Goal: Task Accomplishment & Management: Manage account settings

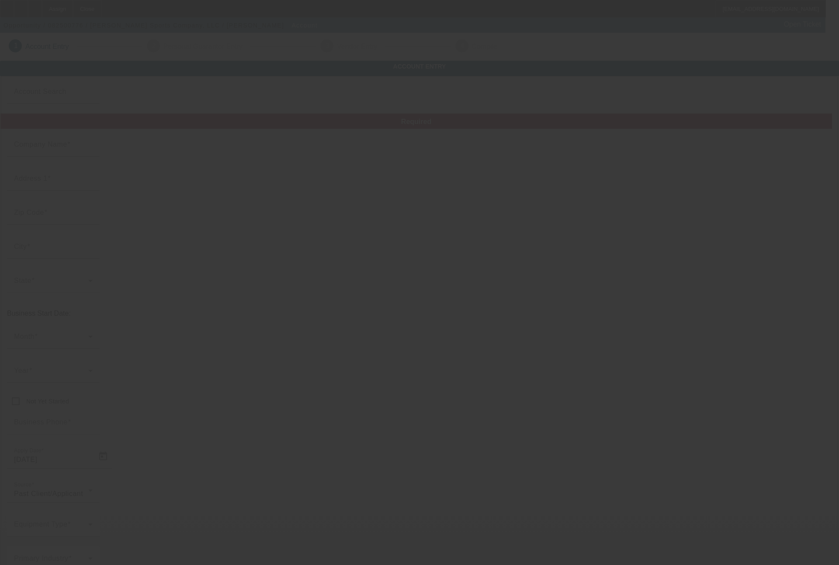
type input "Jones Sports Company, LLC"
type input "7250 SW Durham Rd"
type input "97224"
type input "[GEOGRAPHIC_DATA]"
type input "[PHONE_NUMBER]"
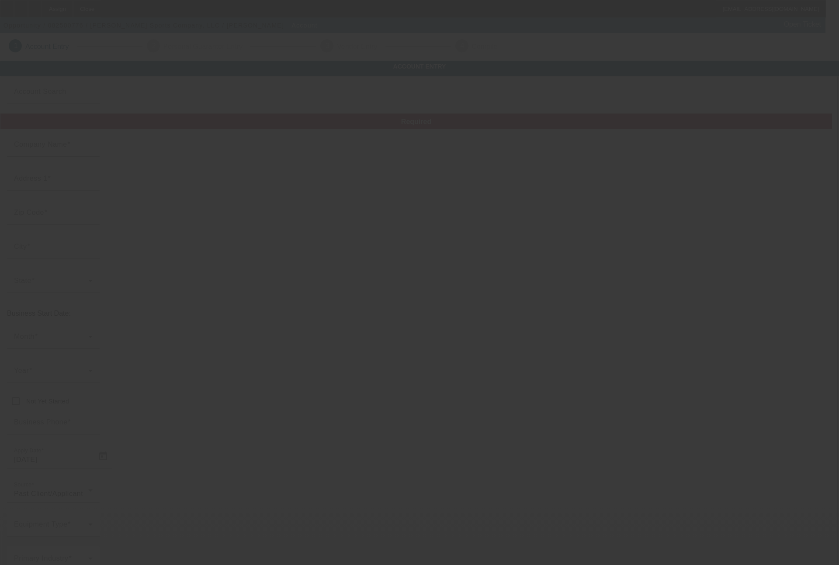
type input "matt@jonesgolfbags.com"
type input "[US_STATE]"
type input "453932829"
type input "retail/wholesale golf gear/apparel"
type input "https://www.jonesgolfbags.com"
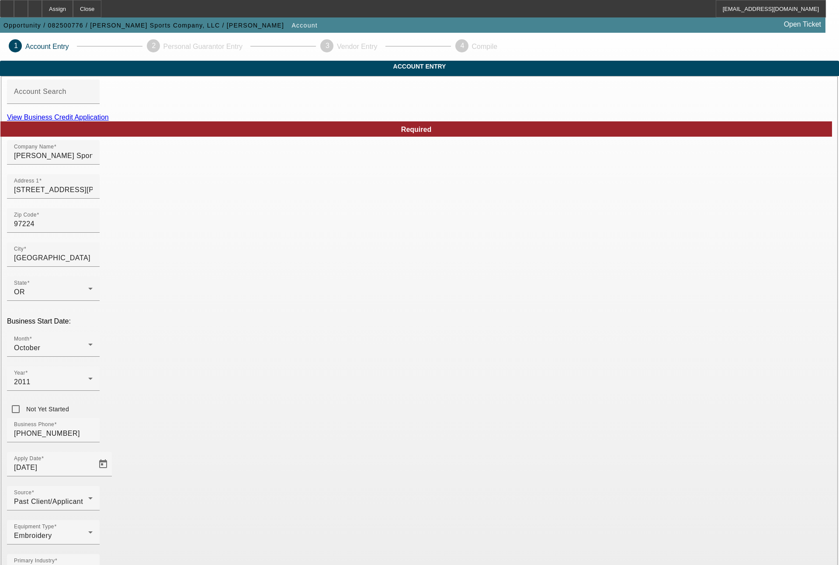
click at [109, 121] on link "View Business Credit Application" at bounding box center [58, 117] width 102 height 7
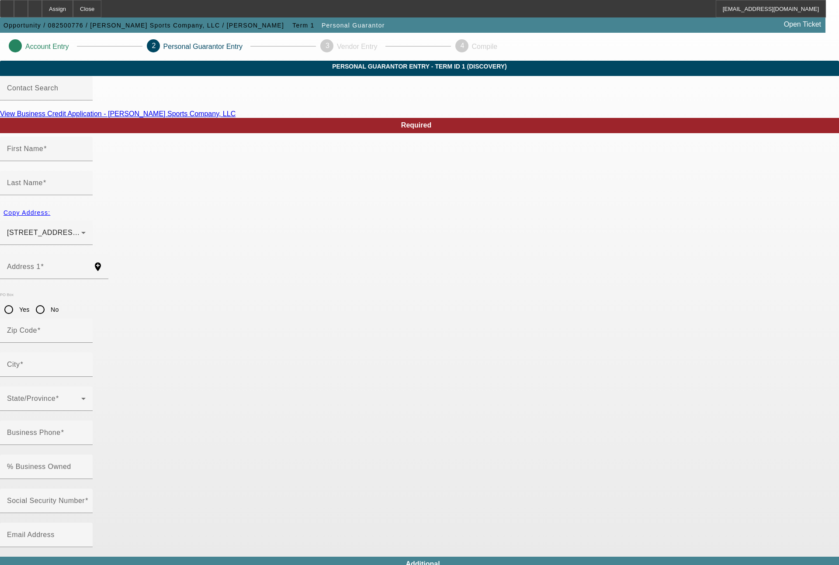
type input "Matthew"
type input "Lemman"
type input "901 Atwater Rd"
radio input "true"
type input "97034"
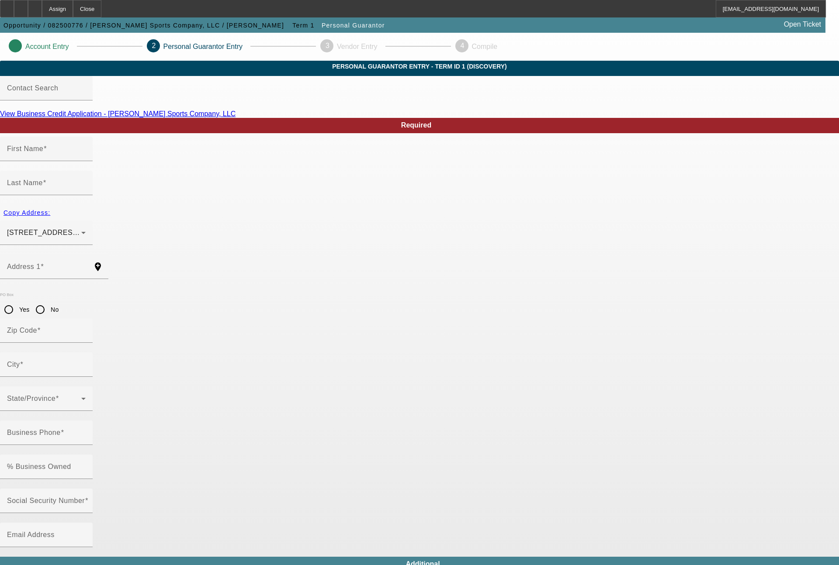
type input "Lake Oswego"
type input "[PHONE_NUMBER]"
type input "50"
type input "532-13-8025"
type input "matt@jonesgolfbags.com"
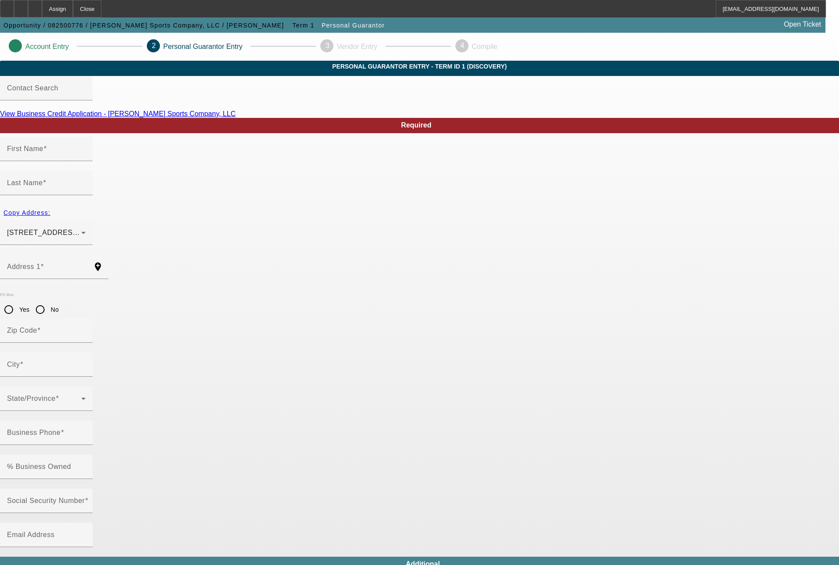
type input "[PHONE_NUMBER]"
type input "$550,000.00"
type input "$95,000.00"
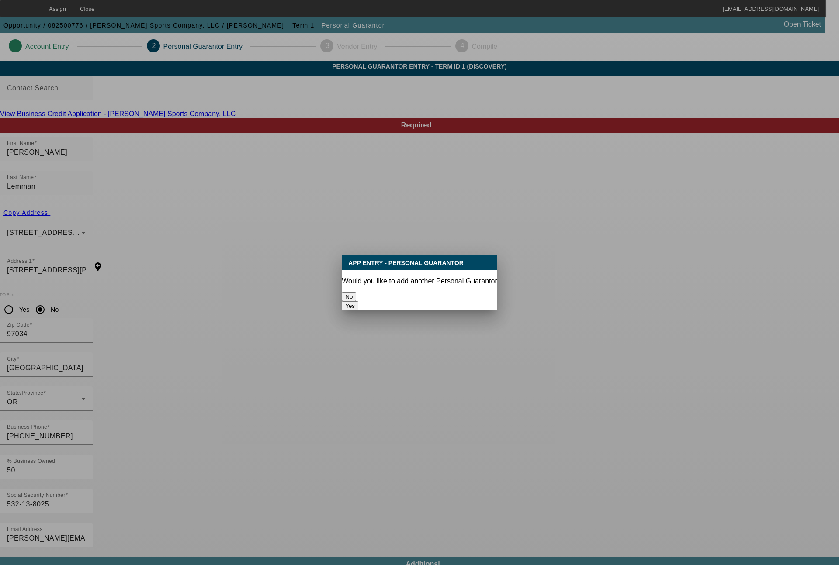
click at [358, 301] on button "Yes" at bounding box center [350, 305] width 17 height 9
radio input "false"
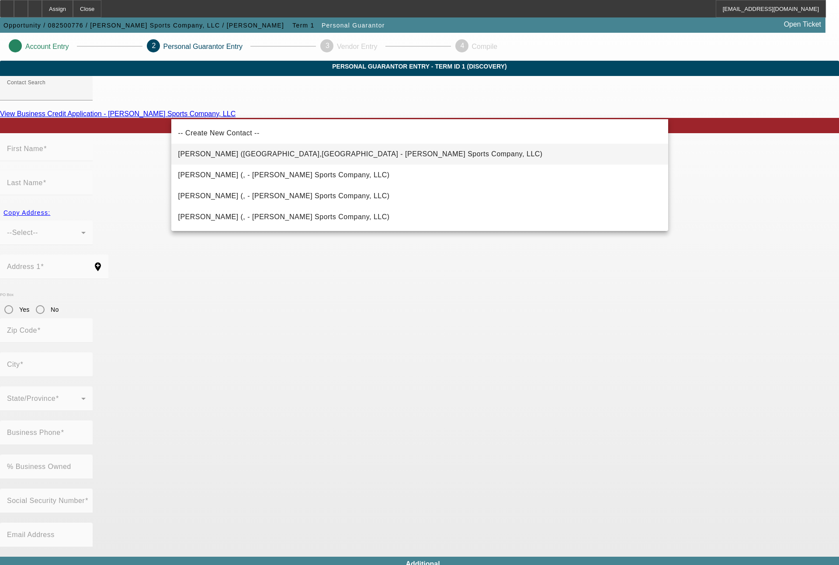
click at [313, 152] on span "Lemman, Timothy (Vancouver,WA - Jones Sports Company, LLC)" at bounding box center [360, 153] width 364 height 7
type input "Lemman, Timothy (Vancouver,WA - Jones Sports Company, LLC)"
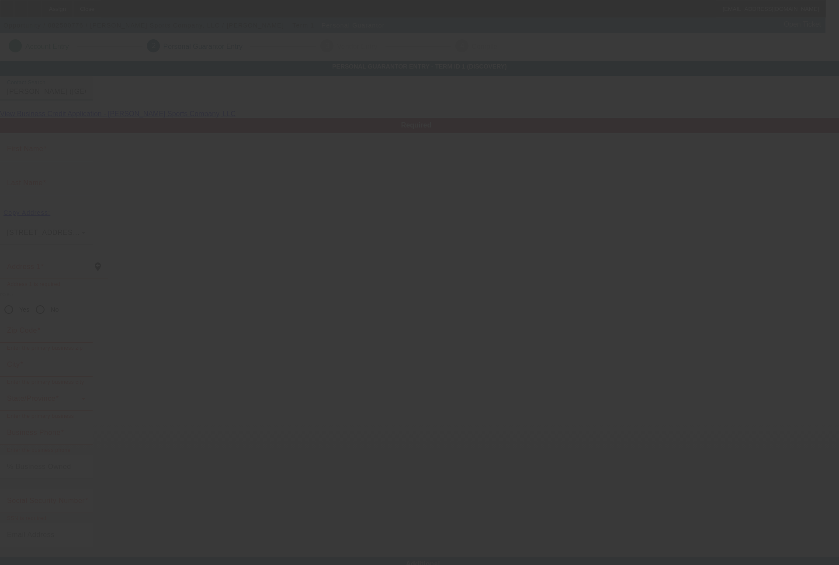
type input "Timothy"
type input "Lemman"
type input "209 W evergreen Boulevard"
radio input "true"
type input "98660"
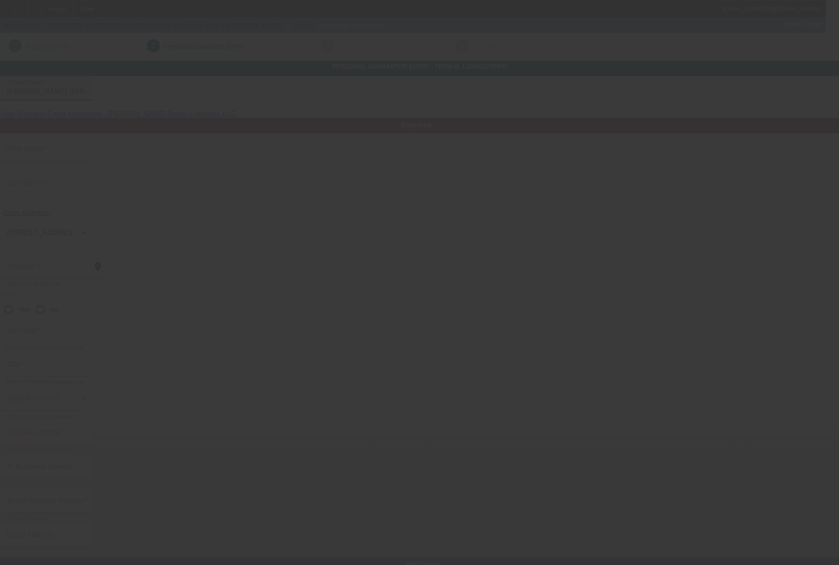
type input "Vancouver"
type input "[PHONE_NUMBER]"
type input "50"
type input "533-13-7198"
type input "info@jonesgolfbags.com"
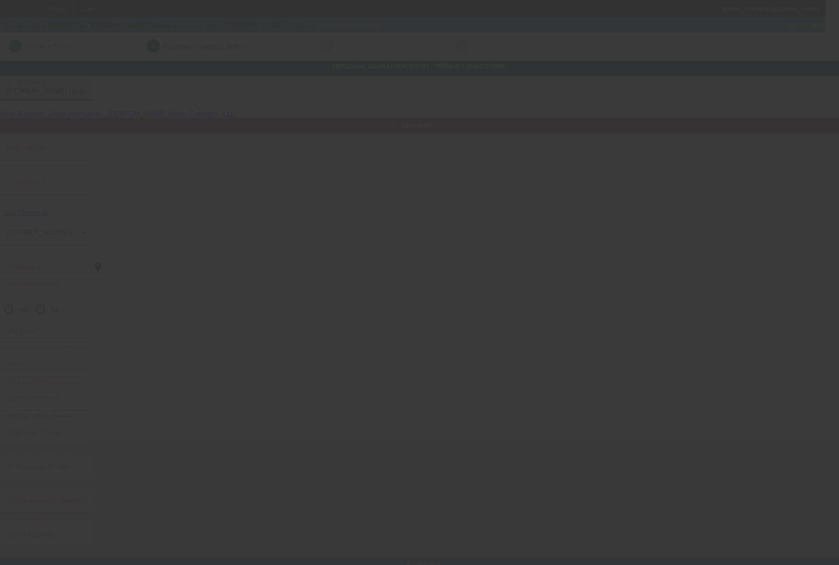
type input "(503) 704-8419"
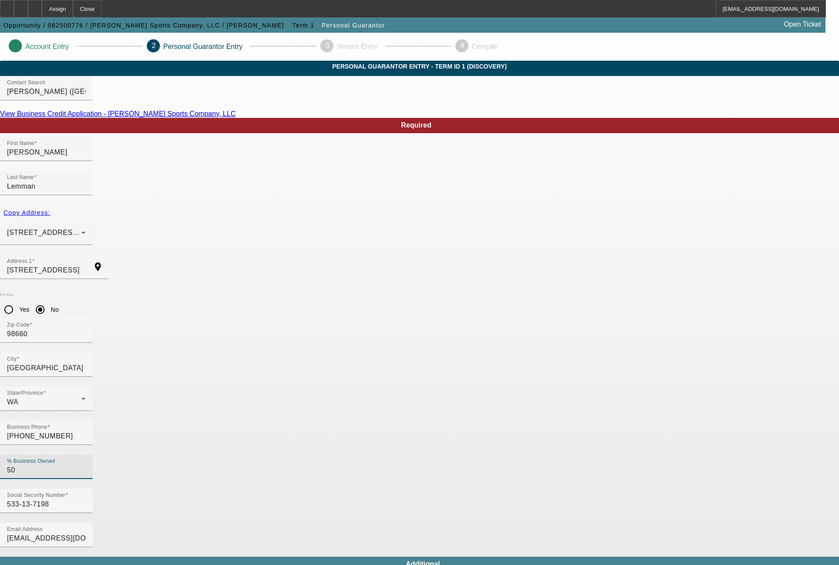
click at [86, 465] on input "50" at bounding box center [46, 470] width 79 height 10
type input "5"
type input "40"
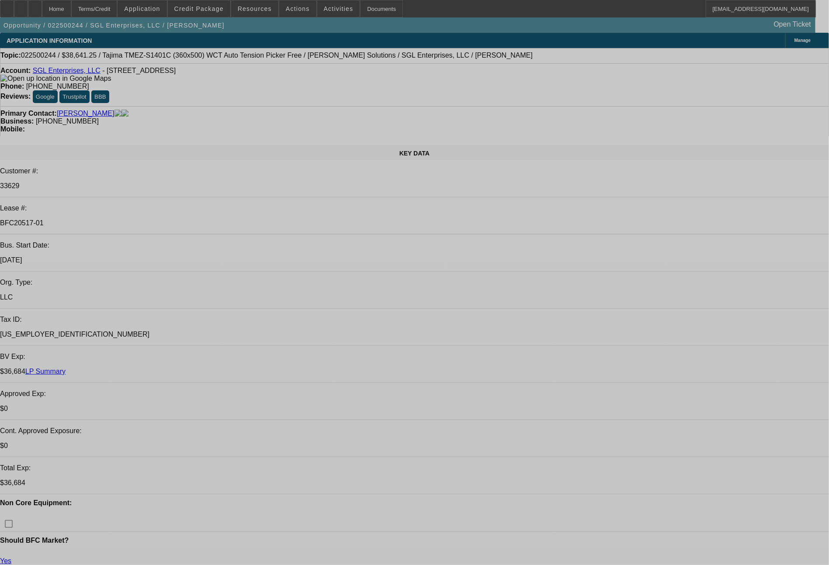
select select "0"
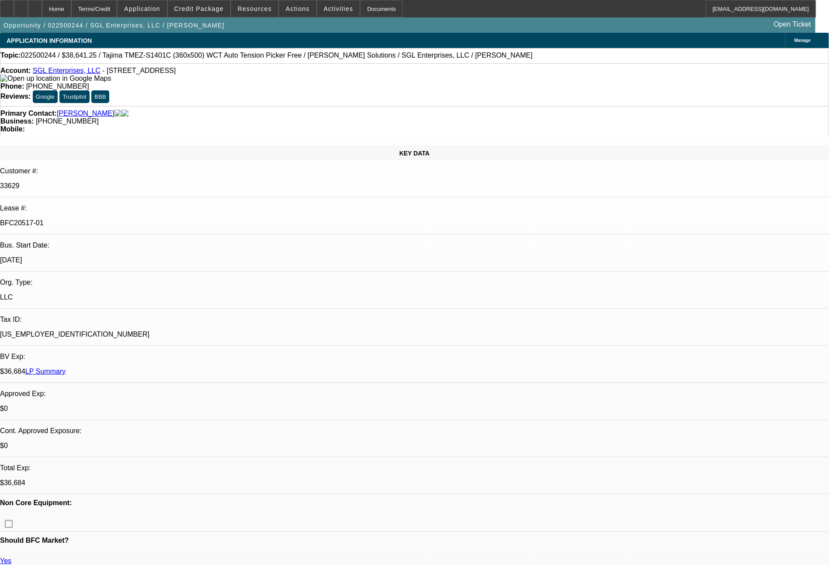
select select "2"
select select "0.1"
select select "4"
select select "0"
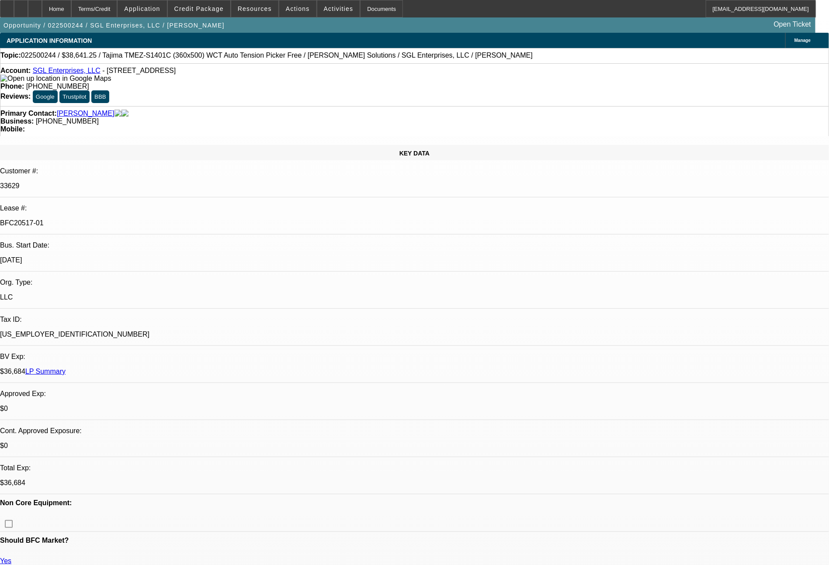
select select "2"
select select "0"
select select "6"
select select "0"
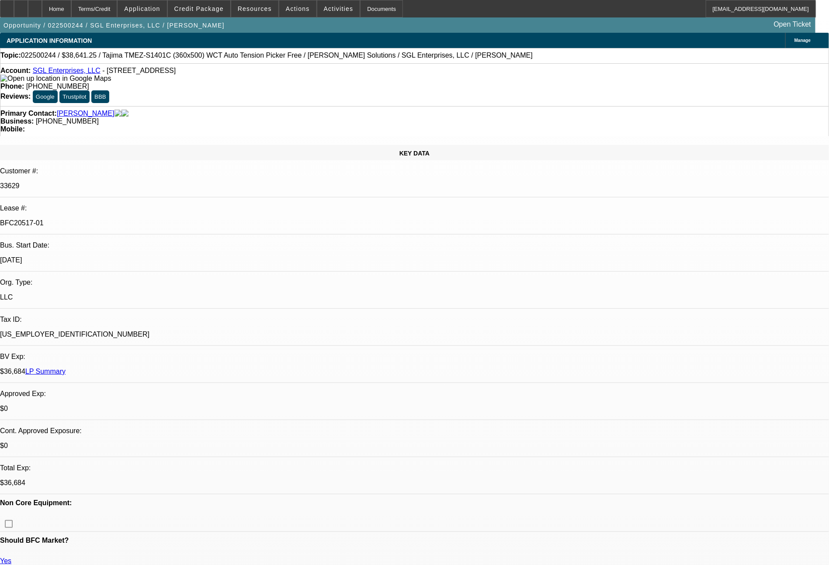
select select "2"
select select "0.1"
select select "4"
select select "0"
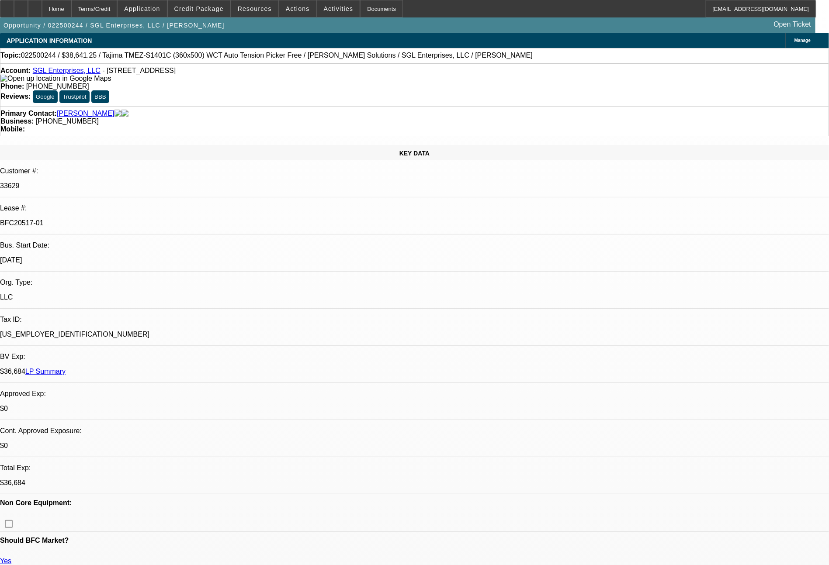
select select "2"
select select "0"
select select "6"
click at [224, 10] on span "Credit Package" at bounding box center [198, 8] width 49 height 7
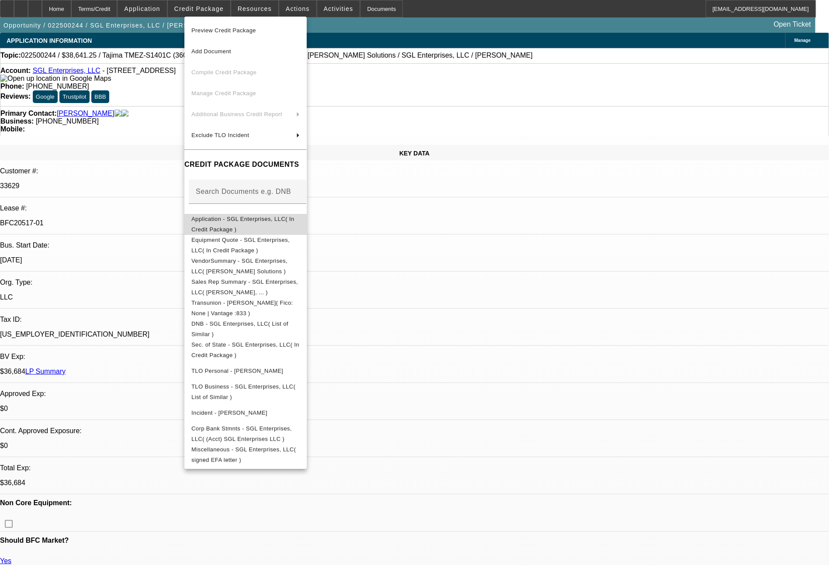
click at [246, 217] on span "Application - SGL Enterprises, LLC( In Credit Package )" at bounding box center [245, 224] width 108 height 21
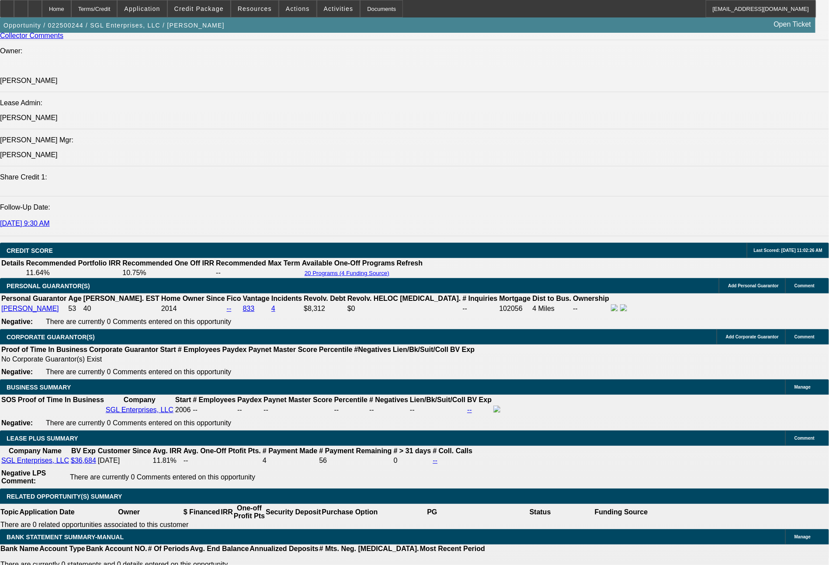
scroll to position [1121, 0]
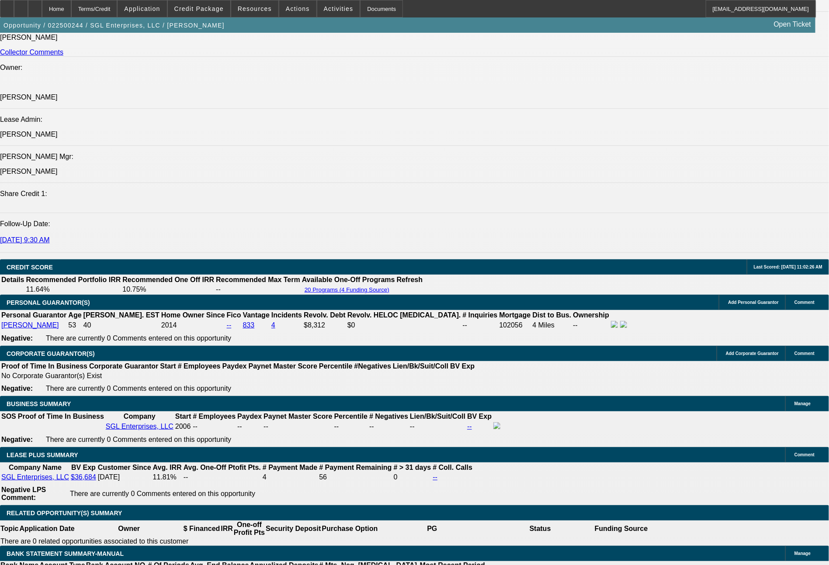
select select "0"
select select "2"
select select "0.1"
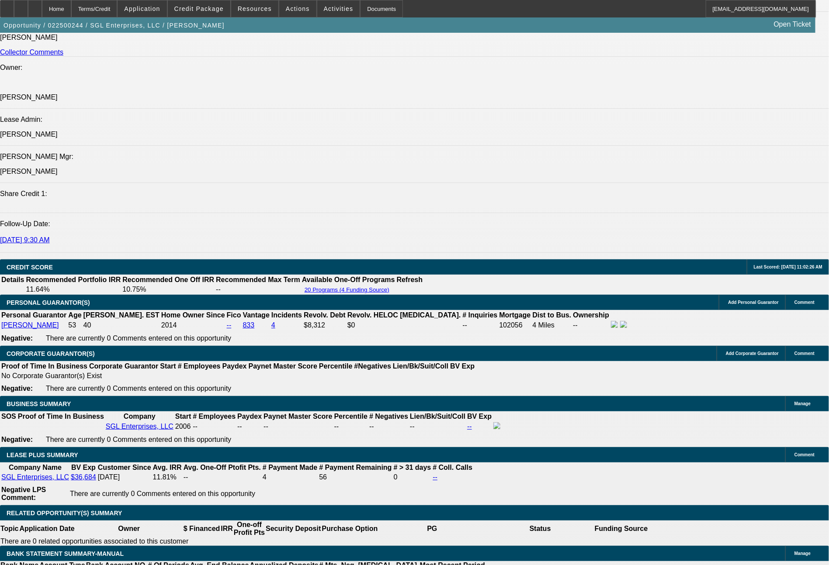
select select "4"
select select "0"
select select "2"
select select "0"
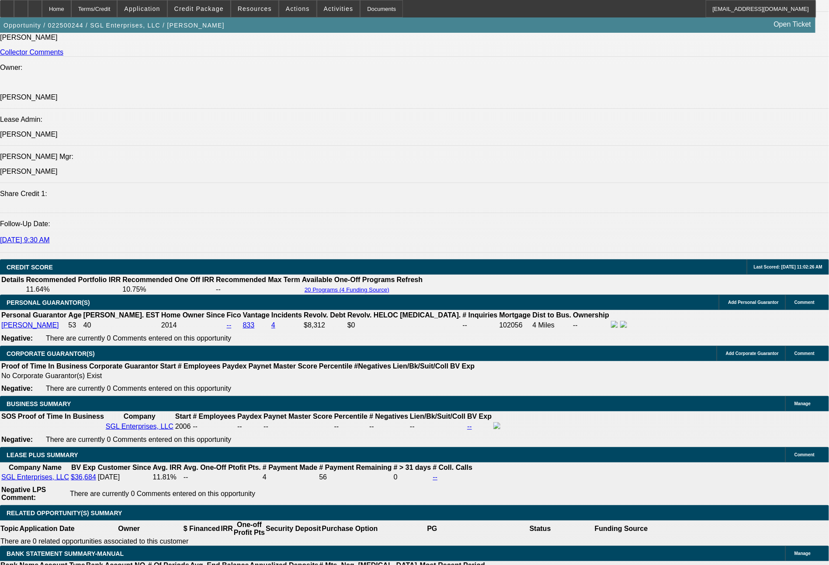
select select "6"
select select "2"
select select "0.1"
select select "4"
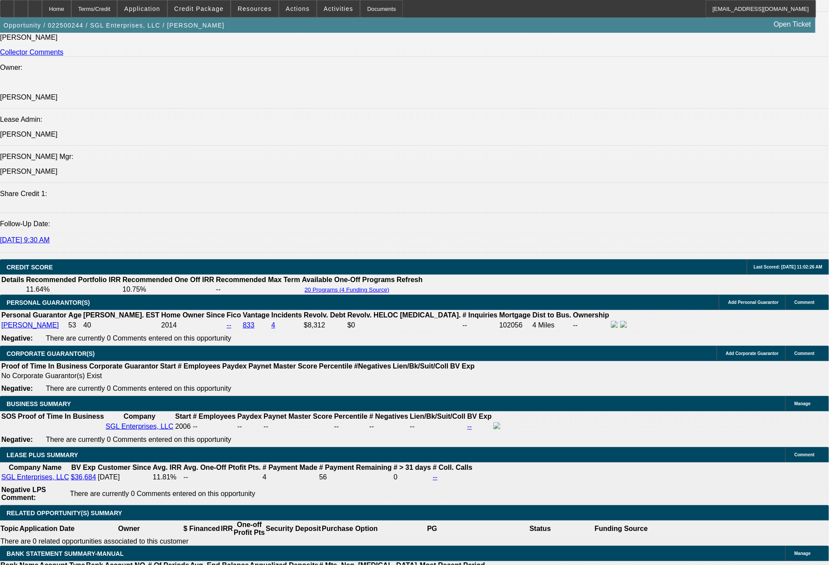
select select "2"
select select "0"
select select "6"
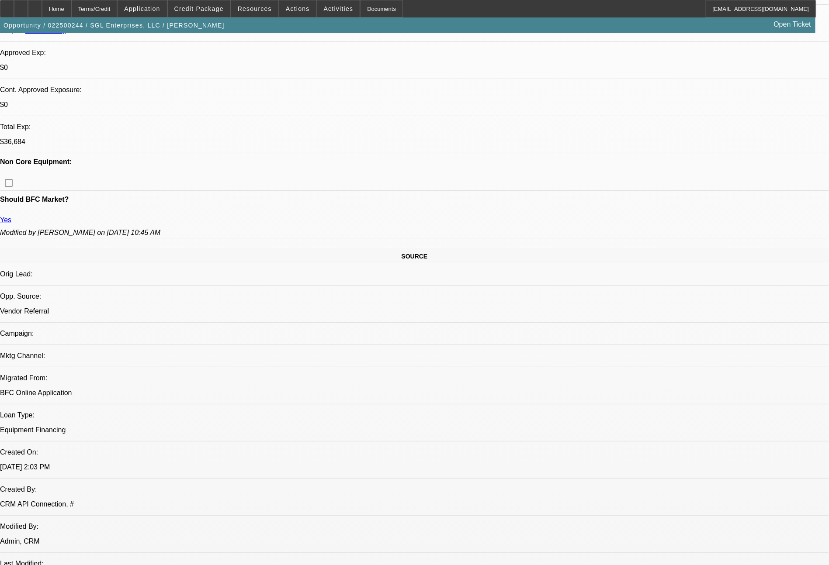
scroll to position [12, 0]
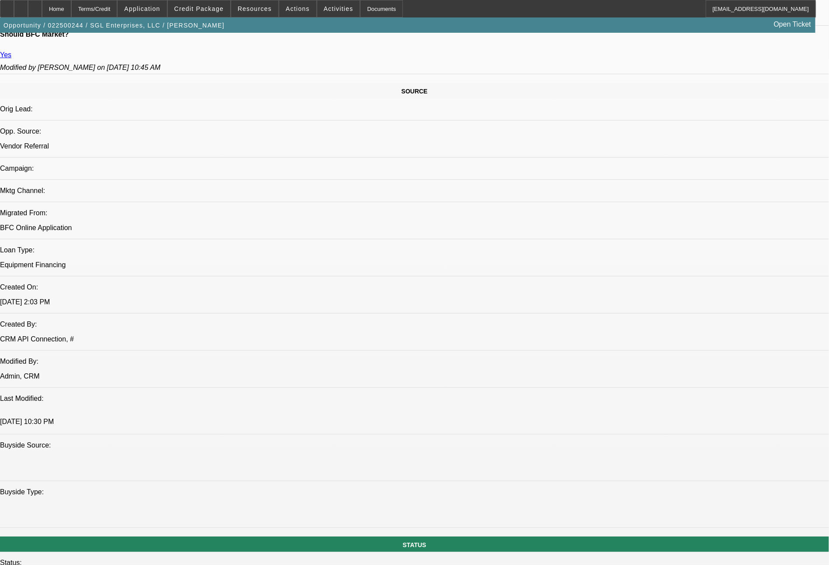
scroll to position [1001, 0]
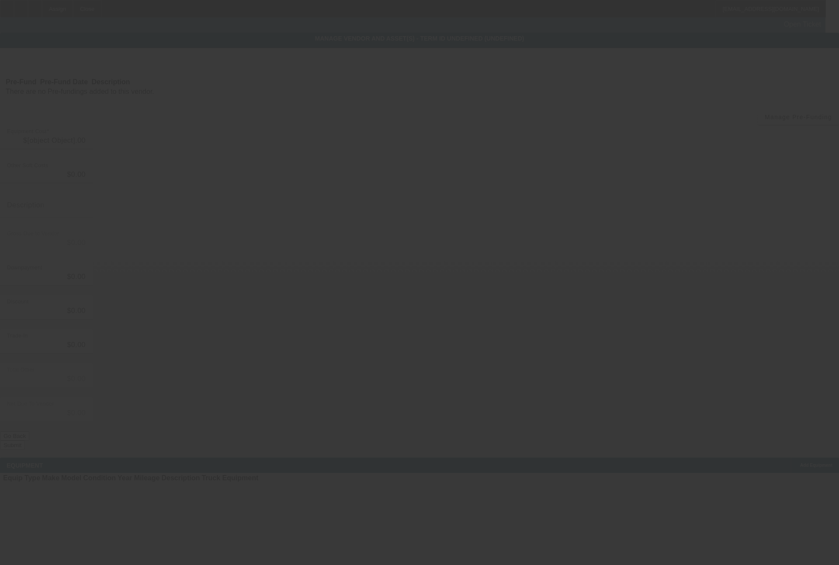
type input "$150,285.00"
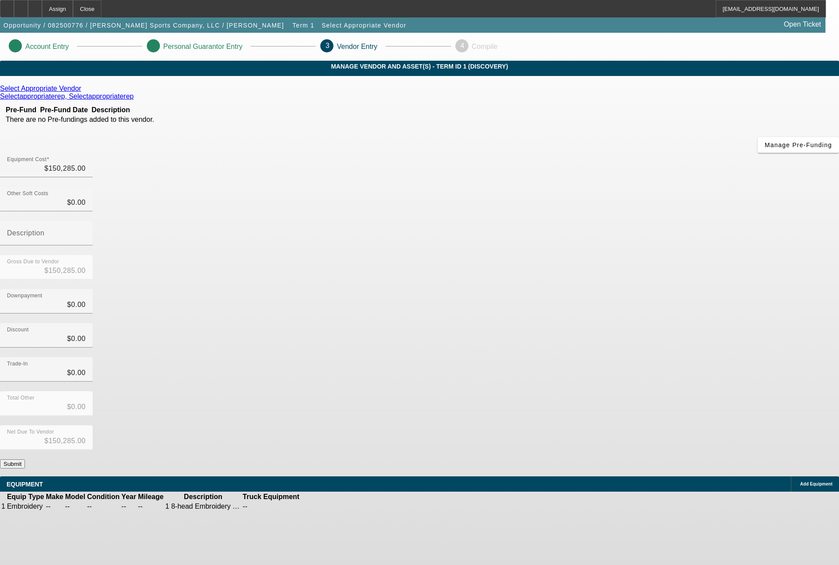
click at [83, 92] on icon at bounding box center [83, 88] width 0 height 7
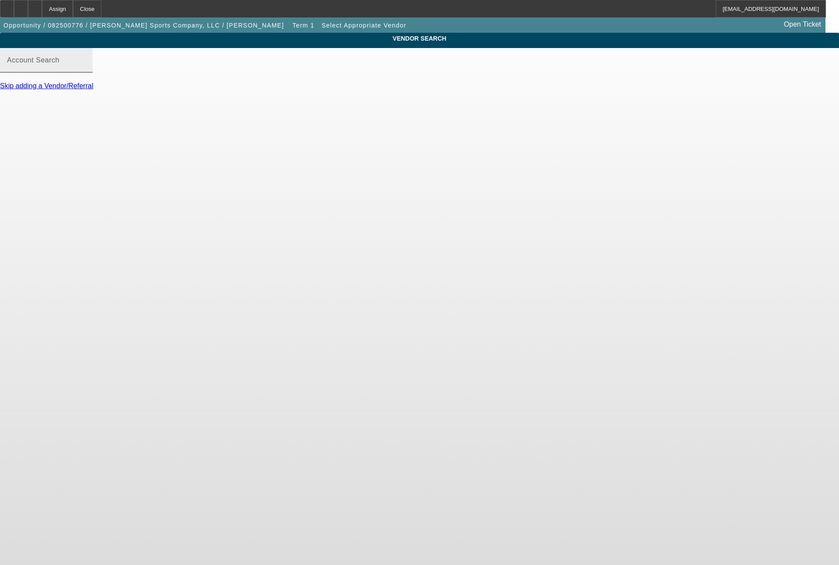
click at [86, 69] on input "Account Search" at bounding box center [46, 64] width 79 height 10
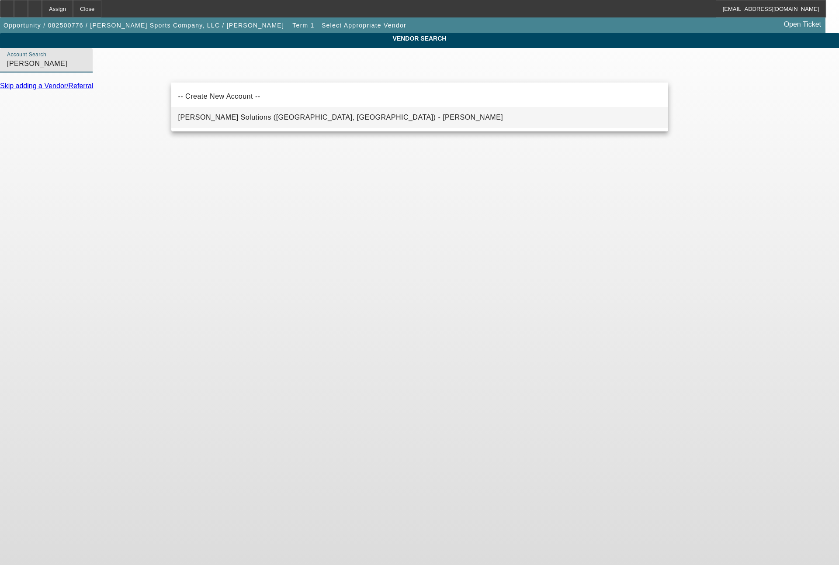
click at [273, 114] on span "Hirsch Solutions (Huntersville, NC) - Janowski, Kristof" at bounding box center [340, 117] width 325 height 10
type input "Hirsch Solutions (Huntersville, NC) - Janowski, Kristof"
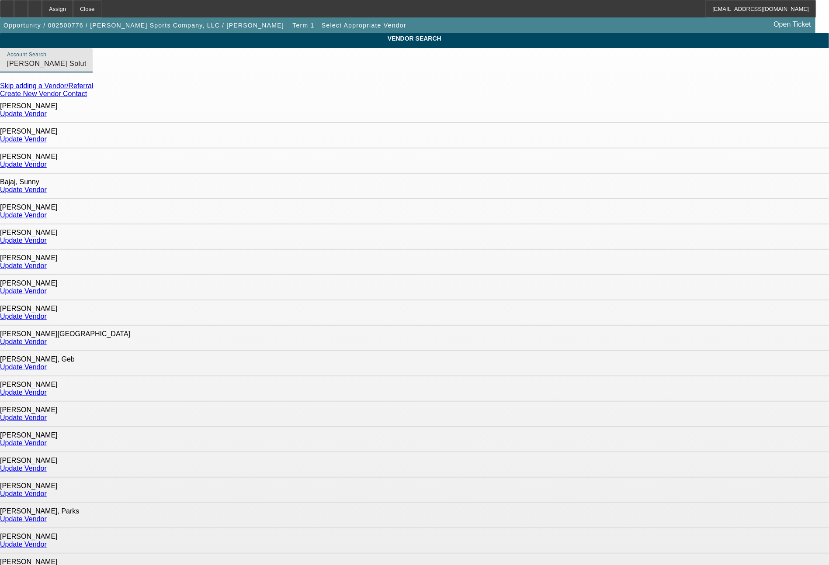
click at [47, 363] on link "Update Vendor" at bounding box center [23, 366] width 47 height 7
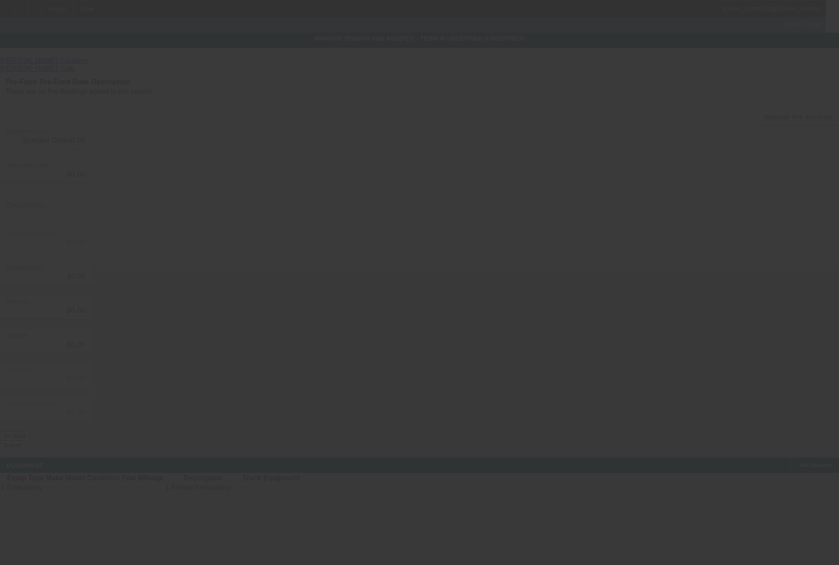
type input "$150,285.00"
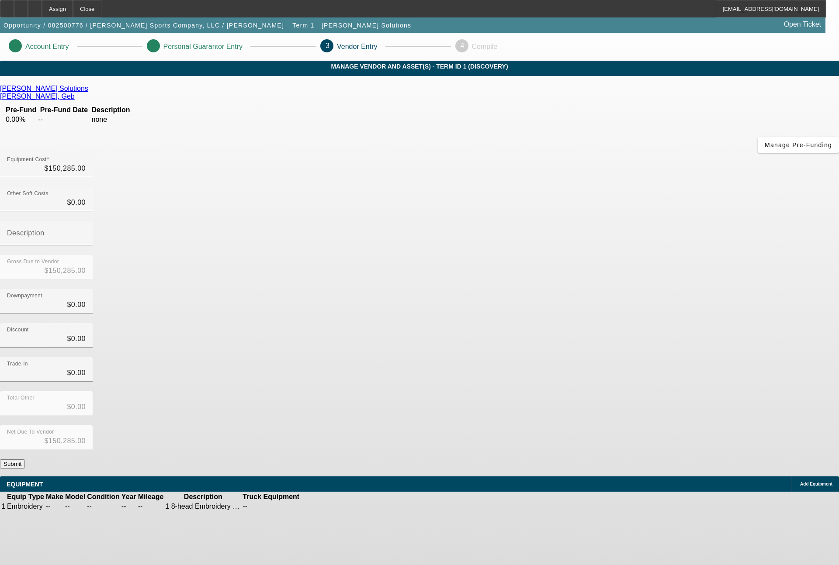
click at [791, 477] on div "Add Equipment" at bounding box center [815, 484] width 48 height 15
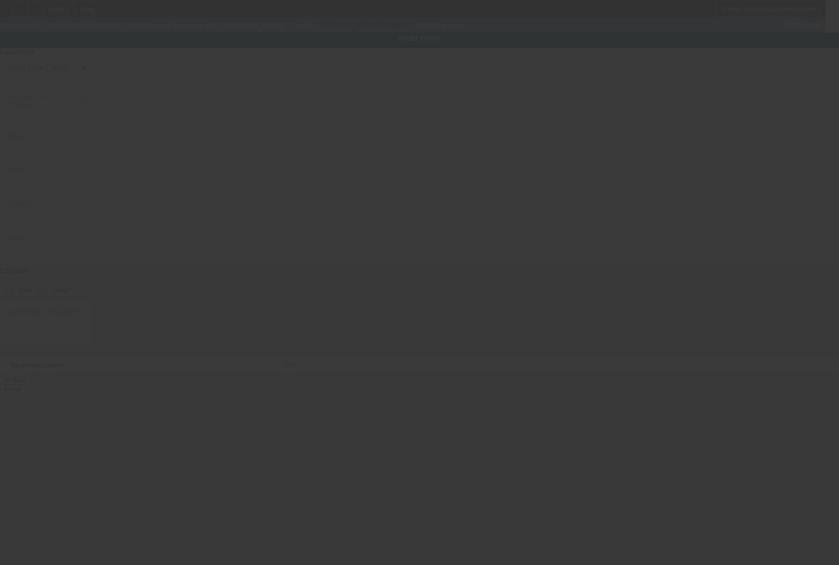
type input "[STREET_ADDRESS][PERSON_NAME]"
type input "Portland"
type input "97224"
type input "Washington"
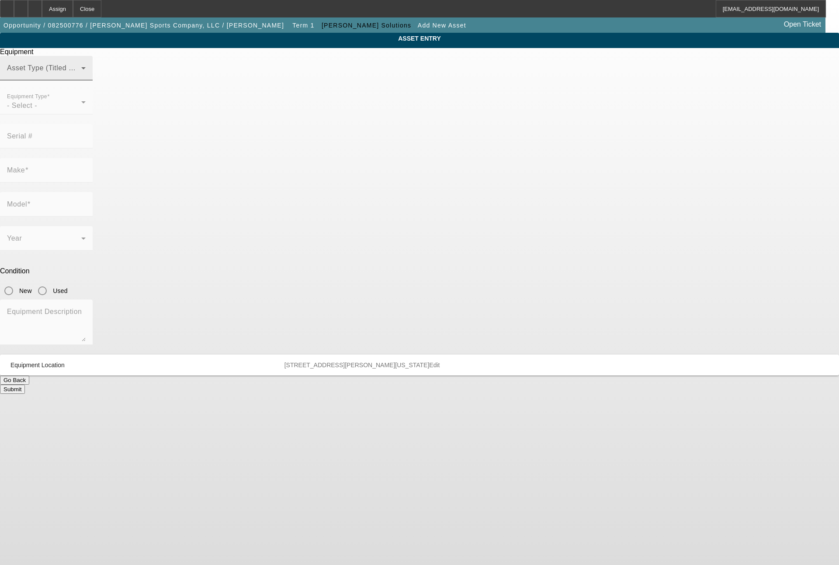
click at [81, 77] on span at bounding box center [44, 71] width 74 height 10
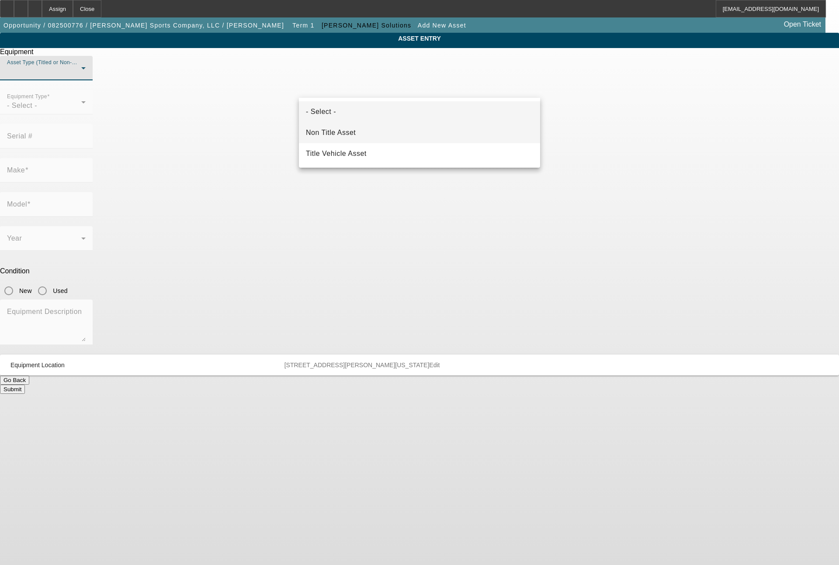
click at [353, 138] on span "Non Title Asset" at bounding box center [331, 133] width 50 height 10
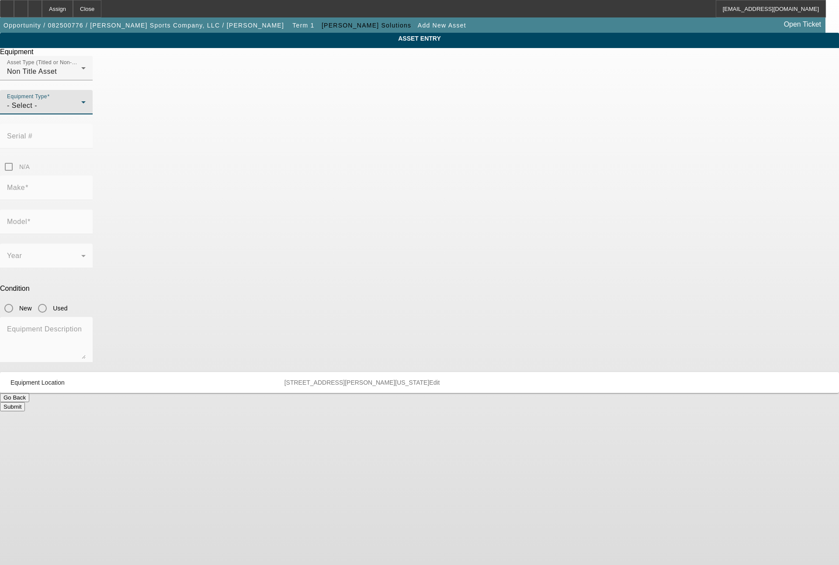
click at [81, 111] on div "- Select -" at bounding box center [44, 105] width 74 height 10
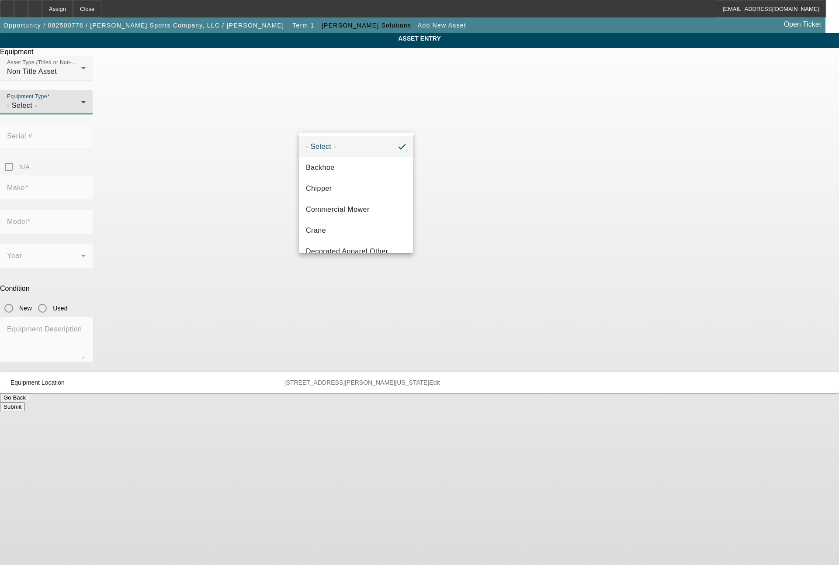
scroll to position [105, 0]
click at [333, 187] on span "Embroidery" at bounding box center [325, 188] width 38 height 10
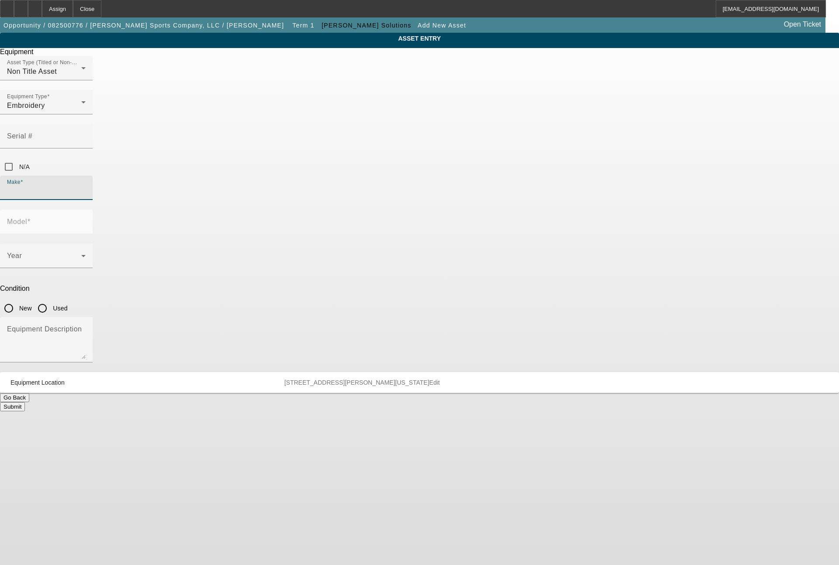
click at [86, 186] on input "Make" at bounding box center [46, 191] width 79 height 10
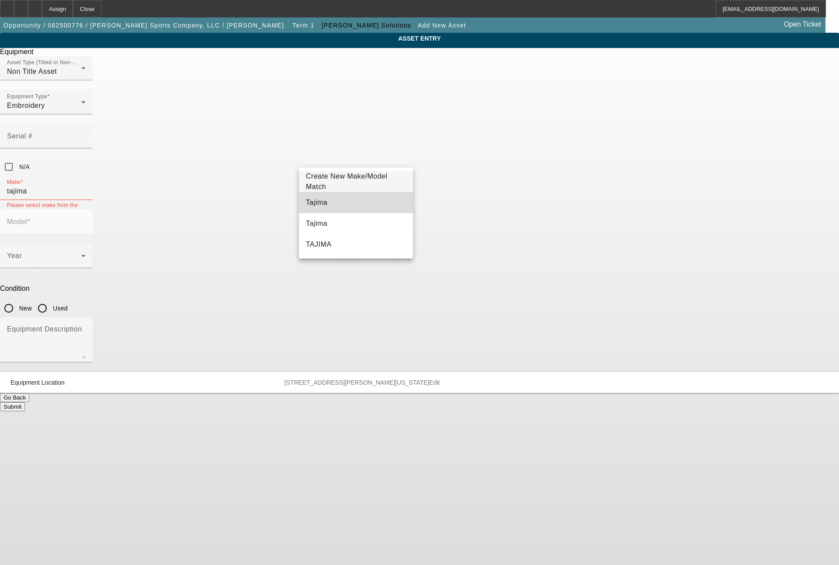
click at [326, 202] on mat-option "Tajima" at bounding box center [356, 202] width 114 height 21
type input "Tajima"
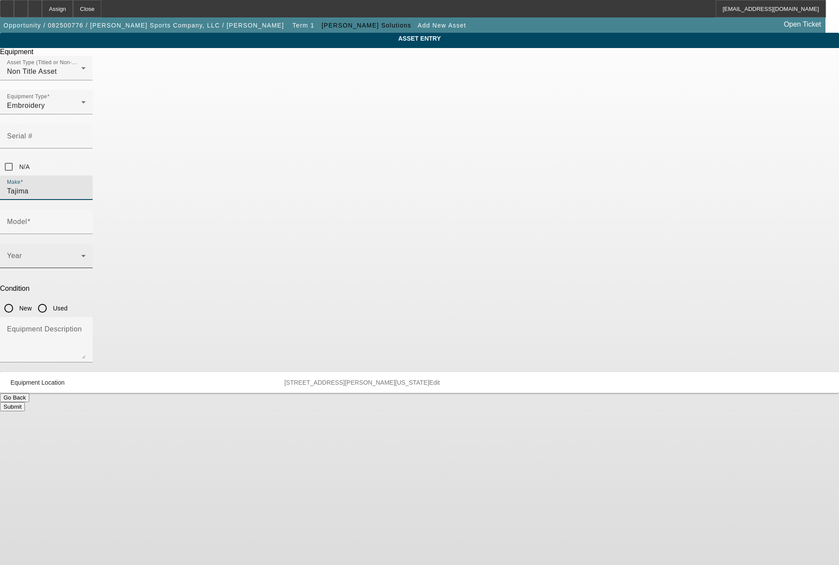
click at [81, 254] on span at bounding box center [44, 259] width 74 height 10
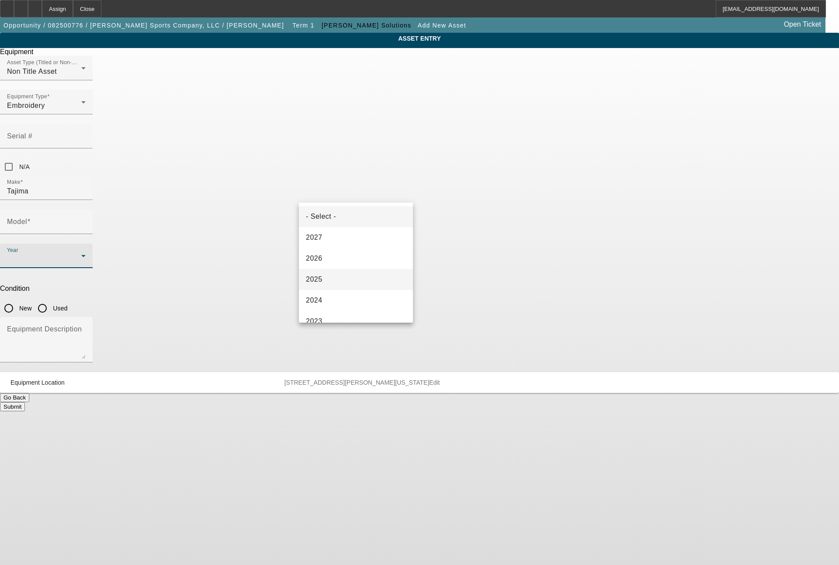
click at [316, 284] on span "2025" at bounding box center [314, 279] width 17 height 10
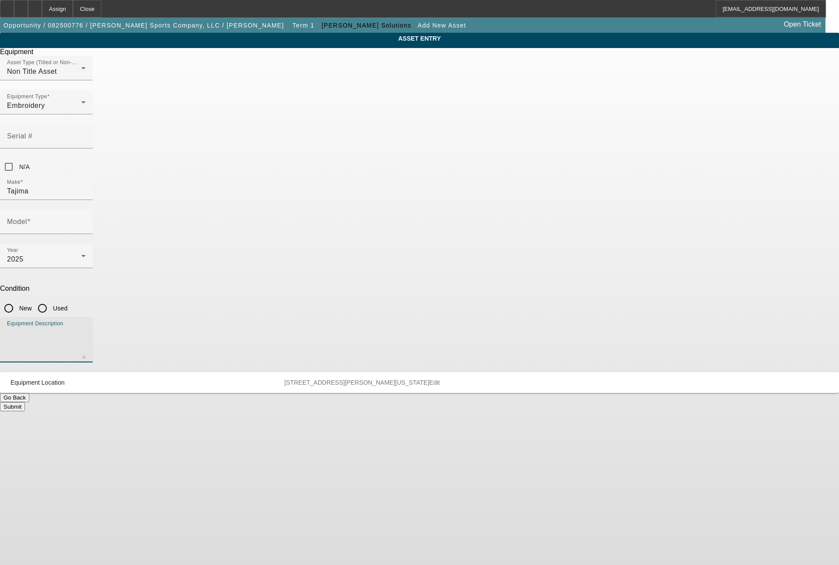
click at [86, 328] on textarea "Equipment Description" at bounding box center [46, 343] width 79 height 31
type textarea "8 head machine"
click at [17, 300] on input "New" at bounding box center [8, 308] width 17 height 17
radio input "true"
click at [86, 210] on div "Model" at bounding box center [46, 222] width 79 height 24
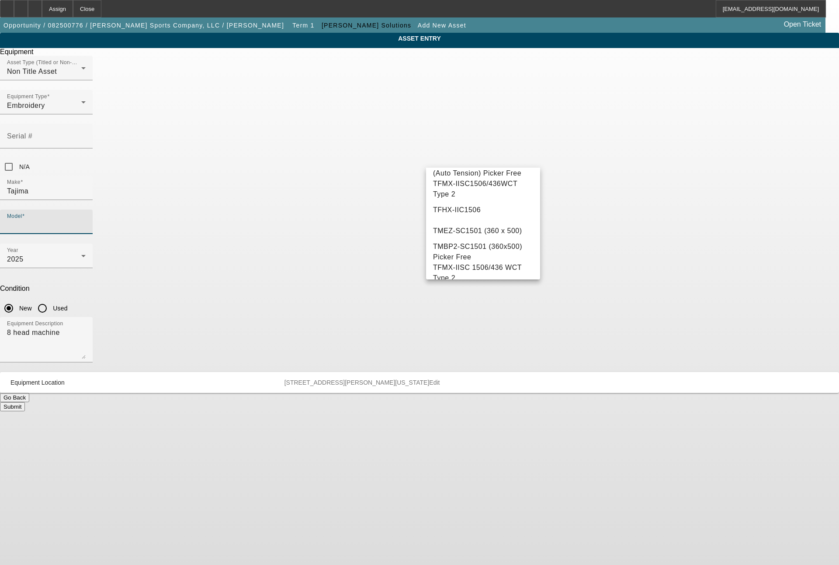
scroll to position [195, 0]
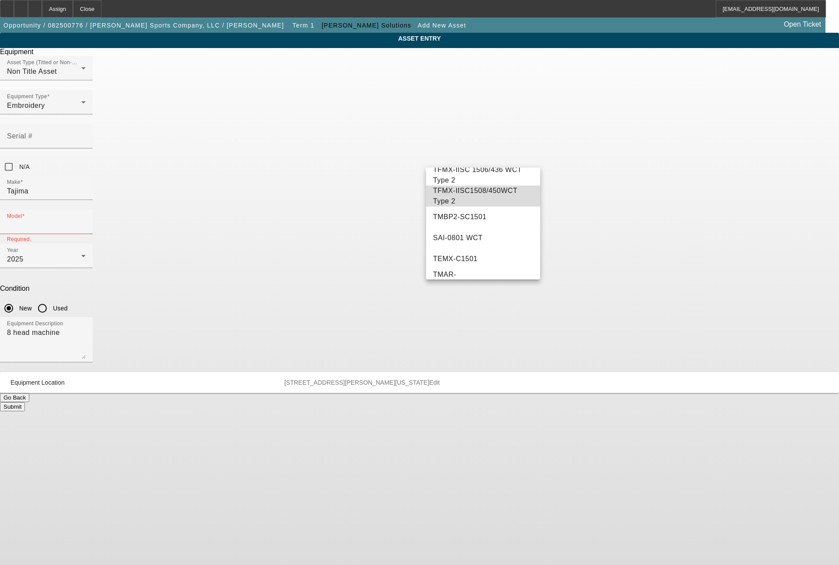
click at [494, 207] on span "TFMX-IISC1508/450WCT Type 2" at bounding box center [483, 196] width 100 height 21
type input "TFMX-IISC1508/450WCT Type 2"
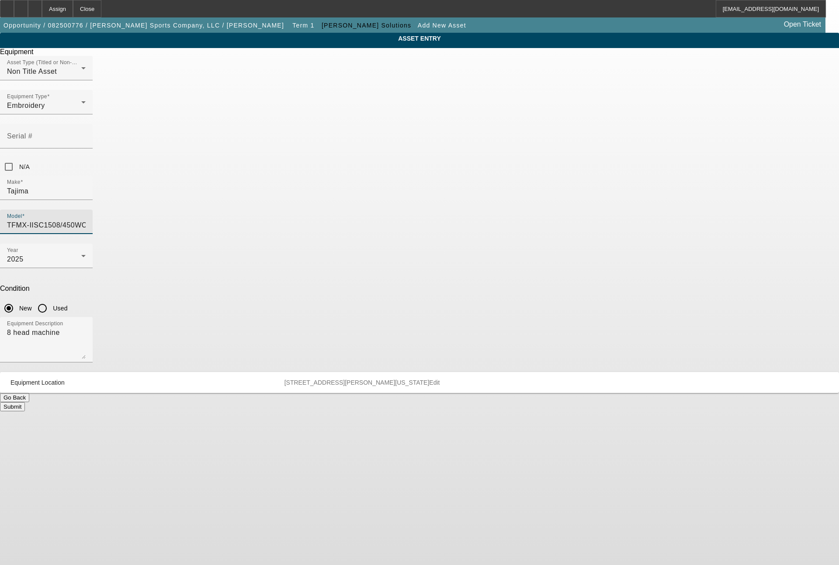
click at [25, 402] on button "Submit" at bounding box center [12, 406] width 25 height 9
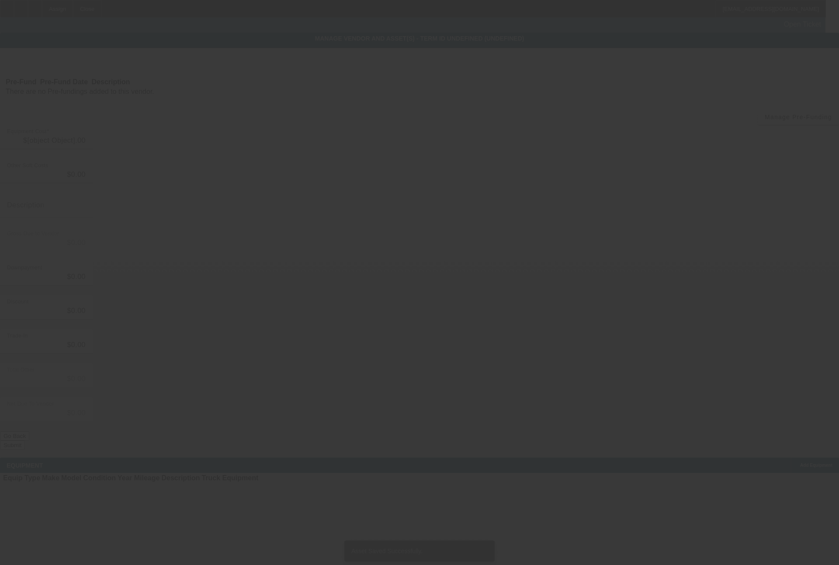
type input "$150,285.00"
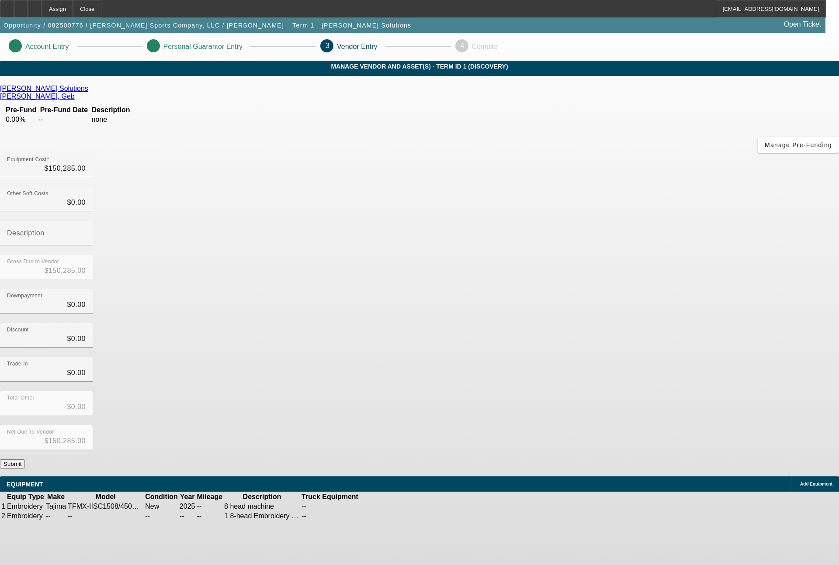
click at [404, 507] on icon at bounding box center [404, 507] width 0 height 0
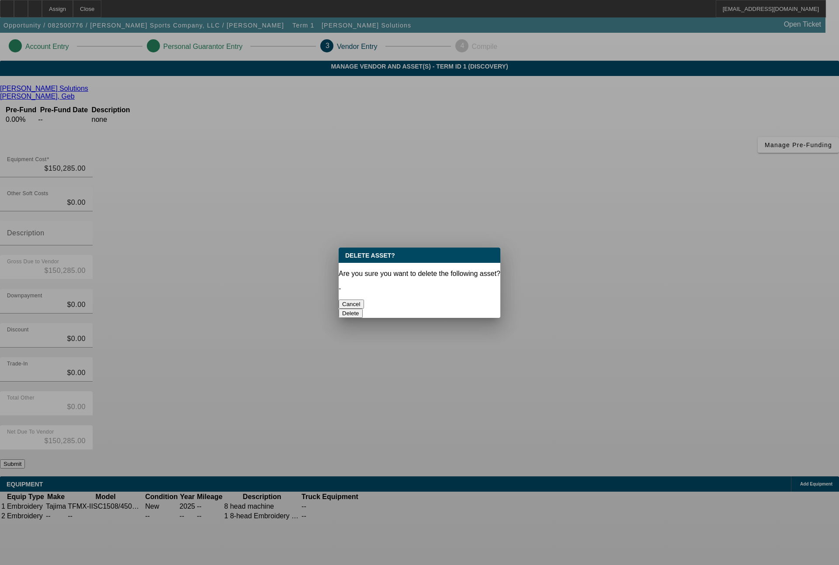
click at [363, 309] on button "Delete" at bounding box center [351, 313] width 24 height 9
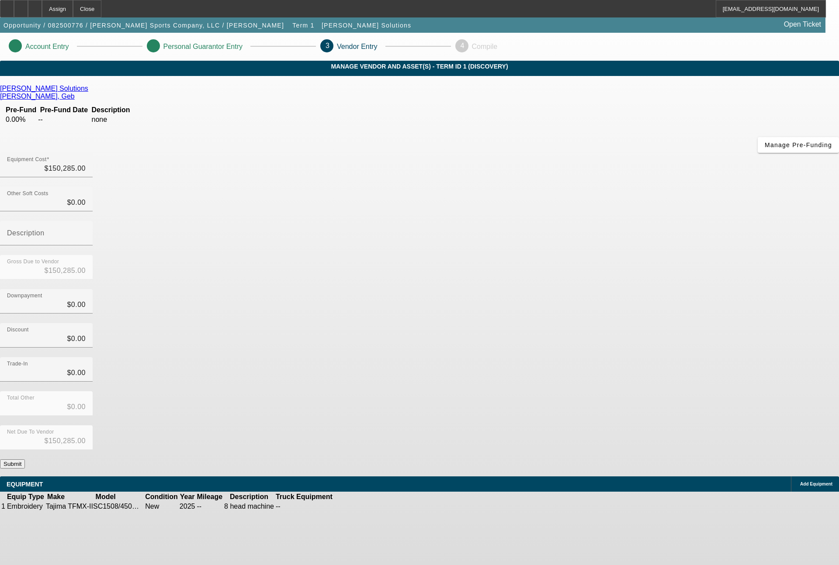
click at [800, 482] on span "Add Equipment" at bounding box center [816, 484] width 32 height 5
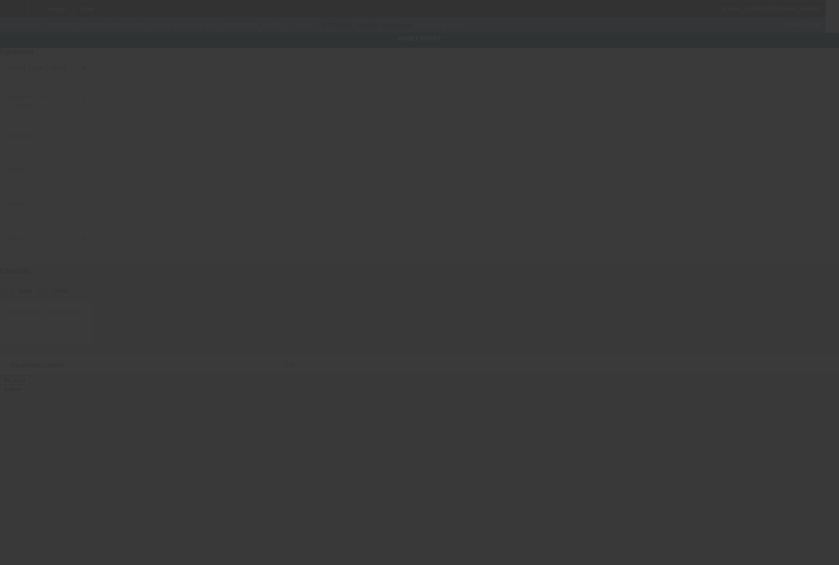
type input "7250 SW Durham Rd"
type input "Portland"
type input "97224"
type input "Washington"
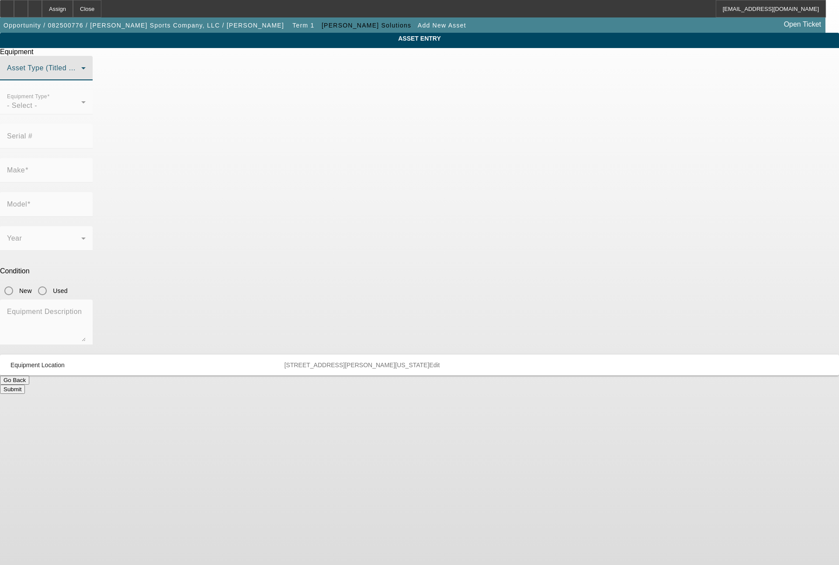
click at [81, 77] on span at bounding box center [44, 71] width 74 height 10
click at [360, 138] on mat-option "Non Title Asset" at bounding box center [419, 132] width 241 height 21
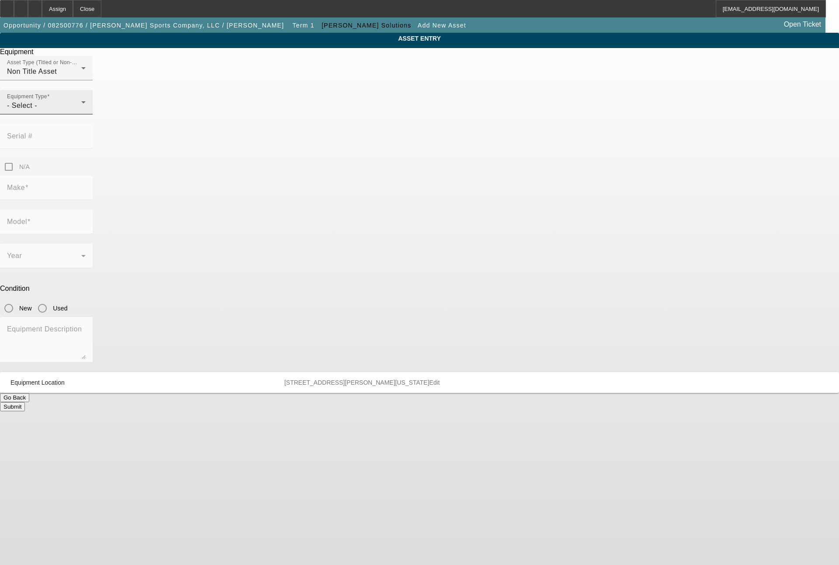
click at [86, 114] on div "Equipment Type - Select -" at bounding box center [46, 102] width 79 height 24
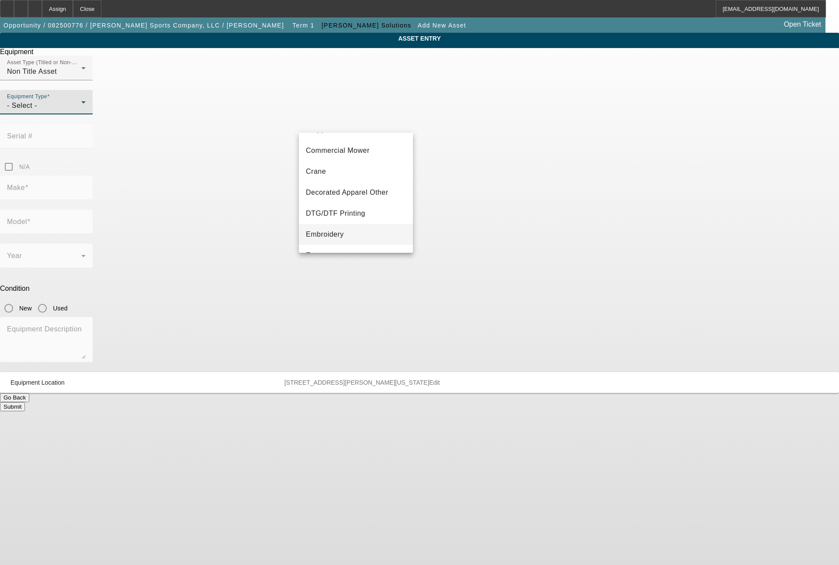
scroll to position [105, 0]
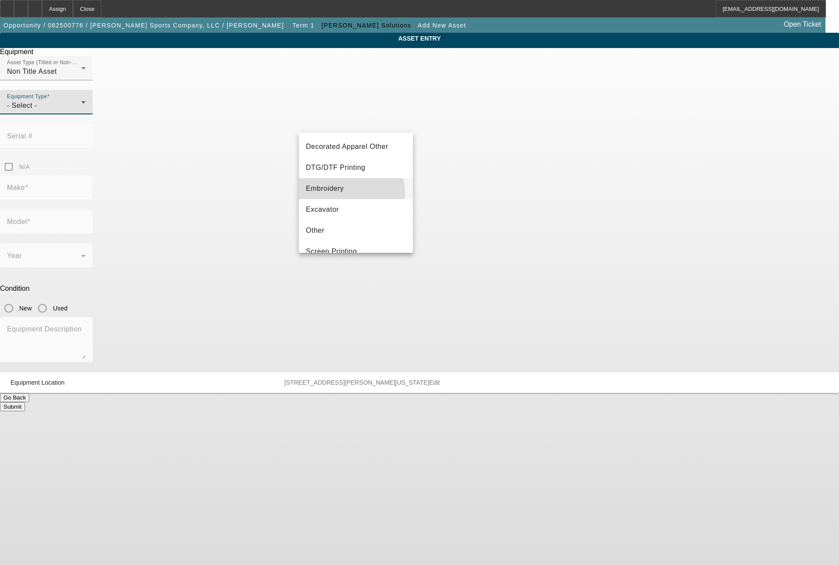
click at [340, 194] on mat-option "Embroidery" at bounding box center [356, 188] width 114 height 21
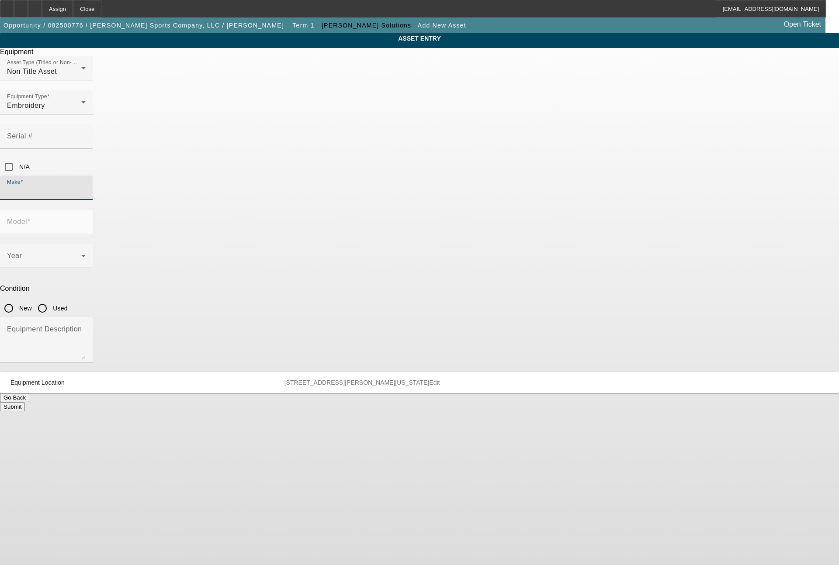
click at [86, 186] on input "Make" at bounding box center [46, 191] width 79 height 10
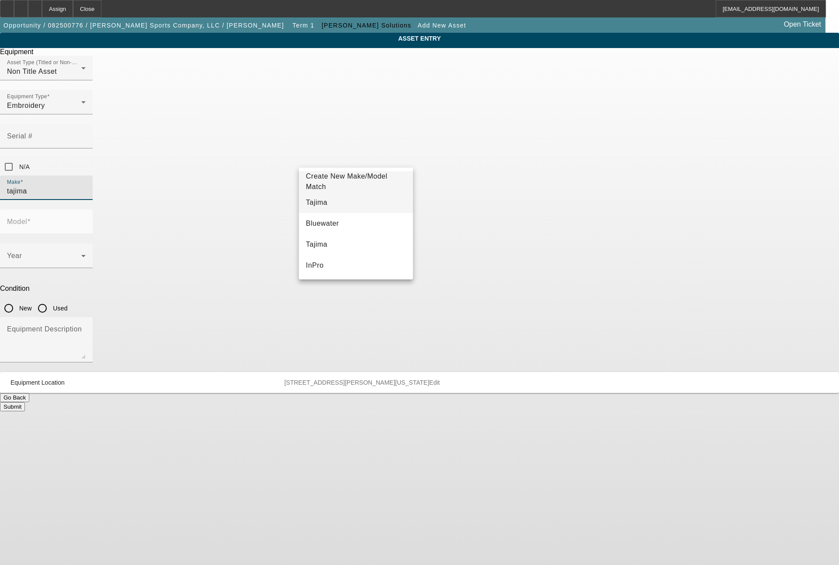
type input "tajima"
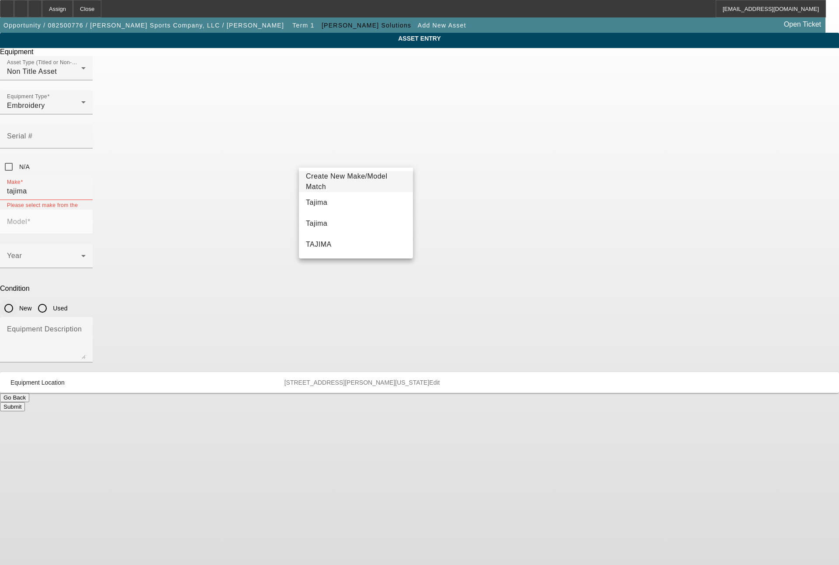
drag, startPoint x: 433, startPoint y: 200, endPoint x: 406, endPoint y: 194, distance: 27.2
click at [17, 300] on input "New" at bounding box center [8, 308] width 17 height 17
radio input "true"
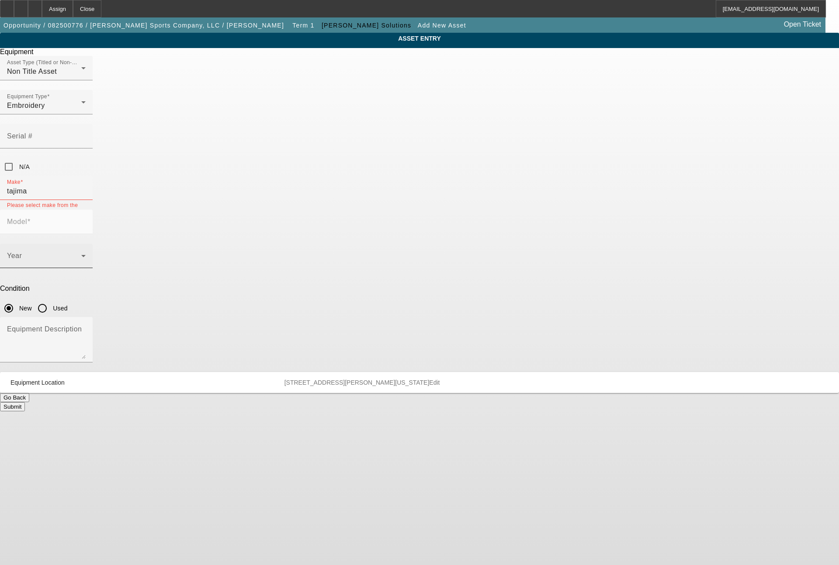
click at [81, 254] on span at bounding box center [44, 259] width 74 height 10
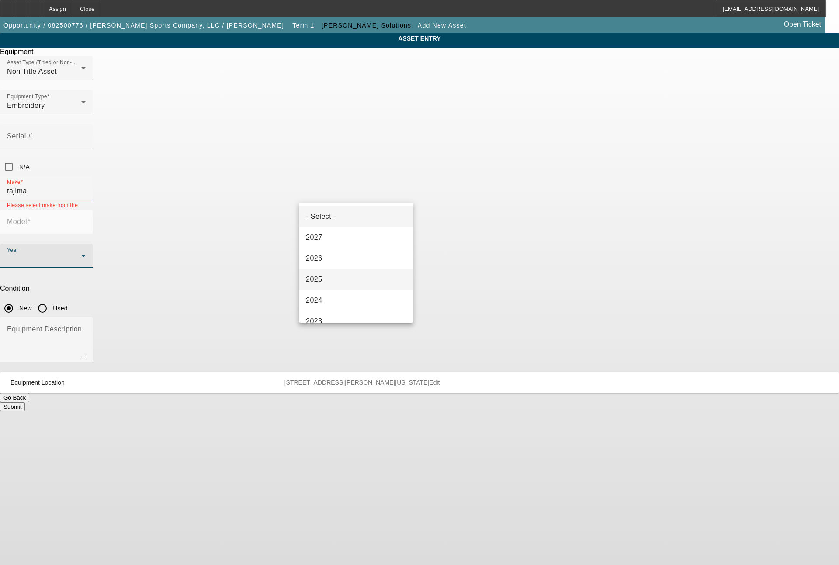
click at [316, 284] on span "2025" at bounding box center [314, 279] width 17 height 10
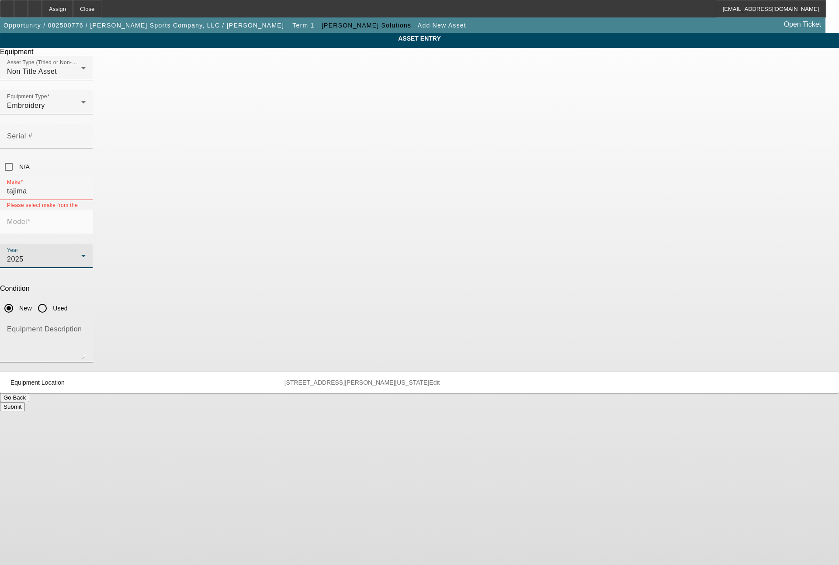
click at [86, 328] on textarea "Equipment Description" at bounding box center [46, 343] width 79 height 31
type textarea "6 head machine"
click at [86, 176] on div "Make tajima" at bounding box center [46, 188] width 79 height 24
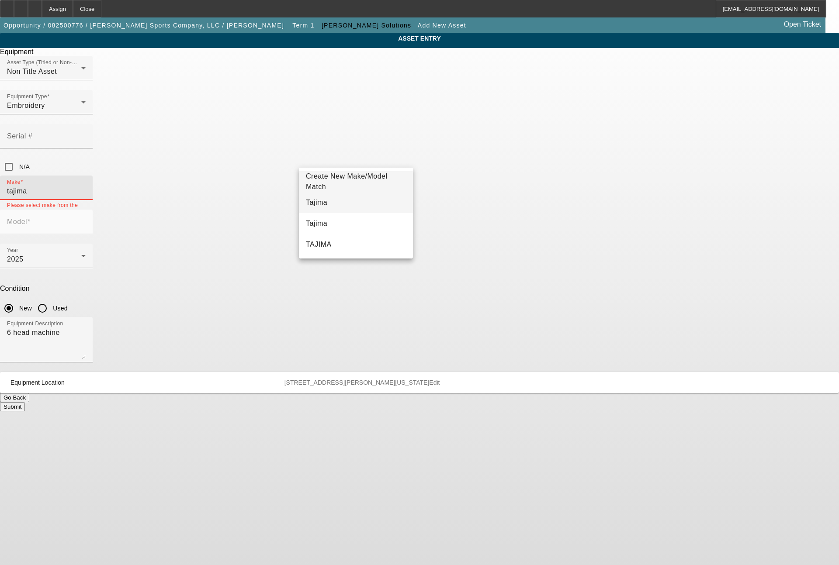
click at [312, 206] on span "Tajima" at bounding box center [316, 202] width 21 height 10
type input "Tajima"
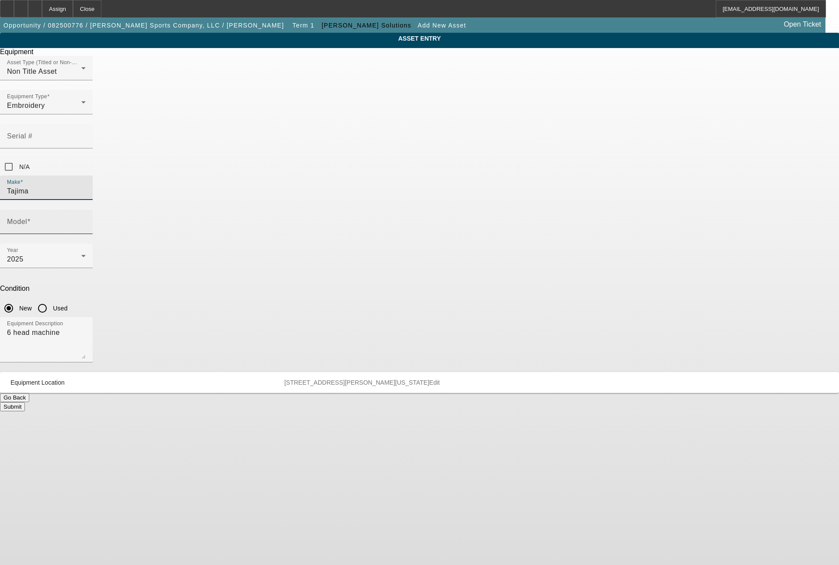
click at [86, 210] on div "Model" at bounding box center [46, 222] width 79 height 24
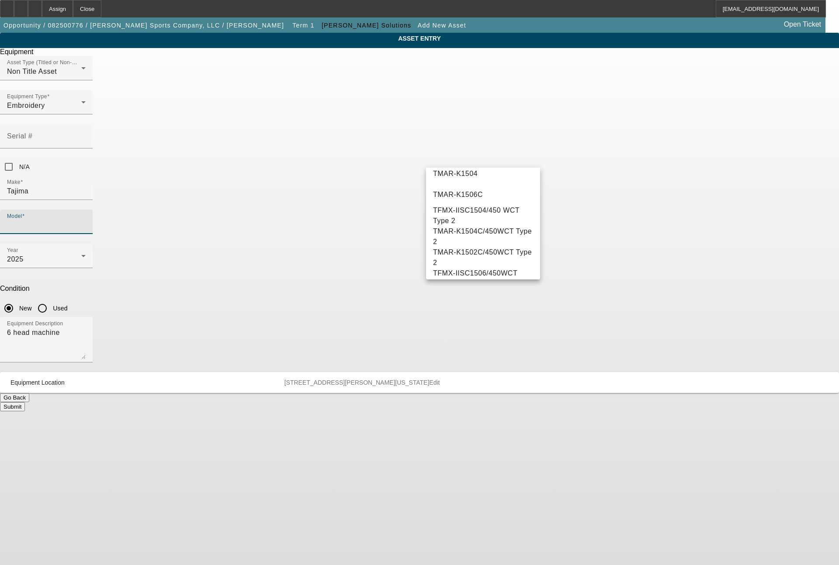
scroll to position [1269, 0]
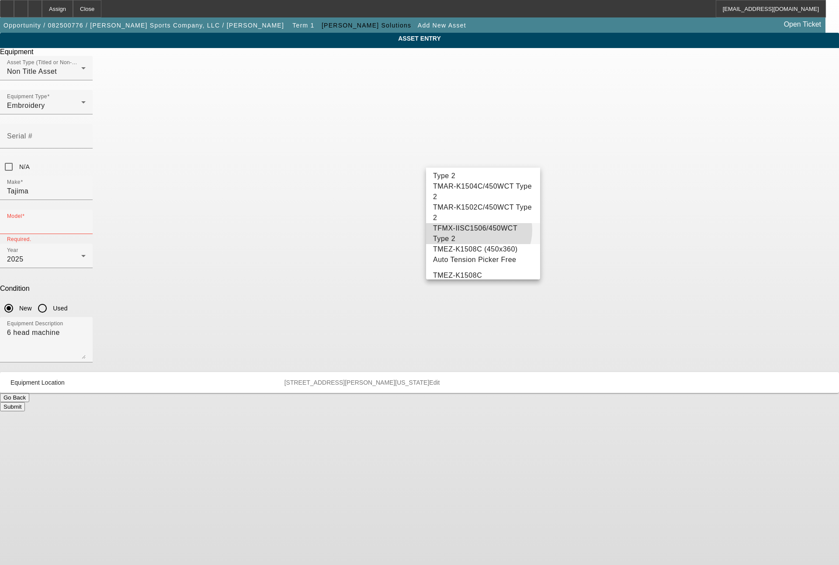
click at [476, 244] on span "TFMX-IISC1506/450WCT Type 2" at bounding box center [483, 233] width 100 height 21
type input "TFMX-IISC1506/450WCT Type 2"
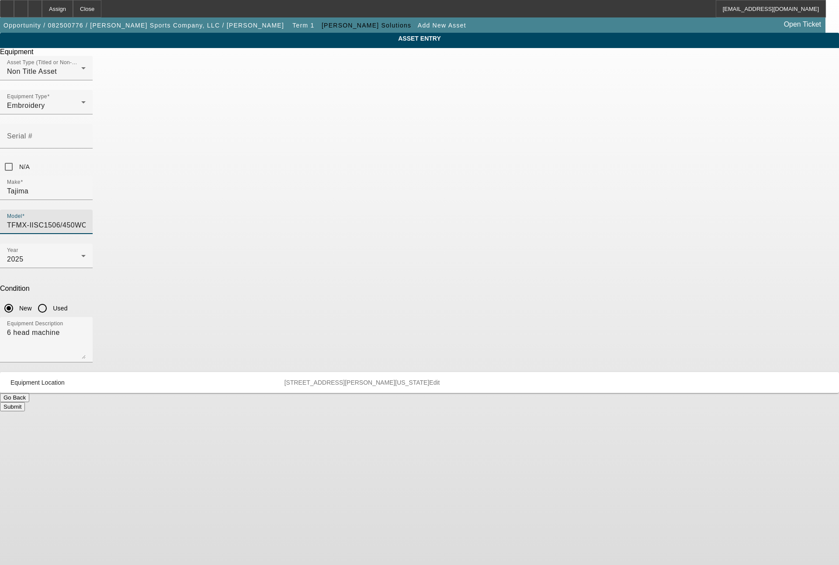
click at [25, 402] on button "Submit" at bounding box center [12, 406] width 25 height 9
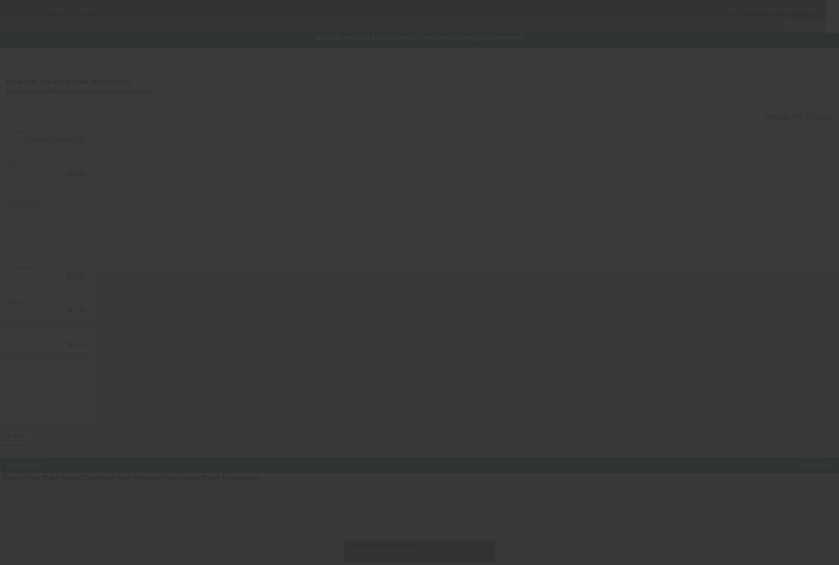
type input "$150,285.00"
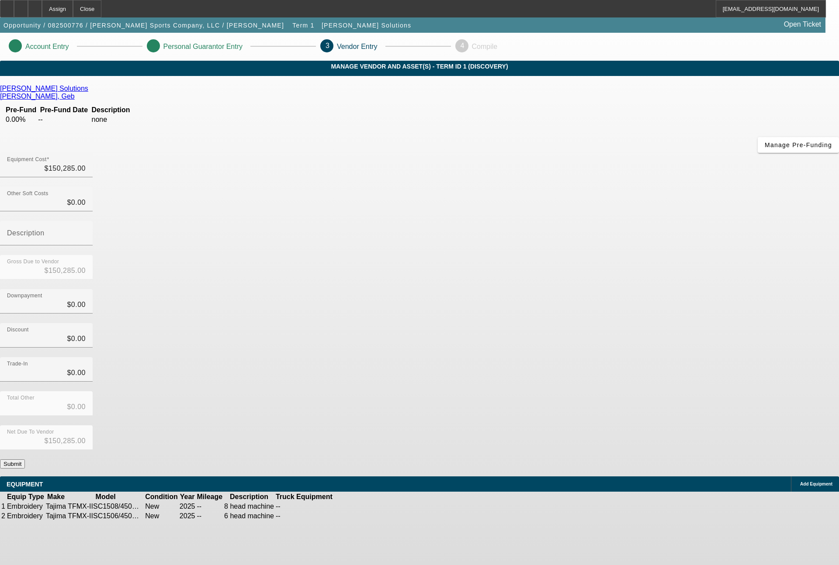
click at [25, 460] on button "Submit" at bounding box center [12, 464] width 25 height 9
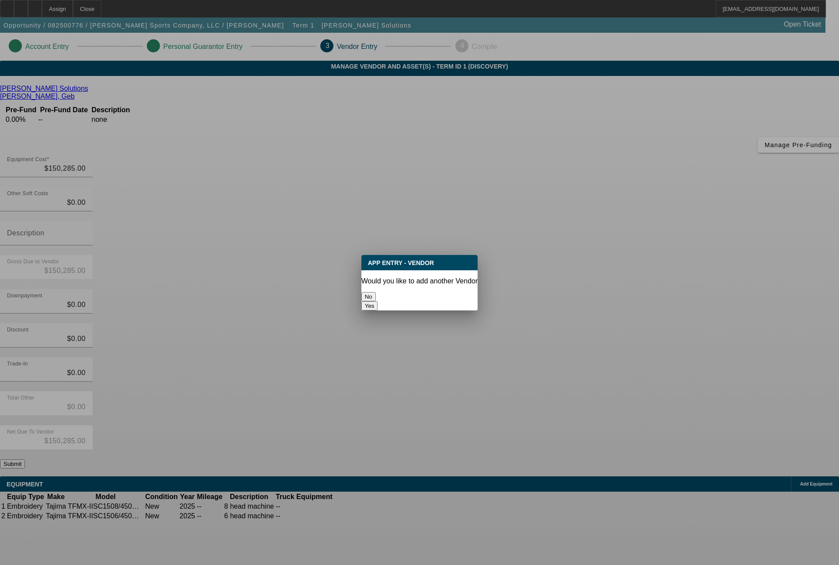
click at [376, 292] on button "No" at bounding box center [368, 296] width 14 height 9
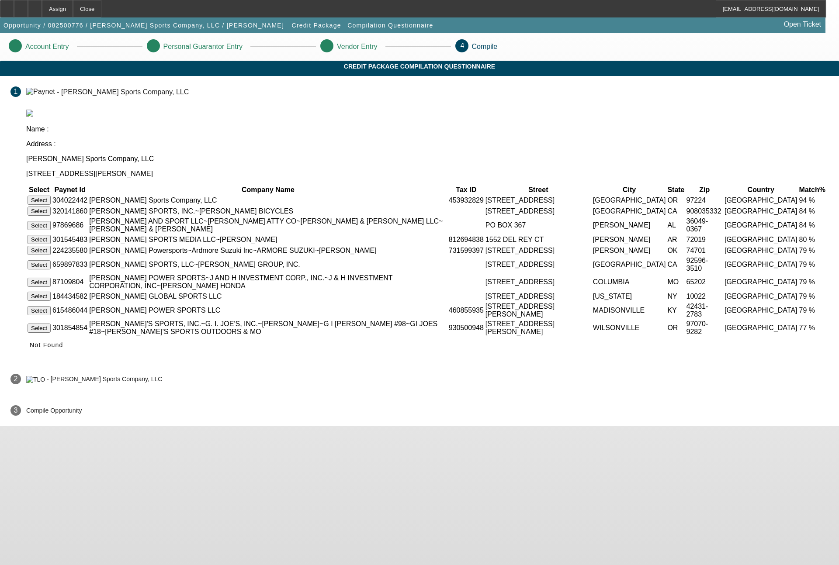
click at [51, 196] on button "Select" at bounding box center [39, 200] width 23 height 9
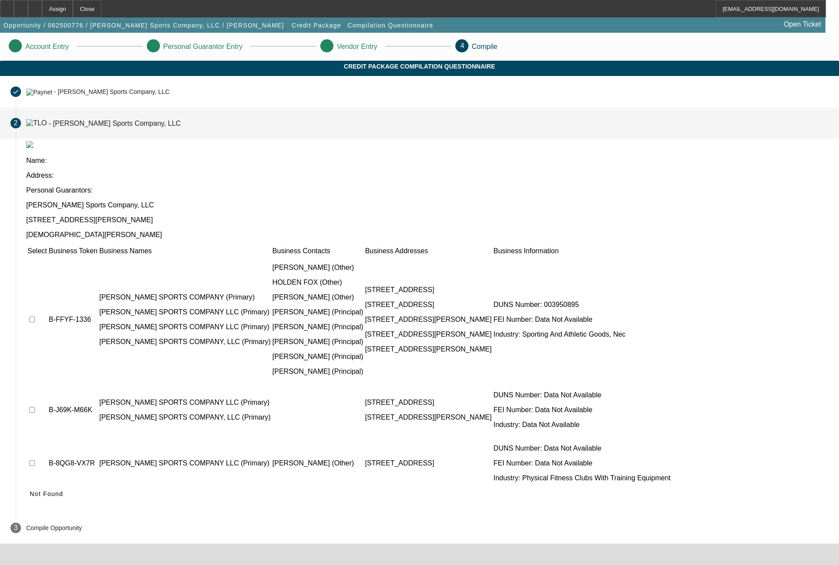
click at [47, 256] on td at bounding box center [37, 319] width 20 height 127
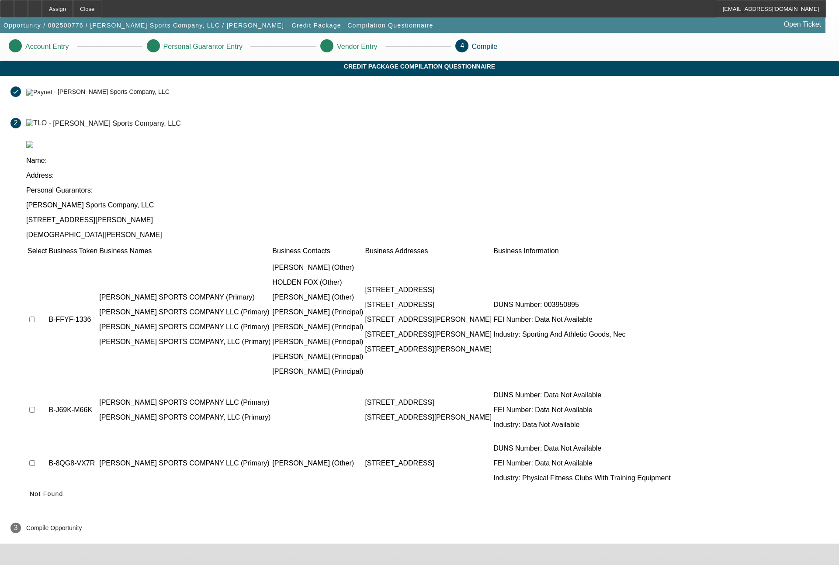
click at [35, 407] on input "checkbox" at bounding box center [32, 410] width 6 height 6
checkbox input "true"
click at [35, 460] on input "checkbox" at bounding box center [32, 463] width 6 height 6
checkbox input "true"
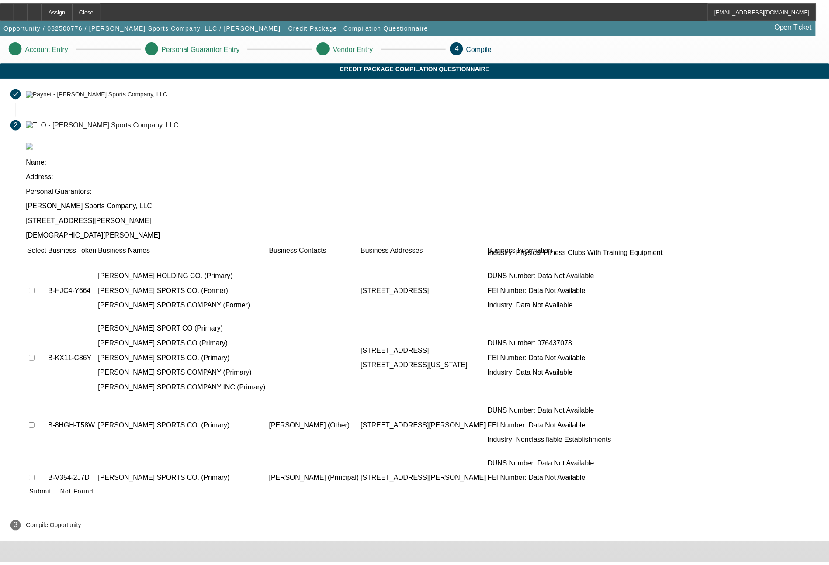
scroll to position [228, 0]
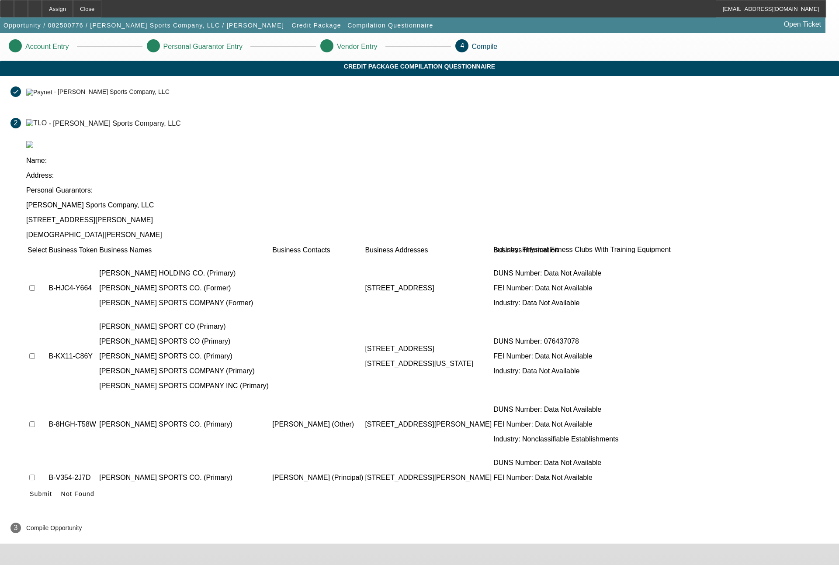
click at [35, 422] on input "checkbox" at bounding box center [32, 425] width 6 height 6
checkbox input "true"
click at [35, 475] on input "checkbox" at bounding box center [32, 478] width 6 height 6
checkbox input "true"
click at [35, 528] on input "checkbox" at bounding box center [32, 531] width 6 height 6
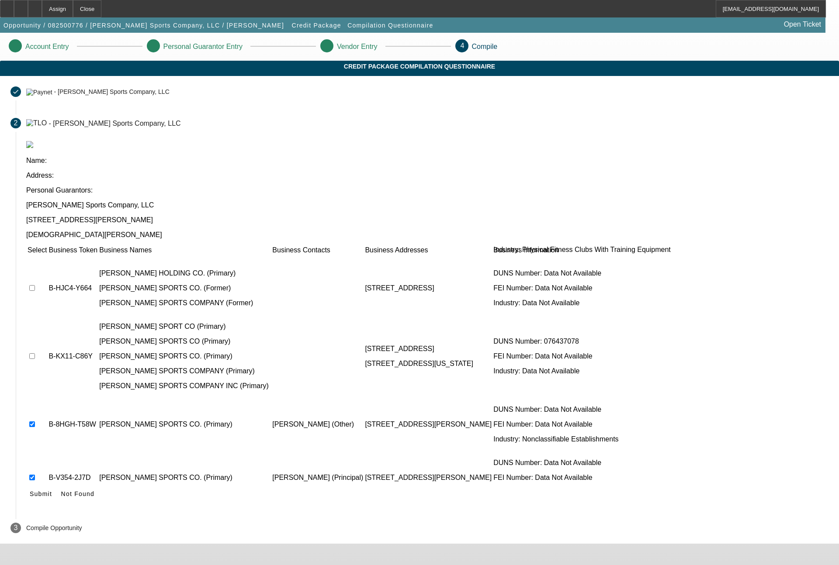
checkbox input "true"
click at [52, 491] on span "Submit" at bounding box center [41, 494] width 22 height 7
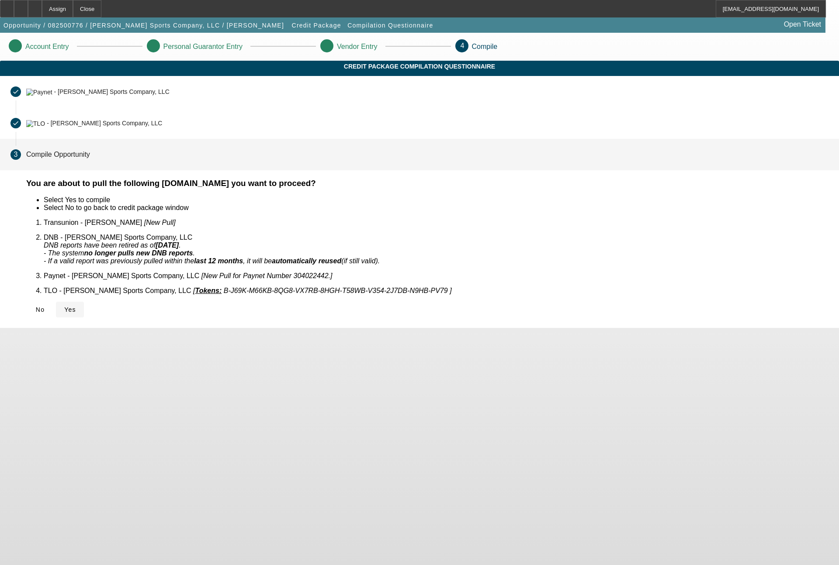
click at [76, 306] on span "Yes" at bounding box center [70, 309] width 12 height 7
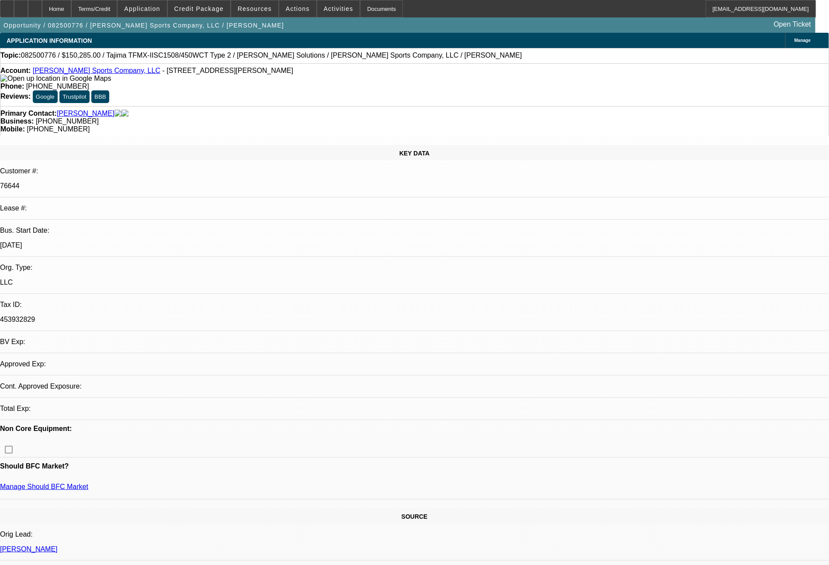
select select "0"
select select "2"
select select "0.1"
select select "4"
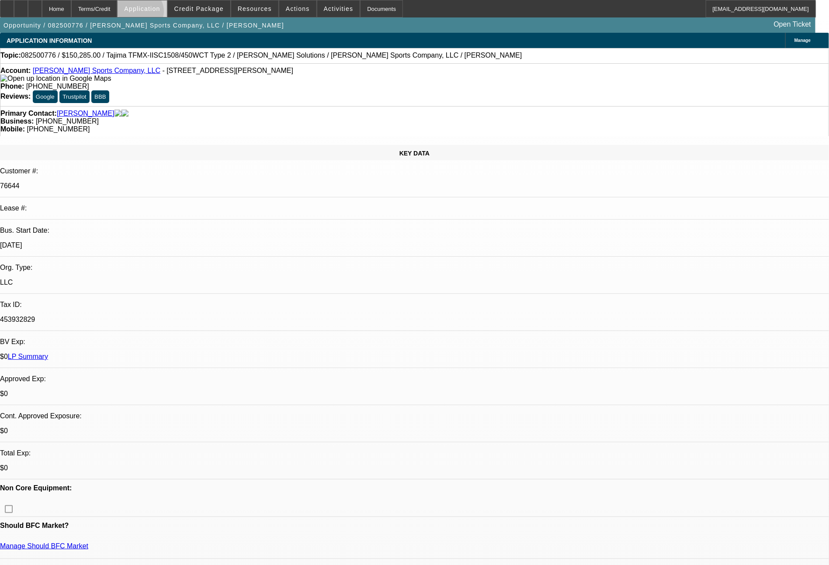
click at [164, 14] on span at bounding box center [142, 8] width 49 height 21
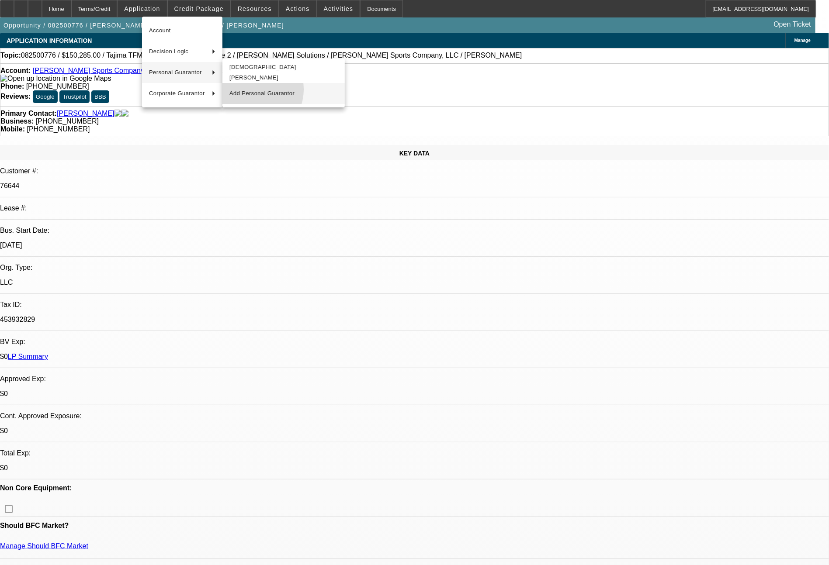
click at [249, 90] on span "Add Personal Guarantor" at bounding box center [283, 93] width 108 height 10
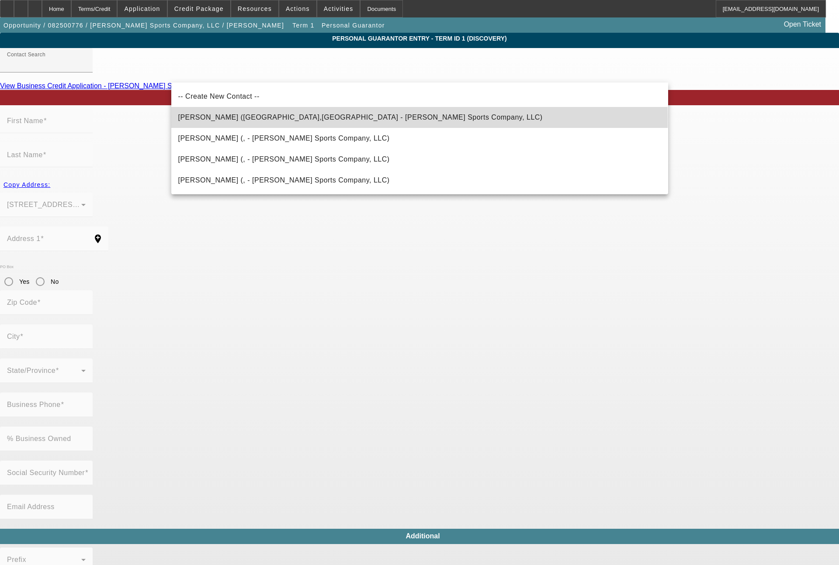
click at [236, 120] on span "Lemman, Timothy (Vancouver,WA - Jones Sports Company, LLC)" at bounding box center [360, 117] width 364 height 7
type input "Lemman, Timothy (Vancouver,WA - Jones Sports Company, LLC)"
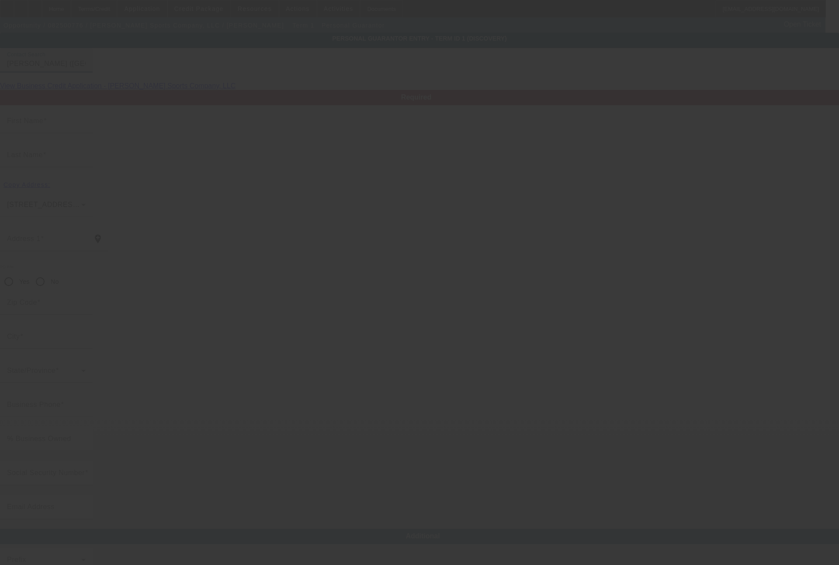
type input "Timothy"
type input "Lemman"
type input "209 W evergreen Boulevard"
radio input "true"
type input "98660"
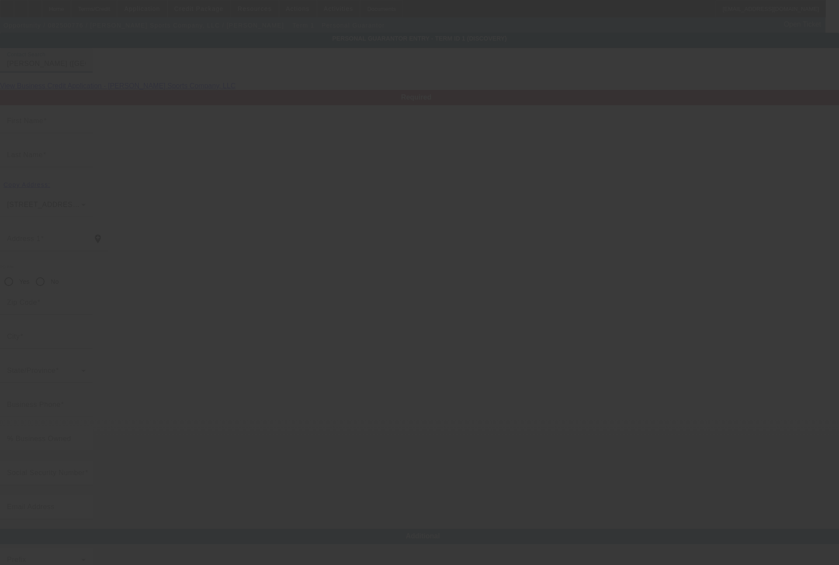
type input "Vancouver"
type input "[PHONE_NUMBER]"
type input "50"
type input "533-13-7198"
type input "info@jonesgolfbags.com"
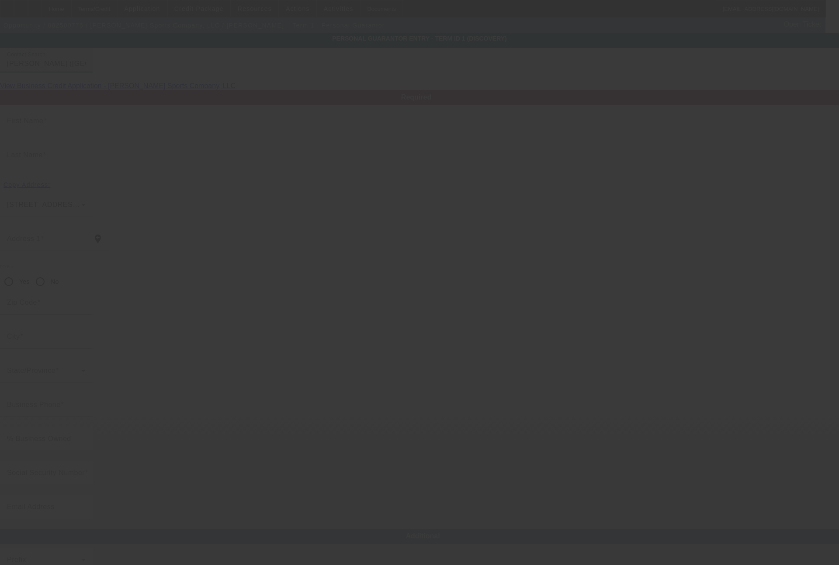
type input "(503) 704-8419"
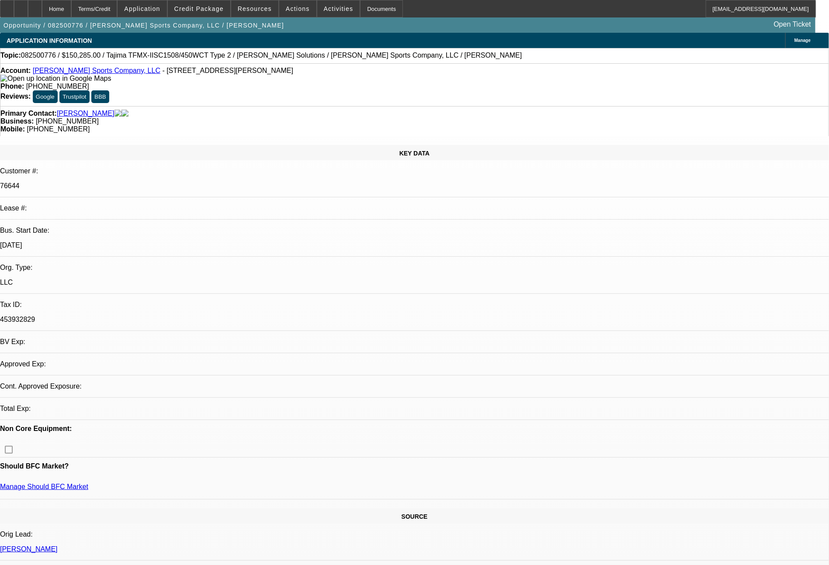
select select "0"
select select "2"
select select "0.1"
select select "4"
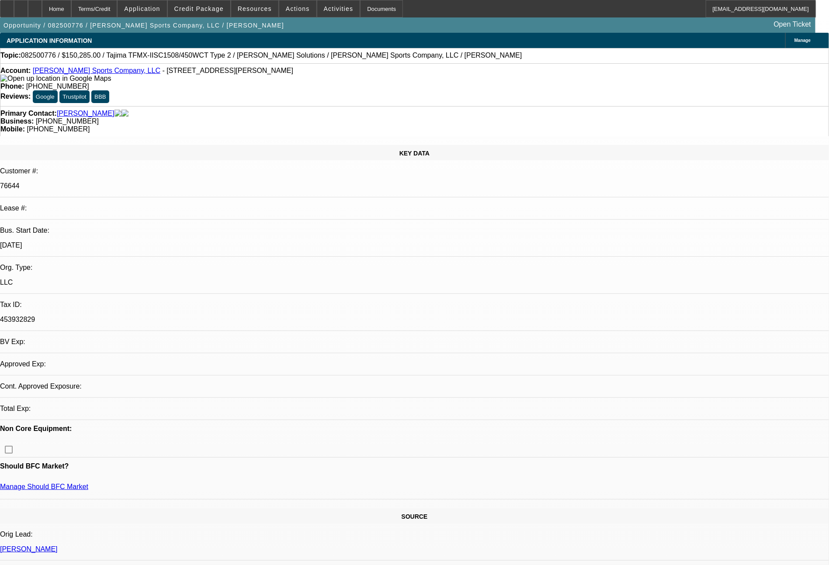
select select "0"
select select "2"
select select "0.1"
select select "1"
select select "2"
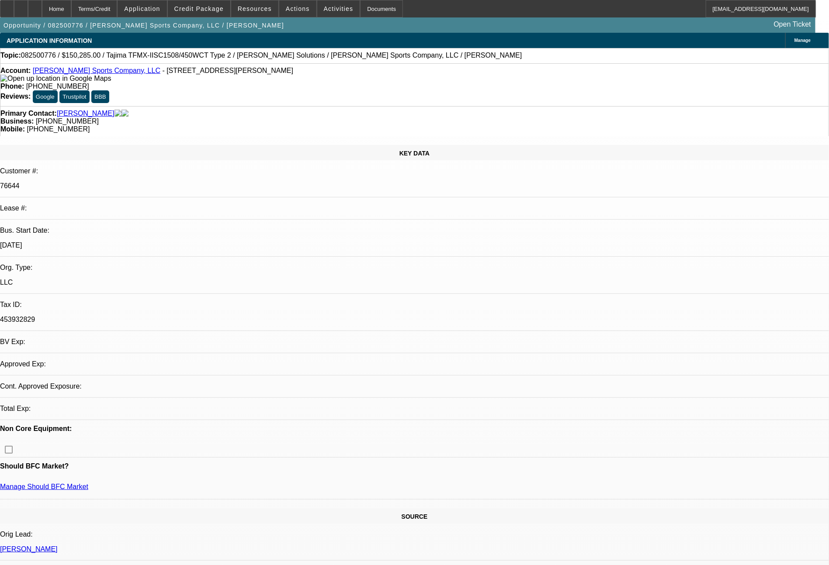
select select "4"
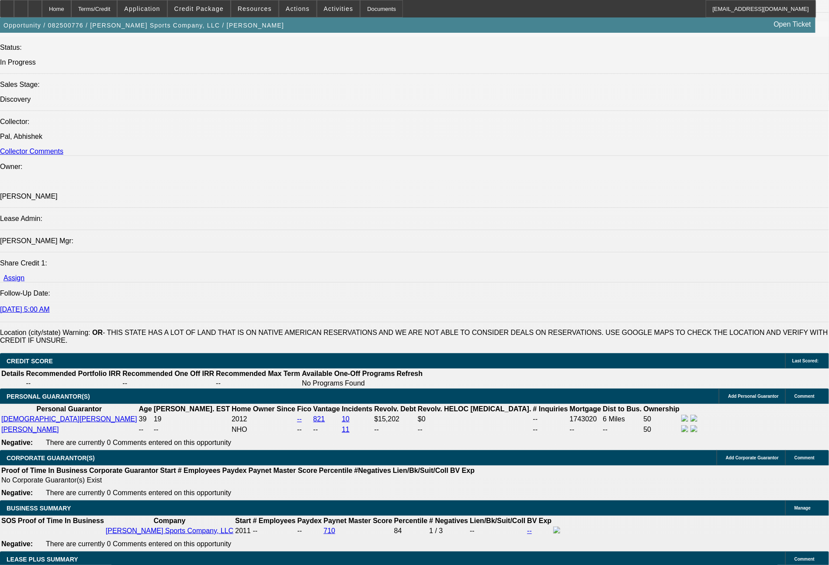
scroll to position [1042, 0]
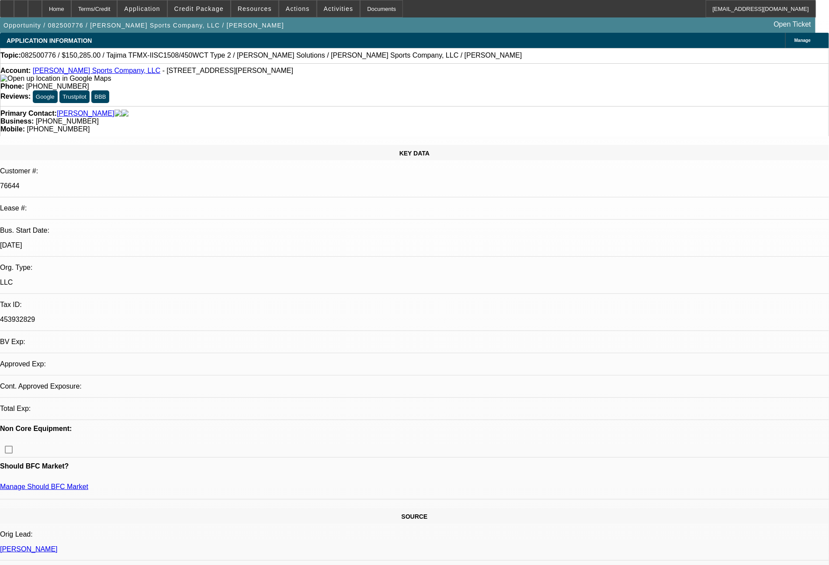
select select "0"
select select "2"
select select "0.1"
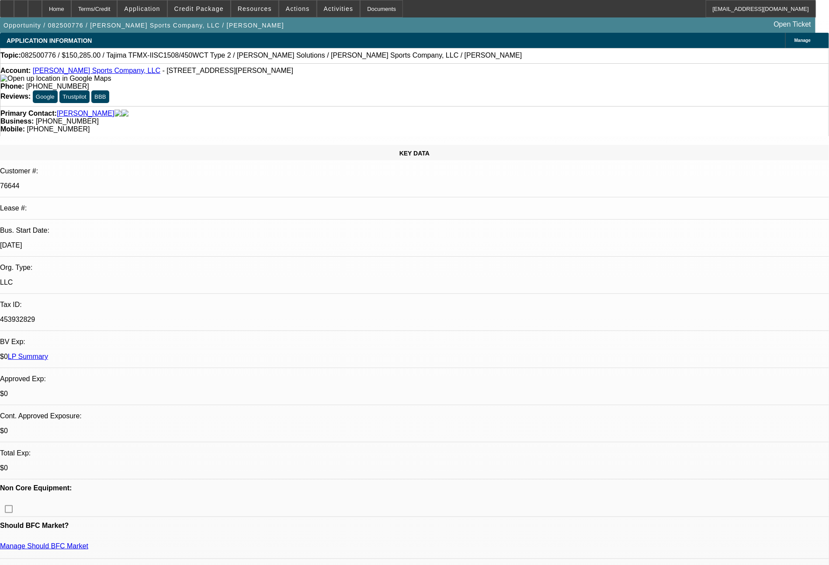
select select "1"
select select "2"
select select "4"
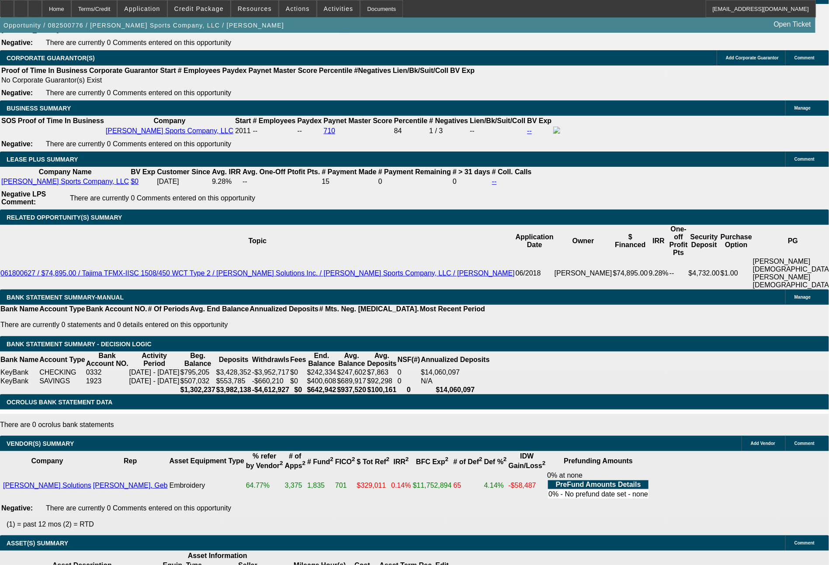
scroll to position [1417, 0]
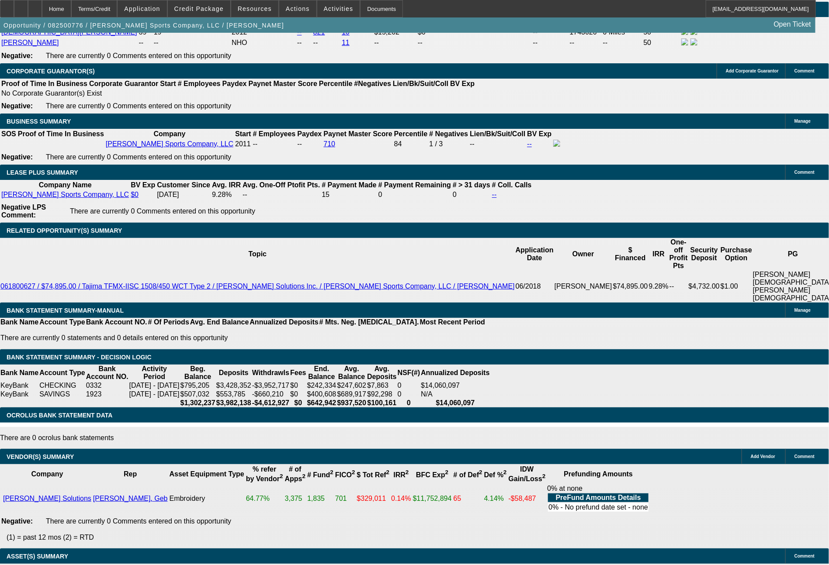
type input "$0.00"
type input "UNKNOWN"
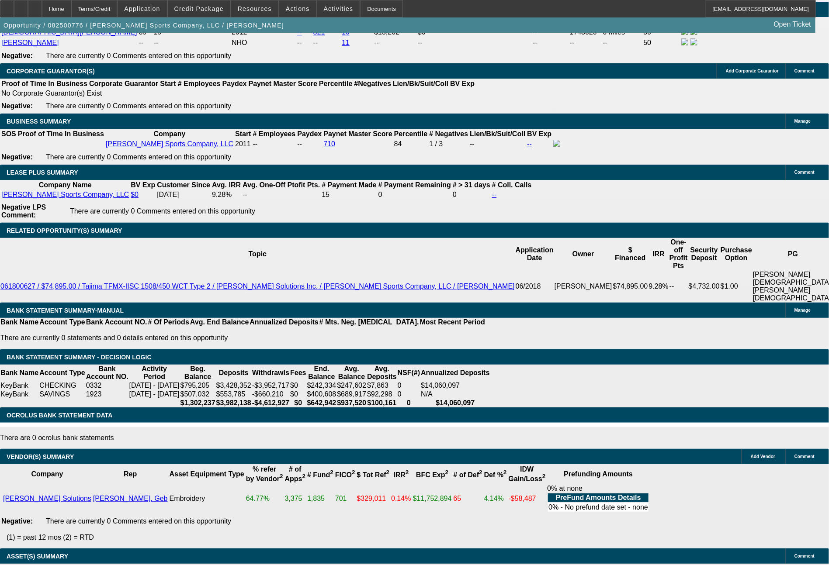
type input "60"
type input "3158"
type input "$6,316.00"
type input "9.5"
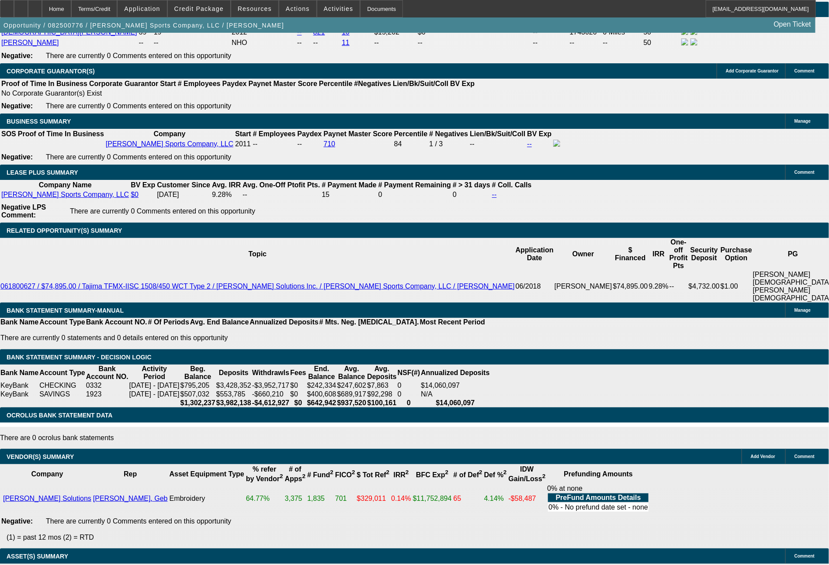
type input "$3,158.00"
select select "0"
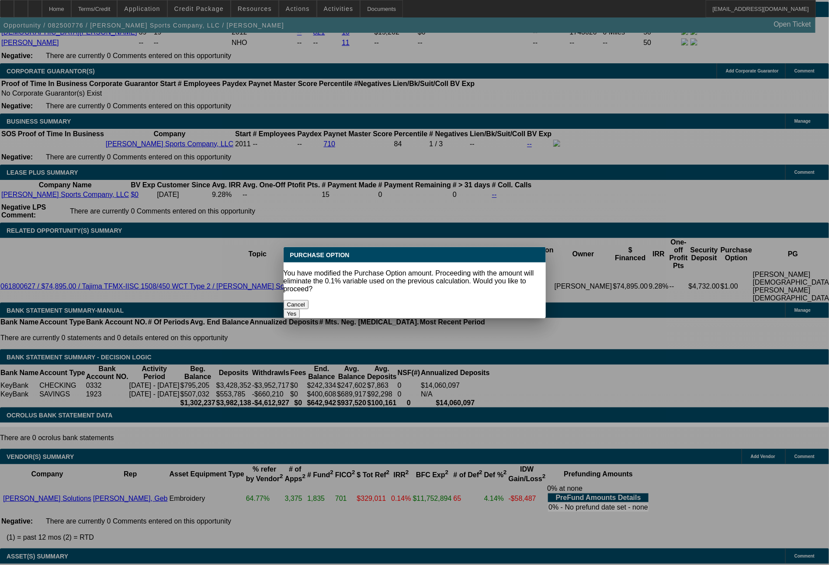
scroll to position [0, 0]
click at [300, 309] on button "Yes" at bounding box center [292, 313] width 17 height 9
type input "$0.00"
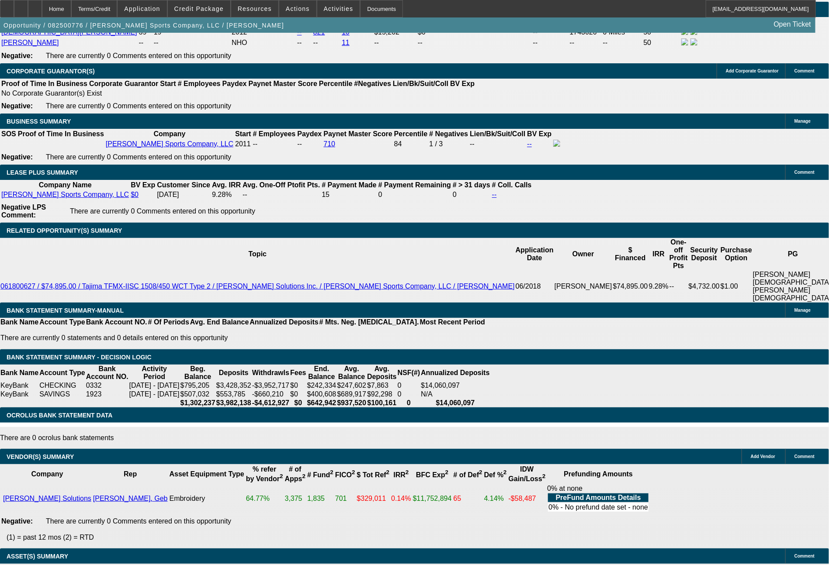
select select "2"
drag, startPoint x: 169, startPoint y: 225, endPoint x: 192, endPoint y: 225, distance: 22.7
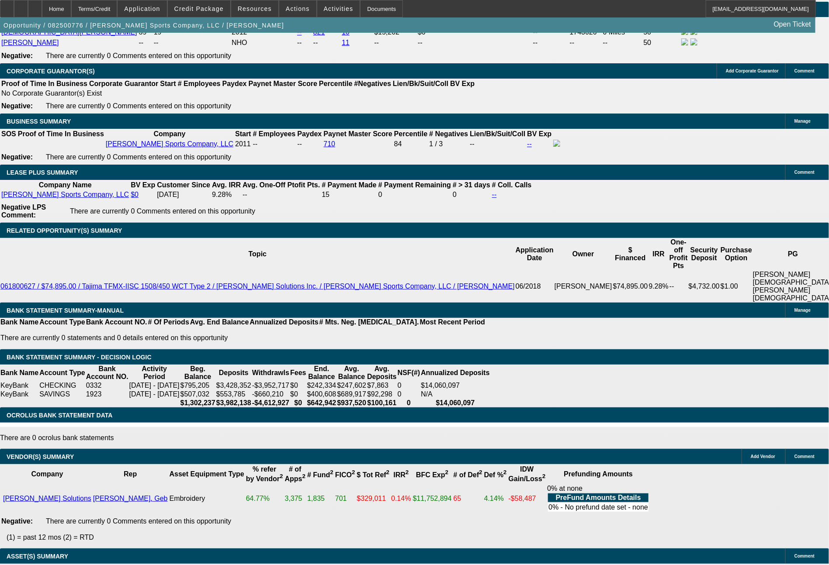
type input "$1.00"
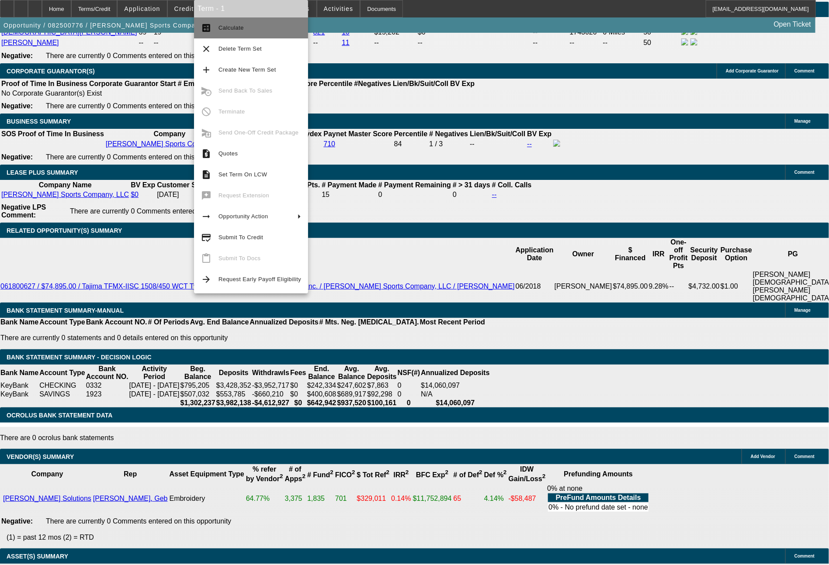
click at [240, 34] on button "calculate Calculate" at bounding box center [251, 27] width 114 height 21
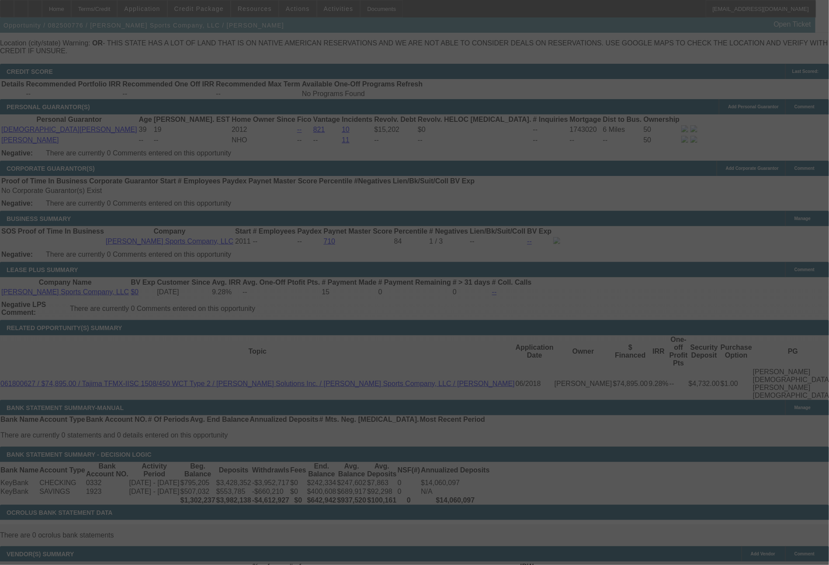
scroll to position [1286, 0]
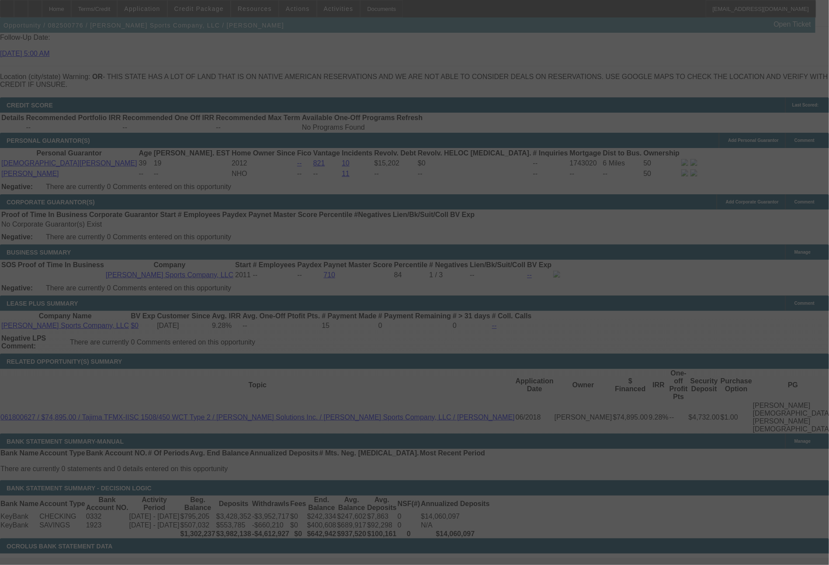
select select "0"
select select "2"
select select "0"
select select "2"
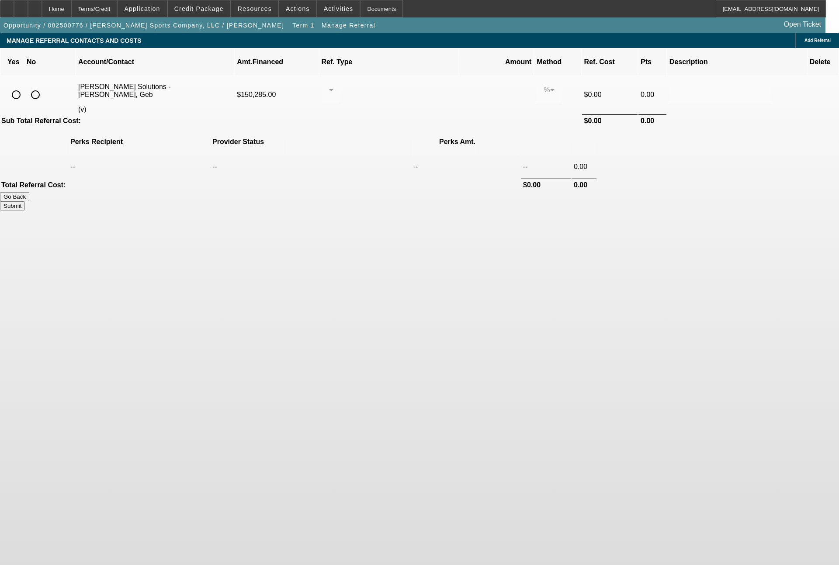
click at [25, 86] on input "radio" at bounding box center [15, 94] width 17 height 17
radio input "true"
click at [329, 85] on div at bounding box center [329, 90] width 0 height 10
click at [380, 107] on span "Pay vendor SALES PERSON" at bounding box center [398, 103] width 71 height 21
click at [470, 85] on input "0.000" at bounding box center [496, 90] width 56 height 10
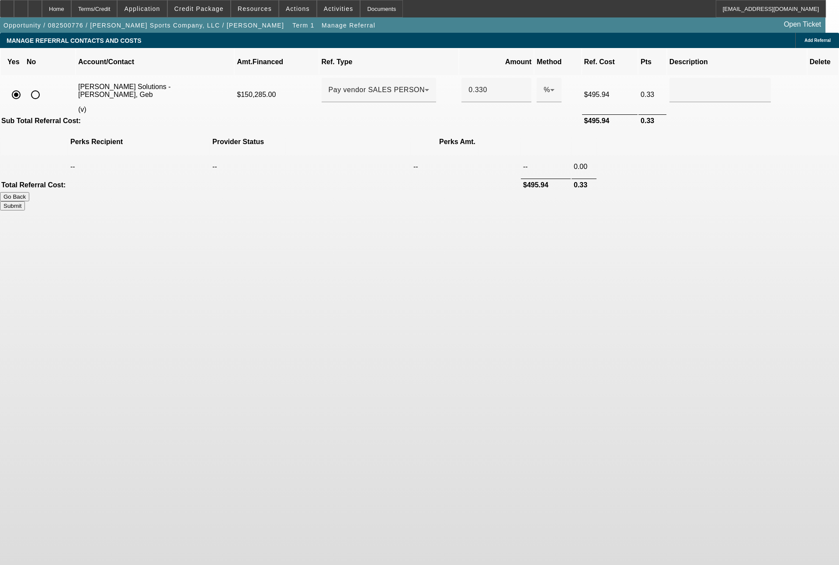
click at [25, 201] on button "Submit" at bounding box center [12, 205] width 25 height 9
type input "0.330"
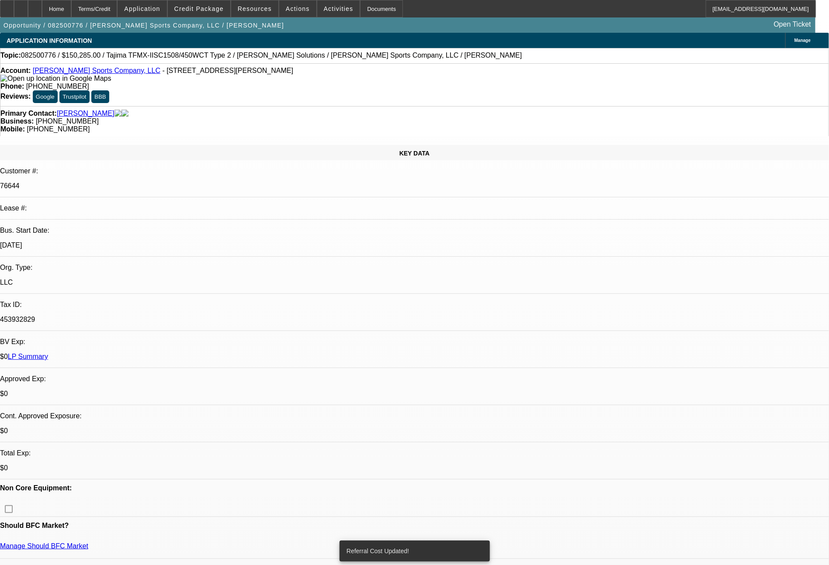
select select "0"
select select "2"
select select "0"
select select "2"
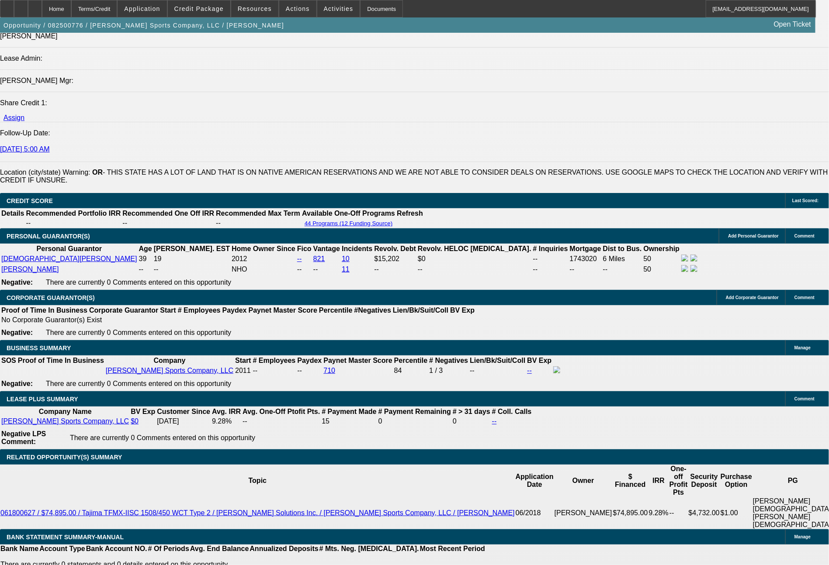
scroll to position [1225, 0]
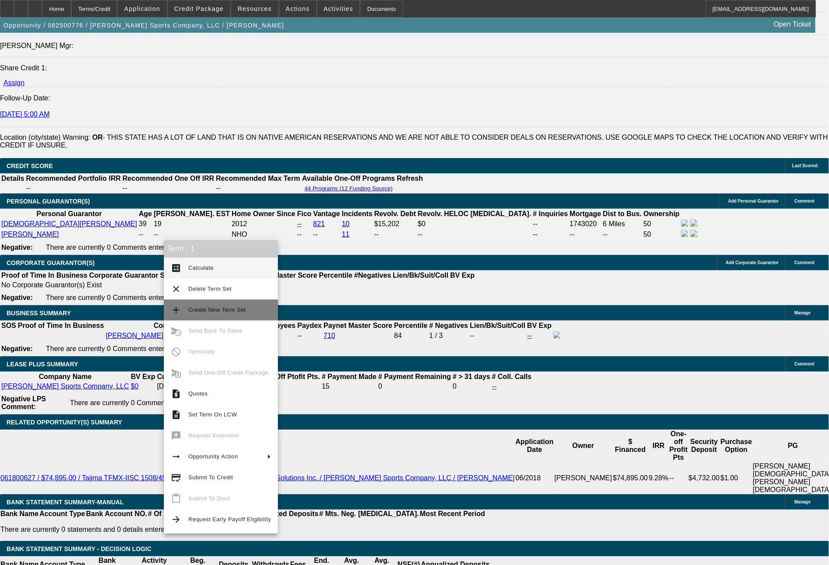
click at [209, 309] on span "Create New Term Set" at bounding box center [217, 310] width 58 height 7
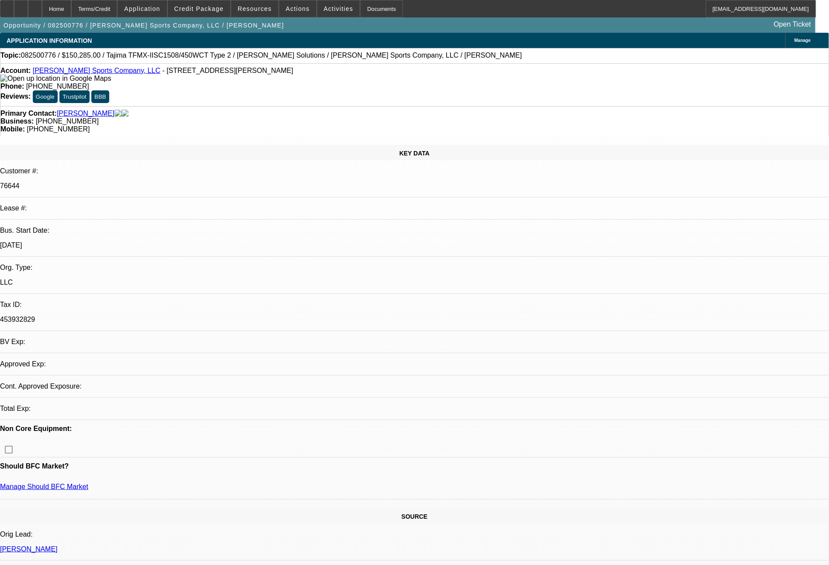
select select "0"
select select "2"
select select "0"
select select "2"
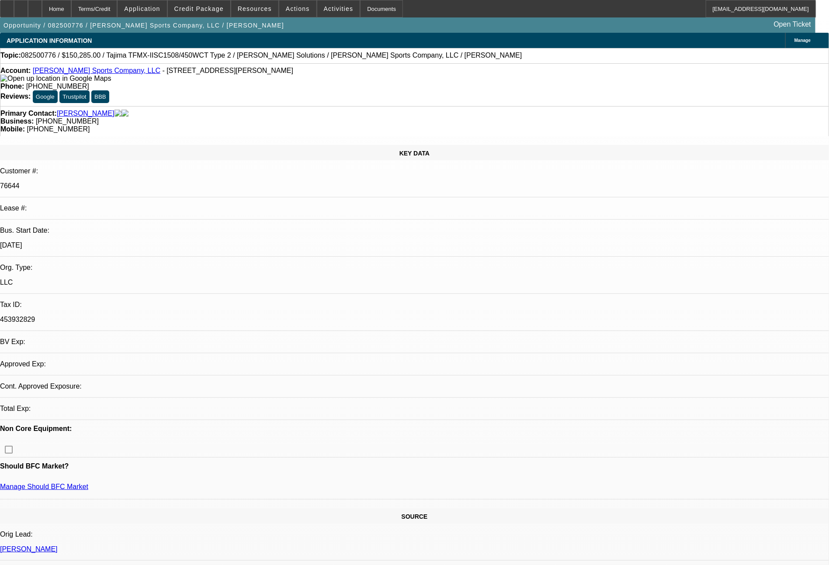
select select "0"
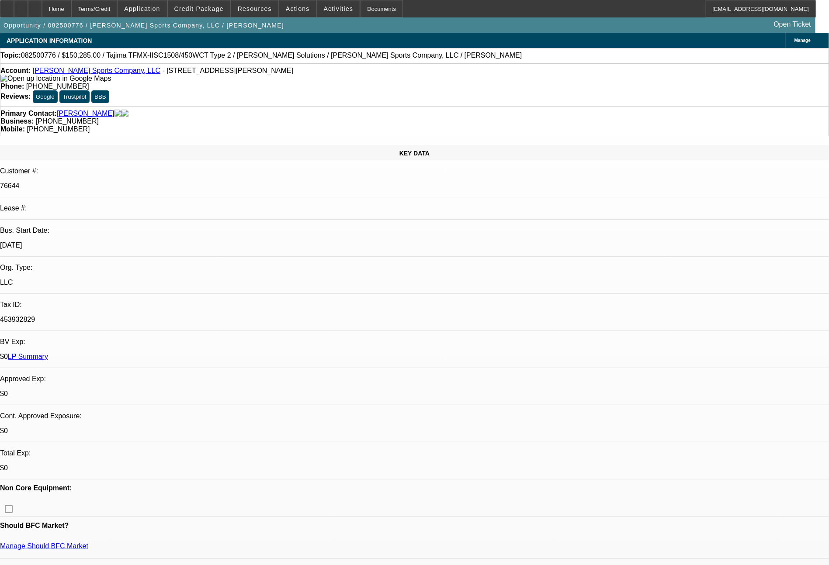
select select "1"
select select "2"
select select "1"
select select "2"
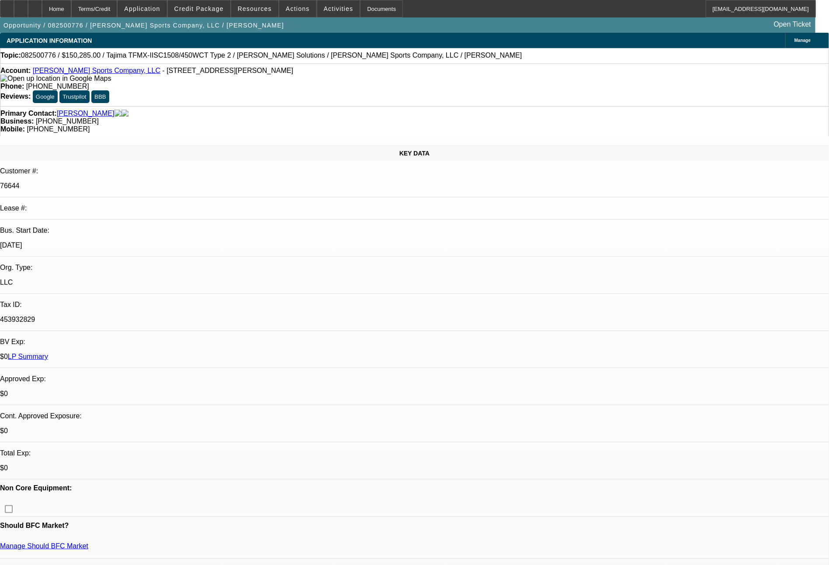
select select "2"
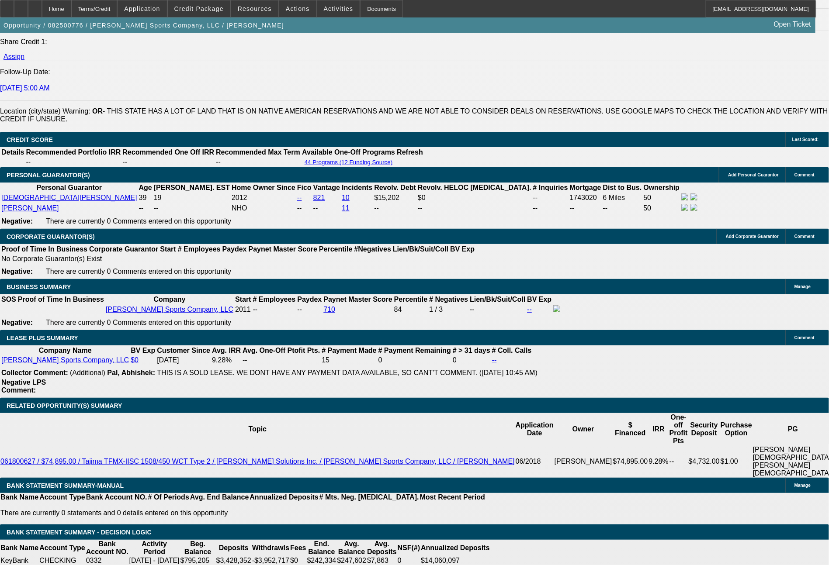
scroll to position [1269, 0]
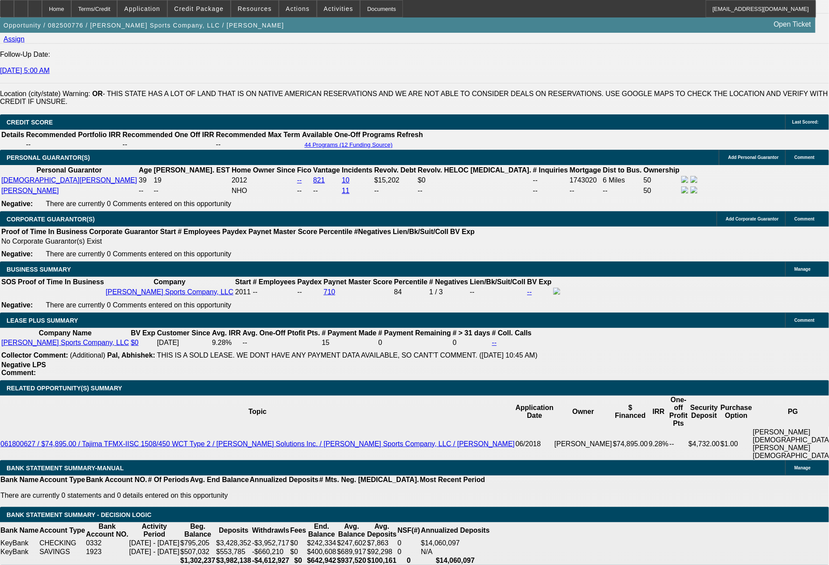
drag, startPoint x: 168, startPoint y: 331, endPoint x: 211, endPoint y: 328, distance: 43.8
type input "4"
type input "UNKNOWN"
type input "$76,639.34"
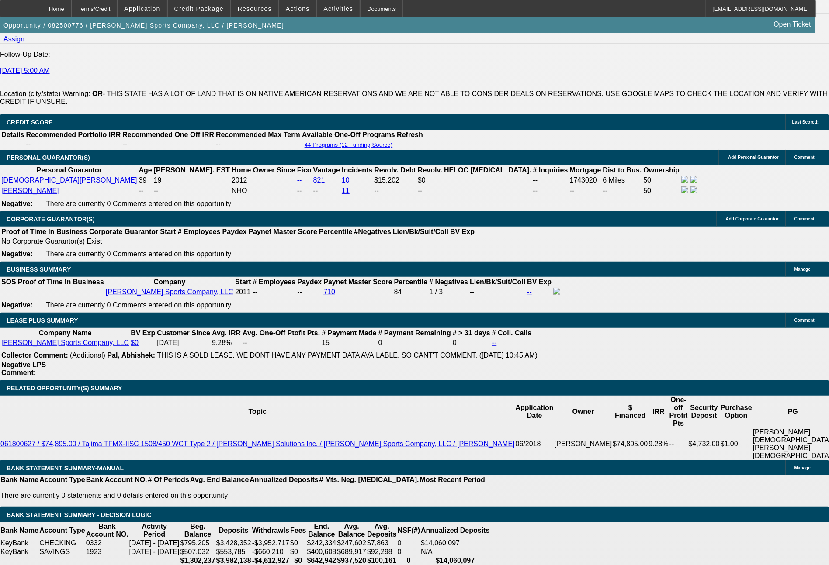
type input "$38,319.67"
type input "4 8"
type input "$38,319.67"
drag, startPoint x: 168, startPoint y: 327, endPoint x: 206, endPoint y: 323, distance: 37.8
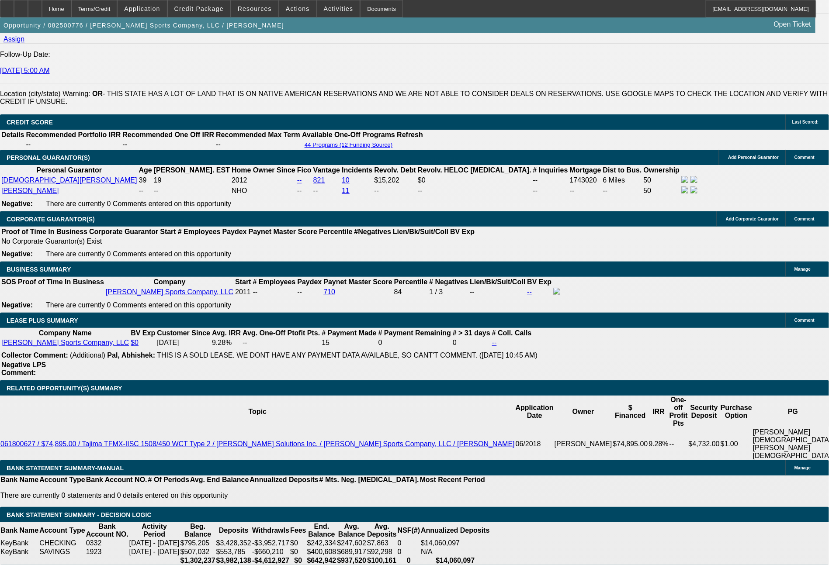
type input "48"
type input "$7,554.70"
type input "$3,777.35"
type input "48"
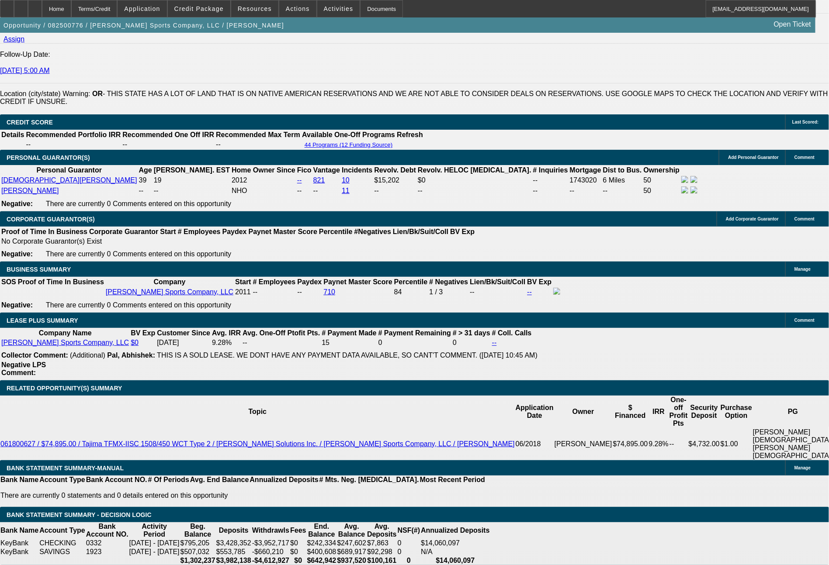
drag, startPoint x: 132, startPoint y: 325, endPoint x: 183, endPoint y: 327, distance: 50.3
type input "37"
type input "$74.00"
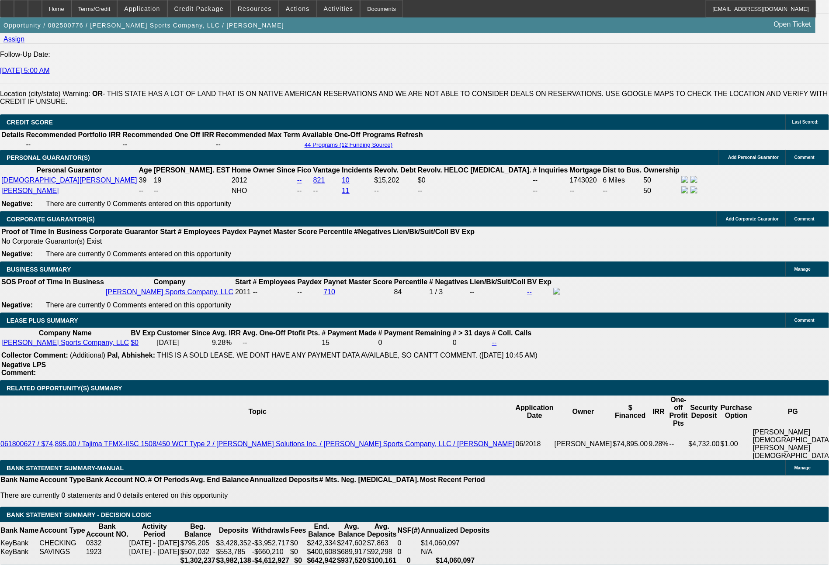
type input "3796"
type input "$7,592.00"
type input "9.8"
type input "$3,796.00"
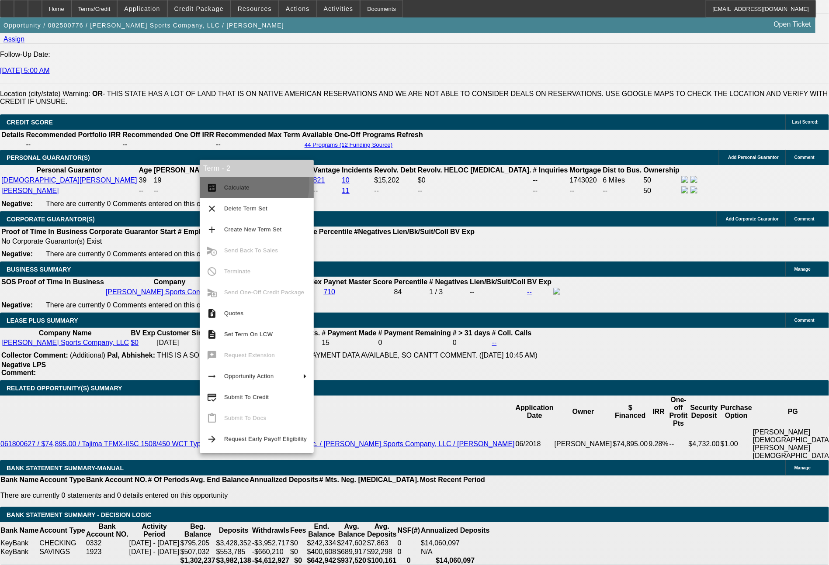
click at [239, 184] on span "Calculate" at bounding box center [265, 188] width 83 height 10
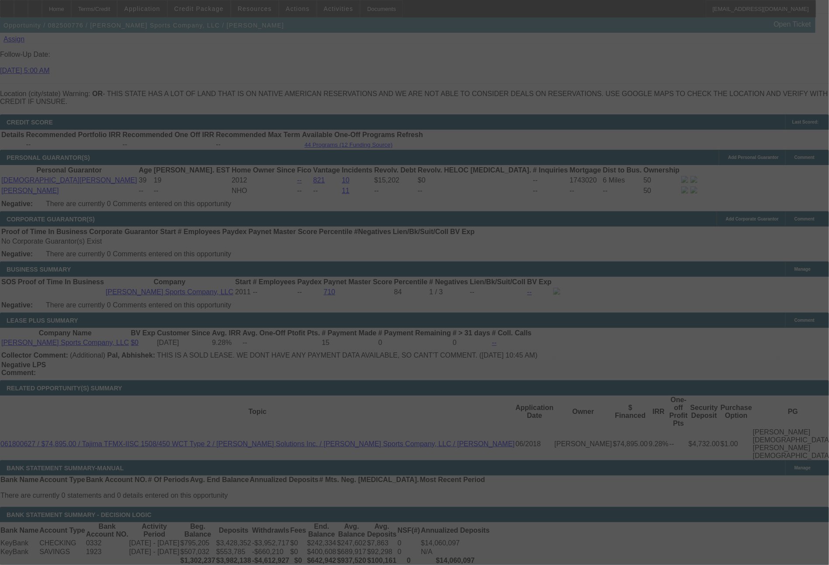
select select "0"
select select "2"
select select "0"
select select "2"
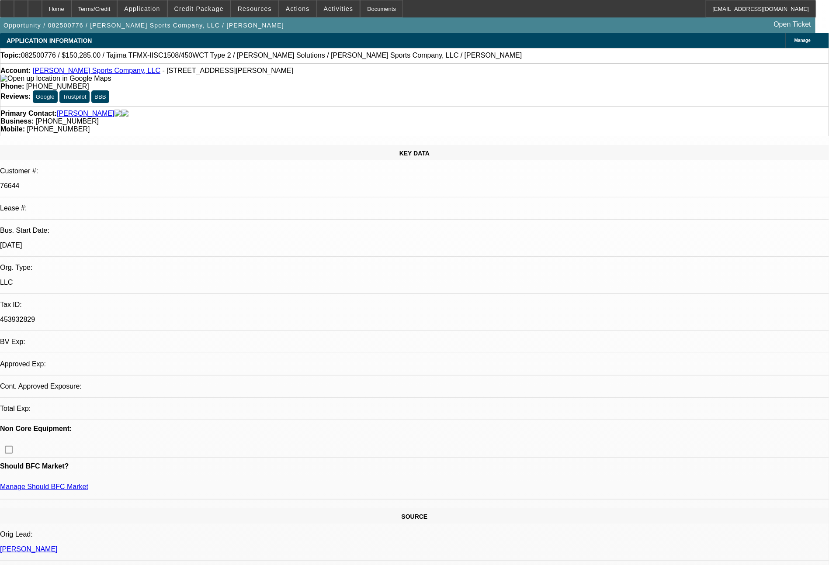
select select "0"
select select "2"
select select "0"
select select "2"
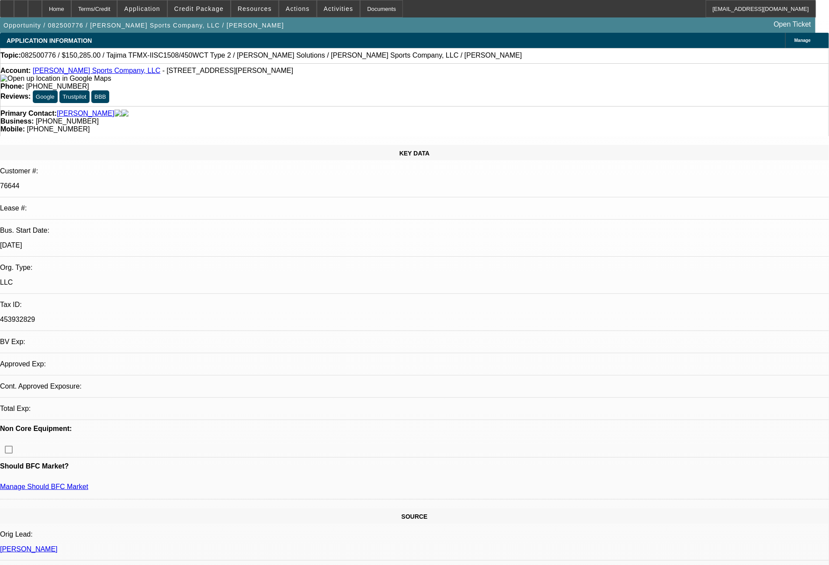
select select "0"
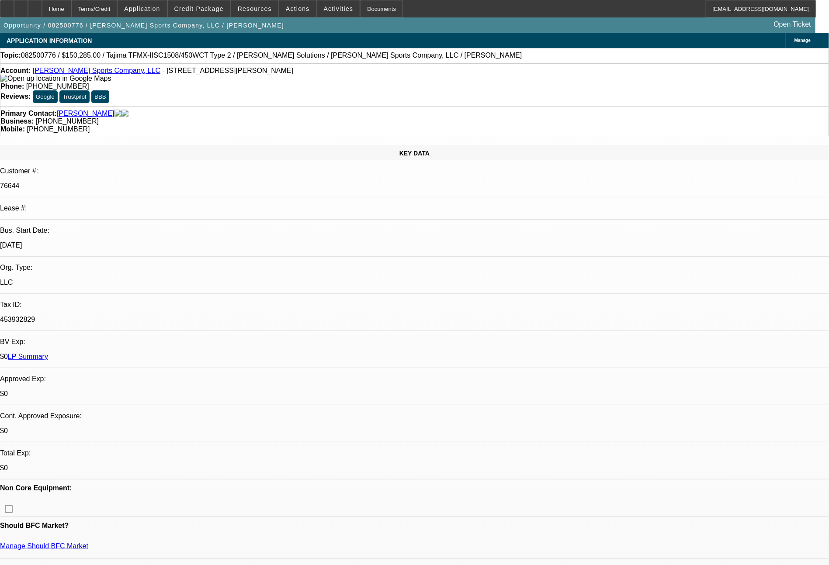
select select "1"
select select "2"
select select "1"
select select "2"
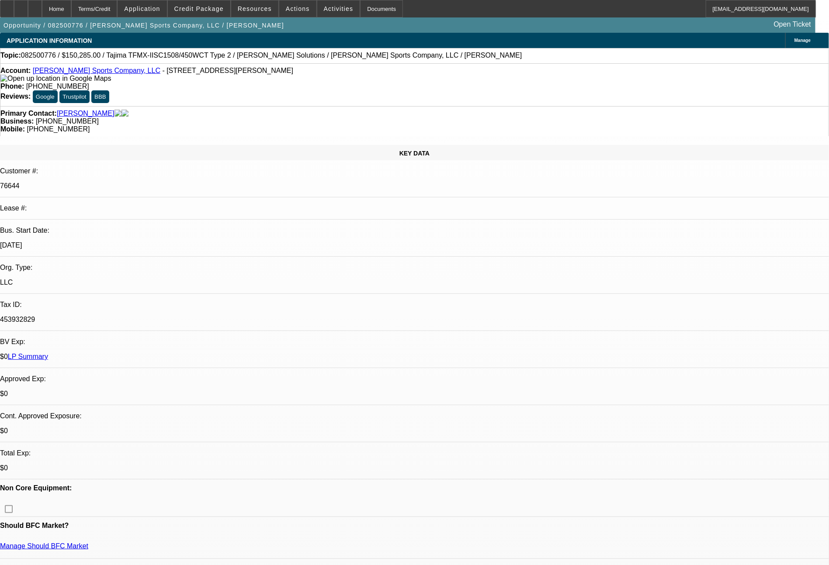
select select "2"
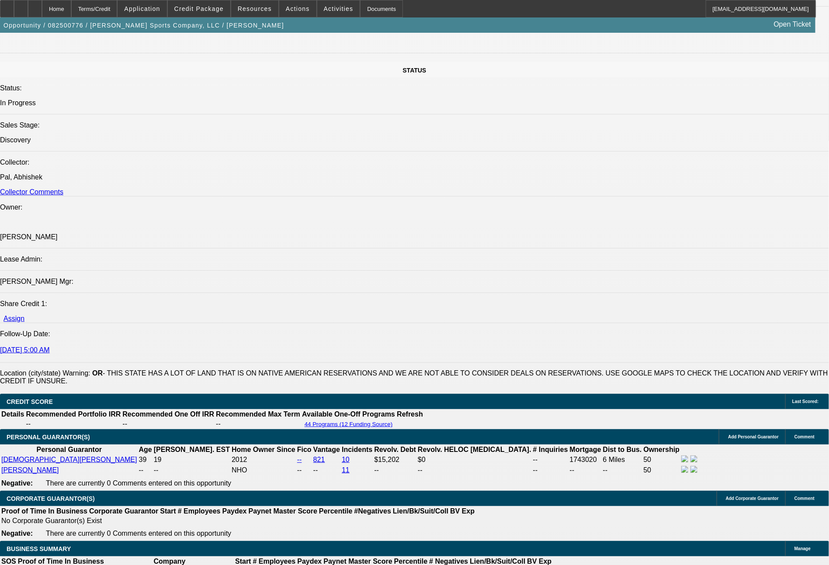
scroll to position [495, 0]
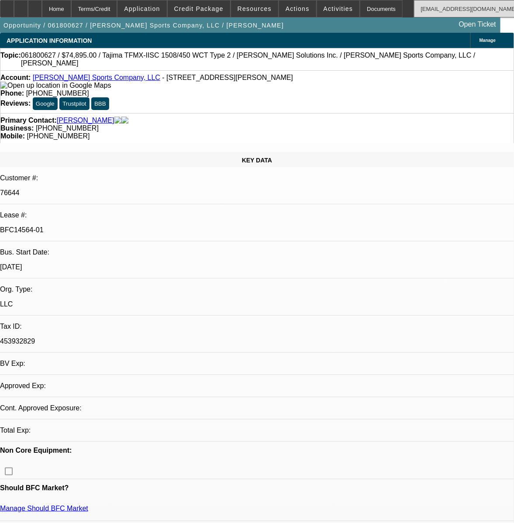
select select "0"
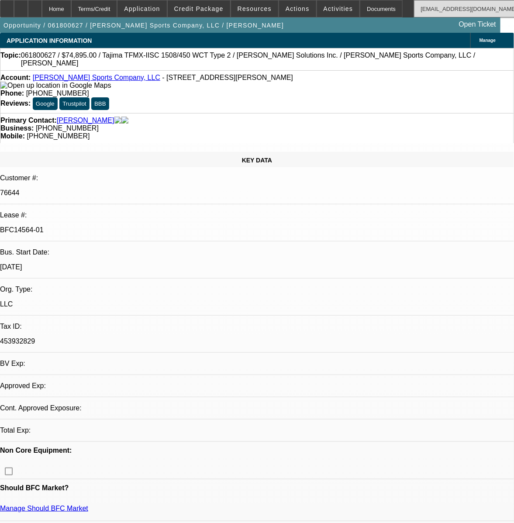
select select "0"
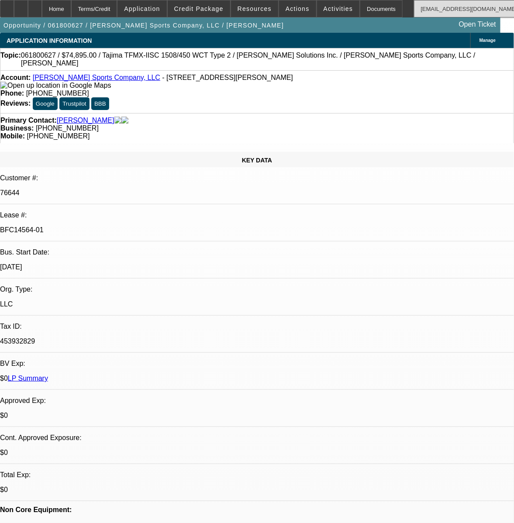
select select "1"
select select "2"
select select "1"
select select "2"
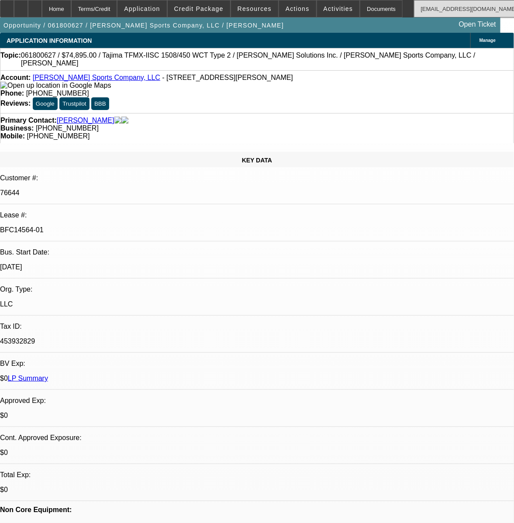
select select "2"
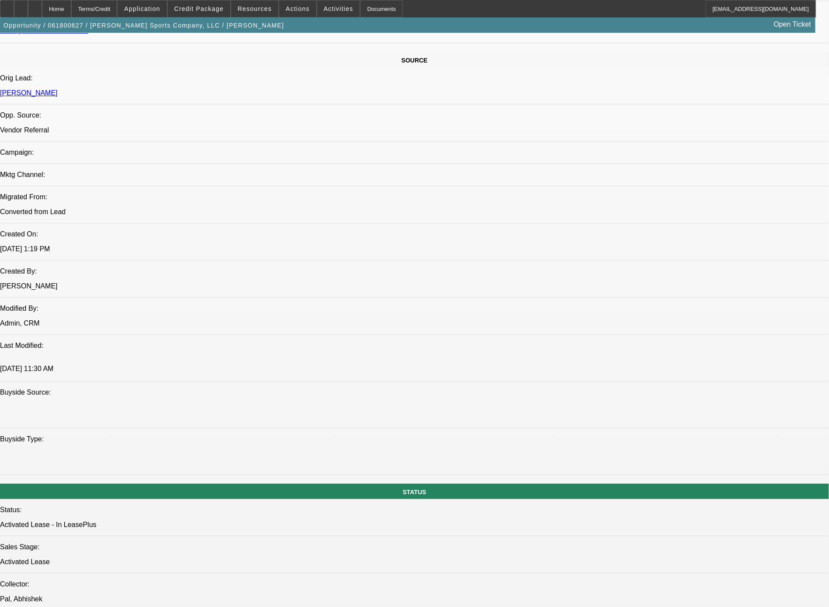
scroll to position [1062, 0]
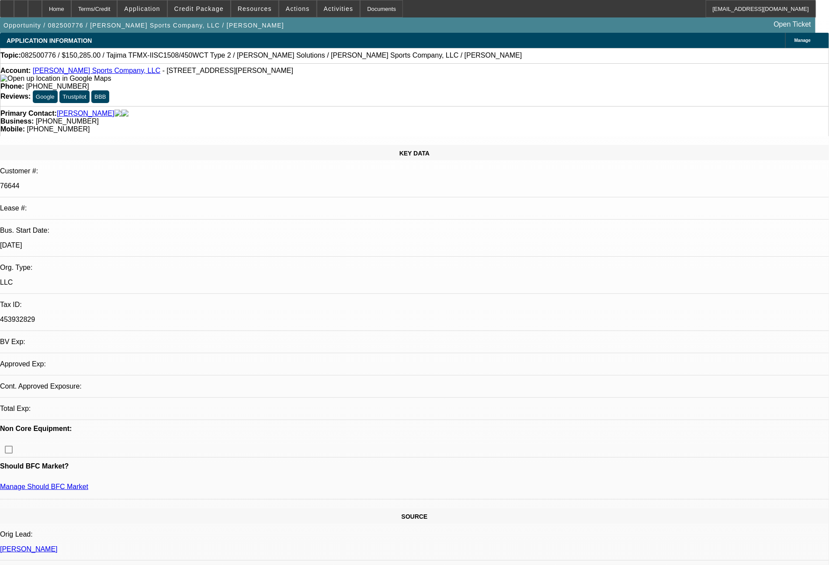
select select "0"
select select "2"
select select "0"
select select "2"
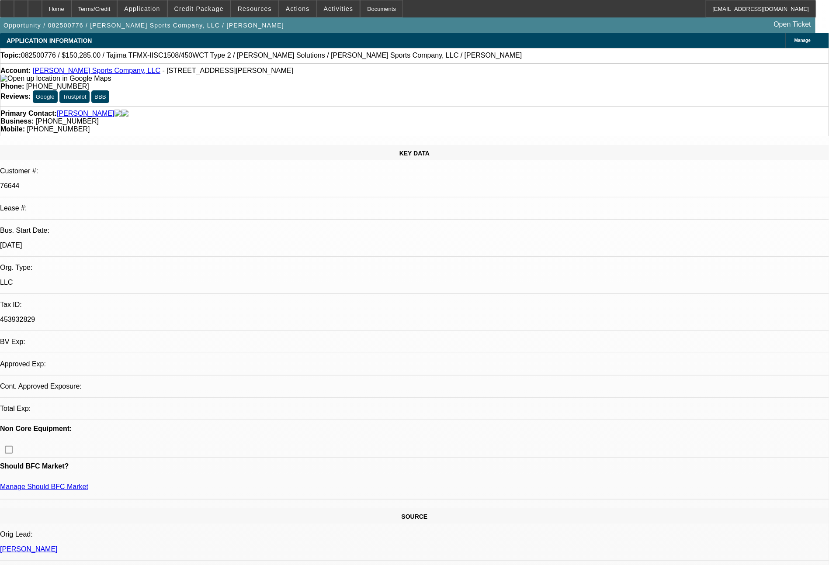
select select "0"
select select "2"
select select "0"
select select "2"
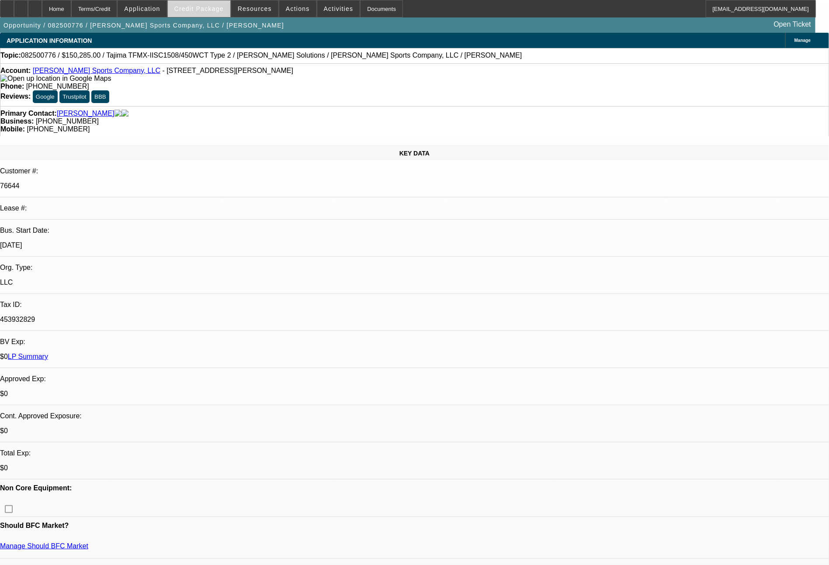
click at [211, 14] on span at bounding box center [199, 8] width 62 height 21
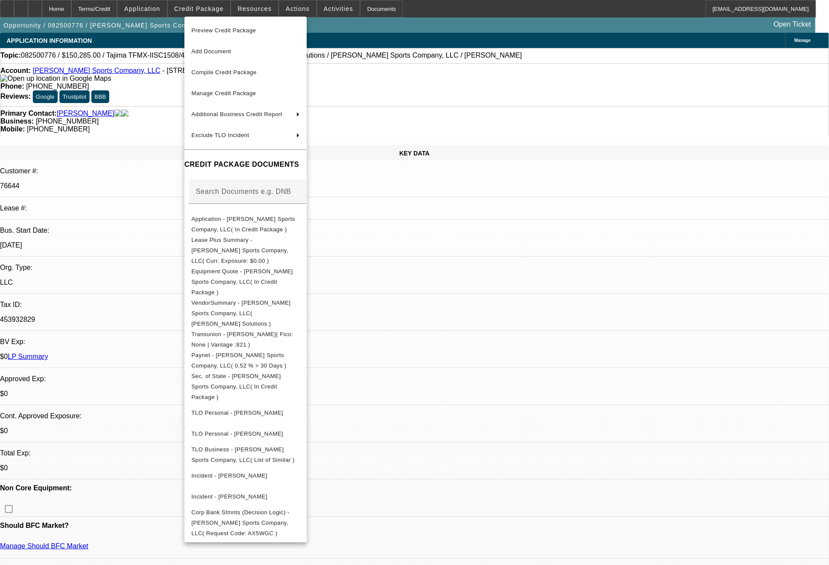
click at [609, 359] on div at bounding box center [414, 282] width 829 height 565
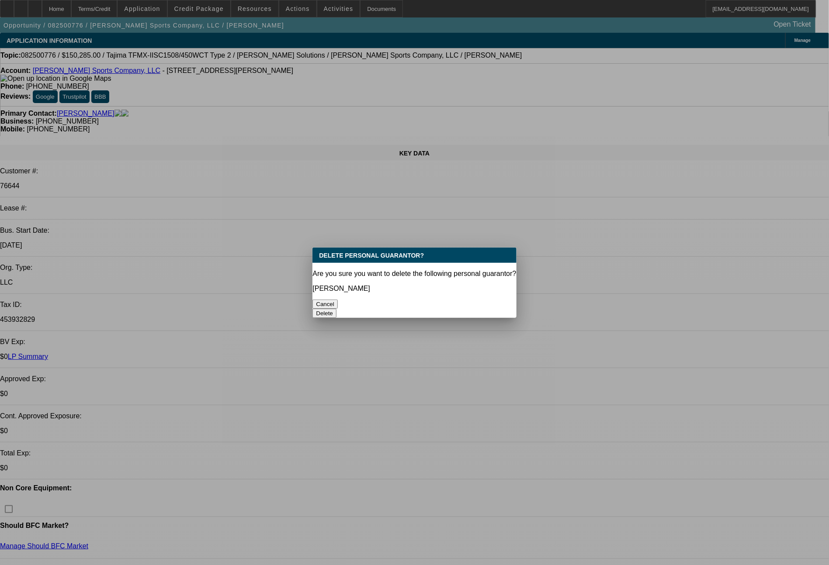
click at [336, 309] on button "Delete" at bounding box center [324, 313] width 24 height 9
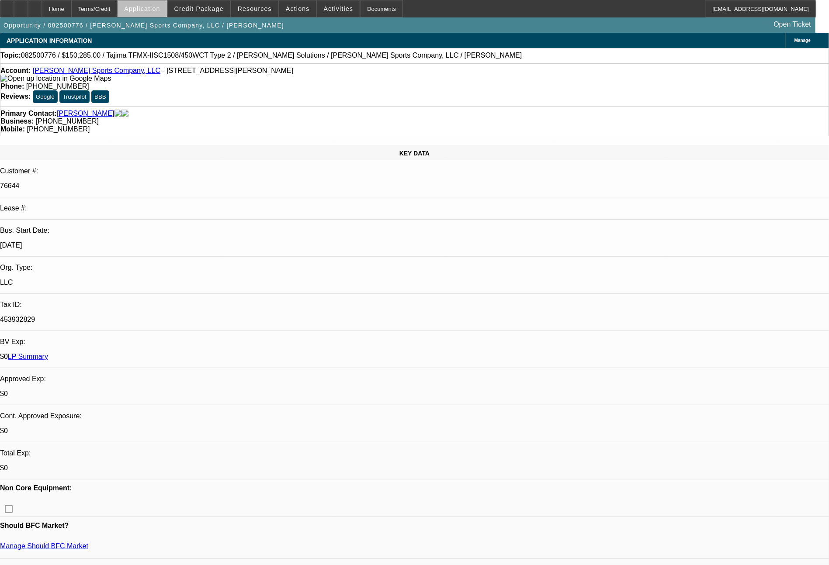
click at [166, 16] on span at bounding box center [142, 8] width 49 height 21
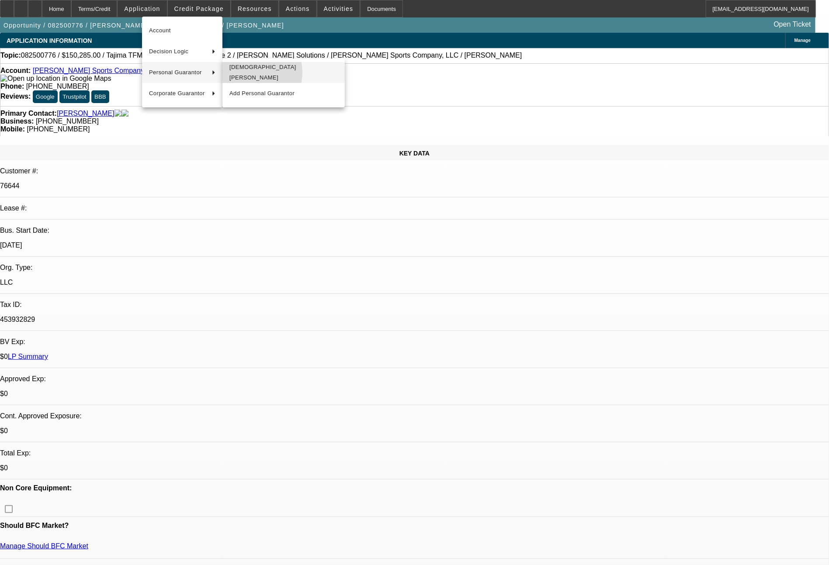
click at [249, 73] on span "[DEMOGRAPHIC_DATA][PERSON_NAME]" at bounding box center [283, 72] width 108 height 21
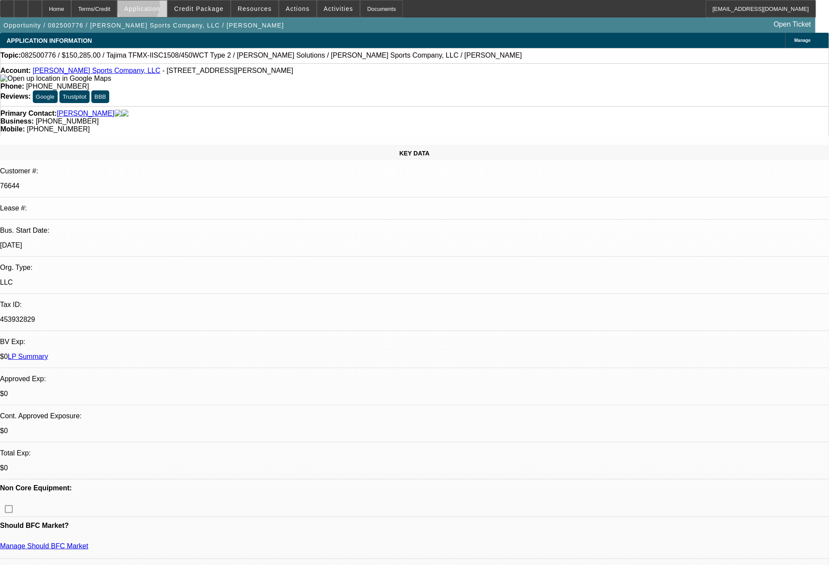
click at [160, 8] on span "Application" at bounding box center [142, 8] width 36 height 7
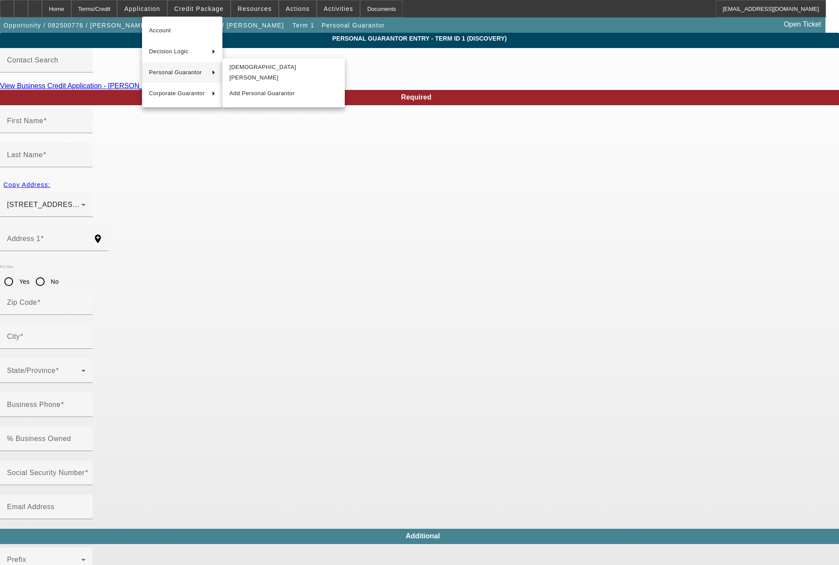
type input "Matthew"
type input "Lemman"
type input "901 Atwater Rd"
radio input "true"
type input "97034"
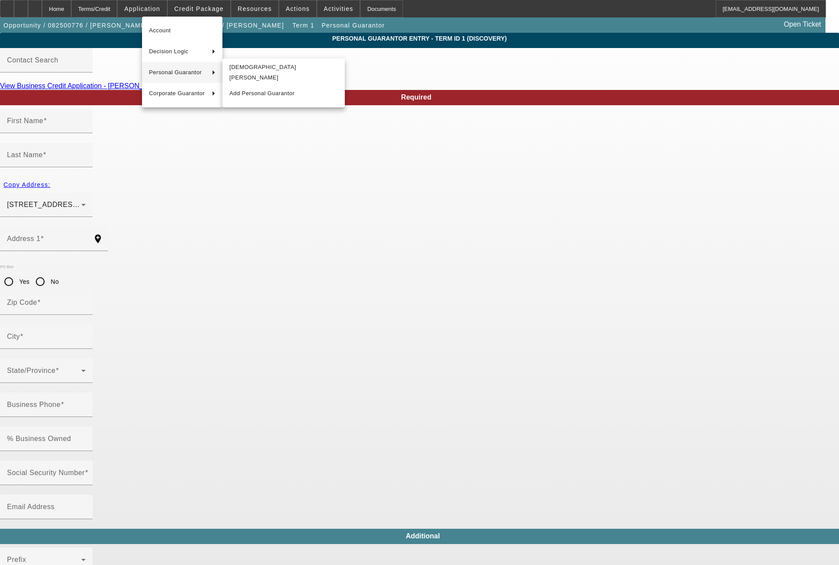
type input "Lake Oswego"
type input "[PHONE_NUMBER]"
type input "50"
type input "532-13-8025"
type input "matt@jonesgolfbags.com"
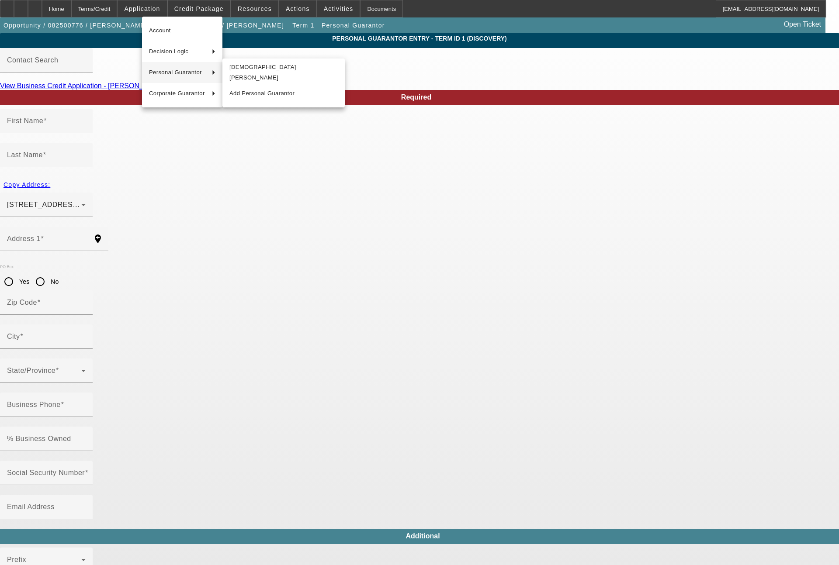
type input "[PHONE_NUMBER]"
type input "$550,000.00"
type input "$95,000.00"
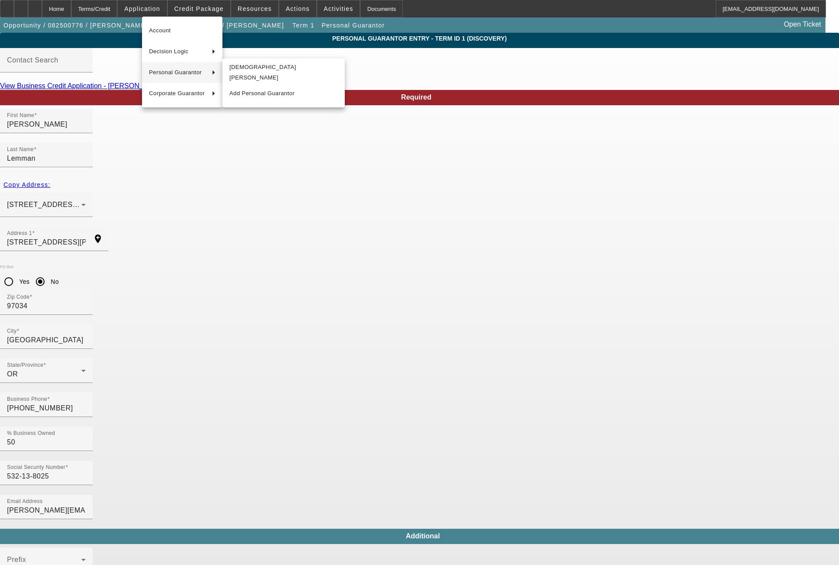
click at [318, 316] on div at bounding box center [419, 282] width 839 height 565
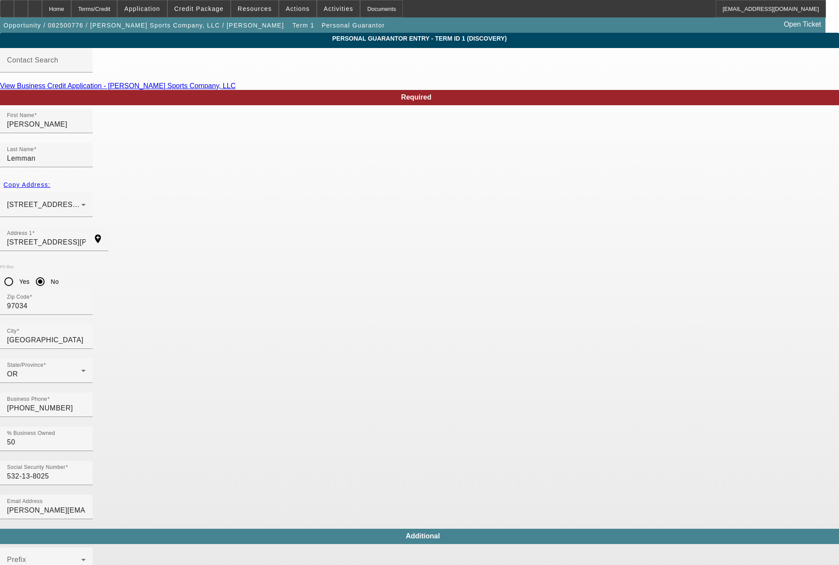
click at [86, 437] on input "50" at bounding box center [46, 442] width 79 height 10
type input "5"
type input "60"
drag, startPoint x: 219, startPoint y: 210, endPoint x: 166, endPoint y: 218, distance: 53.9
click at [166, 227] on div "Address 1 901 Atwater Rd add_location" at bounding box center [419, 244] width 839 height 34
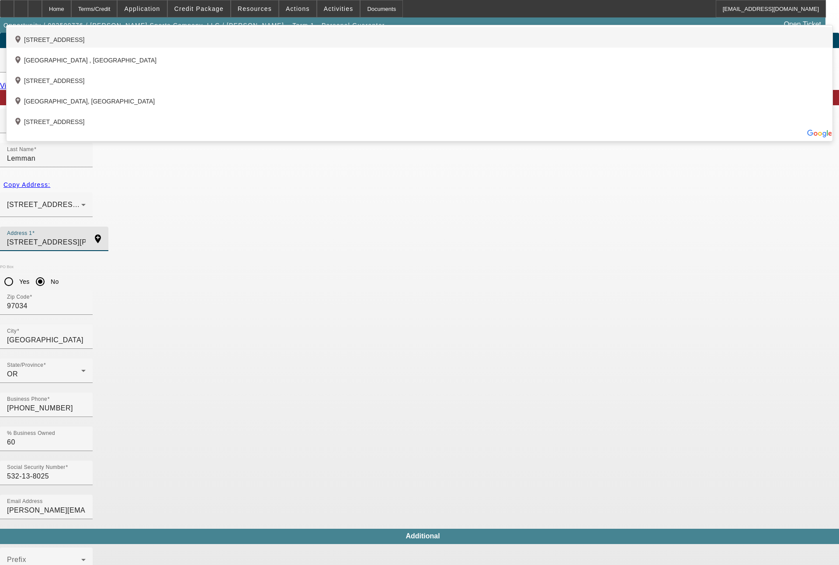
click at [239, 48] on div "add_location 7250 Southwest Durham Road, Tigard, OR 97224, US" at bounding box center [420, 37] width 826 height 21
type input "7250 Southwest Durham Road"
type input "97224"
type input "Tigard"
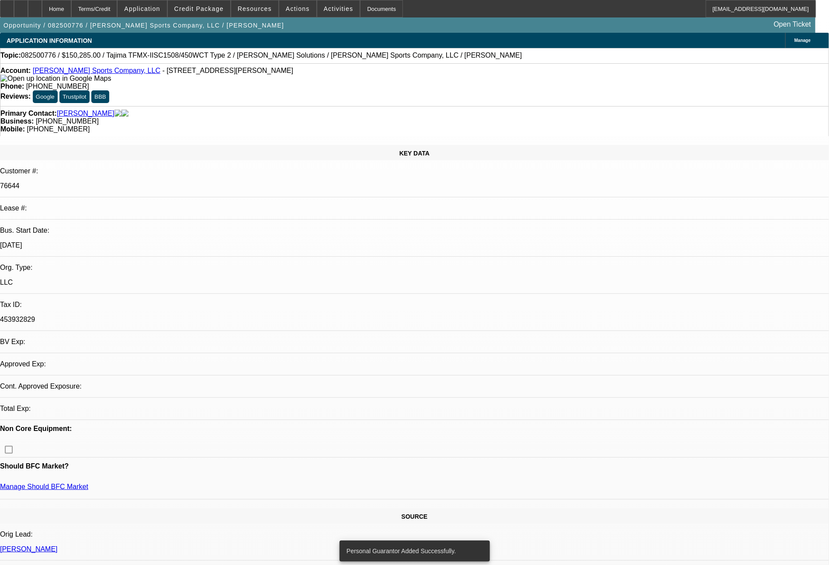
select select "0"
select select "2"
select select "0"
select select "2"
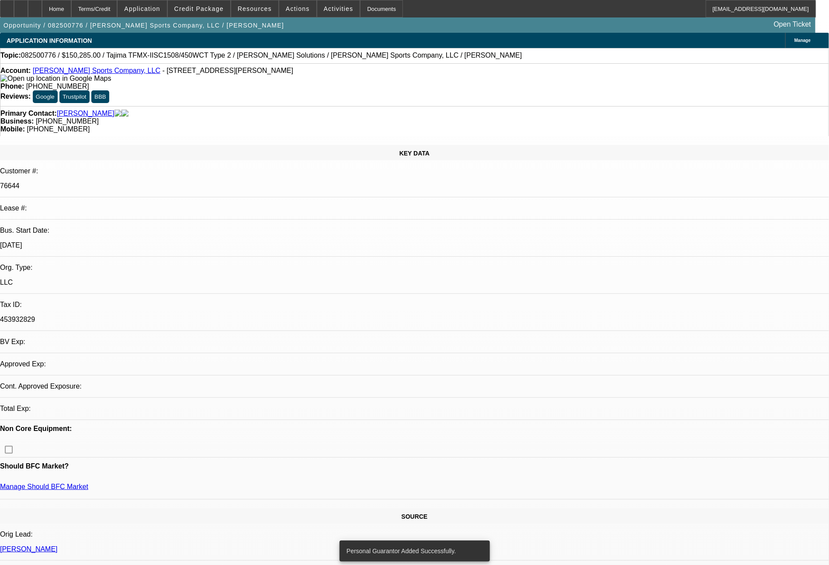
select select "0"
select select "2"
select select "0"
select select "2"
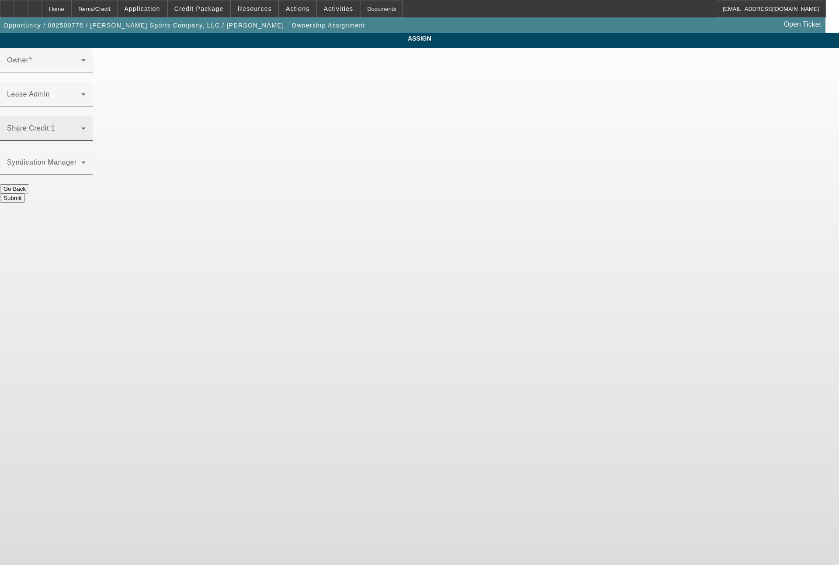
click at [81, 127] on span at bounding box center [44, 132] width 74 height 10
click at [89, 123] on icon at bounding box center [83, 128] width 10 height 10
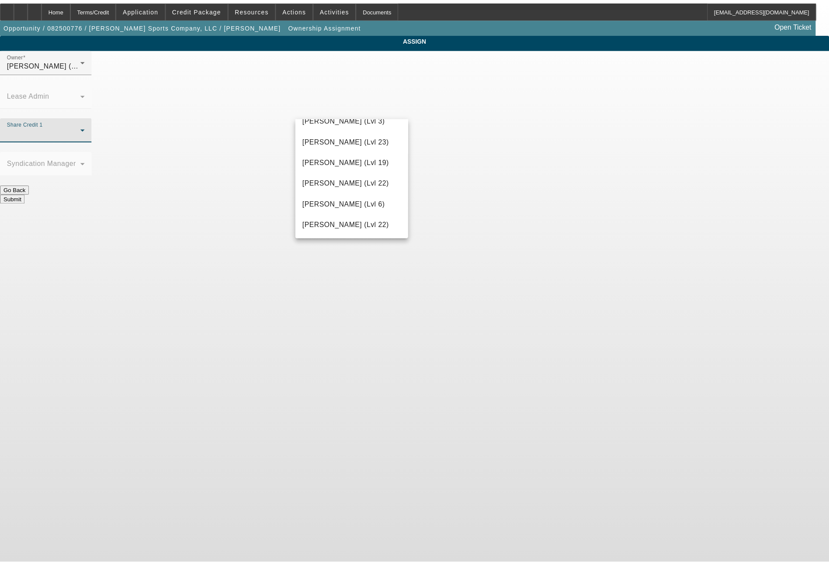
scroll to position [1174, 0]
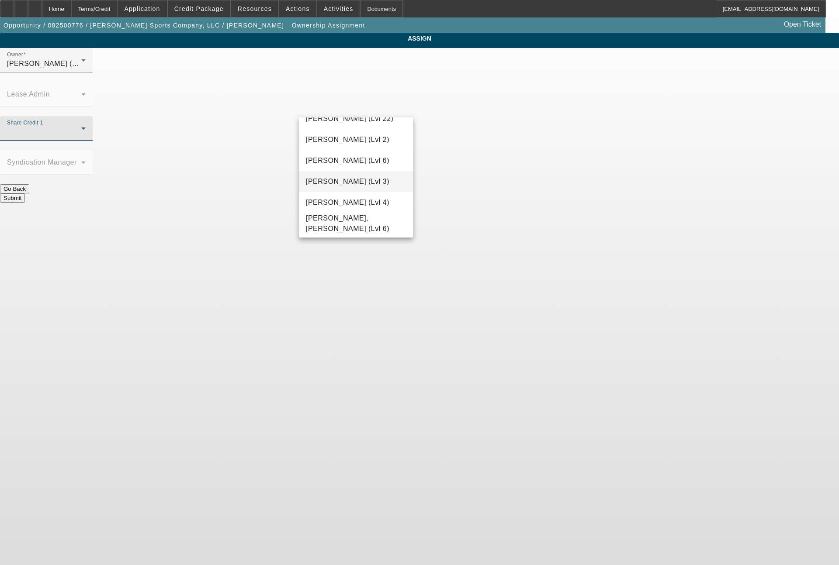
click at [374, 183] on span "Wesolowski, Tyler (Lvl 3)" at bounding box center [347, 181] width 83 height 10
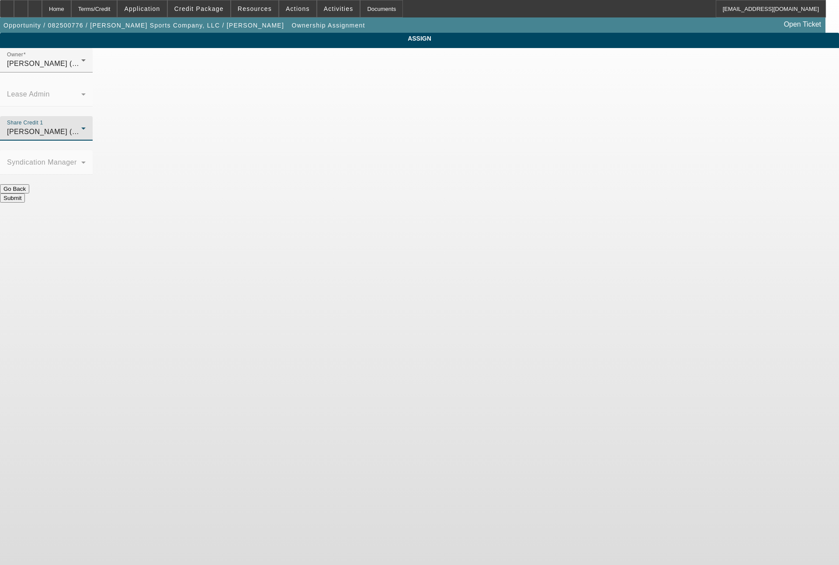
click at [25, 194] on button "Submit" at bounding box center [12, 198] width 25 height 9
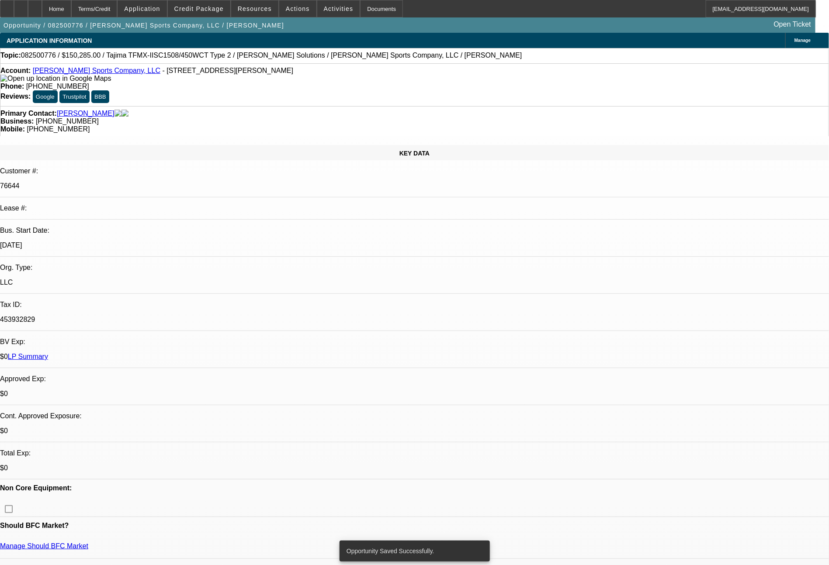
select select "0"
select select "2"
select select "0"
select select "2"
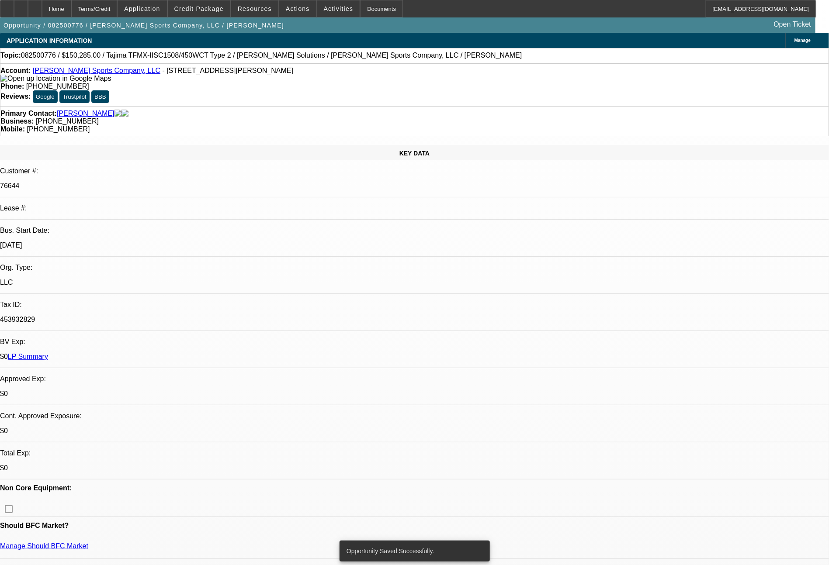
select select "0"
select select "2"
select select "0"
select select "2"
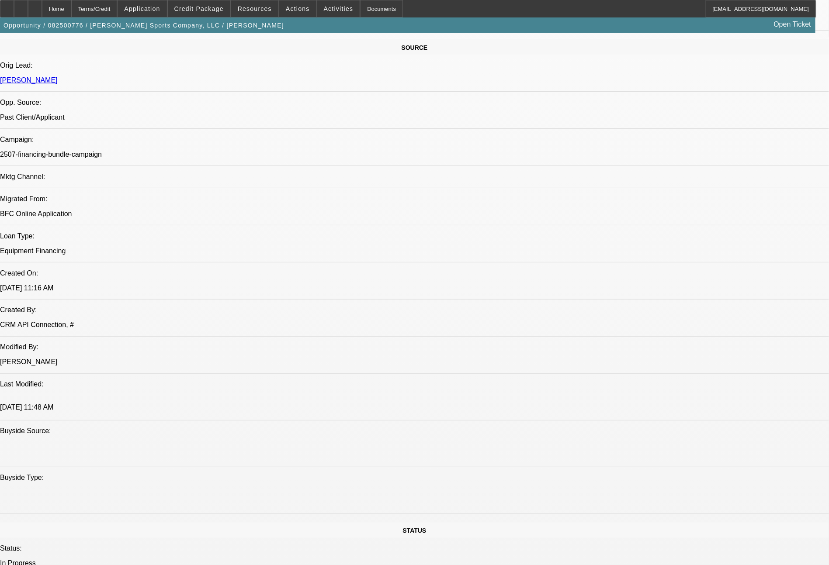
scroll to position [989, 0]
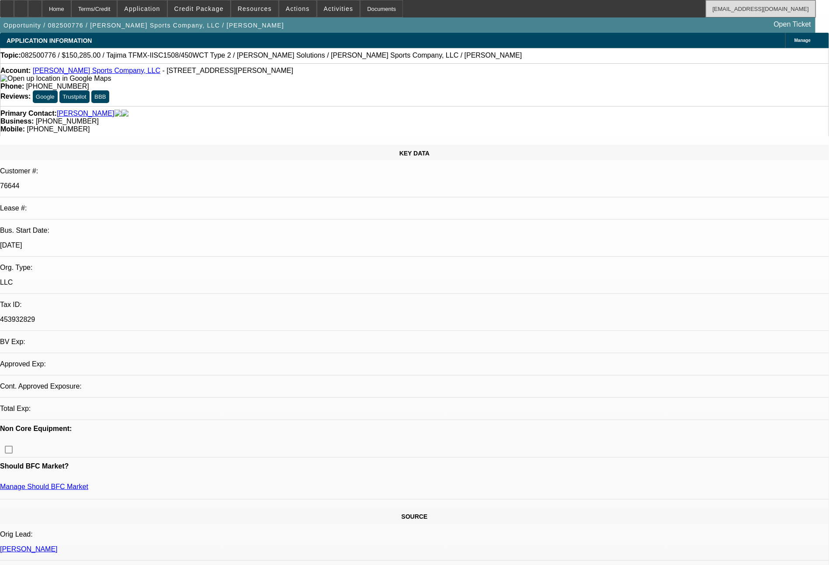
select select "0"
select select "2"
select select "0"
select select "2"
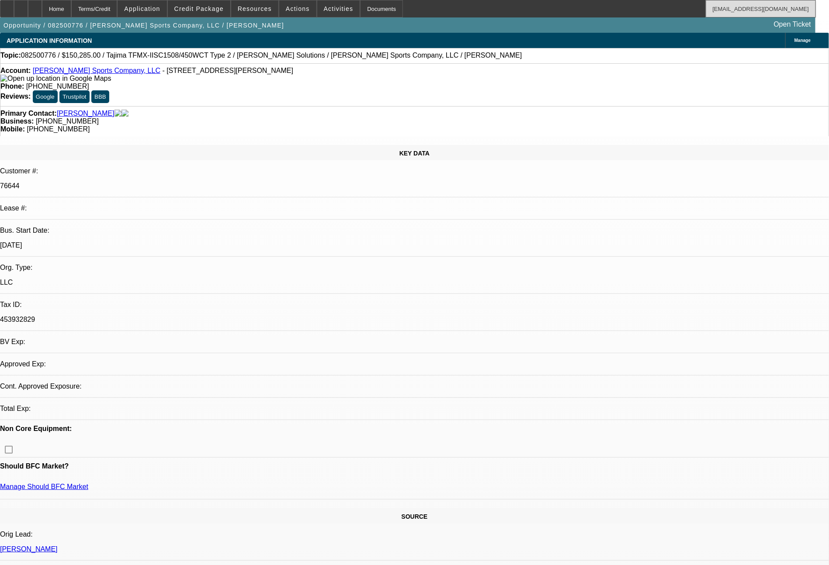
select select "0"
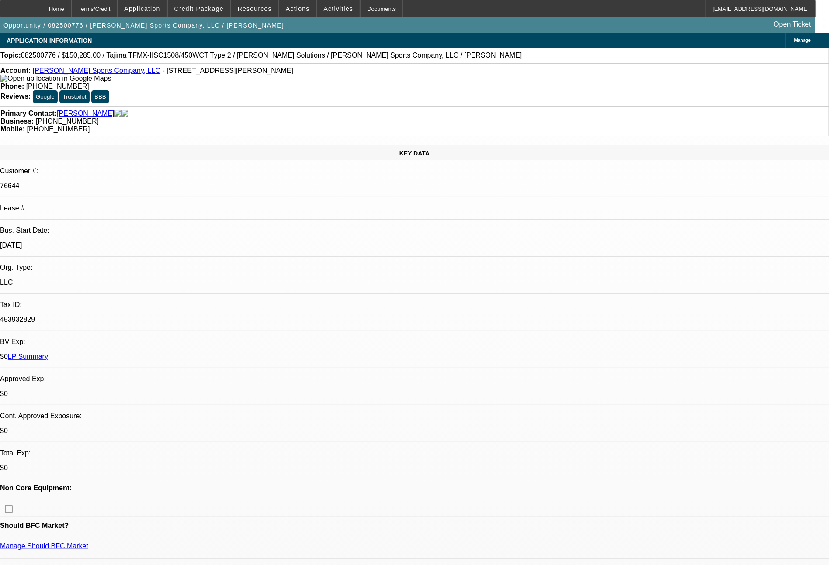
select select "1"
select select "2"
select select "1"
select select "2"
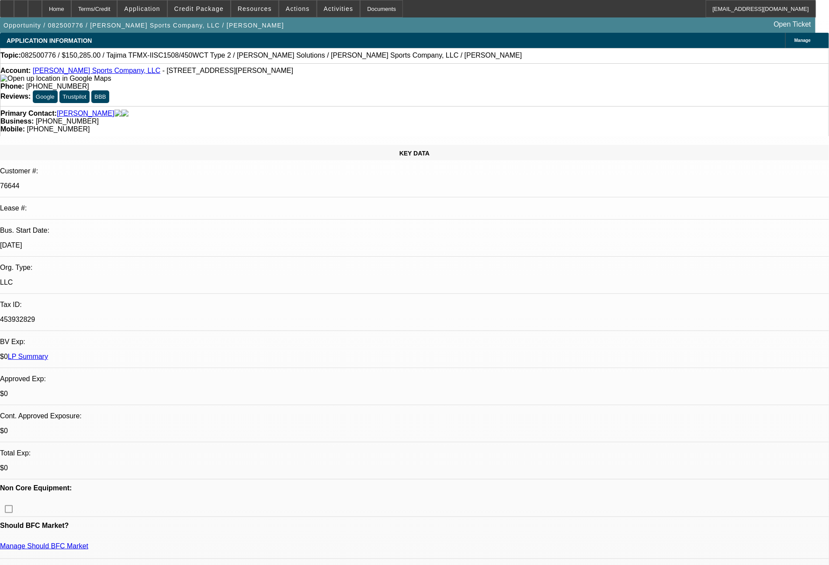
select select "2"
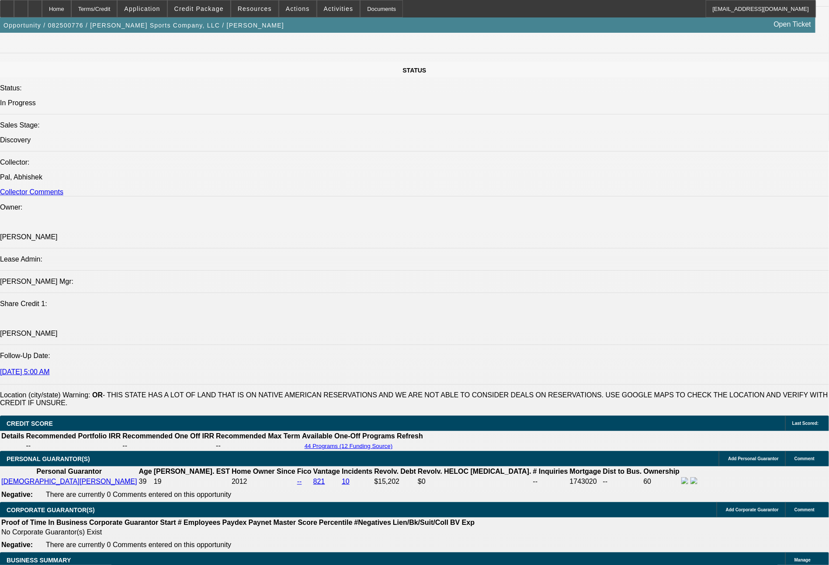
scroll to position [1019, 0]
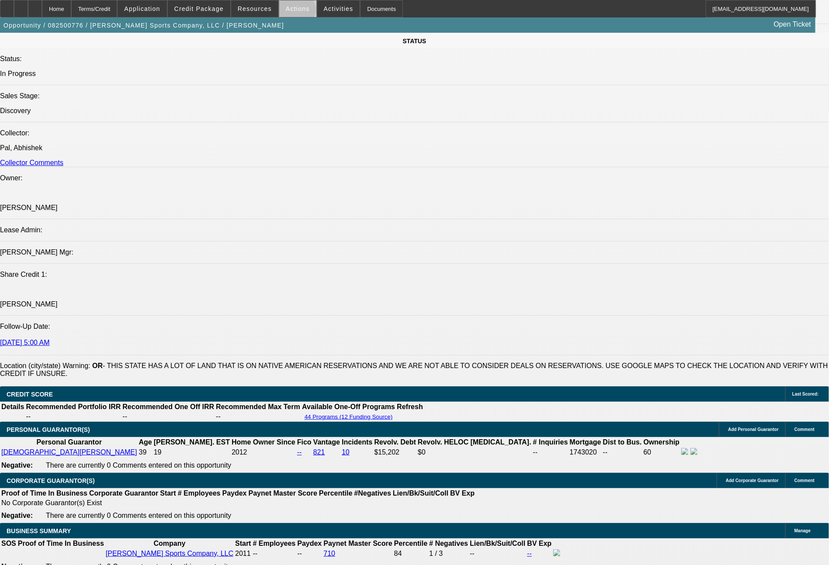
click at [296, 12] on span "Actions" at bounding box center [298, 8] width 24 height 7
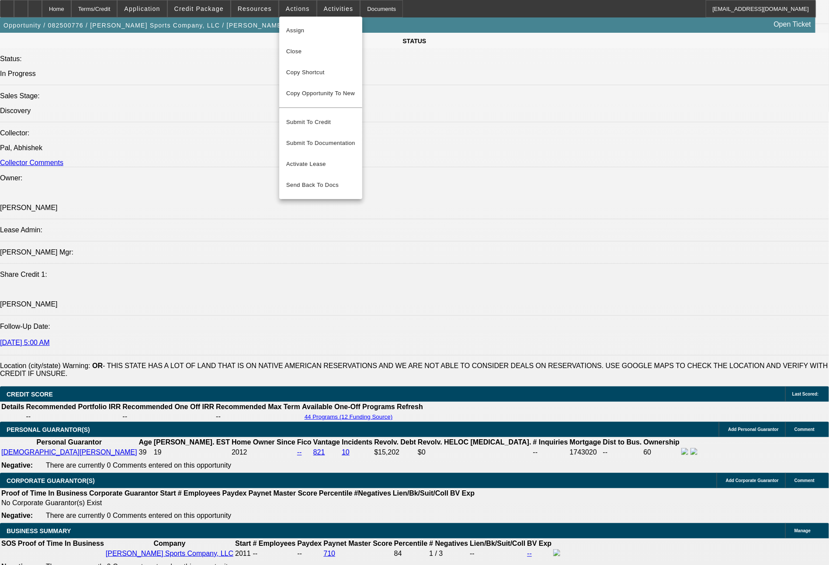
click at [655, 460] on div at bounding box center [414, 282] width 829 height 565
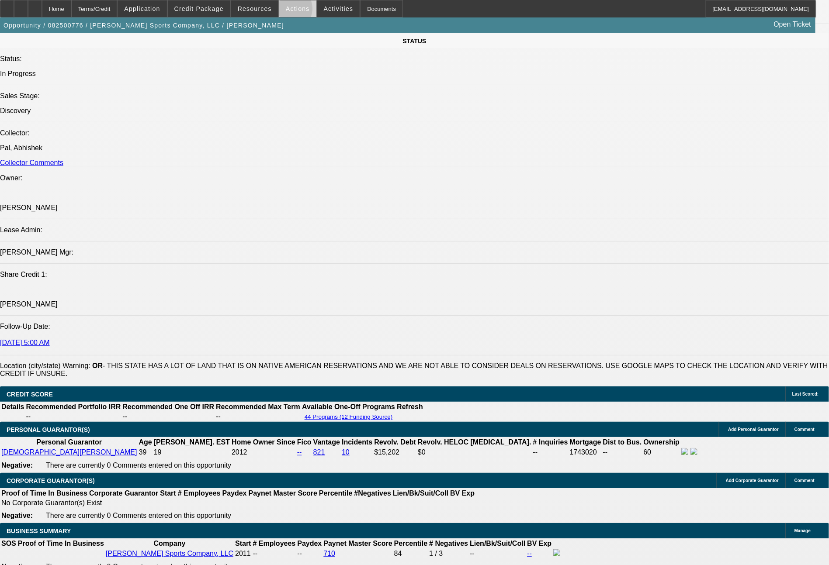
click at [288, 11] on span "Actions" at bounding box center [298, 8] width 24 height 7
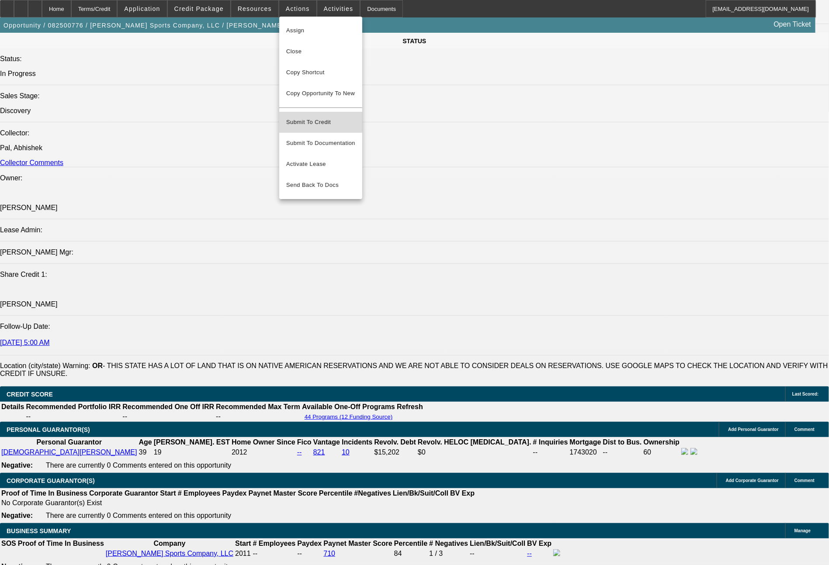
click at [313, 117] on span "Submit To Credit" at bounding box center [320, 122] width 69 height 10
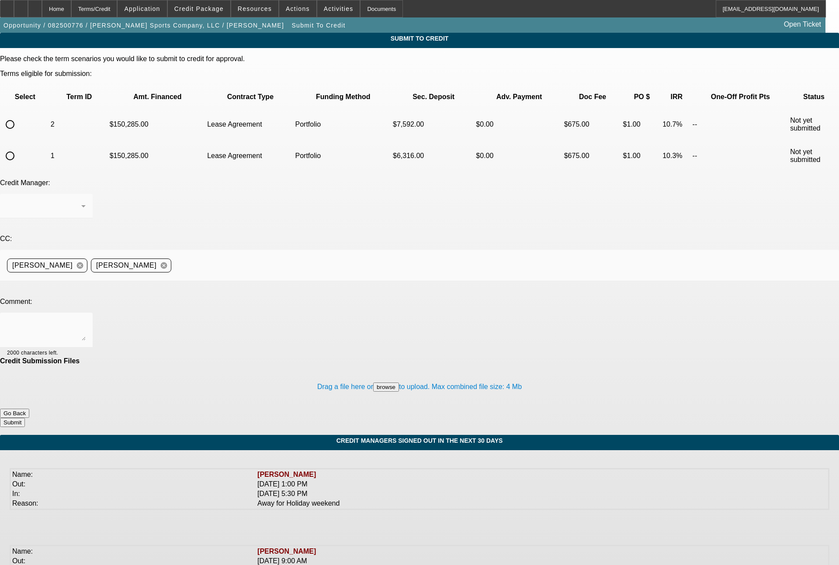
click at [19, 147] on input "radio" at bounding box center [9, 155] width 17 height 17
radio input "true"
click at [81, 201] on div at bounding box center [44, 206] width 74 height 10
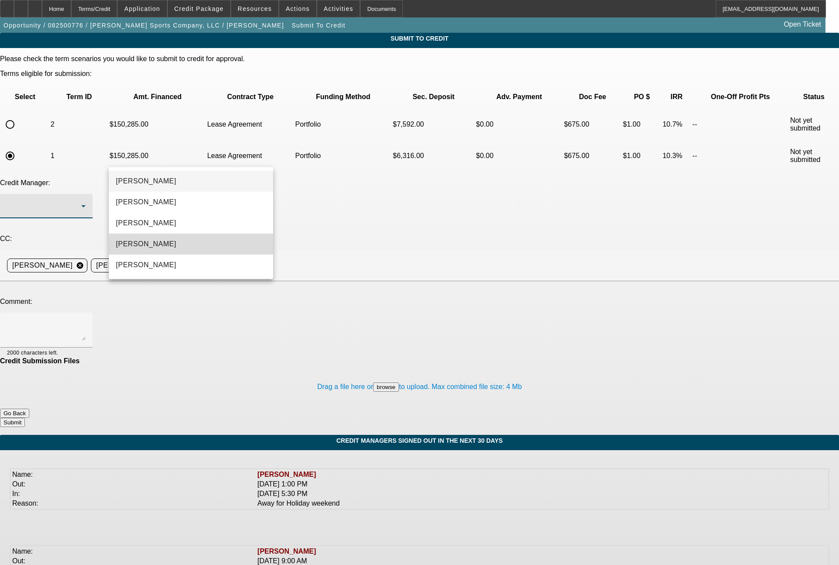
click at [139, 242] on span "[PERSON_NAME]" at bounding box center [146, 244] width 60 height 10
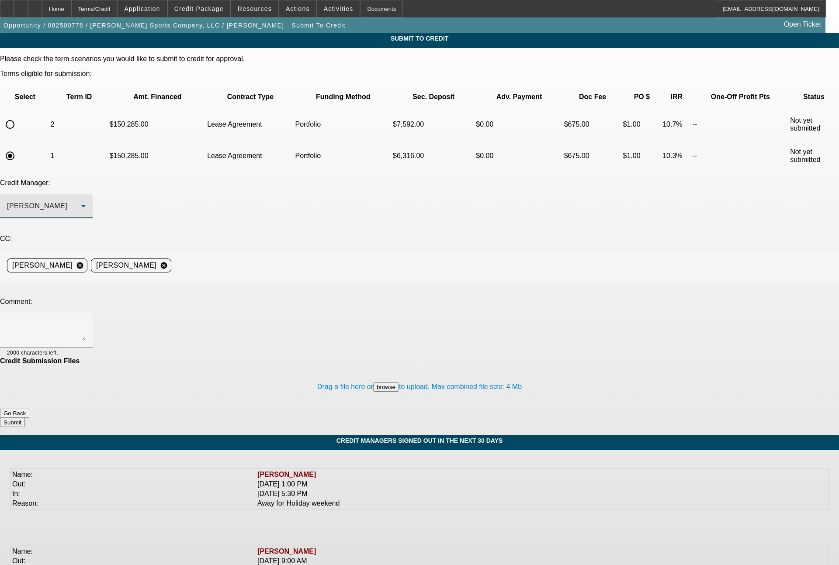
click at [86, 320] on textarea at bounding box center [46, 330] width 79 height 21
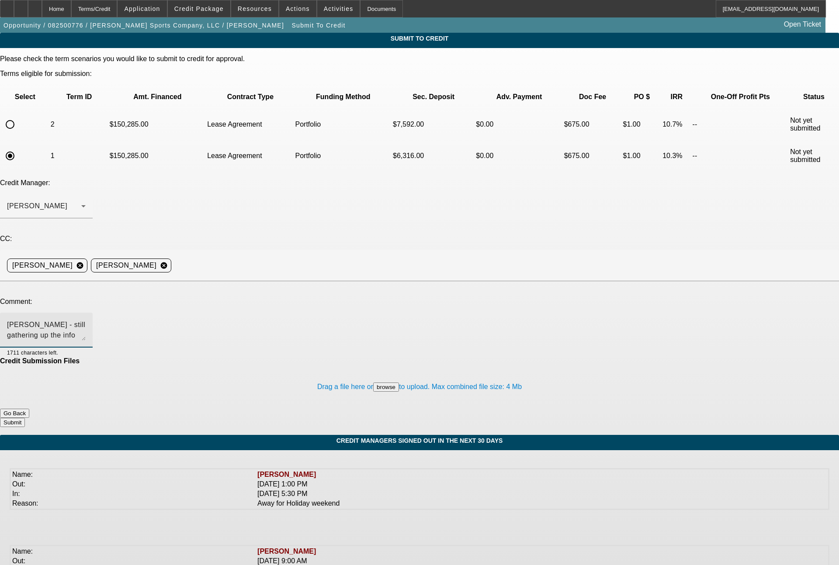
type textarea "Bill - still gathering up the info on the ownership, but wanted to get this ove…"
click at [442, 365] on div "Drag a file here or browse to upload. Max combined file size: 4 Mb" at bounding box center [419, 387] width 839 height 44
click at [25, 418] on button "Submit" at bounding box center [12, 422] width 25 height 9
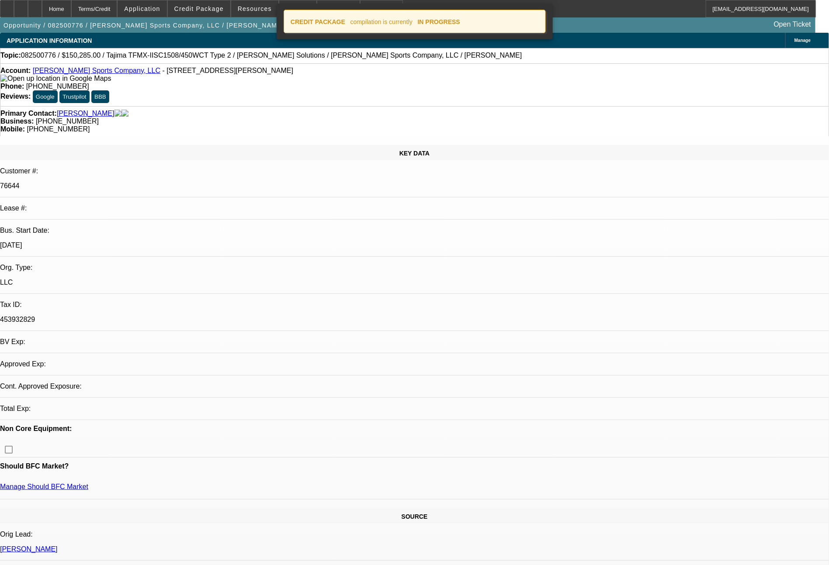
select select "0"
select select "2"
select select "0"
select select "2"
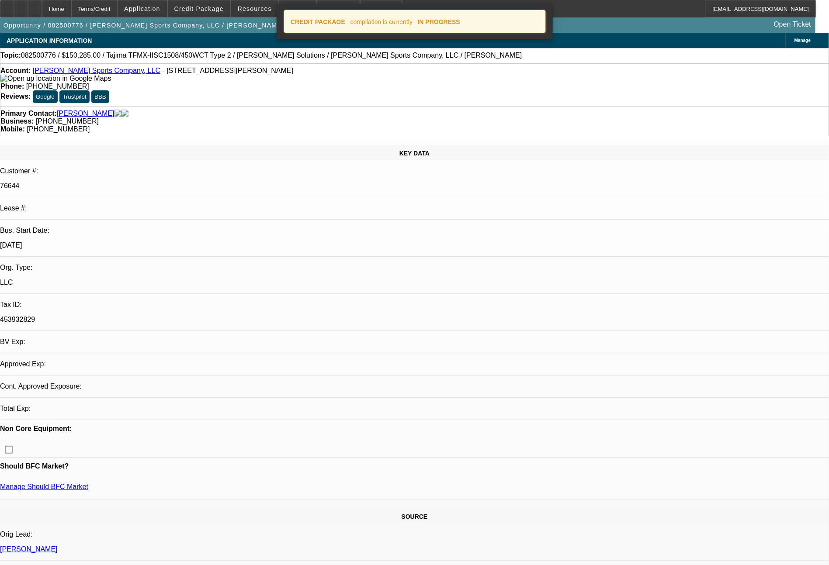
select select "0"
select select "2"
select select "0"
select select "2"
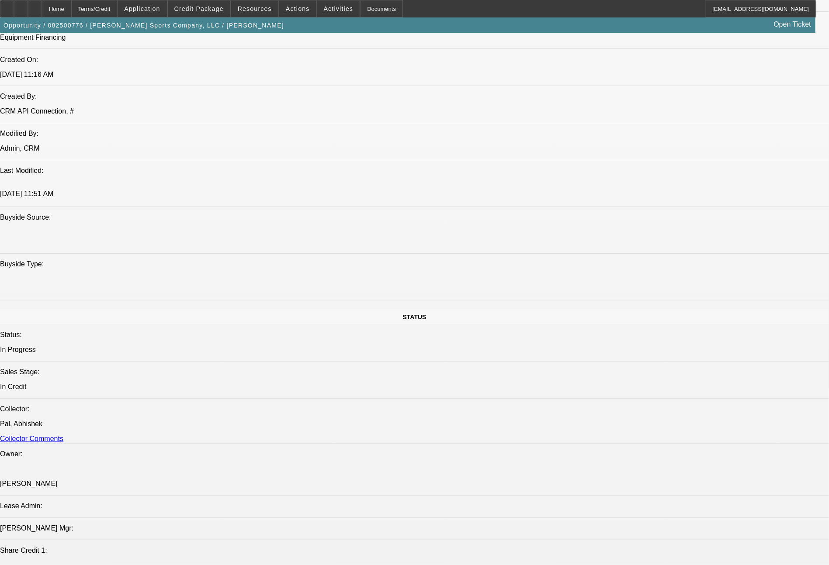
scroll to position [803, 0]
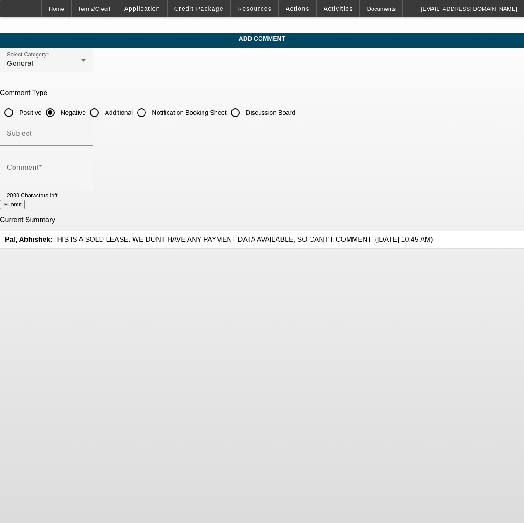
click at [103, 113] on input "Additional" at bounding box center [94, 112] width 17 height 17
radio input "true"
click at [86, 173] on textarea "Comment" at bounding box center [46, 176] width 79 height 21
type textarea "s"
type textarea "past customer, solid personal/business credit, solid deposits/balances per bank…"
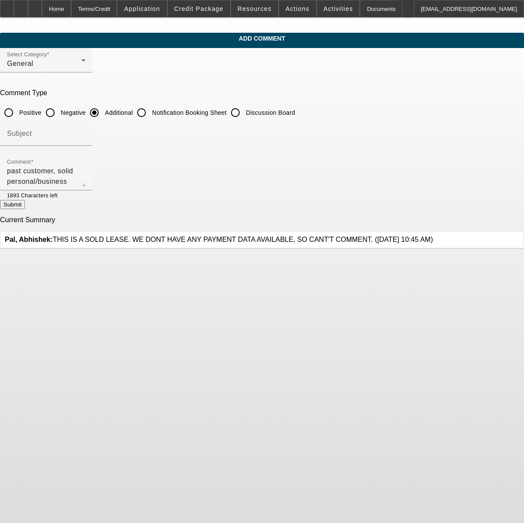
click at [25, 209] on button "Submit" at bounding box center [12, 204] width 25 height 9
radio input "true"
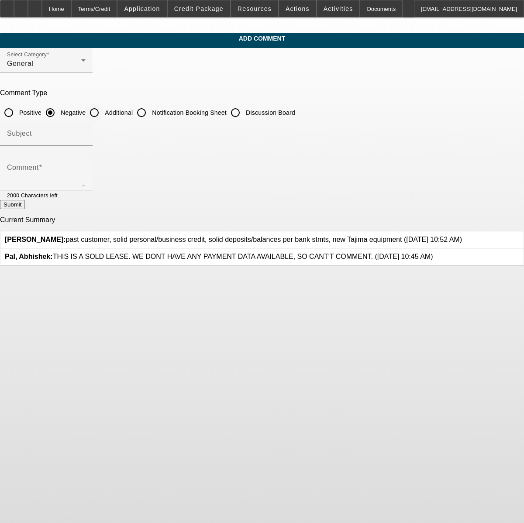
click at [103, 111] on input "Additional" at bounding box center [94, 112] width 17 height 17
radio input "true"
click at [86, 182] on textarea "Comment" at bounding box center [46, 176] width 79 height 21
type textarea "14 years in biz, this is the same company that makes the custom golf bags (www.…"
click at [25, 209] on button "Submit" at bounding box center [12, 204] width 25 height 9
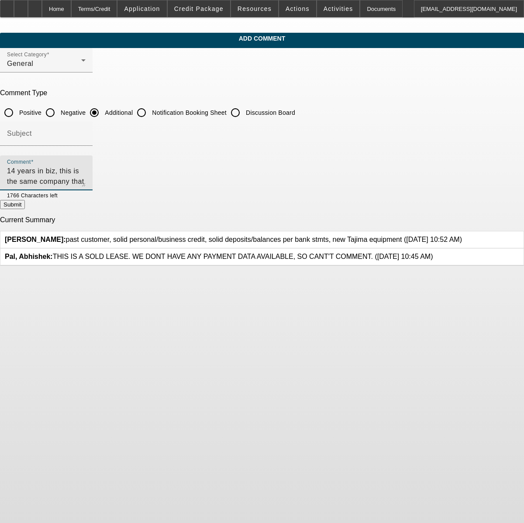
radio input "true"
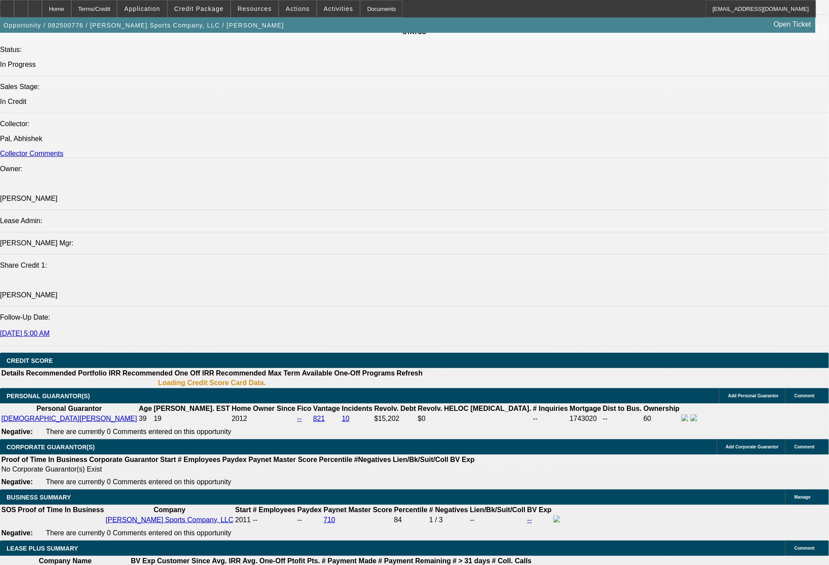
select select "0"
select select "2"
select select "0"
select select "2"
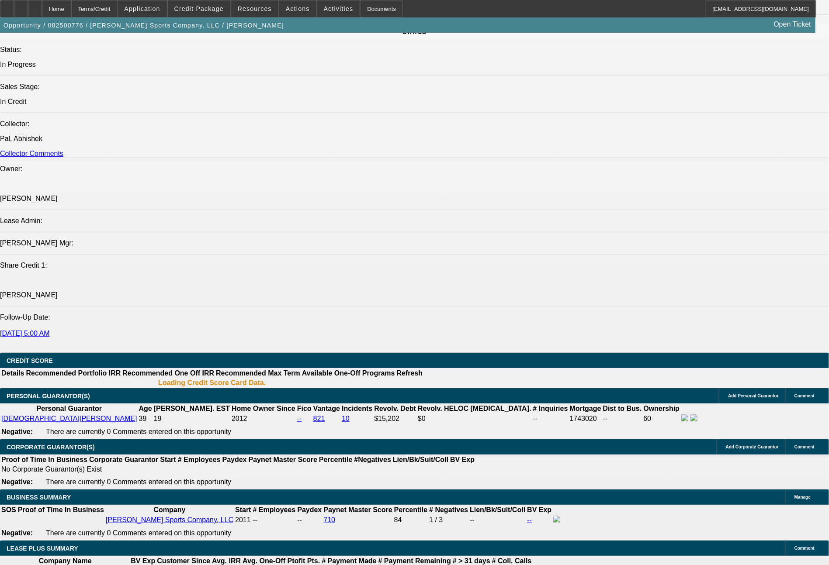
select select "0"
select select "2"
select select "0"
select select "2"
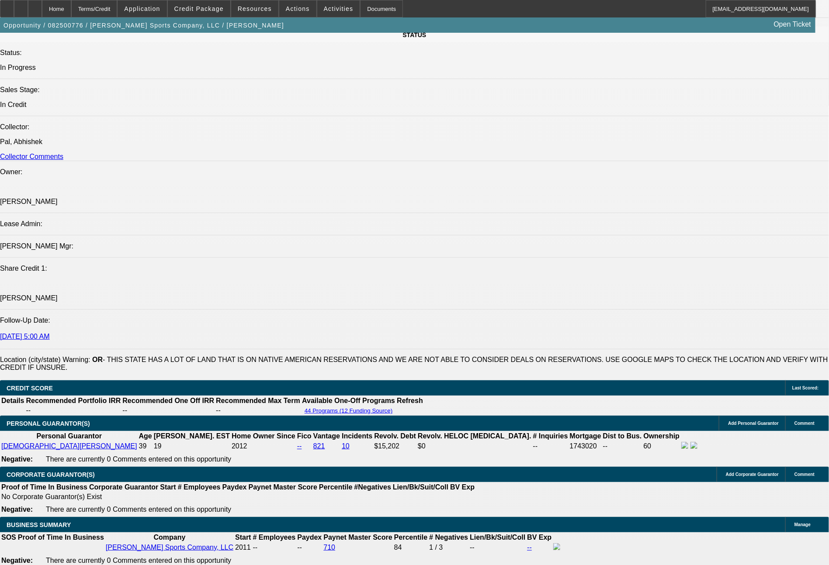
scroll to position [1138, 0]
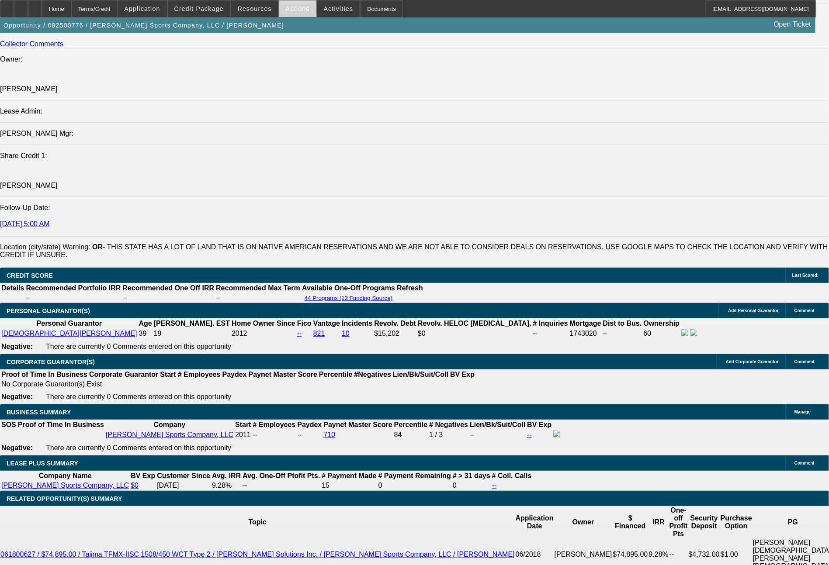
click at [290, 16] on span at bounding box center [297, 8] width 37 height 21
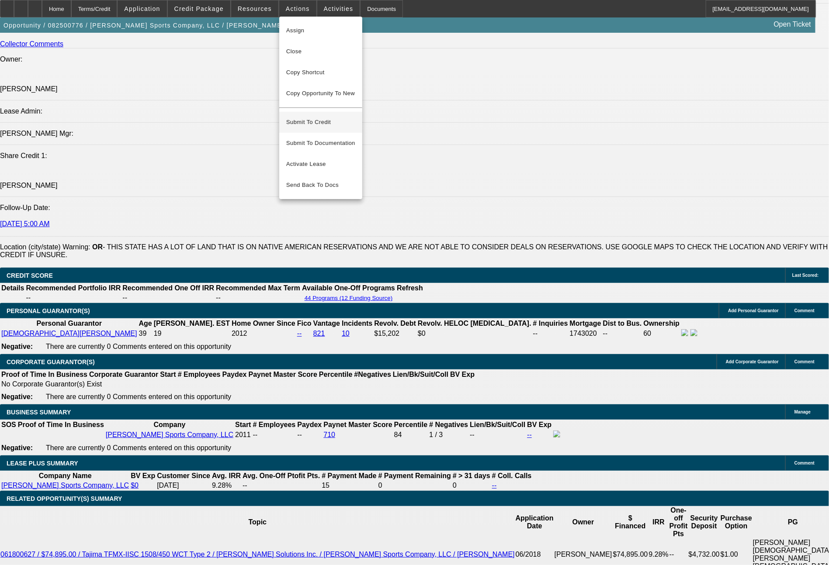
scroll to position [1199, 0]
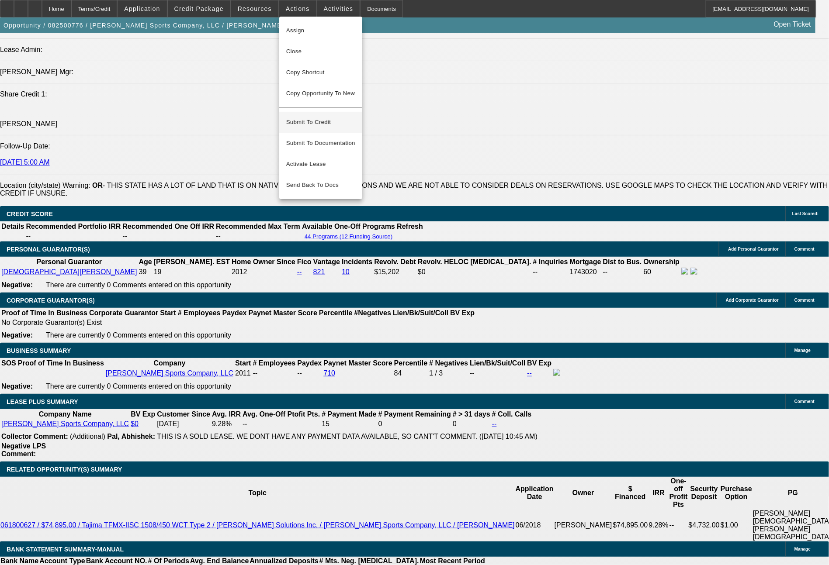
click at [321, 117] on span "Submit To Credit" at bounding box center [320, 122] width 69 height 10
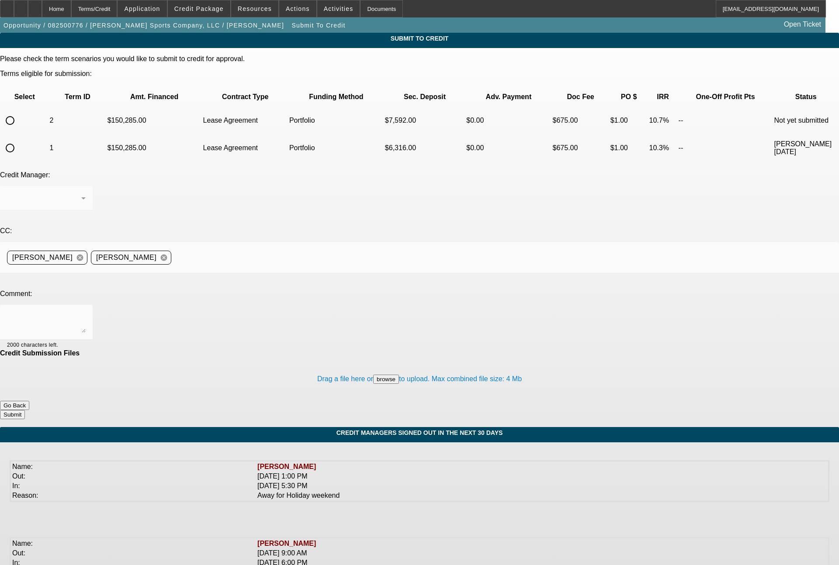
click at [19, 112] on input "radio" at bounding box center [9, 120] width 17 height 17
radio input "true"
click at [86, 186] on div at bounding box center [46, 198] width 79 height 24
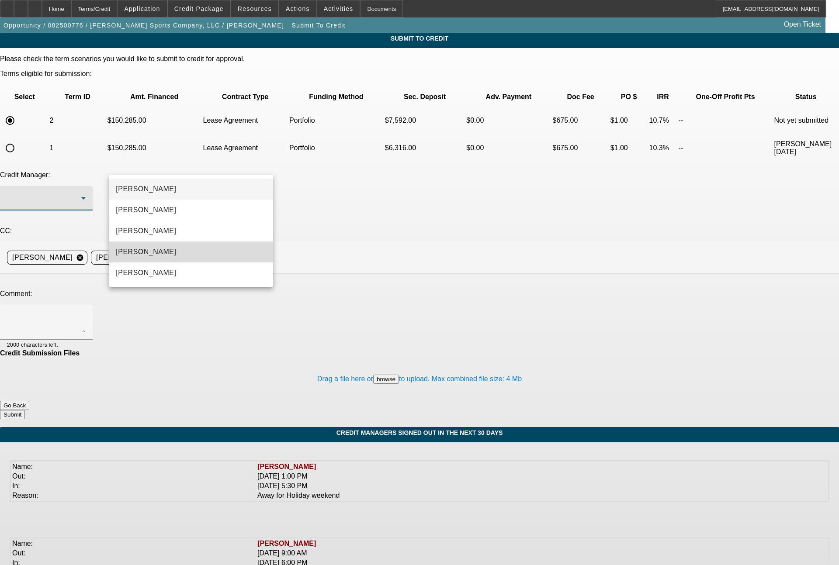
drag, startPoint x: 144, startPoint y: 250, endPoint x: 150, endPoint y: 235, distance: 16.7
click at [144, 249] on span "[PERSON_NAME]" at bounding box center [146, 252] width 60 height 10
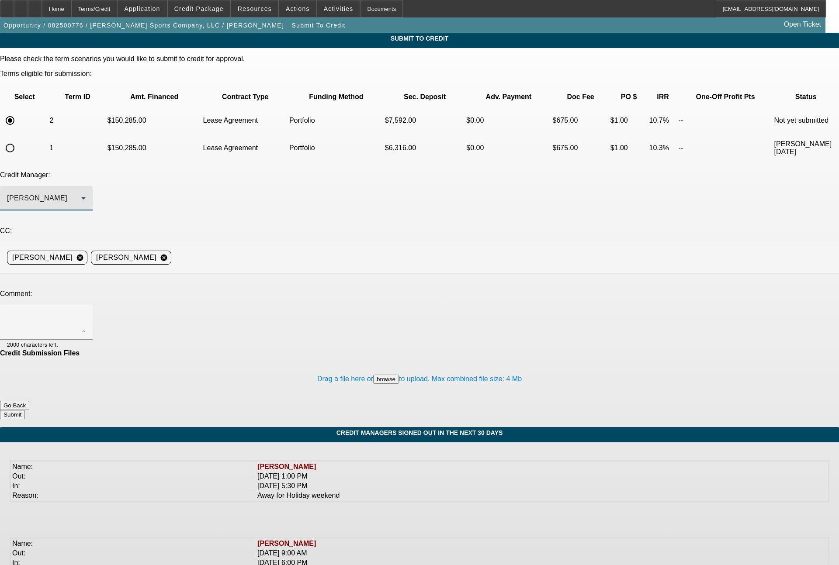
click at [86, 312] on textarea at bounding box center [46, 322] width 79 height 21
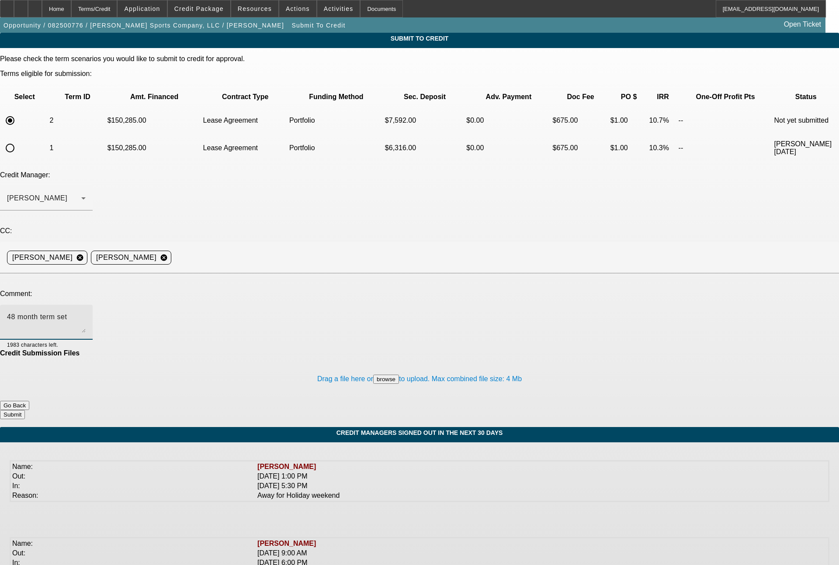
type textarea "48 month term set"
click at [25, 410] on button "Submit" at bounding box center [12, 414] width 25 height 9
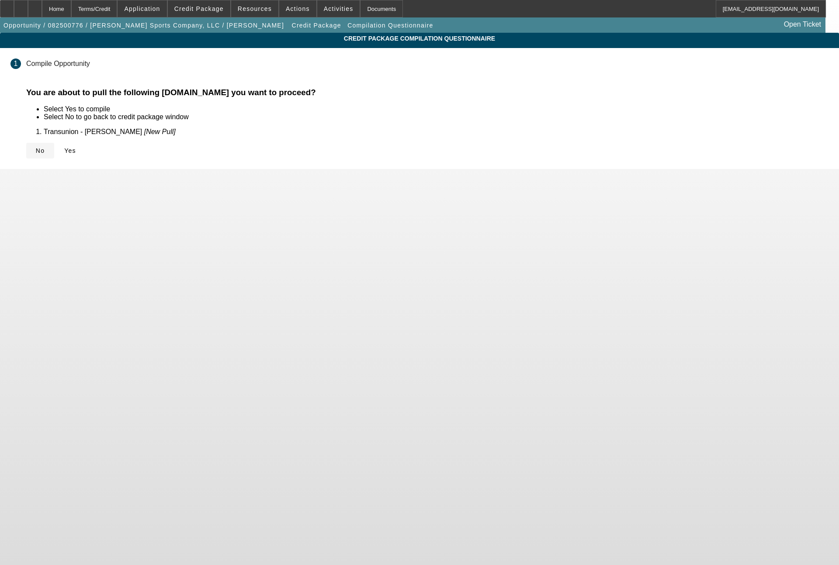
click at [45, 148] on span "No" at bounding box center [40, 150] width 9 height 7
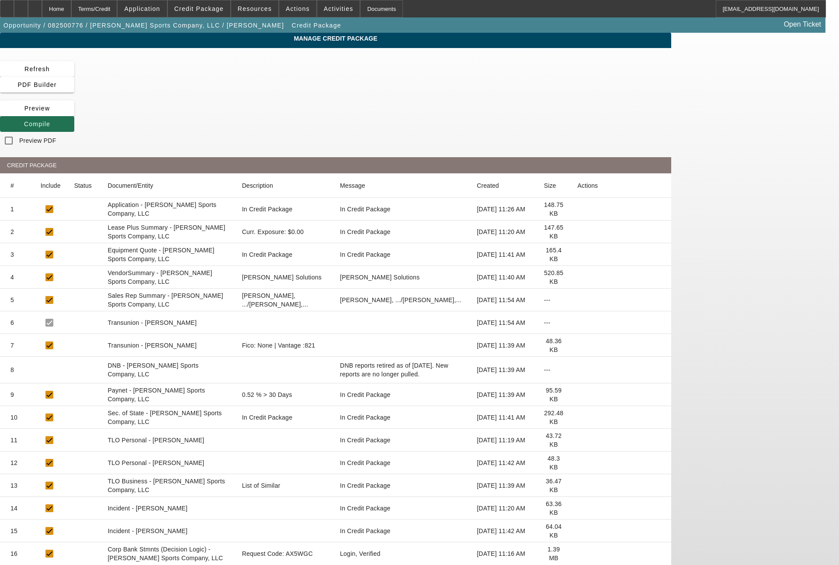
click at [50, 121] on span "Compile" at bounding box center [37, 124] width 26 height 7
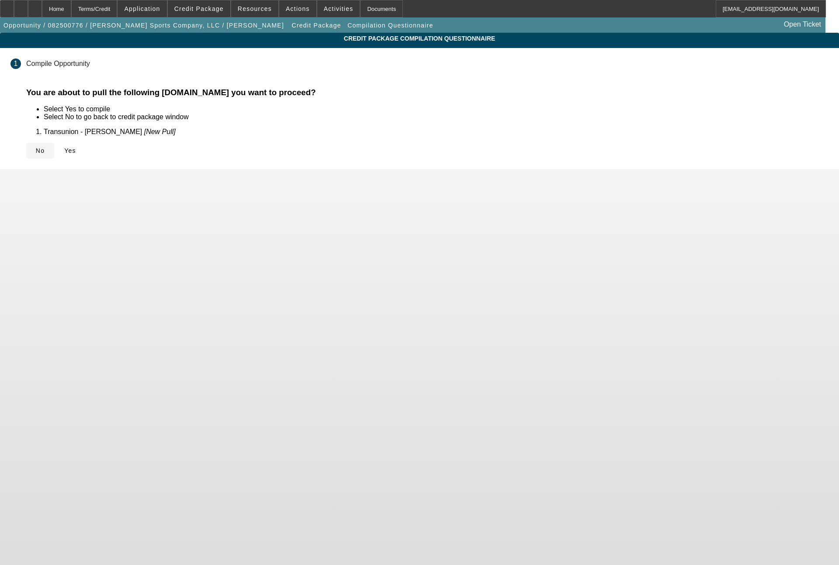
click at [45, 147] on span "No" at bounding box center [40, 150] width 9 height 7
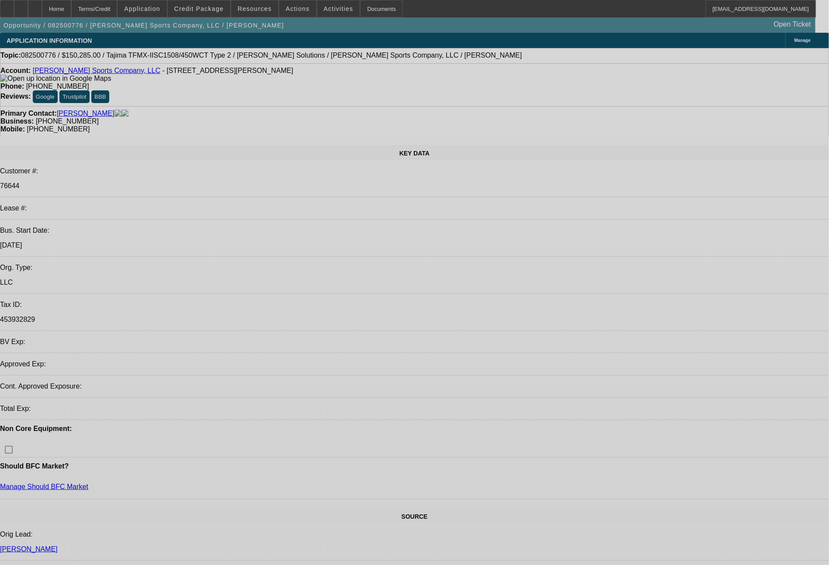
select select "0"
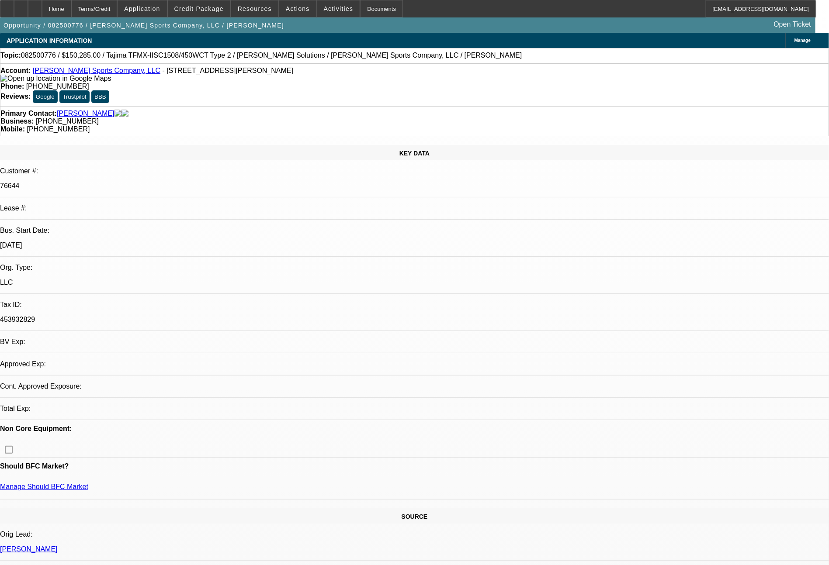
select select "2"
select select "0"
select select "2"
select select "0"
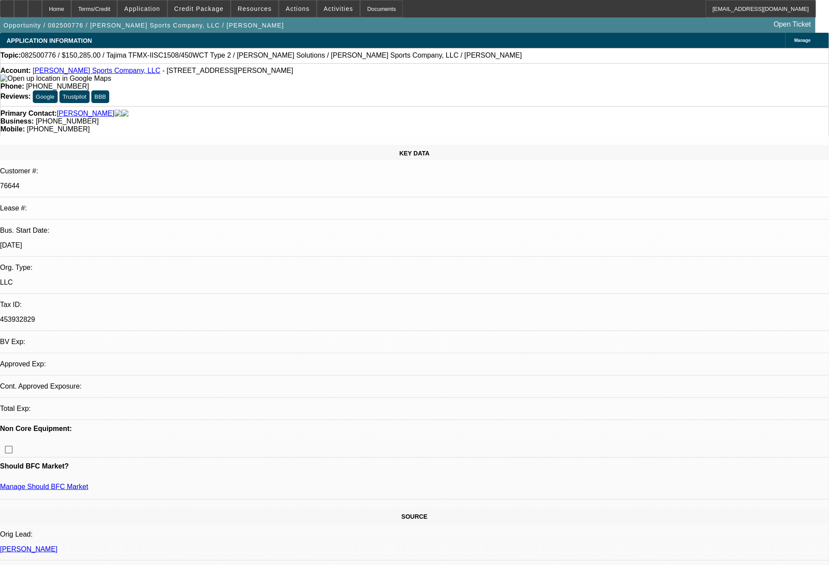
select select "2"
select select "0"
select select "2"
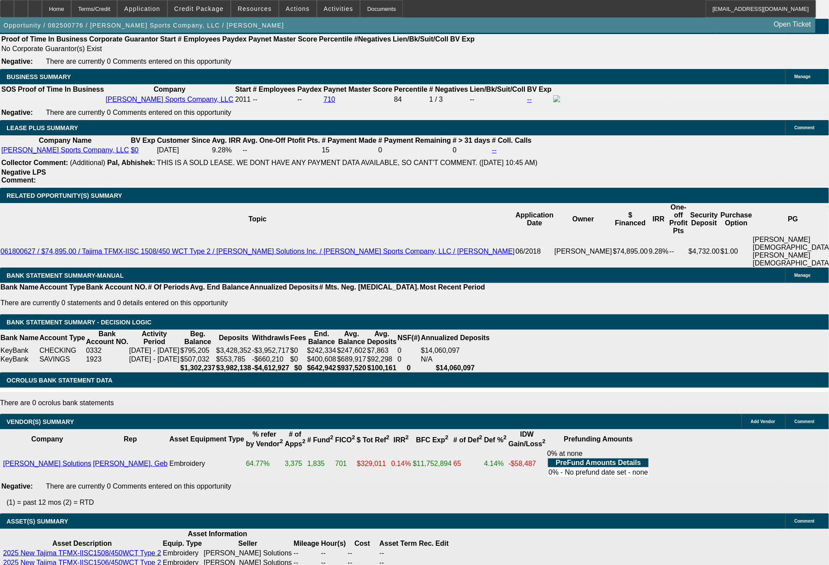
scroll to position [989, 0]
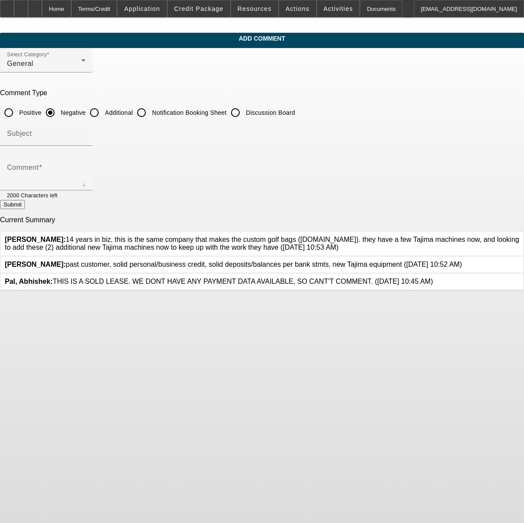
drag, startPoint x: 317, startPoint y: 249, endPoint x: 163, endPoint y: 235, distance: 155.4
click at [163, 236] on div "[PERSON_NAME]: 14 years in [GEOGRAPHIC_DATA], this is the same company that mak…" at bounding box center [262, 244] width 515 height 16
copy span "14 years in biz, this is the same company that makes the custom golf bags ([DOM…"
click at [519, 237] on div at bounding box center [519, 244] width 0 height 16
click at [519, 236] on icon at bounding box center [519, 236] width 0 height 0
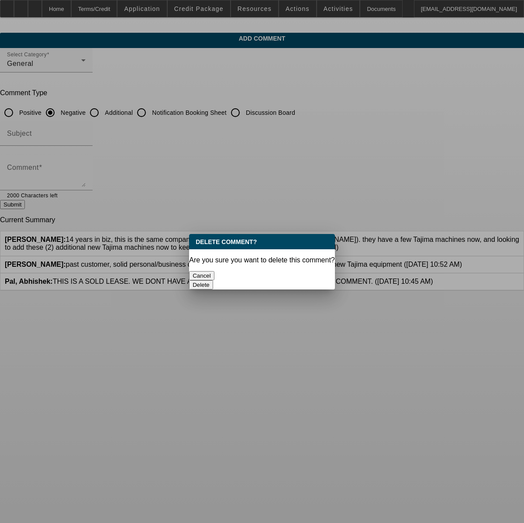
click at [213, 280] on button "Delete" at bounding box center [201, 284] width 24 height 9
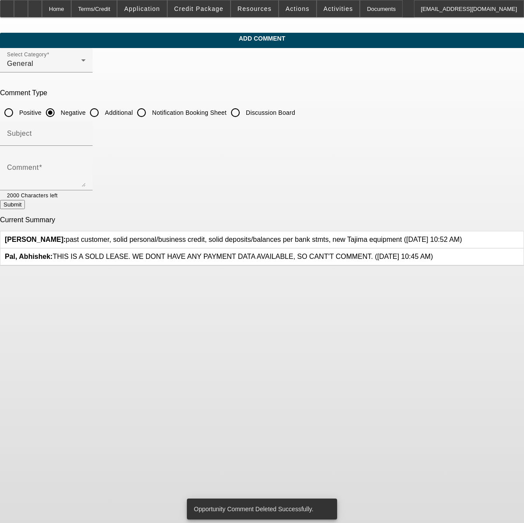
click at [103, 111] on input "Additional" at bounding box center [94, 112] width 17 height 17
radio input "true"
click at [86, 171] on textarea "Comment" at bounding box center [46, 176] width 79 height 21
paste textarea "14 years in biz, this is the same company that makes the custom golf bags (www.…"
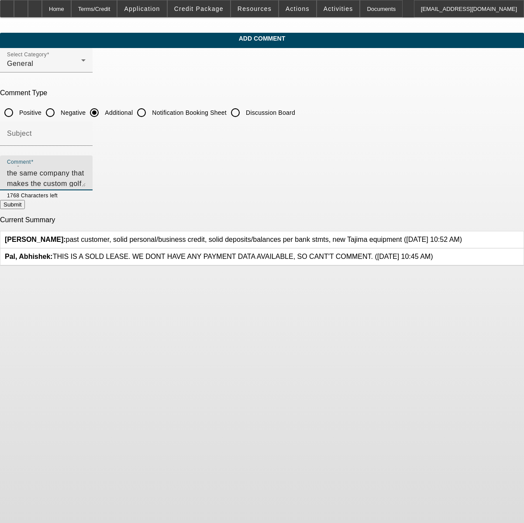
scroll to position [1, 0]
click at [86, 172] on textarea "14 years in biz, this is the same company that makes the custom golf bags (www.…" at bounding box center [46, 176] width 79 height 21
type textarea "14 years in biz, this is the same company that makes the custom golf bags (www.…"
click at [25, 208] on button "Submit" at bounding box center [12, 204] width 25 height 9
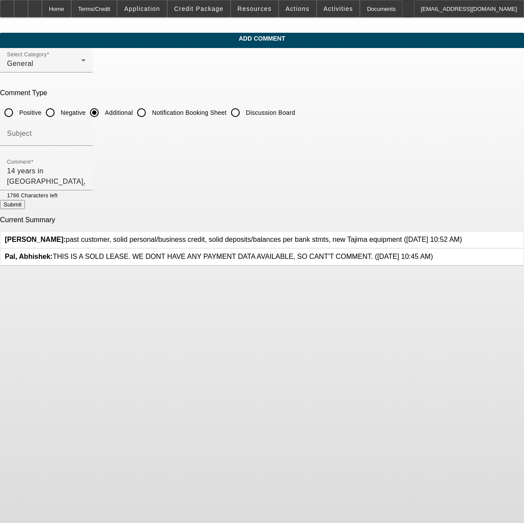
radio input "true"
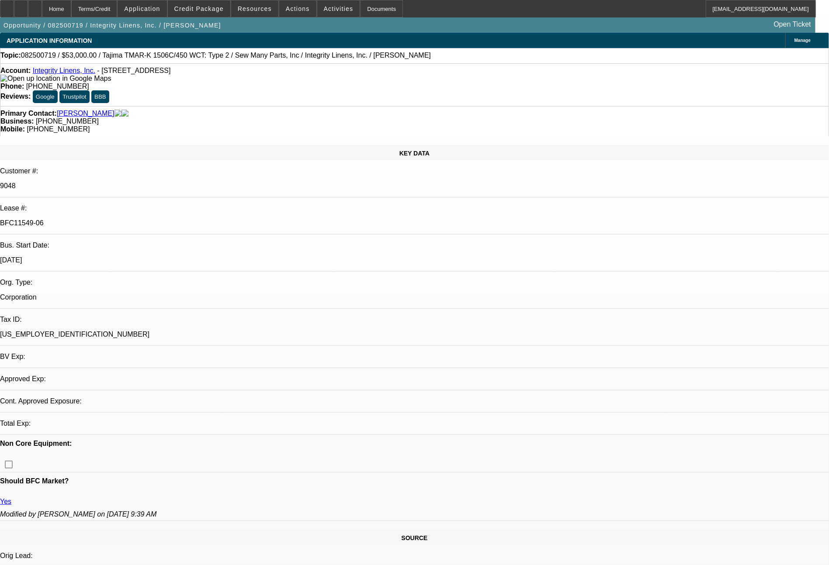
select select "0"
select select "2"
select select "0"
select select "2"
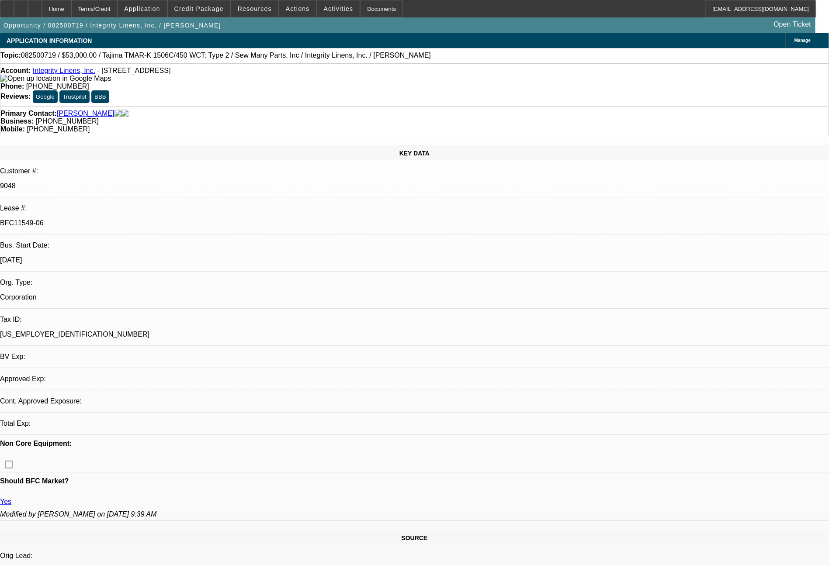
select select "0"
select select "2"
select select "0"
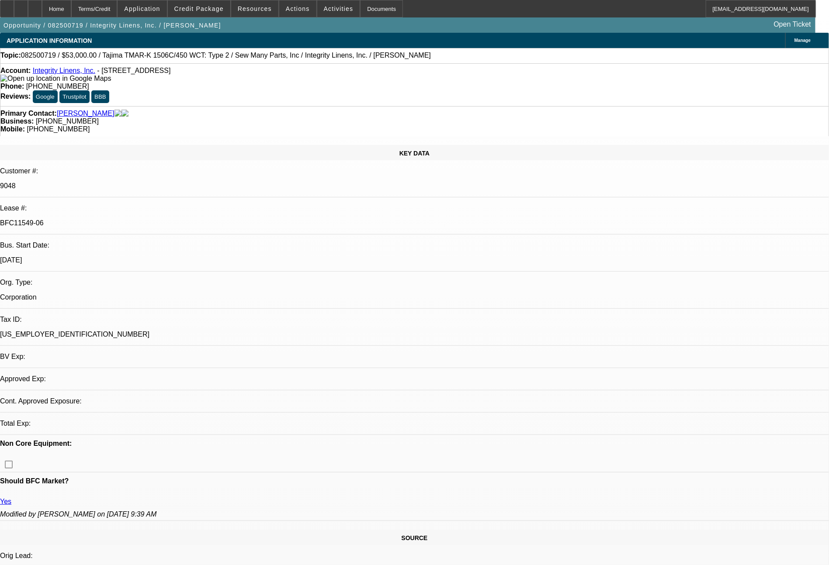
select select "2"
select select "0"
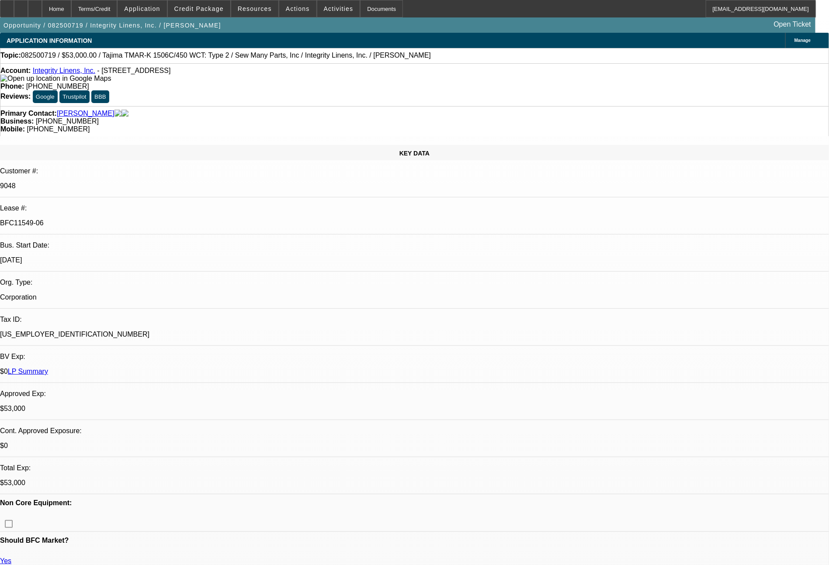
select select "2"
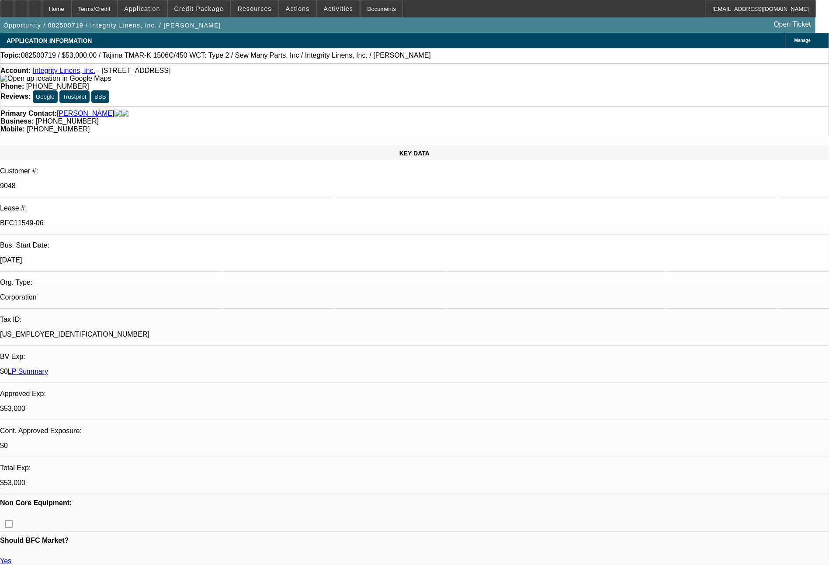
select select "2"
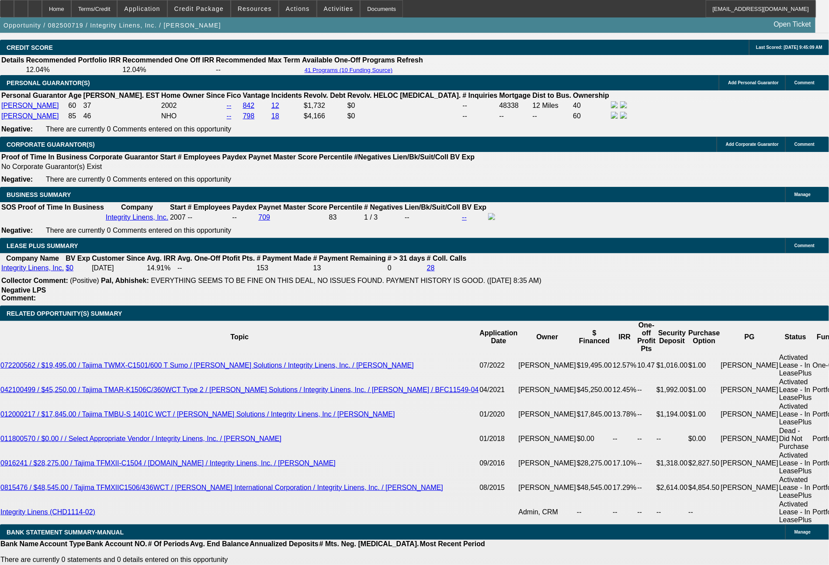
scroll to position [1297, 0]
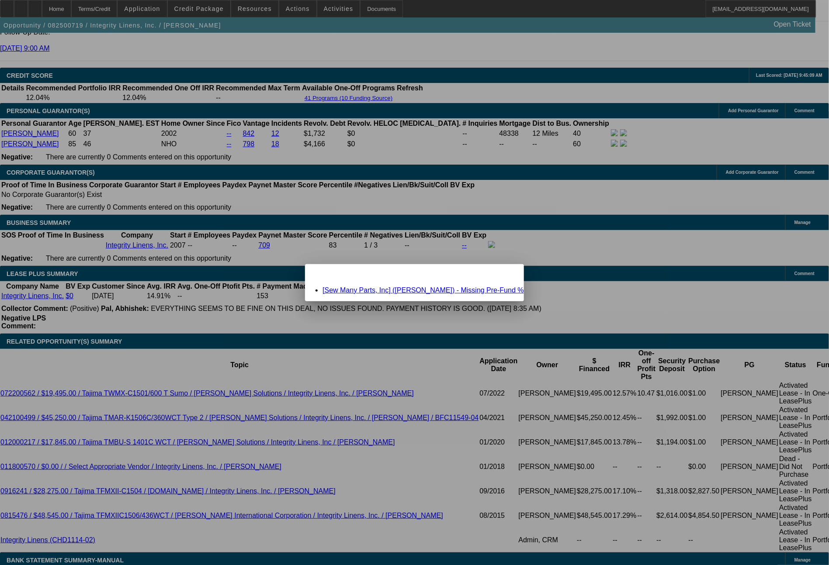
click at [505, 274] on div "Close" at bounding box center [514, 269] width 19 height 10
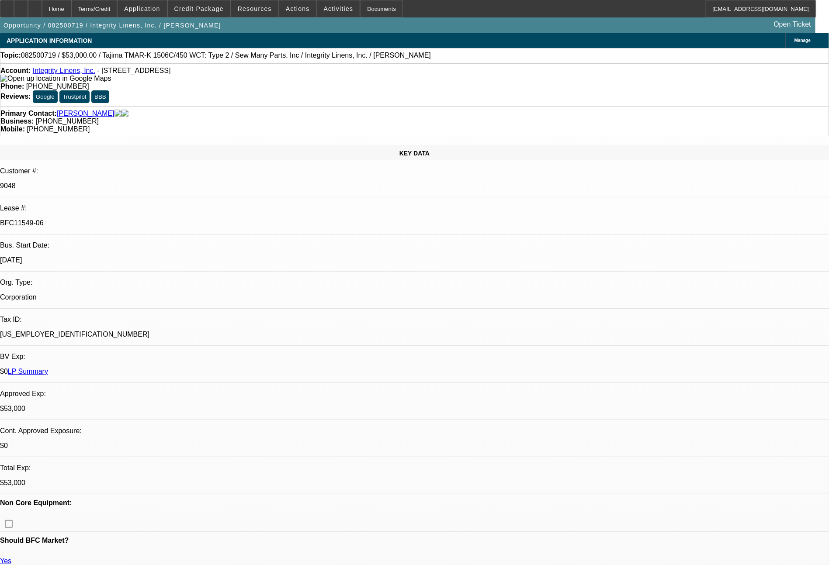
scroll to position [1297, 0]
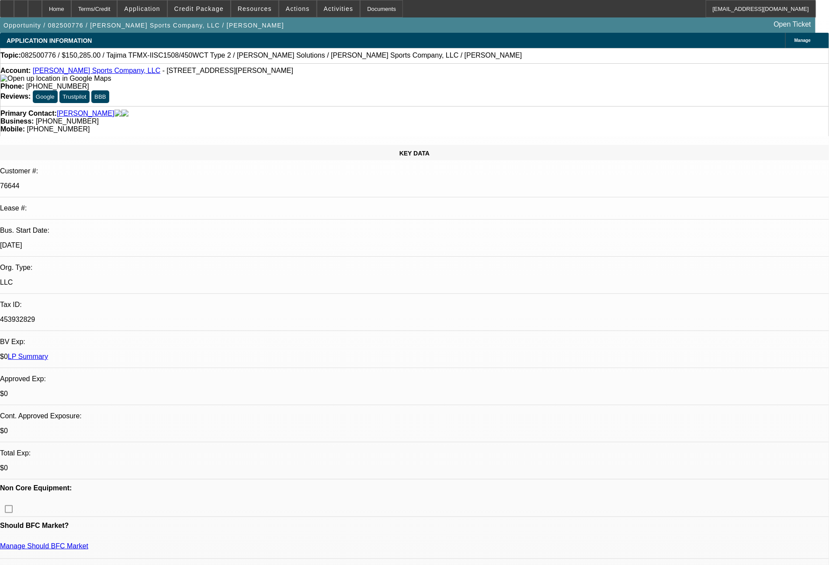
select select "0"
select select "2"
select select "0"
select select "2"
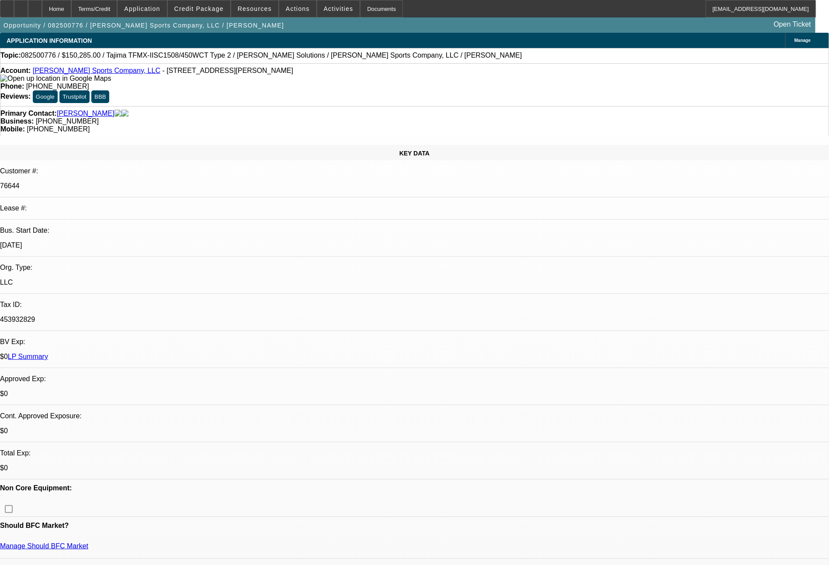
select select "0"
select select "2"
select select "0"
select select "2"
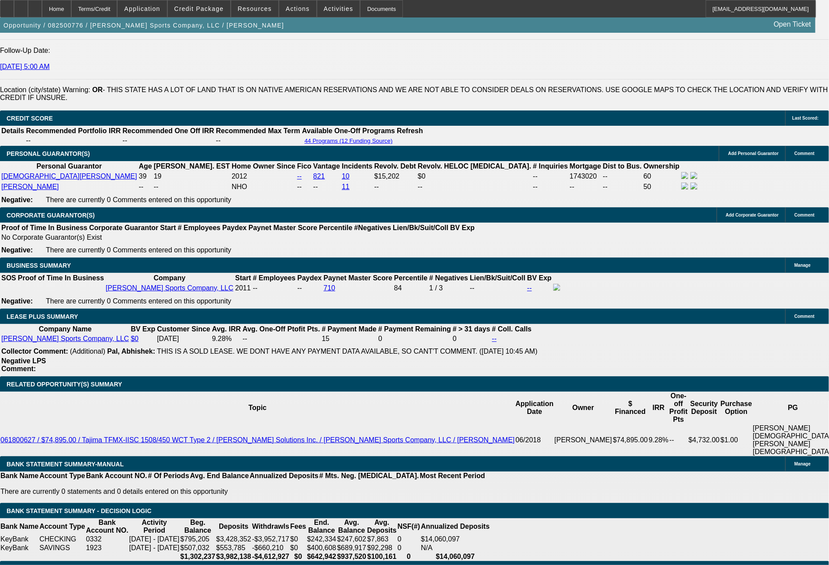
scroll to position [1312, 0]
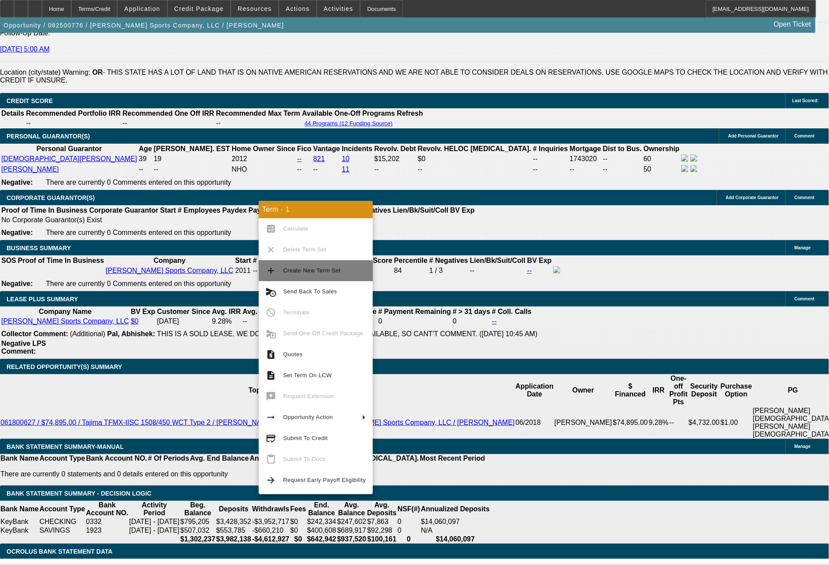
click at [312, 277] on button "add Create New Term Set" at bounding box center [316, 270] width 114 height 21
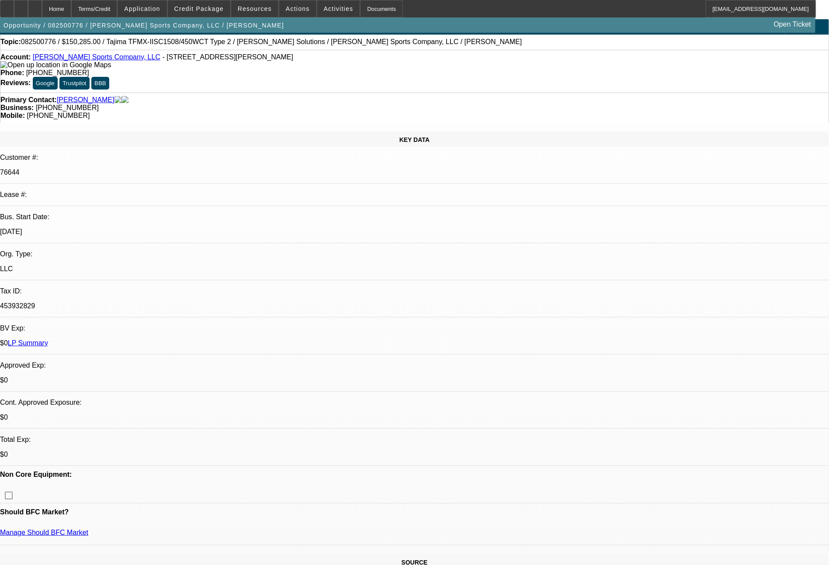
select select "0"
select select "2"
select select "0"
select select "2"
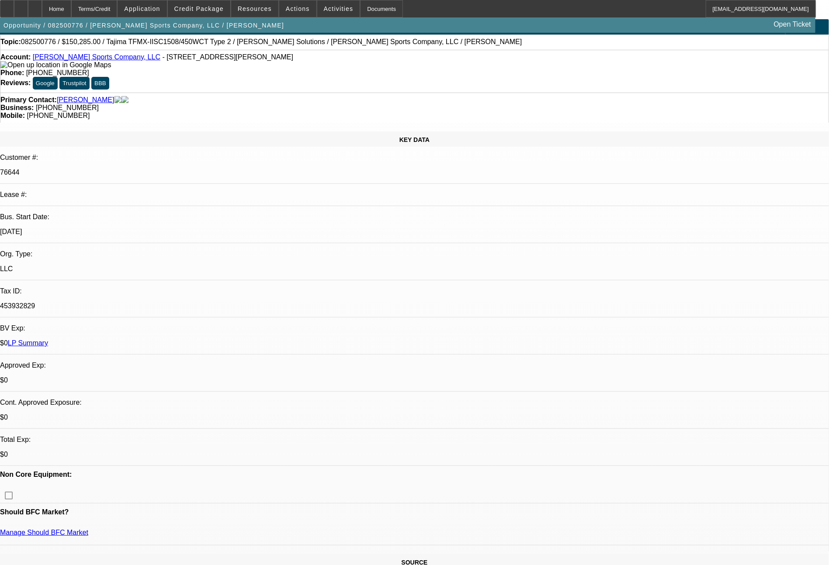
select select "0"
select select "2"
select select "0"
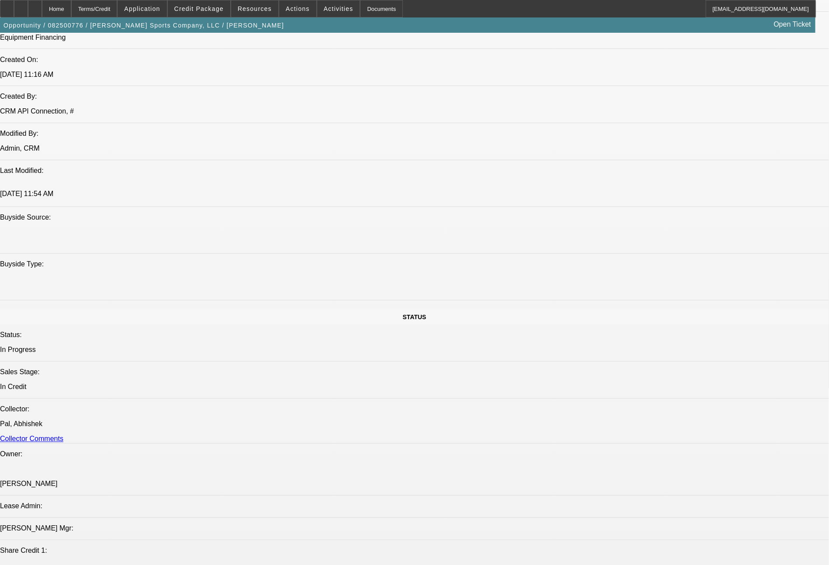
select select "1"
select select "2"
select select "1"
select select "2"
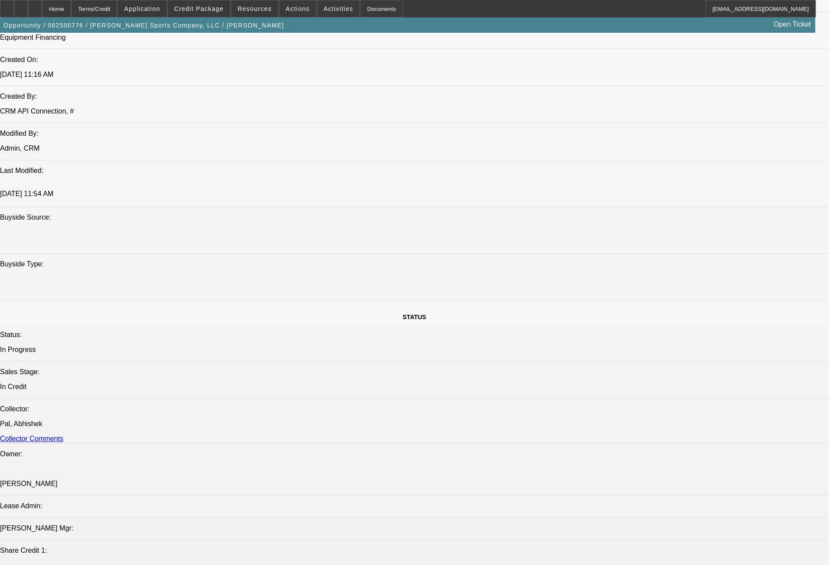
select select "2"
select select "1"
select select "2"
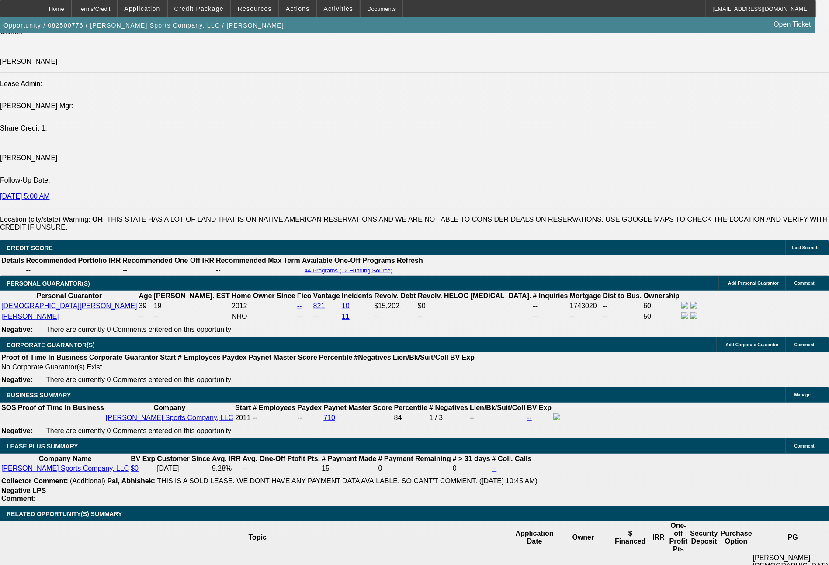
scroll to position [1278, 0]
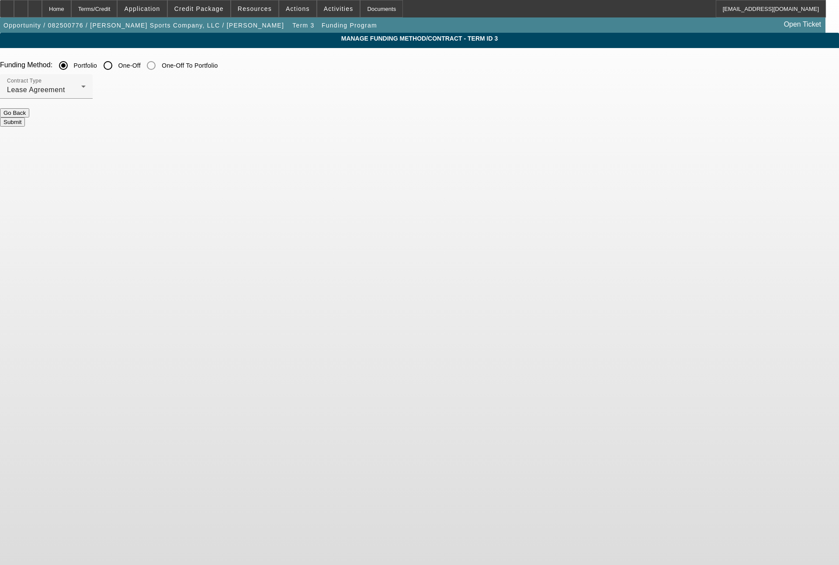
click at [117, 65] on input "One-Off" at bounding box center [107, 65] width 17 height 17
radio input "true"
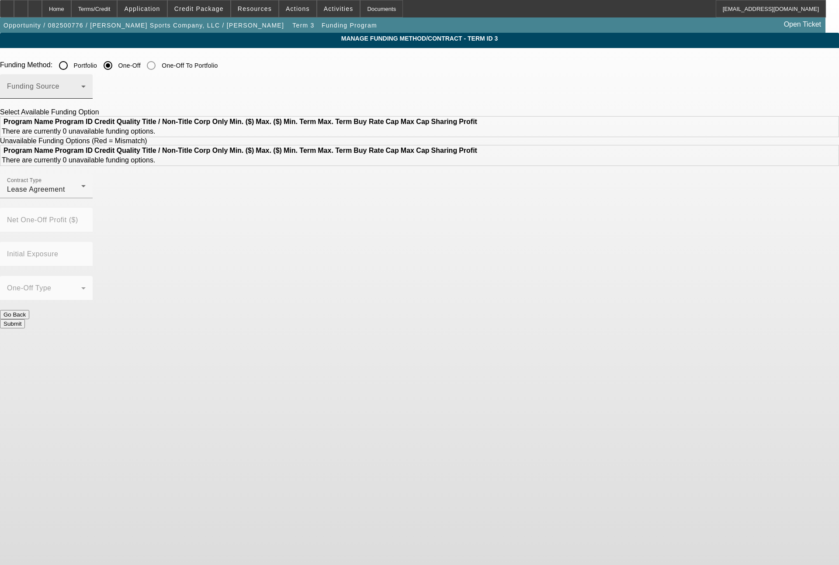
click at [81, 93] on span at bounding box center [44, 90] width 74 height 10
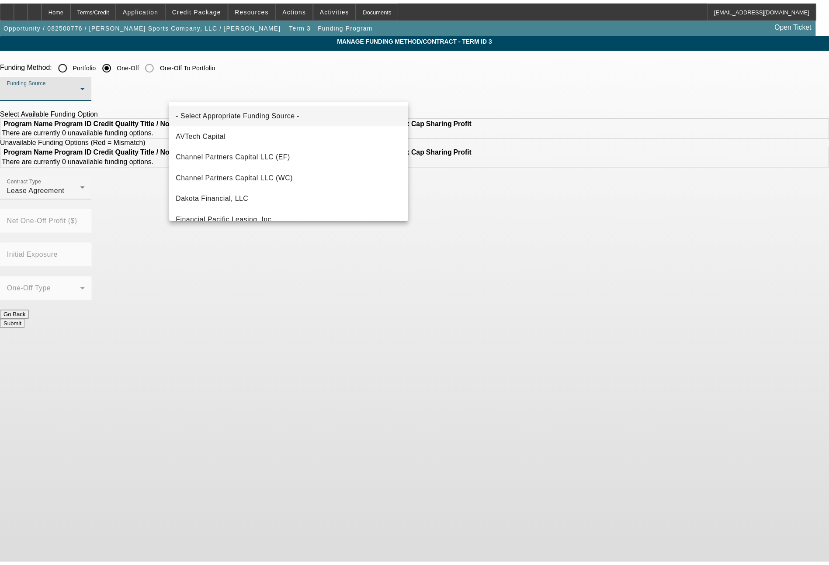
scroll to position [248, 0]
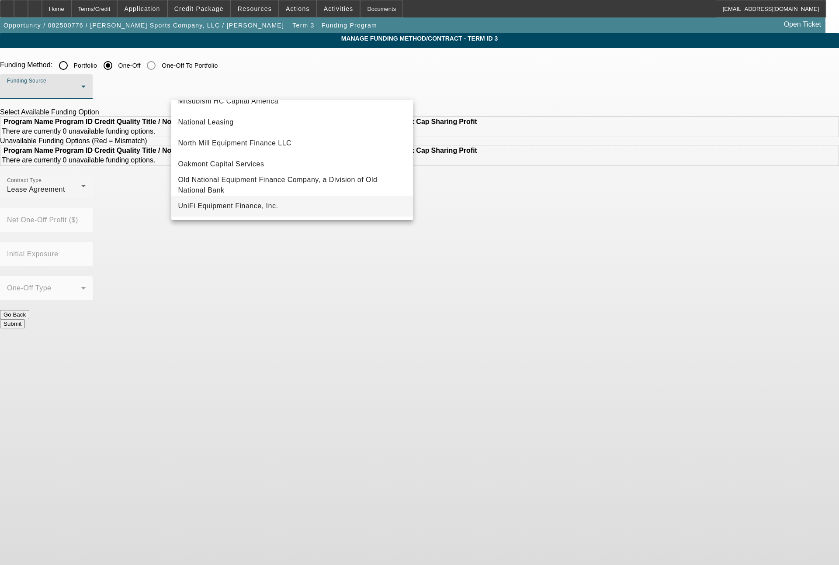
click at [337, 207] on mat-option "UniFi Equipment Finance, Inc." at bounding box center [292, 206] width 242 height 21
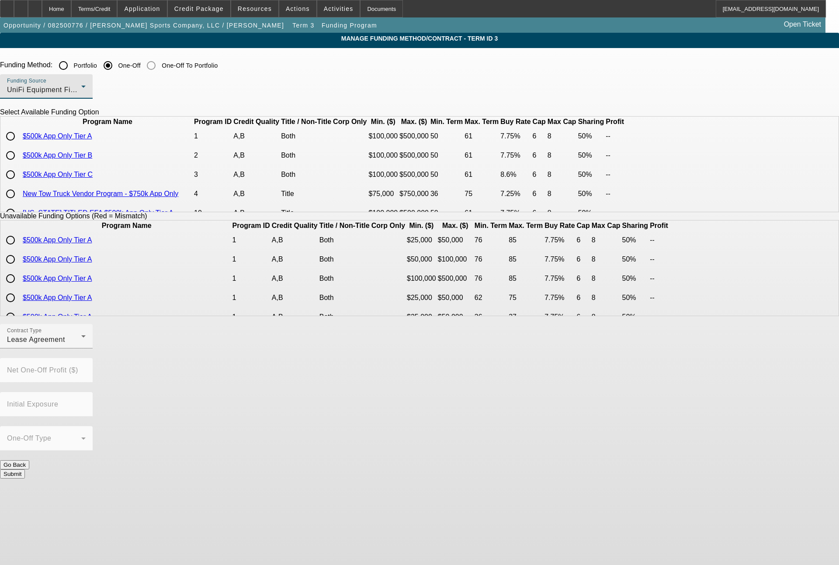
click at [19, 164] on input "radio" at bounding box center [10, 155] width 17 height 17
radio input "true"
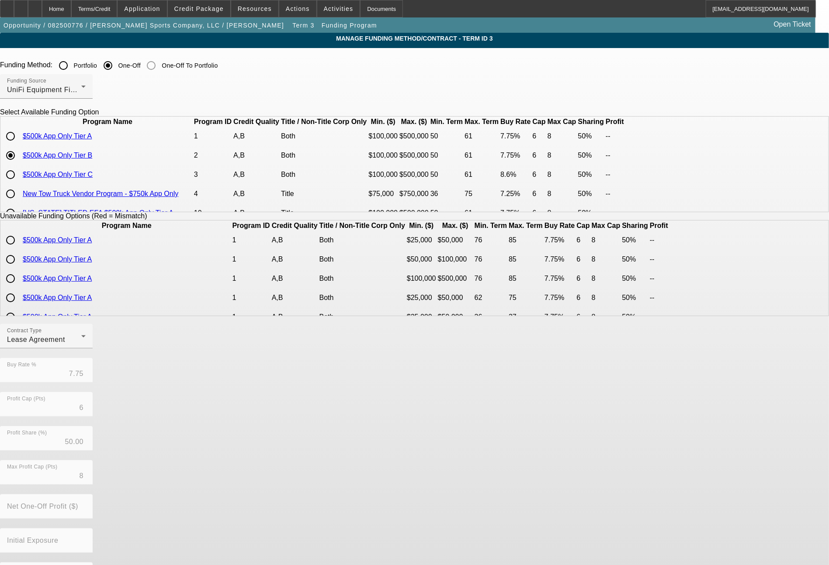
scroll to position [35, 0]
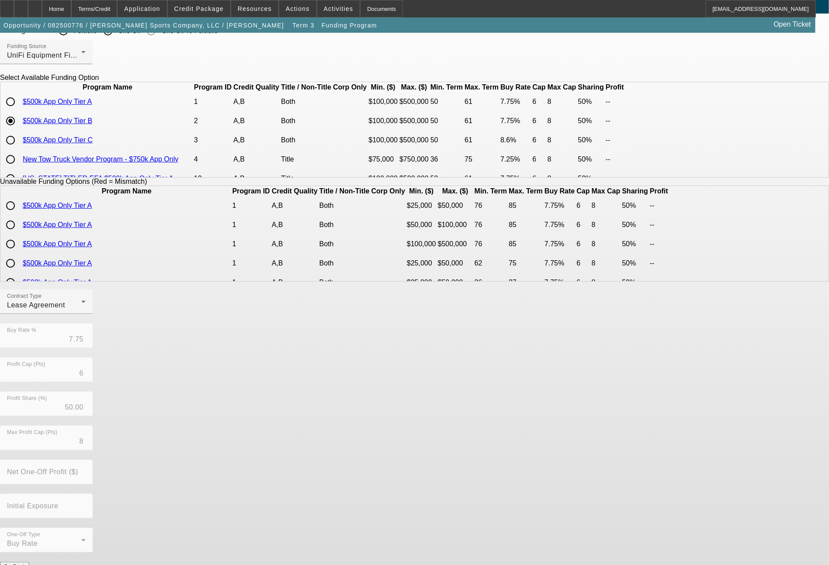
click at [25, 565] on button "Submit" at bounding box center [12, 575] width 25 height 9
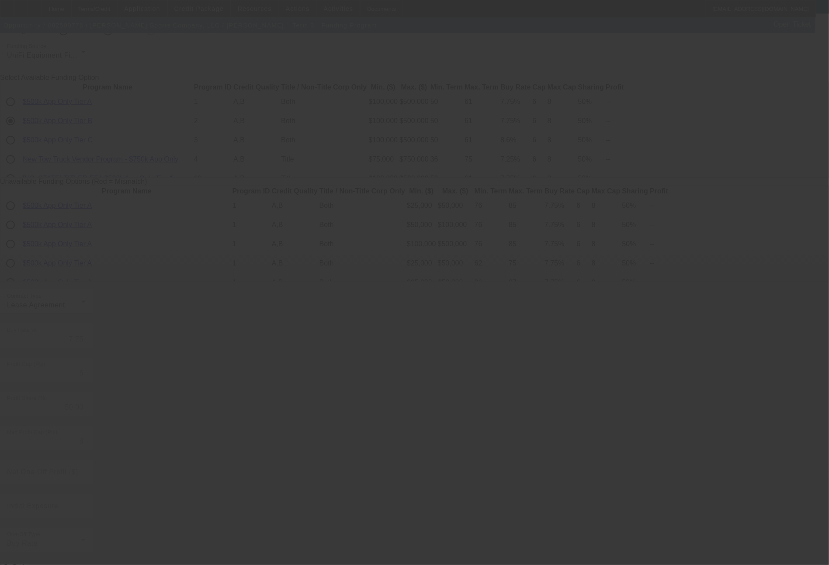
radio input "true"
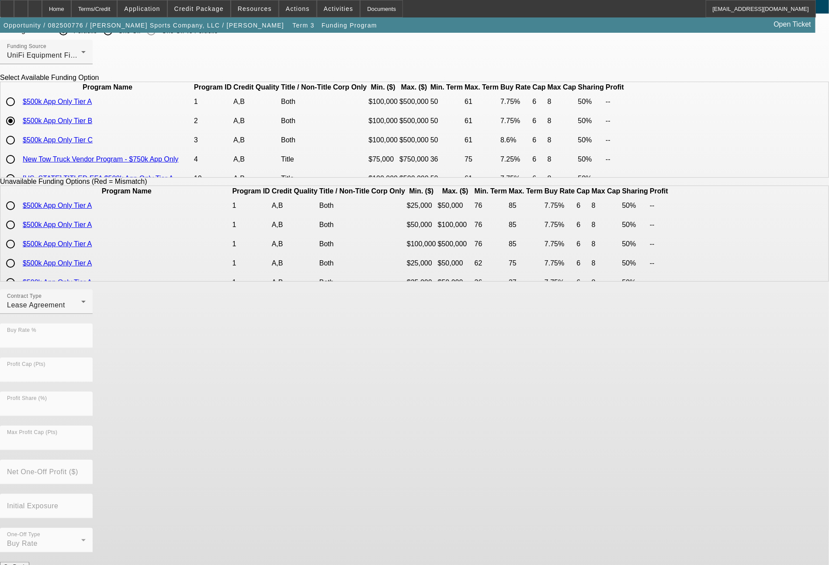
scroll to position [0, 0]
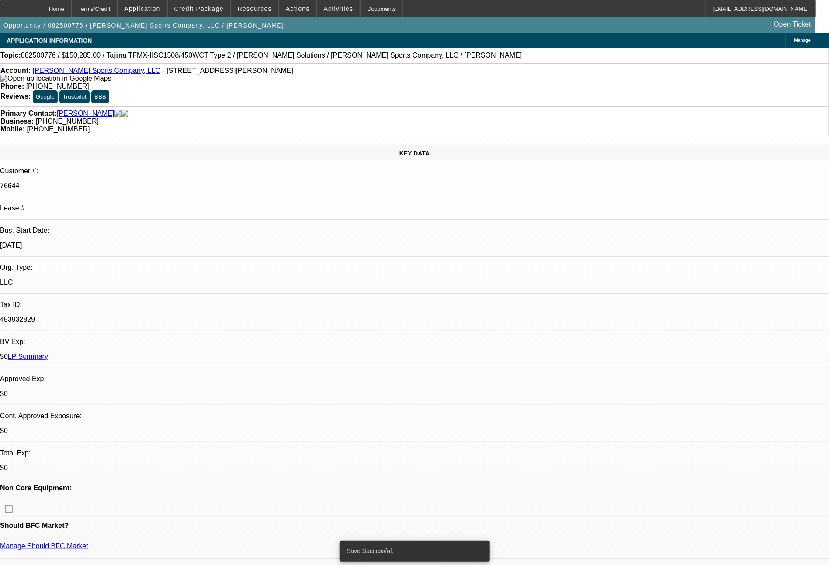
select select "0"
select select "2"
select select "0"
select select "2"
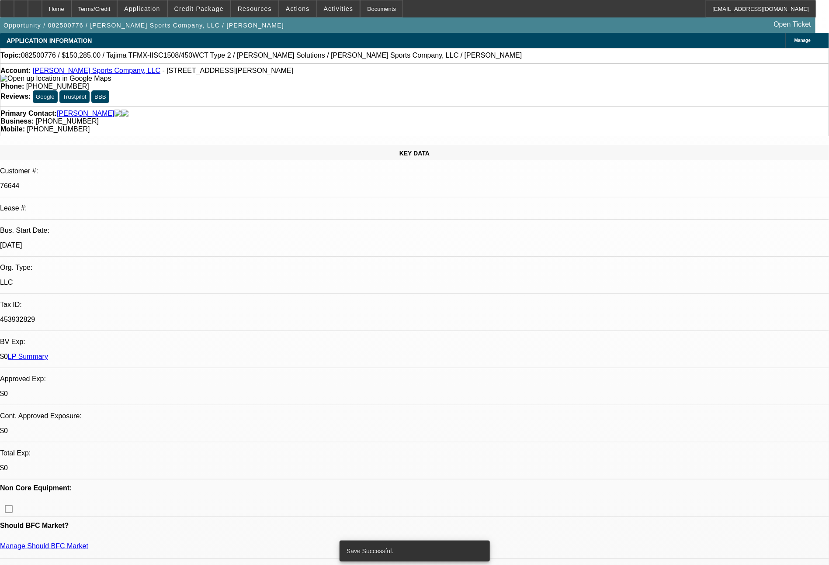
select select "0"
select select "2"
select select "0"
select select "2"
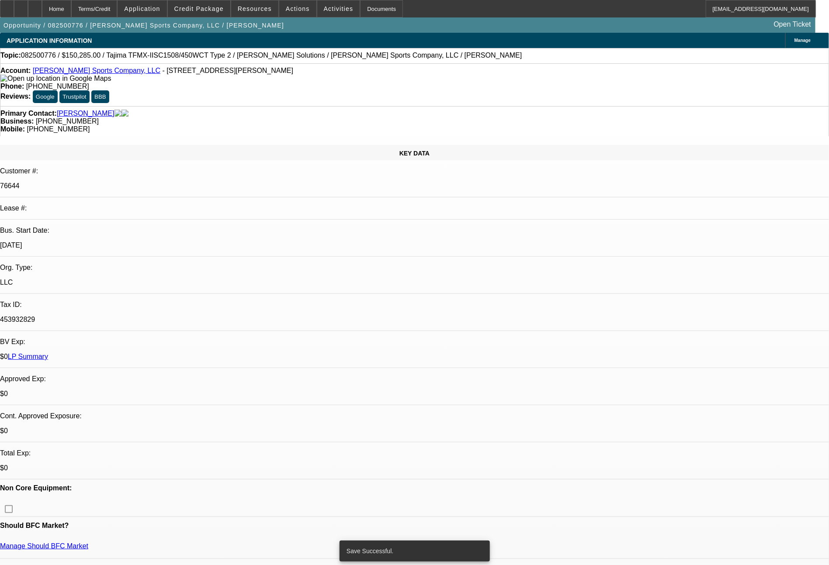
select select "0"
select select "2"
select select "0"
select select "2"
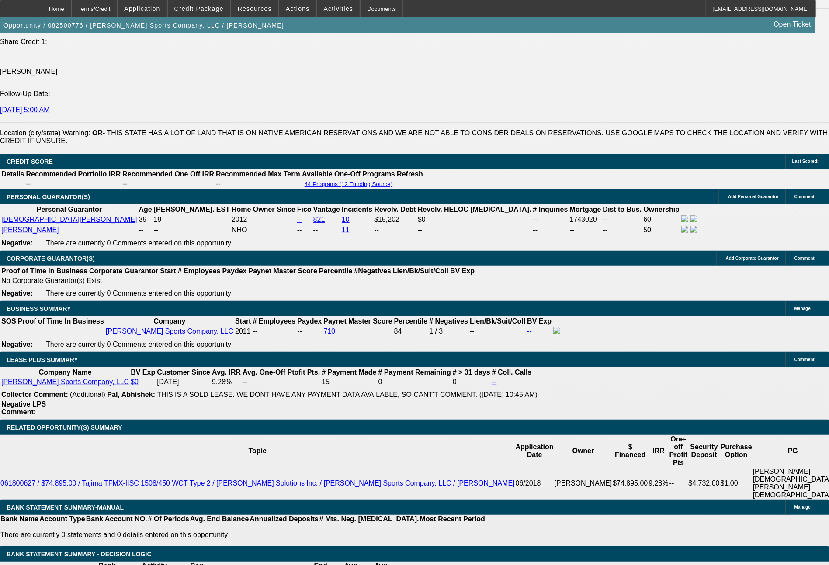
scroll to position [1304, 0]
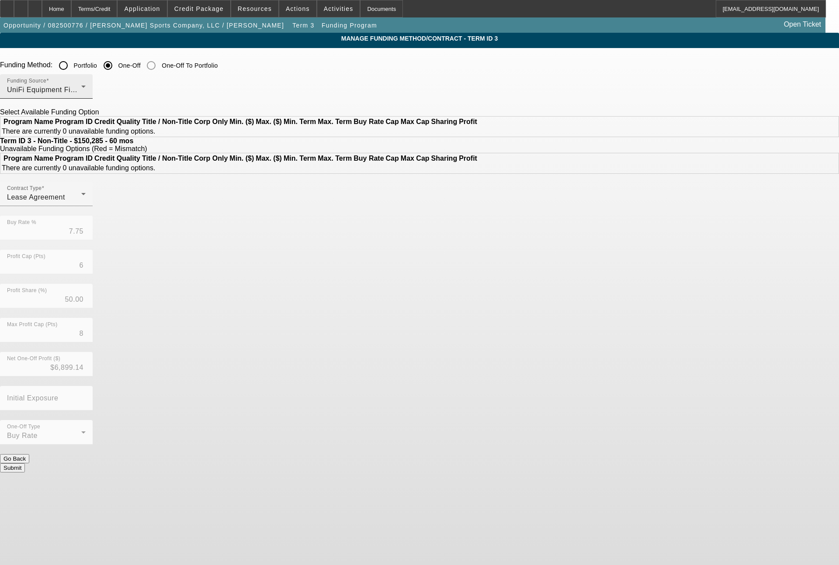
click at [107, 90] on span "UniFi Equipment Finance, Inc." at bounding box center [57, 89] width 100 height 7
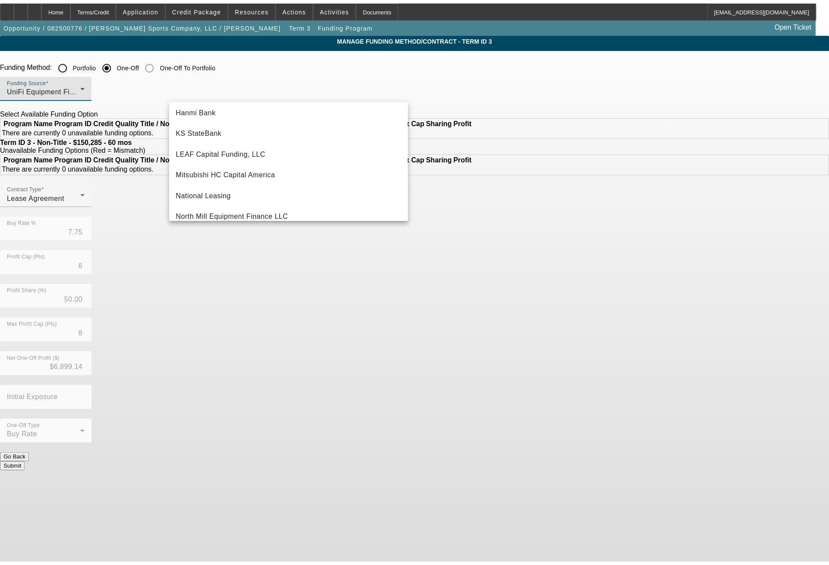
scroll to position [139, 0]
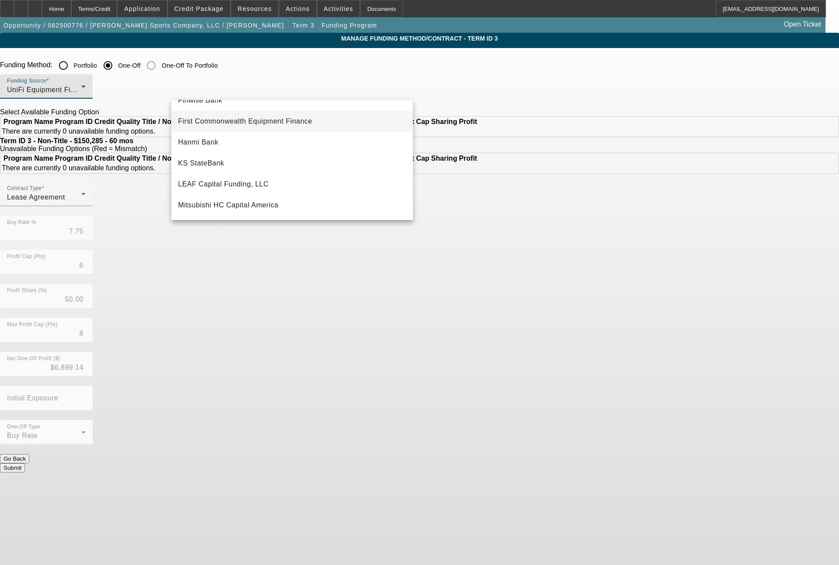
click at [242, 126] on span "First Commonwealth Equipment Finance" at bounding box center [245, 121] width 134 height 10
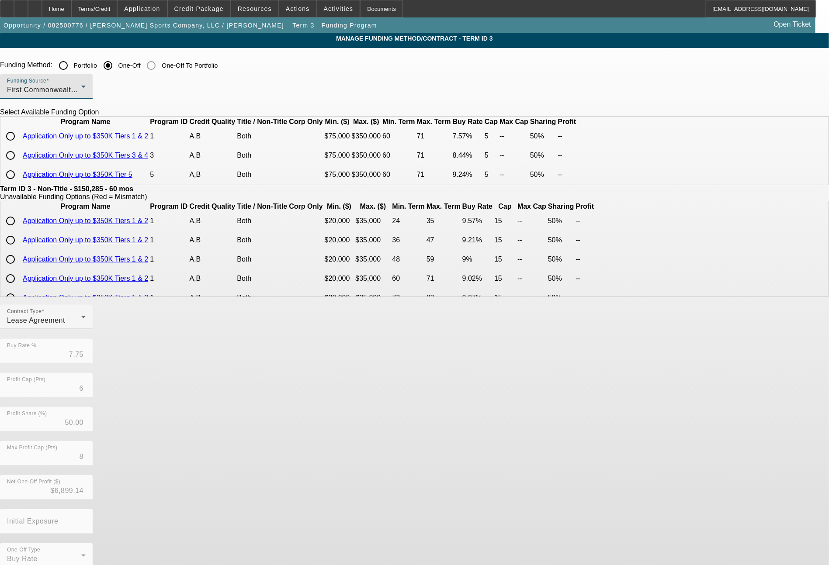
click at [19, 145] on input "radio" at bounding box center [10, 136] width 17 height 17
radio input "true"
type input "7.57"
type input "5"
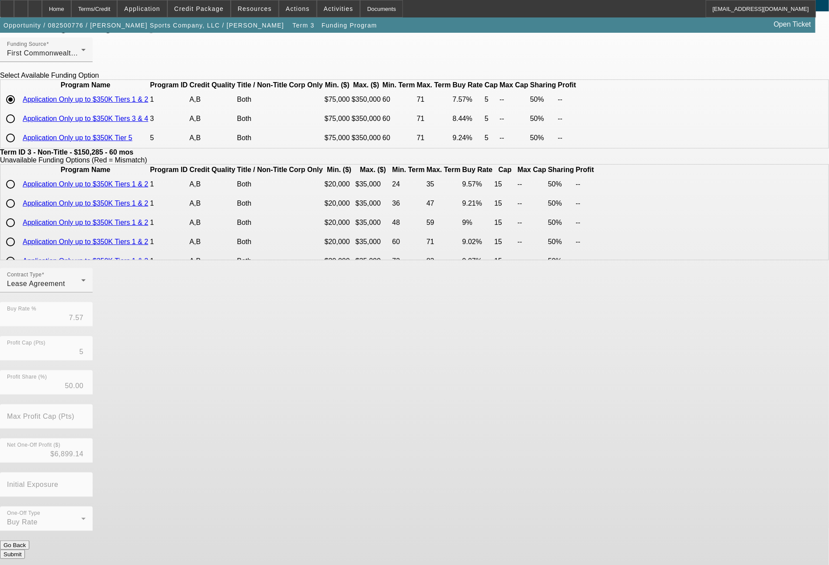
click at [25, 550] on button "Submit" at bounding box center [12, 554] width 25 height 9
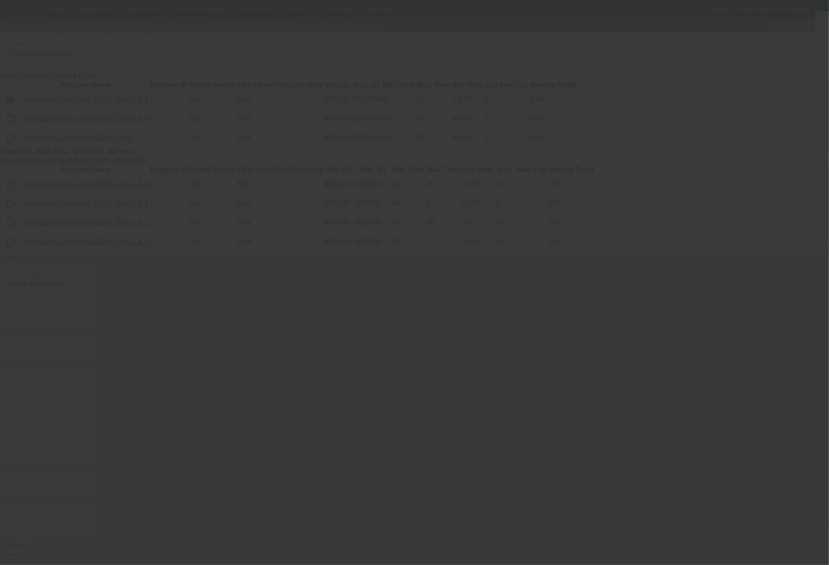
type input "7.75"
type input "6"
type input "8"
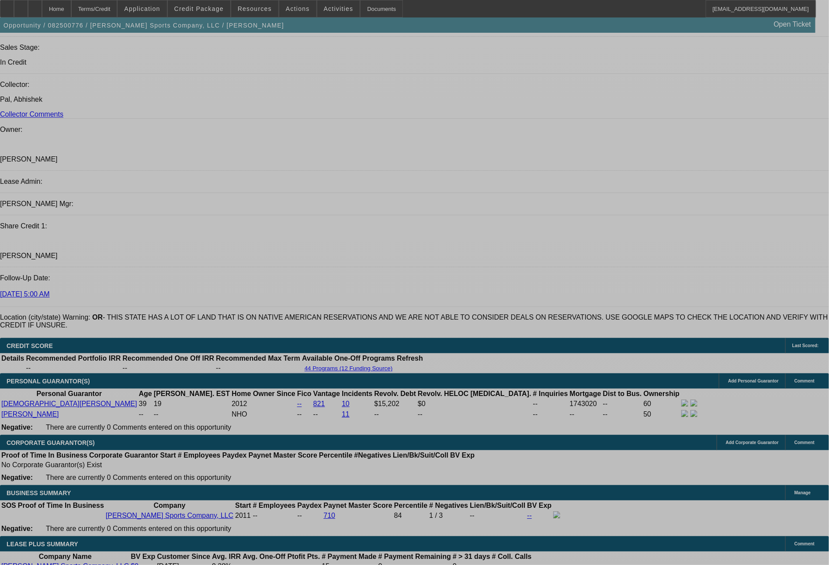
select select "0"
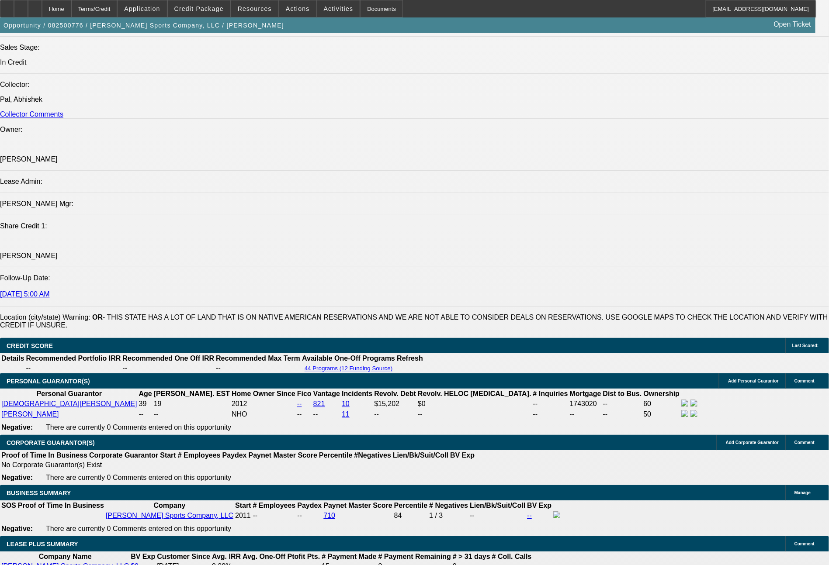
select select "2"
select select "0"
select select "2"
select select "0"
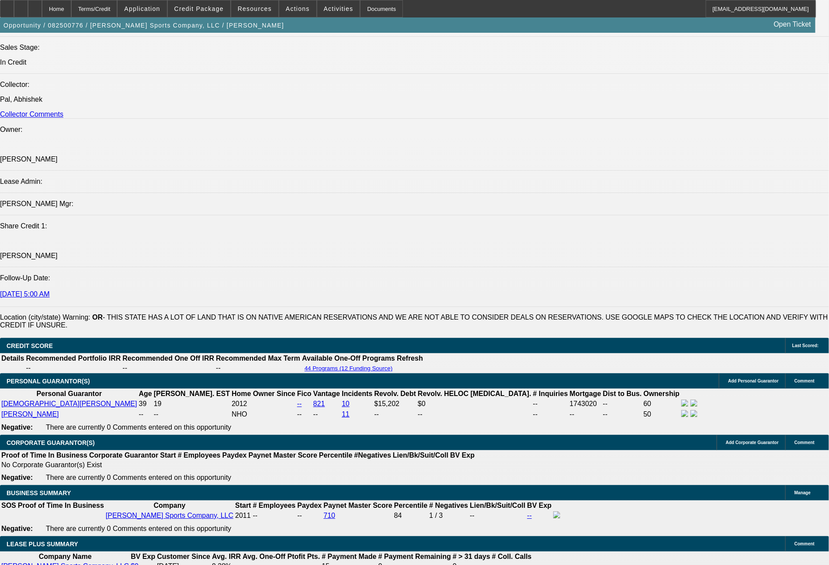
select select "2"
select select "0"
select select "2"
select select "0"
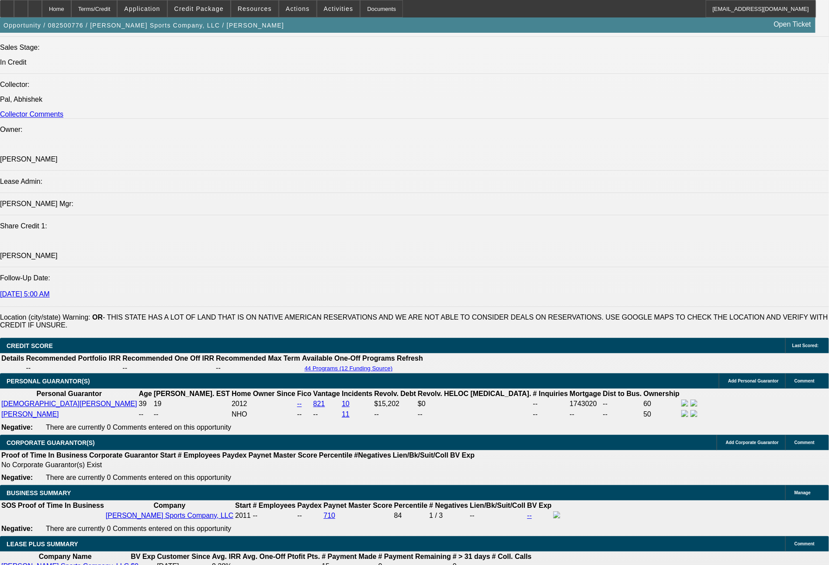
select select "2"
select select "0"
select select "2"
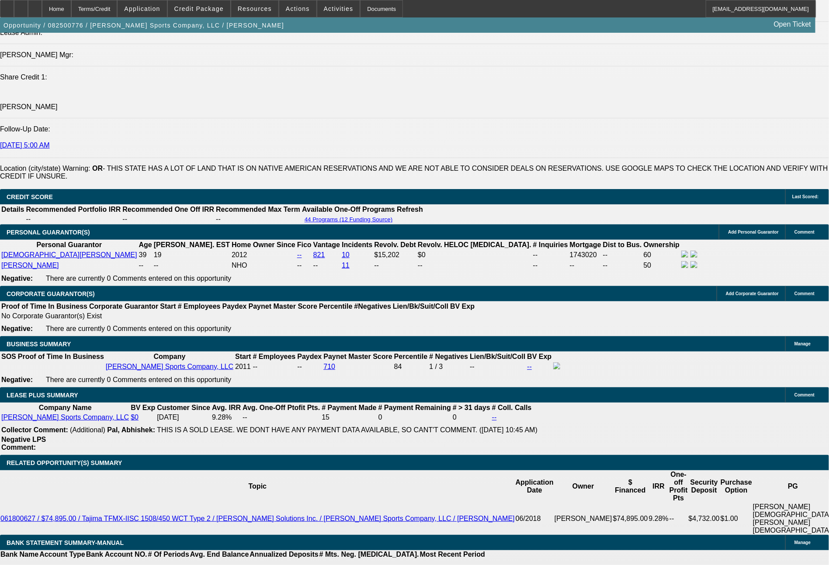
scroll to position [1242, 0]
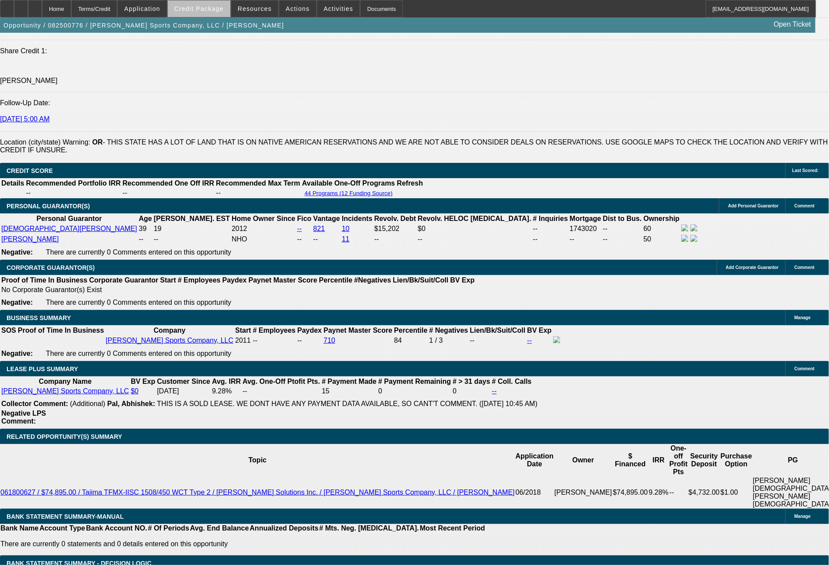
click at [223, 12] on span "Credit Package" at bounding box center [198, 8] width 49 height 7
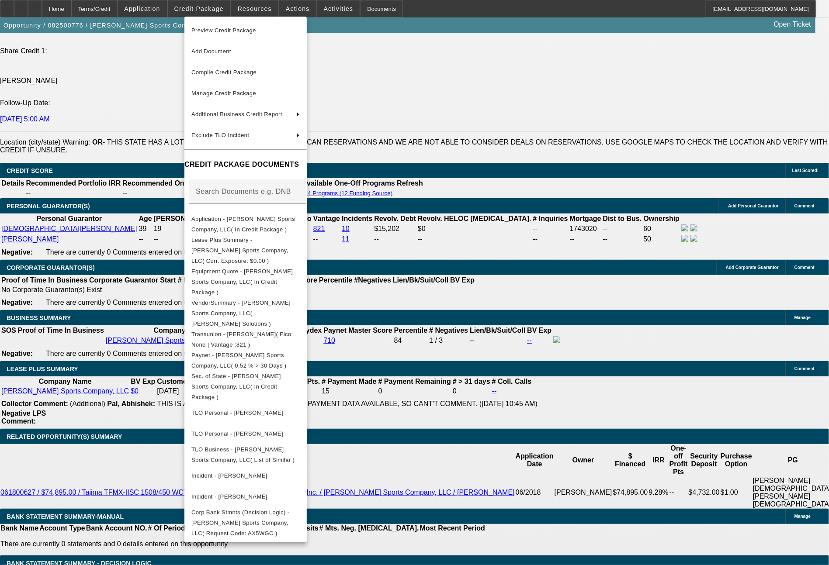
click at [623, 447] on div at bounding box center [414, 282] width 829 height 565
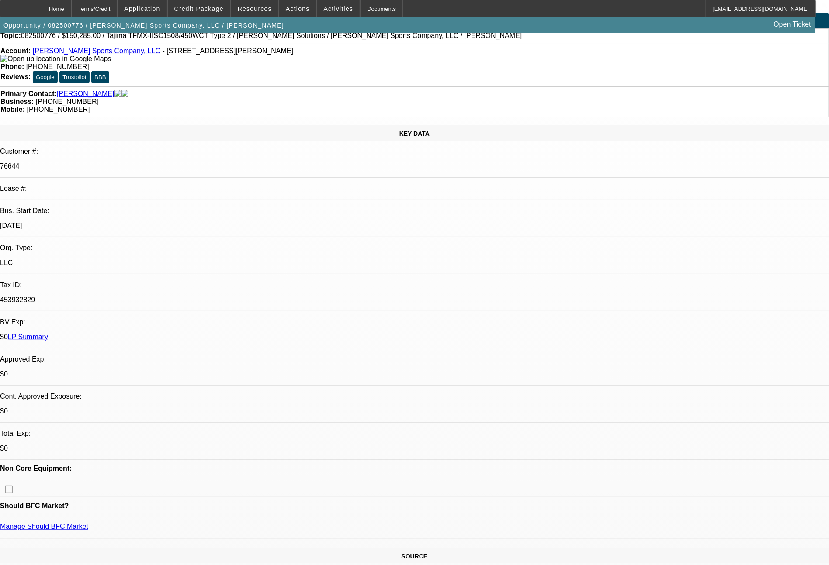
scroll to position [0, 0]
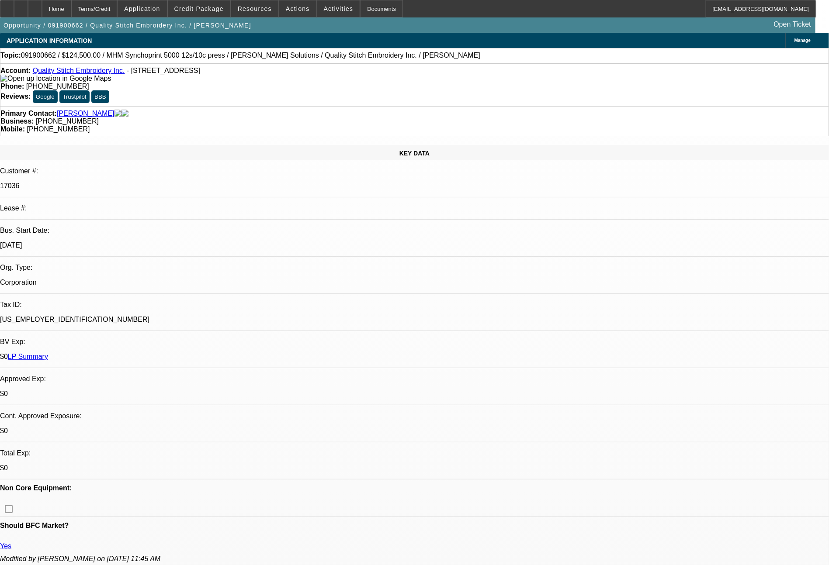
select select "0"
select select "2"
select select "0"
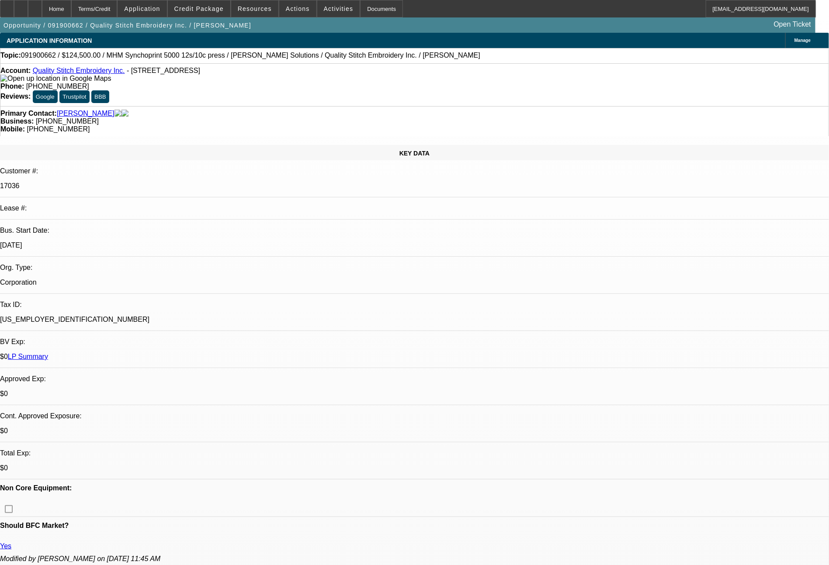
select select "0"
select select "2"
select select "0"
select select "2"
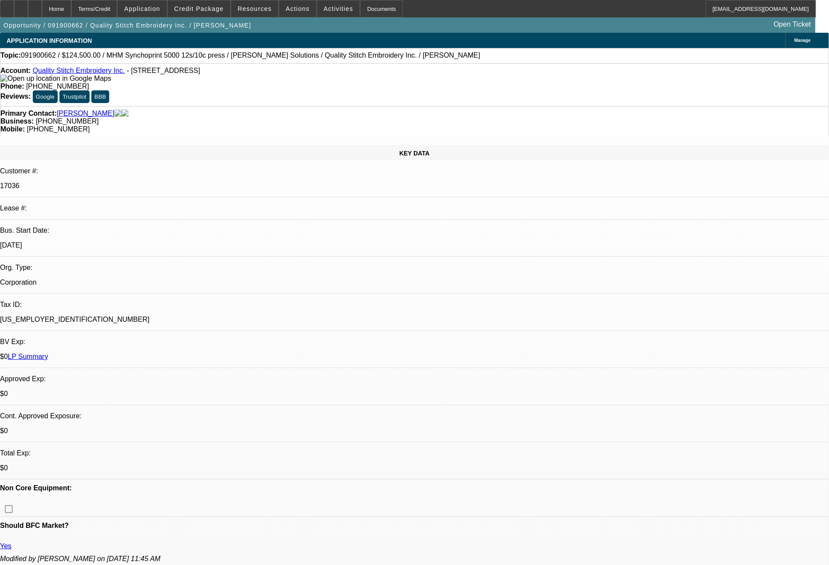
select select "2"
select select "0"
select select "2"
select select "0"
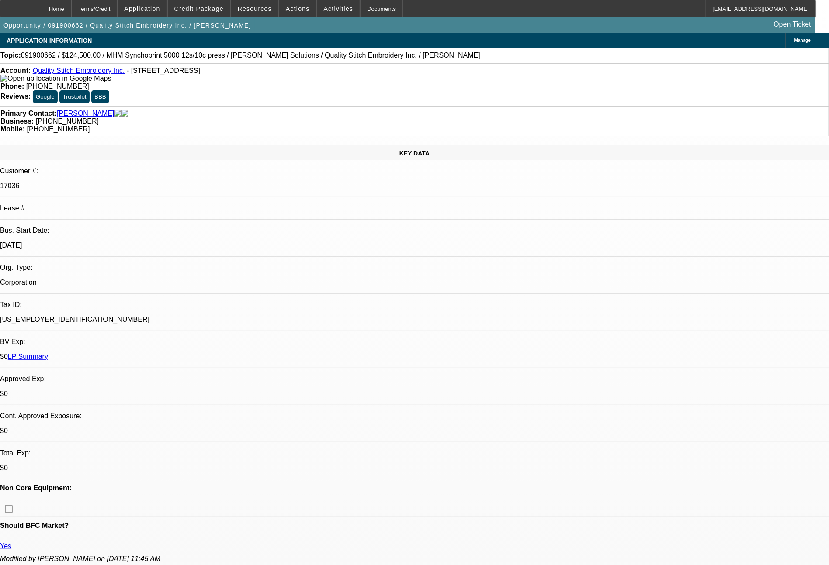
select select "0"
select select "2"
click at [211, 11] on span "Credit Package" at bounding box center [198, 8] width 49 height 7
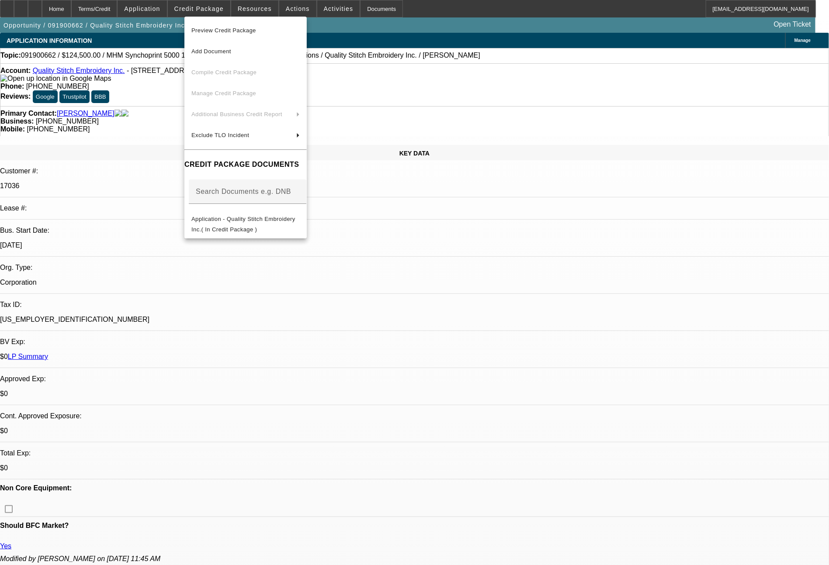
click at [669, 506] on div at bounding box center [414, 282] width 829 height 565
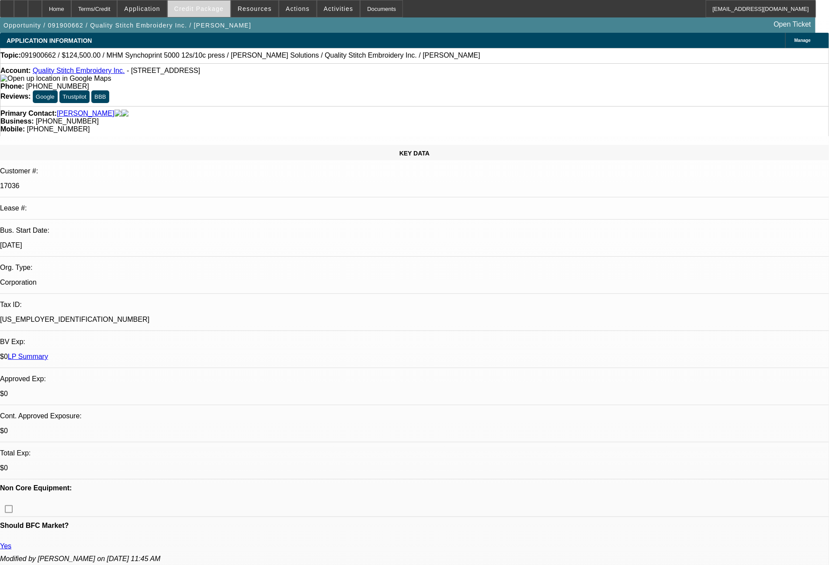
click at [209, 9] on span "Credit Package" at bounding box center [198, 8] width 49 height 7
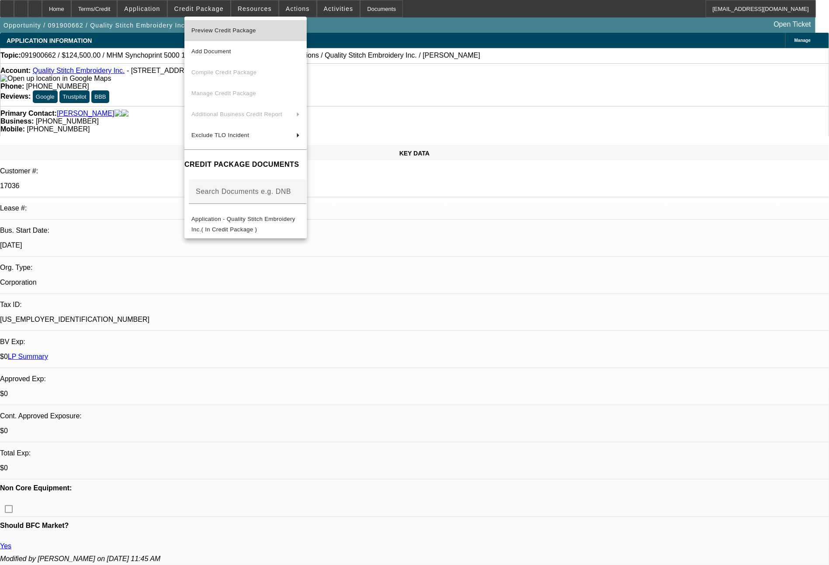
click at [231, 27] on span "Preview Credit Package" at bounding box center [245, 30] width 108 height 10
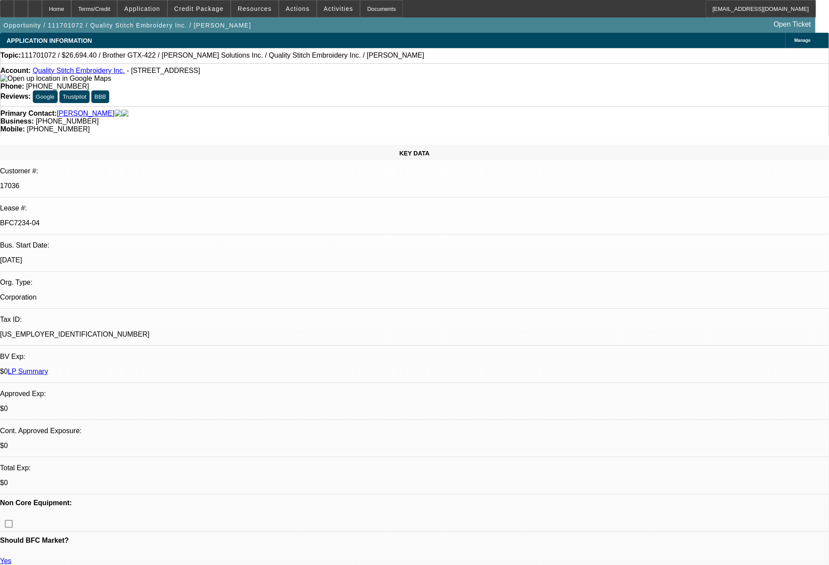
select select "0"
select select "4"
select select "0"
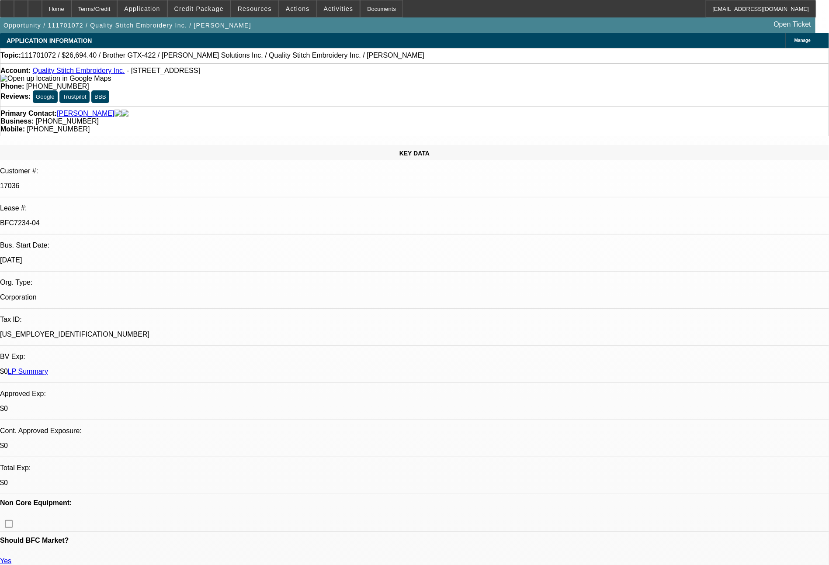
select select "2"
select select "0"
select select "2"
select select "0"
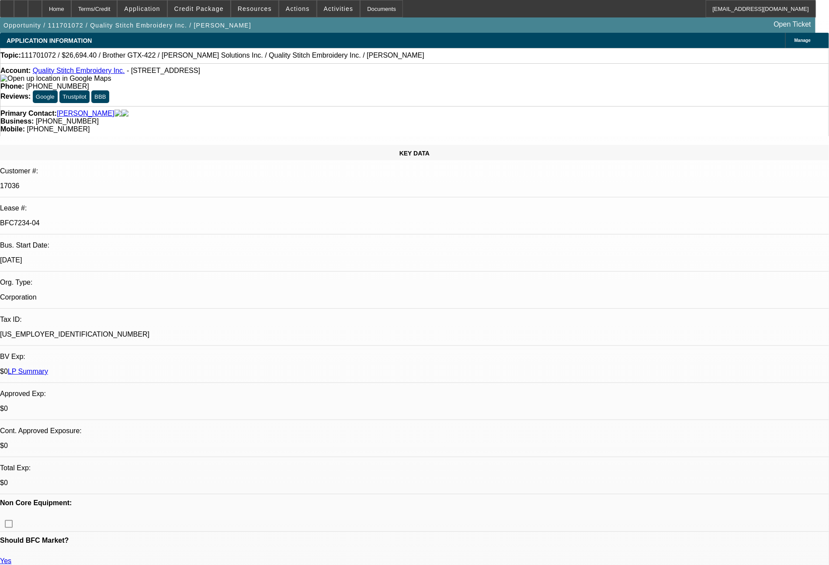
select select "0"
select select "2"
select select "0"
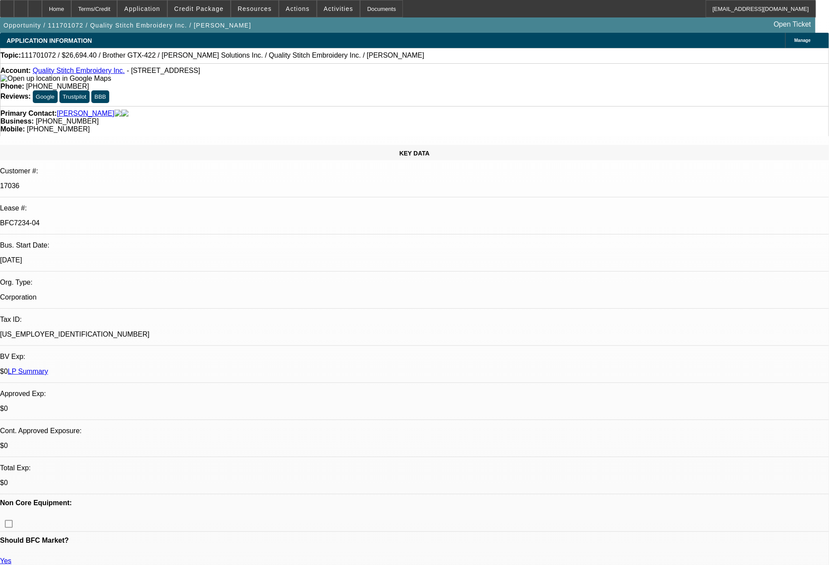
select select "0"
select select "2"
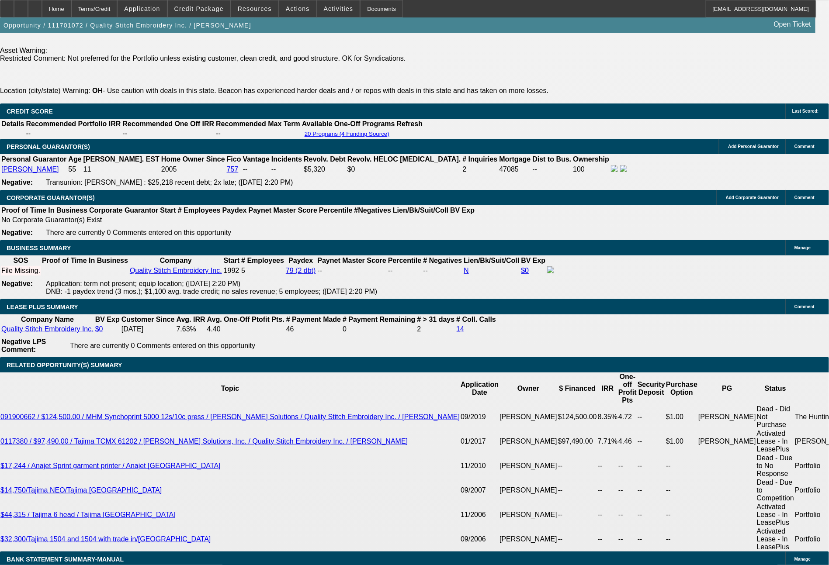
scroll to position [1339, 0]
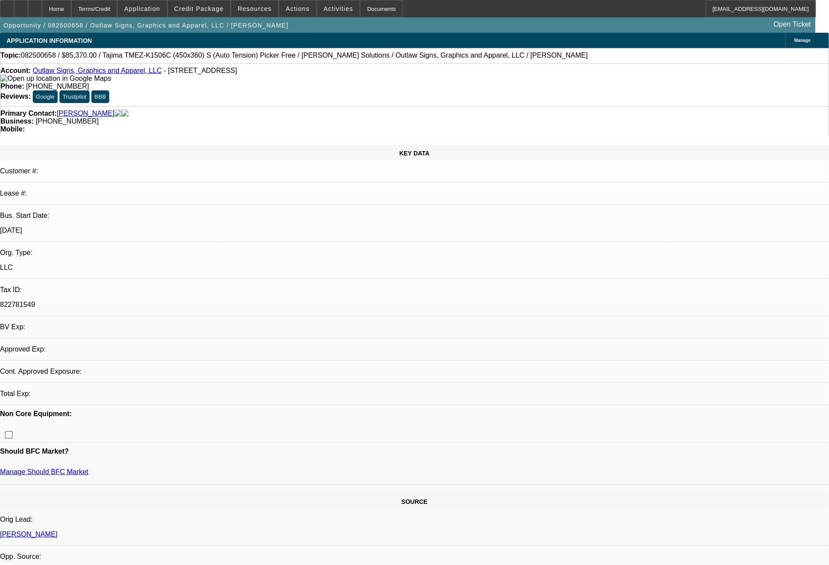
select select "0"
select select "6"
select select "0"
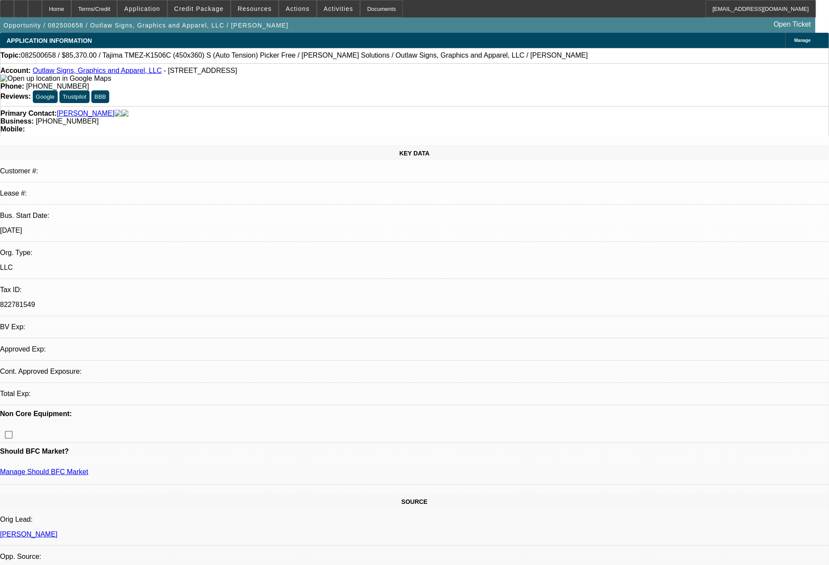
select select "0"
select select "6"
select select "0"
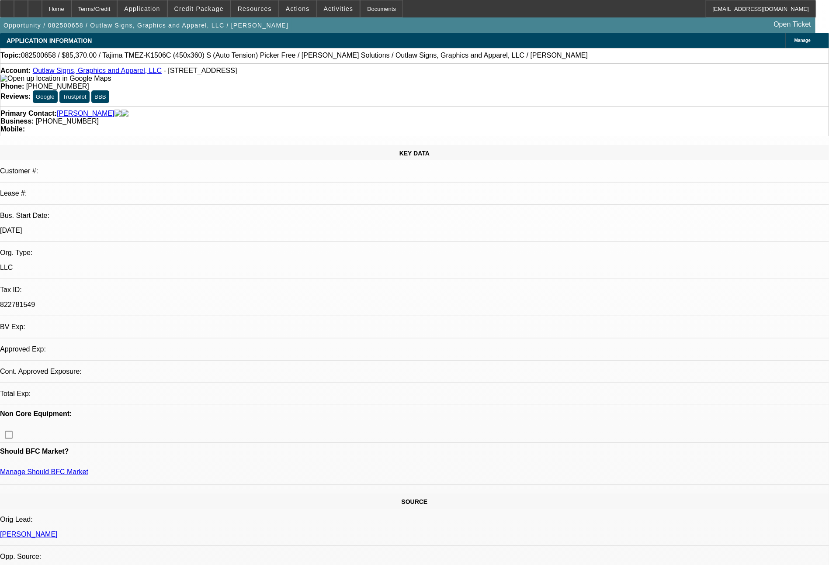
select select "0"
select select "6"
select select "0"
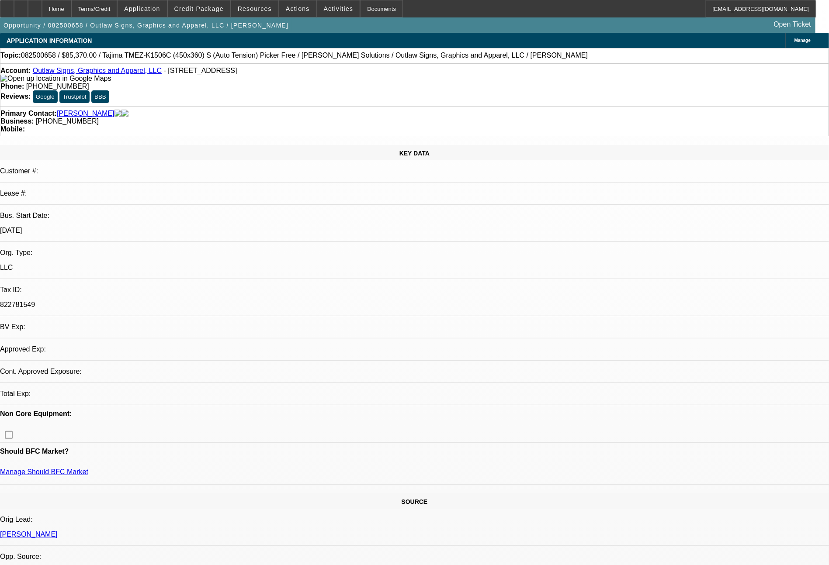
select select "6"
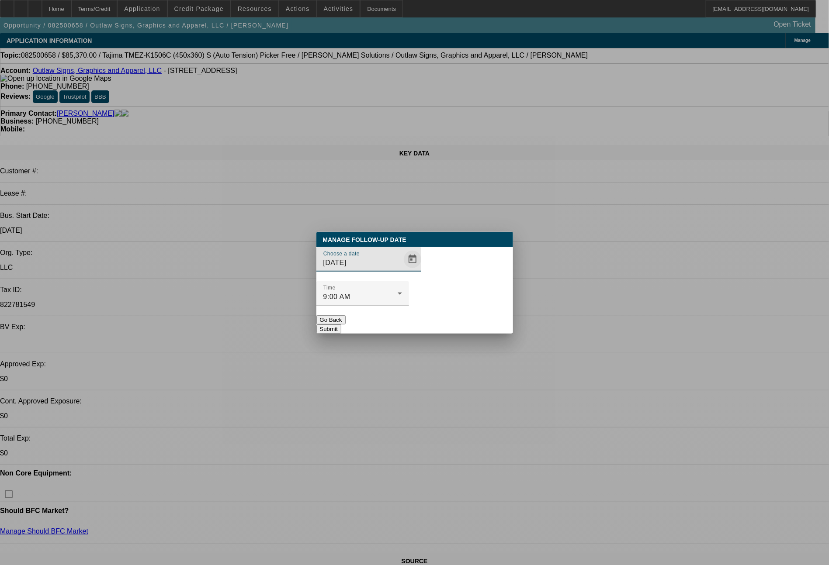
click at [402, 270] on span "Open calendar" at bounding box center [412, 259] width 21 height 21
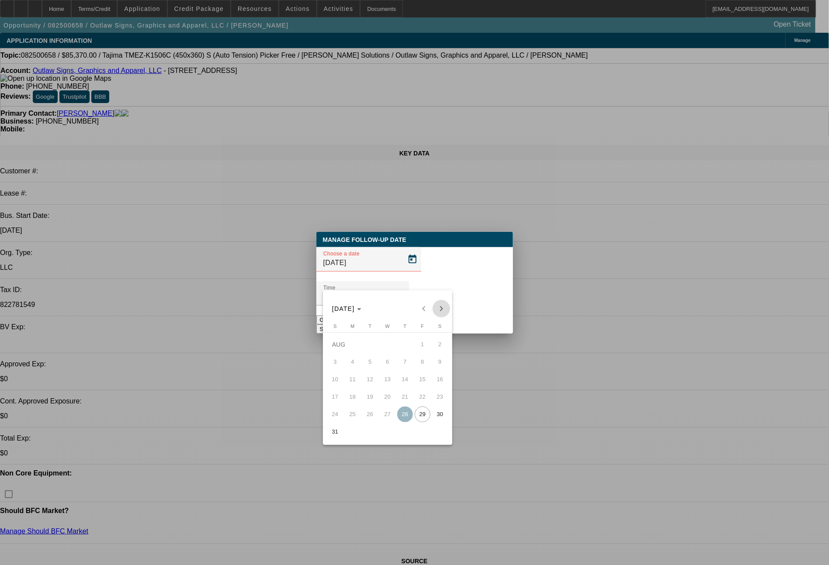
click at [438, 312] on span "Next month" at bounding box center [440, 308] width 17 height 17
click at [367, 367] on span "2" at bounding box center [370, 362] width 16 height 16
type input "9/2/2025"
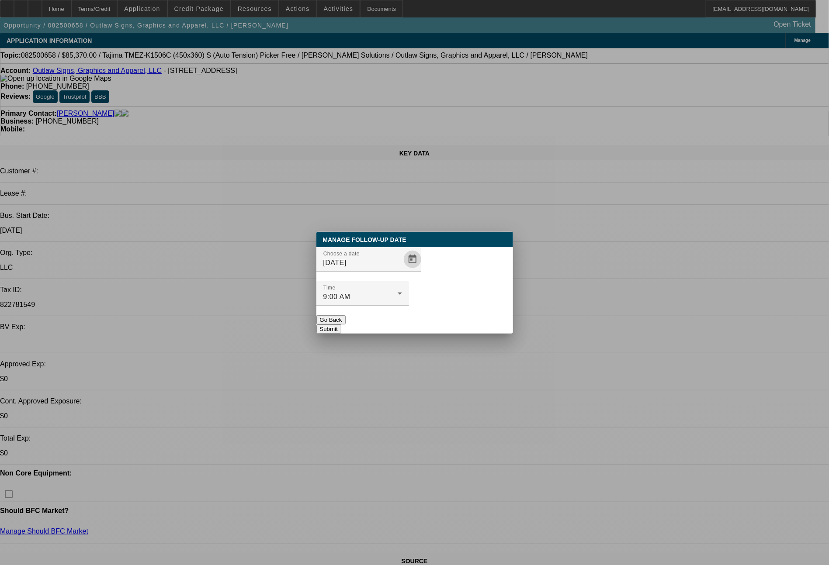
click at [341, 325] on button "Submit" at bounding box center [328, 329] width 25 height 9
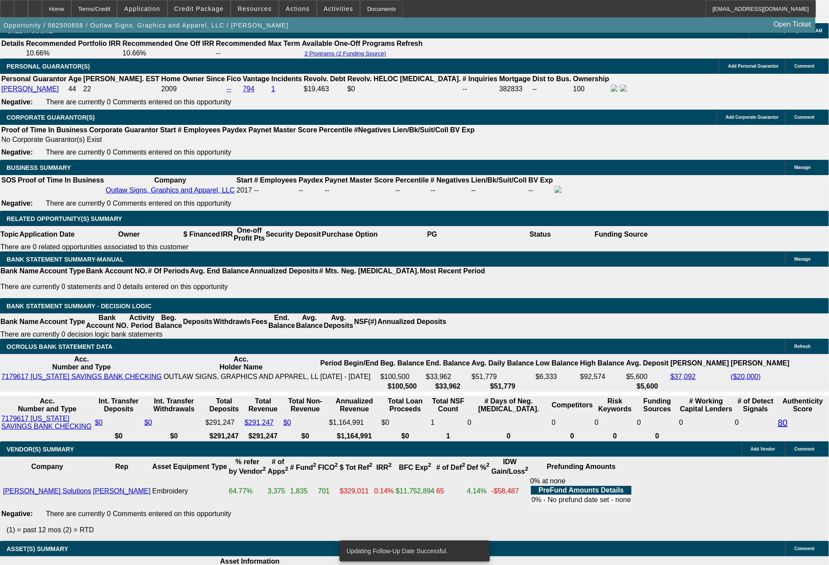
scroll to position [1222, 0]
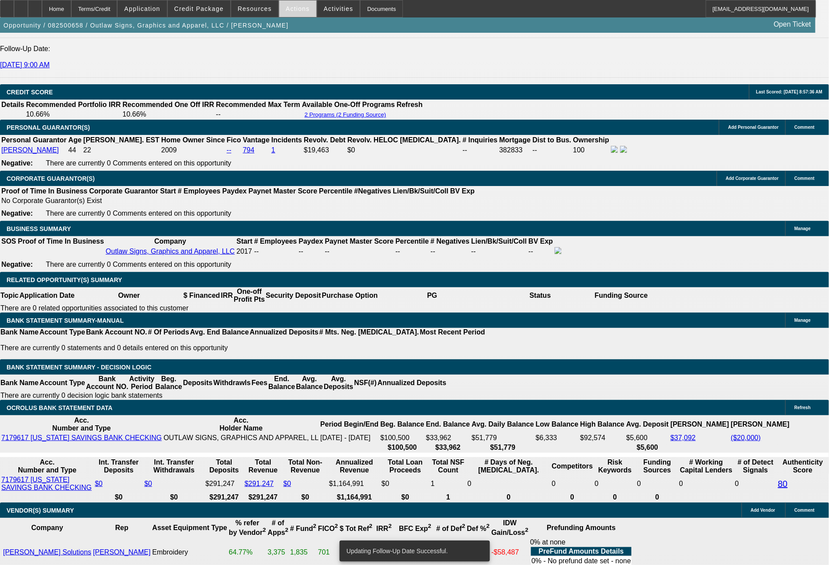
click at [289, 11] on span "Actions" at bounding box center [298, 8] width 24 height 7
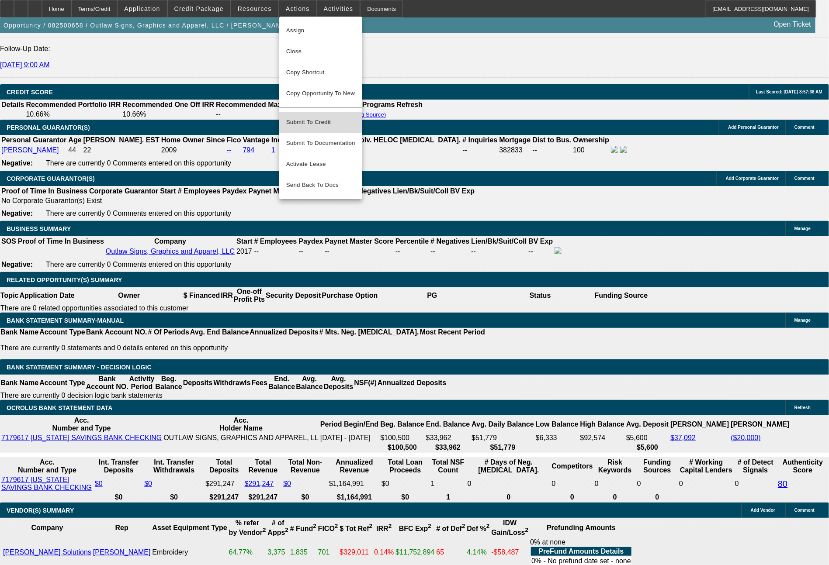
click at [314, 117] on span "Submit To Credit" at bounding box center [320, 122] width 69 height 10
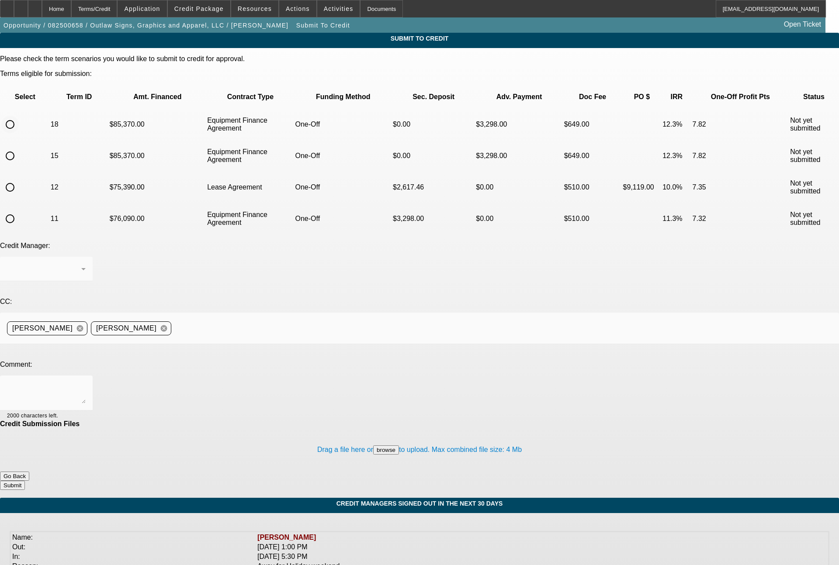
click at [19, 116] on input "radio" at bounding box center [9, 124] width 17 height 17
radio input "true"
click at [86, 383] on textarea at bounding box center [46, 393] width 79 height 21
type textarea "Zach - the owner of this business, Jason Heuton, owns this new building where h…"
click at [25, 481] on button "Submit" at bounding box center [12, 485] width 25 height 9
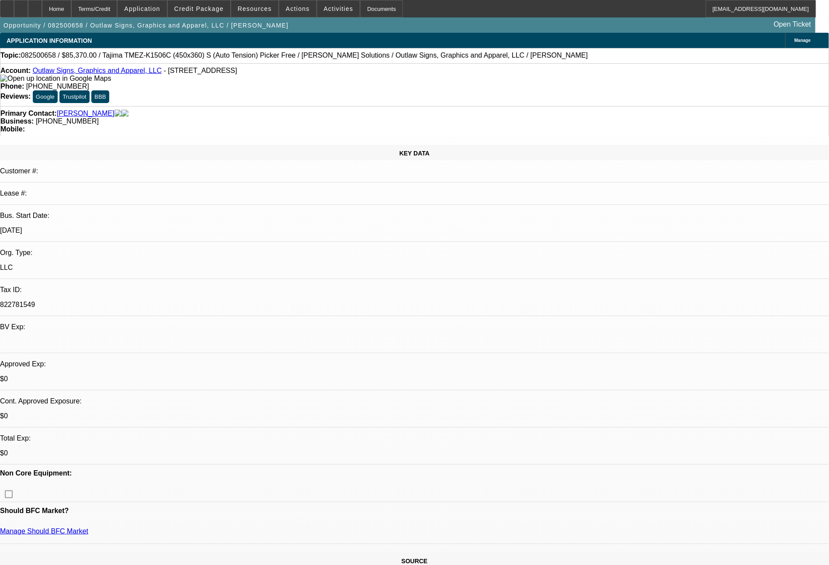
select select "0"
select select "6"
select select "0"
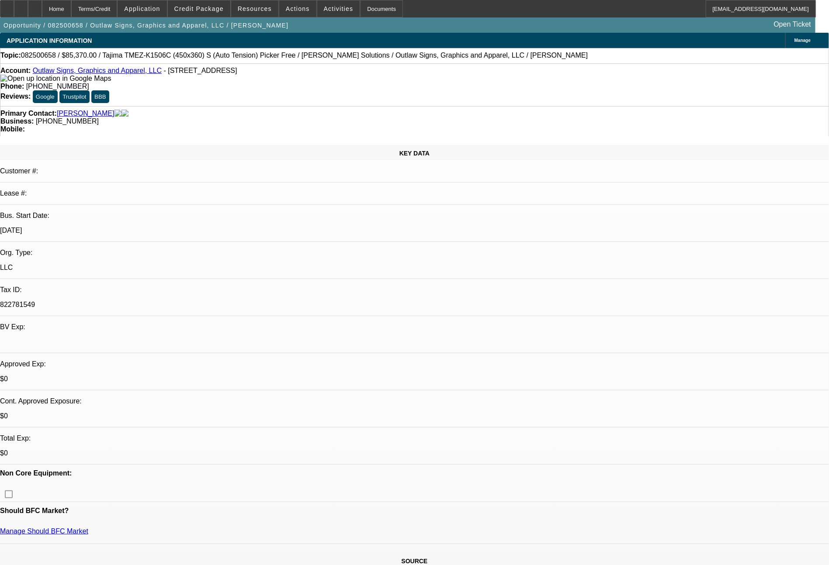
select select "0"
select select "6"
select select "0"
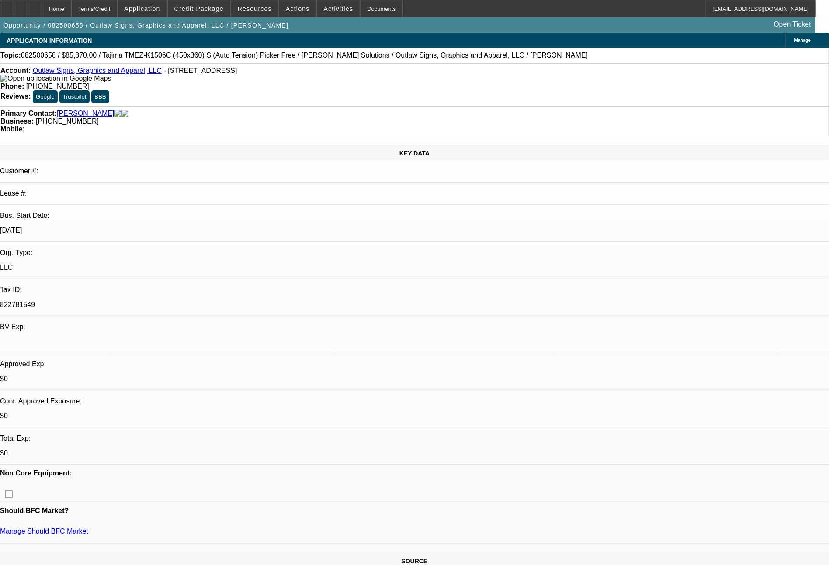
select select "0"
select select "6"
select select "0"
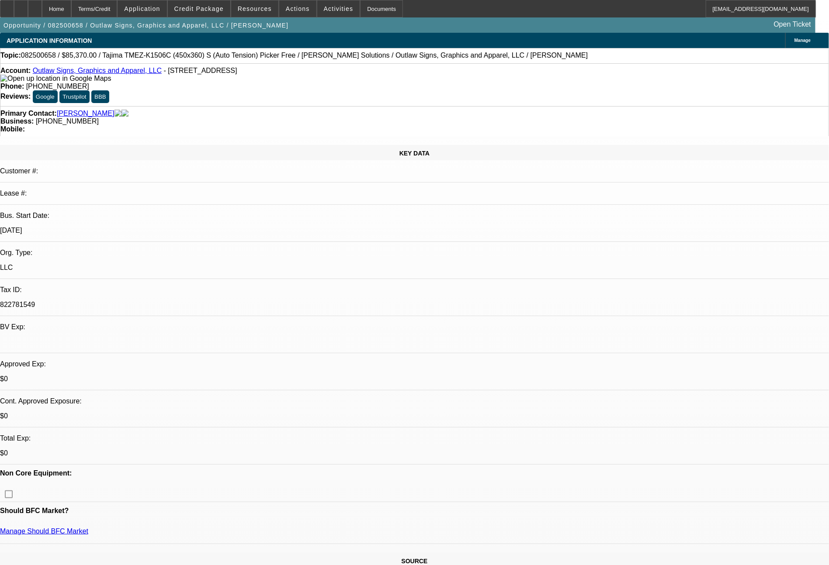
select select "6"
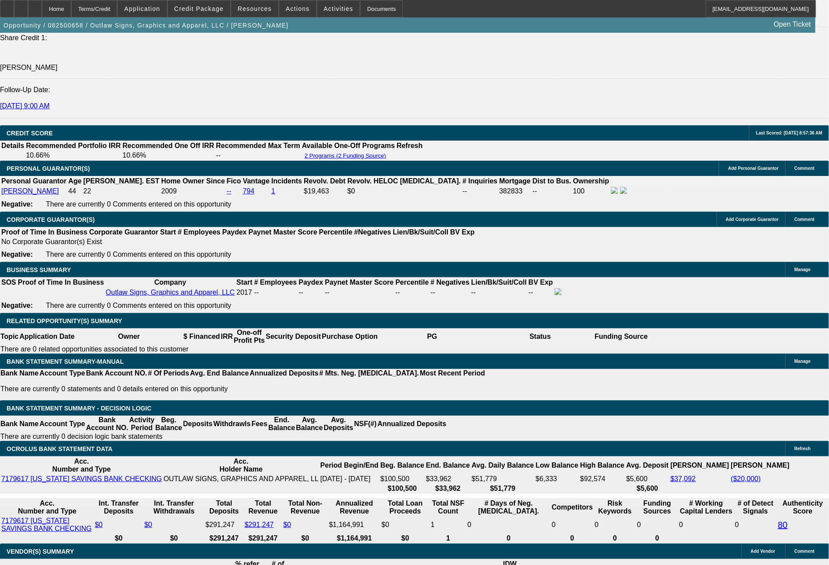
scroll to position [1292, 0]
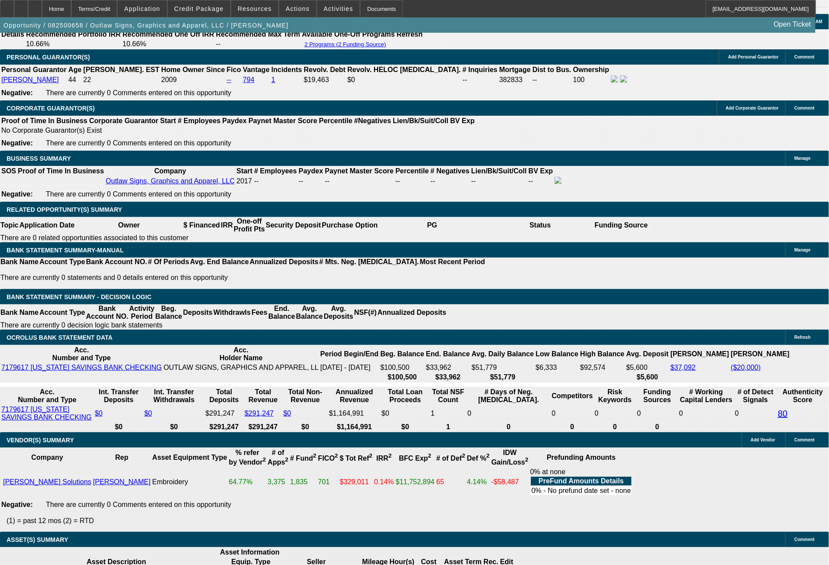
scroll to position [79, 11]
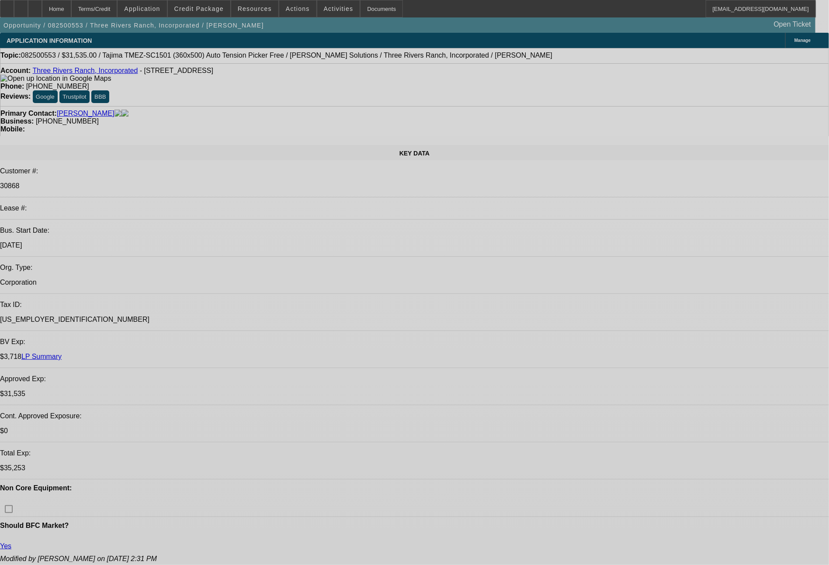
select select "0"
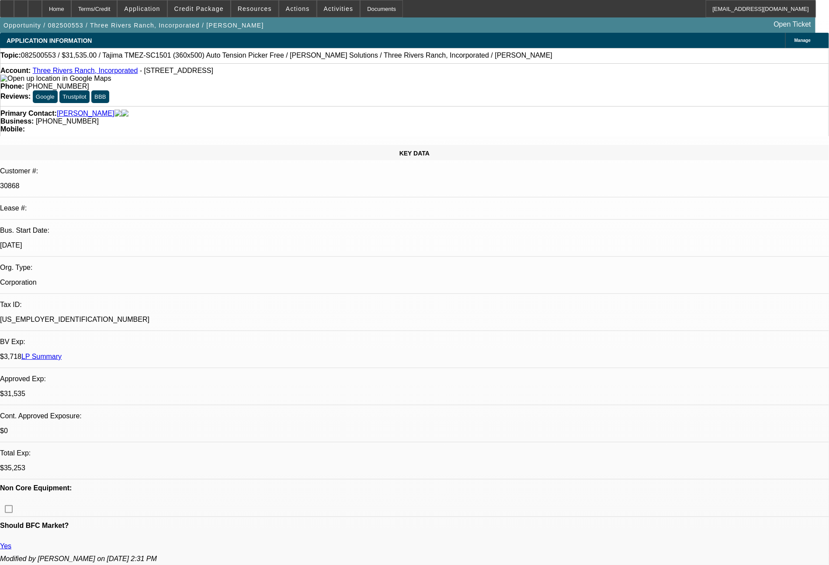
select select "2"
select select "0"
select select "2"
select select "0.1"
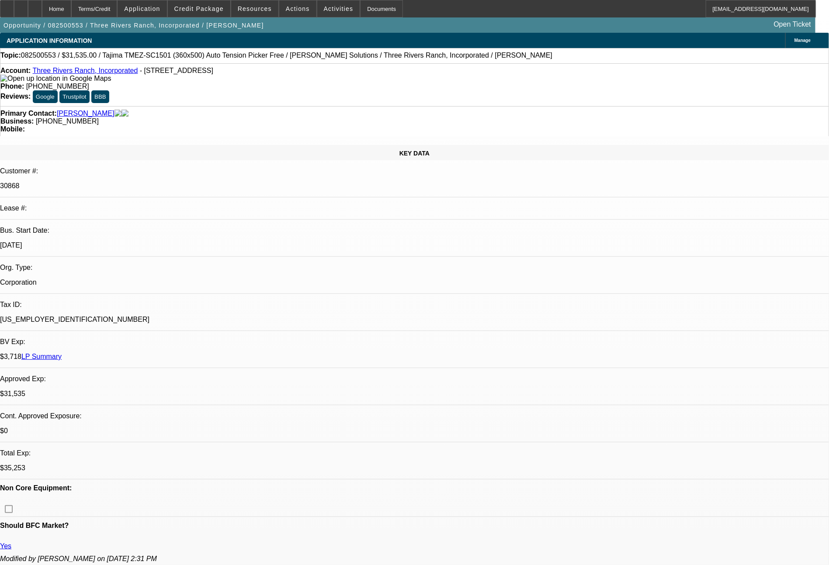
select select "0"
select select "2"
select select "0"
select select "2"
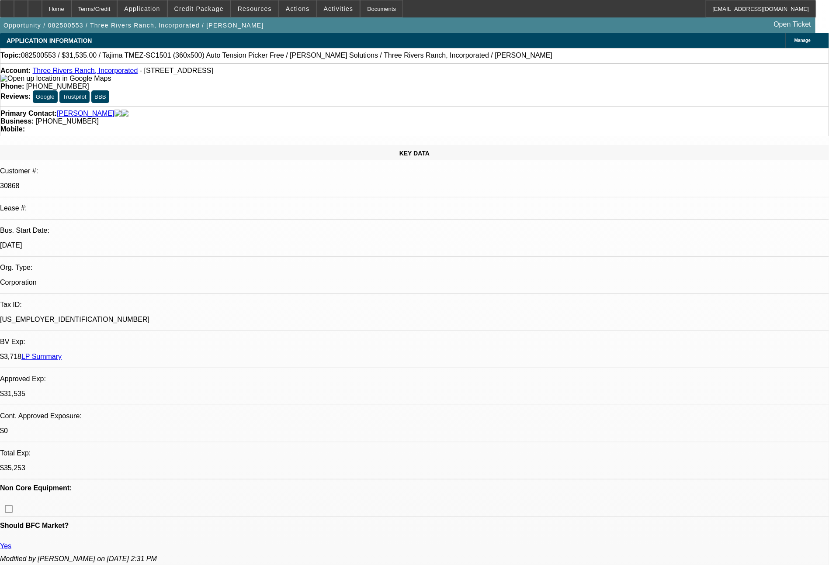
select select "0.1"
select select "1"
select select "2"
select select "6"
select select "1"
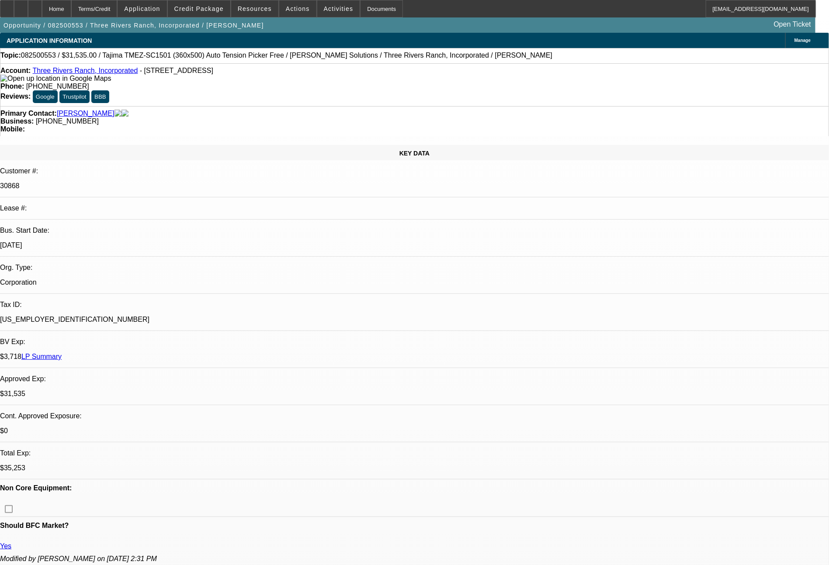
select select "2"
select select "4"
select select "1"
select select "2"
select select "6"
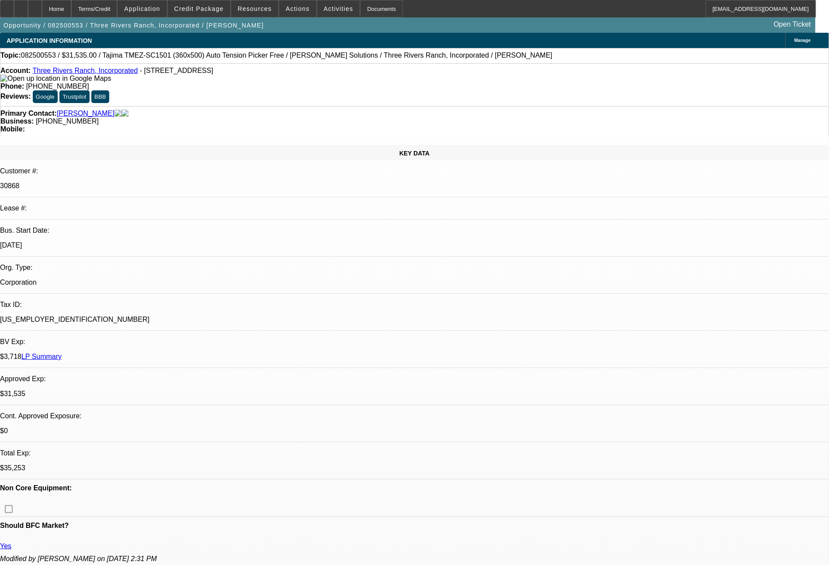
select select "1"
select select "2"
select select "4"
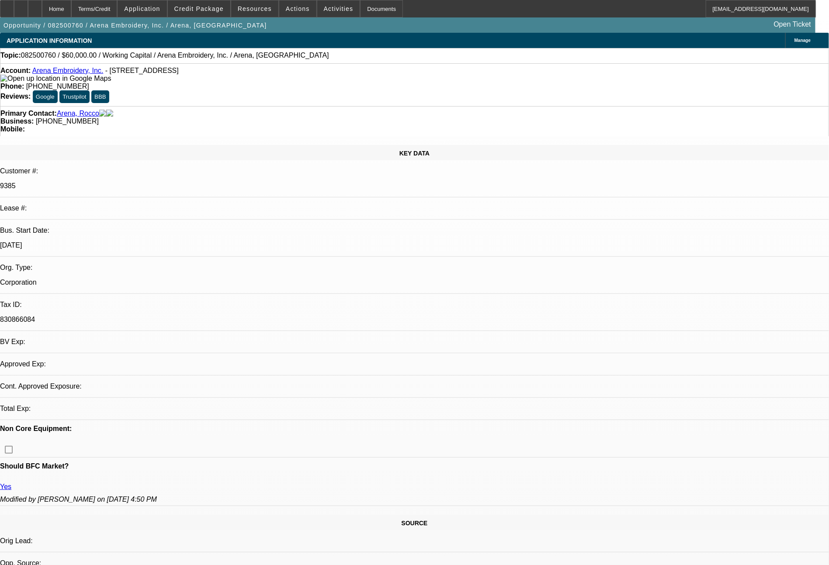
select select "0"
select select "2"
select select "4"
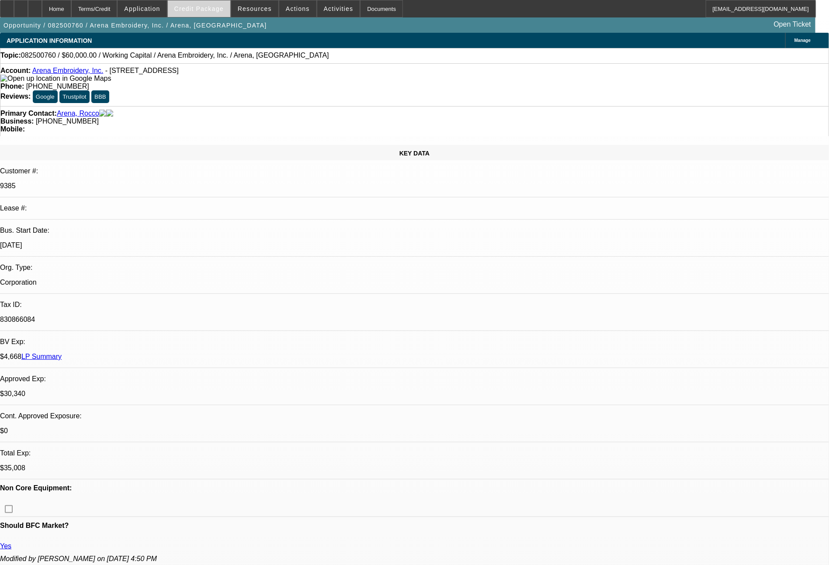
click at [212, 6] on span "Credit Package" at bounding box center [198, 8] width 49 height 7
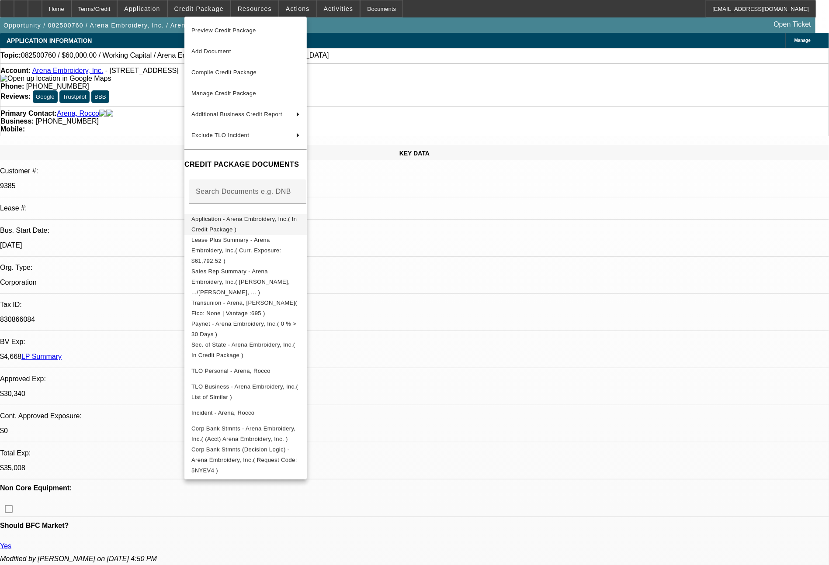
click at [264, 220] on span "Application - Arena Embroidery, Inc.( In Credit Package )" at bounding box center [243, 224] width 105 height 17
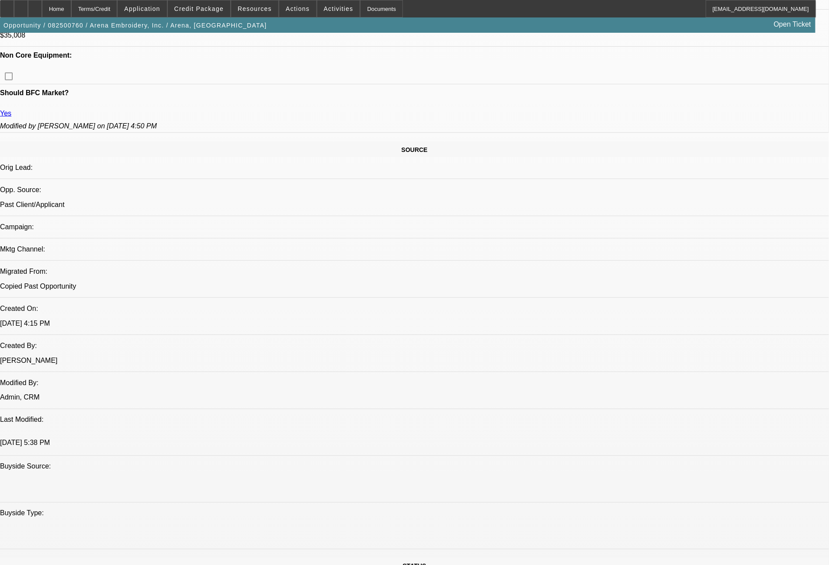
scroll to position [446, 0]
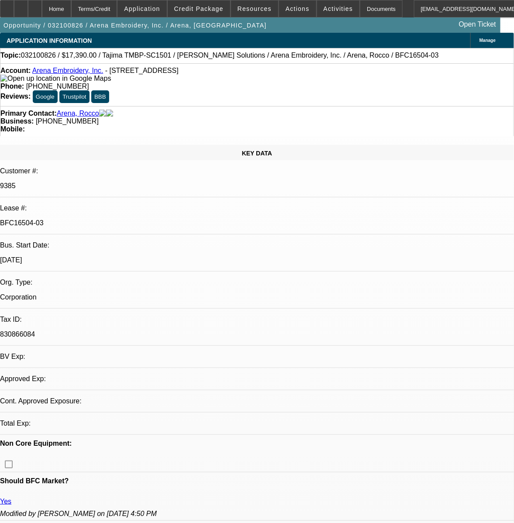
select select "0"
select select "2"
select select "0.1"
select select "4"
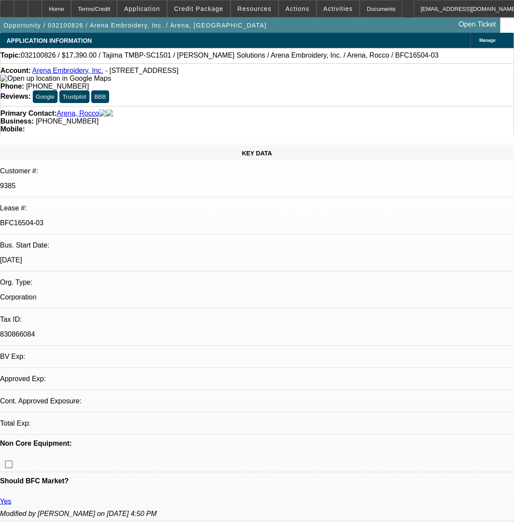
select select "0"
select select "2"
select select "0.1"
select select "4"
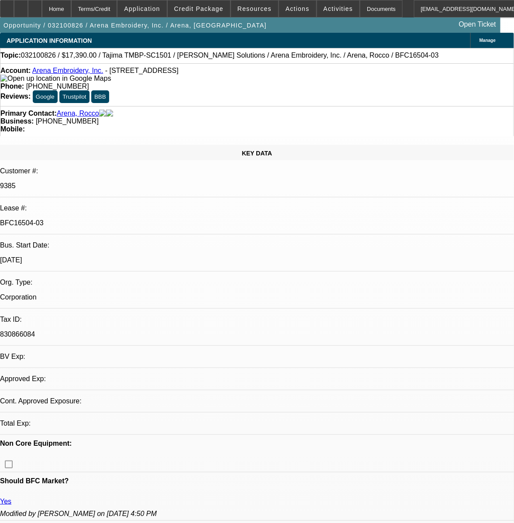
select select "0"
select select "2"
select select "0.1"
select select "4"
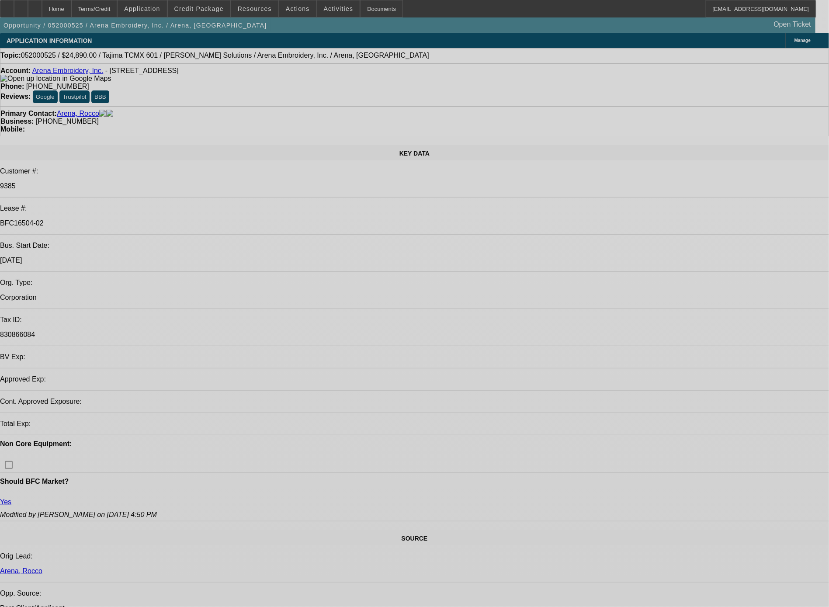
select select "0"
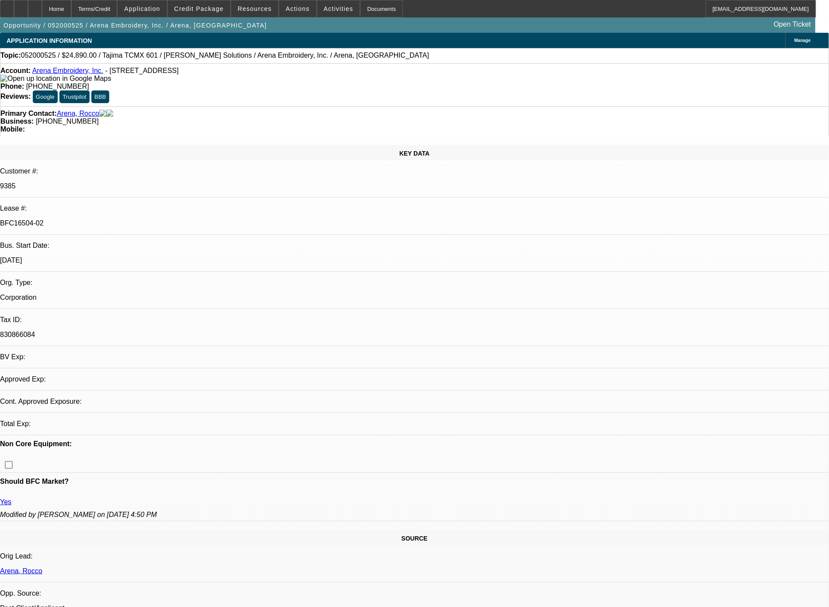
select select "2"
select select "0.1"
select select "4"
select select "0"
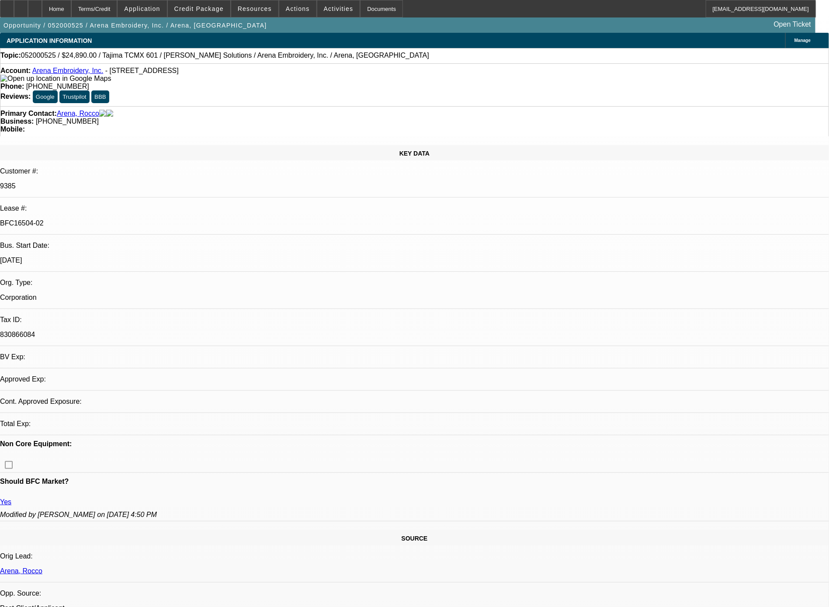
select select "2"
select select "0.1"
select select "4"
select select "0"
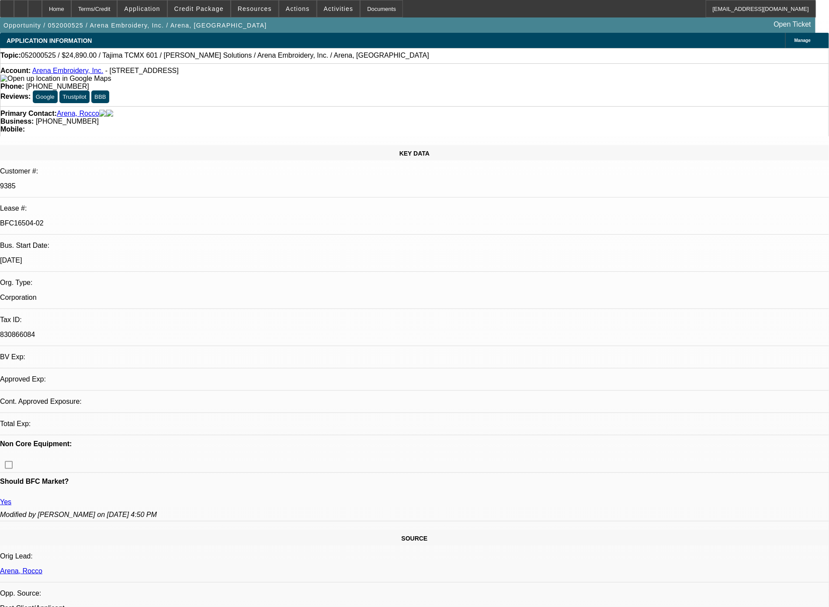
select select "2"
select select "0.1"
select select "4"
select select "0"
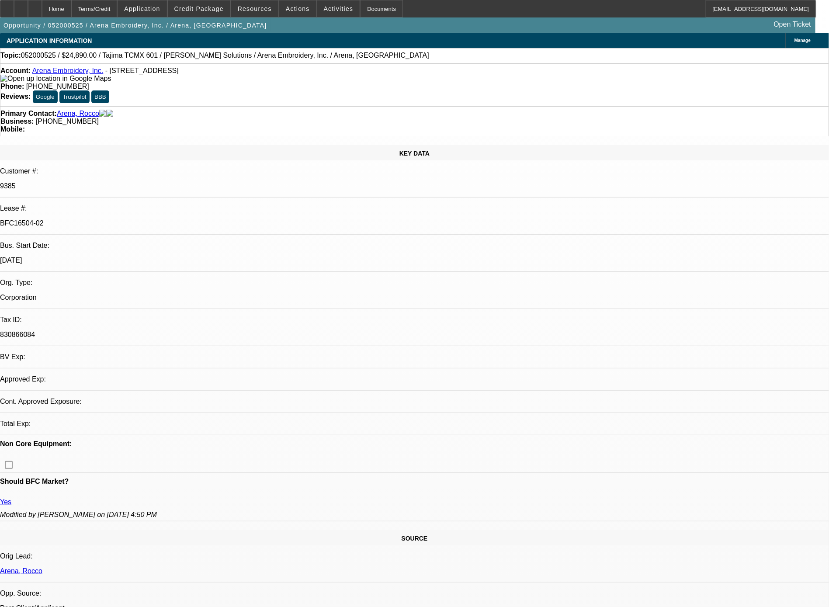
select select "2"
select select "0.1"
select select "4"
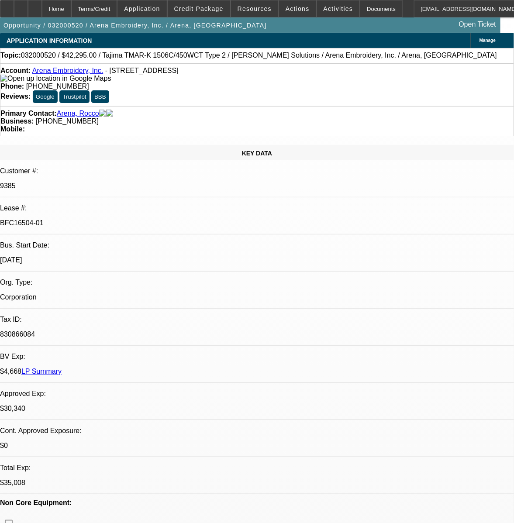
select select "0"
select select "2"
select select "0.1"
select select "4"
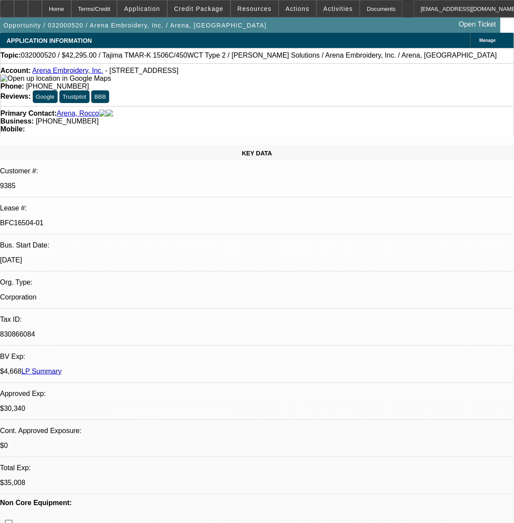
select select "0"
select select "2"
select select "0.1"
select select "4"
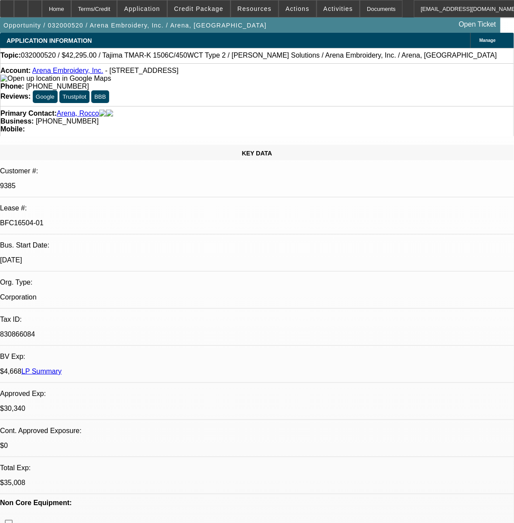
select select "0"
select select "2"
select select "0.1"
select select "4"
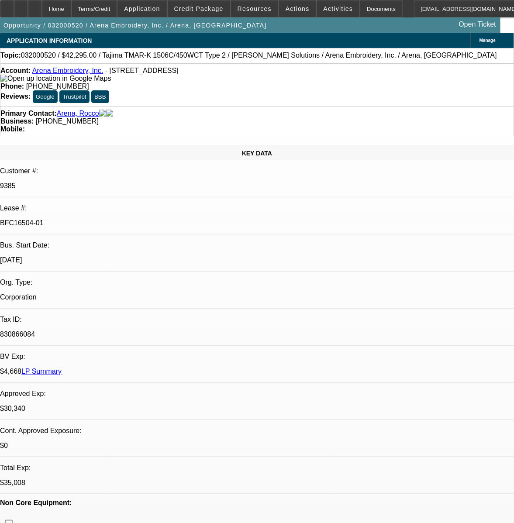
select select "0"
select select "2"
select select "0"
select select "2"
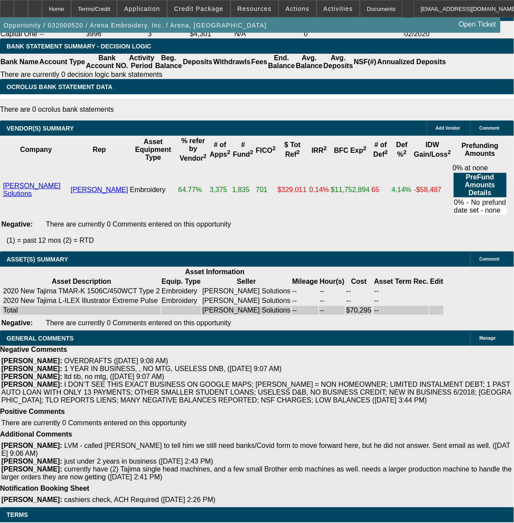
scroll to position [1374, 0]
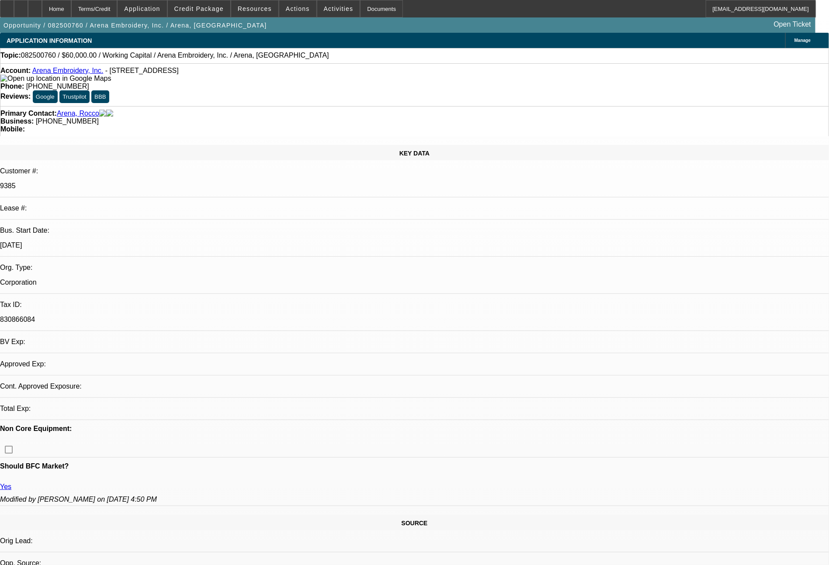
select select "0"
select select "2"
select select "0"
select select "4"
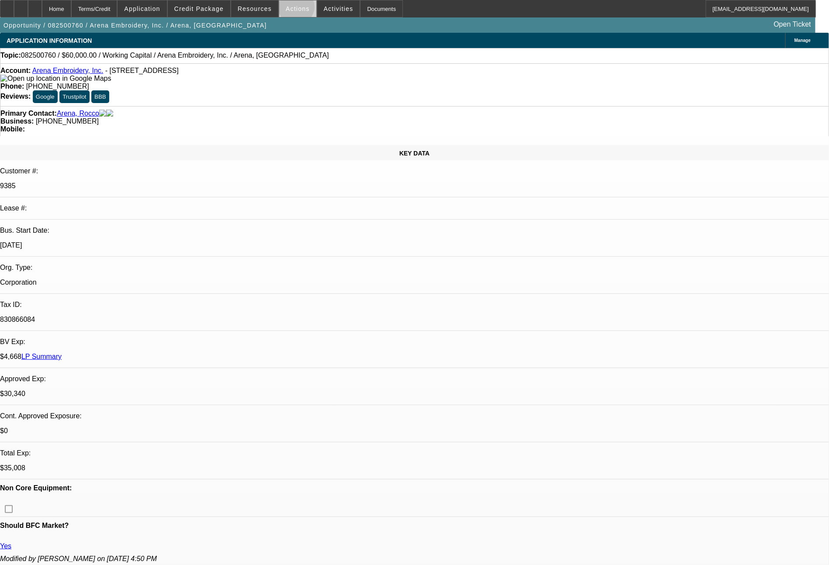
click at [296, 9] on span "Actions" at bounding box center [298, 8] width 24 height 7
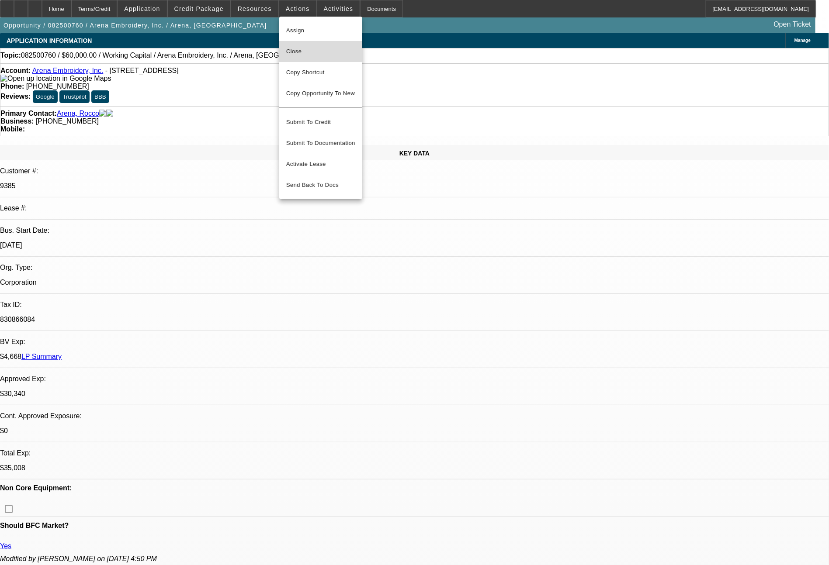
click at [307, 47] on span "Close" at bounding box center [320, 51] width 69 height 10
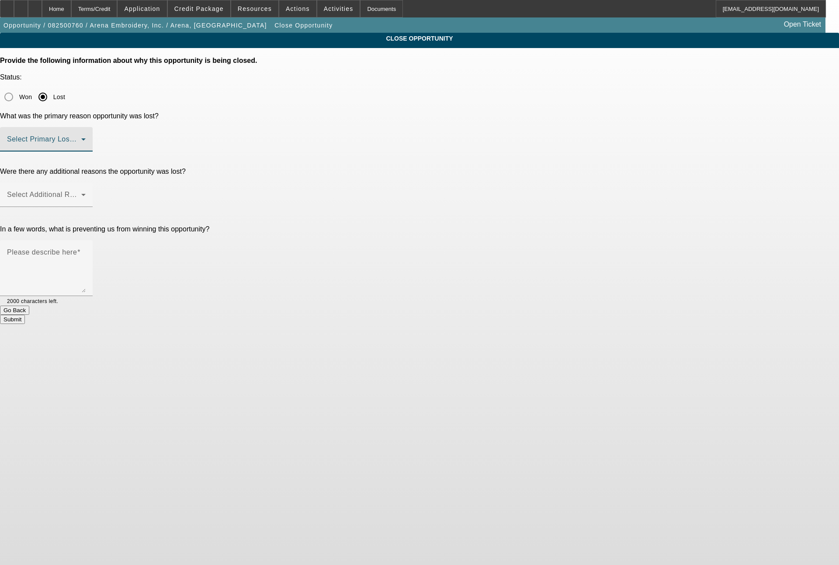
click at [81, 138] on span at bounding box center [44, 143] width 74 height 10
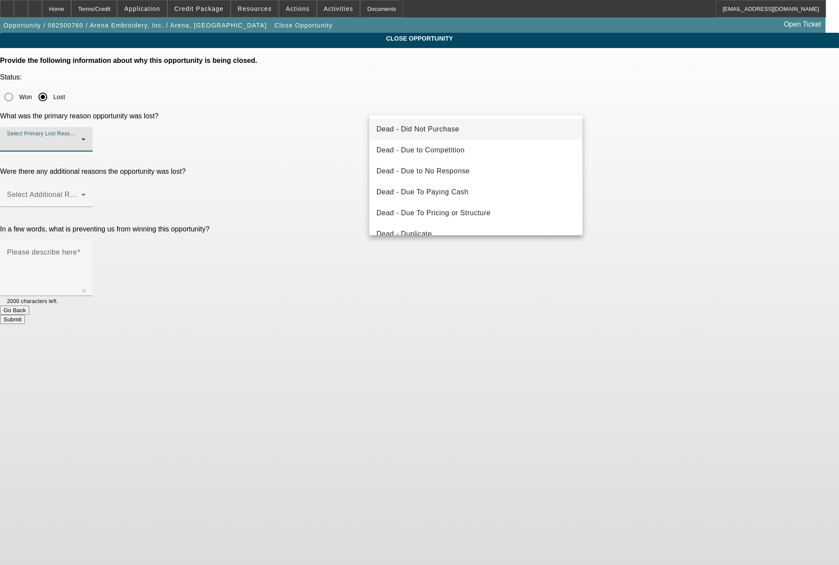
scroll to position [105, 0]
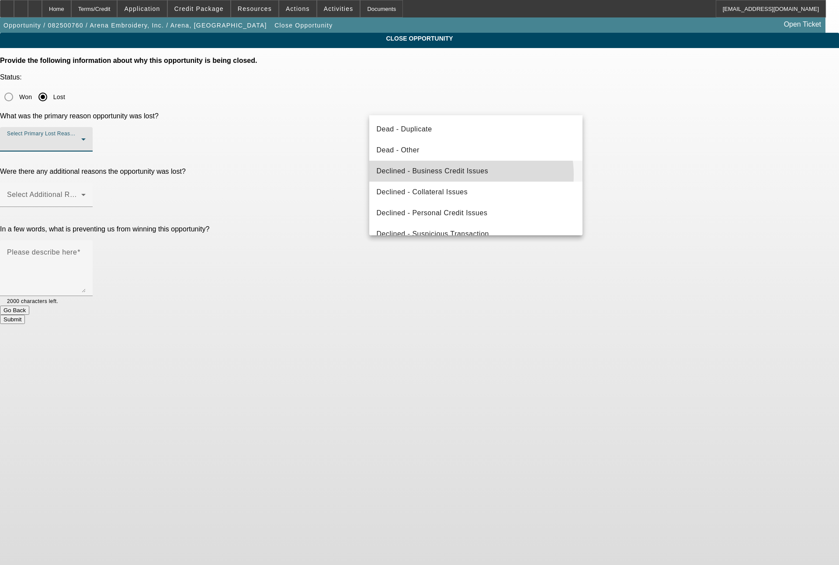
click at [467, 175] on span "Declined - Business Credit Issues" at bounding box center [432, 171] width 112 height 10
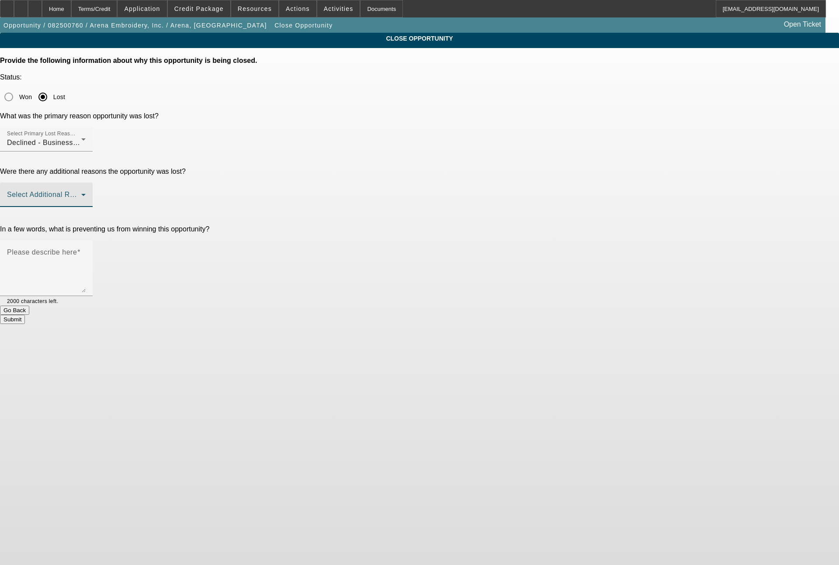
click at [81, 193] on span at bounding box center [44, 198] width 74 height 10
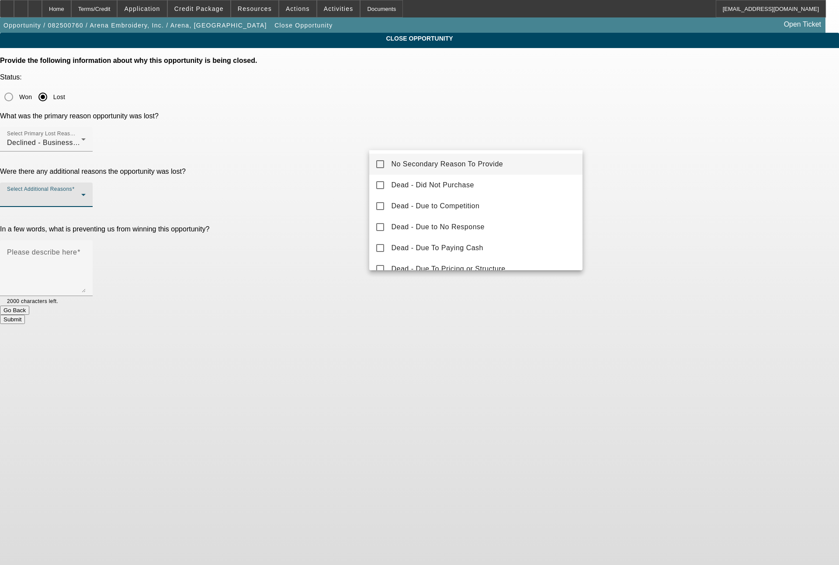
scroll to position [96, 0]
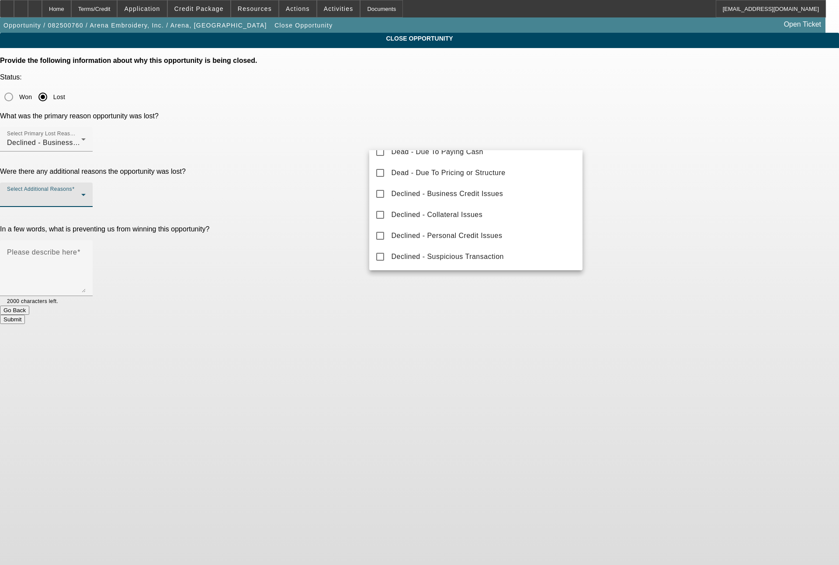
click at [622, 220] on div at bounding box center [419, 282] width 839 height 565
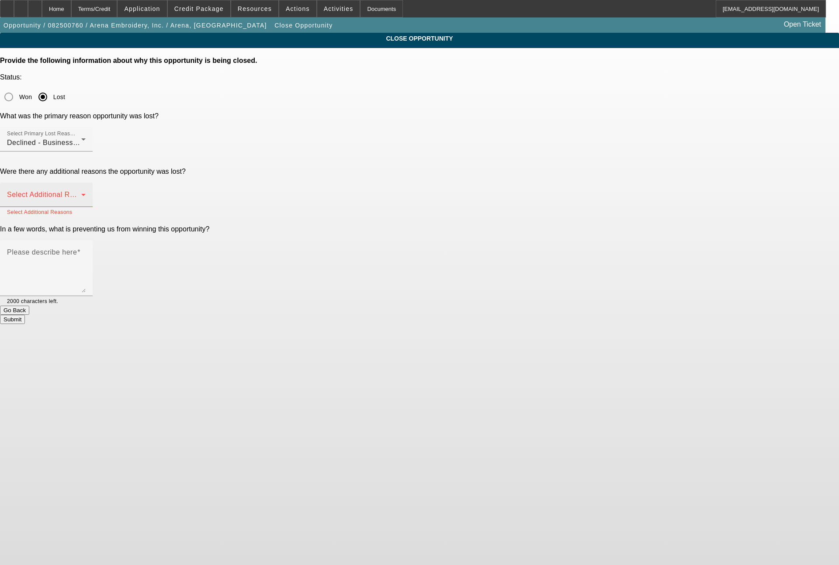
click at [86, 201] on div at bounding box center [86, 201] width 0 height 0
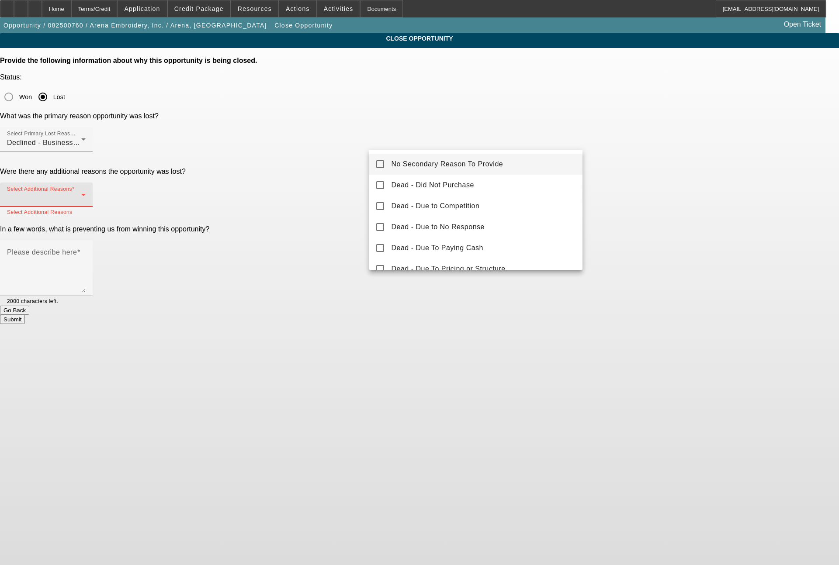
click at [475, 164] on span "No Secondary Reason To Provide" at bounding box center [447, 164] width 112 height 10
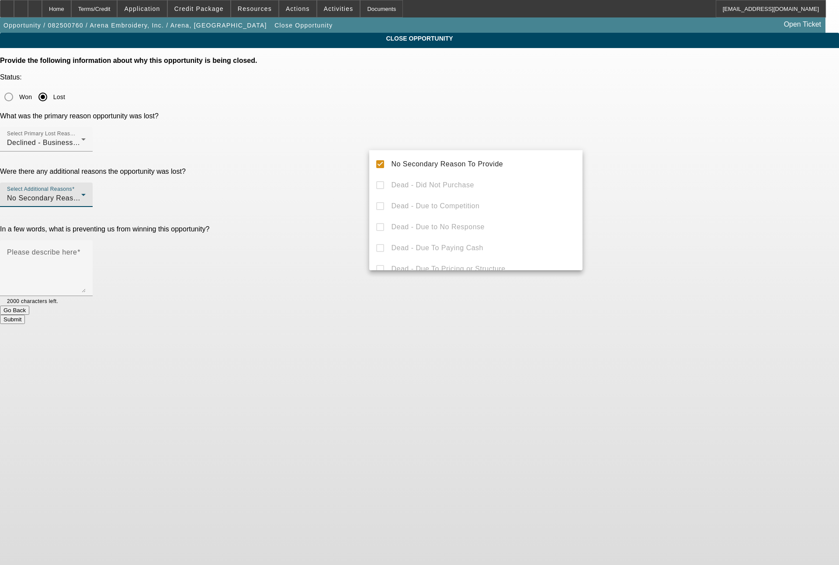
click at [628, 201] on div at bounding box center [419, 282] width 839 height 565
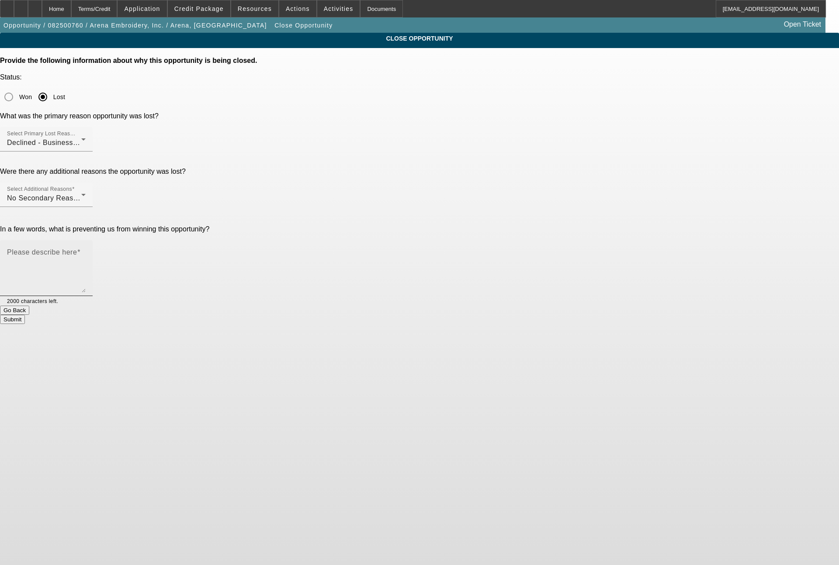
click at [86, 251] on textarea "Please describe here" at bounding box center [46, 272] width 79 height 42
type textarea "Channel Partners declined for a working capital loan. I informed the customer"
click at [25, 315] on button "Submit" at bounding box center [12, 319] width 25 height 9
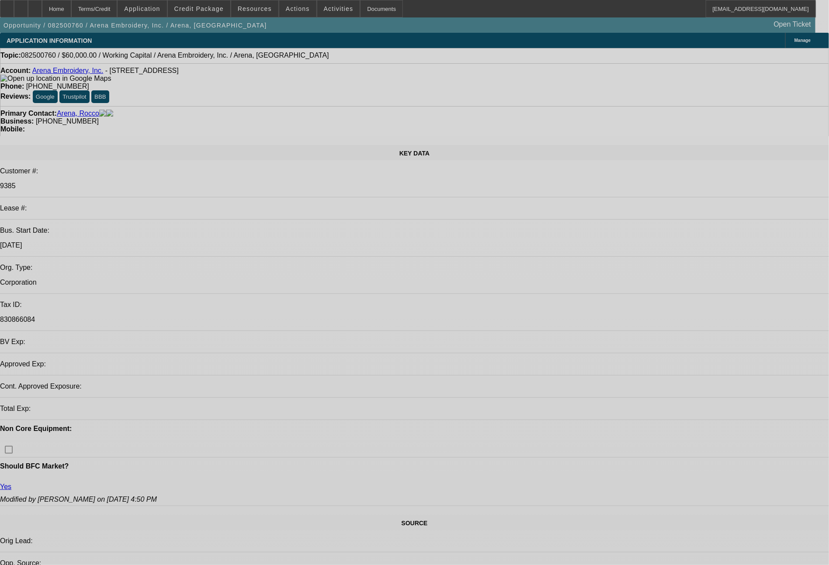
select select "0"
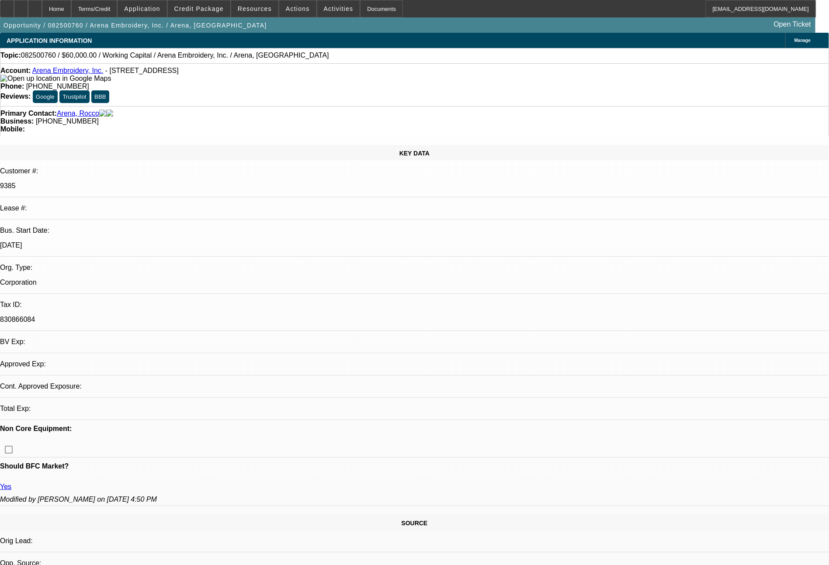
select select "0"
select select "2"
select select "0"
select select "4"
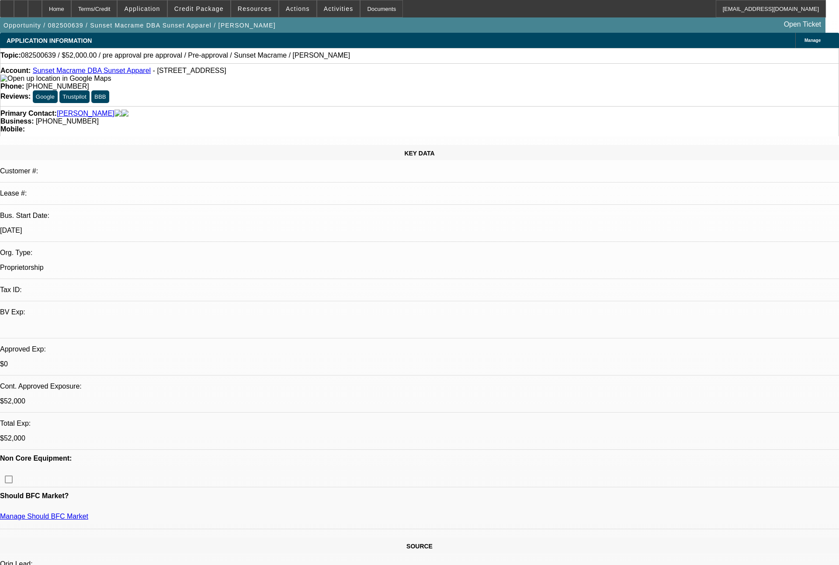
select select "0"
select select "2"
select select "0"
select select "6"
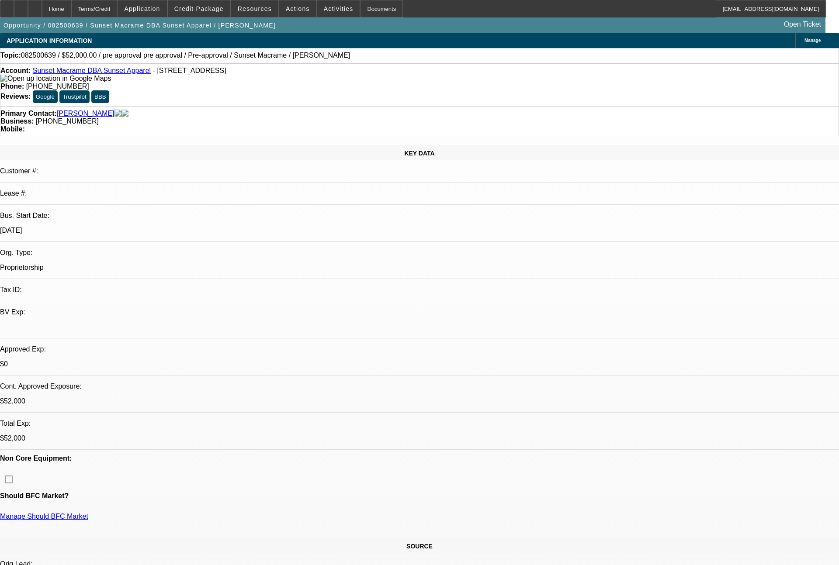
select select "0"
select select "2"
select select "0"
select select "6"
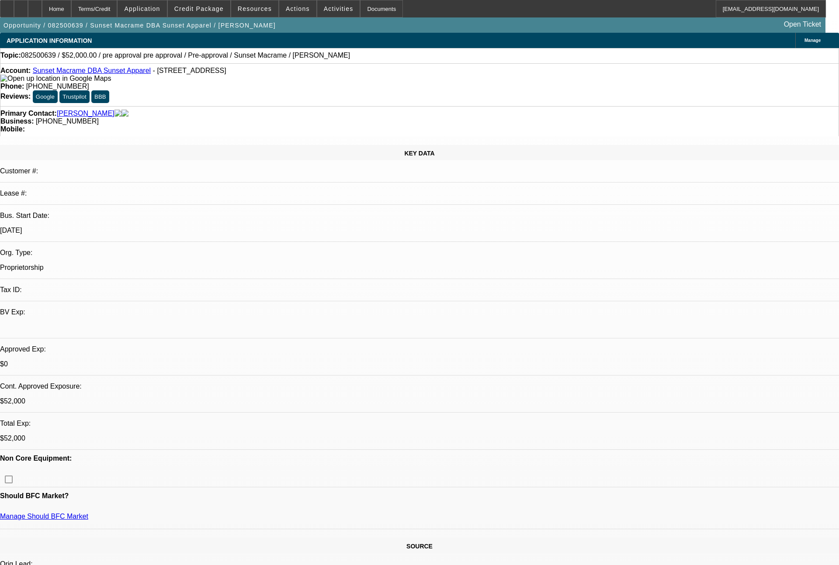
select select "0"
select select "2"
select select "0"
select select "6"
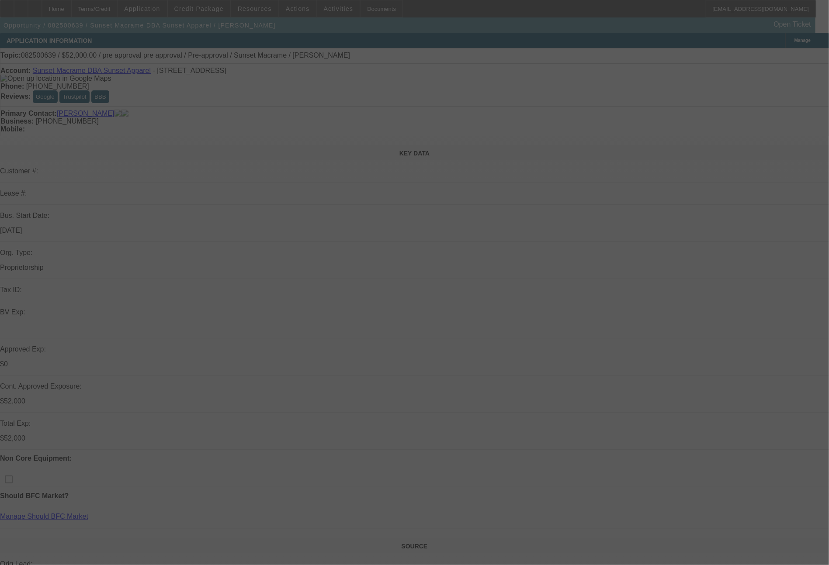
select select "0"
select select "2"
select select "0"
select select "6"
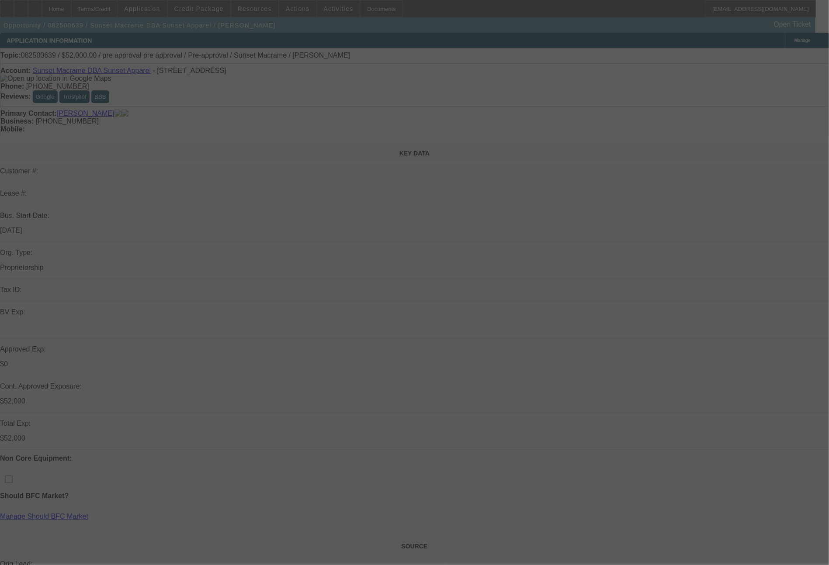
select select "0"
select select "2"
select select "0"
select select "6"
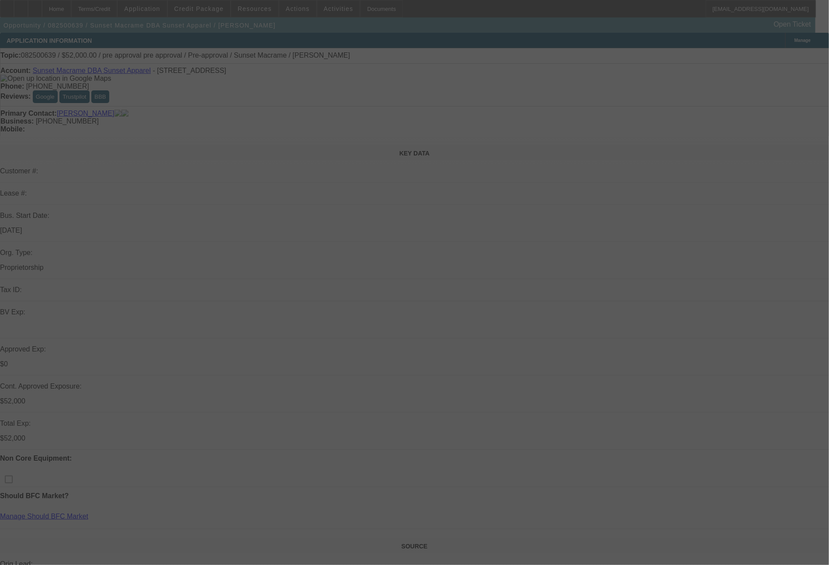
select select "0"
select select "2"
select select "0"
select select "6"
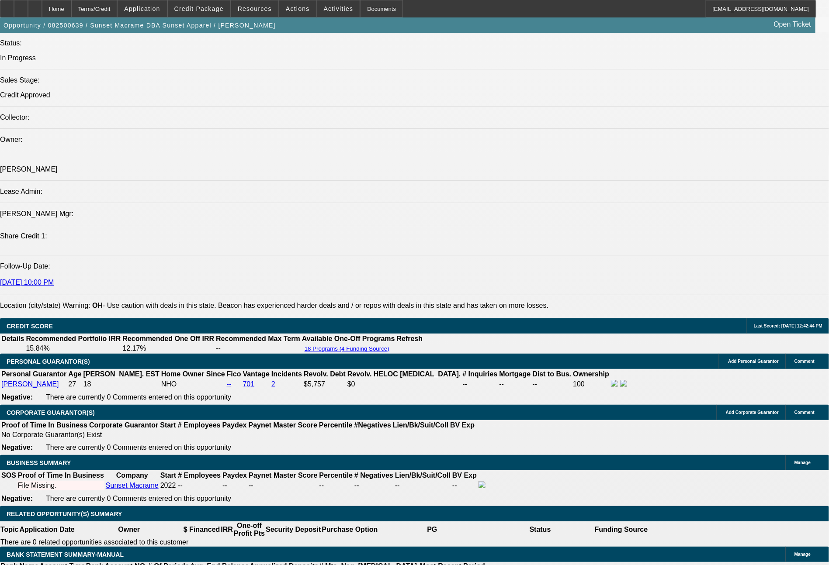
scroll to position [1001, 0]
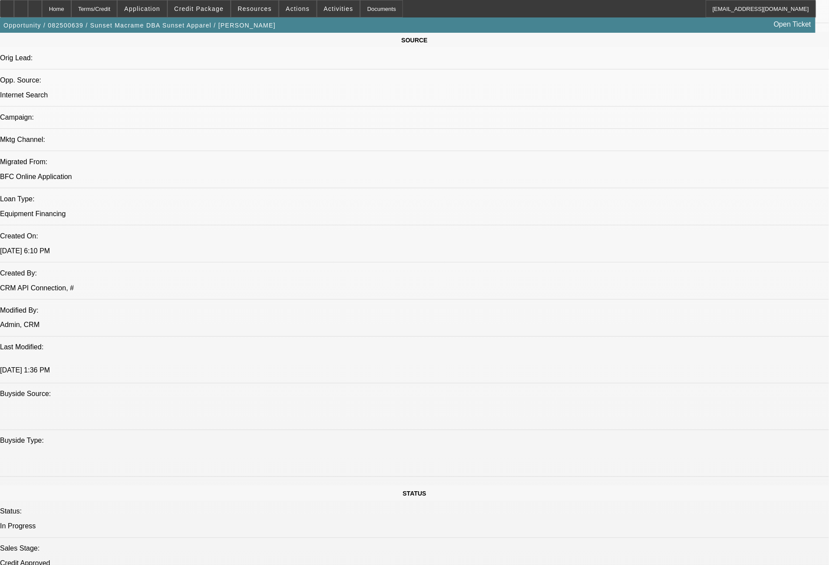
scroll to position [12, 0]
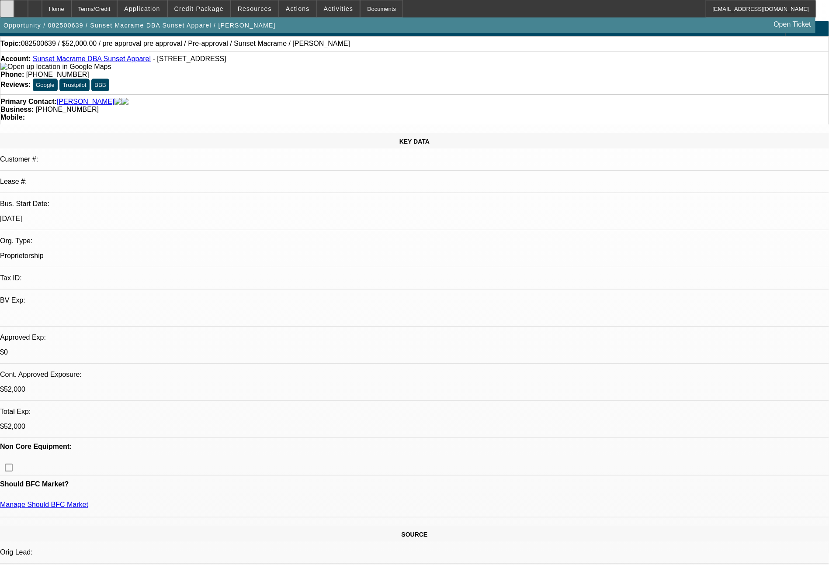
click at [7, 6] on icon at bounding box center [7, 6] width 0 height 0
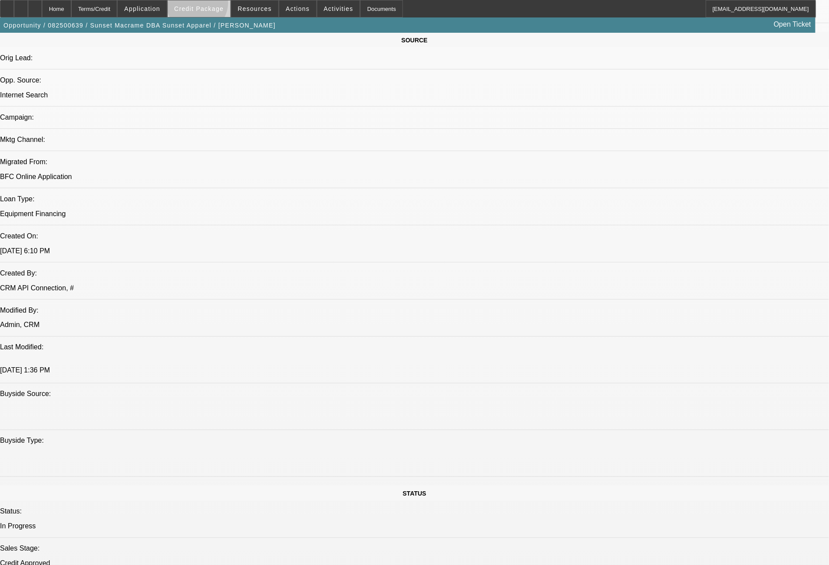
click at [214, 5] on span "Credit Package" at bounding box center [198, 8] width 49 height 7
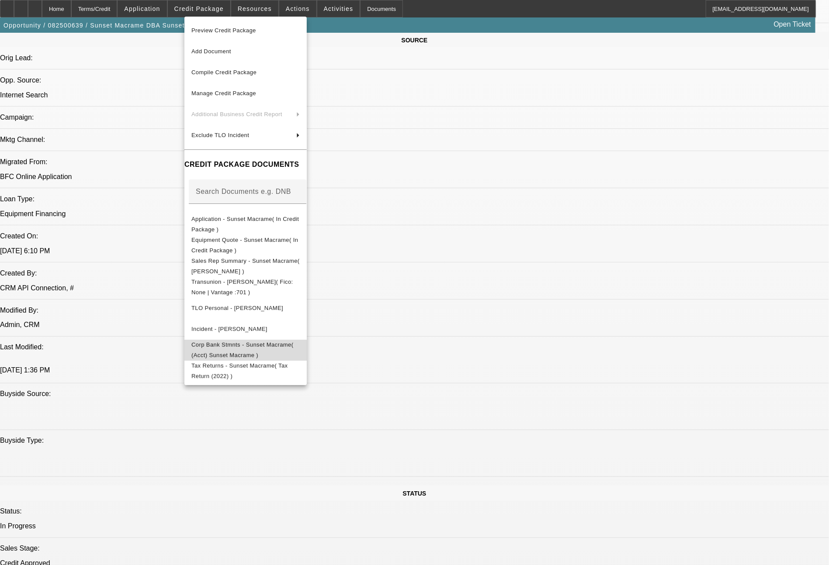
click at [254, 352] on span "Corp Bank Stmnts - Sunset Macrame( (Acct) Sunset Macrame )" at bounding box center [245, 350] width 108 height 21
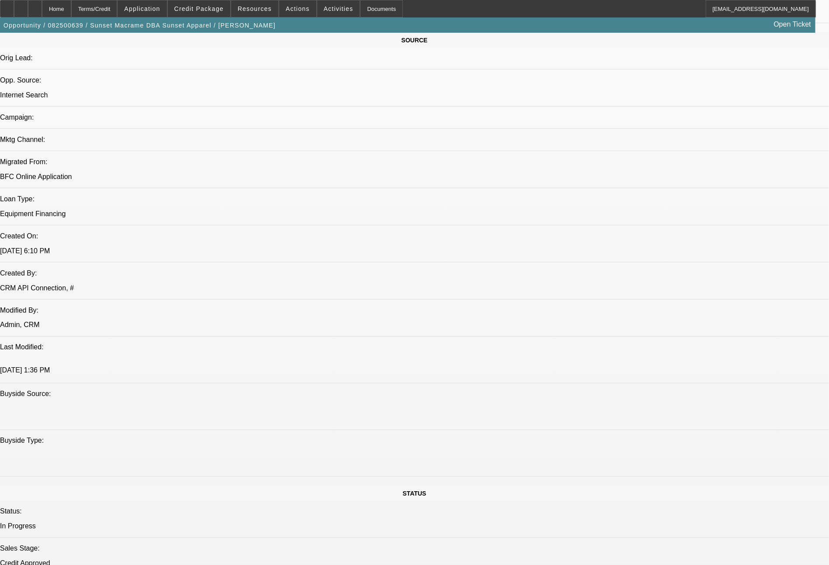
scroll to position [12, 0]
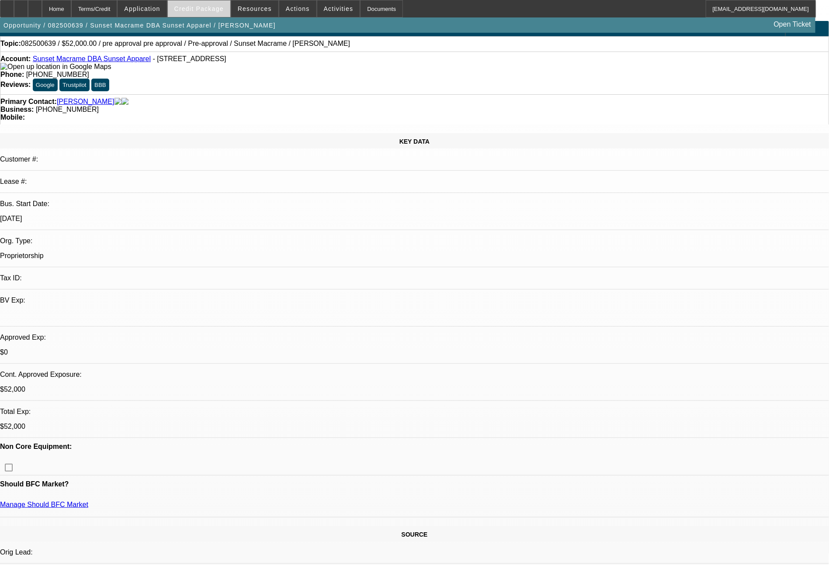
click at [208, 7] on span "Credit Package" at bounding box center [198, 8] width 49 height 7
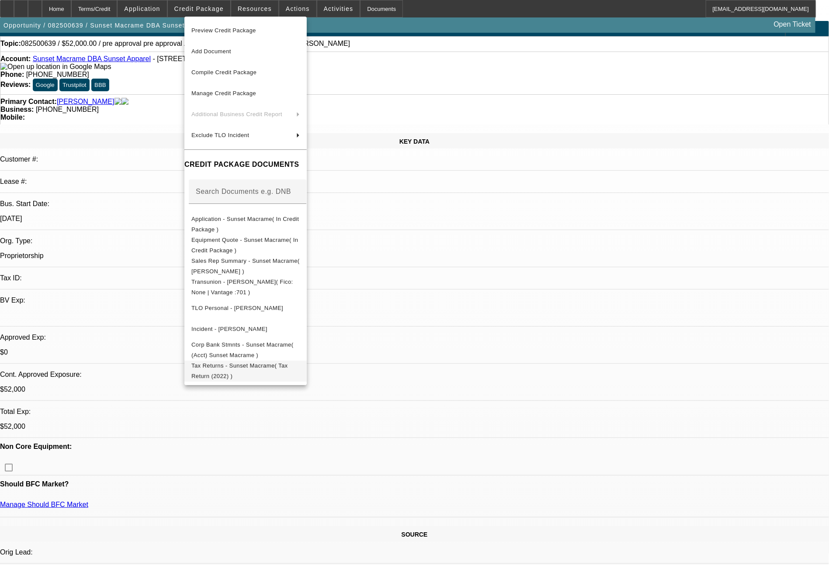
click at [270, 370] on span "Tax Returns - Sunset Macrame( Tax Return (2022) )" at bounding box center [239, 371] width 97 height 17
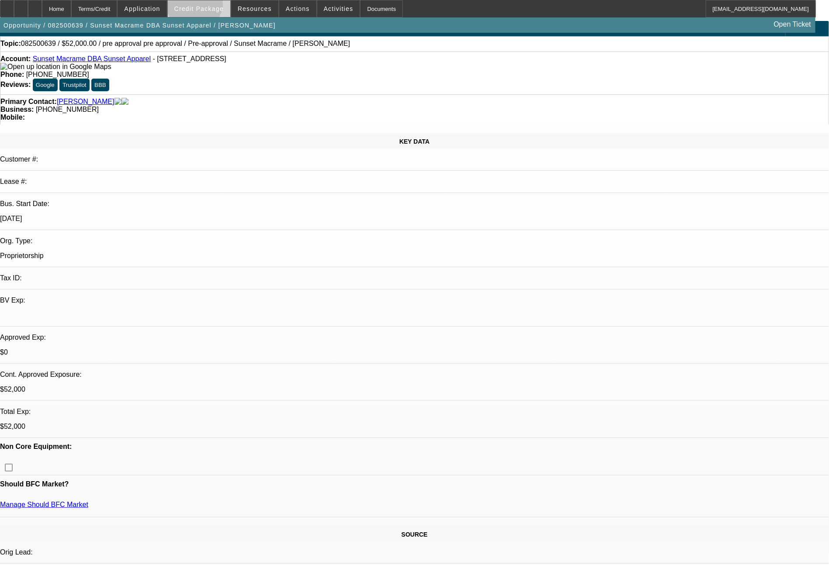
click at [211, 6] on span "Credit Package" at bounding box center [198, 8] width 49 height 7
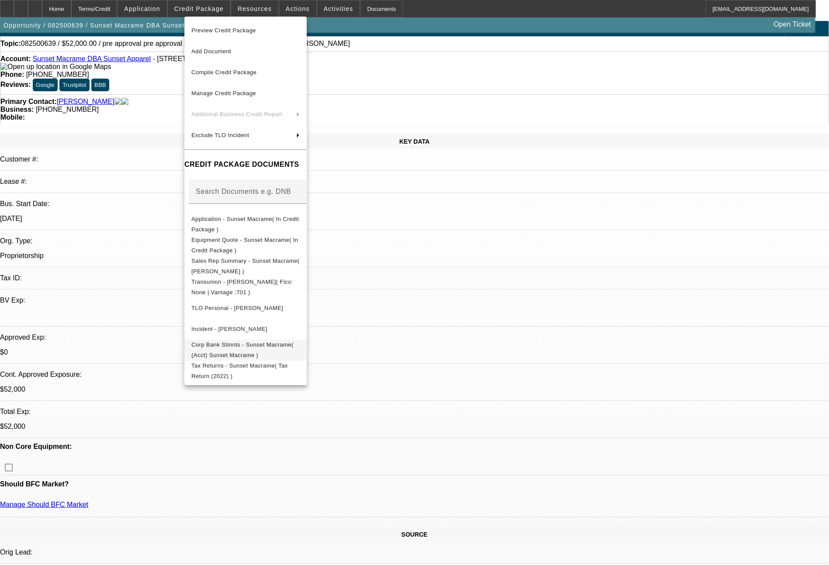
click at [251, 344] on span "Corp Bank Stmnts - Sunset Macrame( (Acct) Sunset Macrame )" at bounding box center [245, 350] width 108 height 21
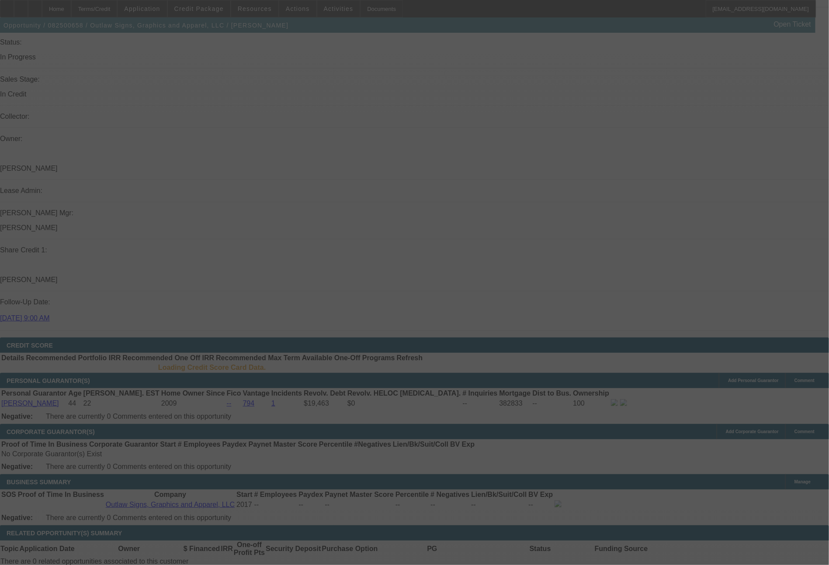
scroll to position [998, 0]
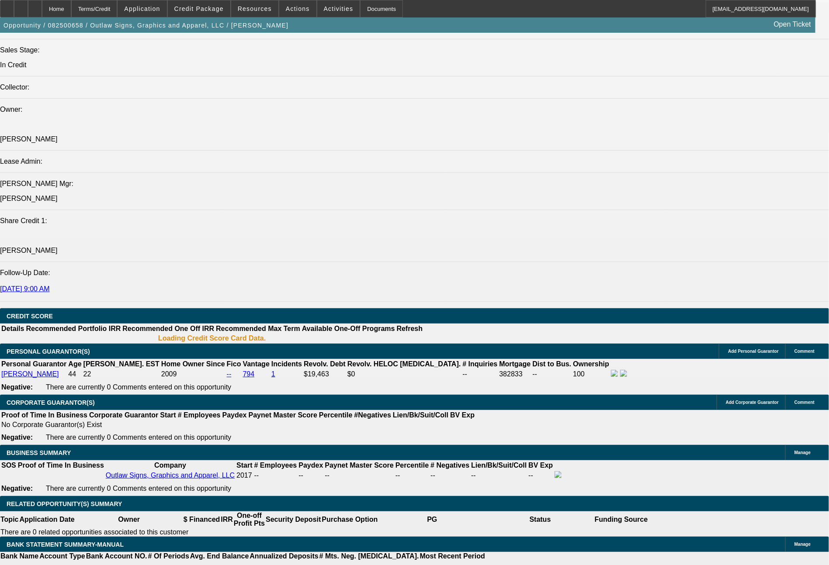
select select "0"
select select "6"
select select "0"
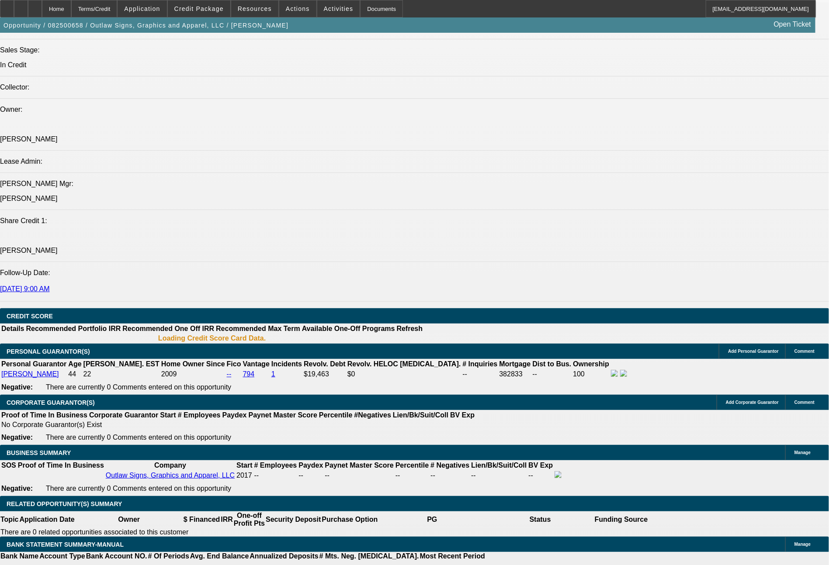
select select "0"
select select "6"
select select "0"
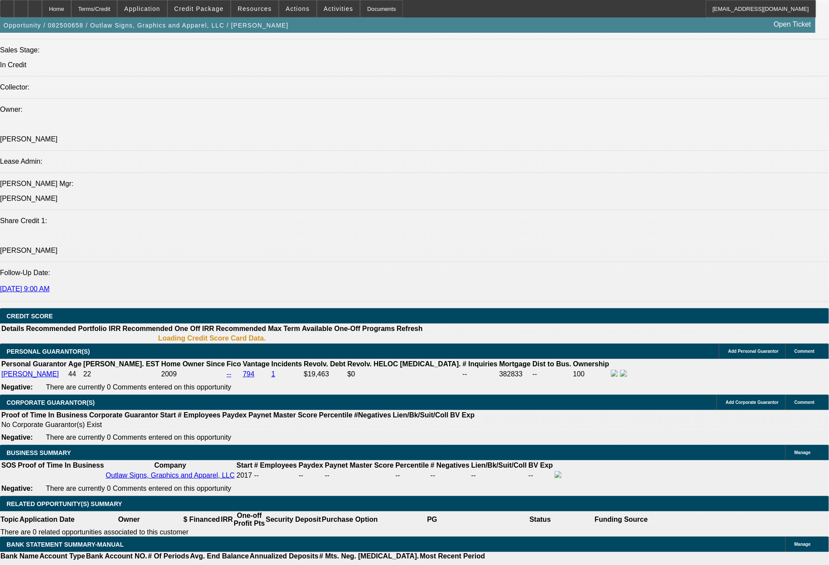
select select "0"
select select "6"
select select "0"
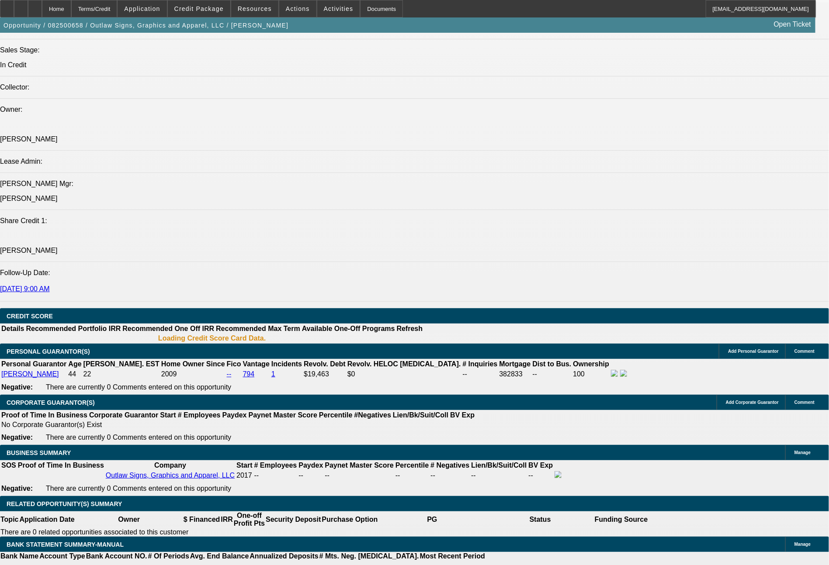
select select "6"
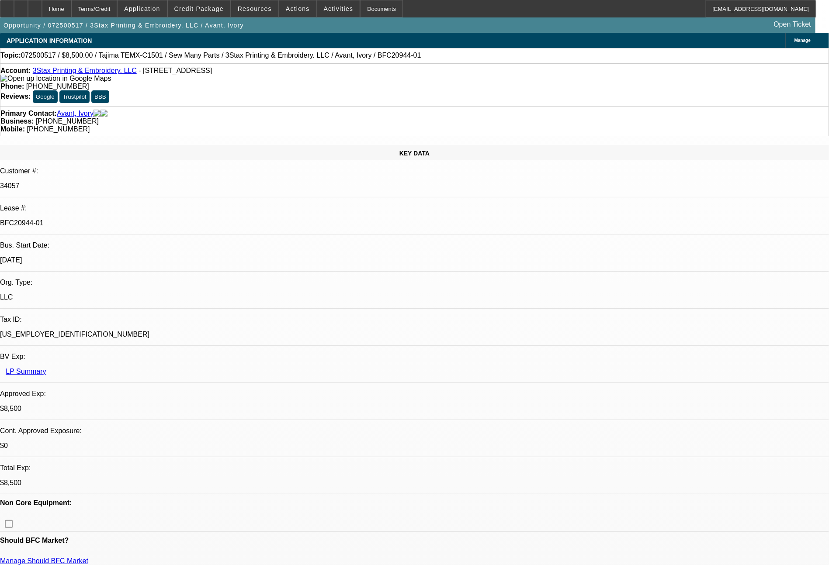
select select "0"
select select "0.1"
select select "0"
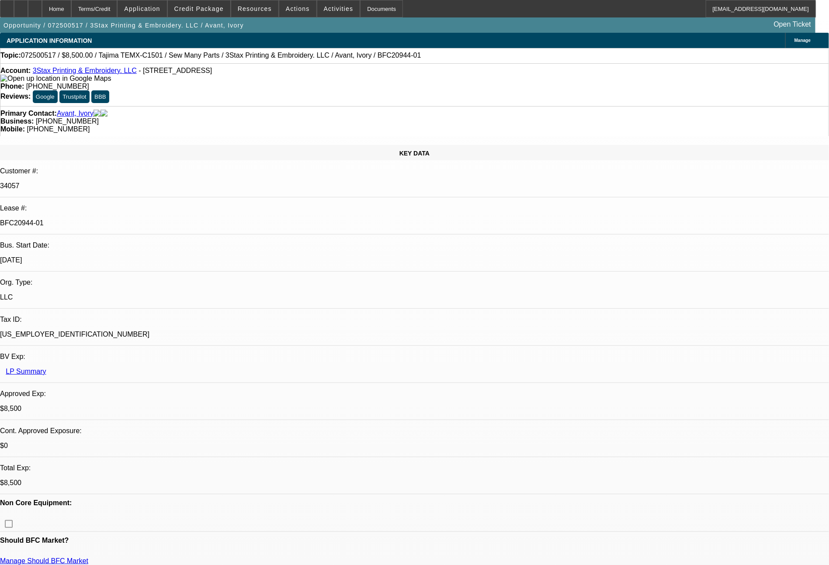
select select "0"
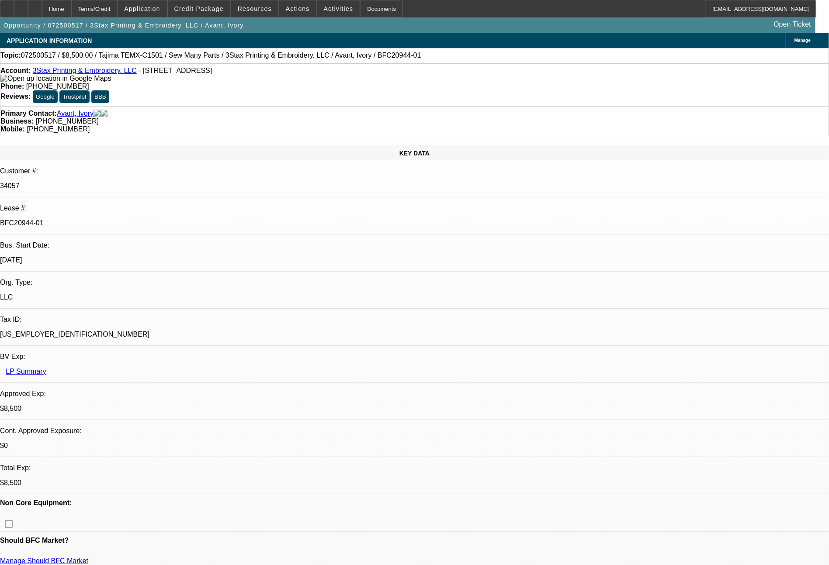
select select "2"
select select "0"
select select "1"
select select "2"
select select "4"
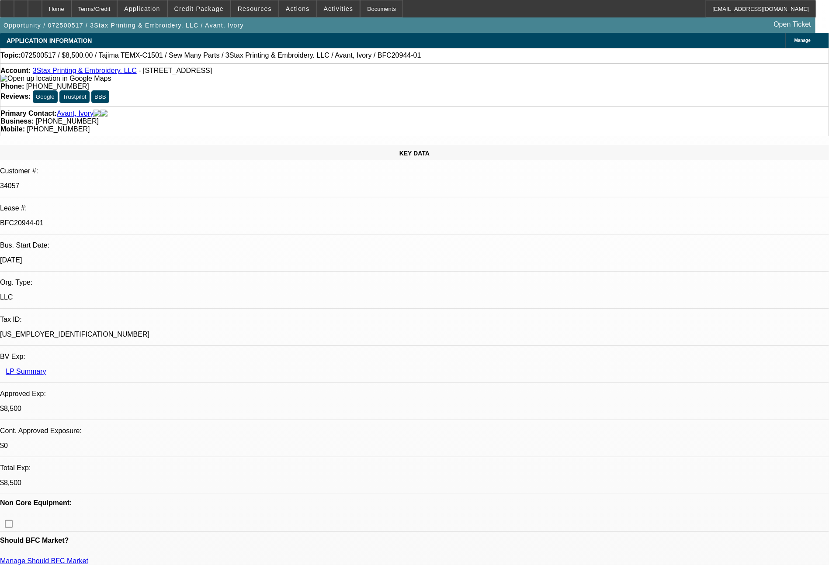
select select "1"
select select "2"
select select "6"
select select "1"
select select "2"
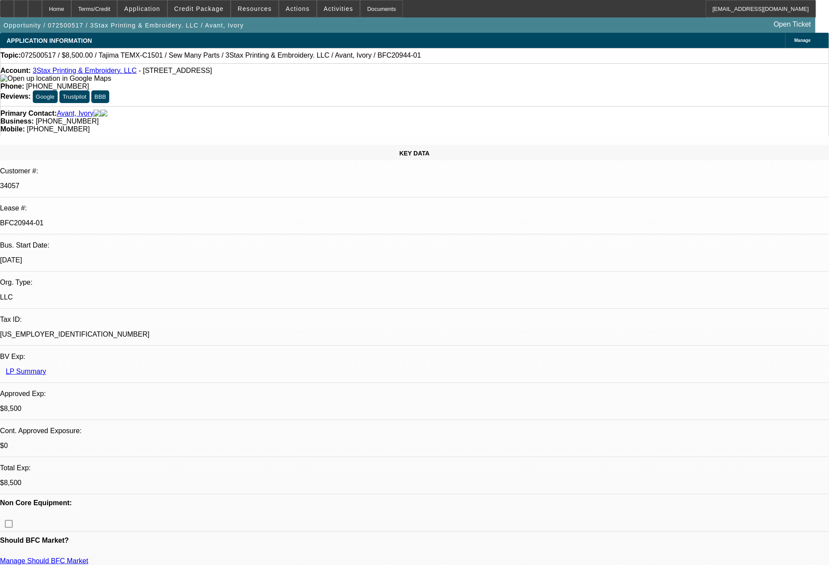
select select "6"
select select "1"
select select "2"
select select "6"
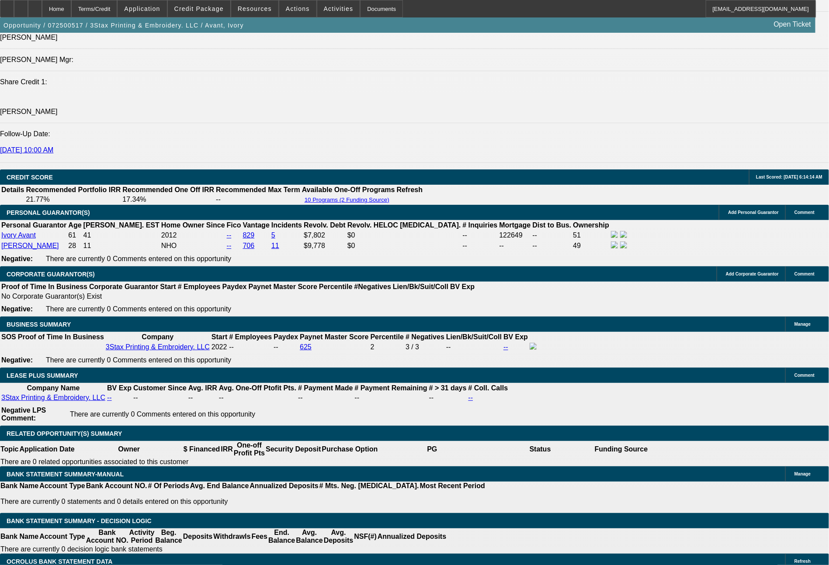
scroll to position [1241, 0]
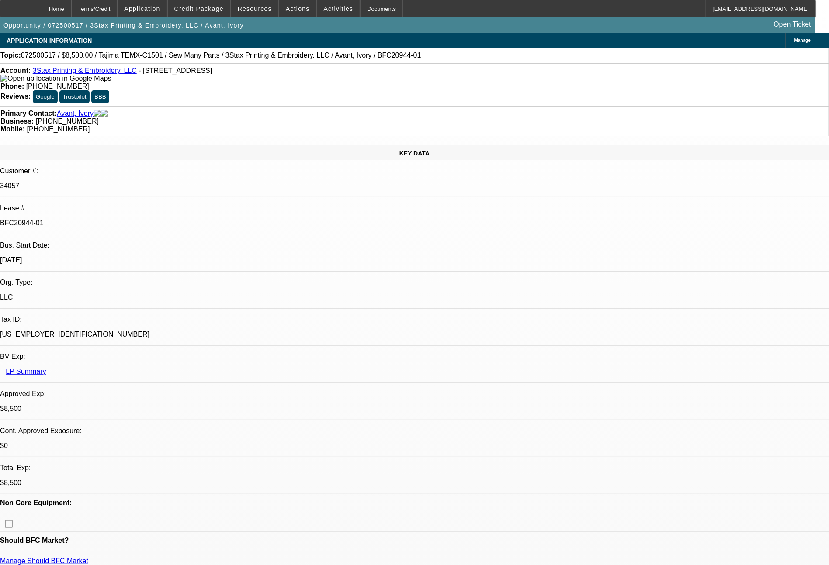
select select "0"
select select "2"
select select "0.1"
select select "4"
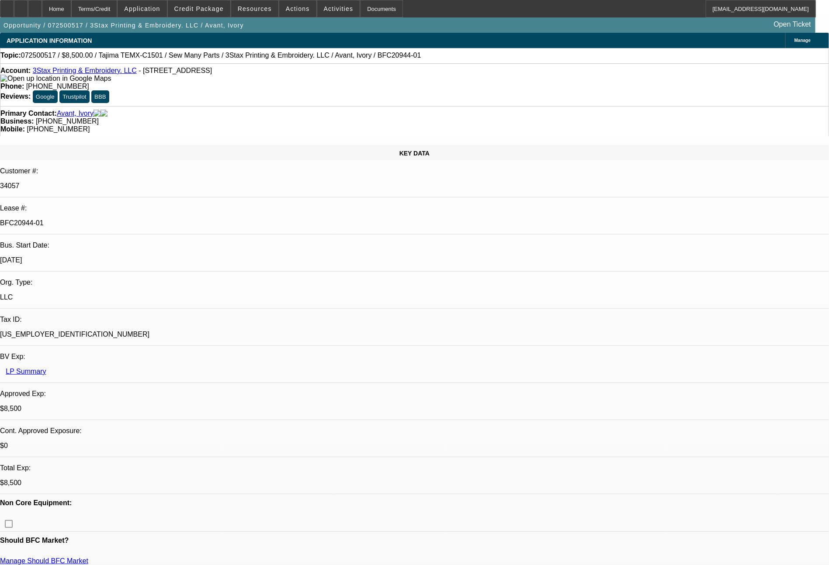
select select "0"
select select "2"
select select "0"
select select "6"
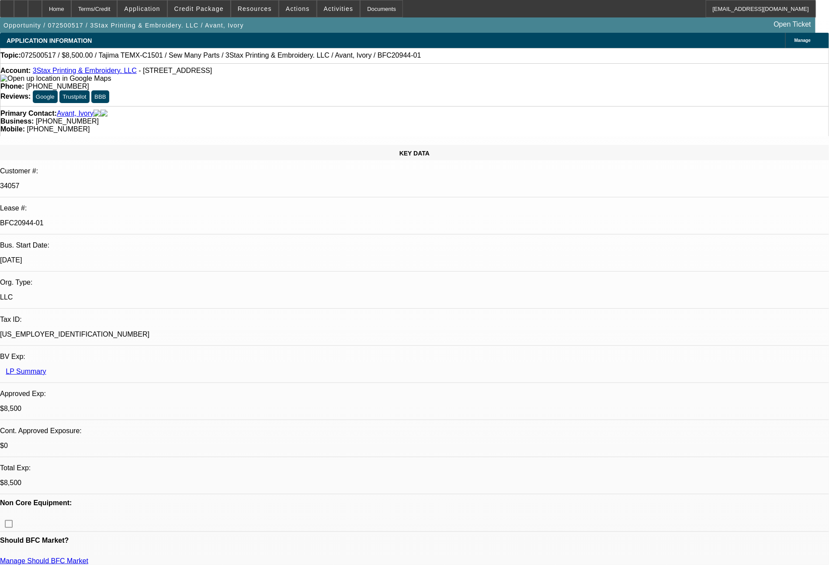
select select "0"
select select "2"
select select "0"
select select "6"
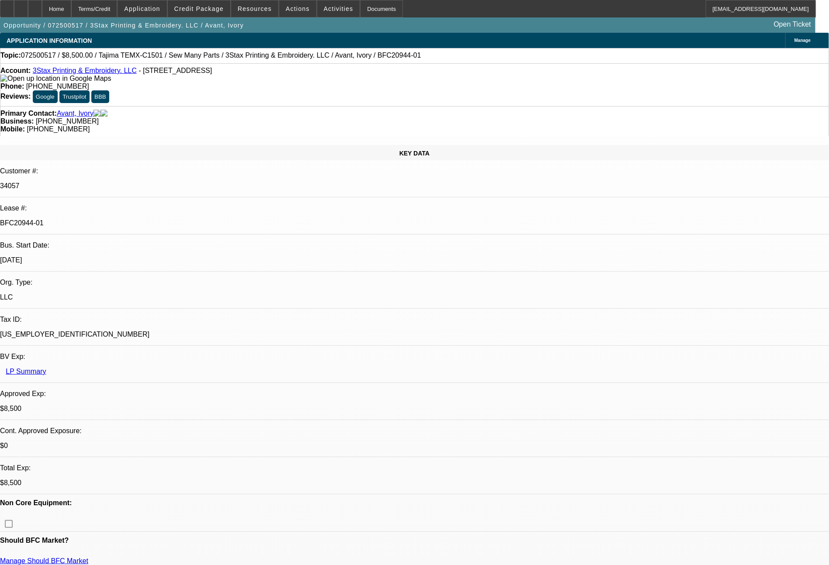
select select "0"
select select "2"
select select "0"
select select "6"
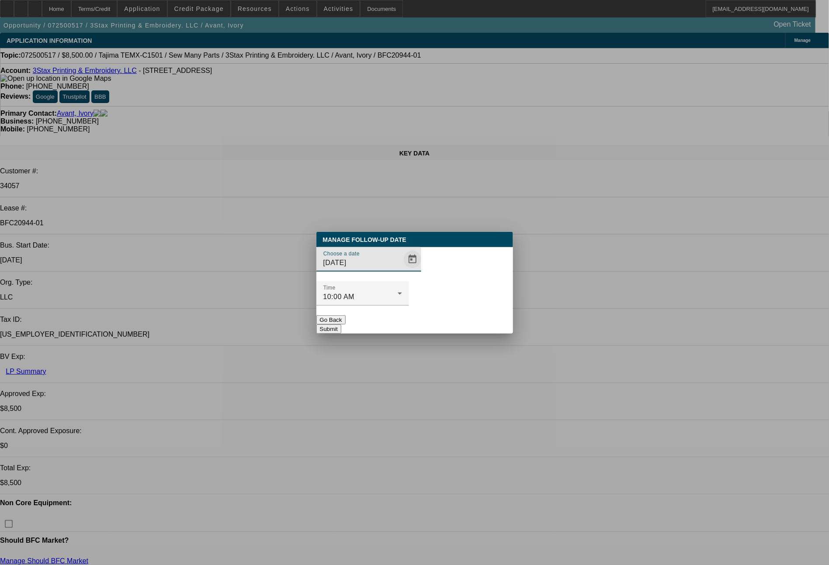
click at [402, 270] on span "Open calendar" at bounding box center [412, 259] width 21 height 21
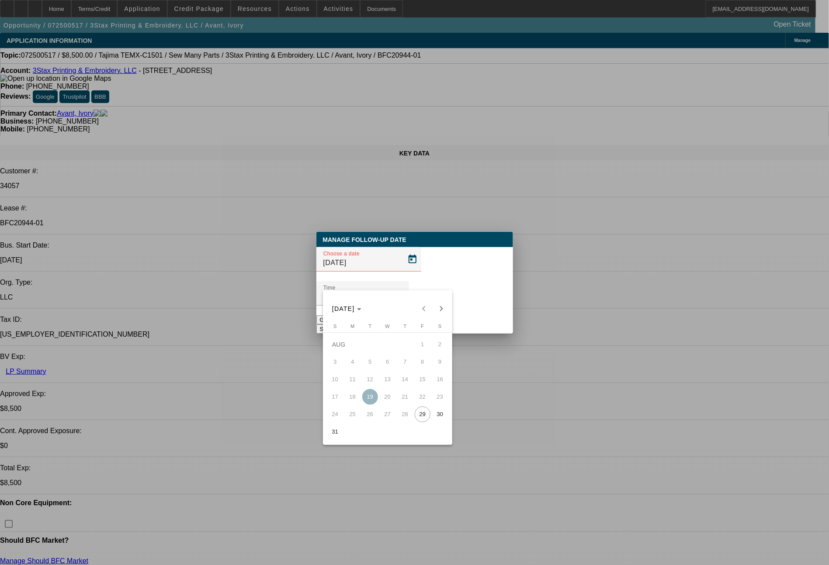
click at [419, 417] on span "29" at bounding box center [423, 415] width 16 height 16
type input "8/29/2025"
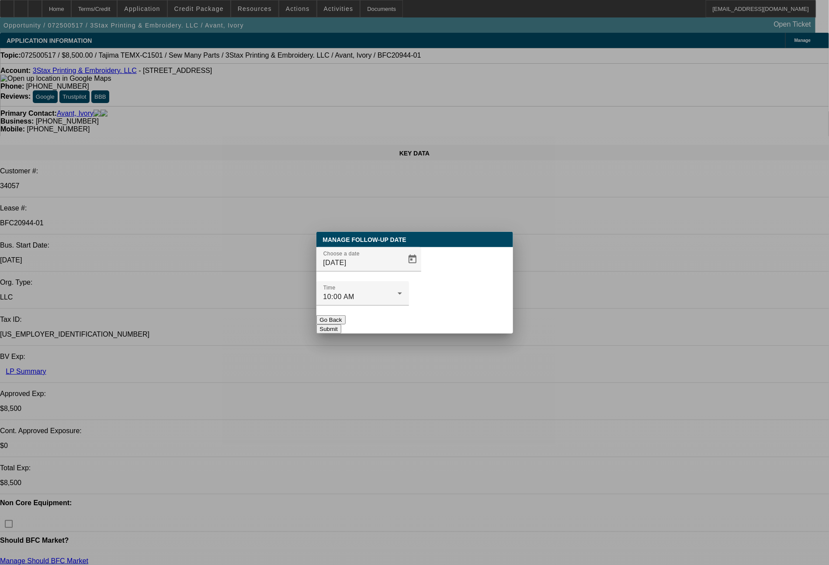
click at [341, 325] on button "Submit" at bounding box center [328, 329] width 25 height 9
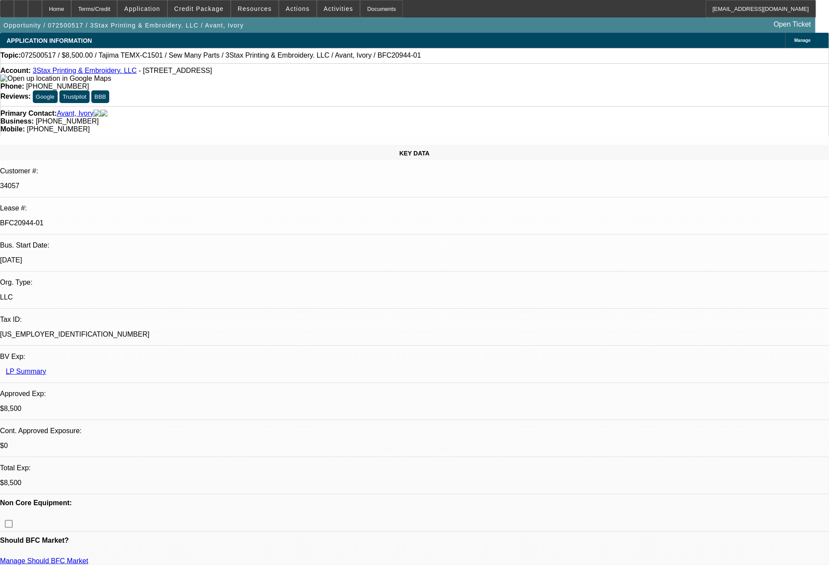
select select "0"
select select "2"
select select "0.1"
select select "4"
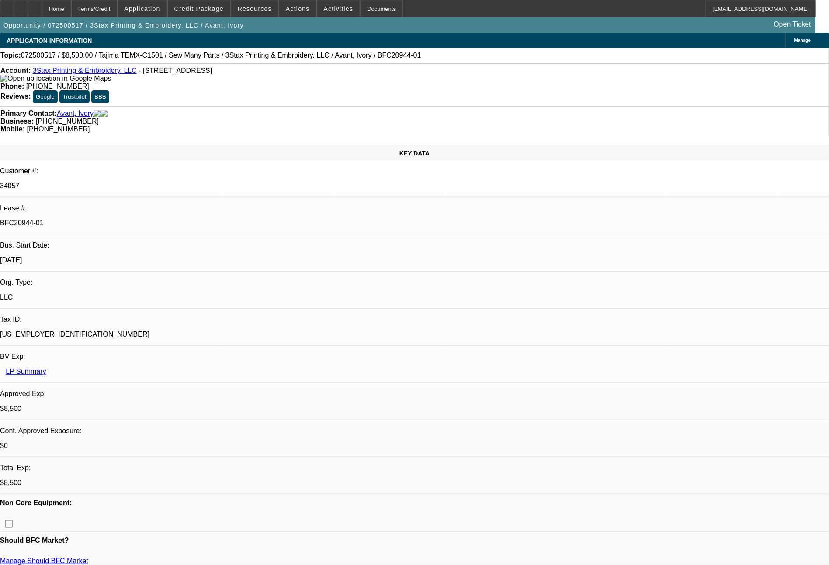
select select "0"
select select "2"
select select "0"
select select "6"
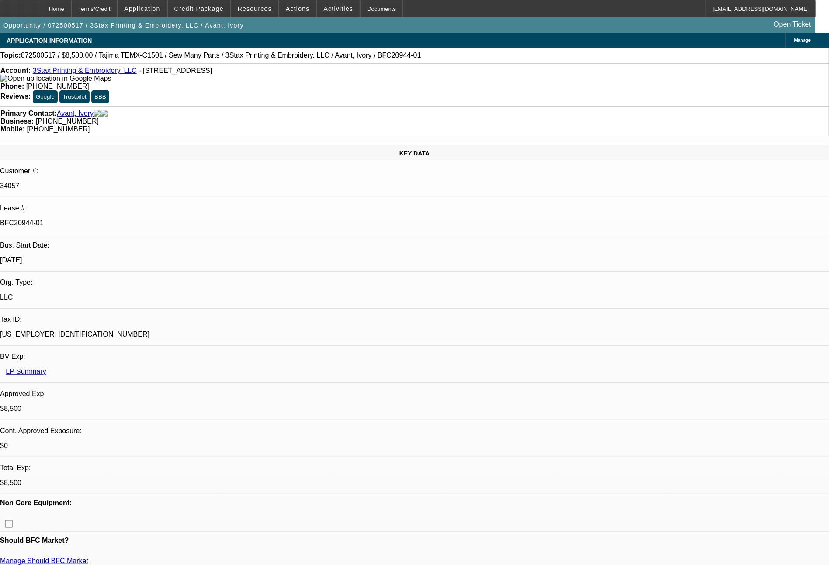
select select "0"
select select "2"
select select "0"
select select "6"
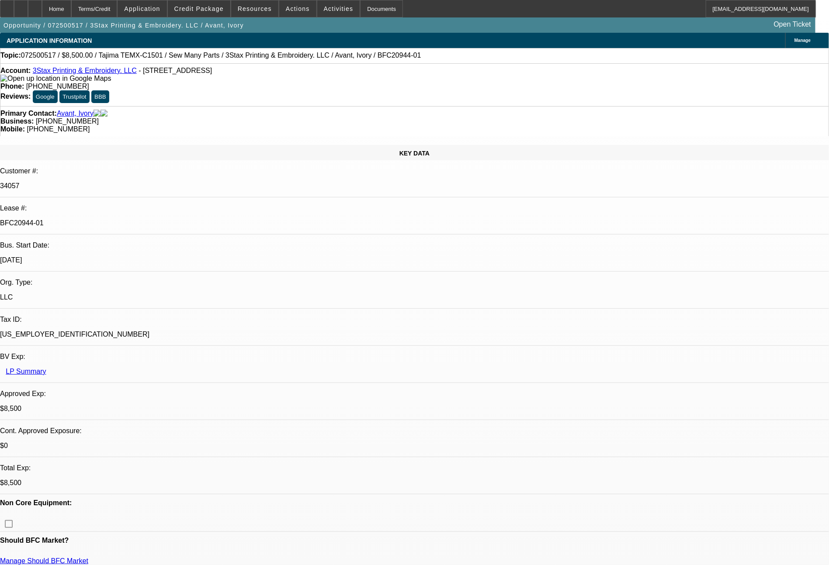
select select "0"
select select "2"
select select "0"
select select "6"
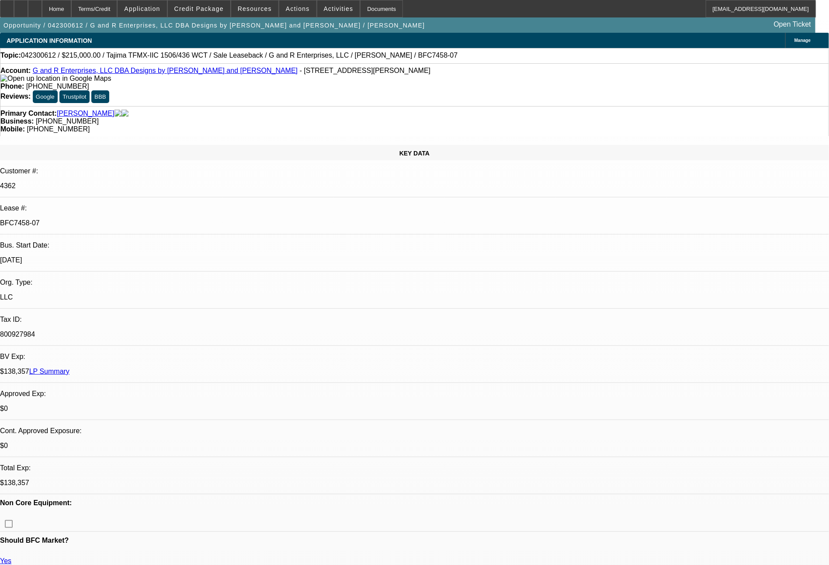
select select "0"
select select "2"
select select "0"
select select "2"
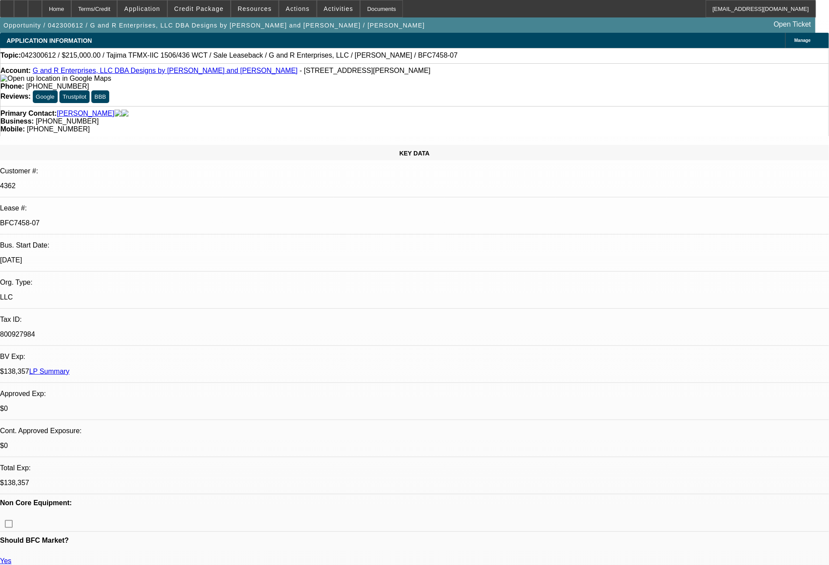
select select "0"
select select "2"
select select "0"
select select "2"
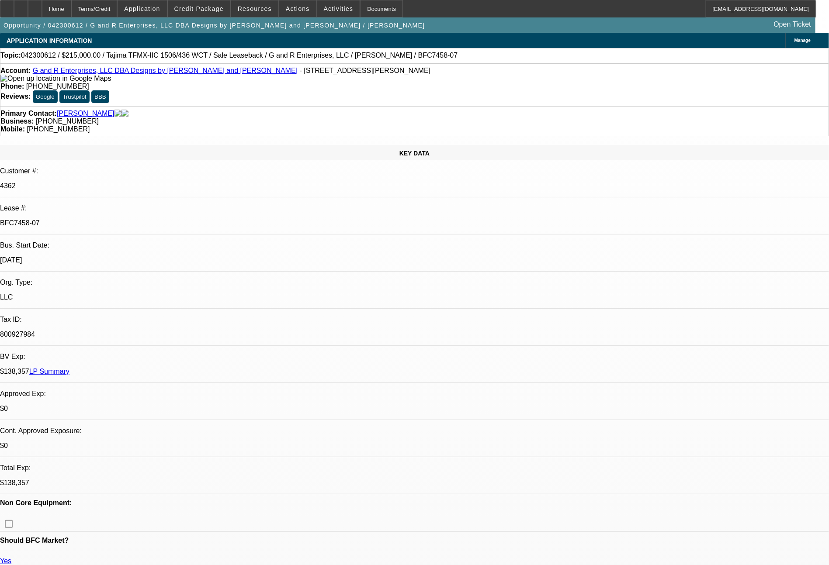
select select "0"
select select "2"
select select "0"
select select "2"
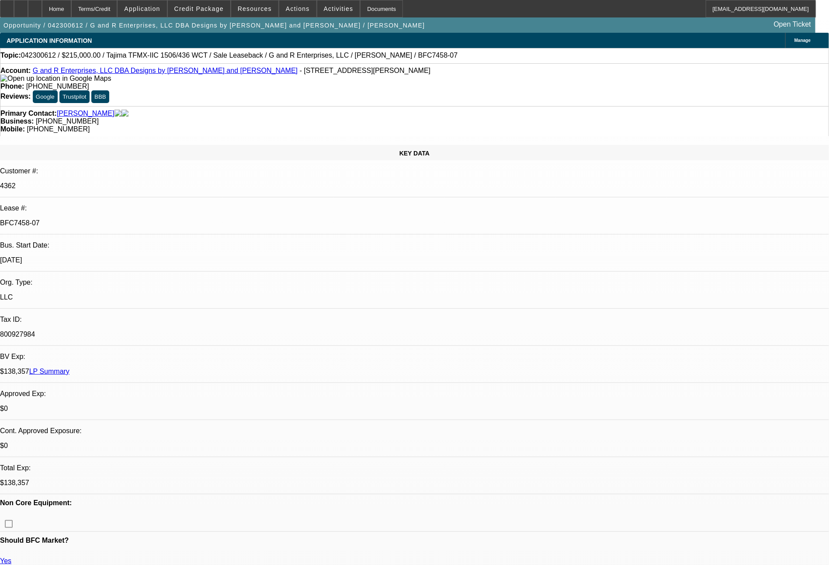
select select "0"
select select "2"
select select "0"
select select "2"
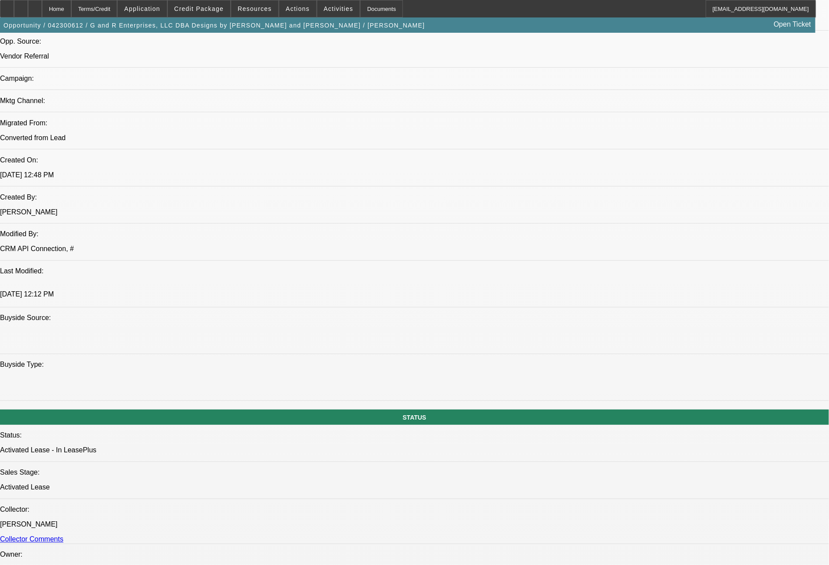
scroll to position [117, 0]
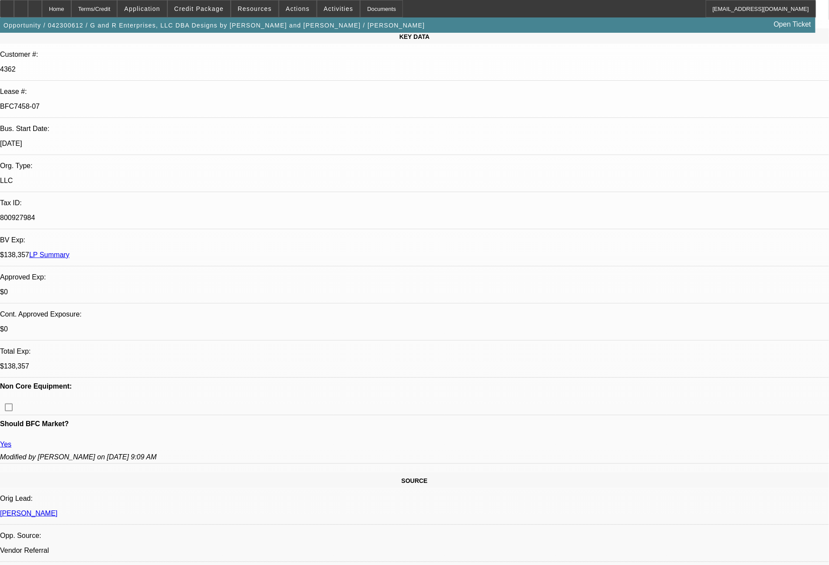
click at [69, 251] on link "LP Summary" at bounding box center [49, 254] width 40 height 7
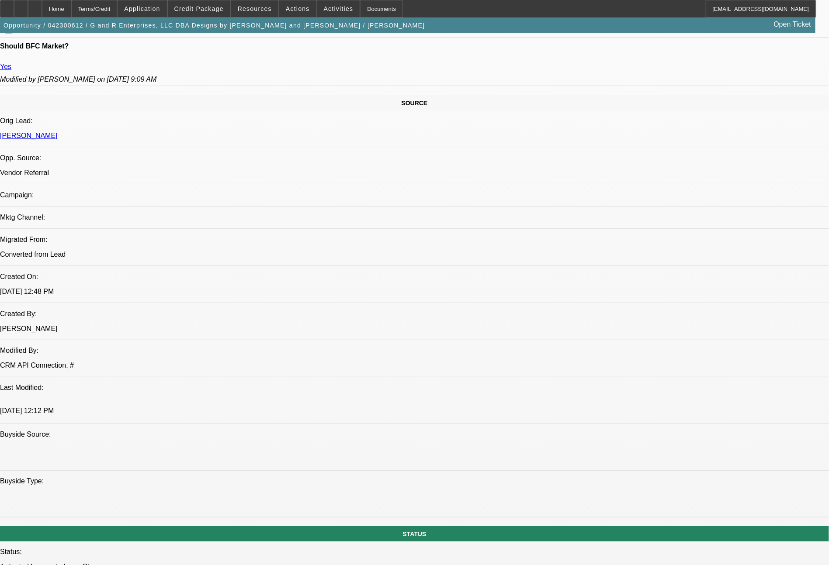
select select "0"
select select "2"
select select "0"
select select "2"
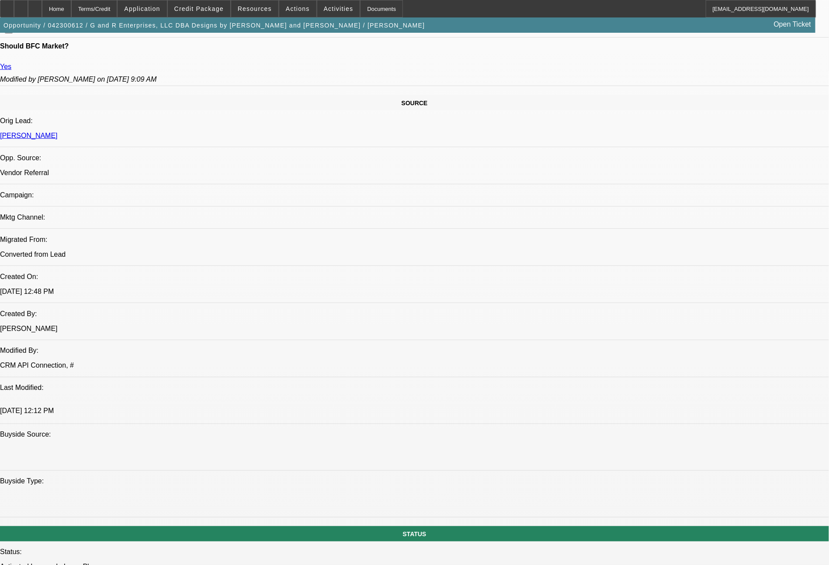
select select "0"
select select "2"
select select "0"
select select "2"
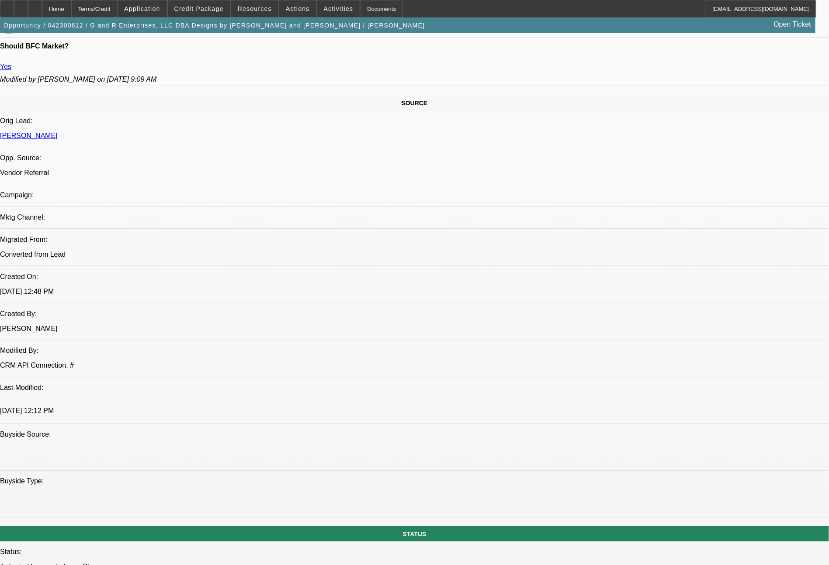
select select "0"
select select "2"
select select "0"
select select "2"
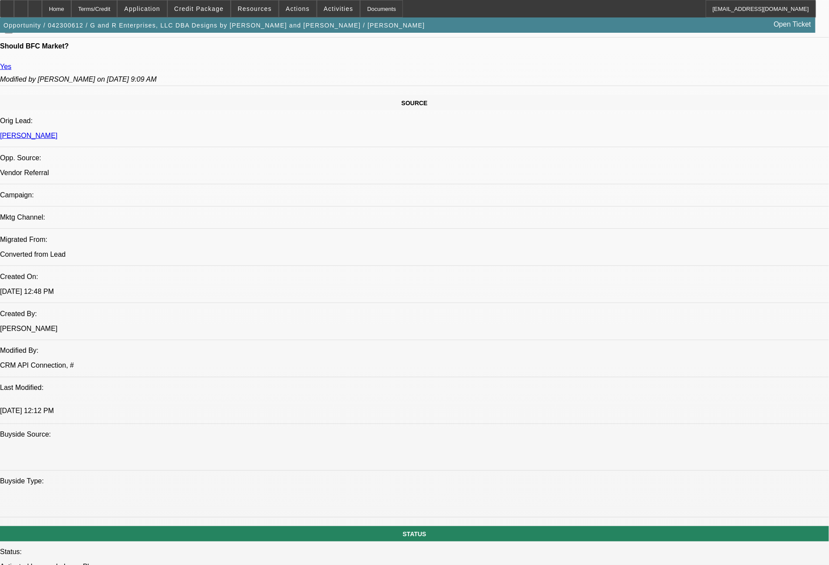
select select "0"
select select "2"
select select "0"
select select "2"
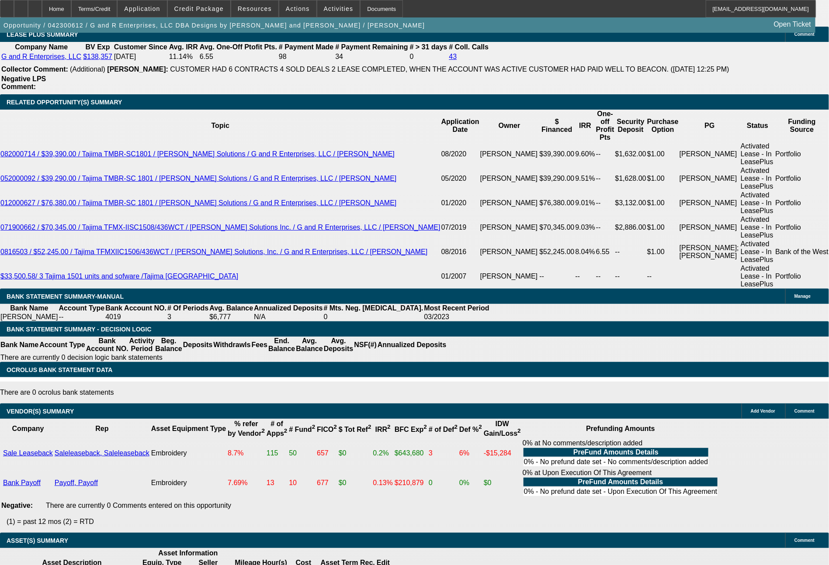
scroll to position [1587, 0]
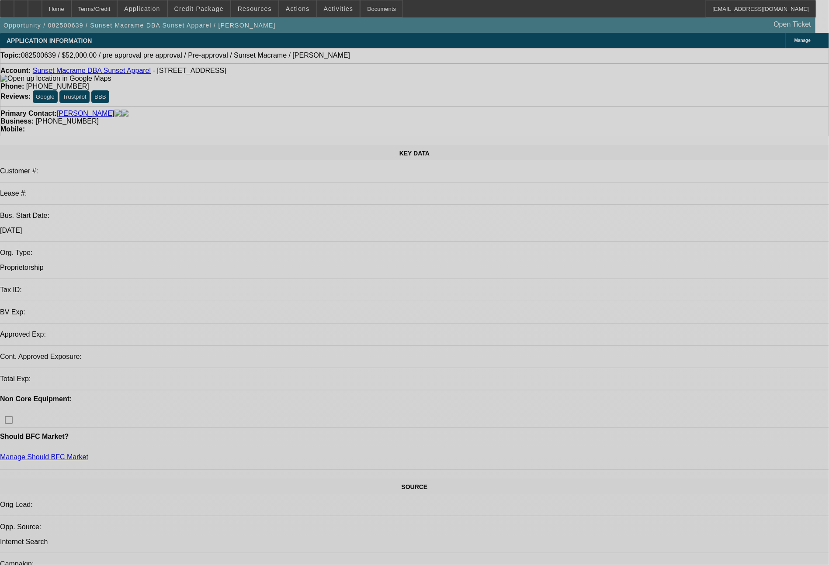
select select "0"
select select "2"
select select "0"
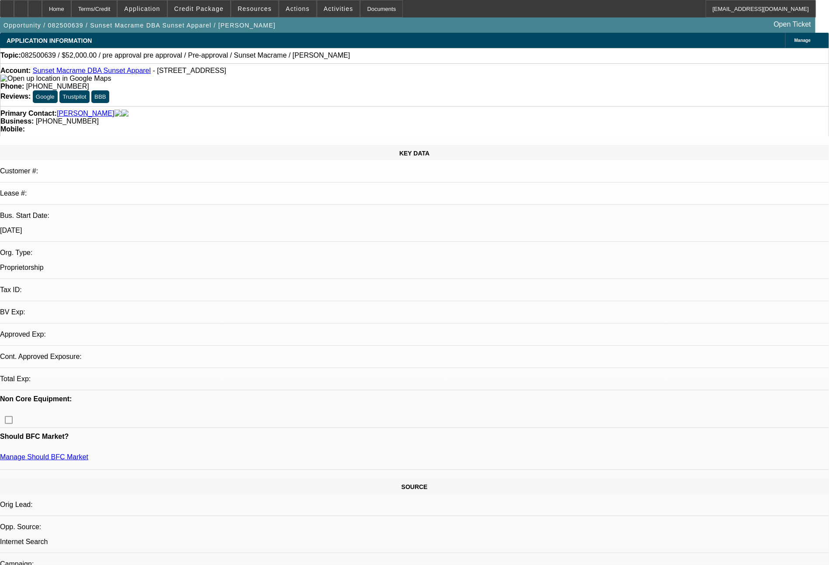
select select "6"
select select "0"
select select "2"
select select "0"
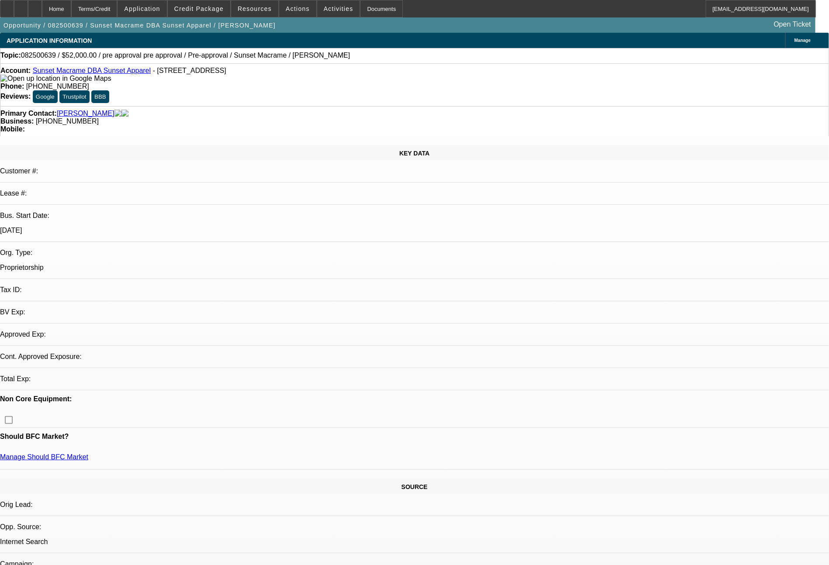
select select "6"
select select "0"
select select "2"
select select "0"
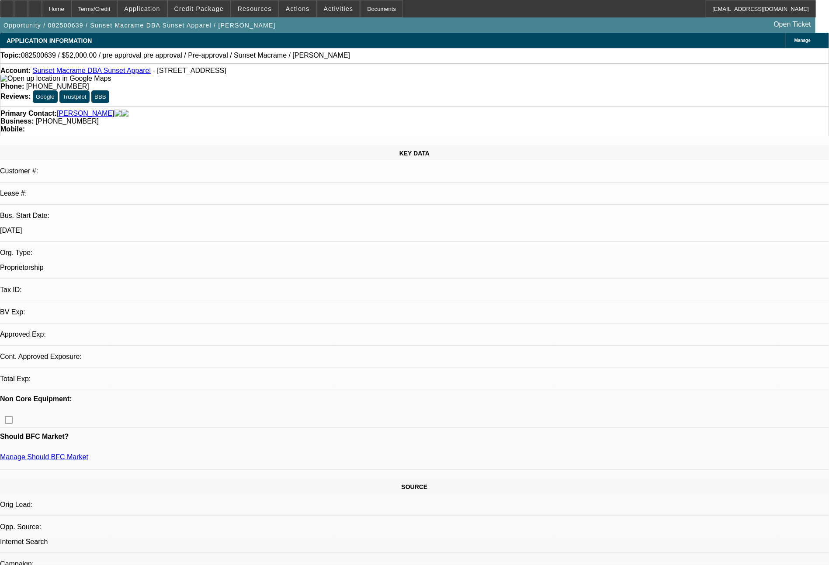
select select "6"
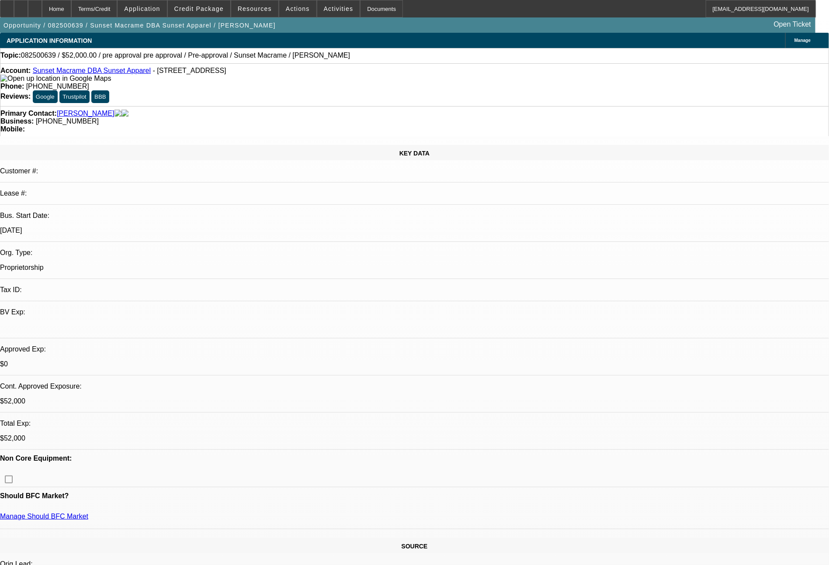
click at [222, 12] on span "Credit Package" at bounding box center [198, 8] width 49 height 7
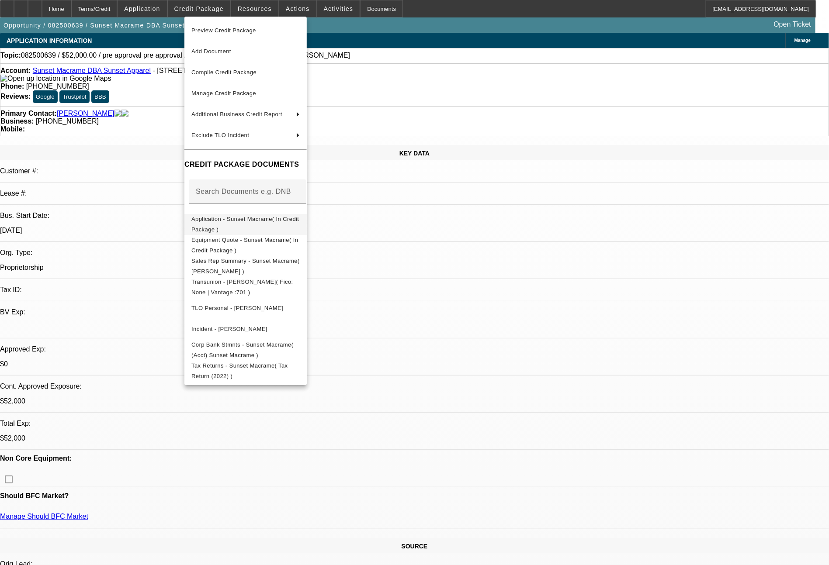
click at [256, 225] on span "Application - Sunset Macrame( In Credit Package )" at bounding box center [245, 224] width 108 height 21
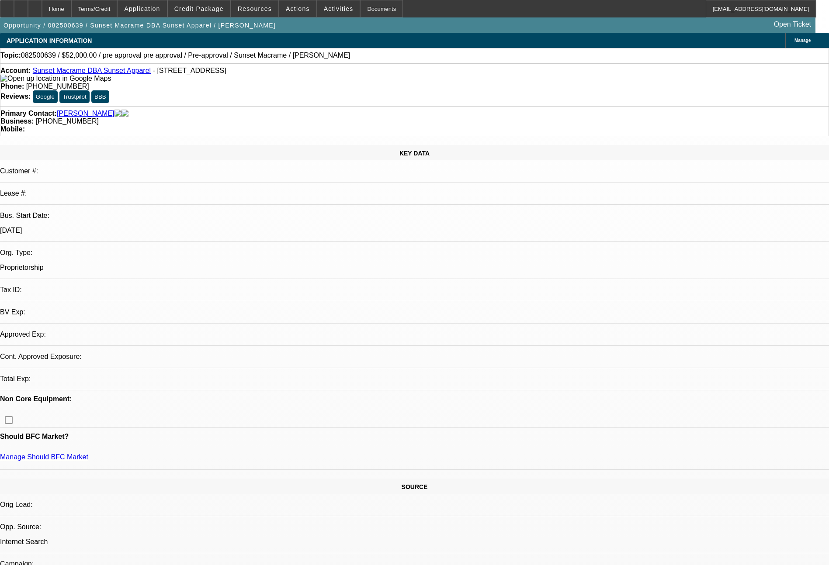
select select "0"
select select "2"
select select "0"
select select "6"
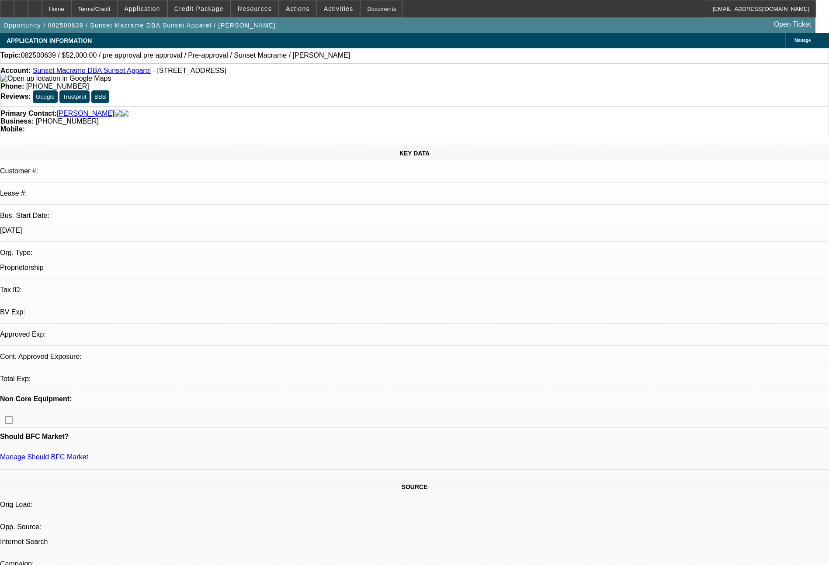
select select "0"
select select "2"
select select "0"
select select "6"
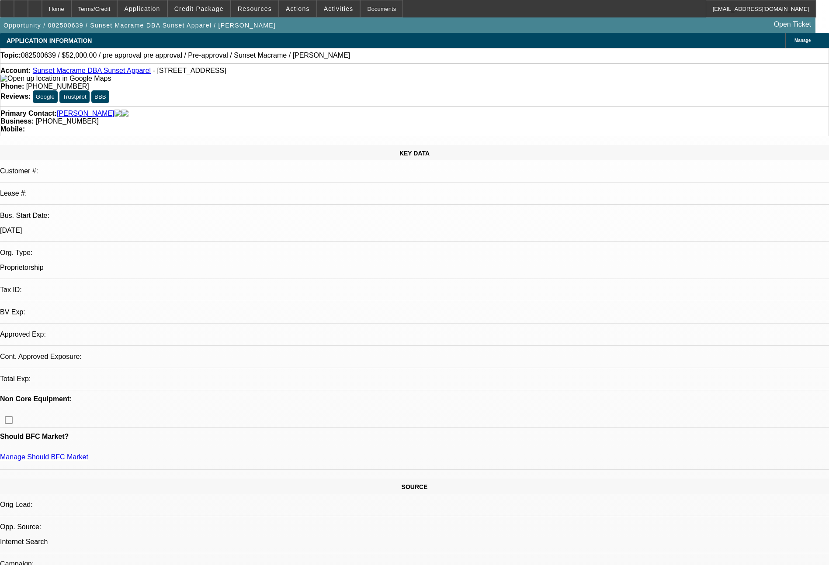
select select "0"
select select "2"
select select "0"
select select "6"
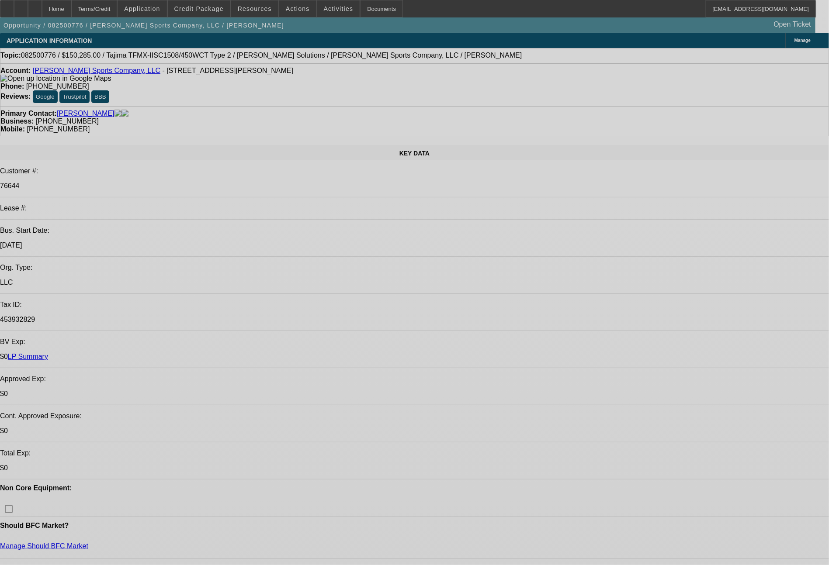
select select "0"
select select "2"
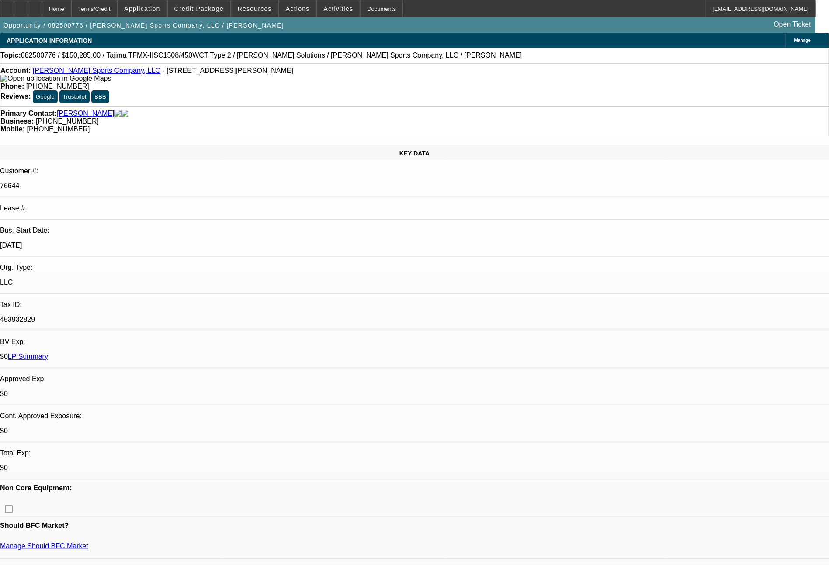
select select "2"
select select "0"
select select "2"
select select "0"
select select "2"
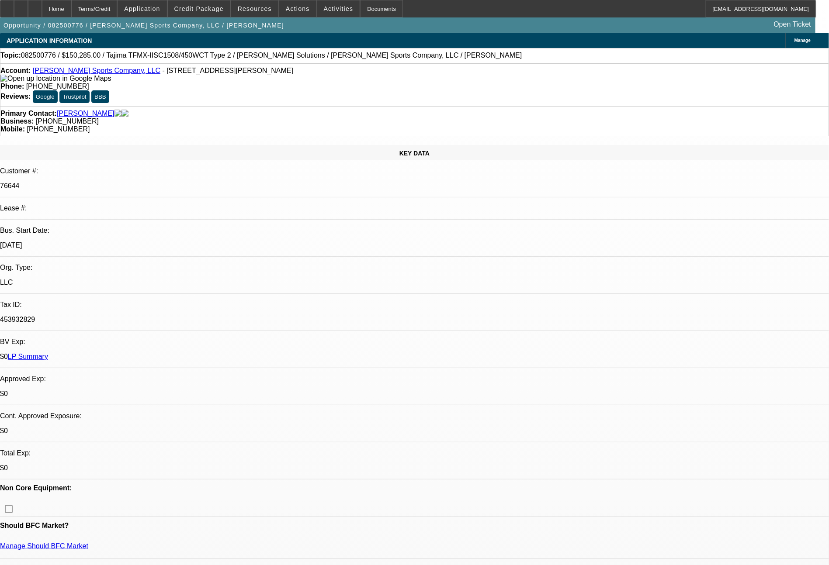
select select "2"
select select "0"
select select "2"
select select "0"
select select "2"
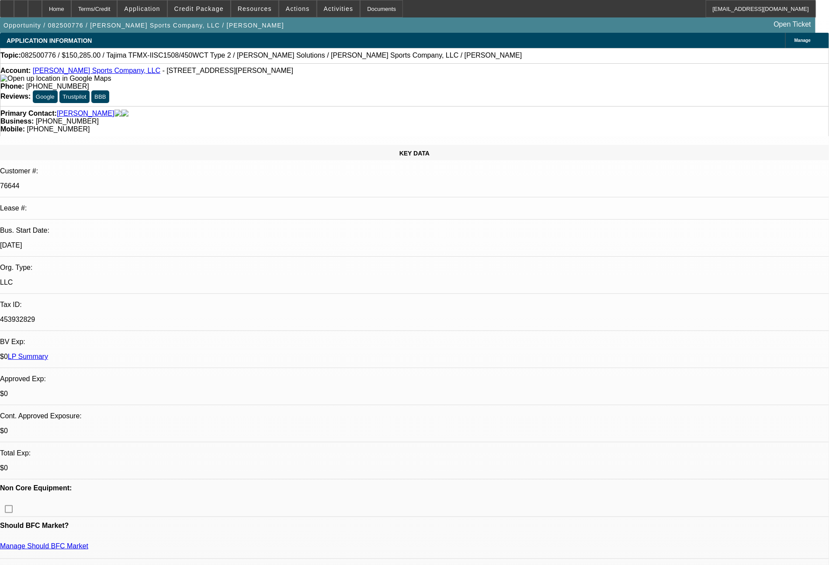
select select "2"
select select "0"
select select "2"
select select "0"
select select "2"
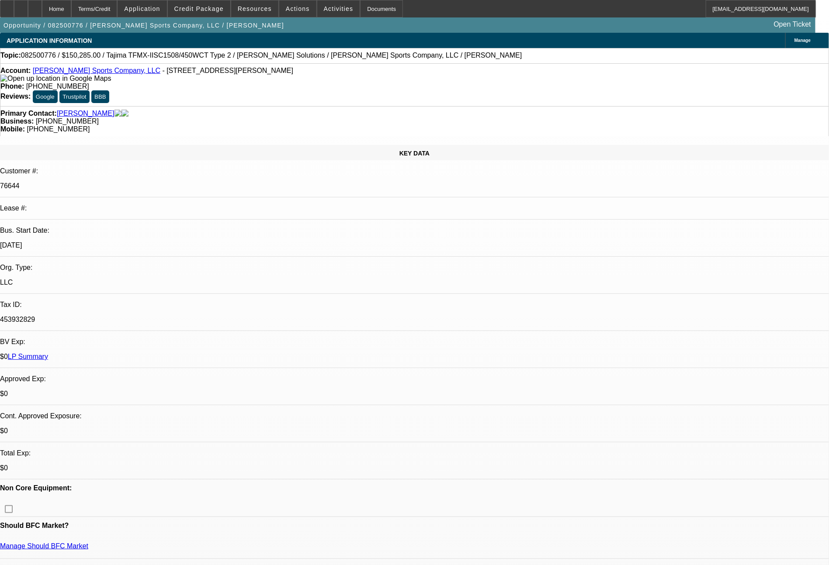
select select "2"
select select "0"
select select "2"
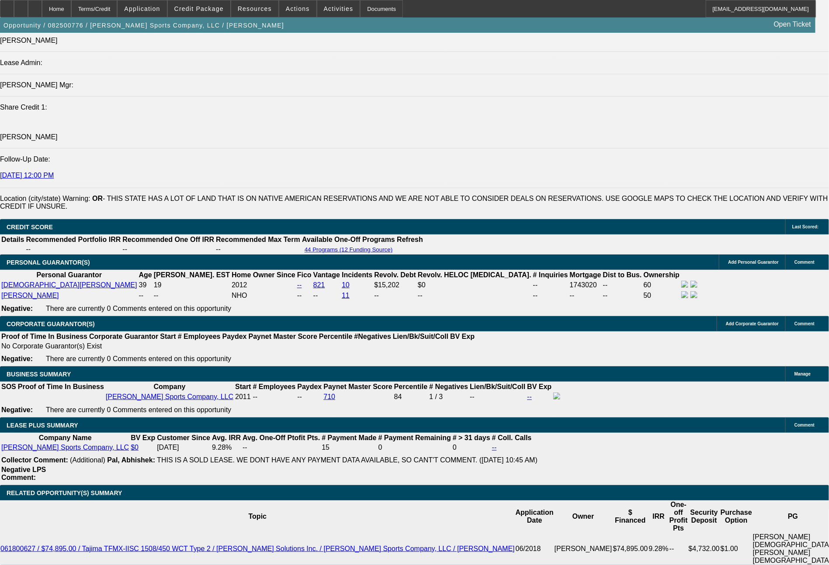
scroll to position [1228, 0]
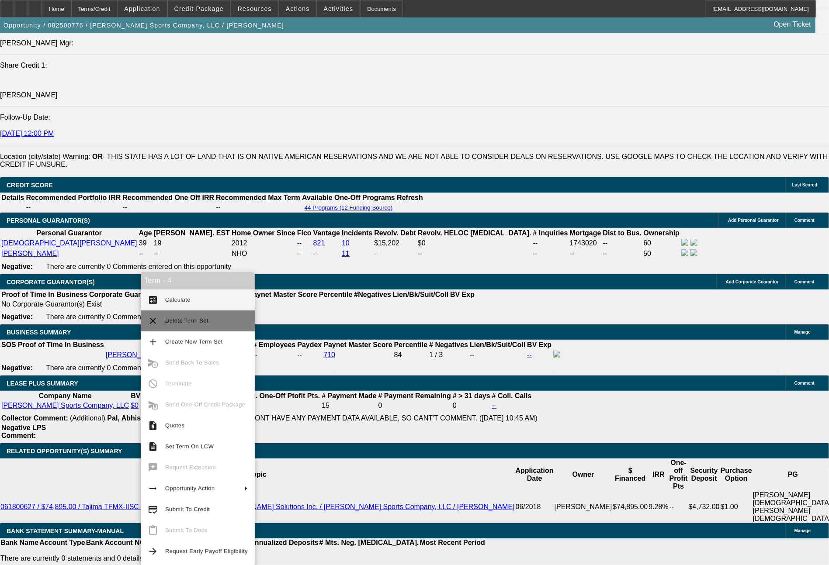
click at [187, 321] on span "Delete Term Set" at bounding box center [186, 321] width 43 height 7
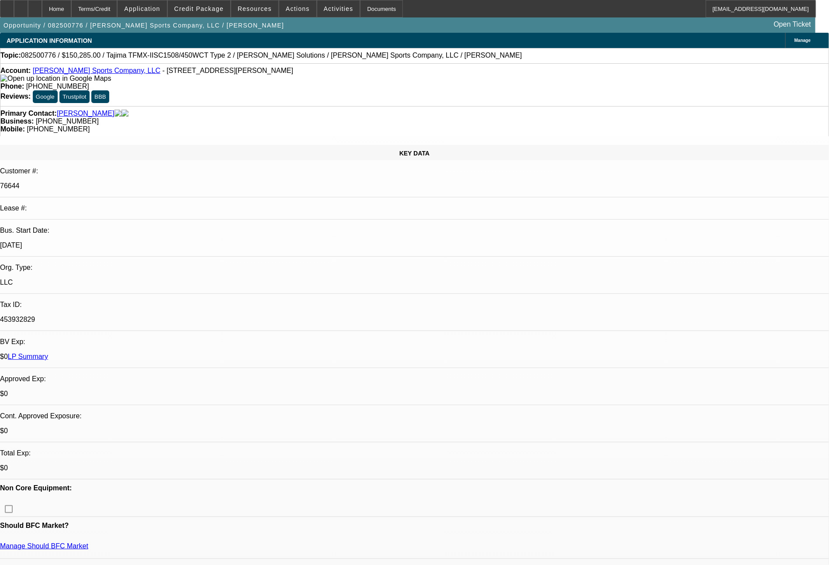
select select "0"
select select "2"
select select "0"
select select "2"
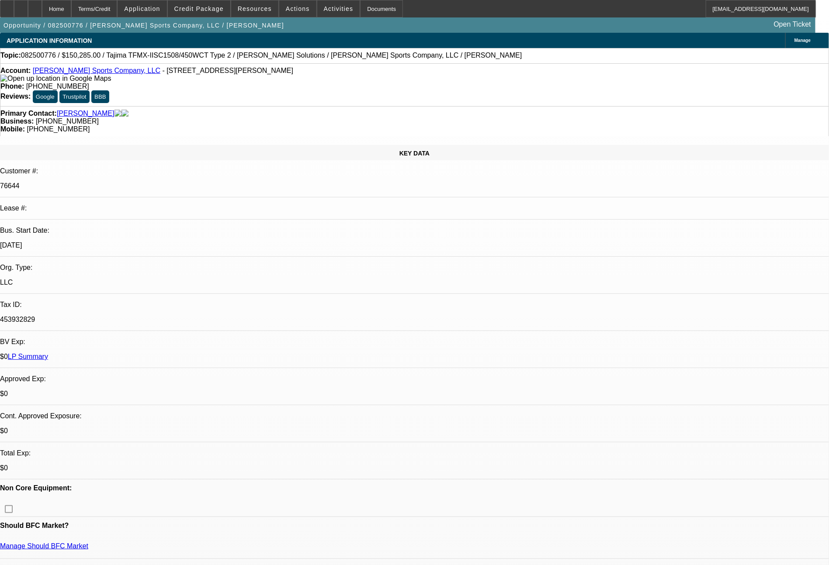
select select "0"
select select "2"
select select "0"
select select "2"
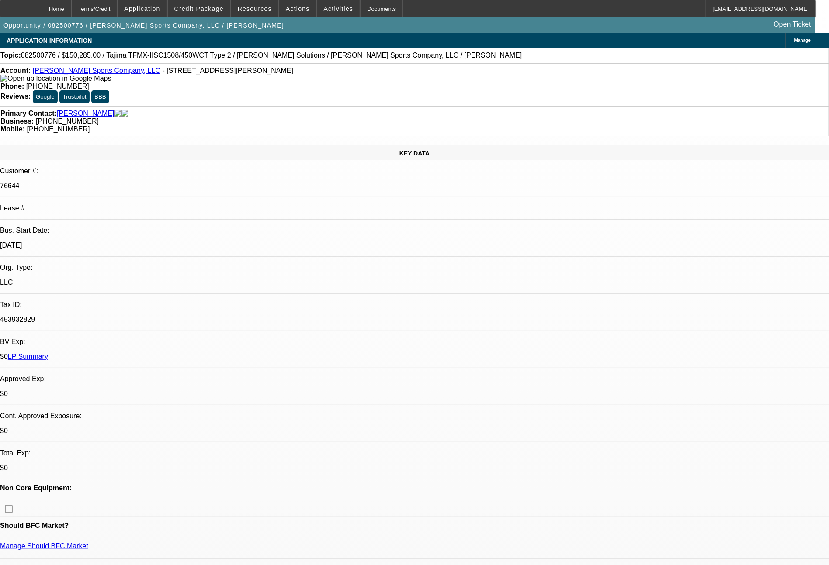
select select "0"
select select "2"
select select "0"
select select "2"
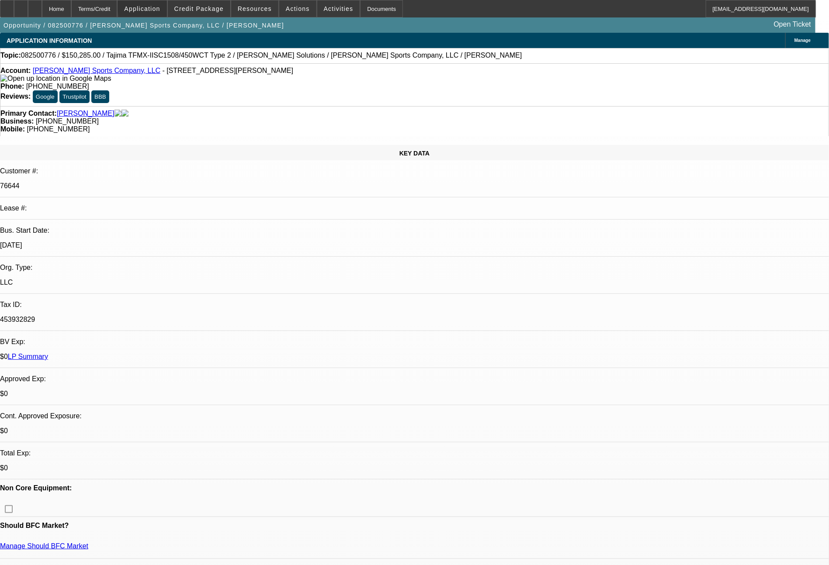
click at [160, 8] on span "Application" at bounding box center [142, 8] width 36 height 7
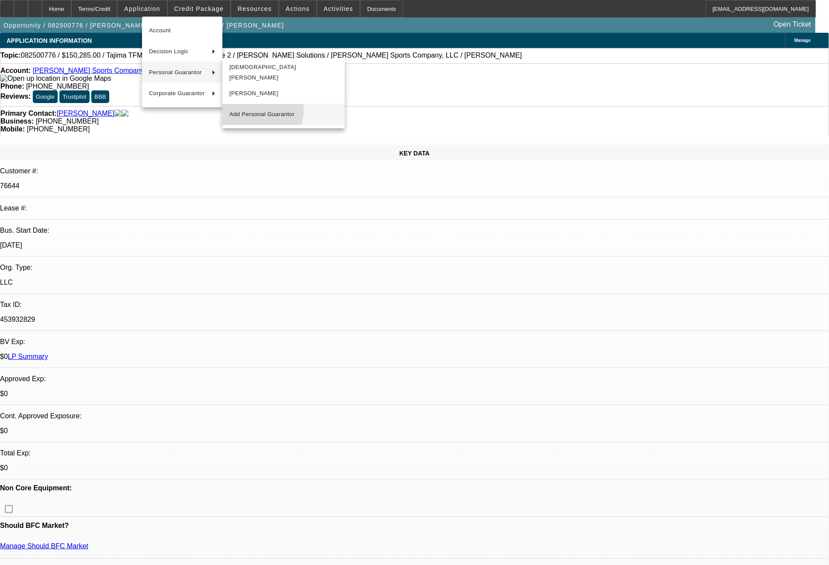
click at [254, 110] on span "Add Personal Guarantor" at bounding box center [283, 114] width 108 height 10
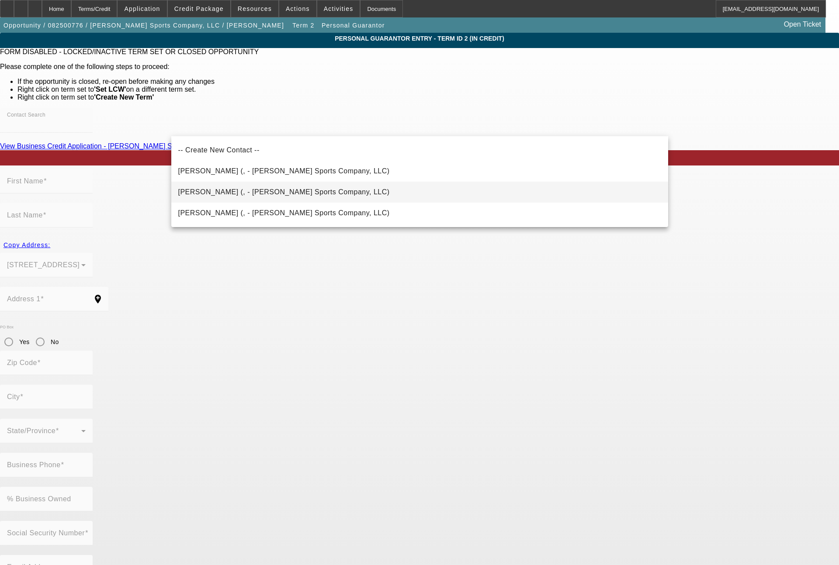
click at [232, 195] on span "Carnahan, Chris (, - Jones Sports Company, LLC)" at bounding box center [283, 191] width 211 height 7
type input "Carnahan, Chris (, - Jones Sports Company, LLC)"
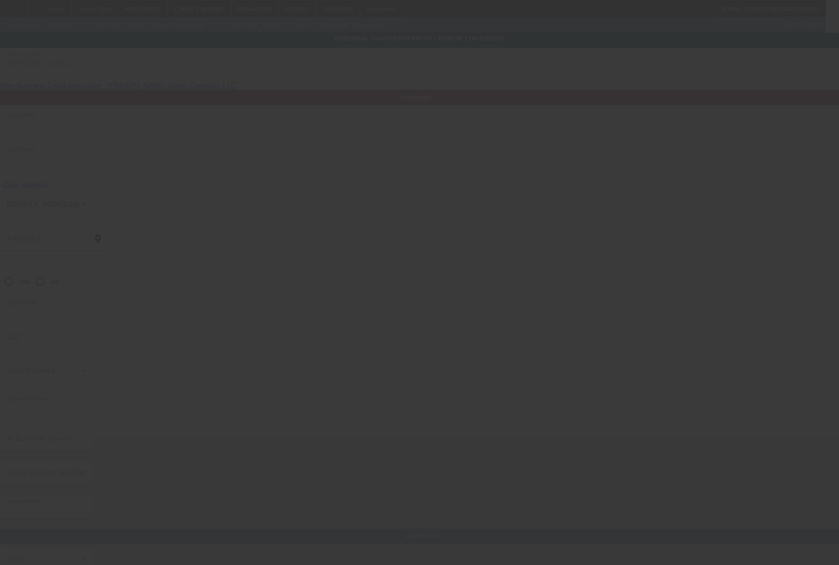
type input "Chris"
type input "Carnahan"
radio input "true"
type input "(855) 589-9455"
type input "matt@jonesgolfbags.com"
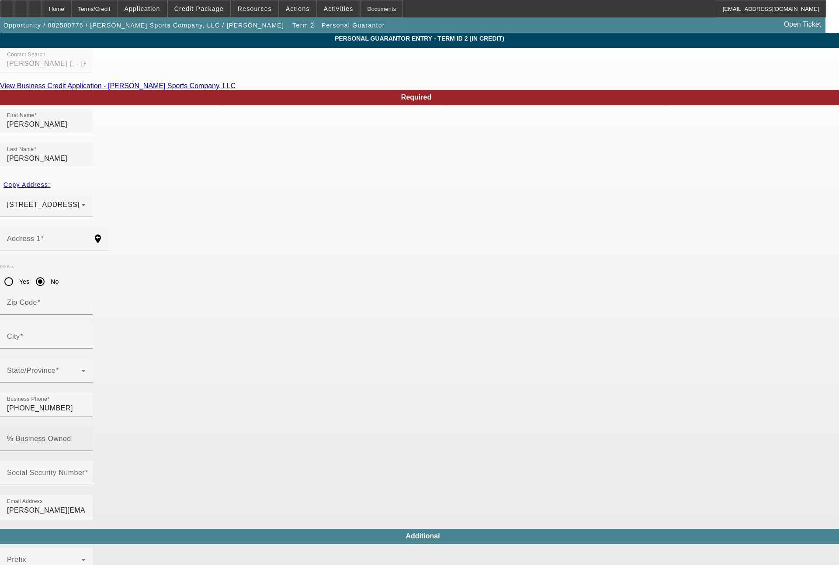
click at [71, 435] on mat-label "% Business Owned" at bounding box center [39, 438] width 64 height 7
click at [86, 437] on input "% Business Owned" at bounding box center [46, 442] width 79 height 10
type input "40"
click at [86, 237] on input "Address 1" at bounding box center [46, 242] width 79 height 10
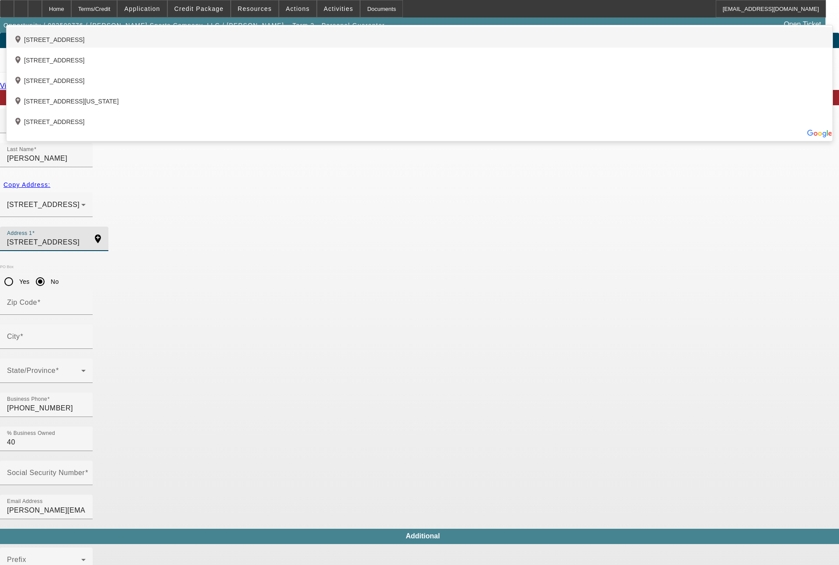
click at [270, 48] on div "add_location 3248 Southwest 55th Drive, Portland, OR 97221, US" at bounding box center [420, 37] width 826 height 21
type input "3248 Southwest 55th Drive"
type input "97221"
type input "Portland"
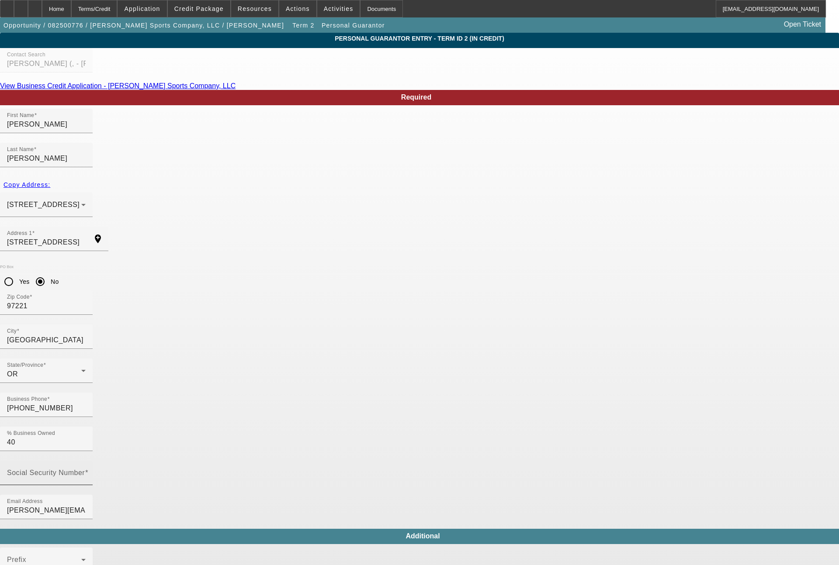
click at [85, 469] on mat-label "Social Security Number" at bounding box center [46, 472] width 78 height 7
click at [86, 471] on input "Social Security Number" at bounding box center [46, 476] width 79 height 10
type input "544-98-5314"
type input "(503) 724-5591"
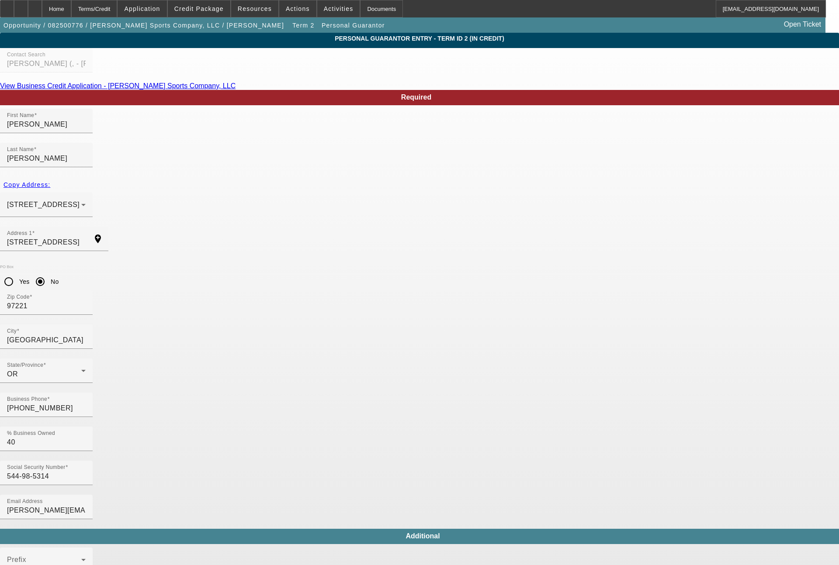
click at [457, 337] on mat-option "Yes" at bounding box center [483, 337] width 114 height 21
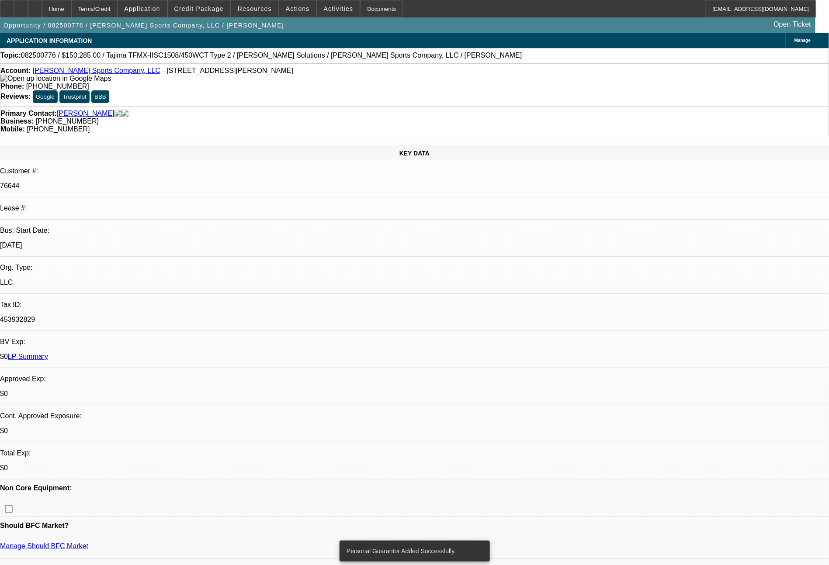
select select "0"
select select "2"
select select "0"
select select "2"
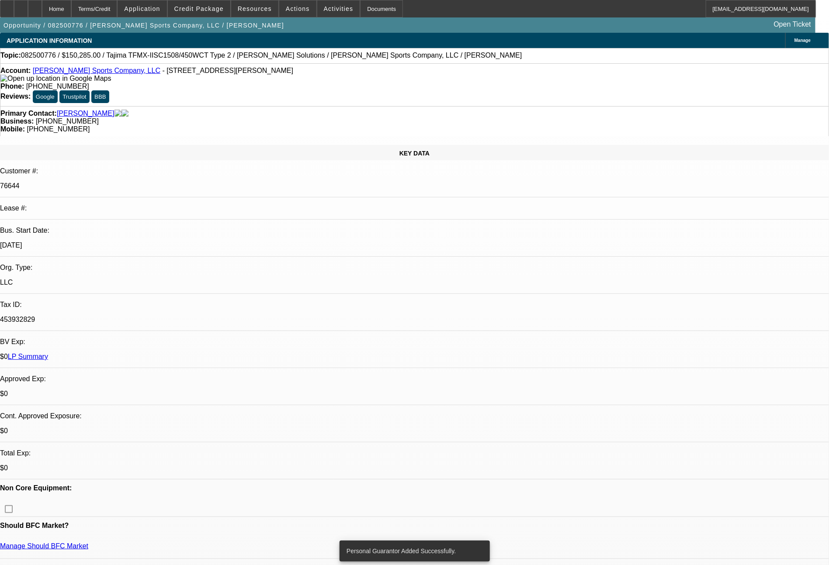
select select "0"
select select "2"
select select "0"
select select "2"
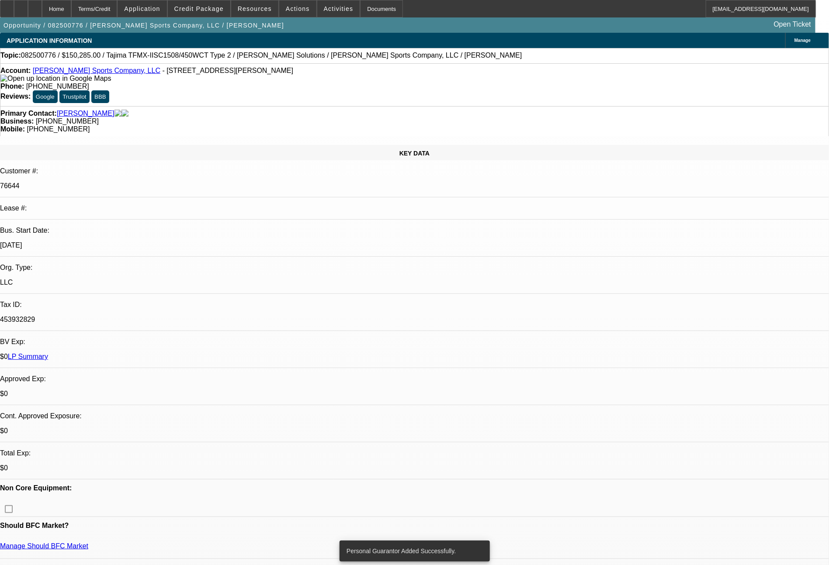
select select "0"
select select "2"
select select "0"
select select "2"
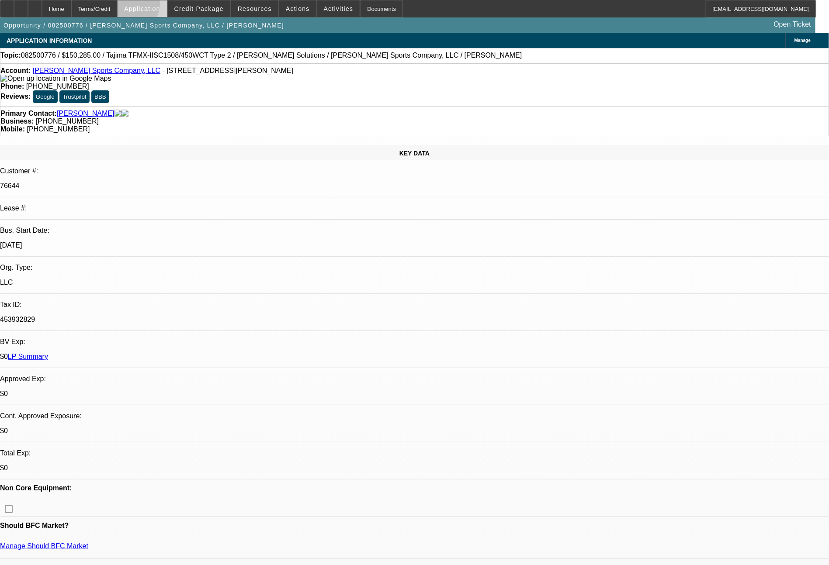
click at [151, 5] on span "Application" at bounding box center [142, 8] width 36 height 7
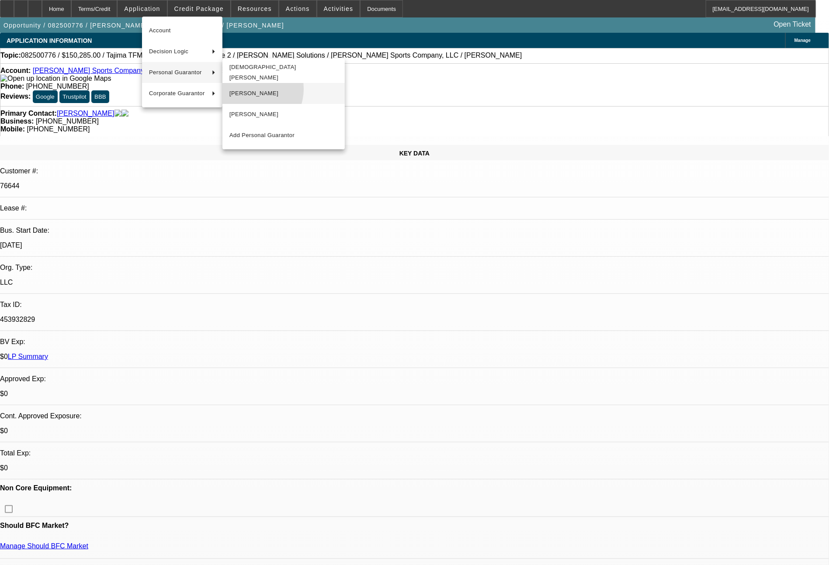
click at [248, 89] on span "Timothy Lemman" at bounding box center [283, 93] width 108 height 10
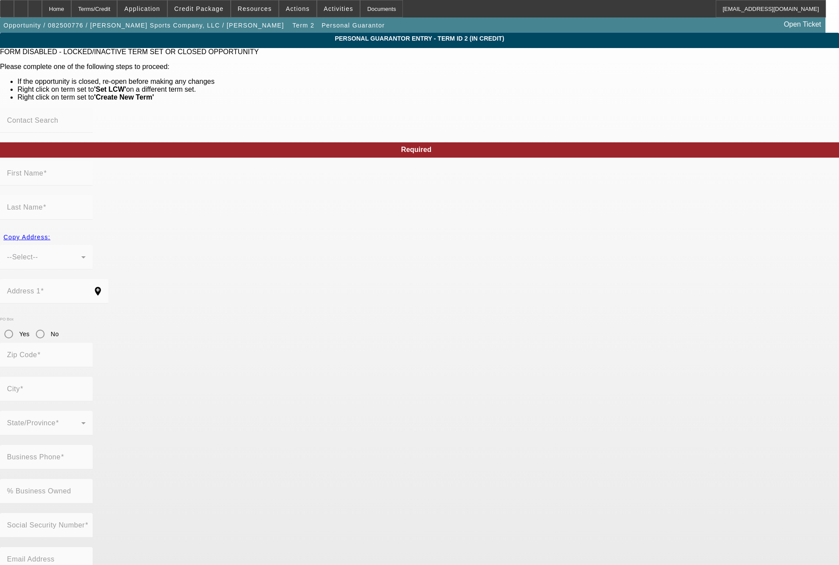
type input "Timothy"
type input "Lemman"
type input "209 W evergreen Boulevard"
radio input "true"
type input "98660"
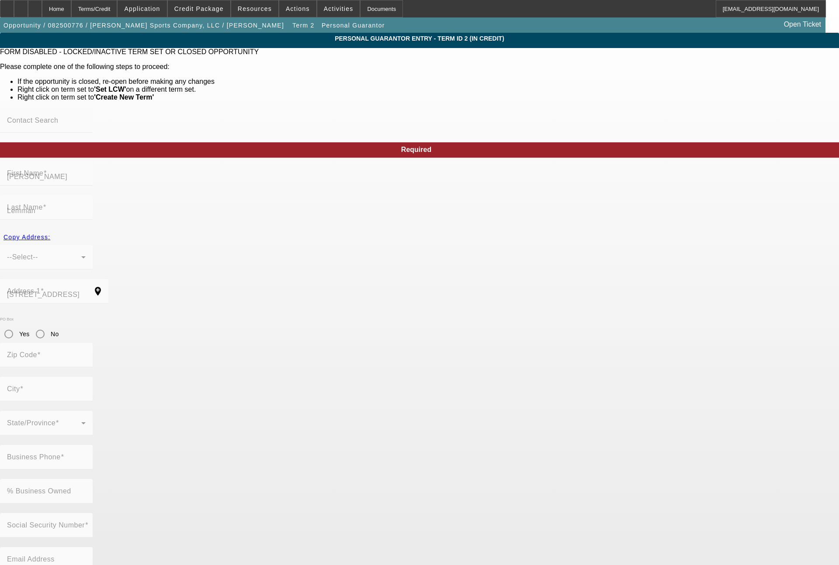
type input "Vancouver"
type input "[PHONE_NUMBER]"
type input "50"
type input "533-13-7198"
type input "info@jonesgolfbags.com"
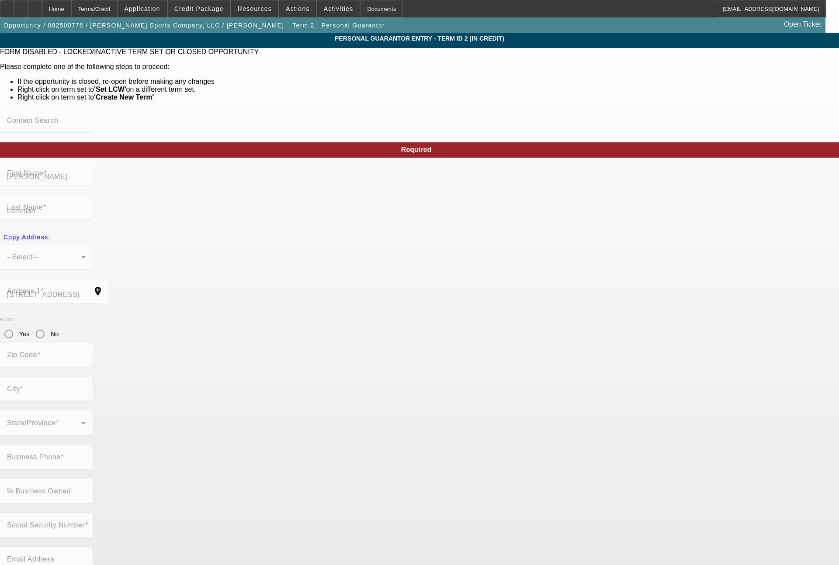
type input "(503) 704-8419"
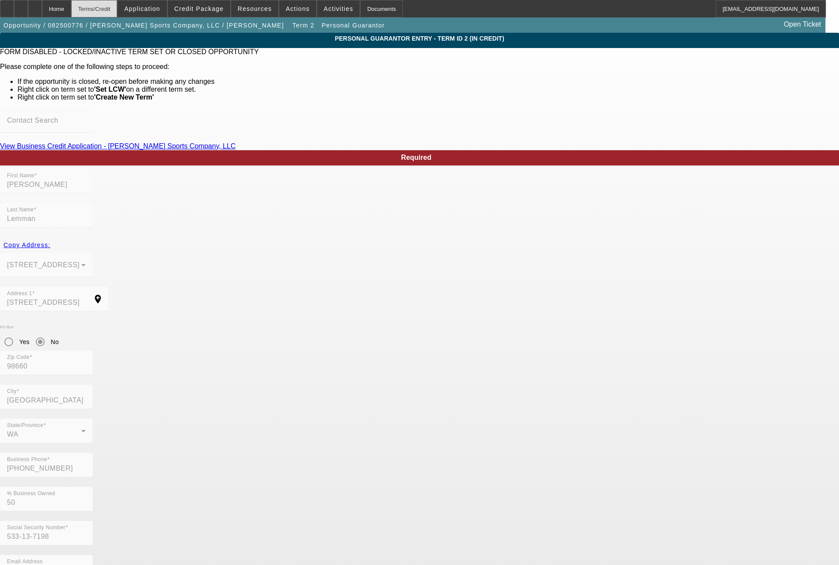
click at [118, 4] on div "Terms/Credit" at bounding box center [94, 8] width 46 height 17
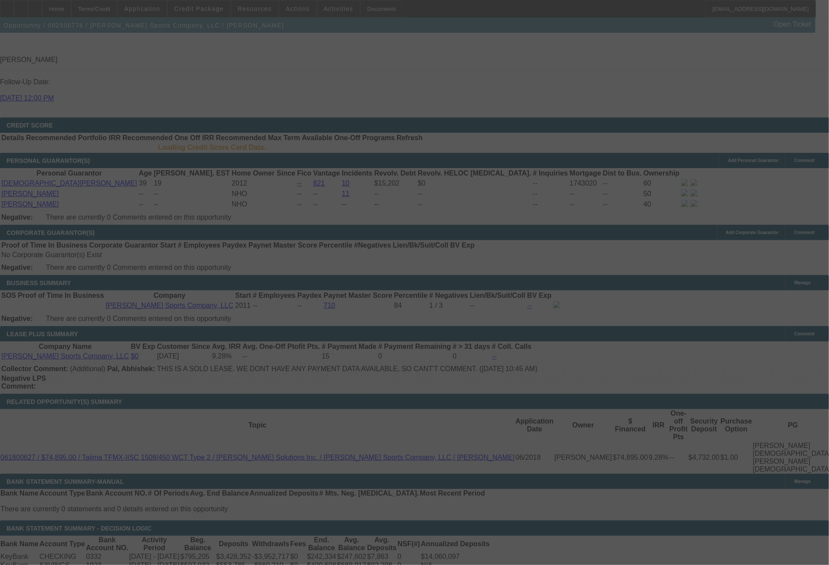
scroll to position [1302, 0]
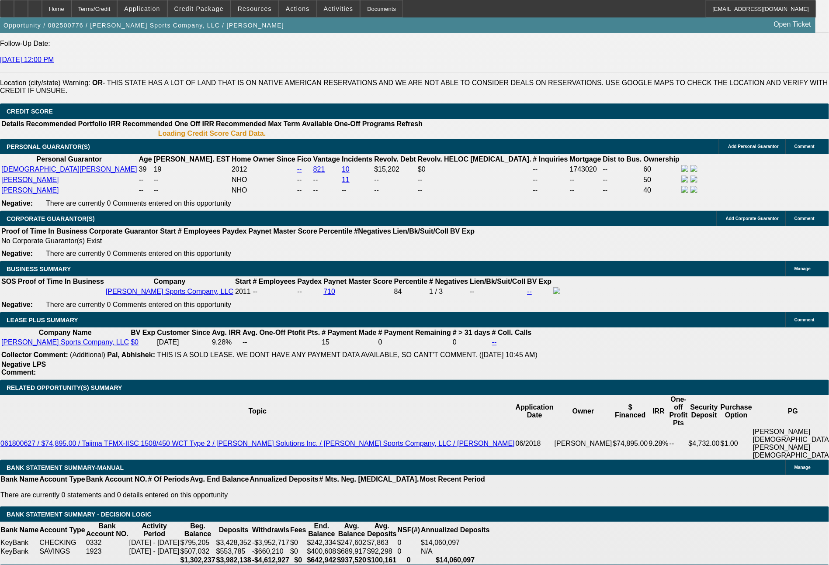
select select "0"
select select "2"
select select "0"
select select "2"
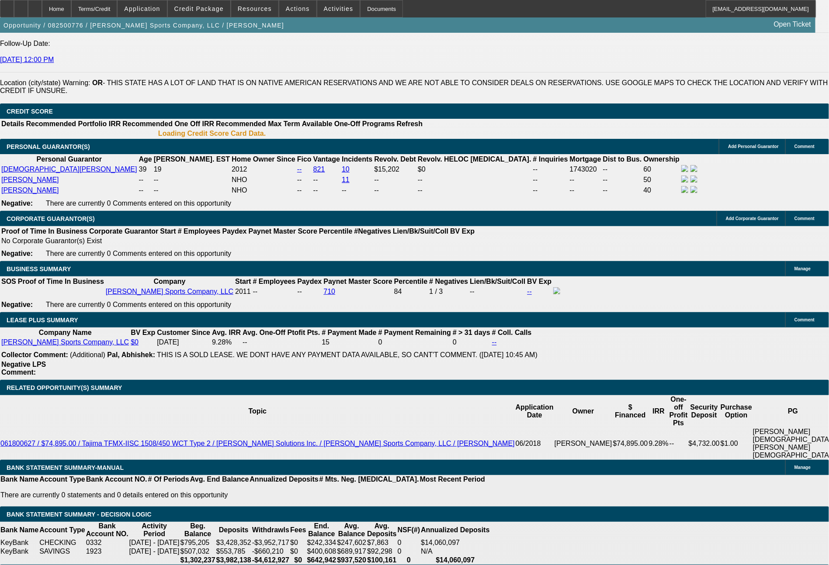
select select "0"
select select "2"
select select "0"
select select "2"
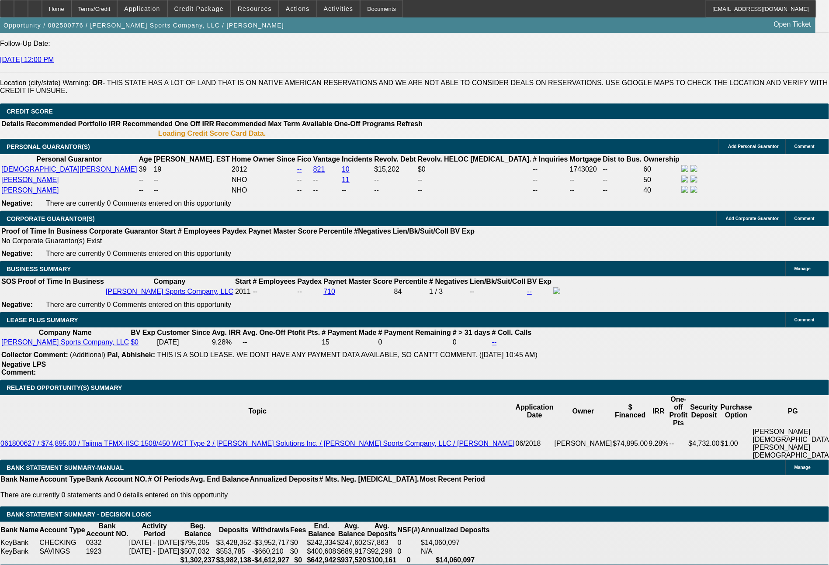
select select "0"
select select "2"
select select "0"
select select "2"
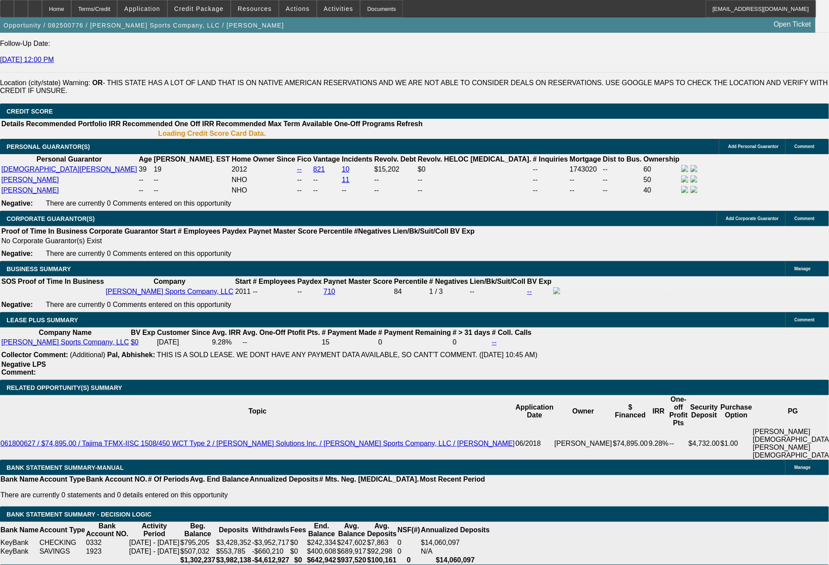
scroll to position [1299, 0]
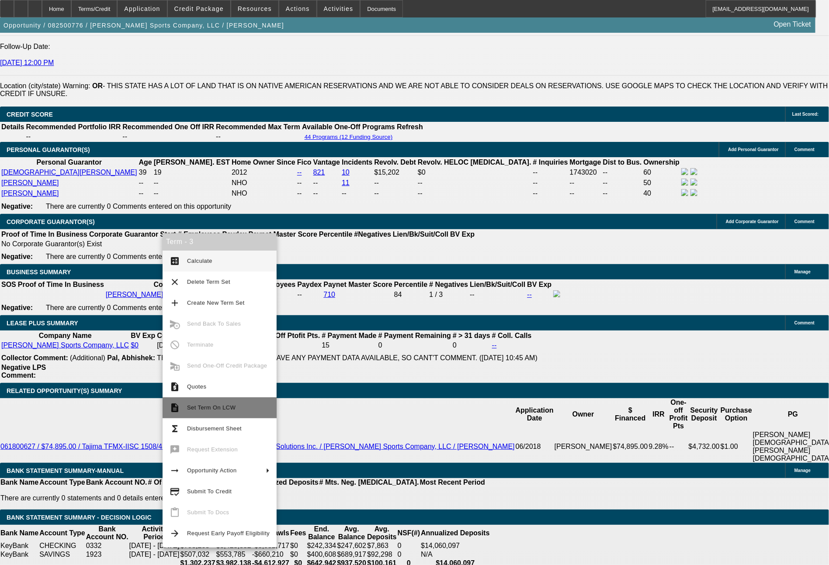
click at [213, 408] on span "Set Term On LCW" at bounding box center [211, 408] width 48 height 7
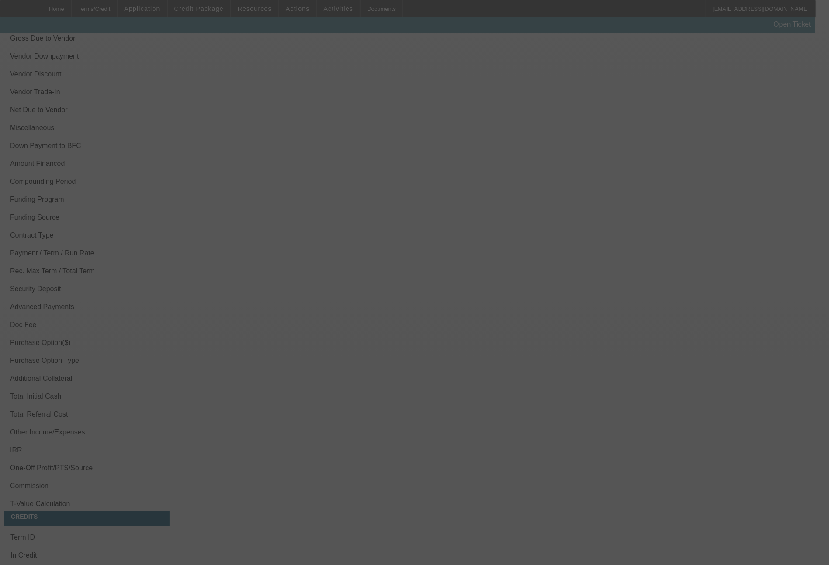
scroll to position [1321, 0]
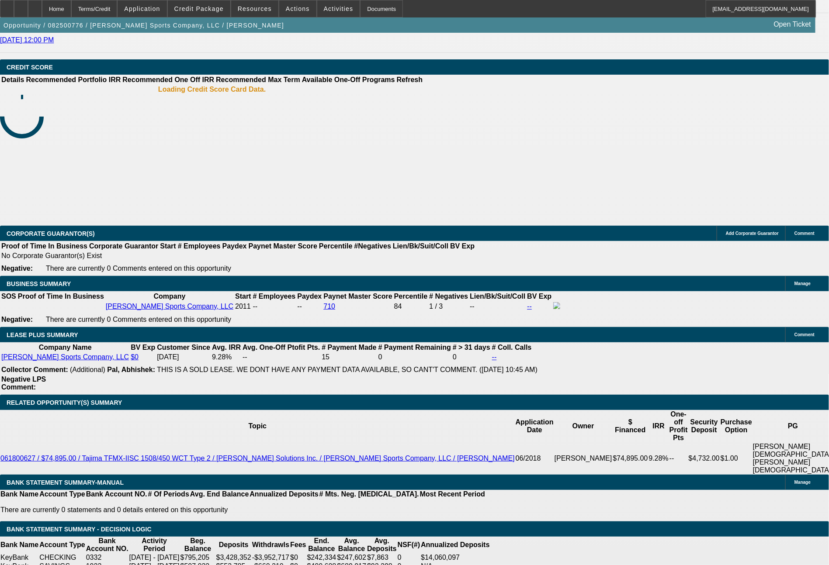
select select "0"
select select "2"
select select "0"
select select "2"
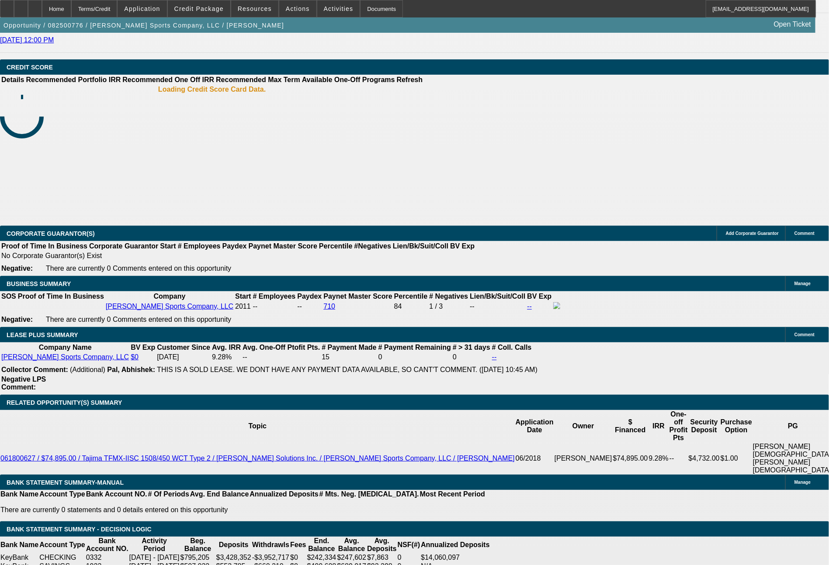
select select "0"
select select "2"
select select "0"
select select "2"
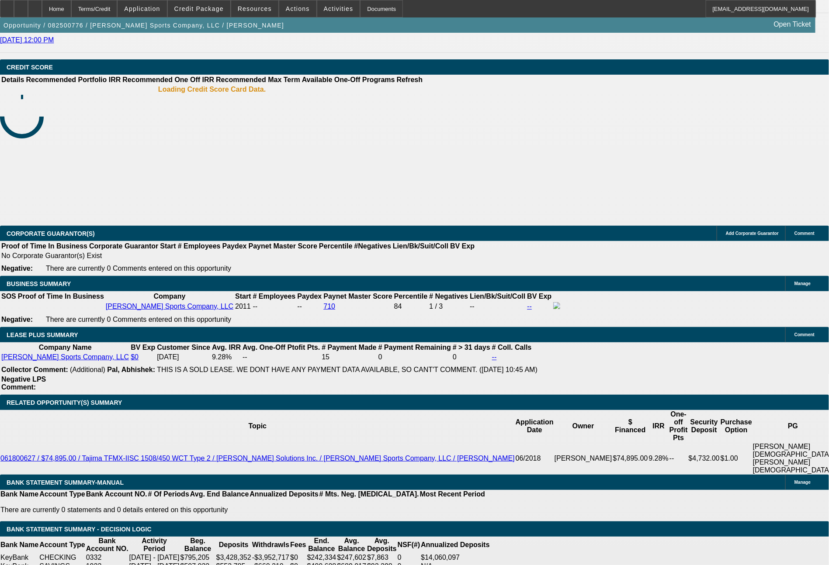
select select "0"
select select "2"
select select "0"
select select "2"
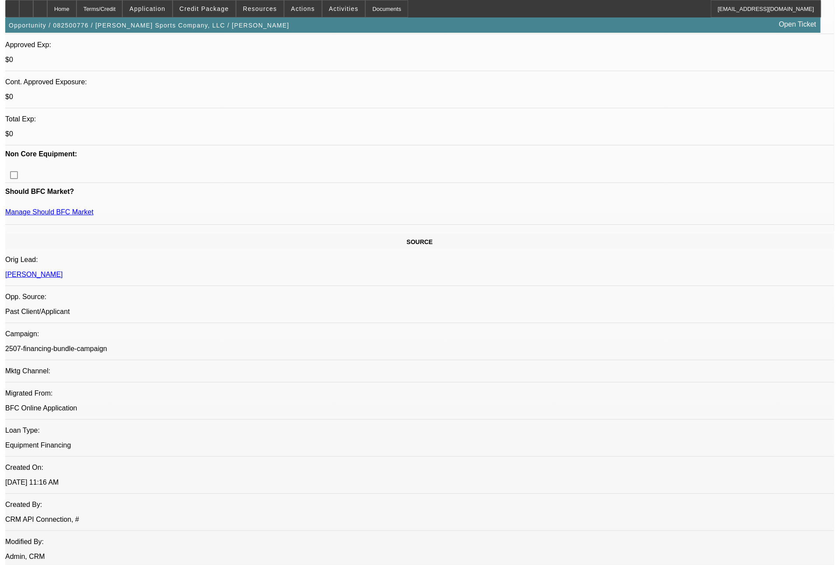
scroll to position [0, 0]
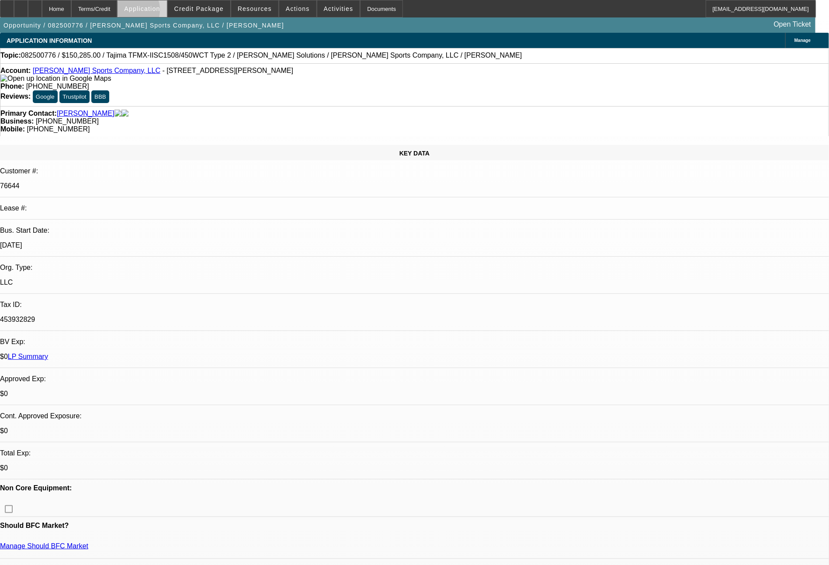
click at [154, 12] on span at bounding box center [142, 8] width 49 height 21
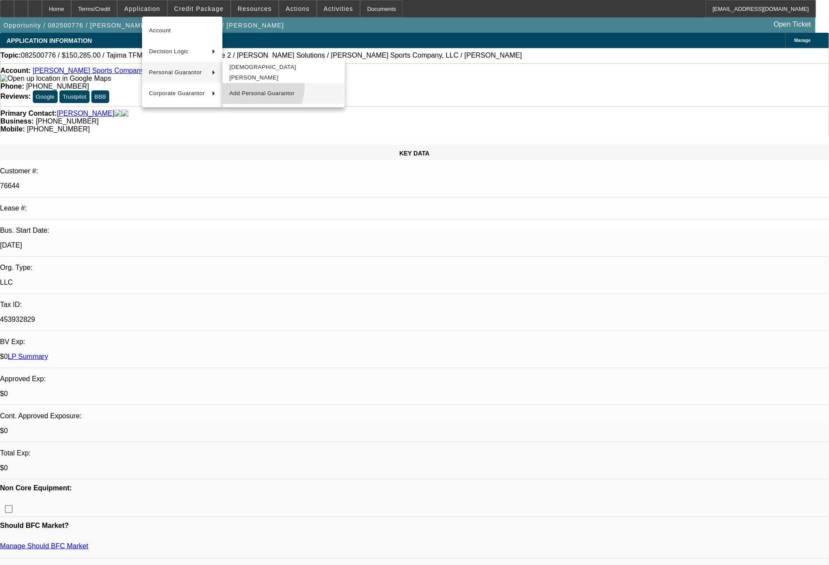
click at [255, 87] on button "Add Personal Guarantor" at bounding box center [283, 93] width 122 height 21
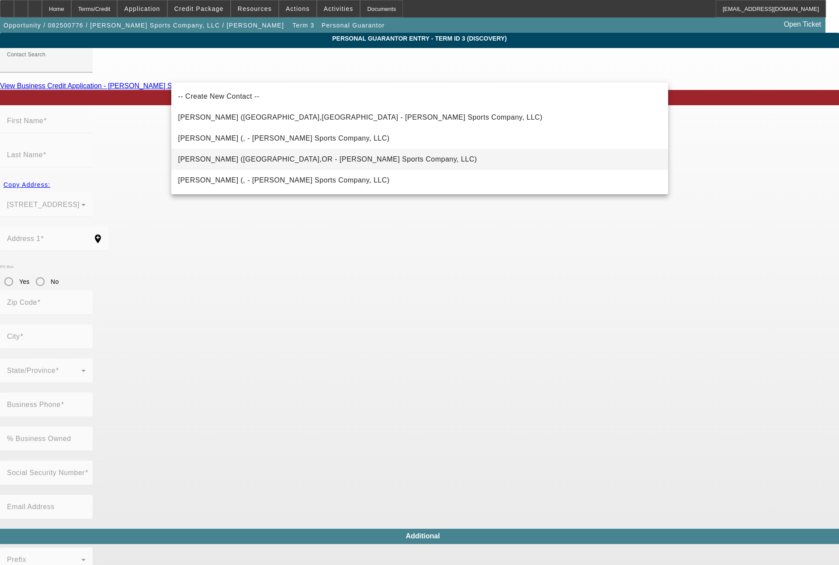
click at [232, 160] on span "Carnahan, Chris (Portland,OR - Jones Sports Company, LLC)" at bounding box center [327, 159] width 299 height 7
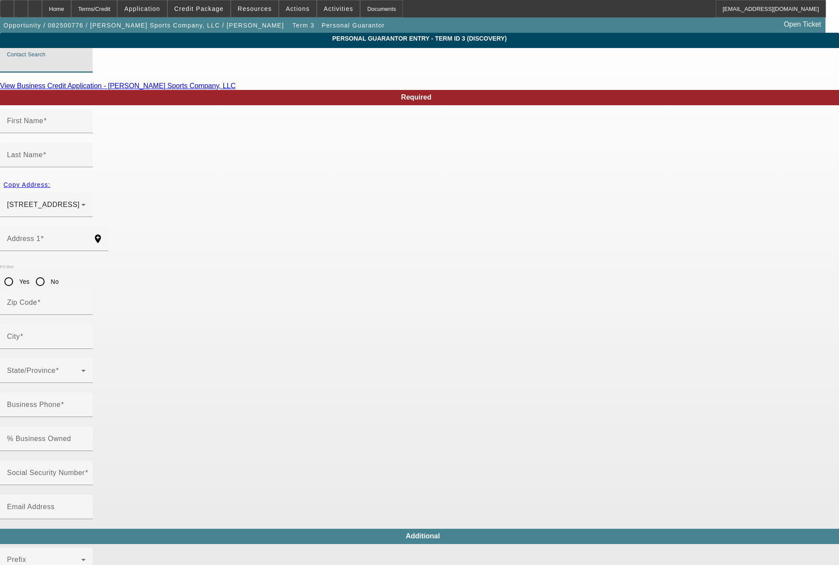
type input "Carnahan, Chris (Portland,OR - Jones Sports Company, LLC)"
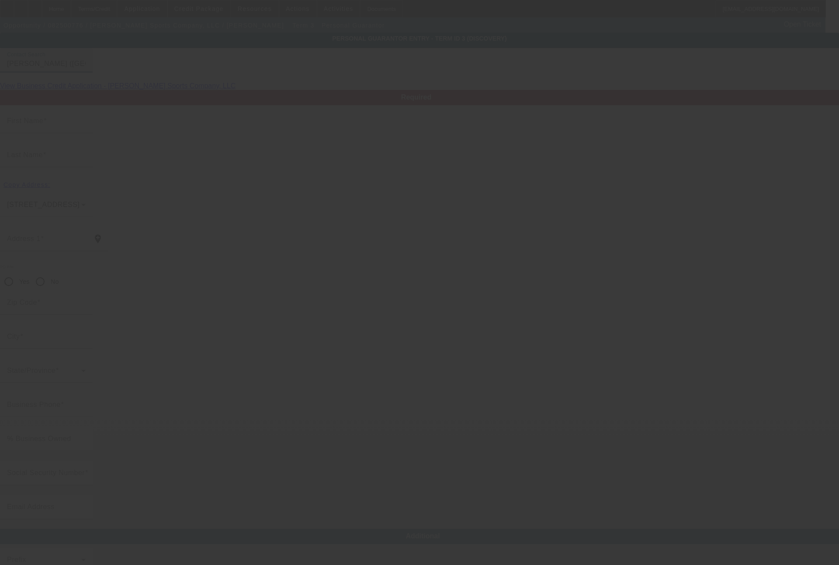
type input "Chris"
type input "Carnahan"
type input "3248 Southwest 55th Drive"
radio input "true"
type input "97221"
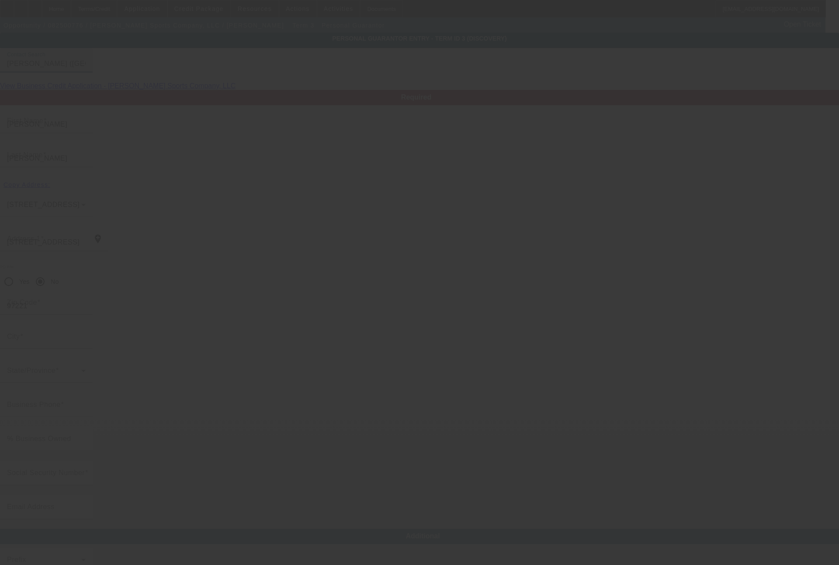
type input "Portland"
type input "(855) 589-9455"
type input "40"
type input "544-98-5314"
type input "matt@jonesgolfbags.com"
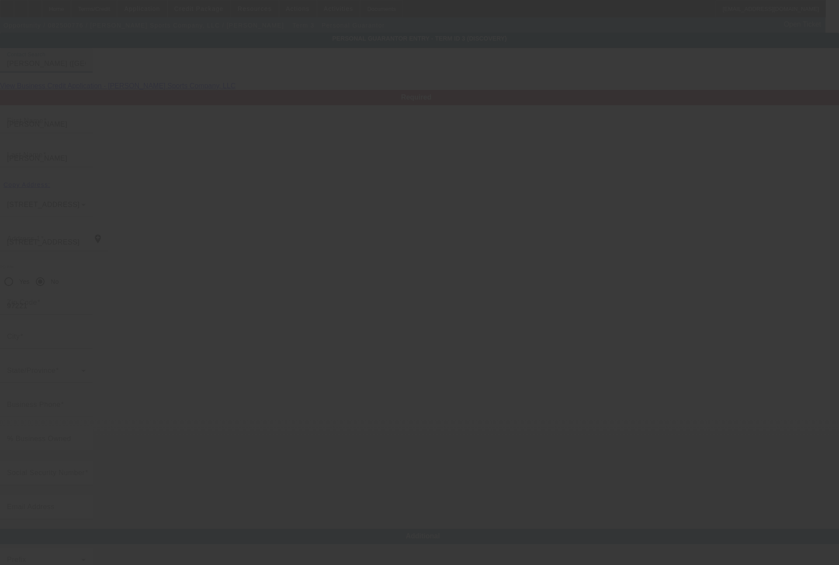
type input "(503) 724-5591"
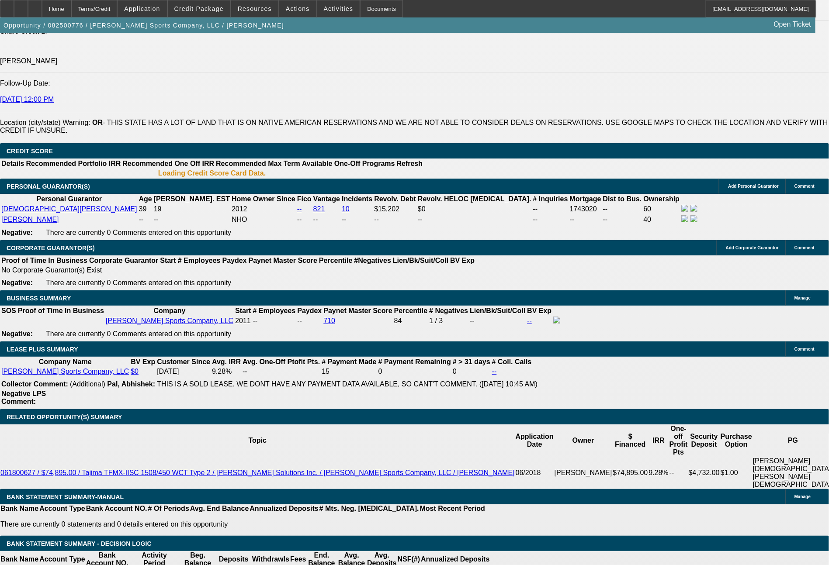
select select "0"
select select "2"
select select "0"
select select "2"
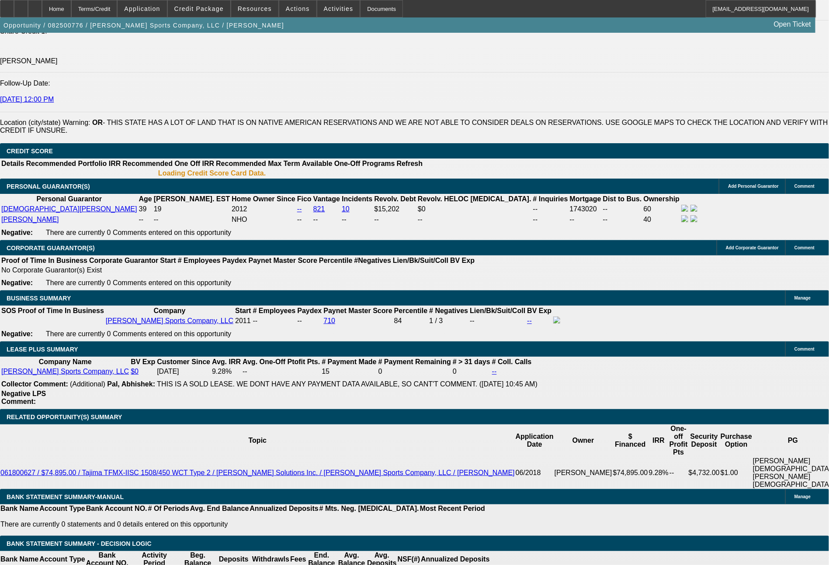
select select "0"
select select "2"
select select "0"
select select "2"
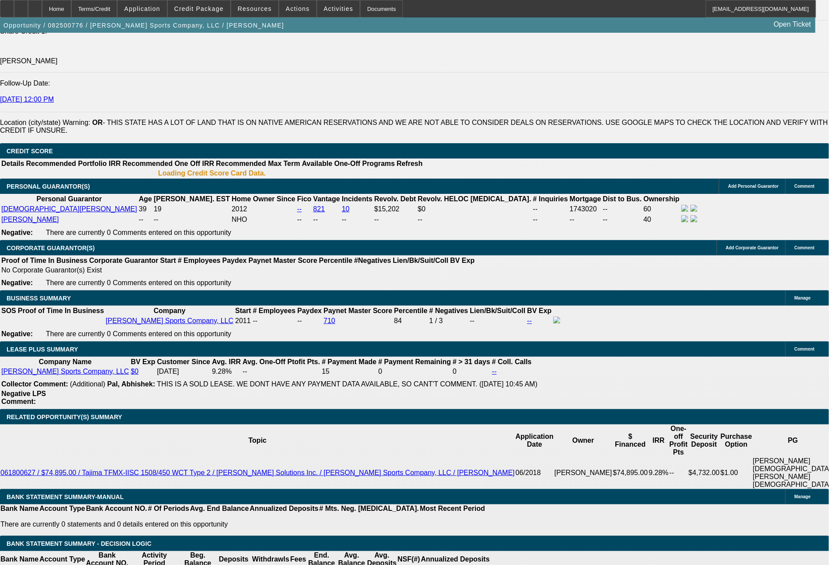
select select "0"
select select "2"
select select "0"
select select "2"
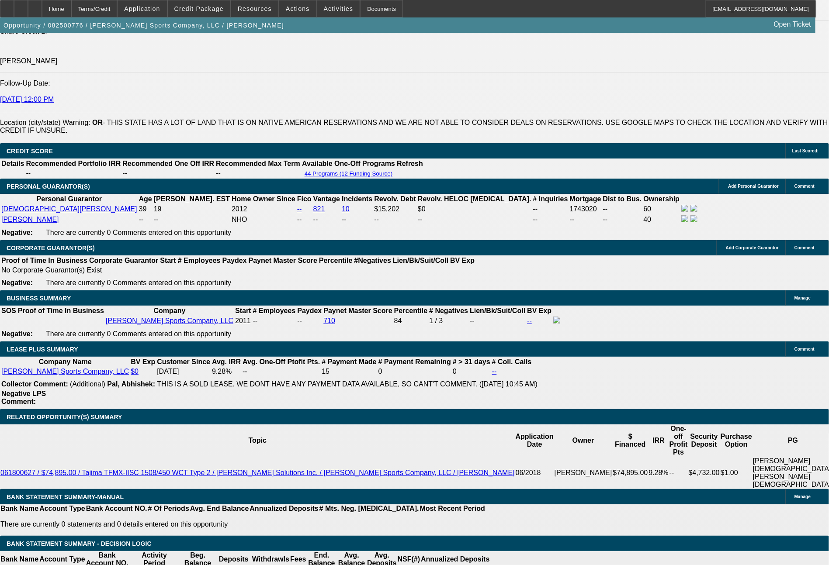
scroll to position [1259, 0]
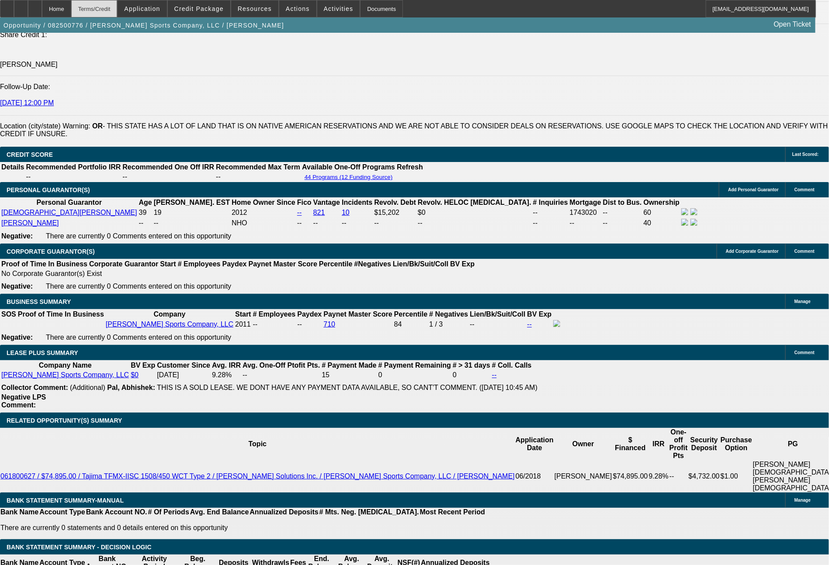
click at [118, 10] on div "Terms/Credit" at bounding box center [94, 8] width 46 height 17
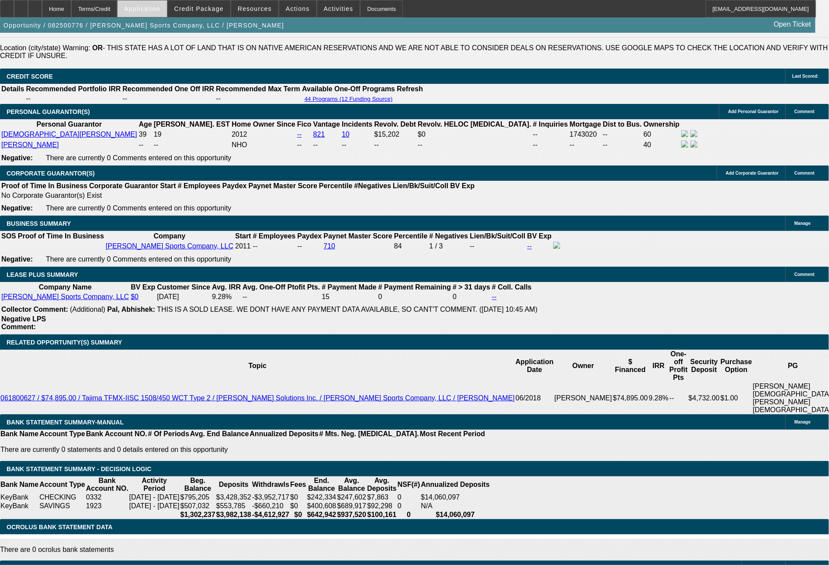
click at [155, 12] on span "Application" at bounding box center [142, 8] width 36 height 7
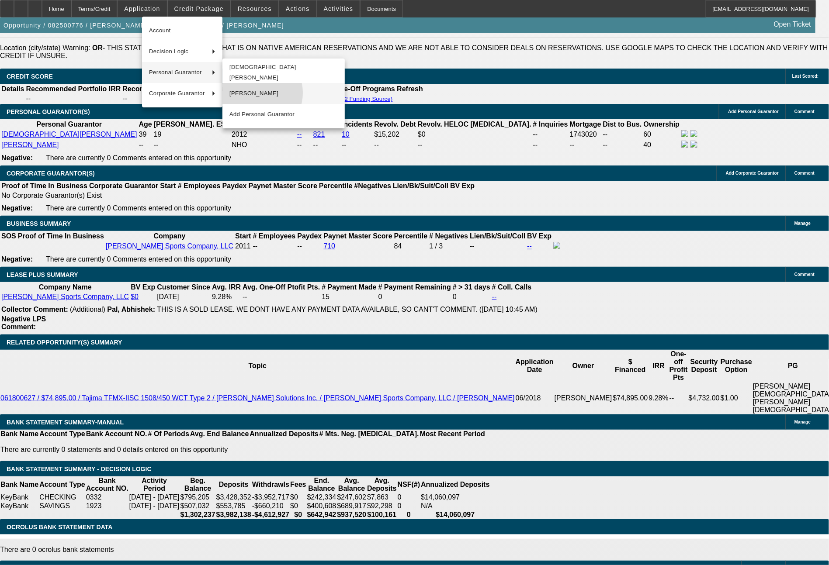
click at [253, 93] on span "[PERSON_NAME]" at bounding box center [283, 93] width 108 height 10
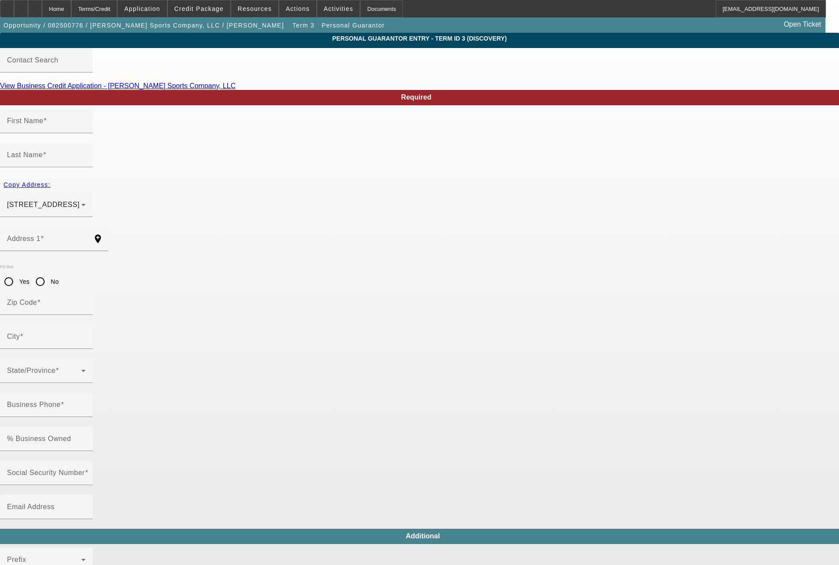
type input "Chris"
type input "Carnahan"
type input "3248 Southwest 55th Drive"
radio input "true"
type input "97221"
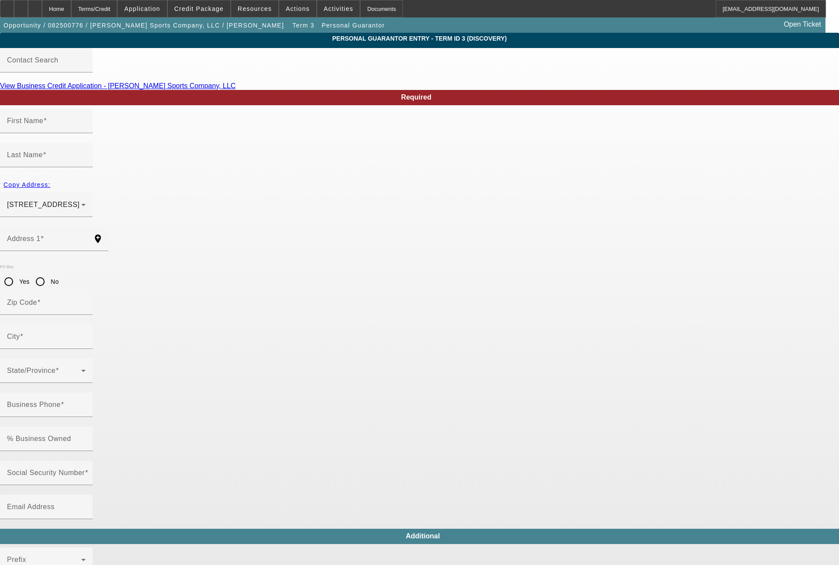
type input "Portland"
type input "(855) 589-9455"
type input "40"
type input "544-98-5314"
type input "matt@jonesgolfbags.com"
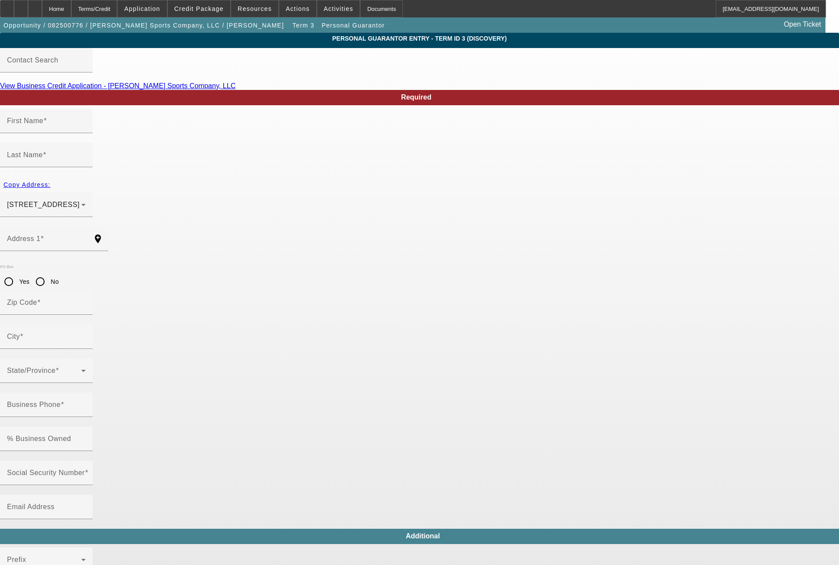
type input "(503) 724-5591"
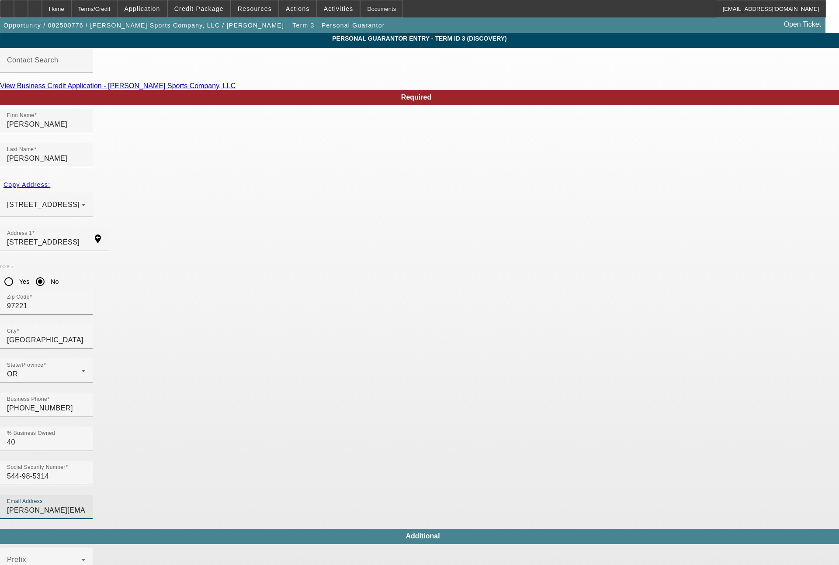
click at [86, 505] on input "matt@jonesgolfbags.com" at bounding box center [46, 510] width 79 height 10
click at [86, 505] on input "chris@jonesgolfbags.com" at bounding box center [46, 510] width 79 height 10
type input "chris@jonessportsco.com"
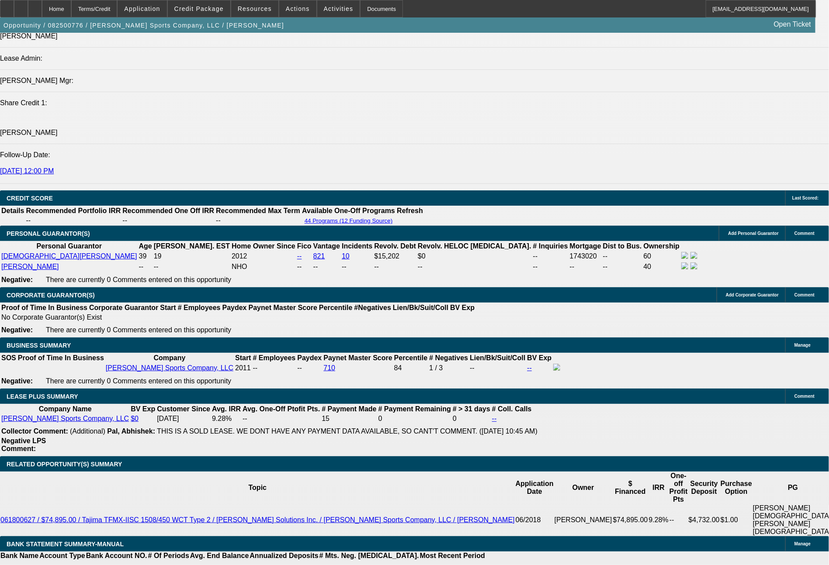
select select "0"
select select "2"
select select "0"
select select "2"
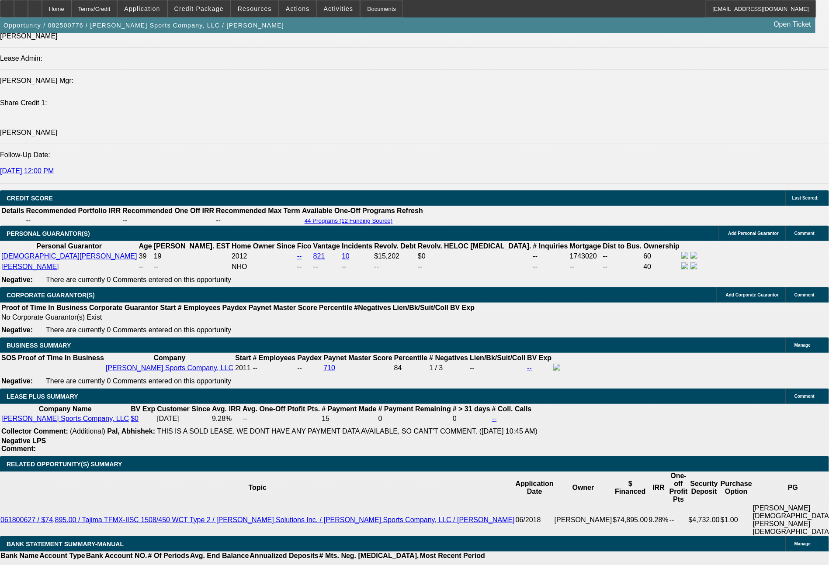
select select "0"
select select "2"
select select "0"
select select "2"
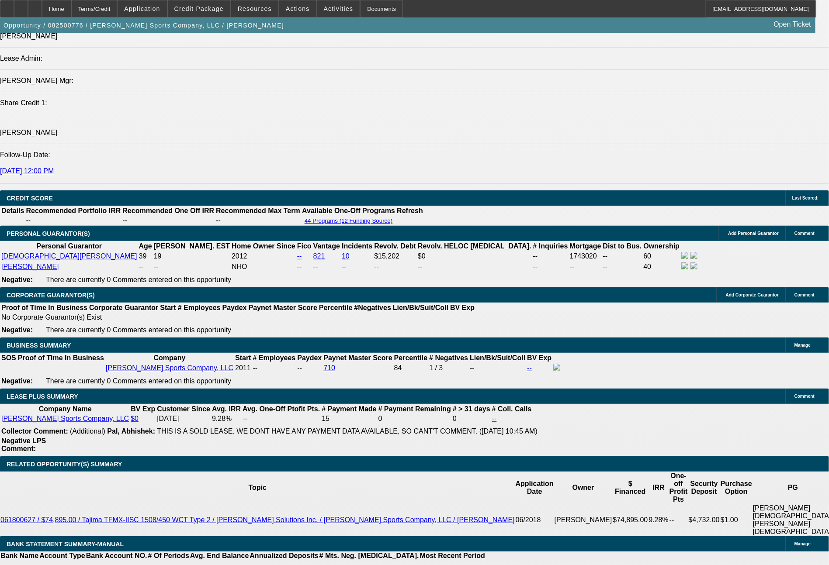
select select "0"
select select "2"
select select "0"
select select "2"
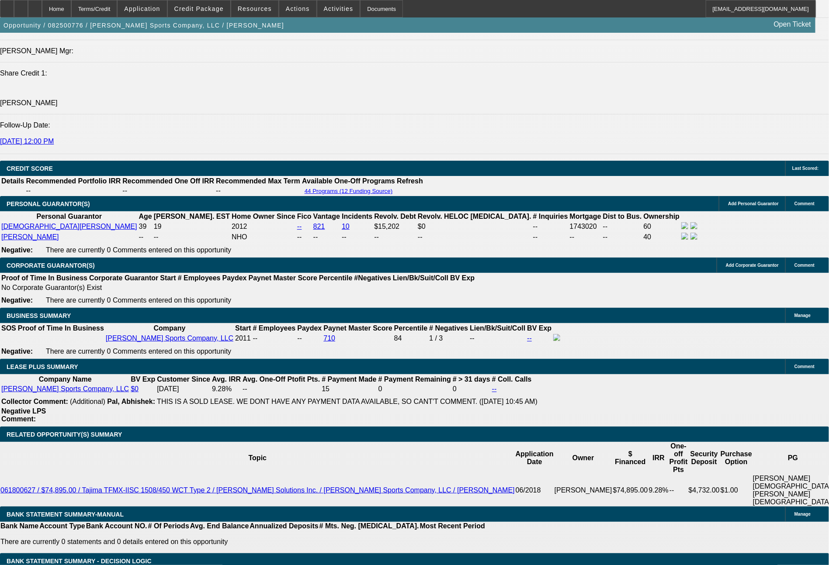
scroll to position [1259, 0]
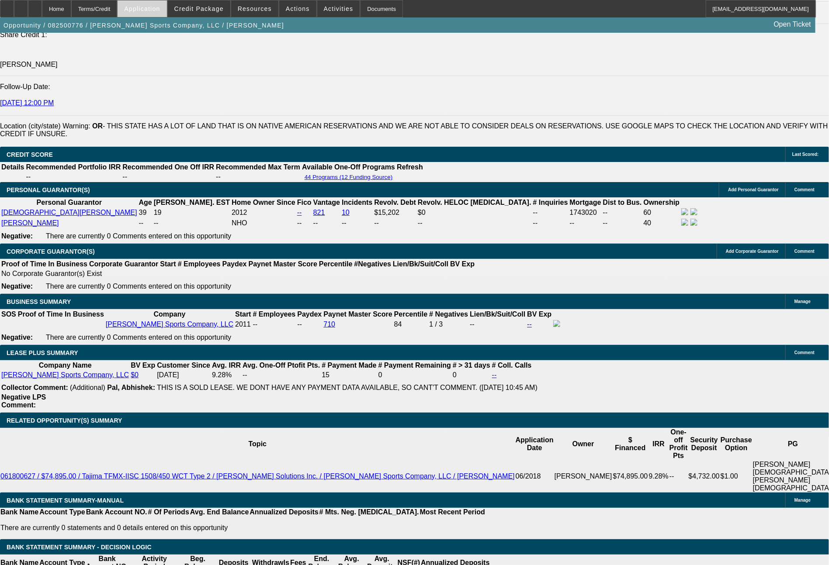
click at [156, 12] on span "Application" at bounding box center [142, 8] width 36 height 7
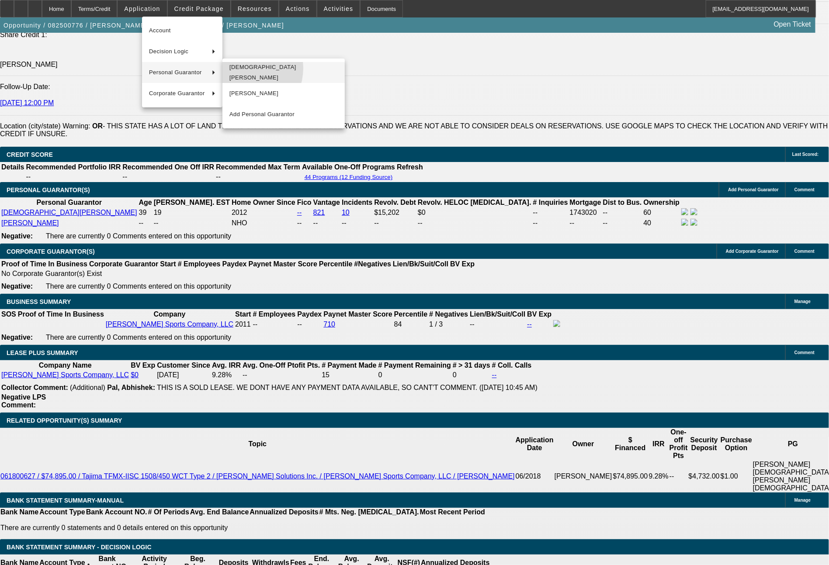
click at [240, 68] on span "[DEMOGRAPHIC_DATA][PERSON_NAME]" at bounding box center [283, 72] width 108 height 21
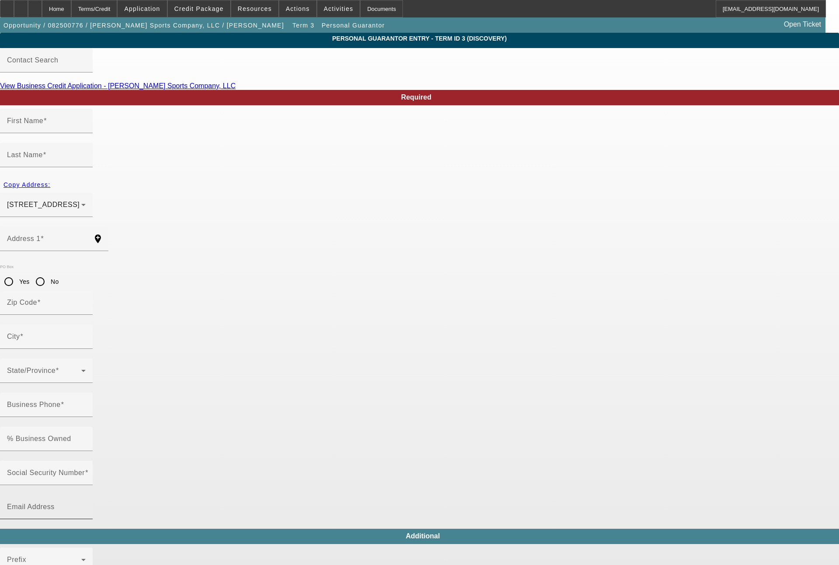
type input "Matthew"
type input "Lemman"
type input "7250 Southwest Durham Road"
radio input "true"
type input "97224"
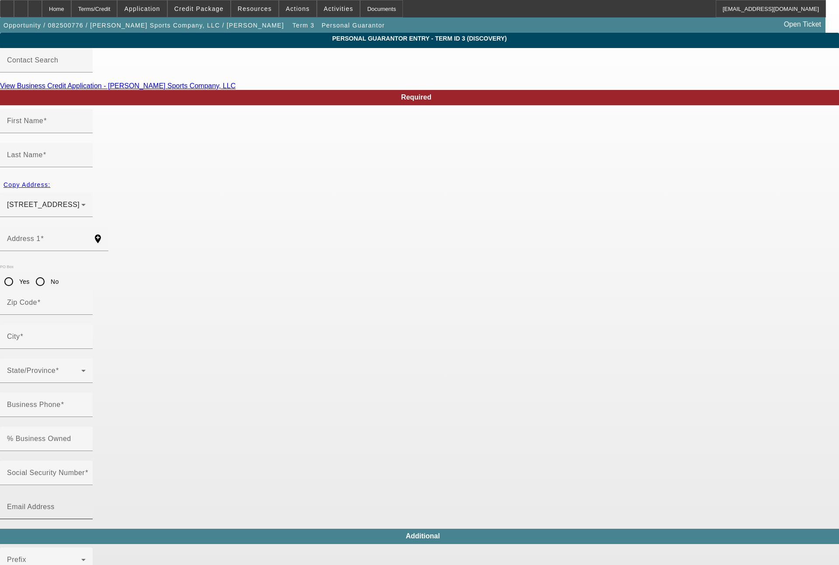
type input "Tigard"
type input "[PHONE_NUMBER]"
type input "60"
type input "532-13-8025"
type input "matt@jonesgolfbags.com"
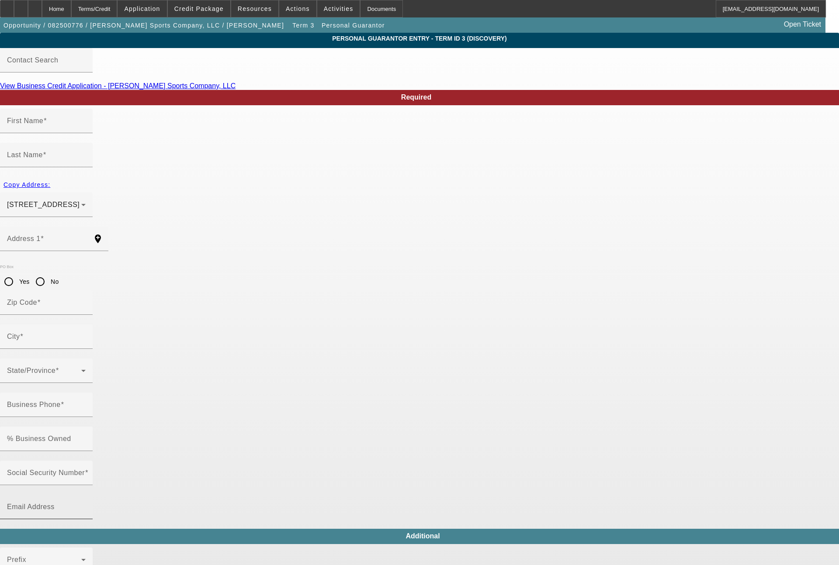
type input "[PHONE_NUMBER]"
type input "$550,000.00"
type input "$95,000.00"
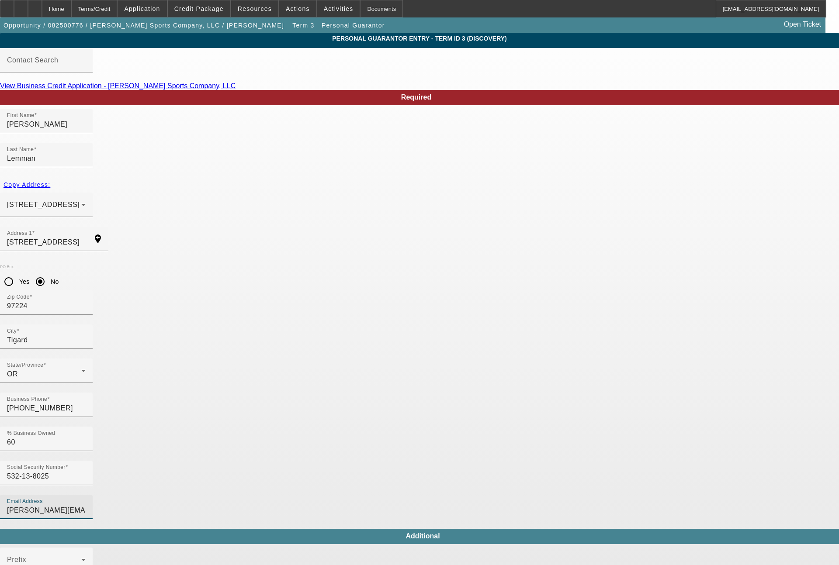
click at [86, 505] on input "matt@jonesgolfbags.com" at bounding box center [46, 510] width 79 height 10
type input "matt@jonessportsco.com"
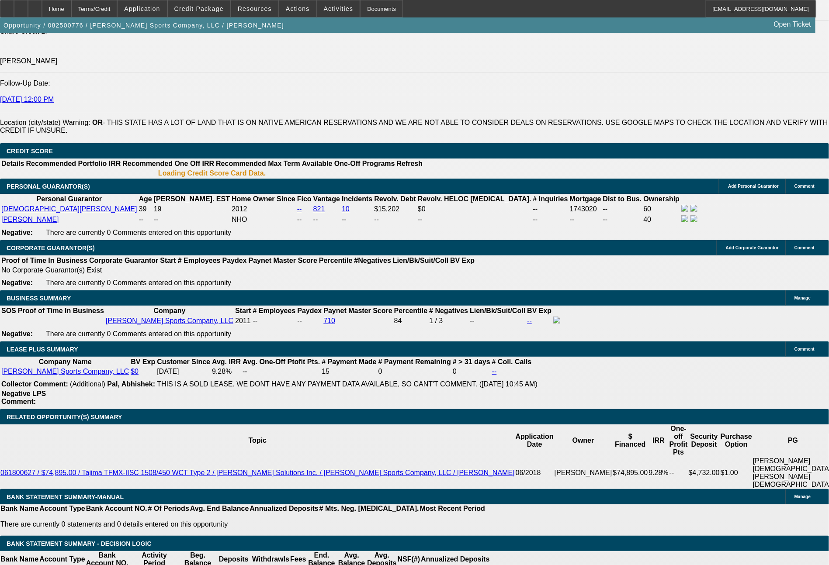
select select "0"
select select "2"
select select "0"
select select "2"
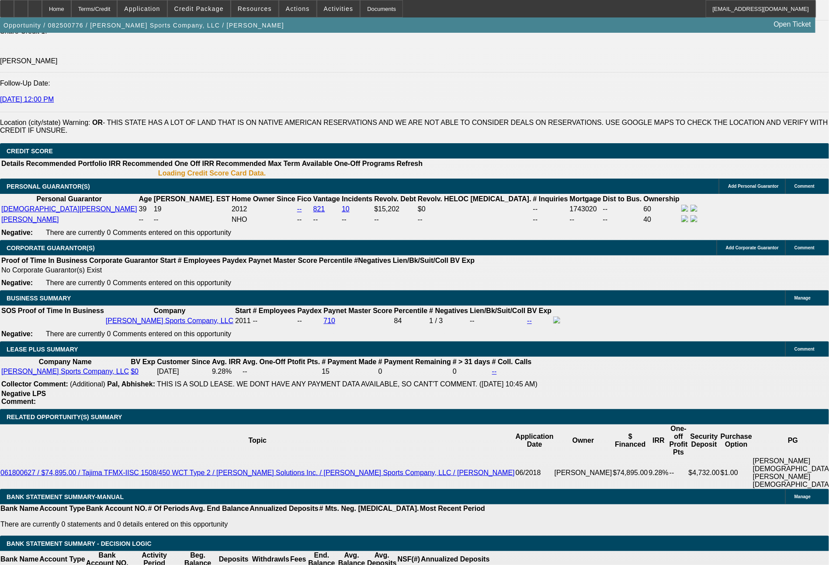
select select "0"
select select "2"
select select "0"
select select "2"
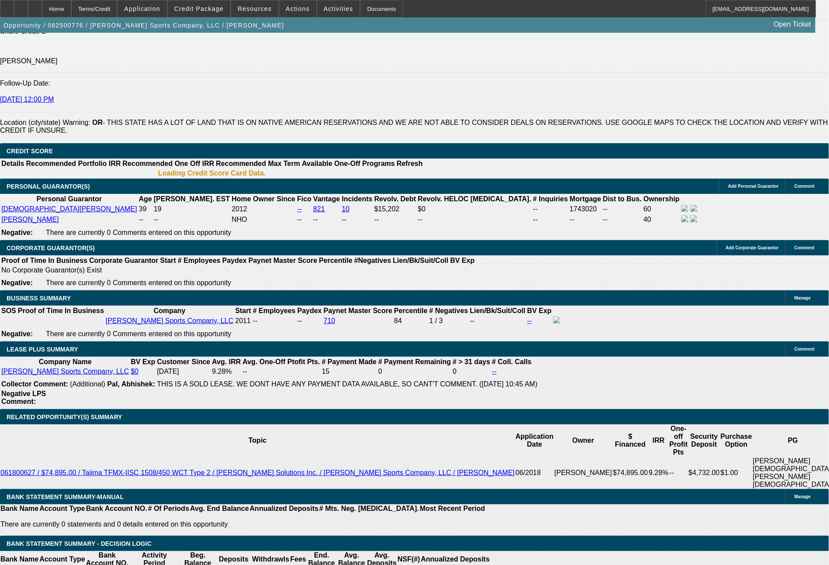
select select "0"
select select "2"
select select "0"
select select "2"
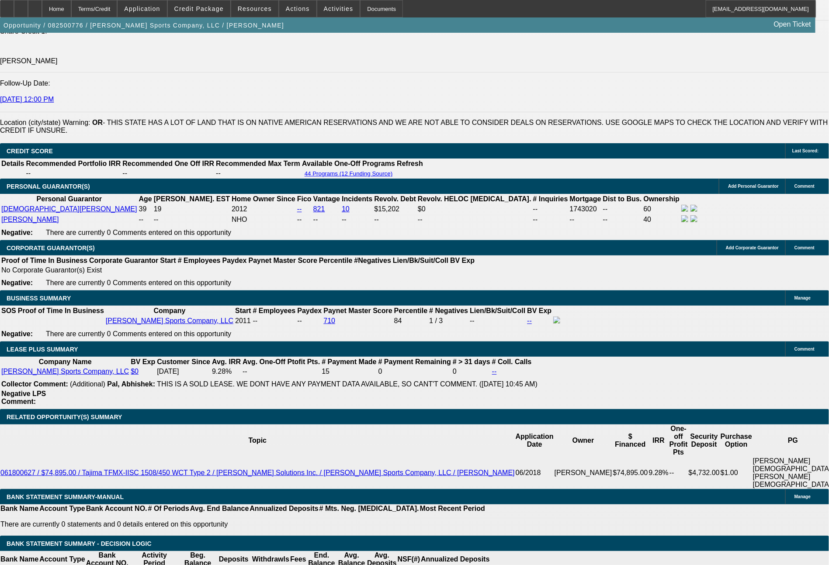
scroll to position [1259, 0]
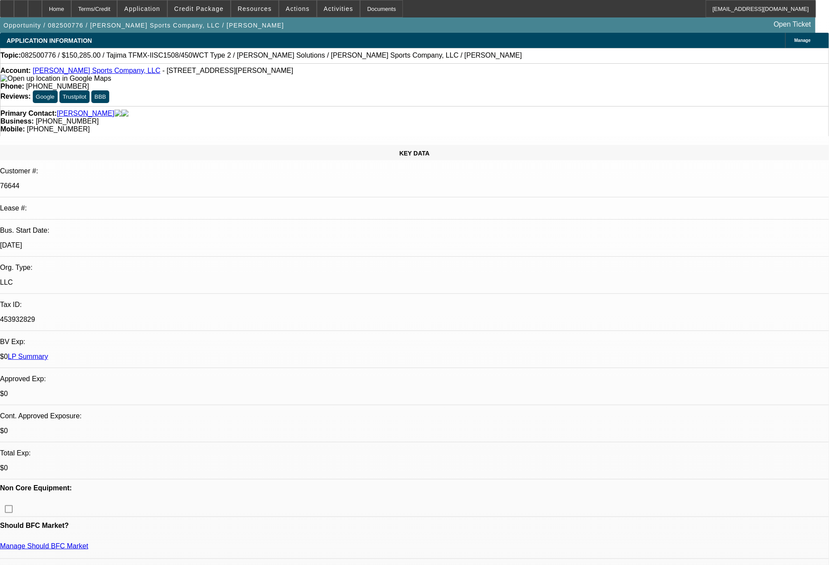
select select "0"
select select "2"
select select "0"
select select "2"
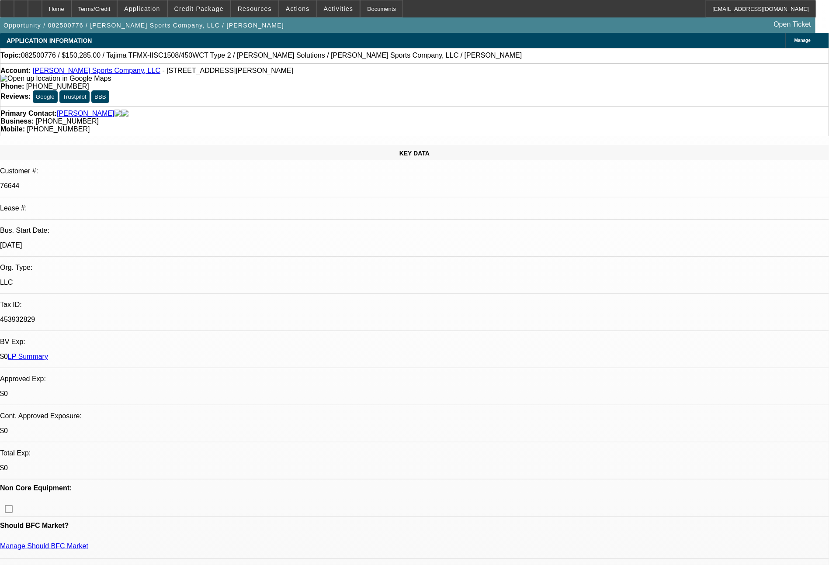
select select "0"
select select "2"
select select "0"
select select "2"
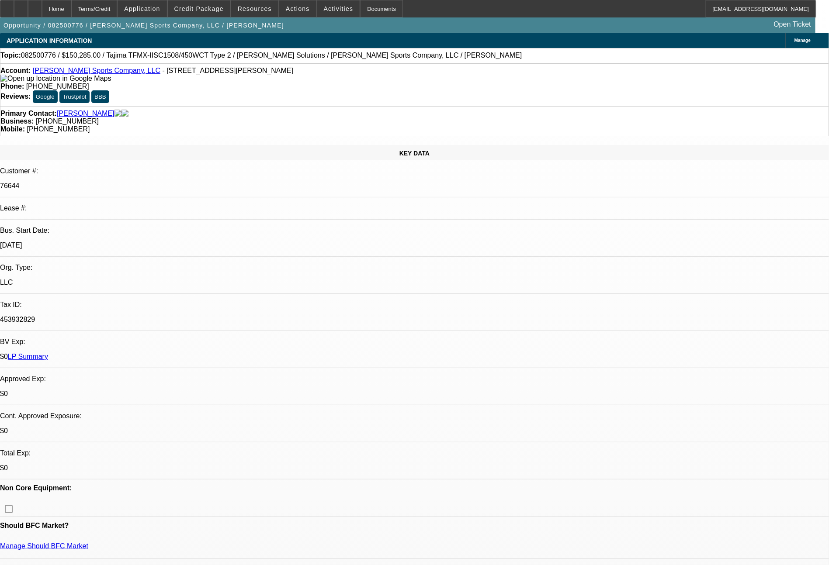
select select "0"
select select "2"
select select "0"
select select "2"
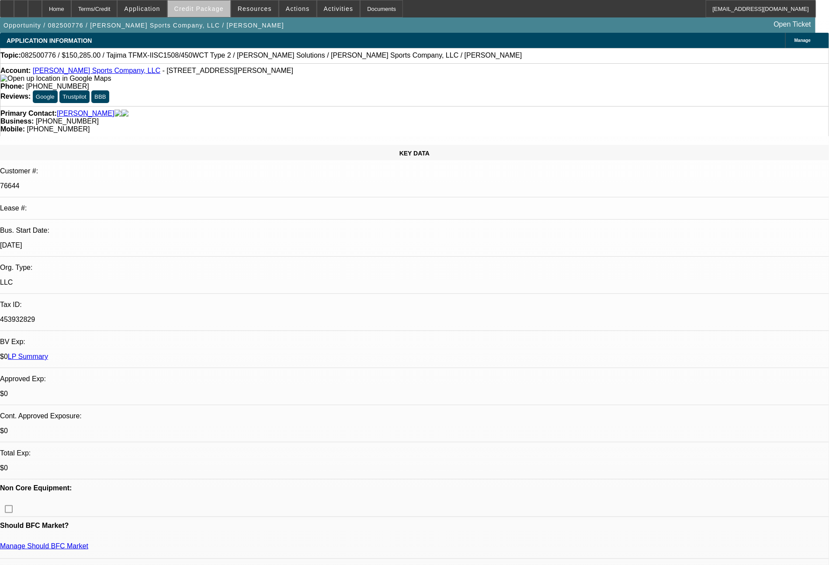
click at [223, 12] on span "Credit Package" at bounding box center [198, 8] width 49 height 7
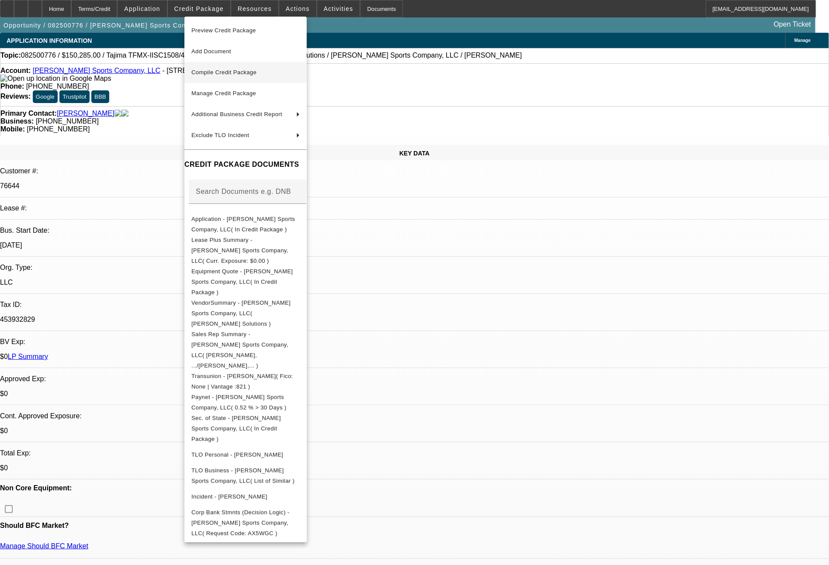
click at [223, 75] on span "Compile Credit Package" at bounding box center [223, 72] width 65 height 7
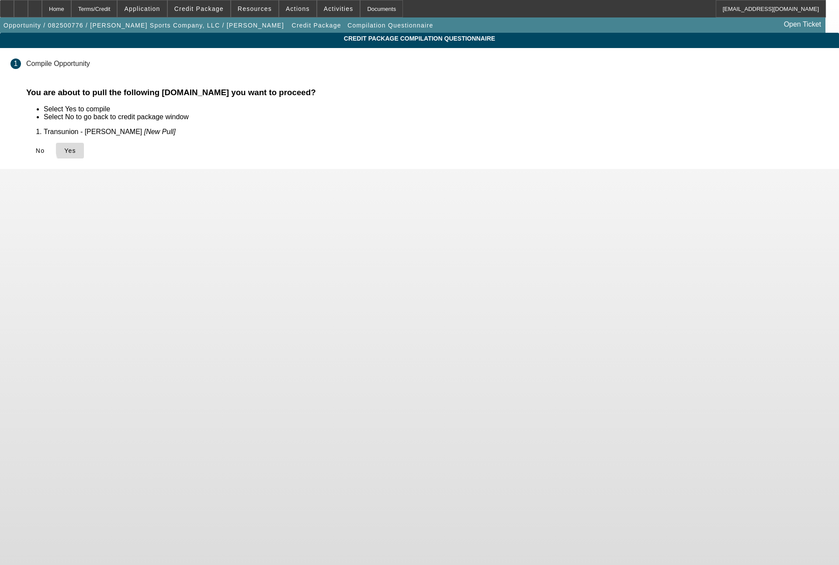
click at [84, 148] on span at bounding box center [70, 150] width 28 height 21
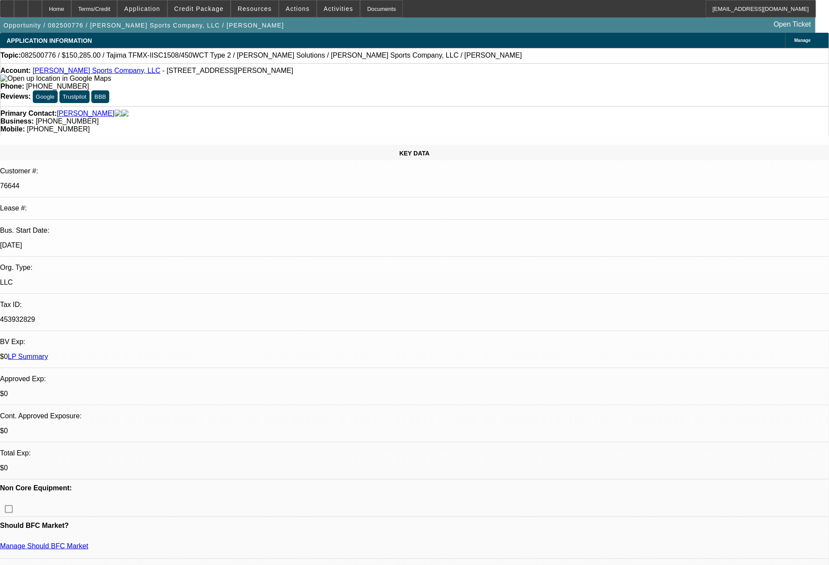
select select "0"
select select "2"
select select "0"
select select "2"
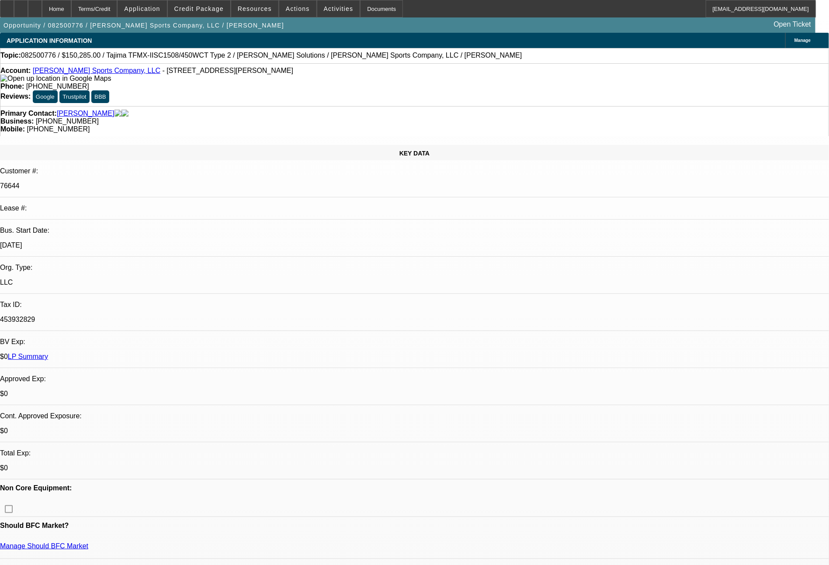
select select "0"
select select "2"
select select "0"
select select "2"
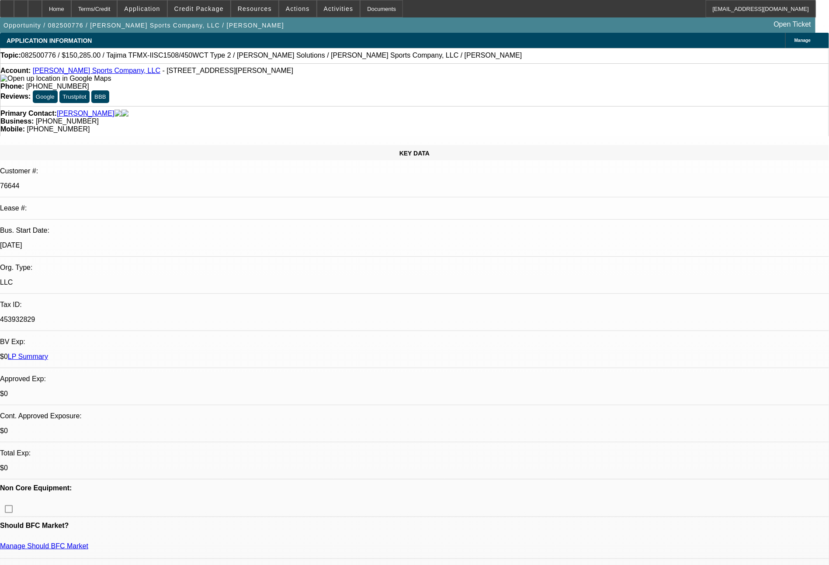
select select "0"
select select "2"
select select "0"
select select "2"
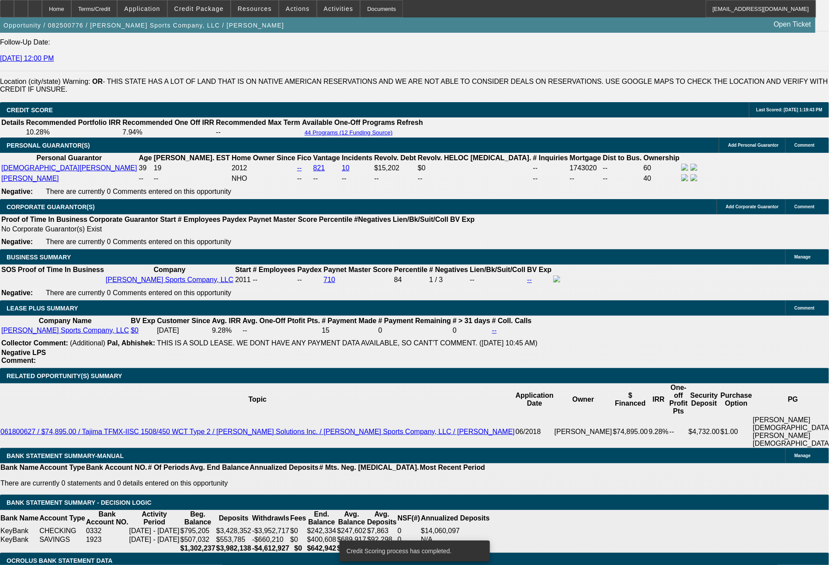
scroll to position [1300, 0]
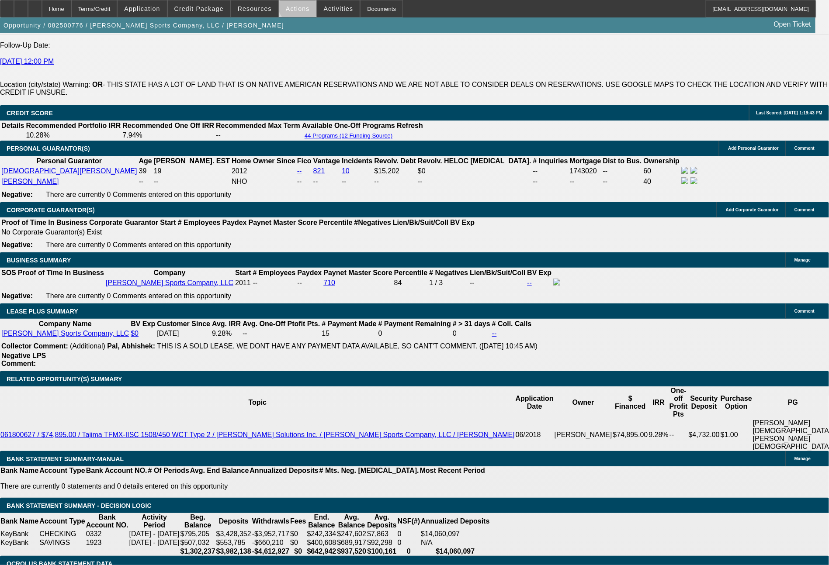
click at [299, 7] on span "Actions" at bounding box center [298, 8] width 24 height 7
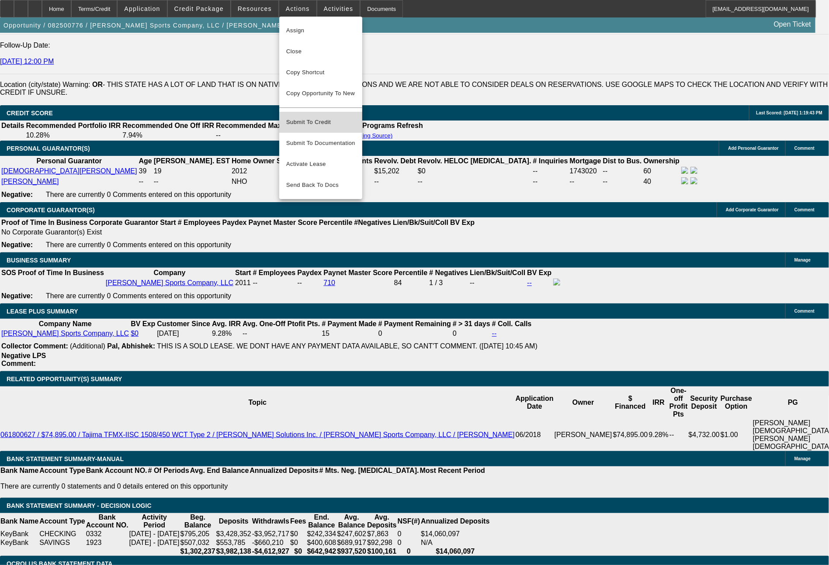
click at [321, 117] on span "Submit To Credit" at bounding box center [320, 122] width 69 height 10
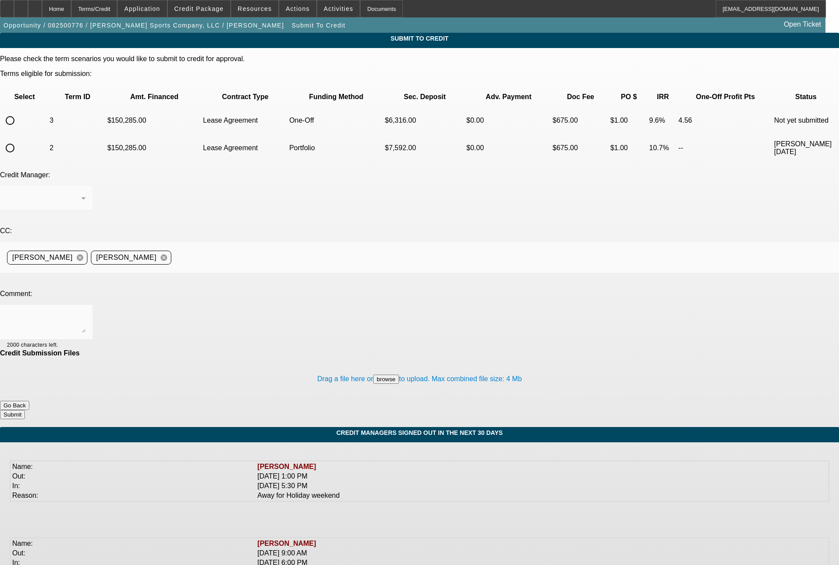
click at [19, 112] on input "radio" at bounding box center [9, 120] width 17 height 17
radio input "true"
click at [86, 305] on div at bounding box center [46, 322] width 79 height 35
type textarea "Please send to FCEF for one off review, solid deal for a current customer. Than…"
click at [25, 410] on button "Submit" at bounding box center [12, 414] width 25 height 9
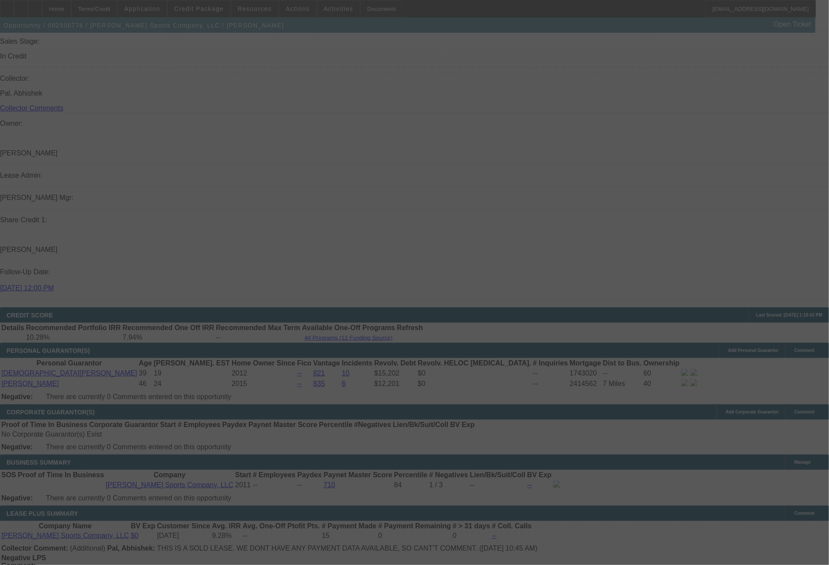
scroll to position [1112, 0]
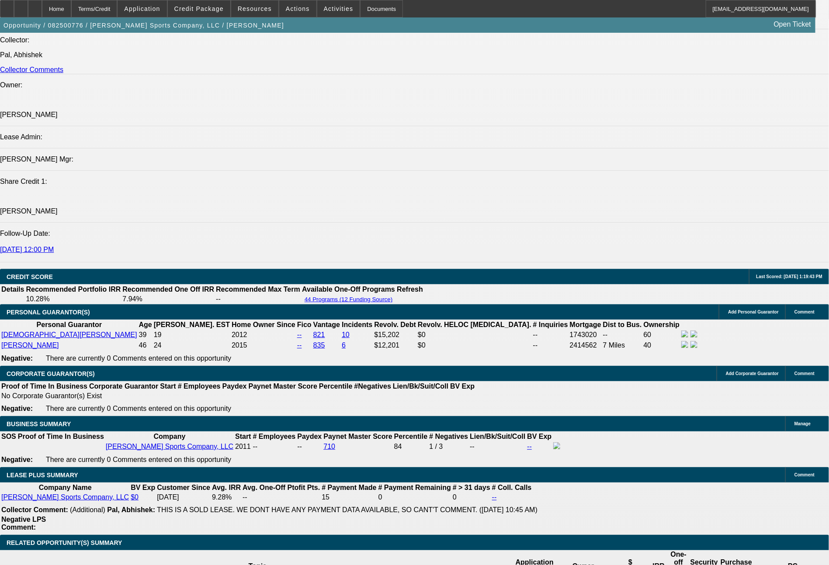
select select "0"
select select "2"
select select "0"
select select "2"
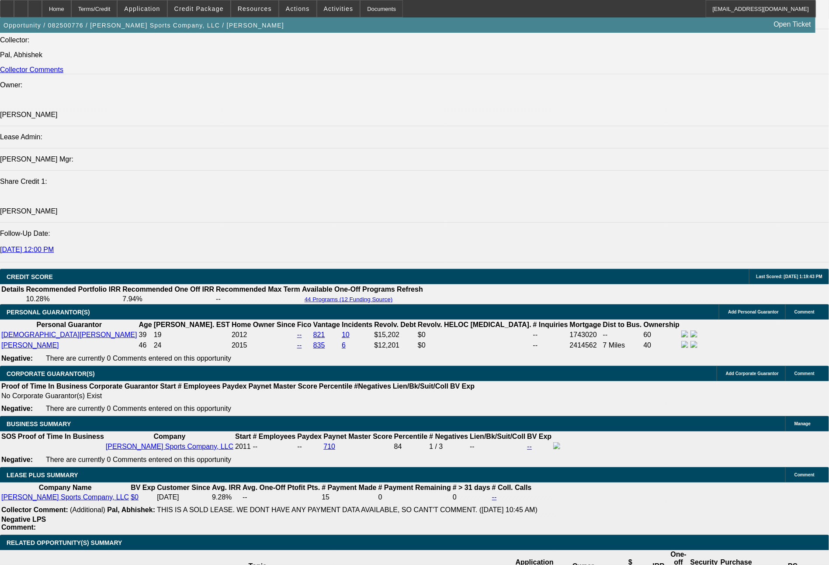
select select "0"
select select "2"
select select "0"
select select "2"
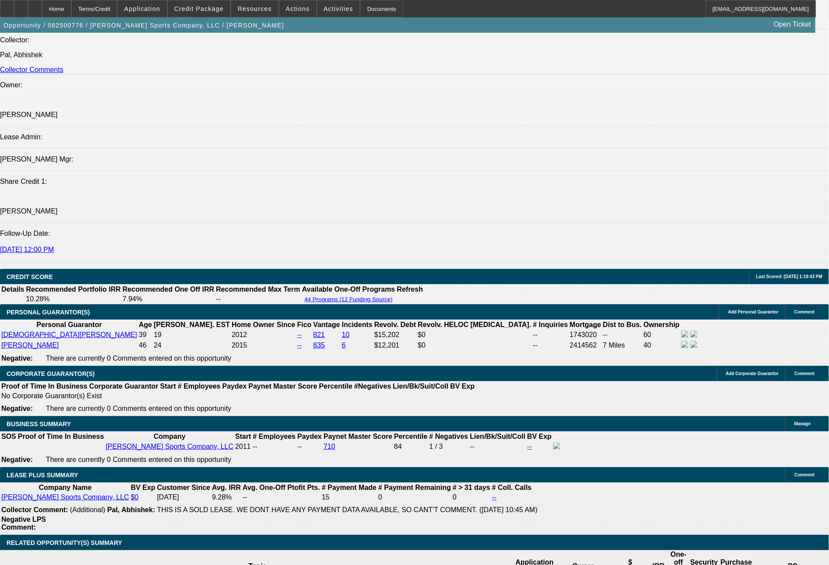
select select "0"
select select "2"
select select "0"
select select "2"
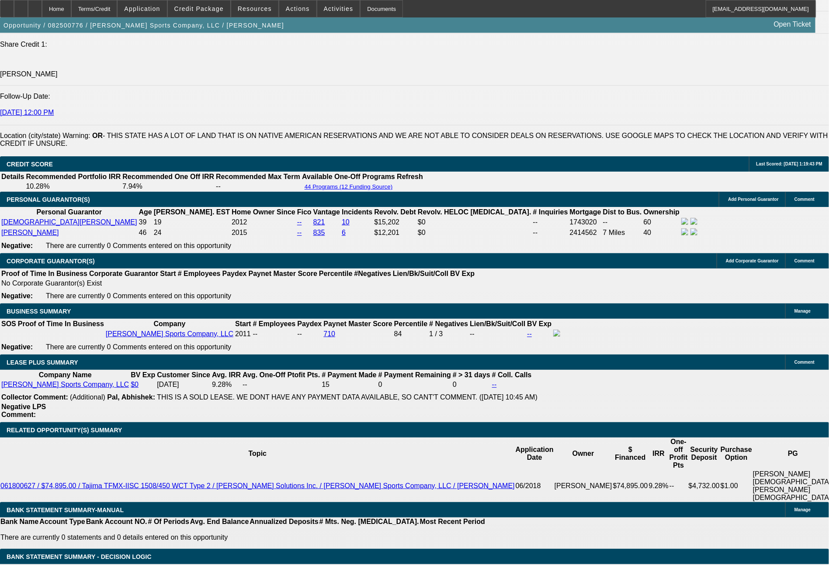
scroll to position [1299, 0]
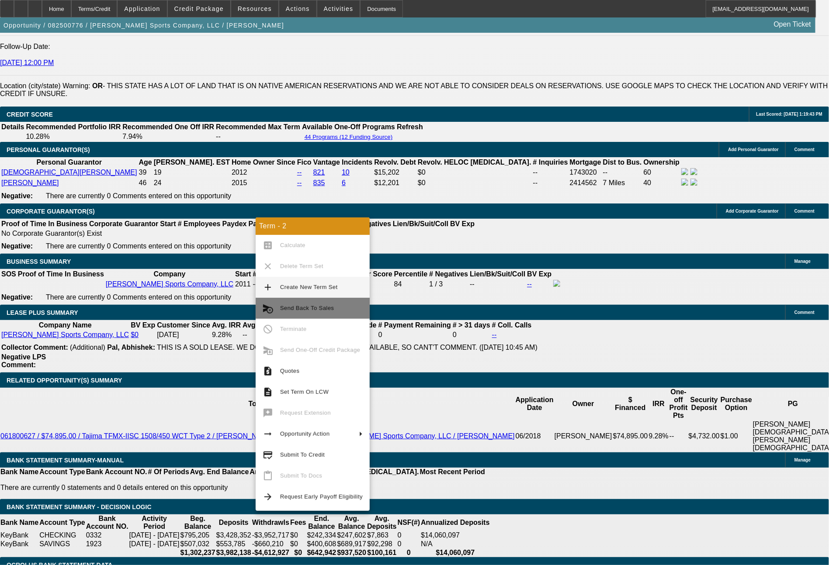
click at [301, 310] on span "Send Back To Sales" at bounding box center [307, 308] width 54 height 7
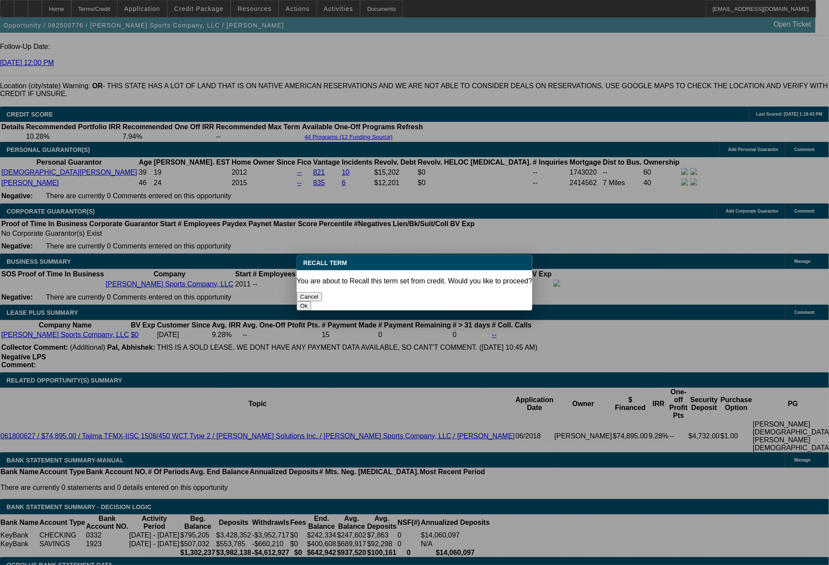
scroll to position [0, 0]
click at [311, 301] on button "Ok" at bounding box center [304, 305] width 14 height 9
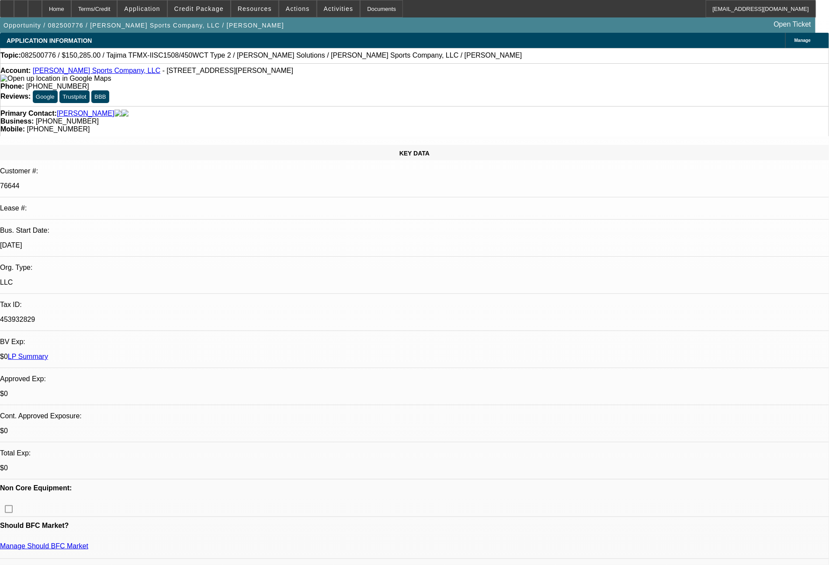
type textarea "extra term set, unneeded"
select select "0"
select select "2"
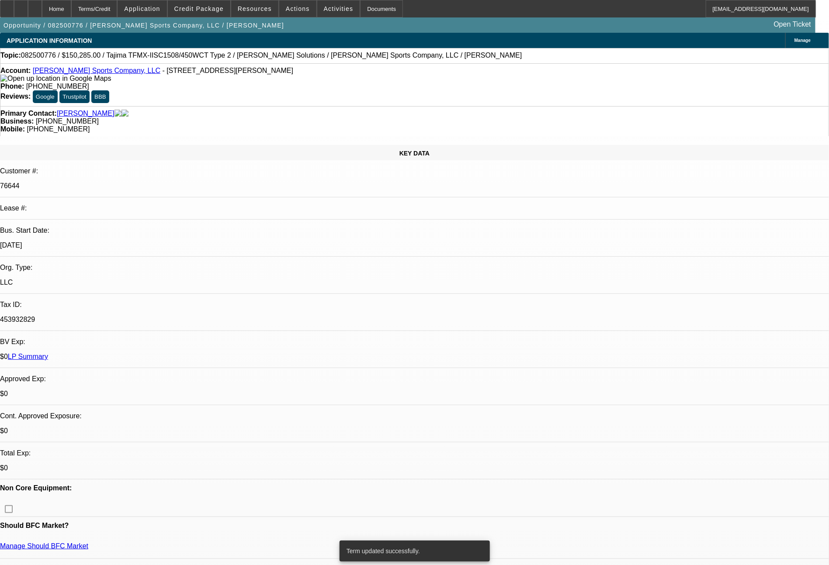
select select "2"
select select "0"
select select "2"
select select "0"
select select "2"
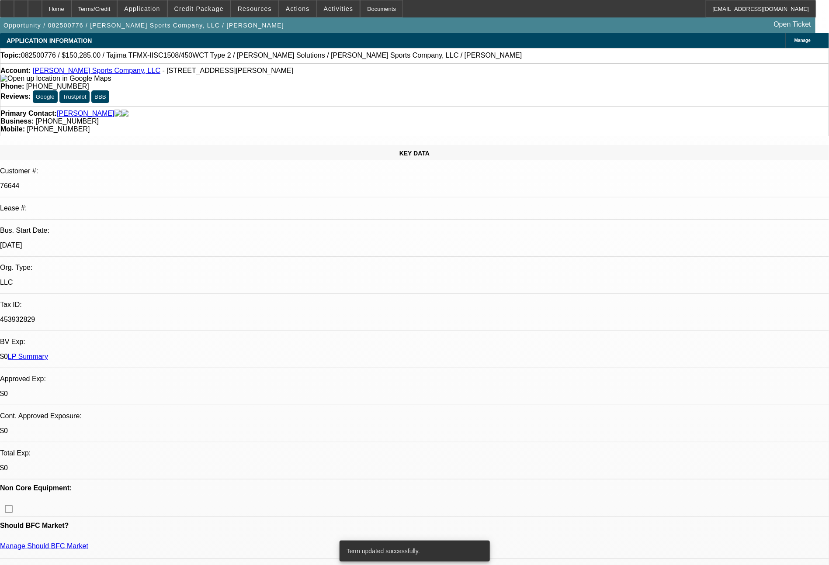
select select "2"
select select "0"
select select "2"
select select "0"
select select "2"
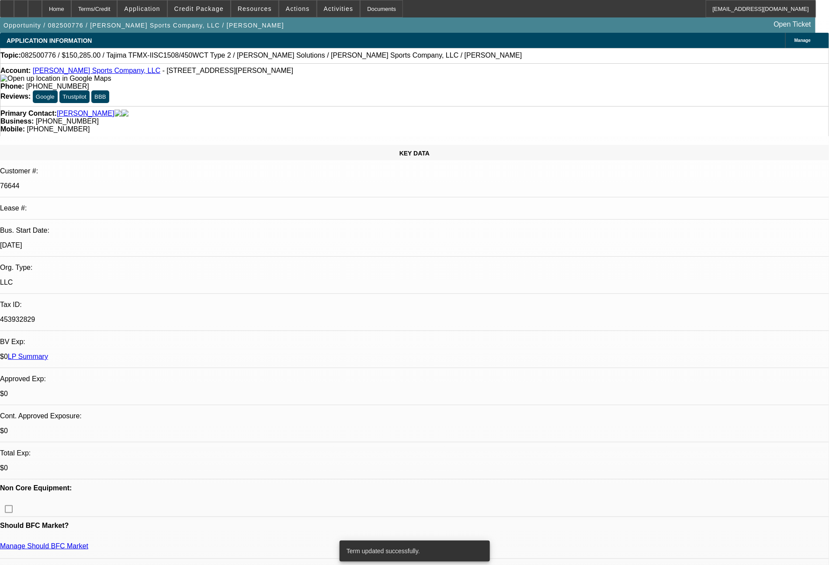
select select "2"
select select "0"
select select "2"
select select "0"
select select "2"
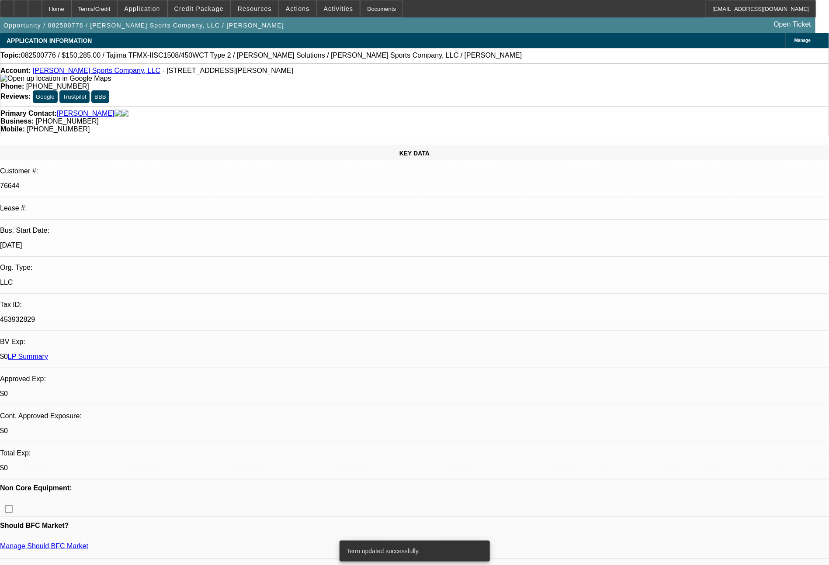
select select "2"
select select "0"
select select "2"
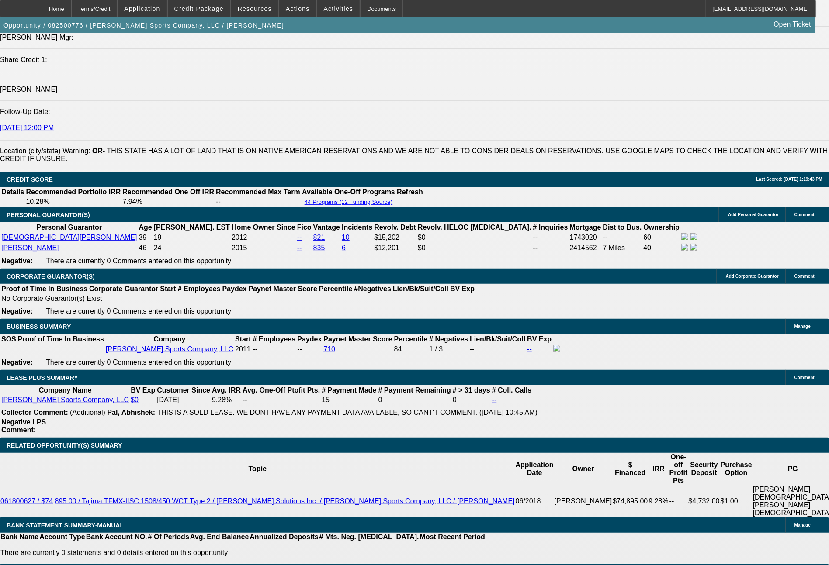
scroll to position [1244, 0]
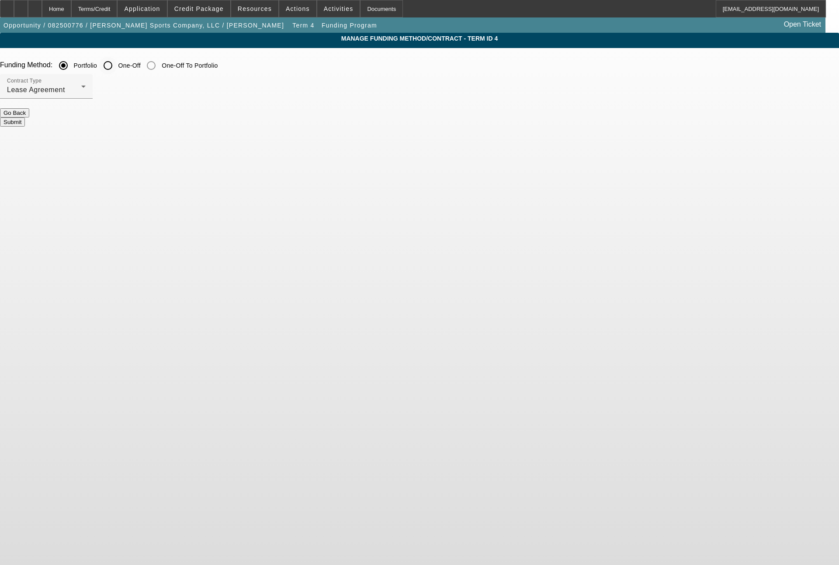
click at [117, 66] on input "One-Off" at bounding box center [107, 65] width 17 height 17
radio input "true"
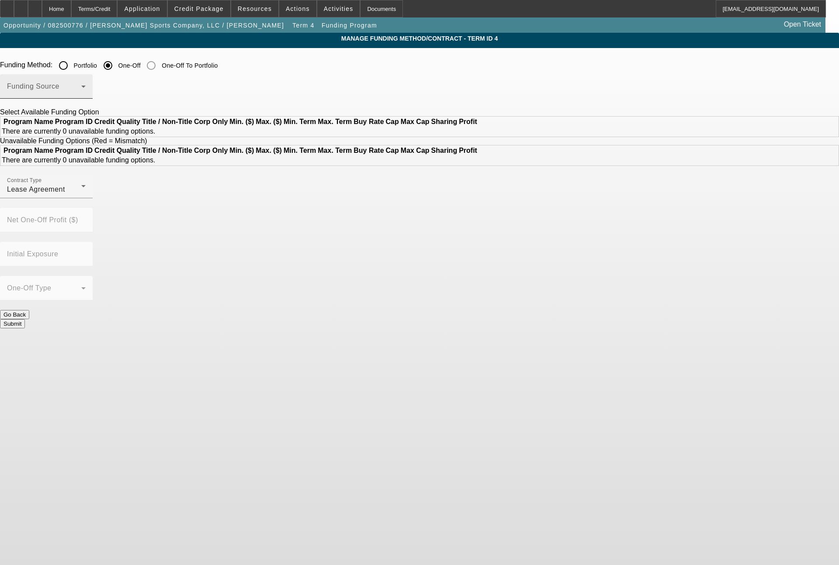
click at [86, 84] on div "Funding Source" at bounding box center [46, 86] width 79 height 24
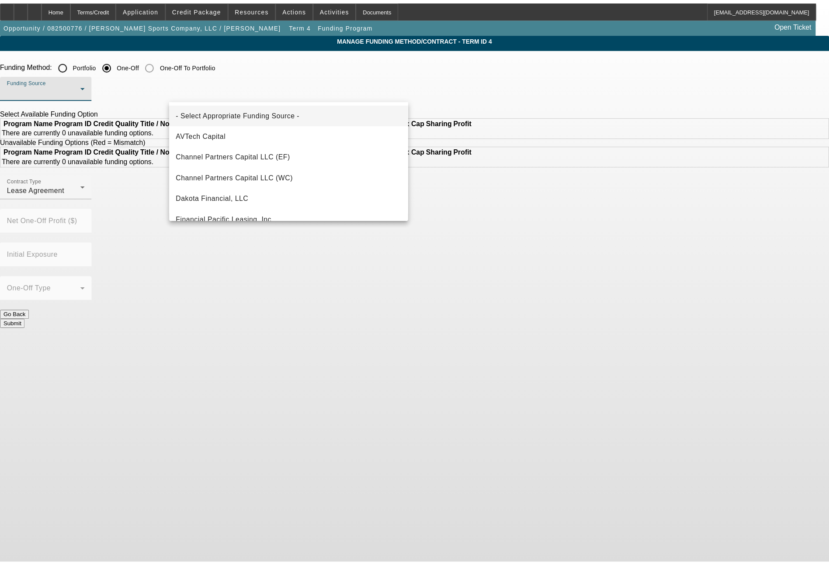
scroll to position [105, 0]
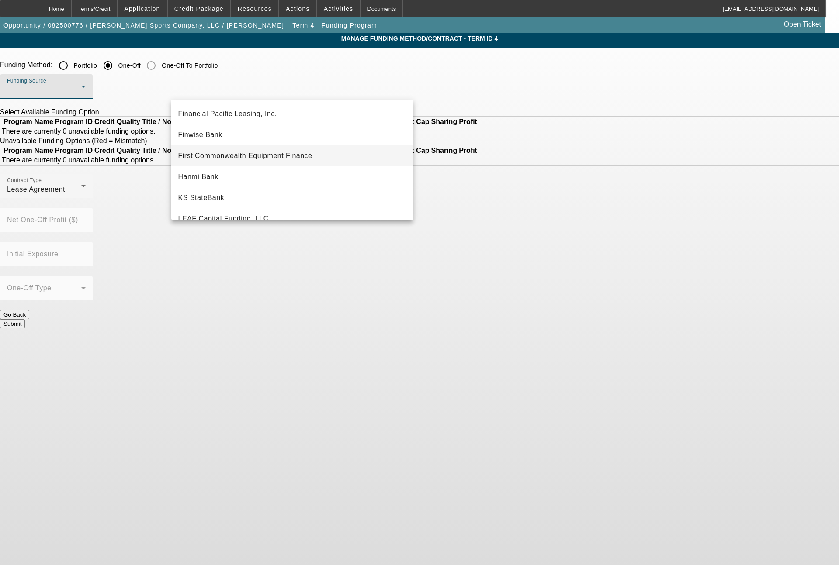
click at [263, 159] on span "First Commonwealth Equipment Finance" at bounding box center [245, 156] width 134 height 10
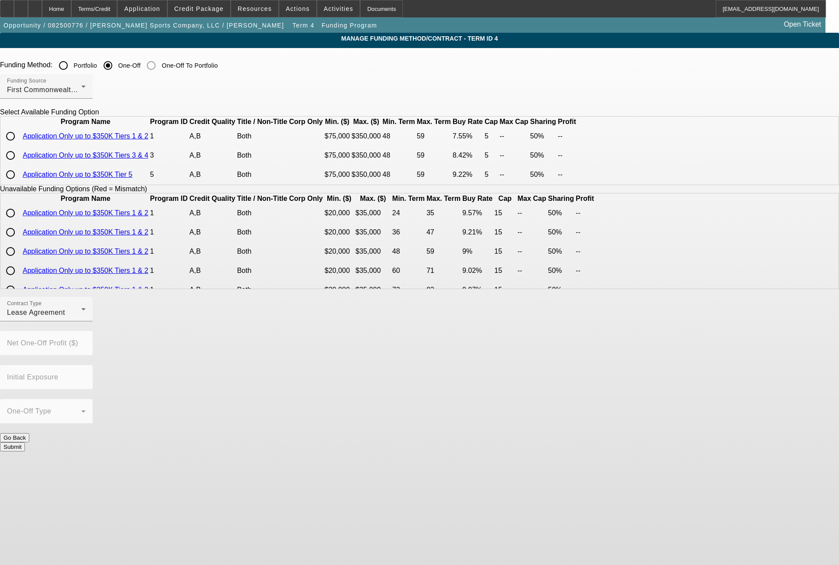
click at [19, 145] on input "radio" at bounding box center [10, 136] width 17 height 17
radio input "true"
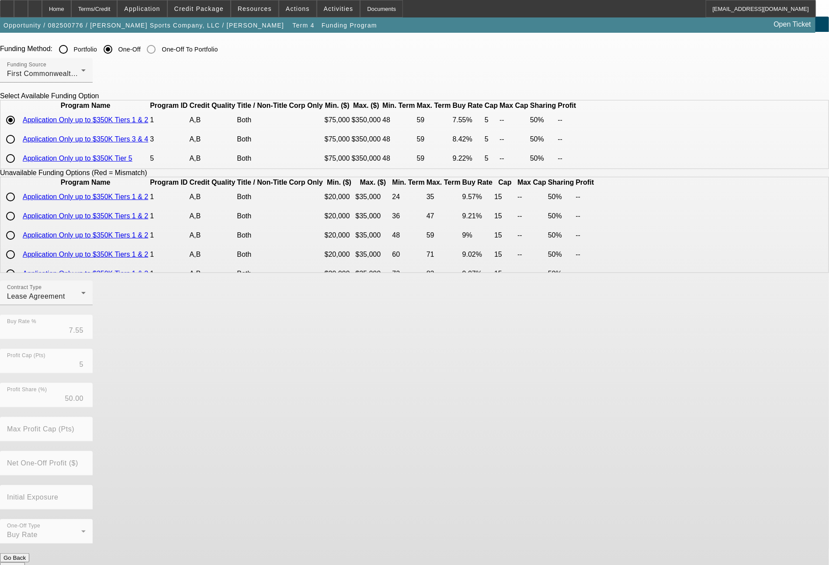
scroll to position [29, 0]
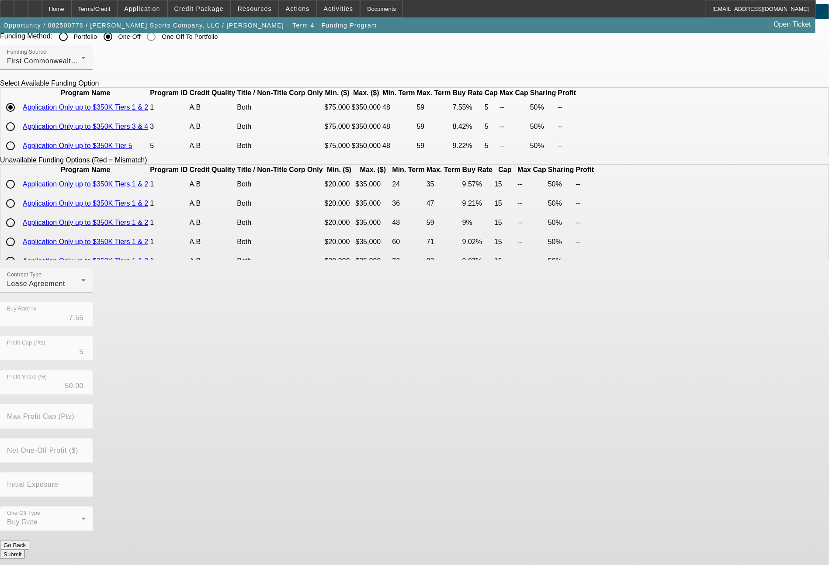
click at [25, 550] on button "Submit" at bounding box center [12, 554] width 25 height 9
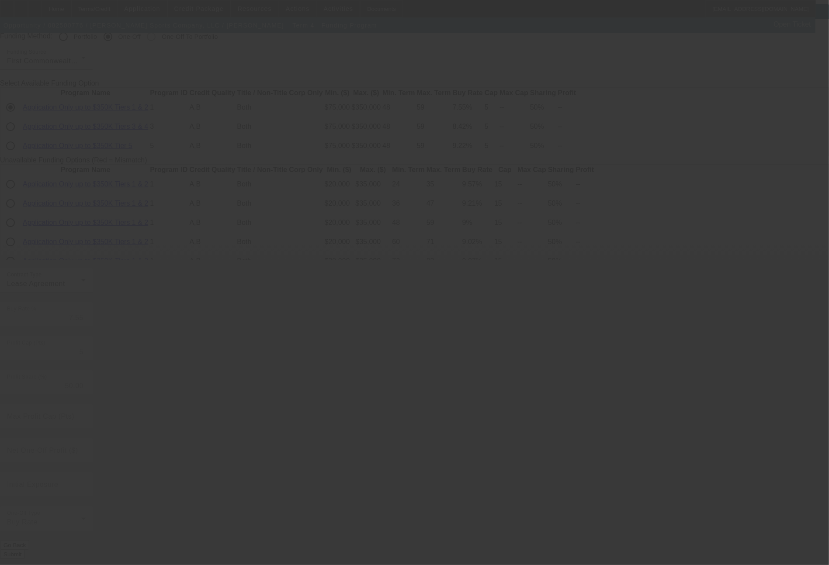
radio input "true"
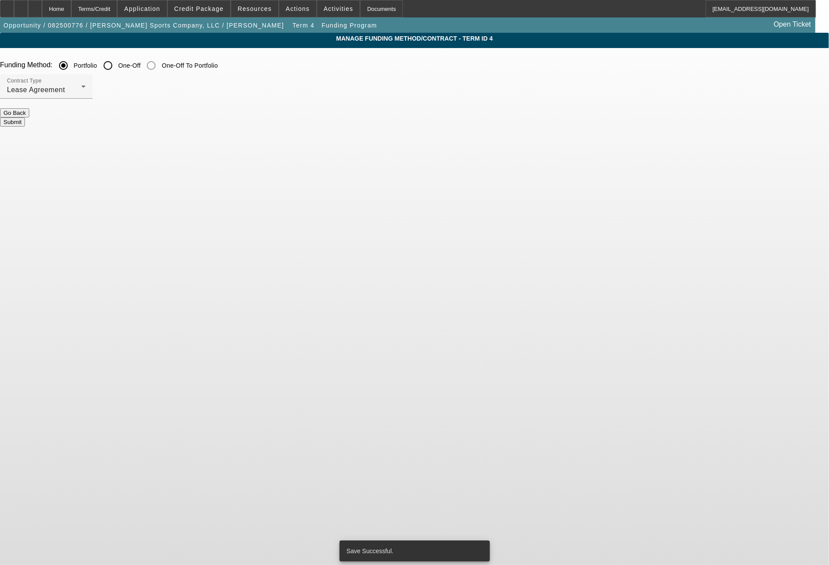
scroll to position [0, 0]
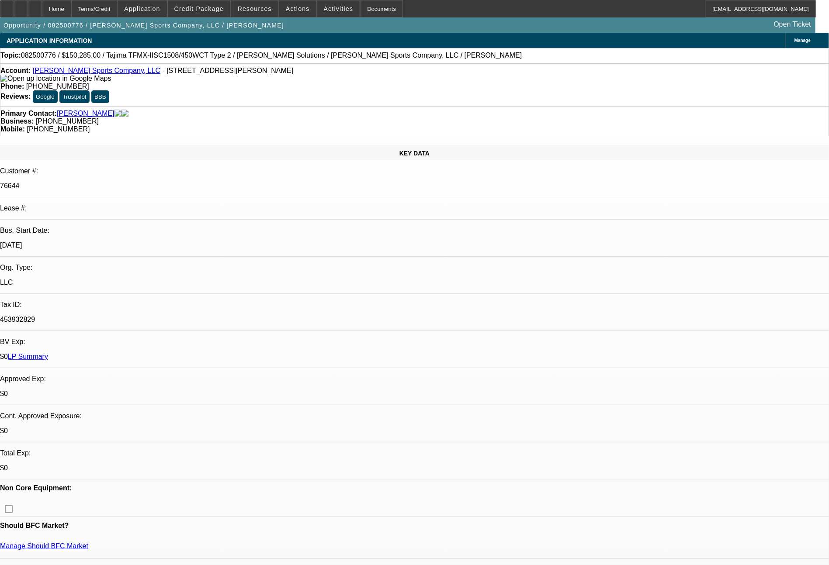
select select "0"
select select "2"
select select "0"
select select "2"
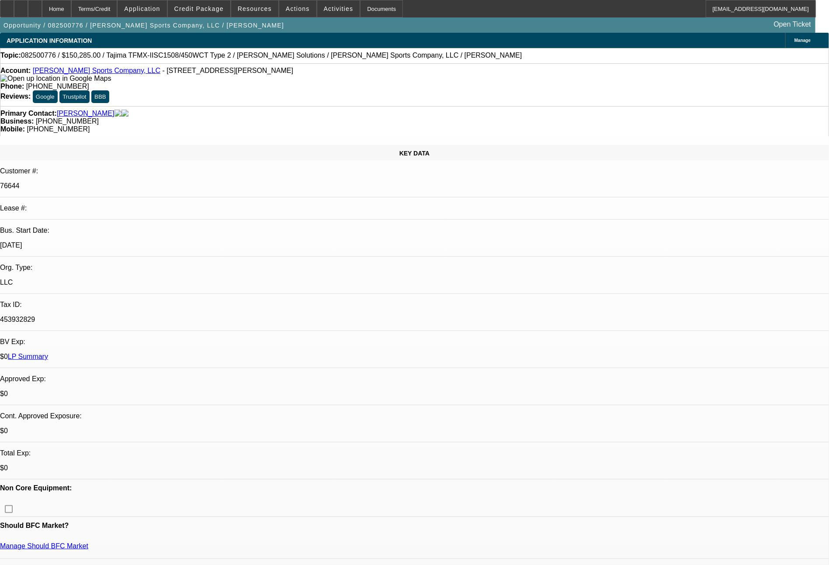
select select "0"
select select "2"
select select "0"
select select "2"
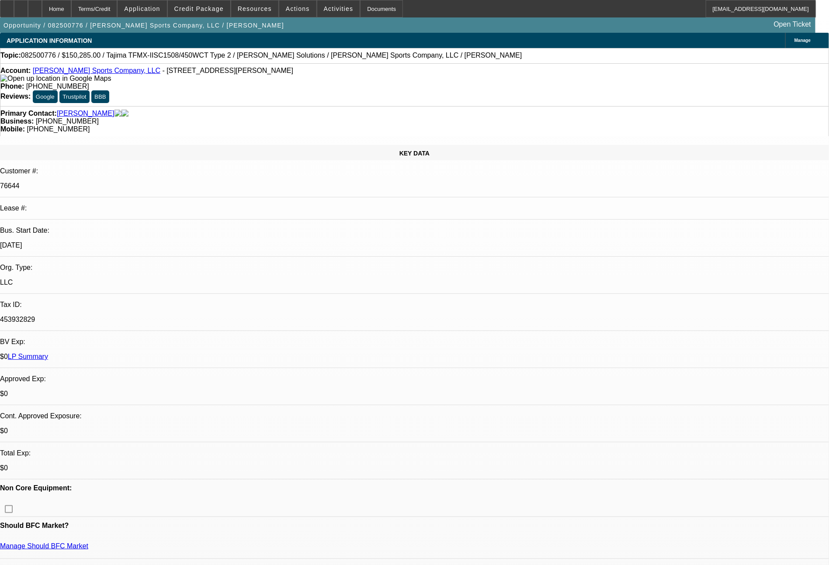
select select "0"
select select "2"
select select "0"
select select "2"
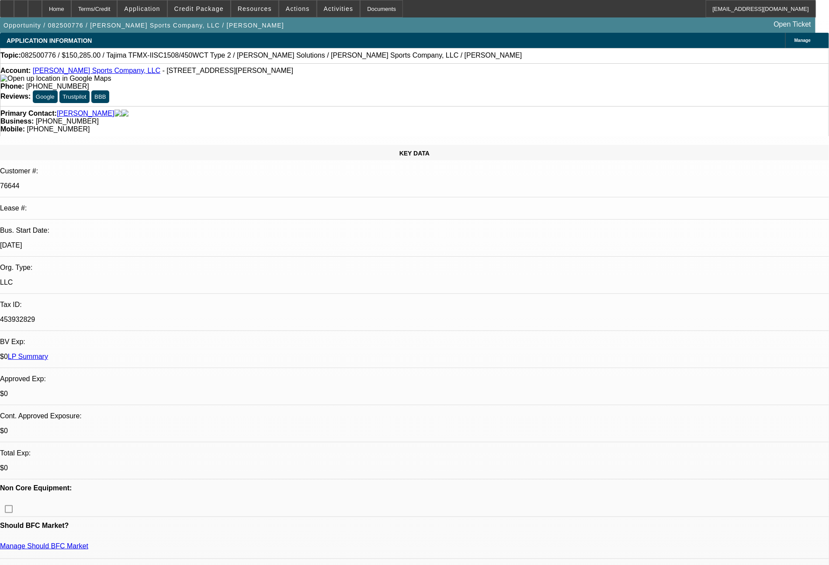
select select "0"
select select "2"
select select "0"
select select "2"
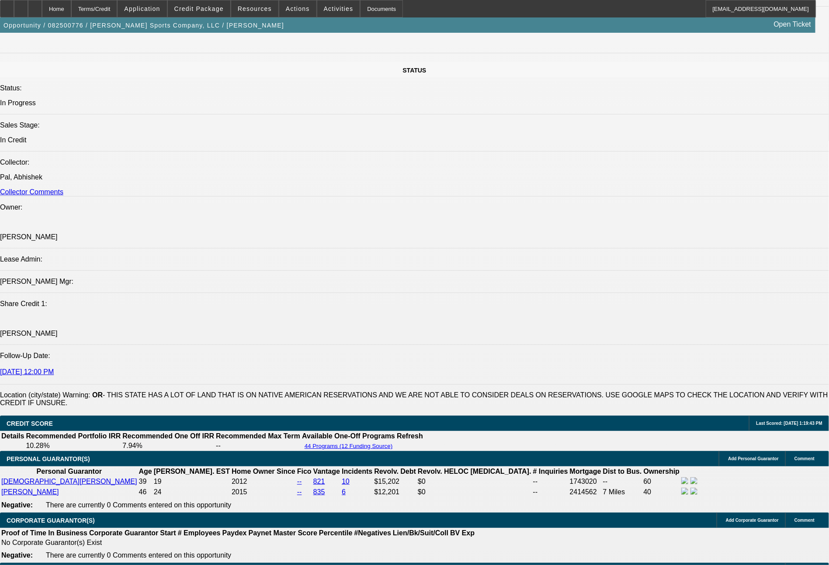
scroll to position [1484, 0]
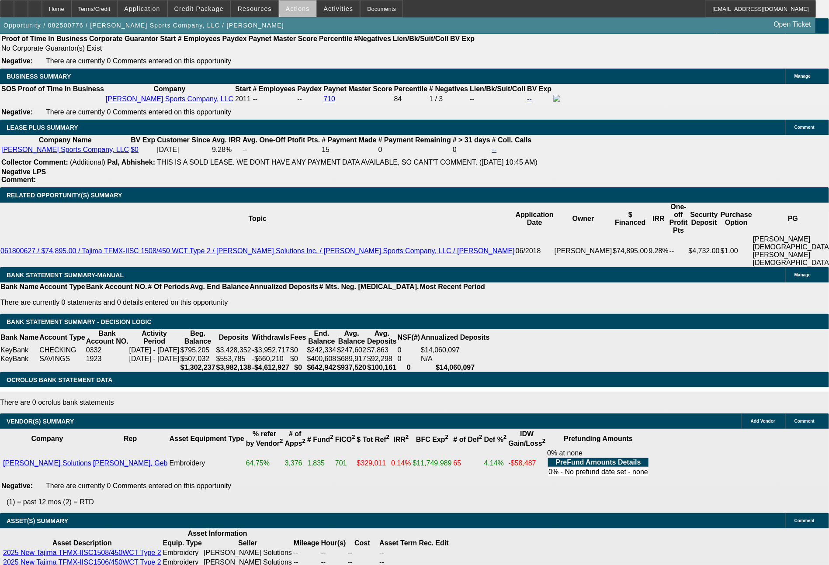
click at [302, 9] on span "Actions" at bounding box center [298, 8] width 24 height 7
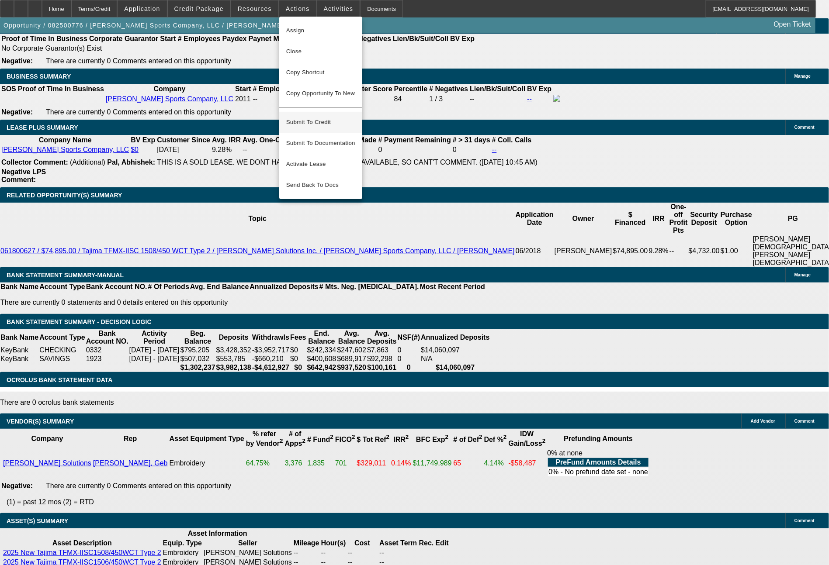
click at [326, 117] on span "Submit To Credit" at bounding box center [320, 122] width 69 height 10
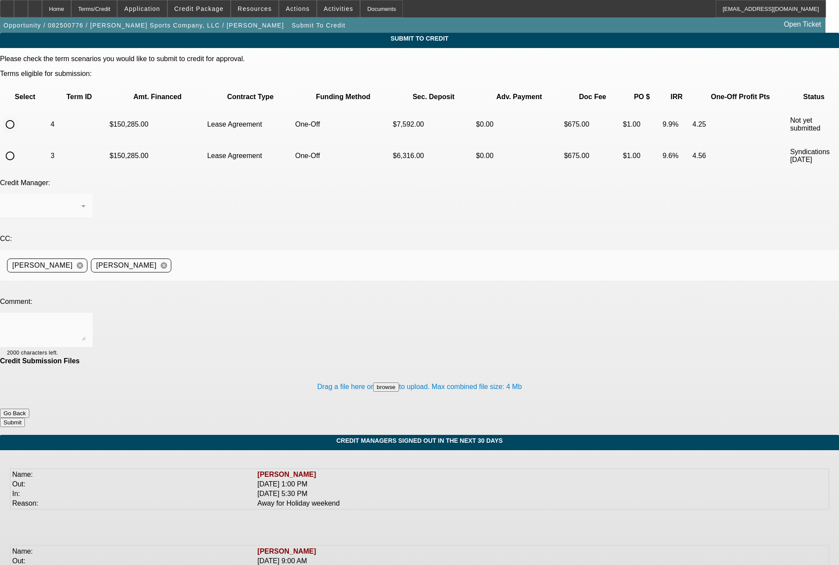
click at [19, 116] on input "radio" at bounding box center [9, 124] width 17 height 17
radio input "true"
click at [86, 320] on textarea at bounding box center [46, 330] width 79 height 21
type textarea "48 month term set for FCEF"
click at [25, 418] on button "Submit" at bounding box center [12, 422] width 25 height 9
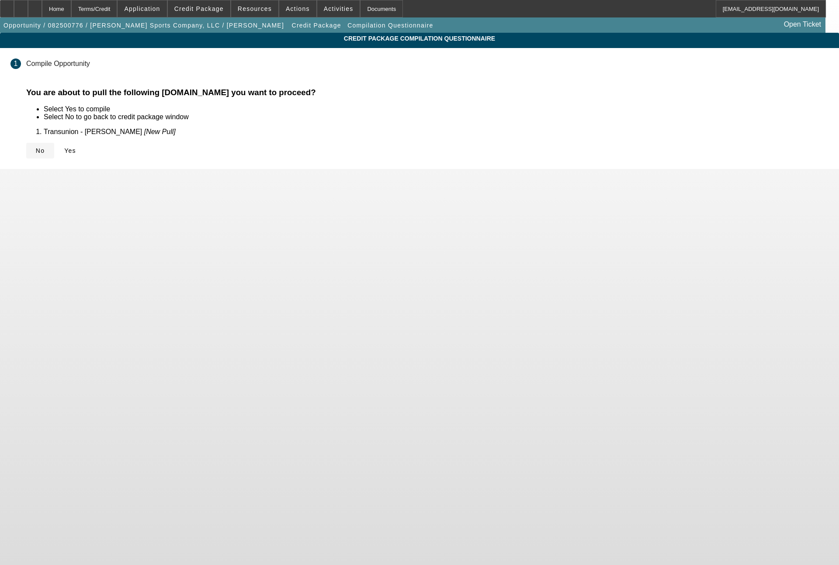
click at [45, 150] on span "No" at bounding box center [40, 150] width 9 height 7
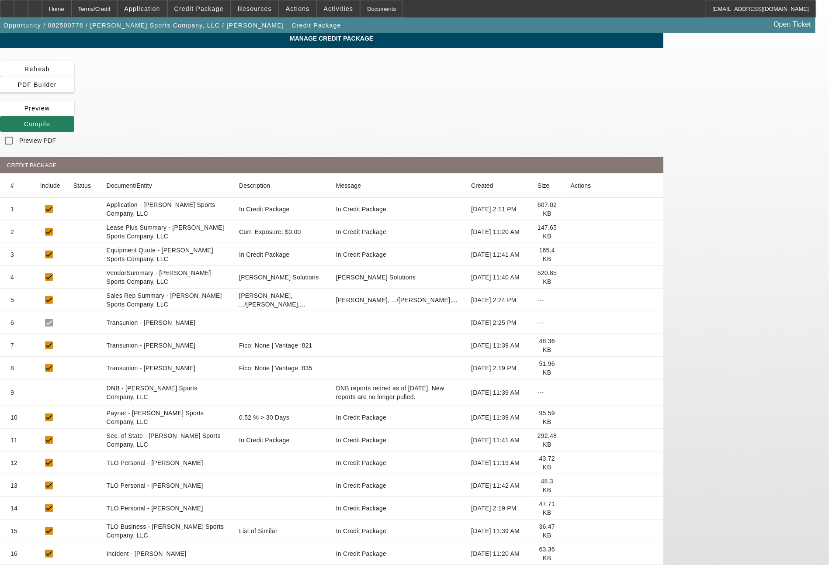
click at [50, 121] on span "Compile" at bounding box center [37, 124] width 26 height 7
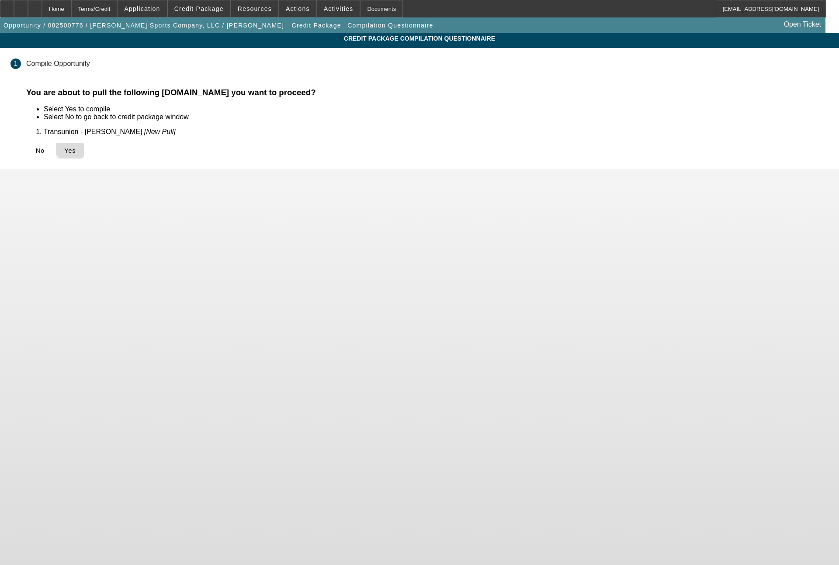
click at [76, 147] on span "Yes" at bounding box center [70, 150] width 12 height 7
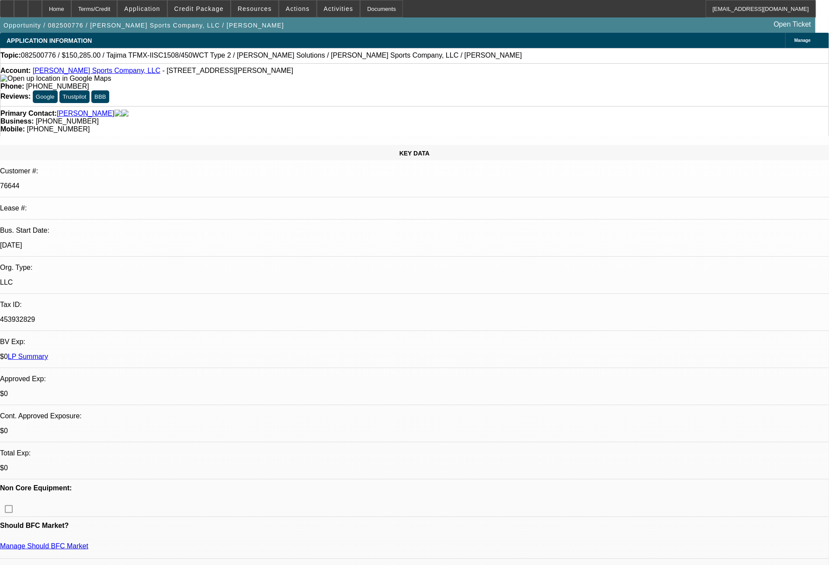
select select "0"
select select "2"
select select "0"
select select "2"
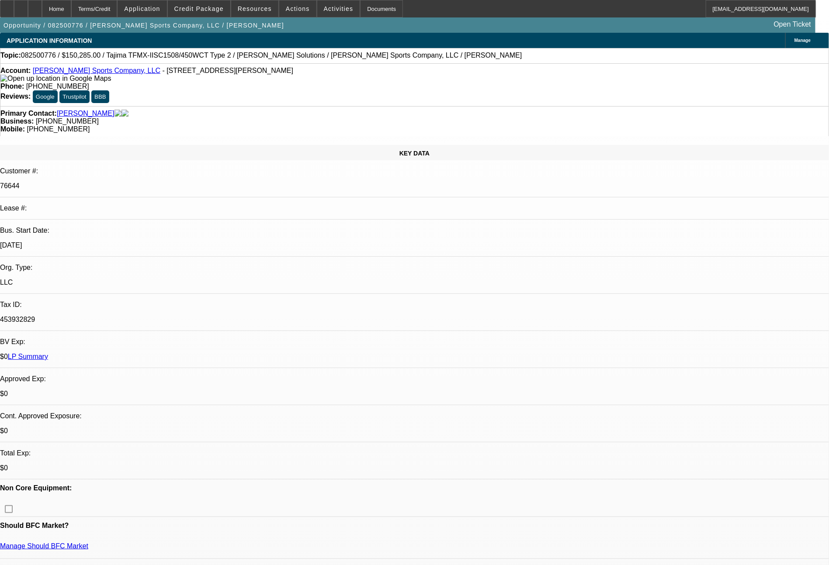
select select "0"
select select "2"
select select "0"
select select "2"
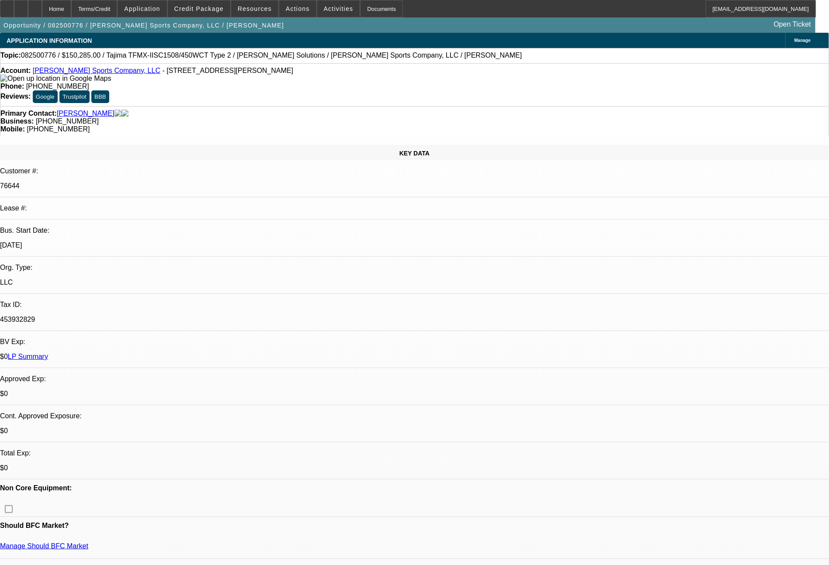
select select "0"
select select "2"
select select "0"
select select "2"
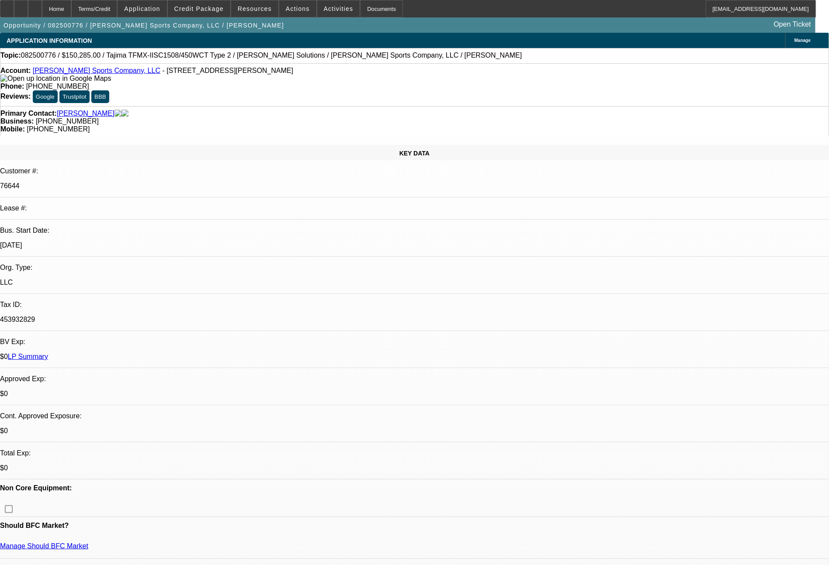
select select "0"
select select "2"
select select "0"
select select "2"
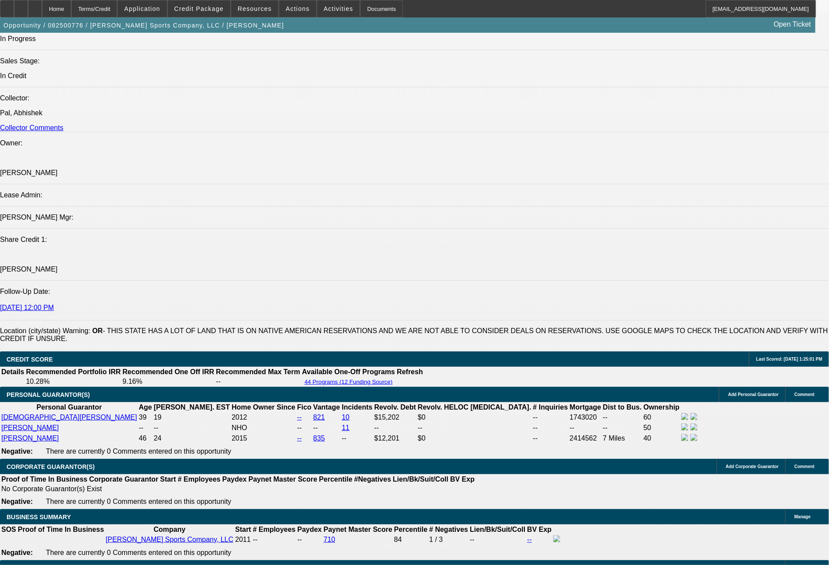
scroll to position [1062, 0]
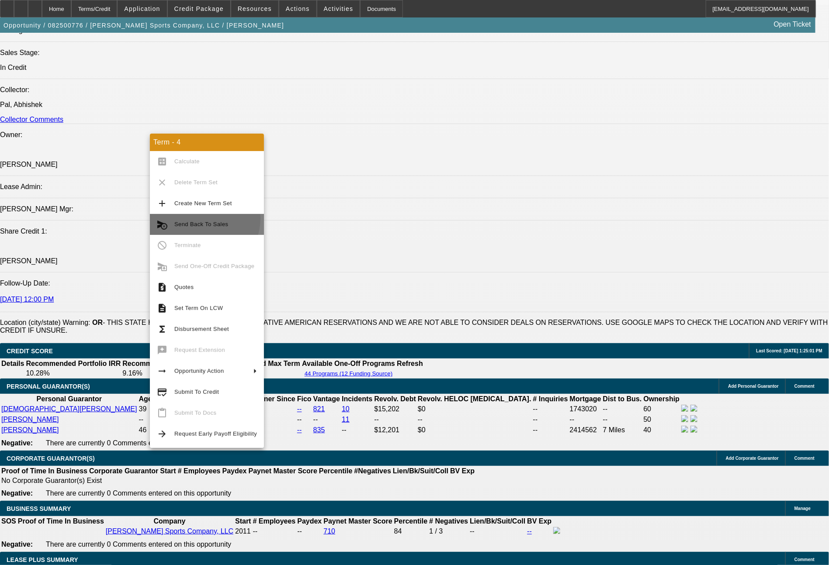
click at [201, 219] on span "Send Back To Sales" at bounding box center [215, 224] width 83 height 10
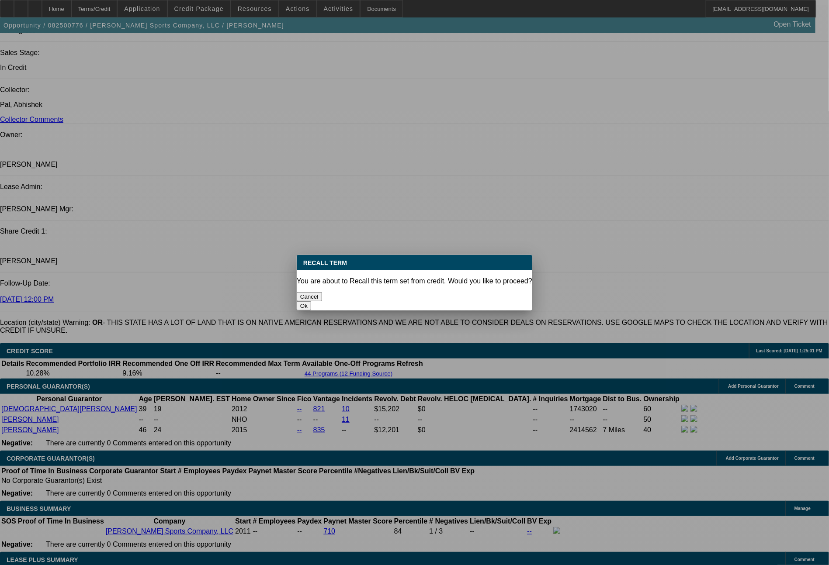
click at [311, 301] on button "Ok" at bounding box center [304, 305] width 14 height 9
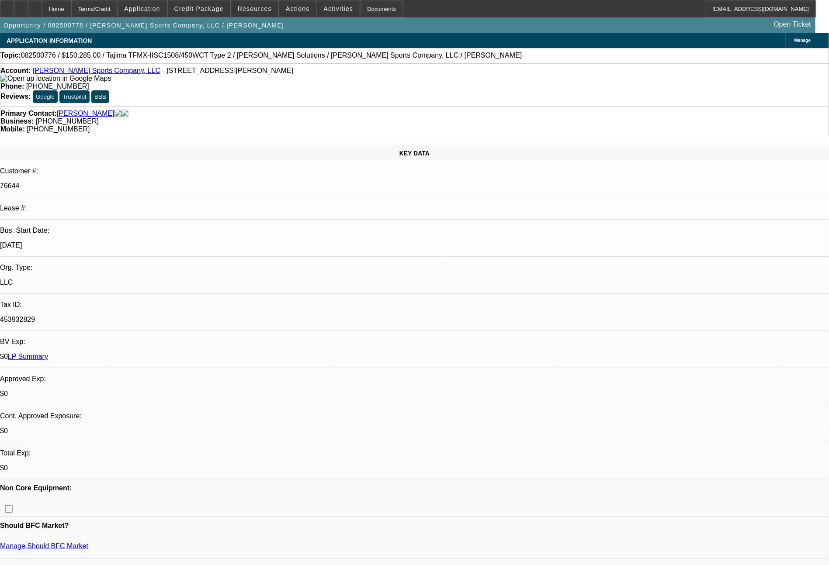
type textarea "had PG's wrong"
select select "0"
select select "2"
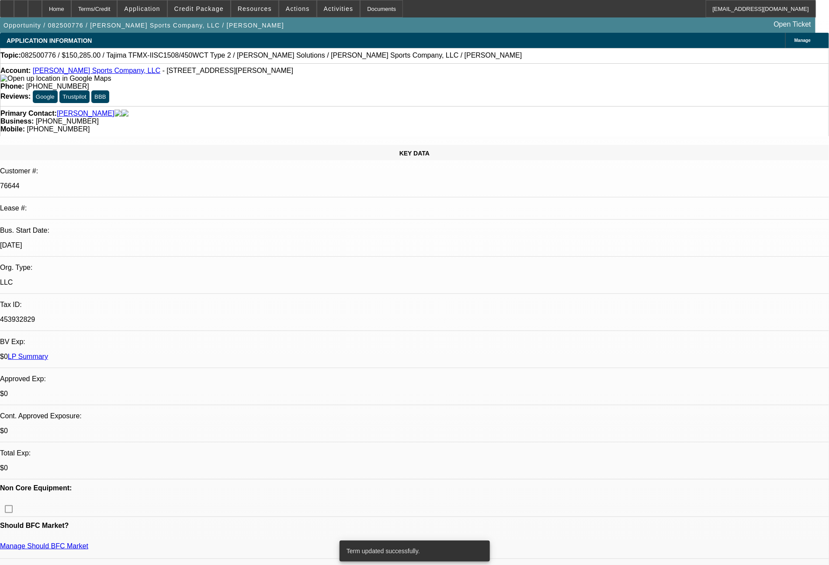
select select "2"
select select "0"
select select "2"
select select "0"
select select "2"
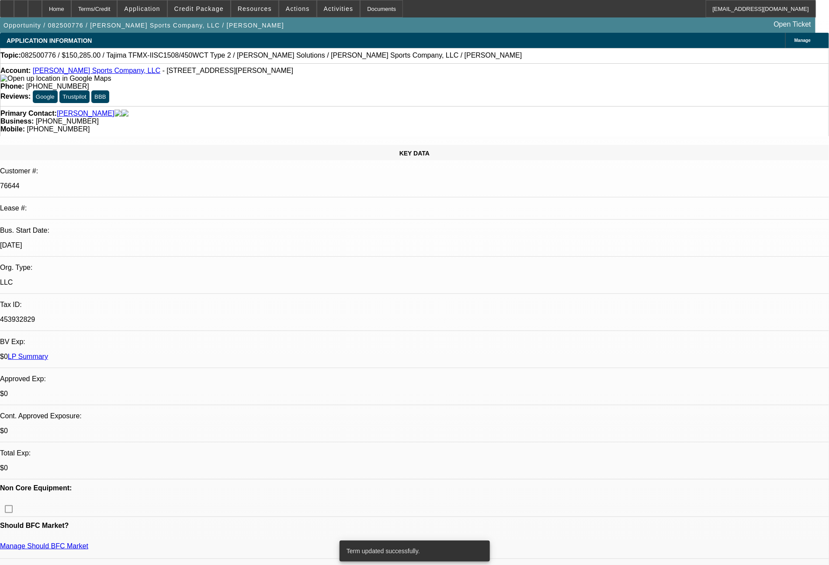
select select "2"
select select "0"
select select "2"
select select "0"
select select "2"
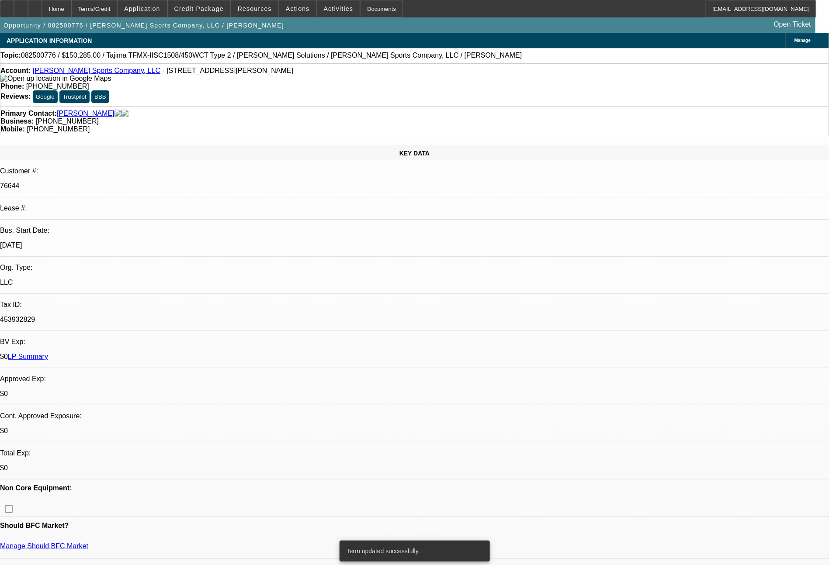
select select "2"
select select "0"
select select "2"
select select "0"
select select "2"
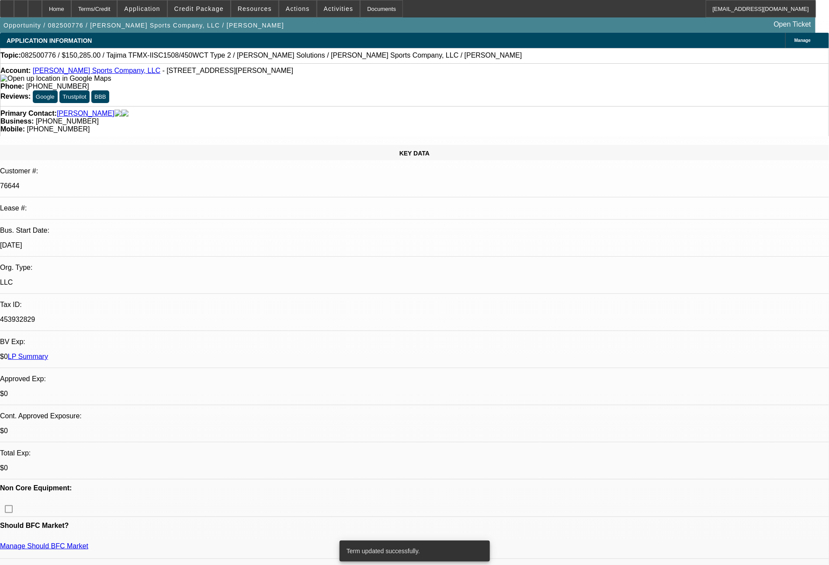
select select "2"
select select "0"
select select "2"
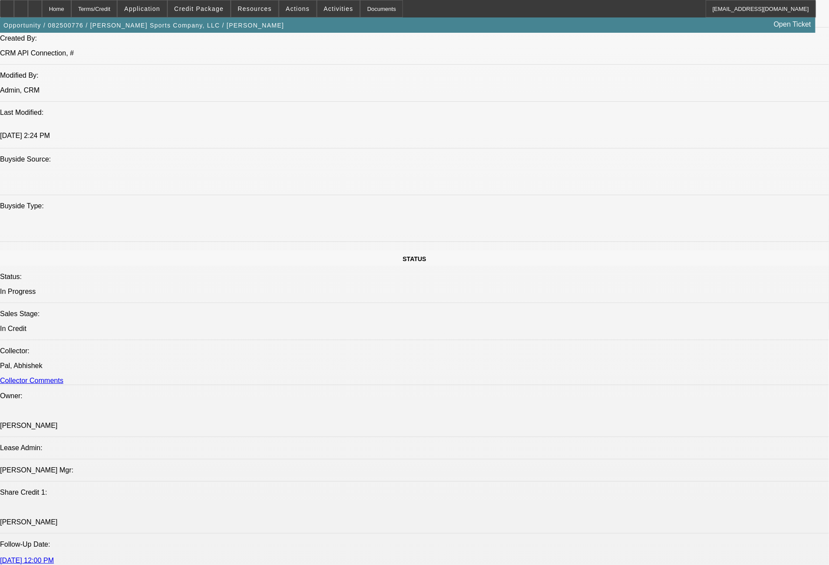
scroll to position [306, 0]
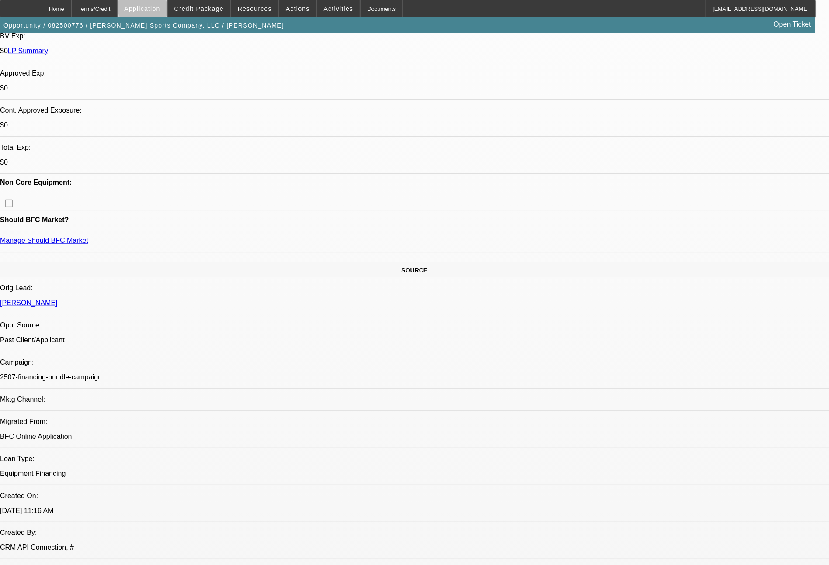
click at [160, 7] on span "Application" at bounding box center [142, 8] width 36 height 7
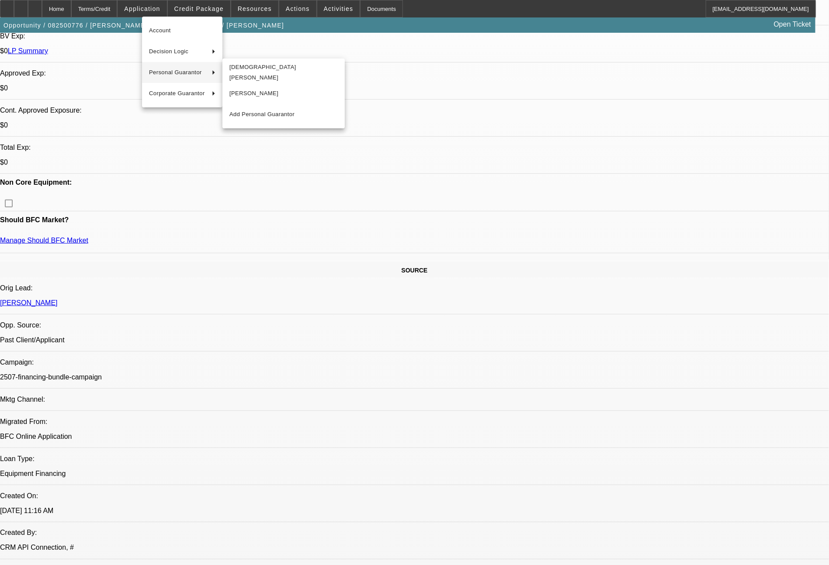
click at [711, 382] on div at bounding box center [414, 282] width 829 height 565
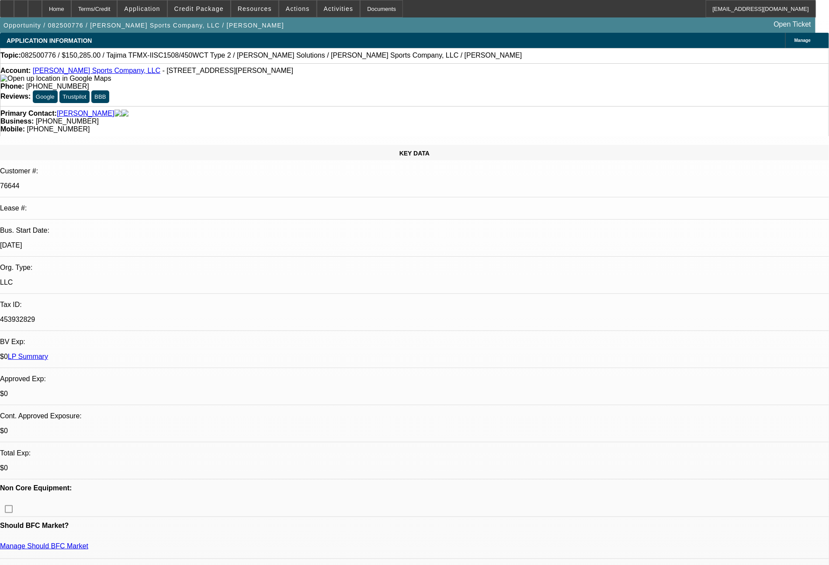
select select "0"
select select "2"
select select "0"
select select "2"
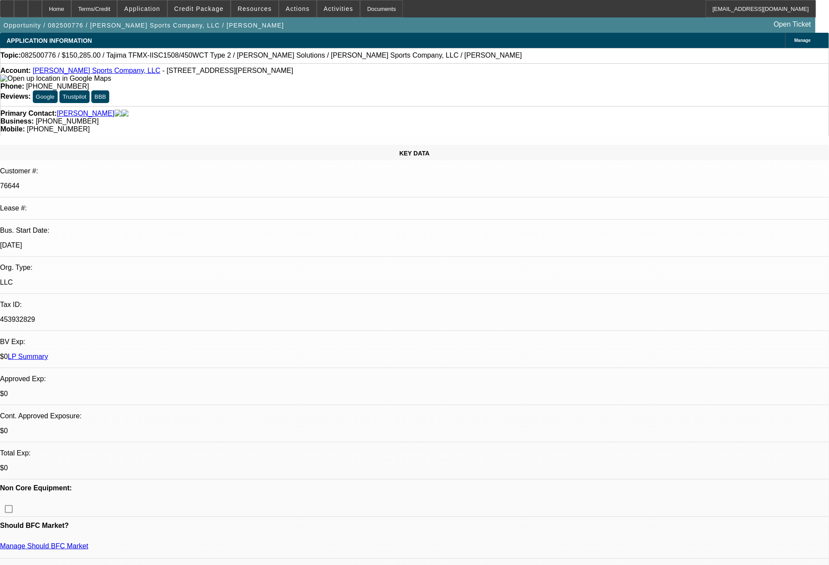
select select "0"
select select "2"
select select "0"
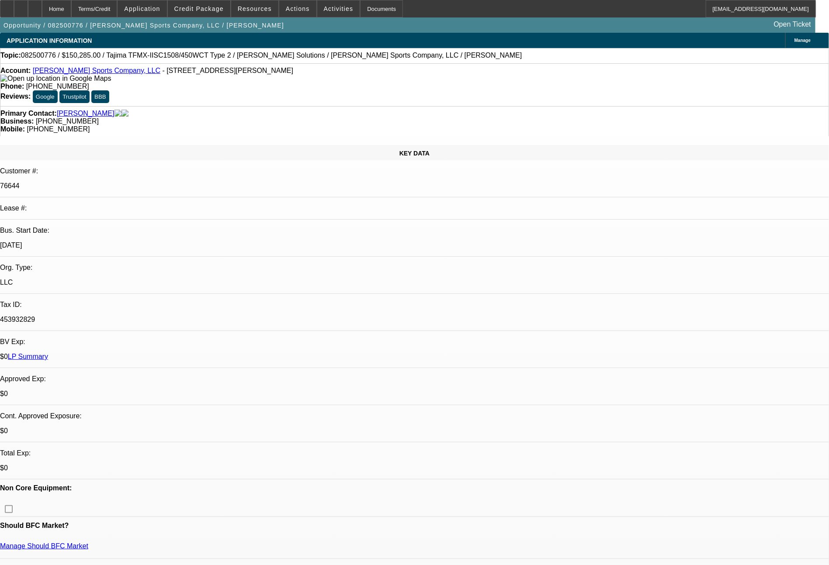
select select "2"
select select "0"
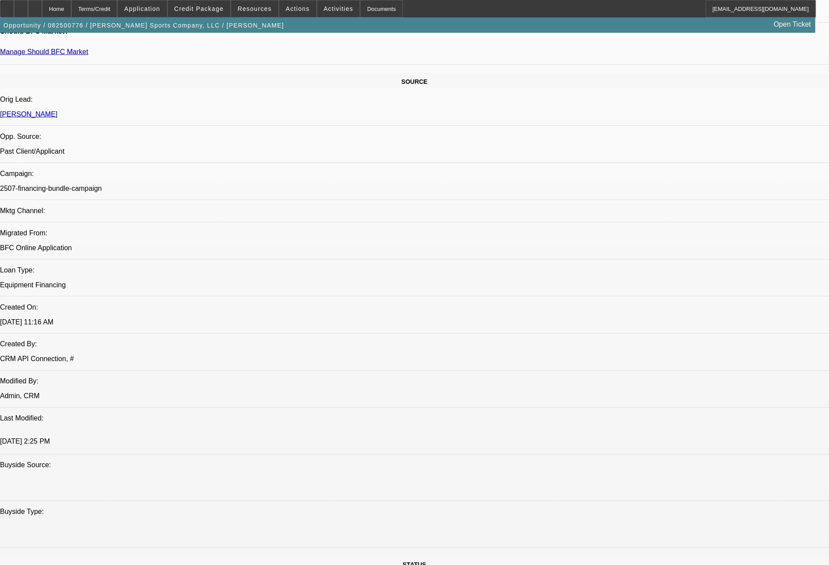
select select "1"
select select "2"
select select "1"
select select "2"
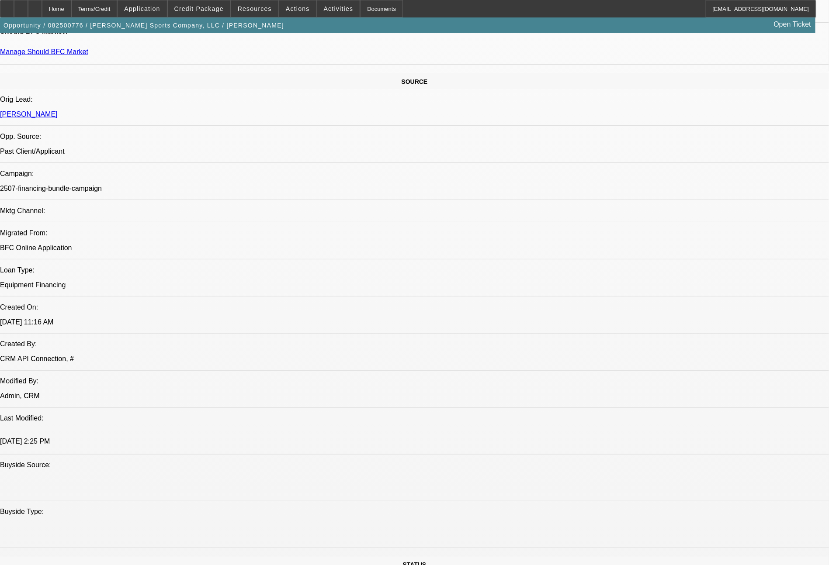
select select "2"
select select "1"
select select "2"
select select "1"
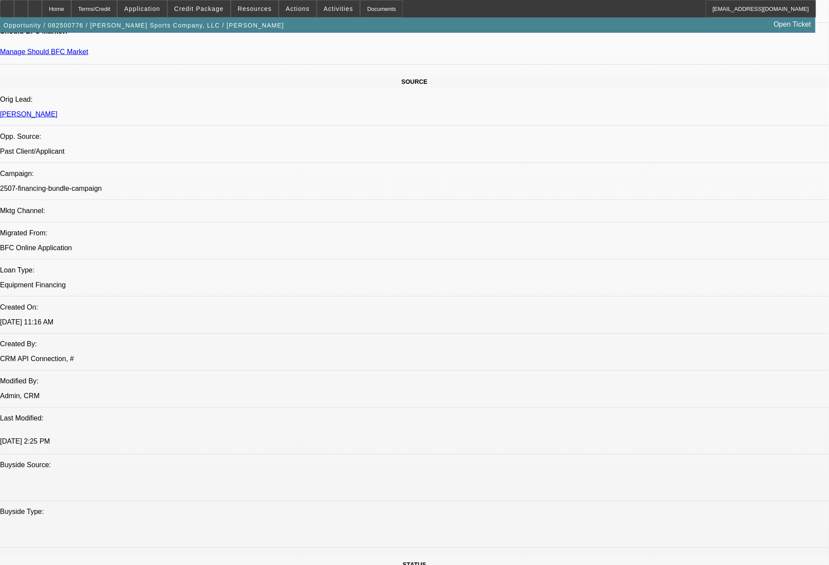
select select "2"
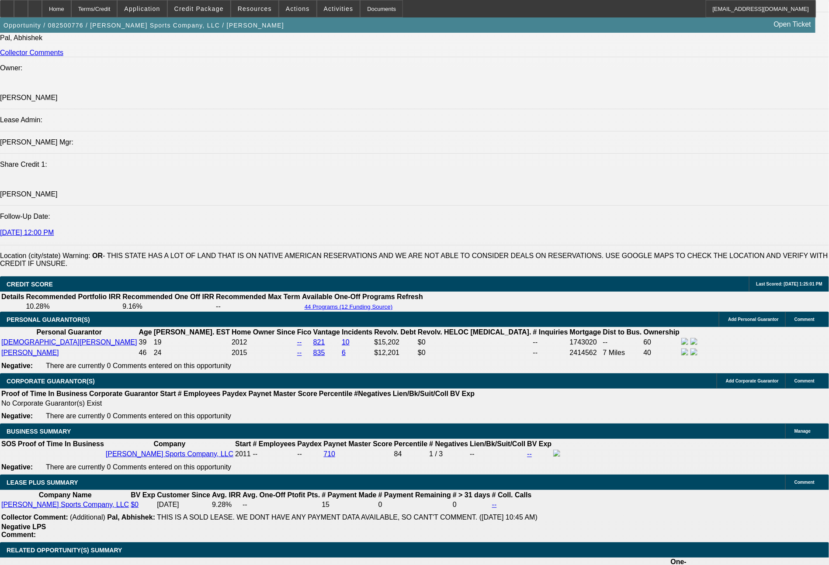
scroll to position [1147, 0]
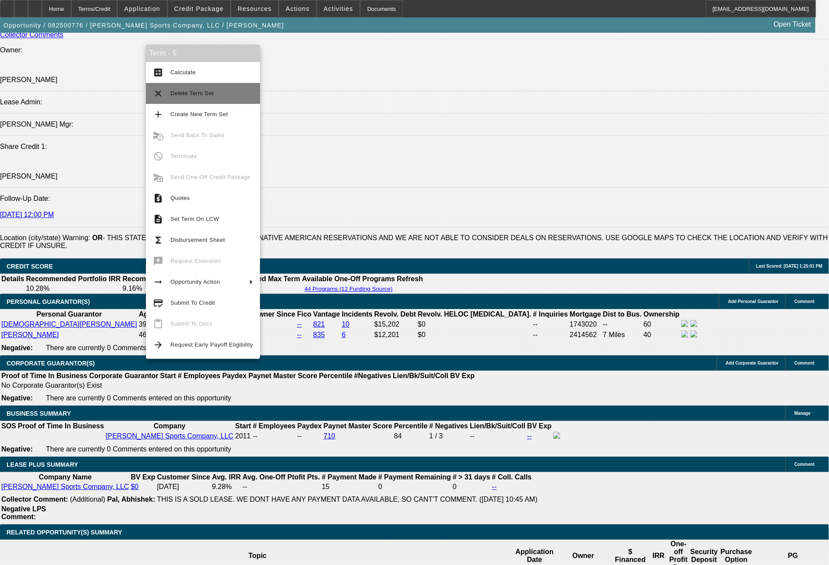
click at [194, 97] on span "Delete Term Set" at bounding box center [211, 93] width 83 height 10
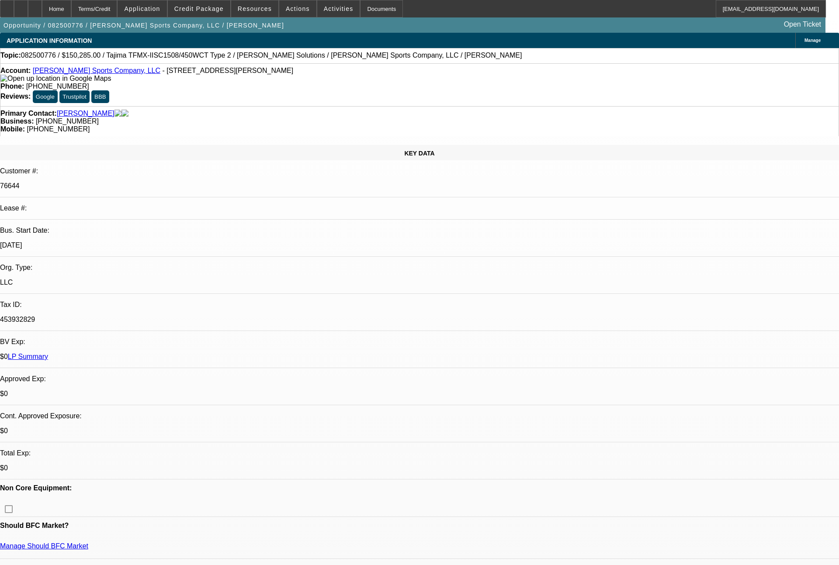
select select "0"
select select "2"
select select "0"
select select "2"
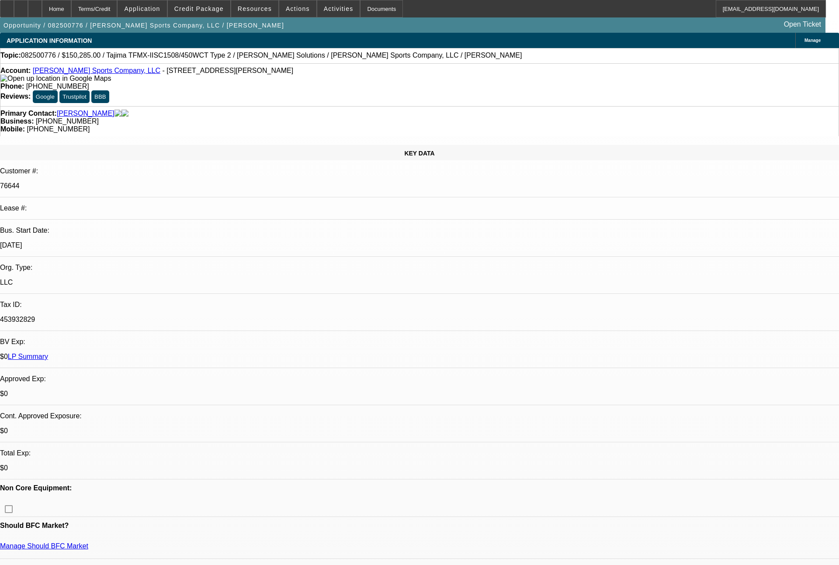
select select "0"
select select "2"
select select "0"
select select "2"
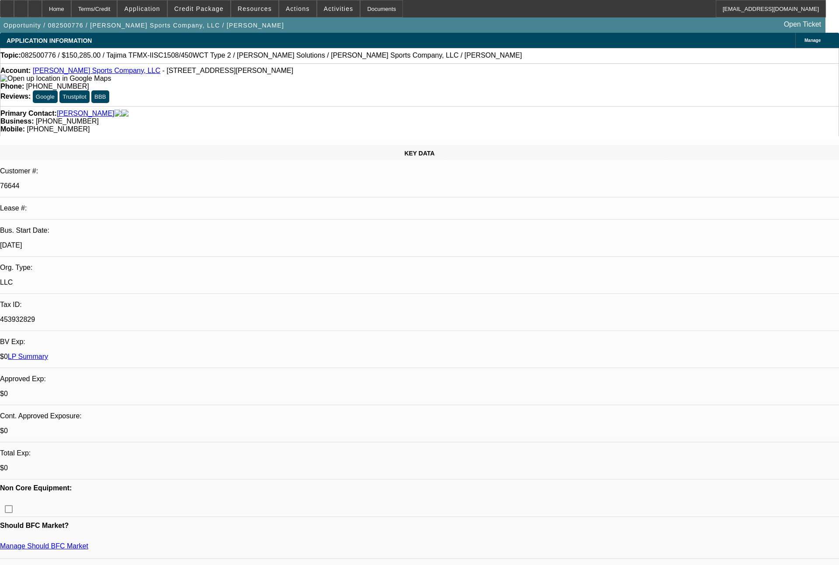
select select "0"
select select "2"
select select "0"
select select "2"
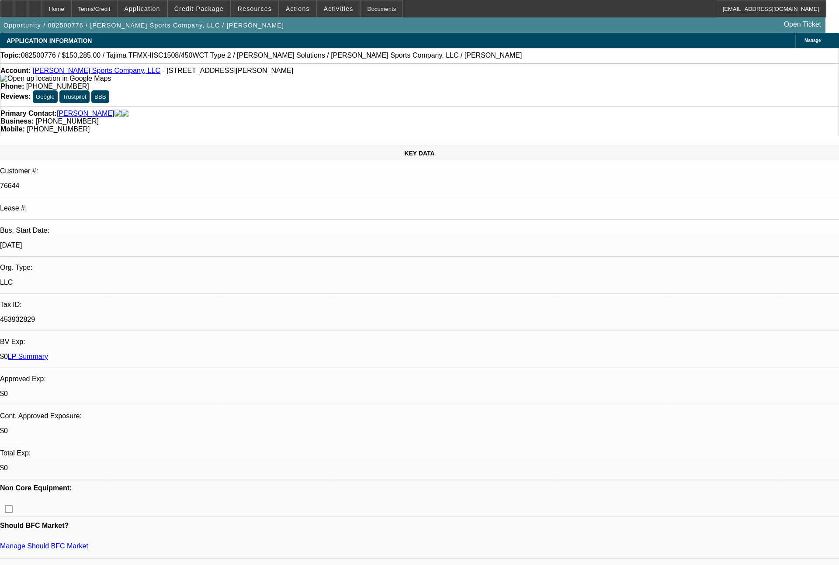
select select "0"
select select "2"
select select "0"
select select "2"
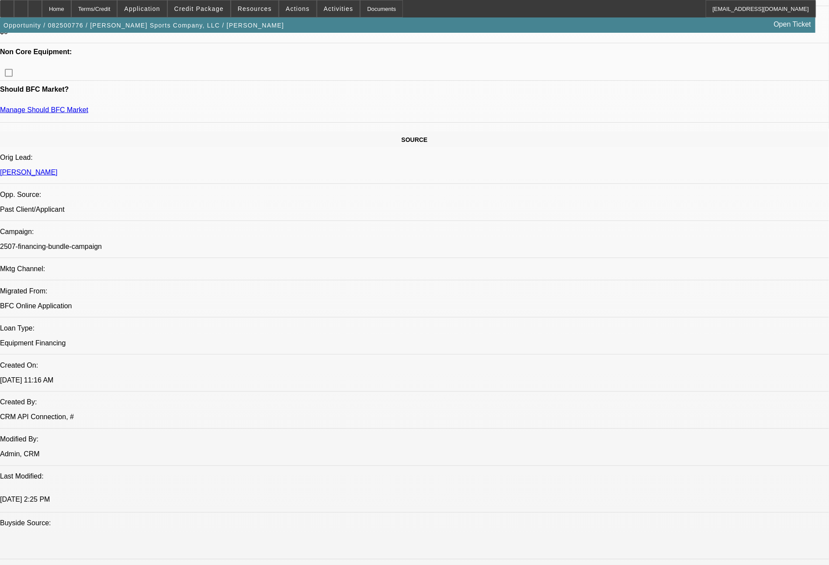
select select "0"
select select "2"
select select "0"
select select "2"
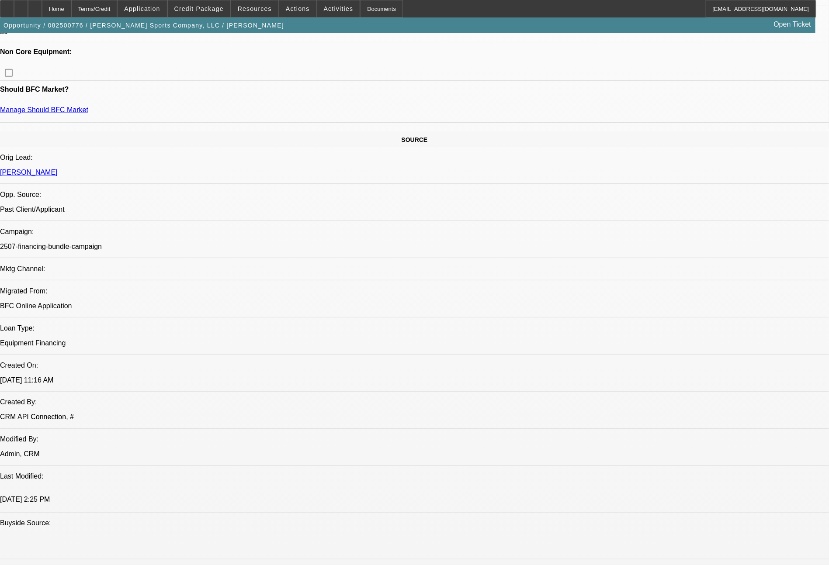
select select "0"
select select "2"
select select "0"
select select "2"
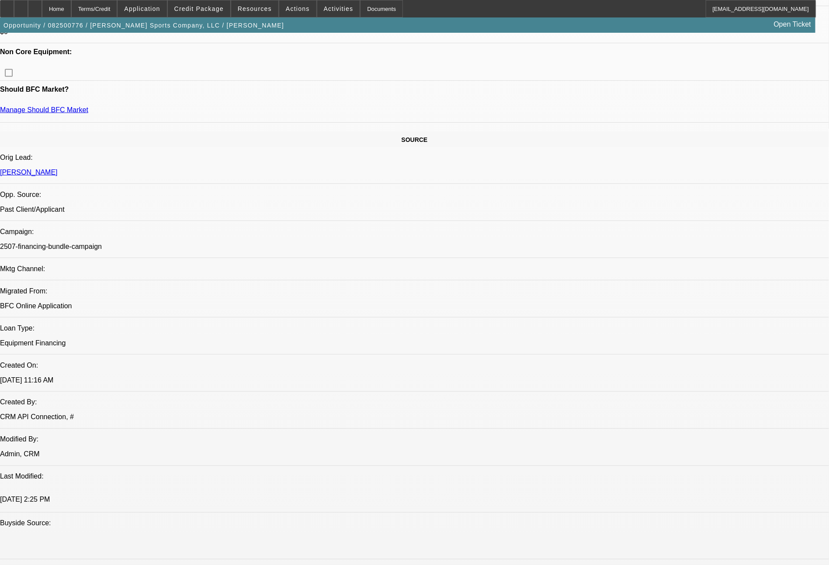
select select "0"
select select "2"
select select "0"
select select "2"
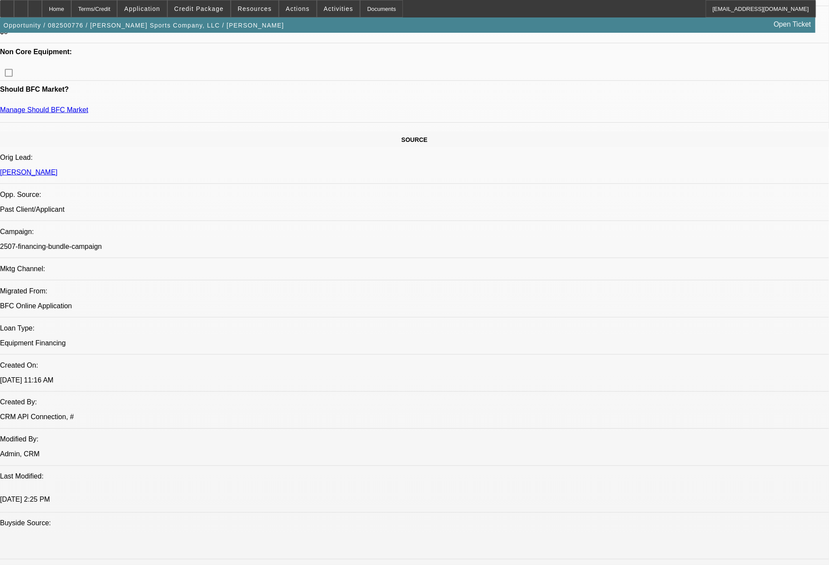
select select "0"
select select "2"
select select "0"
select select "2"
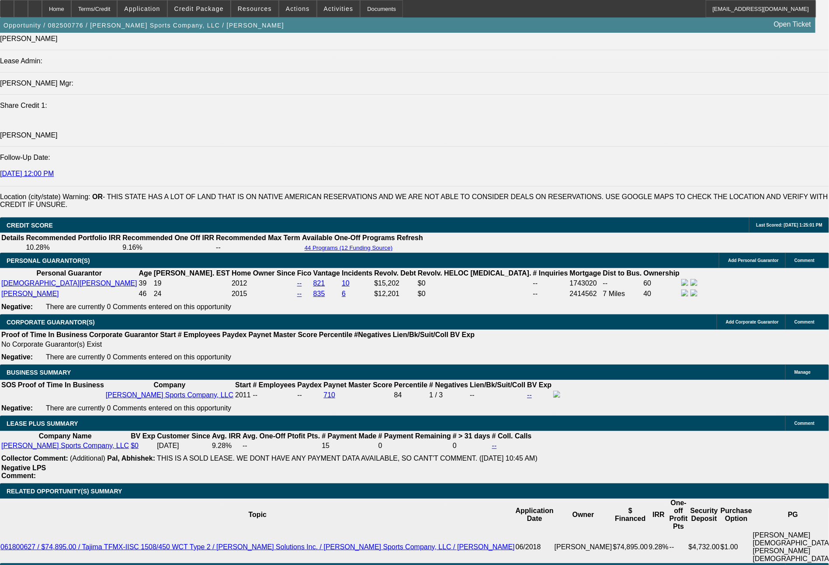
scroll to position [1197, 0]
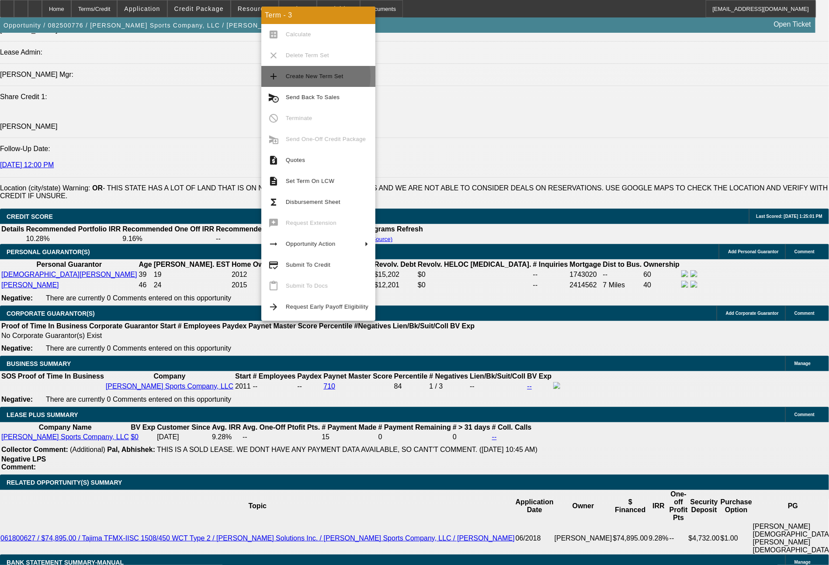
click at [312, 76] on span "Create New Term Set" at bounding box center [315, 76] width 58 height 7
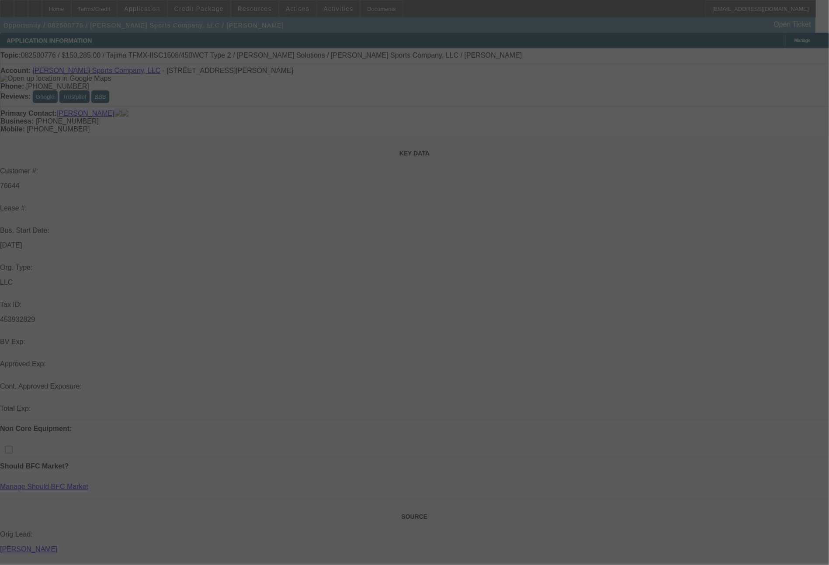
click at [828, 473] on div at bounding box center [414, 282] width 829 height 565
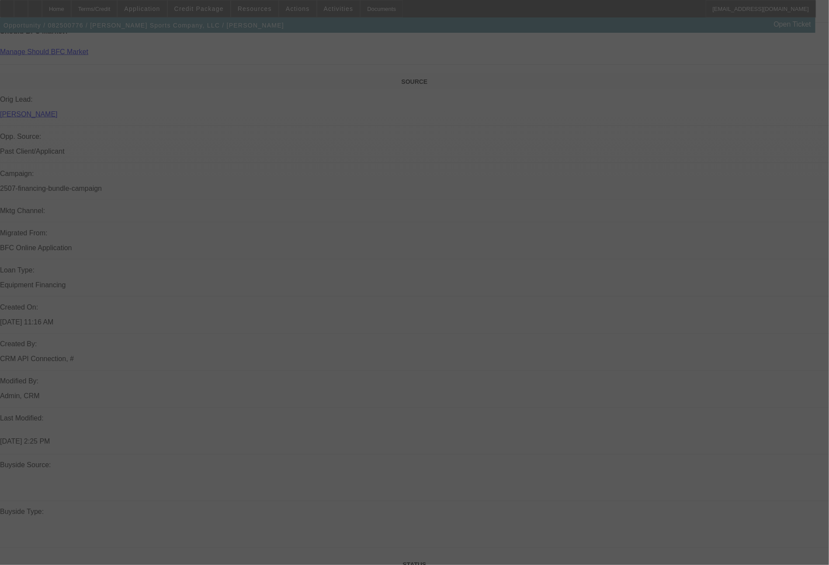
scroll to position [989, 0]
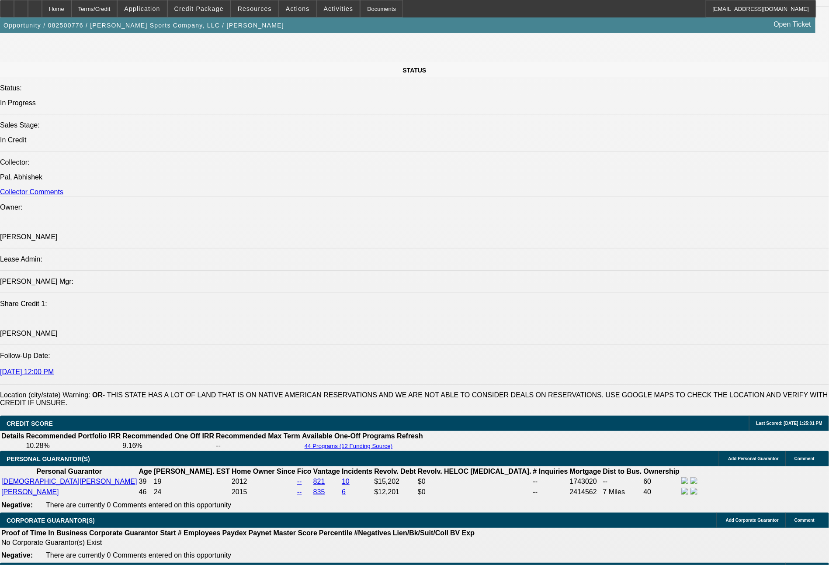
select select "0"
select select "2"
select select "0"
select select "2"
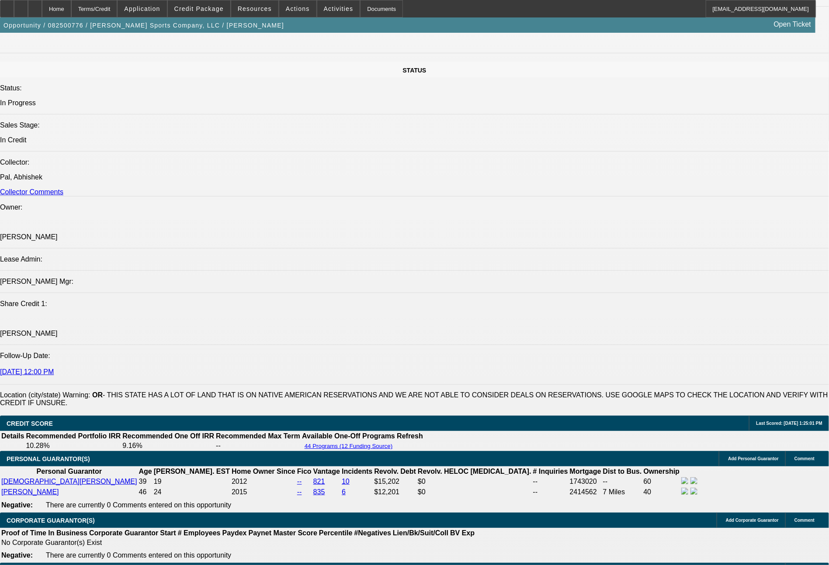
select select "0"
select select "2"
select select "0"
select select "2"
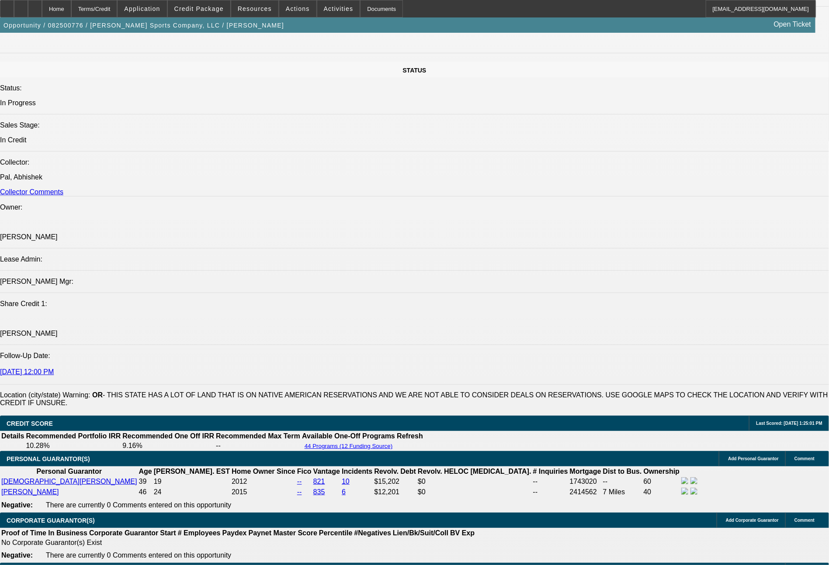
select select "0"
select select "2"
select select "0"
select select "2"
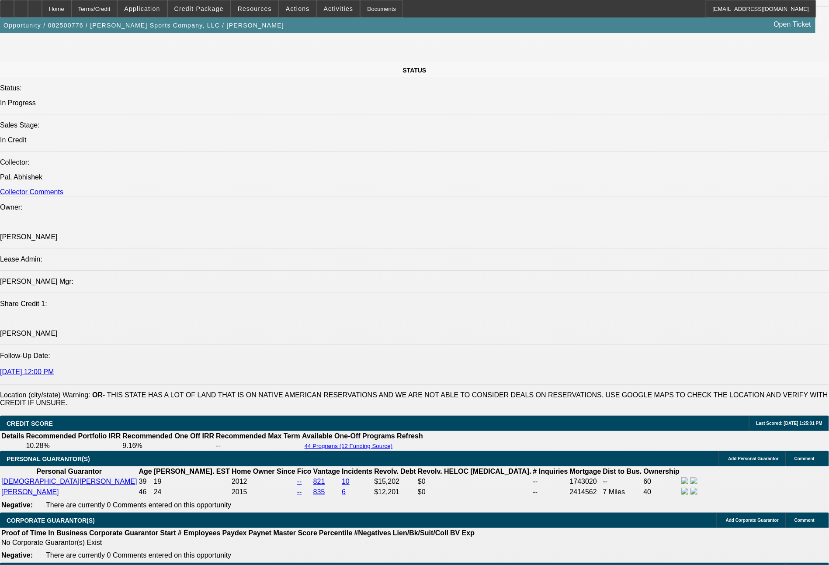
select select "0"
select select "2"
select select "0"
select select "2"
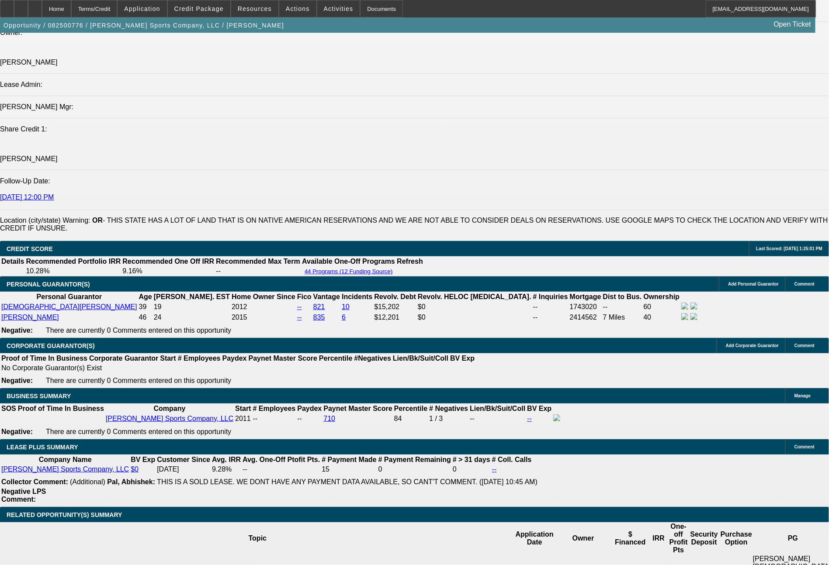
scroll to position [1225, 0]
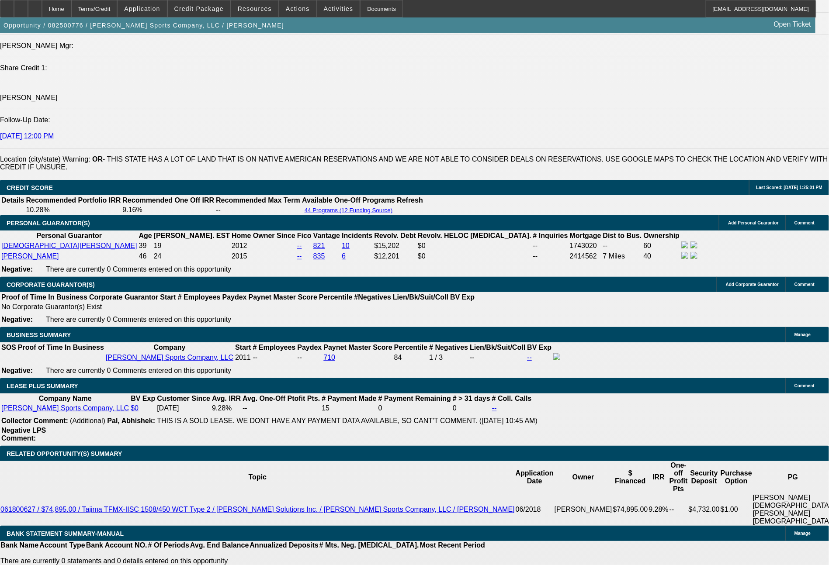
drag, startPoint x: 166, startPoint y: 402, endPoint x: 199, endPoint y: 403, distance: 32.8
type input "4"
type input "UNKNOWN"
type input "$38,319.67"
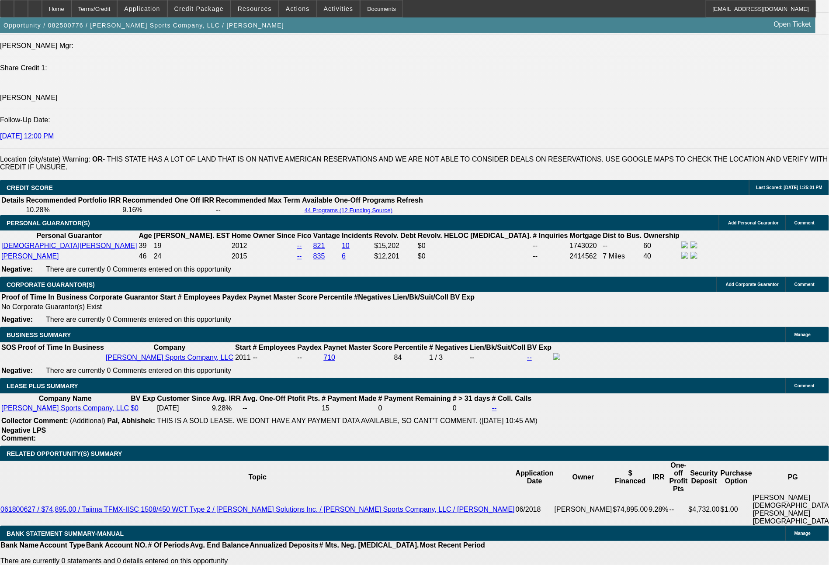
type input "$76,639.34"
type input "48"
type input "$3,777.35"
type input "$7,554.70"
type input "48"
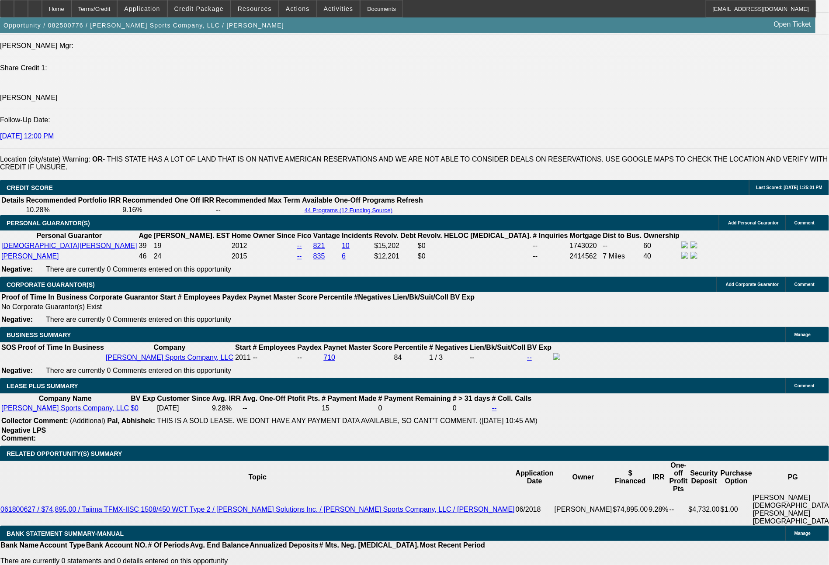
drag, startPoint x: 134, startPoint y: 400, endPoint x: 191, endPoint y: 408, distance: 57.8
type input "3"
type input "$6.00"
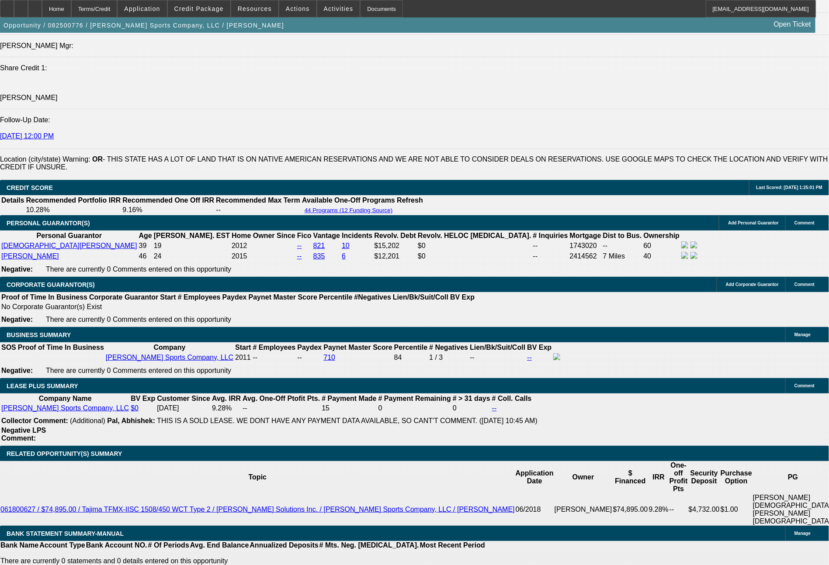
type input "3796"
type input "9.8"
type input "$7,592.00"
type input "$3,796.00"
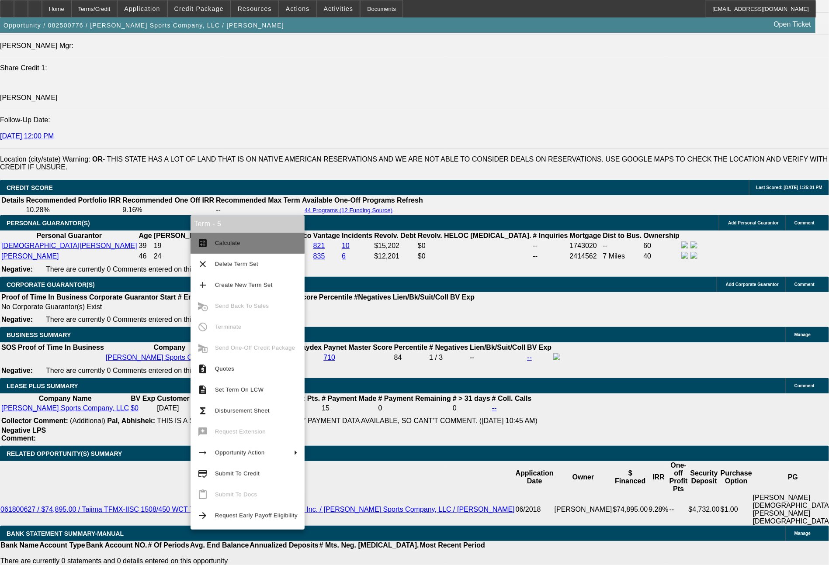
click at [221, 249] on button "calculate Calculate" at bounding box center [247, 243] width 114 height 21
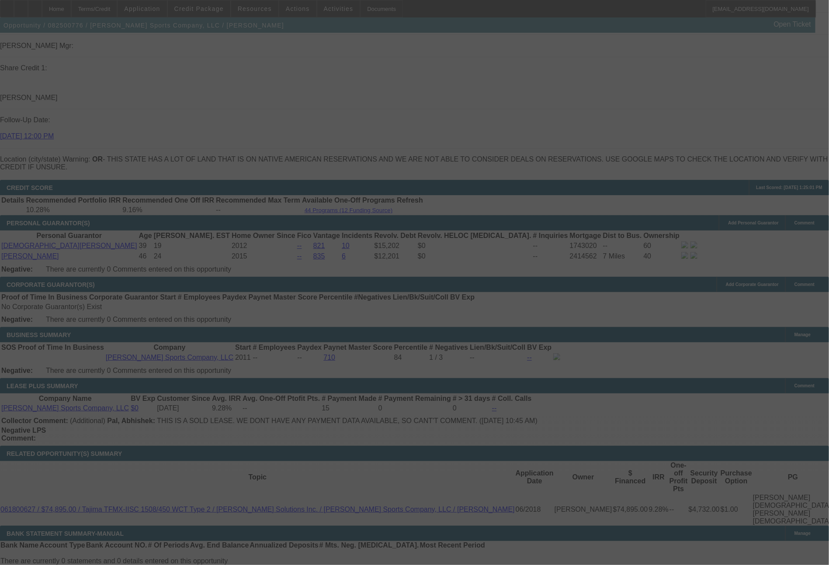
select select "0"
select select "2"
select select "0"
select select "2"
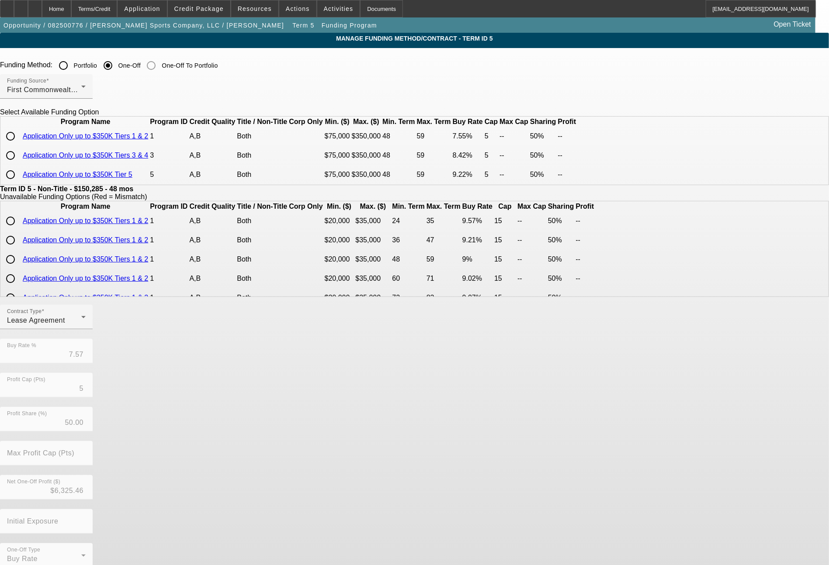
click at [19, 145] on input "radio" at bounding box center [10, 136] width 17 height 17
radio input "true"
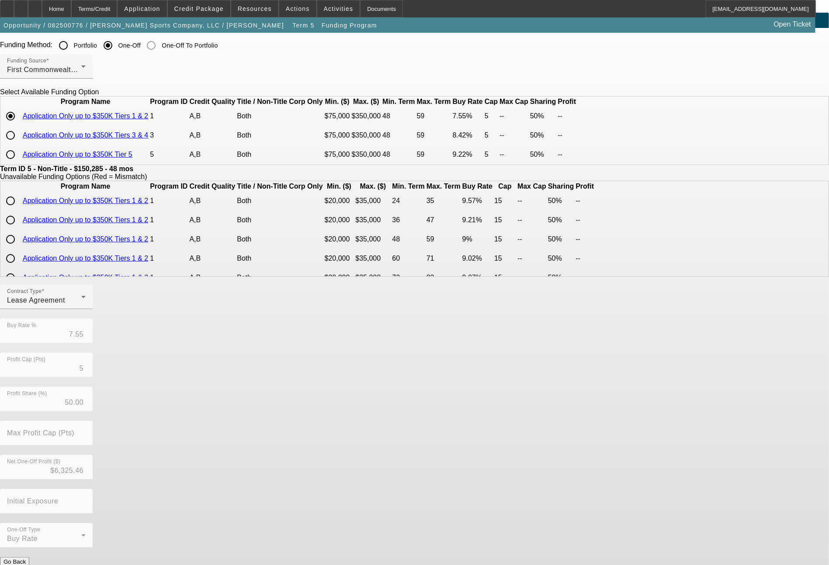
scroll to position [37, 0]
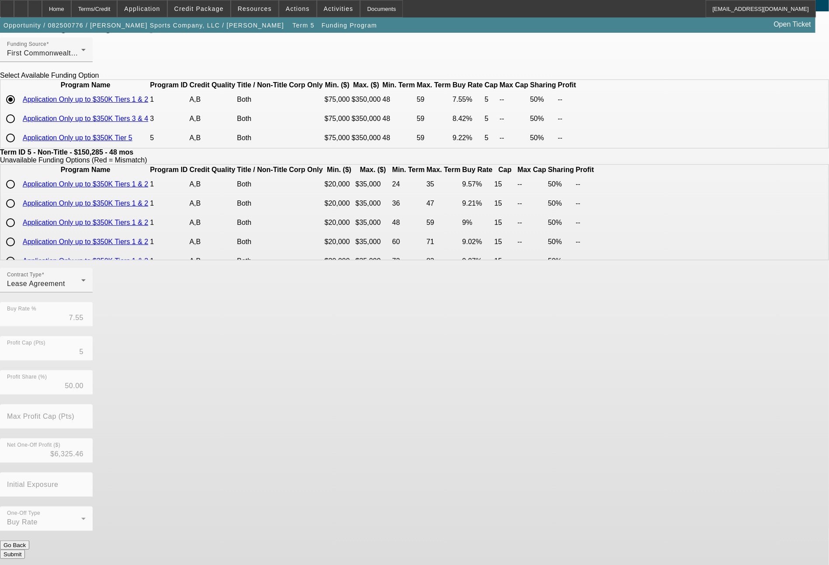
click at [25, 552] on button "Submit" at bounding box center [12, 554] width 25 height 9
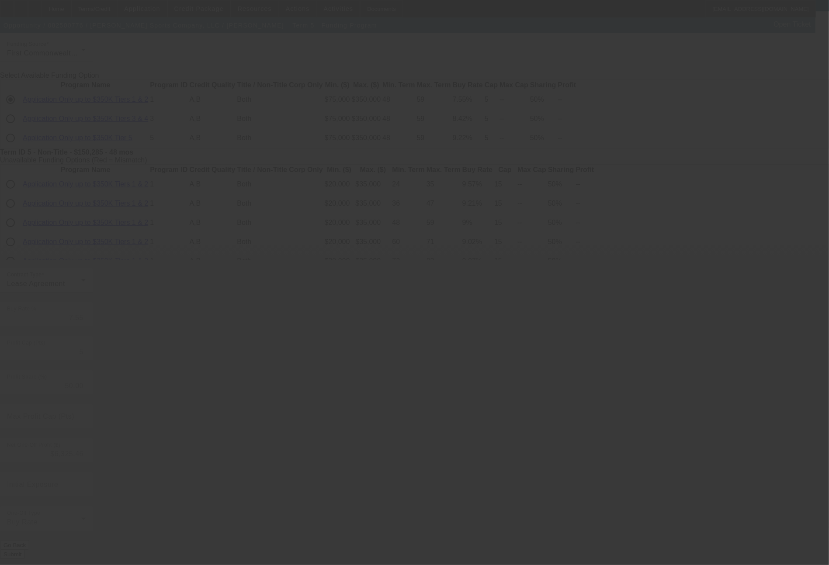
type input "7.57"
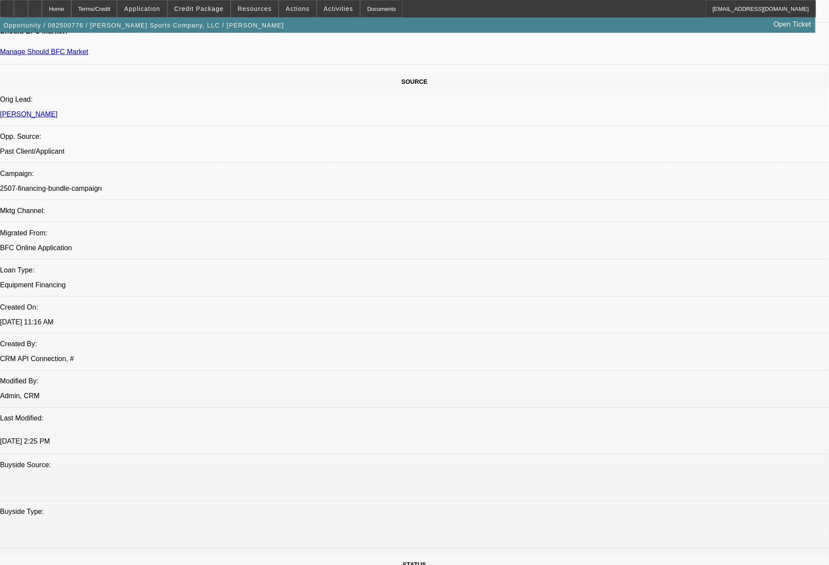
select select "0"
select select "2"
select select "0"
select select "2"
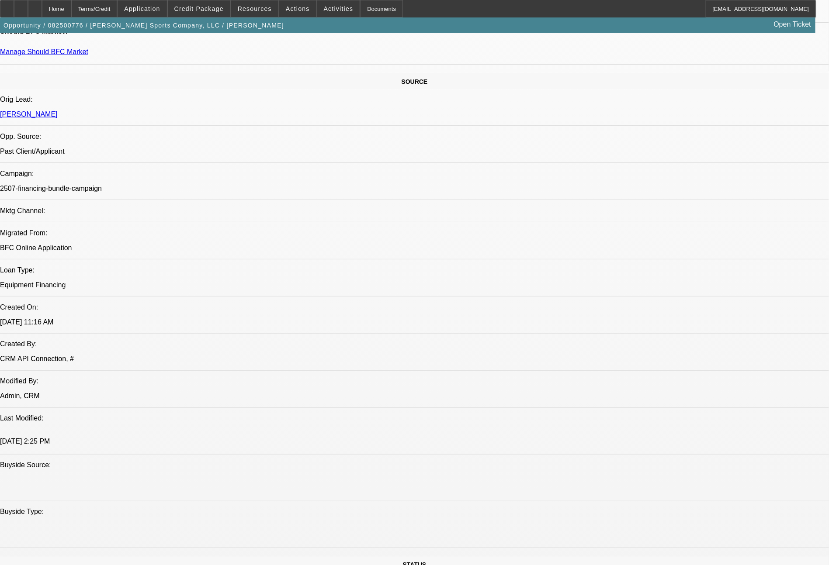
select select "0"
select select "2"
select select "0"
select select "2"
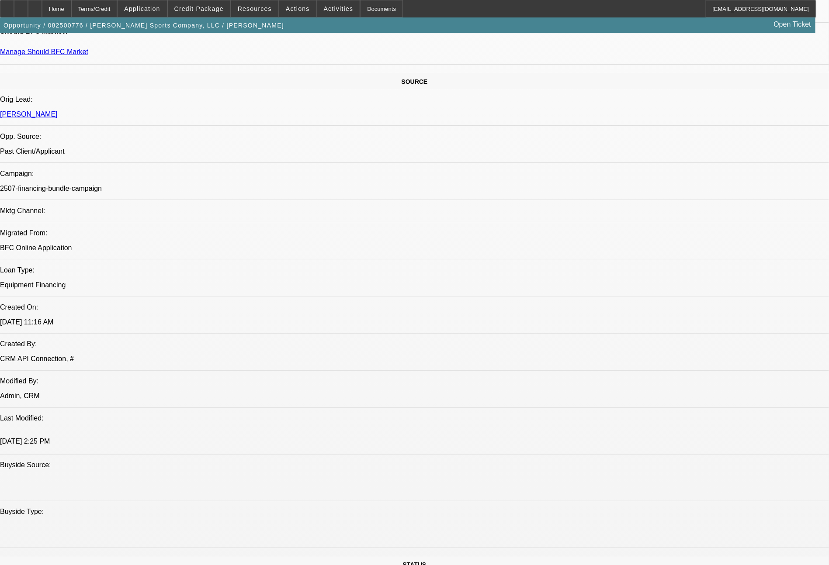
select select "0"
select select "2"
select select "0"
select select "2"
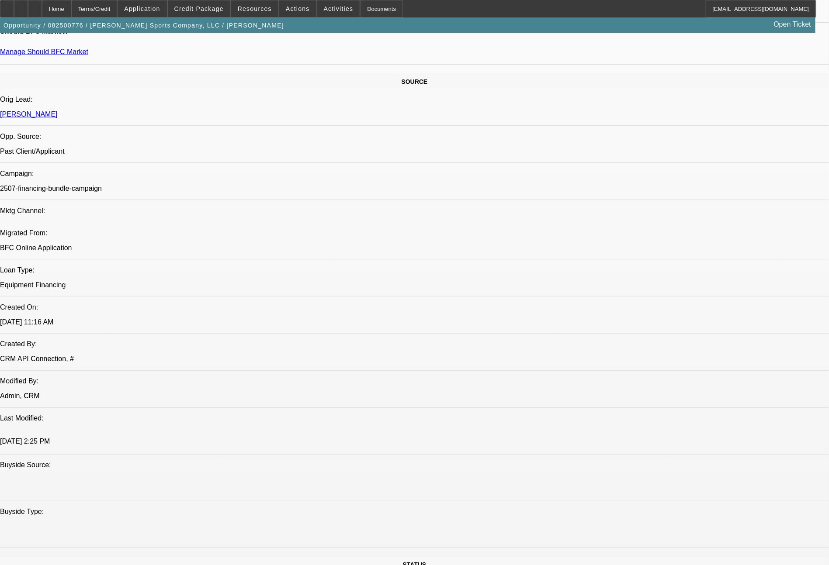
select select "0"
select select "2"
select select "0"
select select "2"
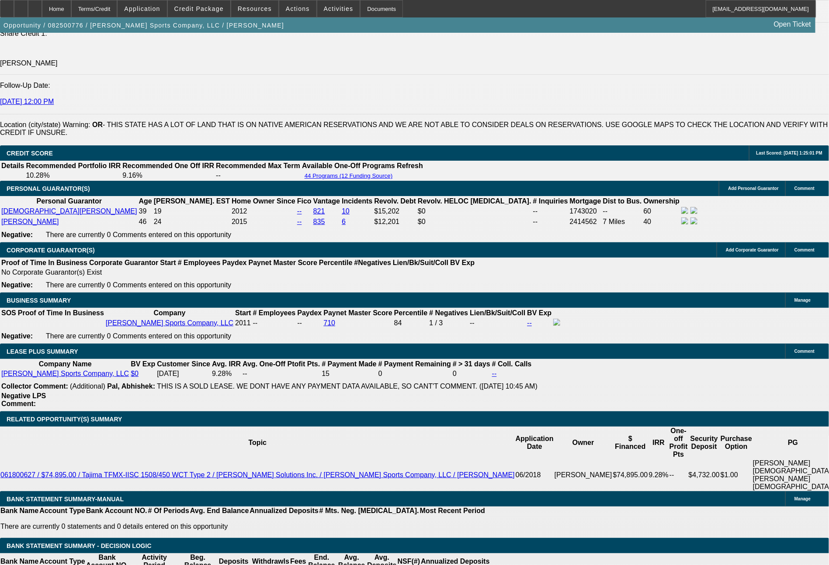
scroll to position [1312, 0]
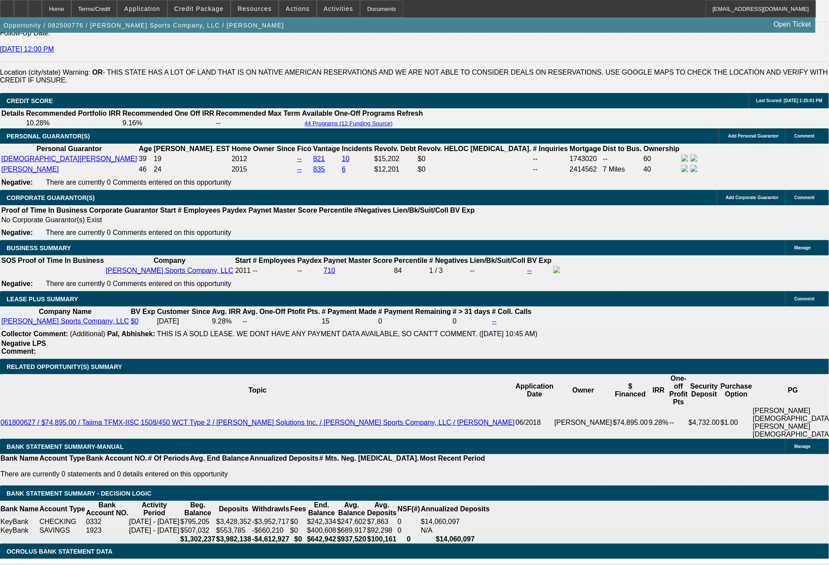
drag, startPoint x: 130, startPoint y: 316, endPoint x: 197, endPoint y: 315, distance: 66.9
type input "38"
type input "$76.00"
type input "UNKNOWN"
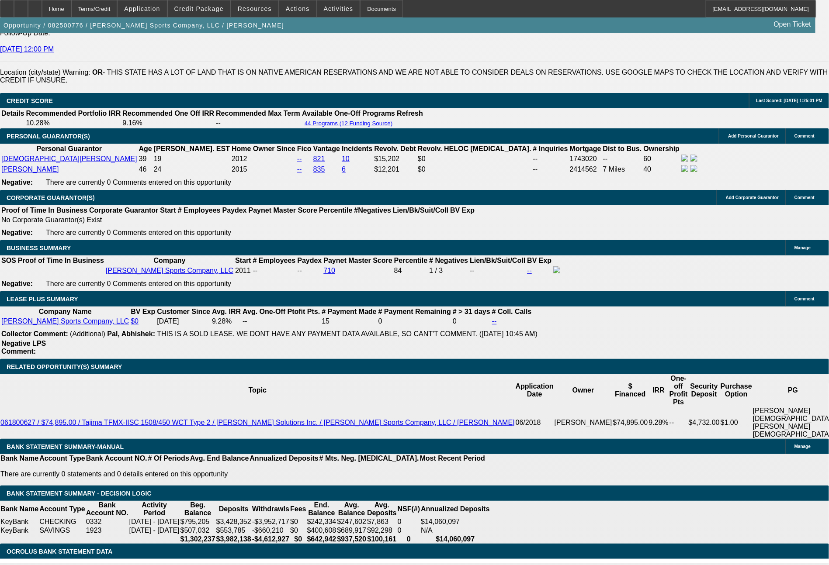
type input "3827"
type input "10.2"
type input "$7,654.00"
type input "$3,827.00"
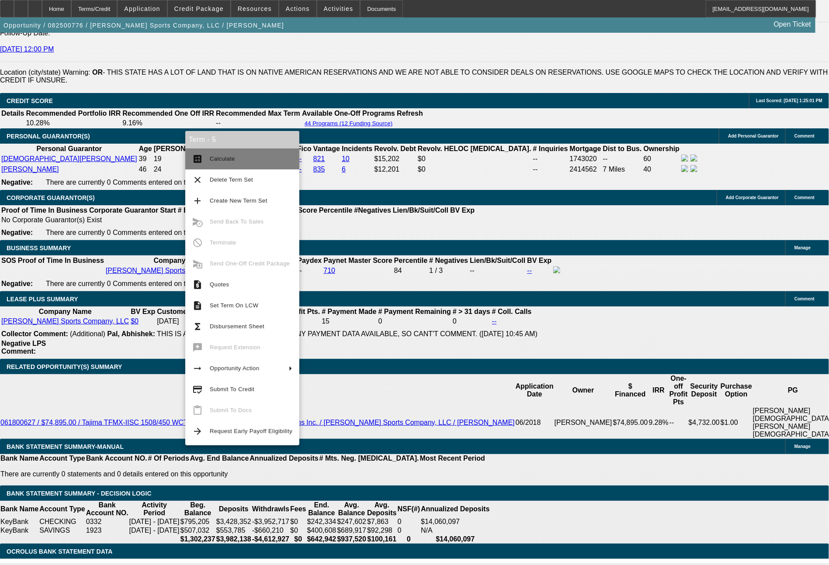
click at [236, 157] on span "Calculate" at bounding box center [251, 159] width 83 height 10
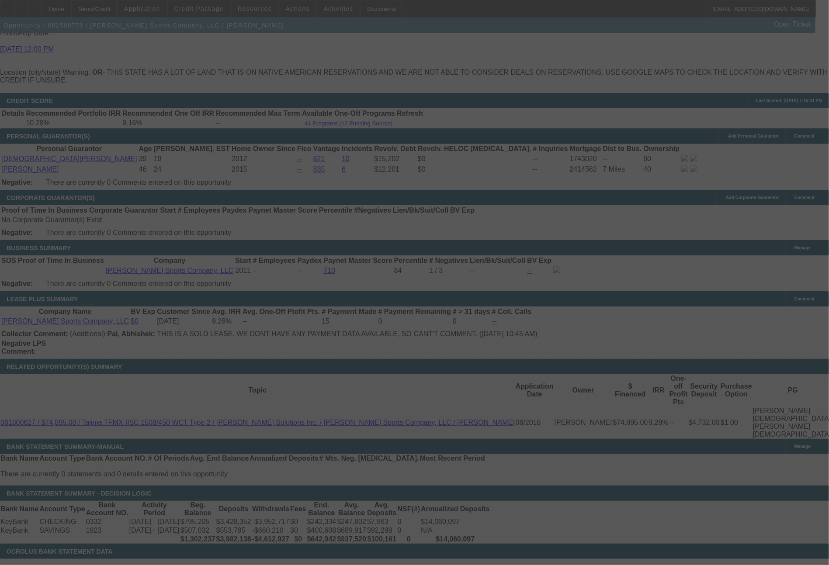
select select "0"
select select "2"
select select "0"
select select "2"
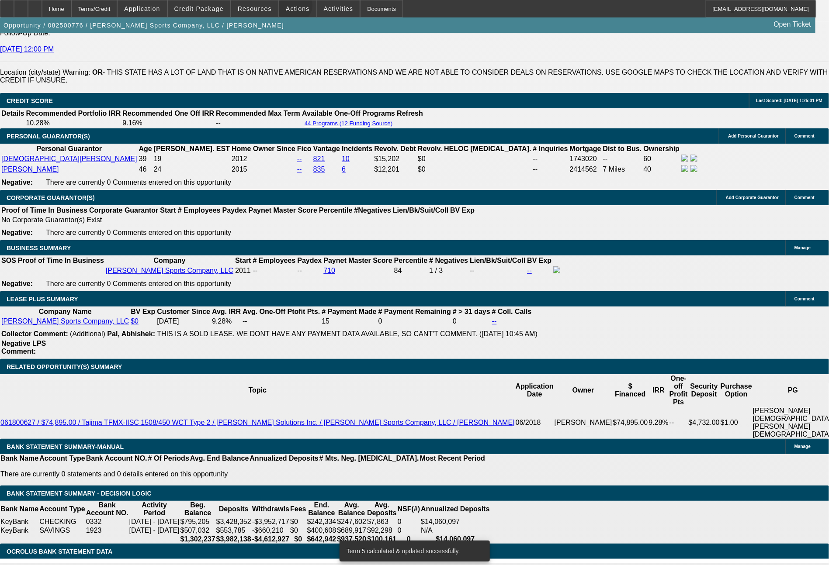
click at [294, 8] on span "Actions" at bounding box center [298, 8] width 24 height 7
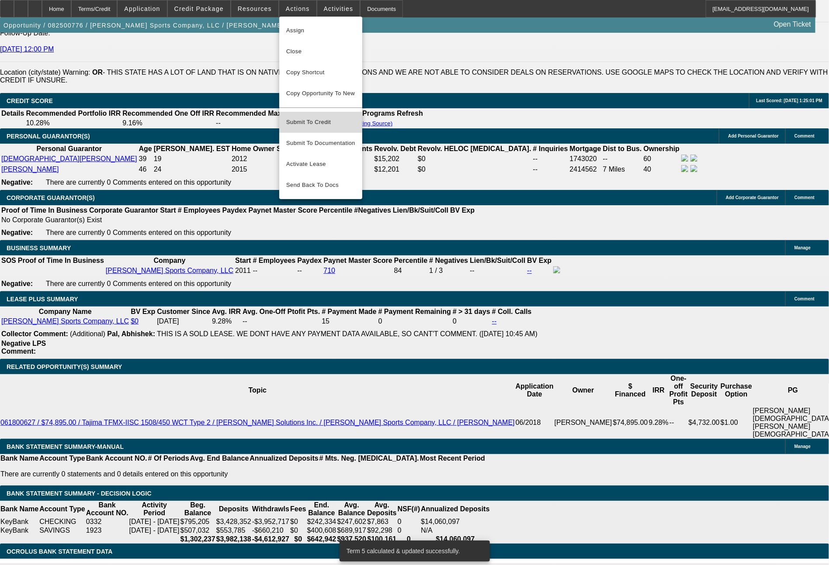
click at [309, 117] on span "Submit To Credit" at bounding box center [320, 122] width 69 height 10
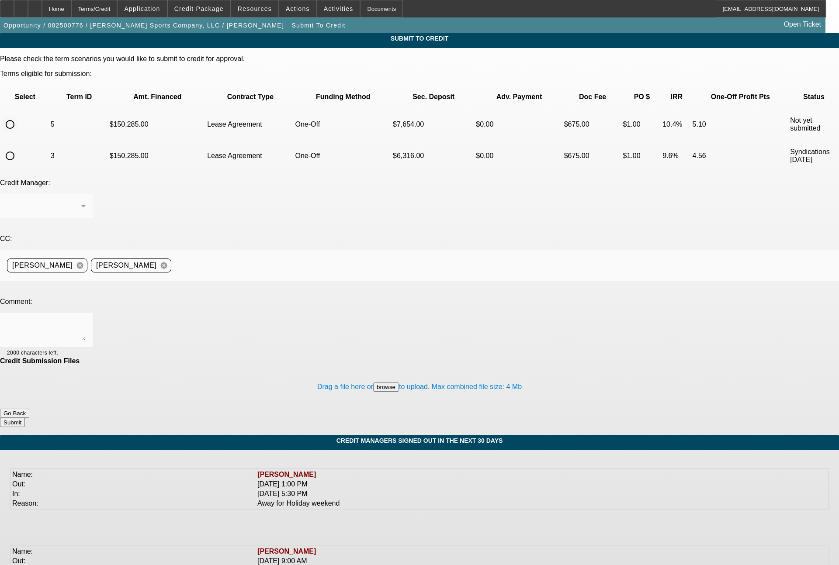
click at [19, 116] on input "radio" at bounding box center [9, 124] width 17 height 17
radio input "true"
click at [86, 320] on textarea at bounding box center [46, 330] width 79 height 21
type textarea "48 month term set for FCEF"
click at [25, 418] on button "Submit" at bounding box center [12, 422] width 25 height 9
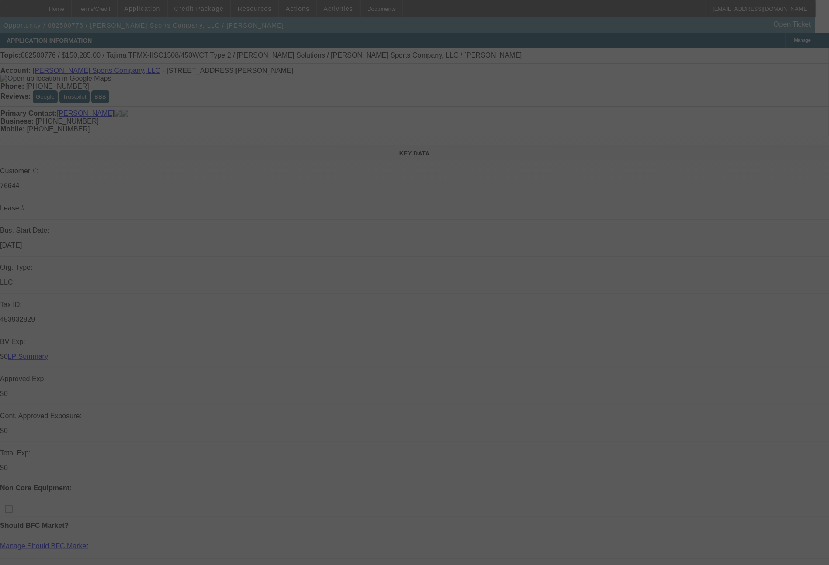
select select "0"
select select "2"
select select "0"
select select "2"
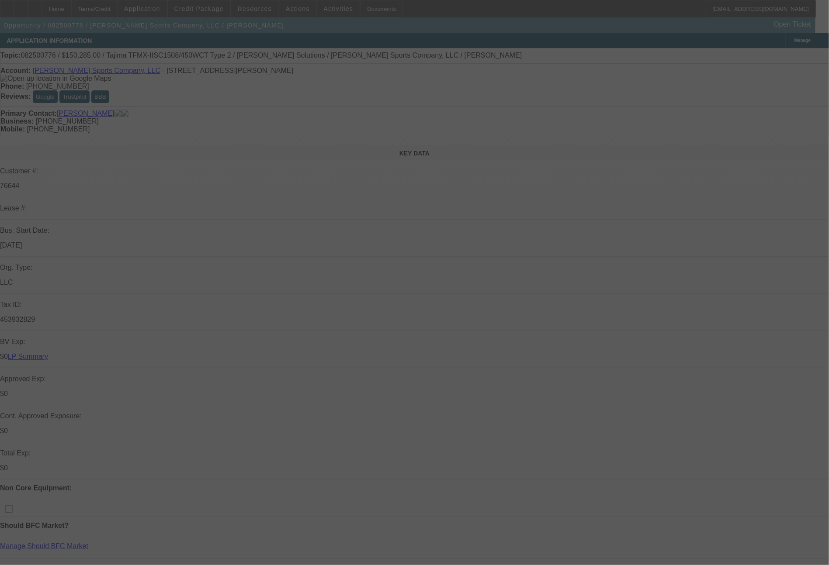
select select "0"
select select "2"
select select "0"
select select "2"
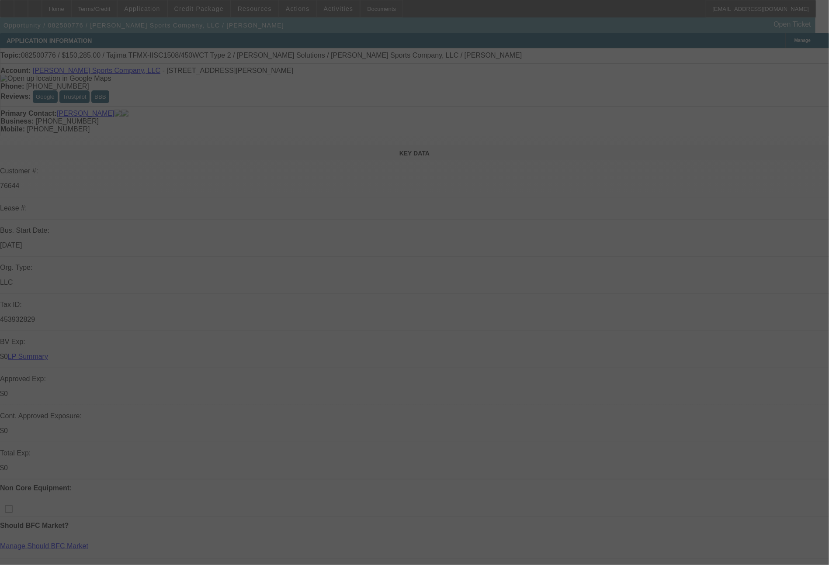
select select "0"
select select "2"
select select "0"
select select "2"
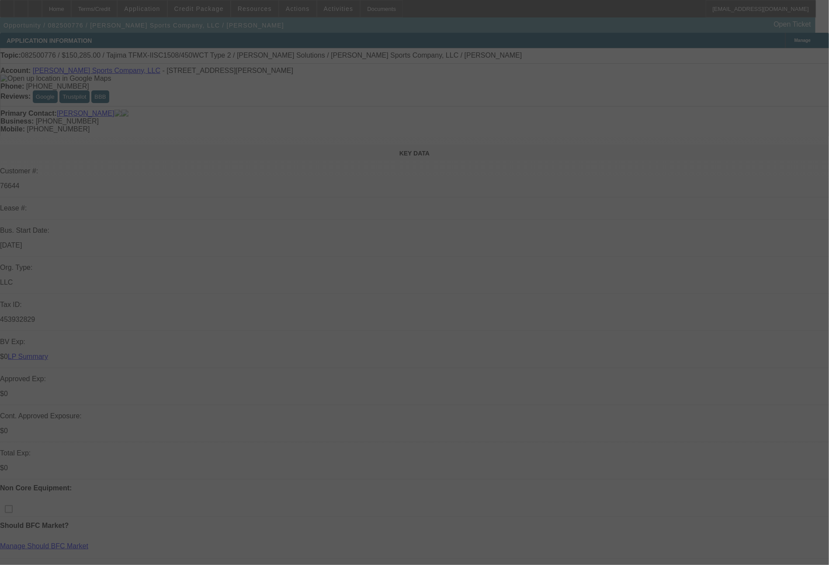
select select "0"
select select "2"
select select "0"
select select "2"
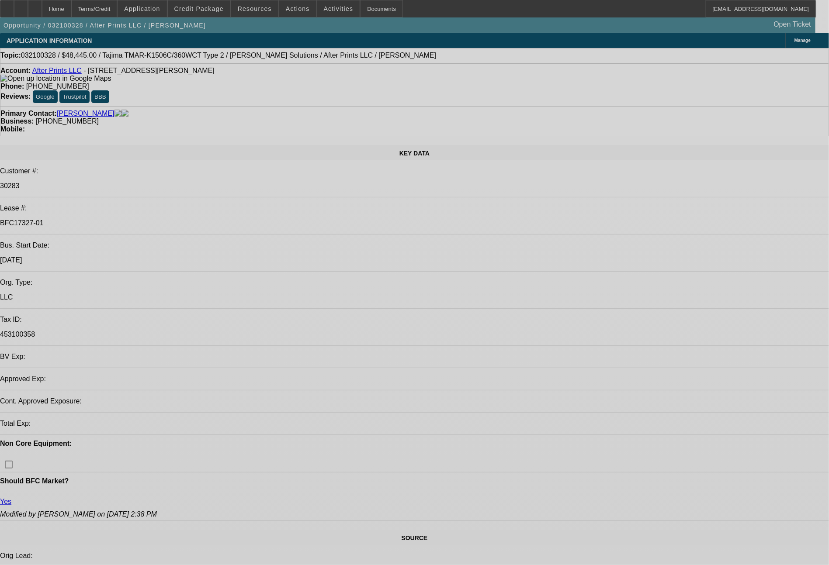
select select "0"
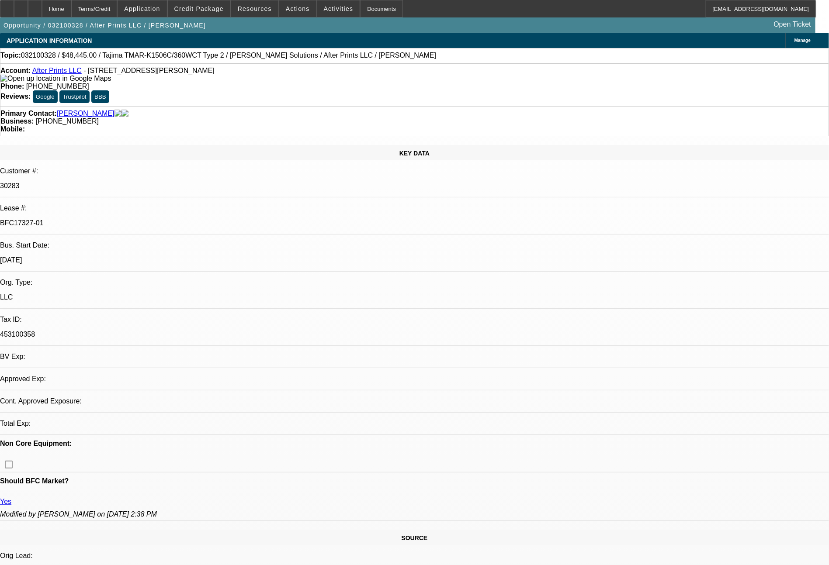
select select "0"
select select "2"
select select "0"
select select "6"
select select "0"
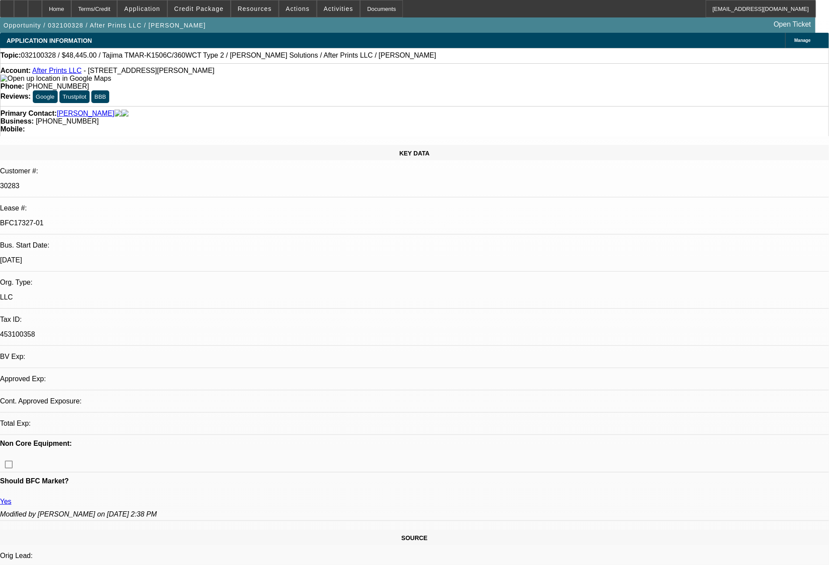
select select "0"
select select "2"
select select "0"
select select "6"
select select "0"
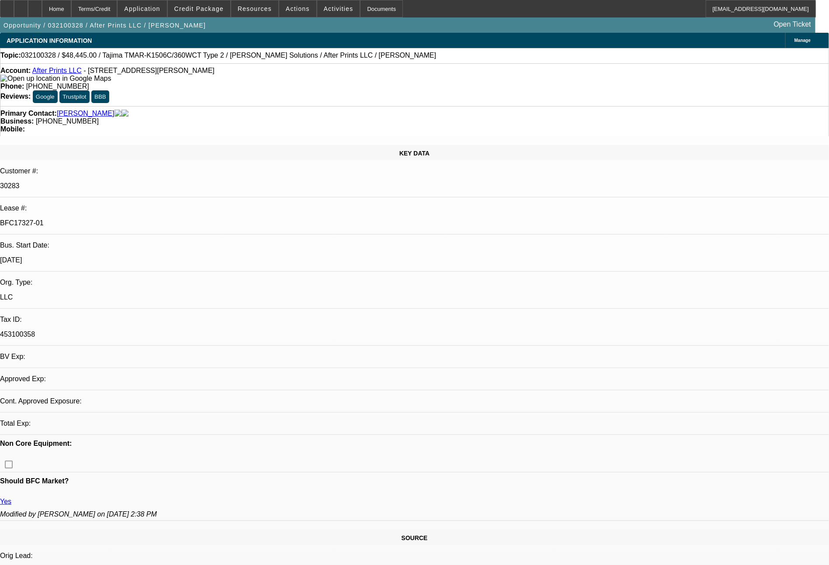
select select "0"
select select "2"
select select "0"
select select "6"
select select "0"
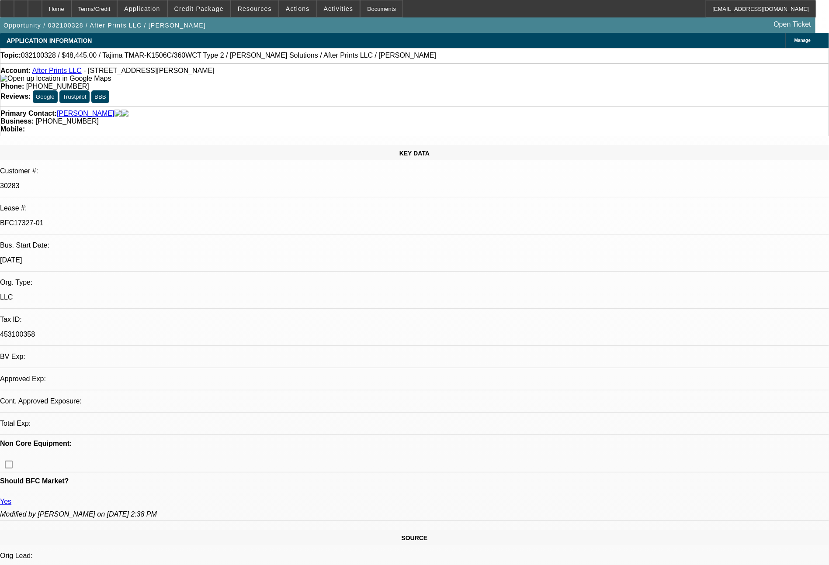
select select "0"
select select "2"
select select "0"
select select "2"
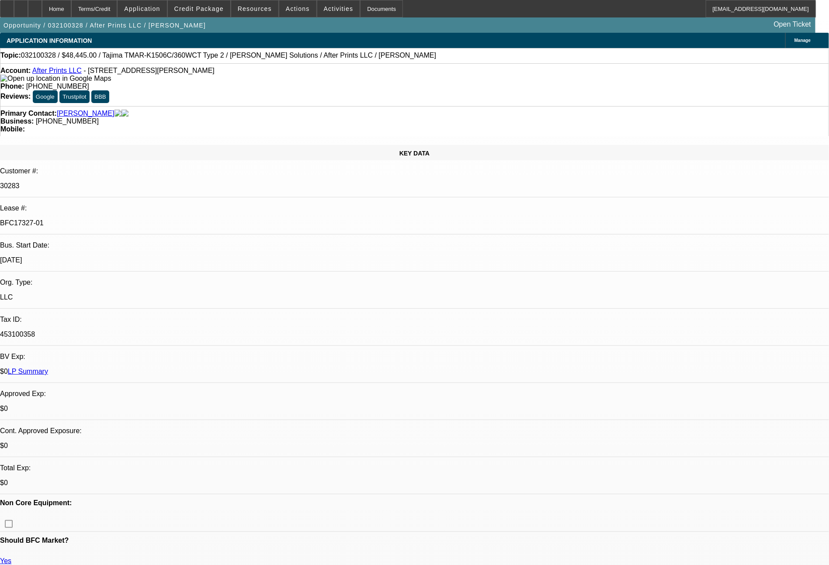
click at [48, 368] on link "LP Summary" at bounding box center [28, 371] width 40 height 7
select select "0"
select select "2"
select select "0"
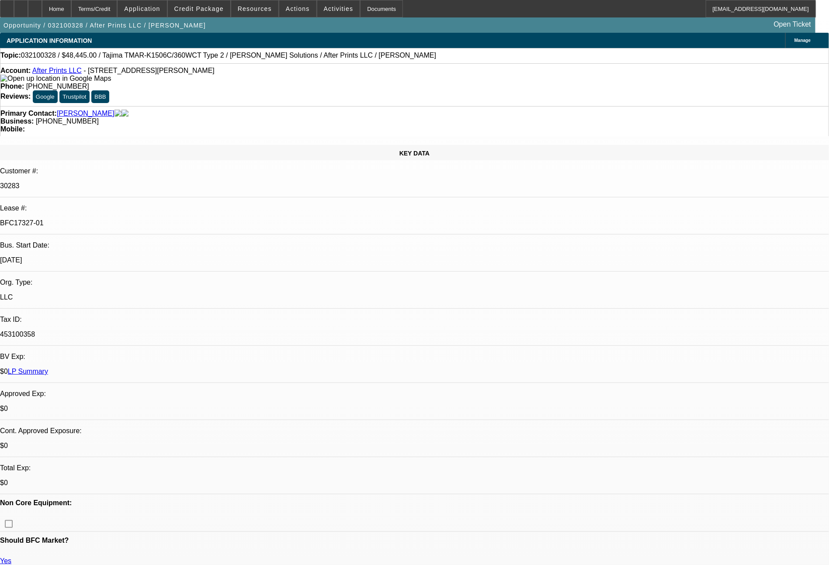
select select "6"
select select "0"
select select "2"
select select "0"
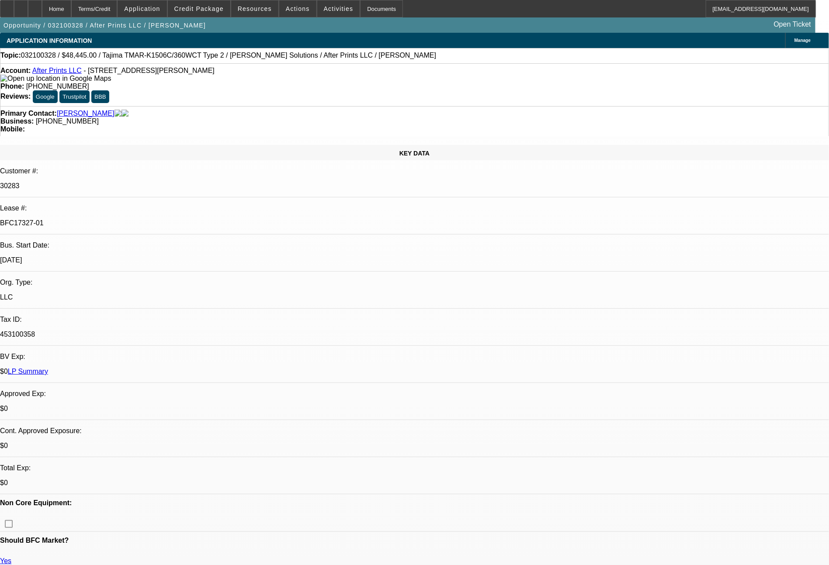
select select "6"
select select "0"
select select "2"
select select "0"
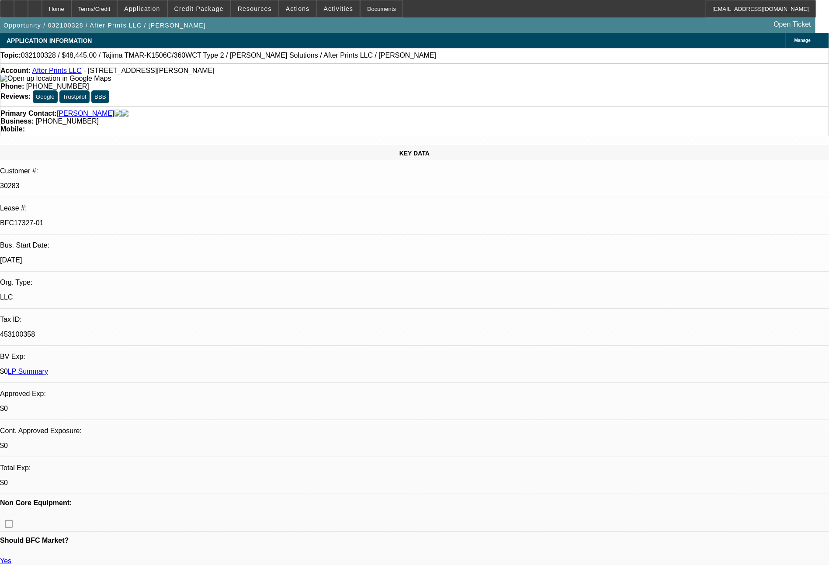
select select "6"
select select "0"
select select "2"
select select "0"
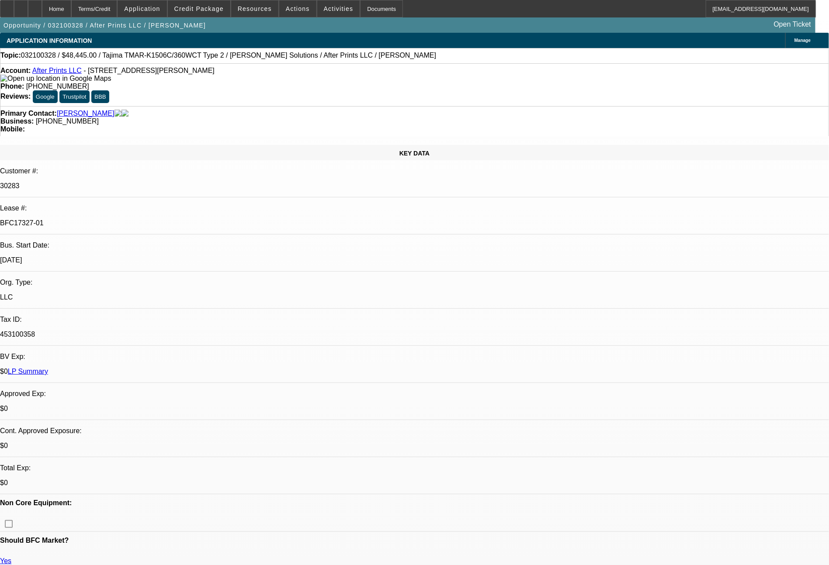
select select "2"
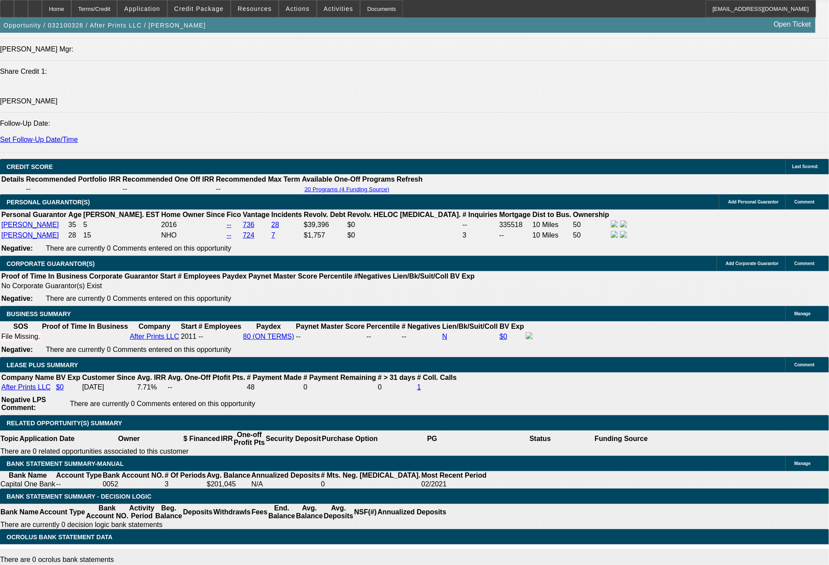
scroll to position [1186, 0]
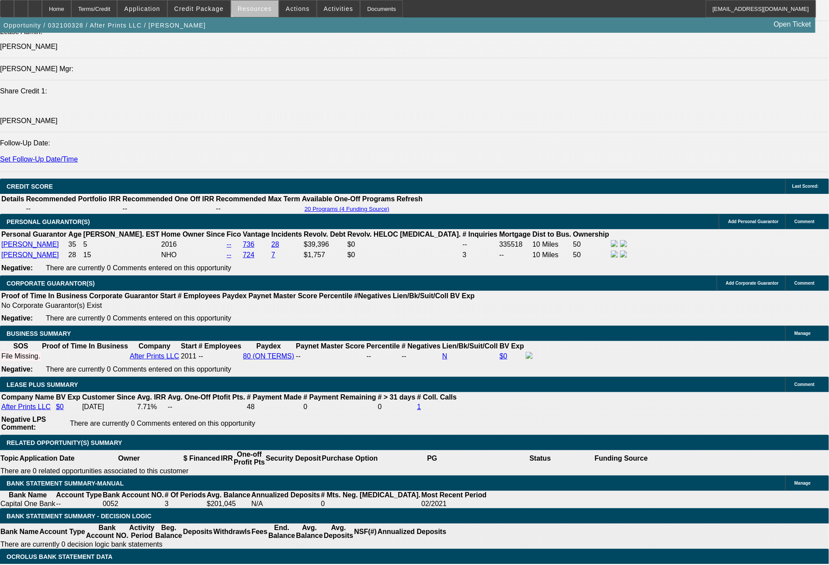
click at [266, 7] on span "Resources" at bounding box center [255, 8] width 34 height 7
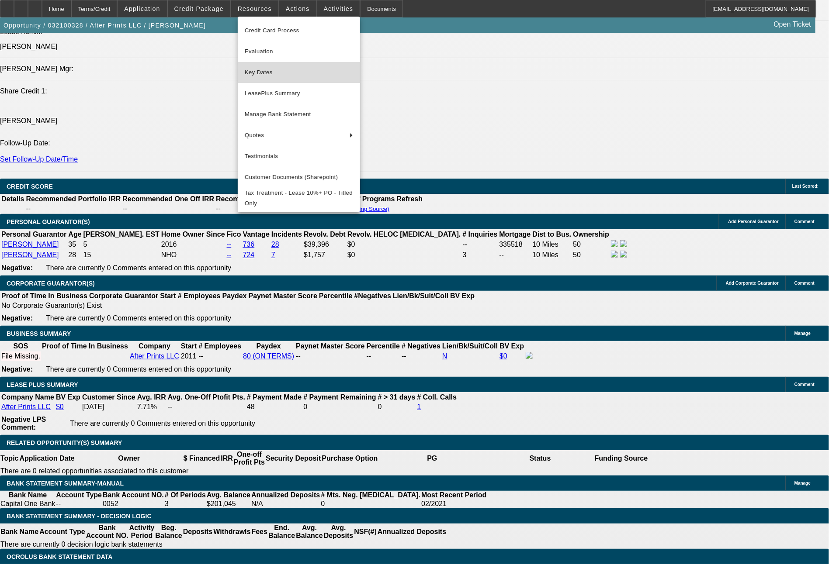
click at [279, 76] on span "Key Dates" at bounding box center [299, 72] width 108 height 10
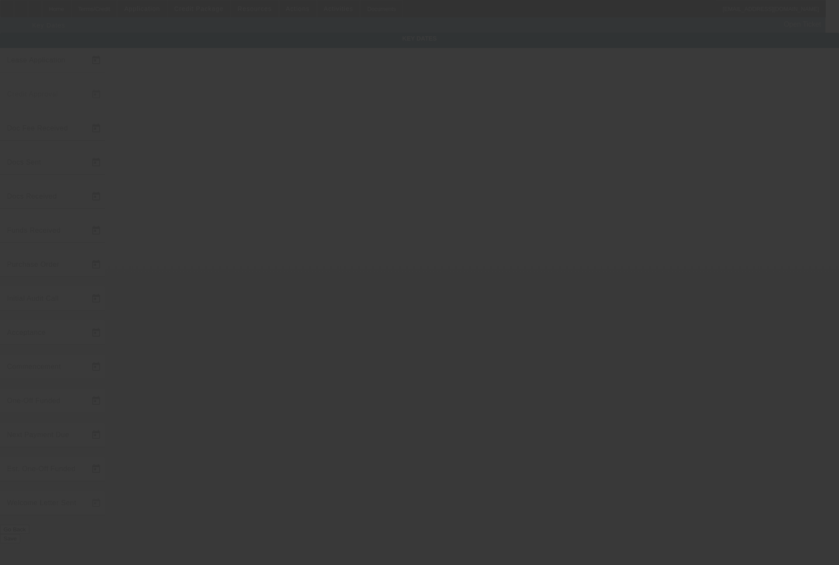
type input "3/11/2021"
type input "3/22/2021"
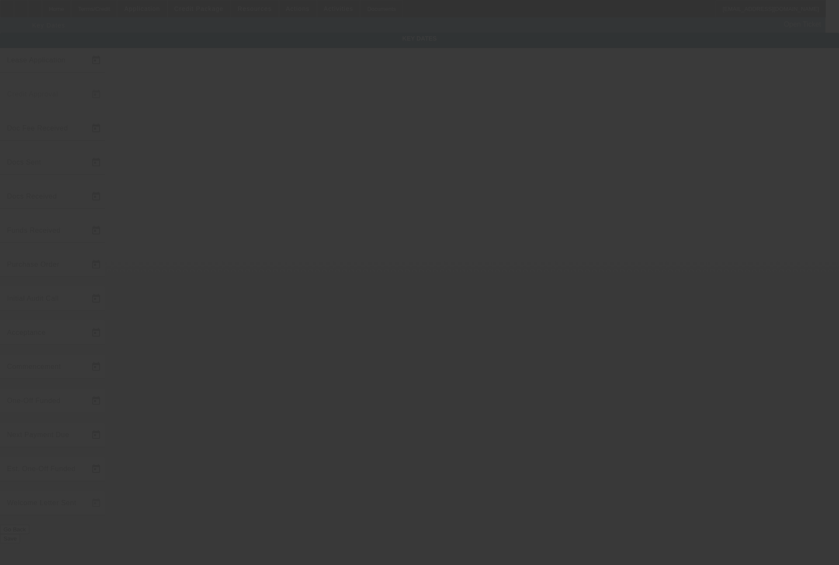
type input "3/22/2021"
type input "4/29/2021"
type input "5/1/2021"
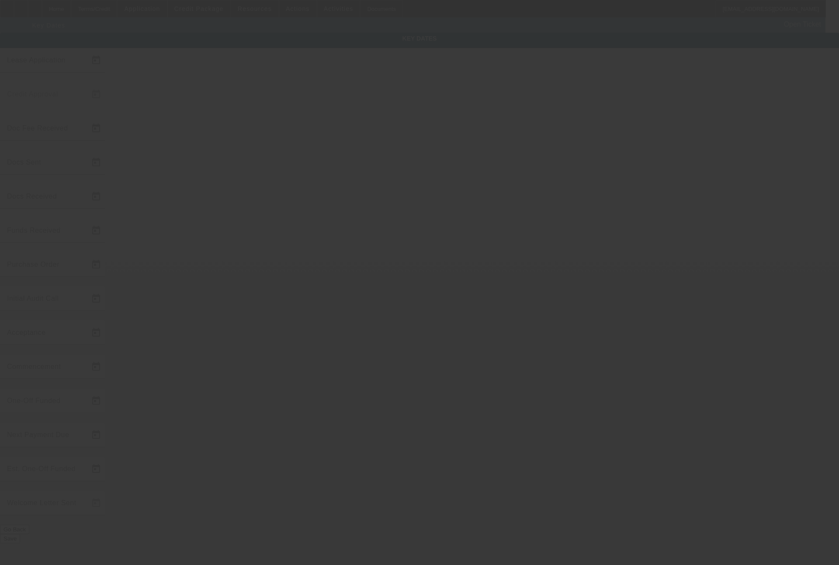
type input "6/1/2021"
type input "5/6/2021"
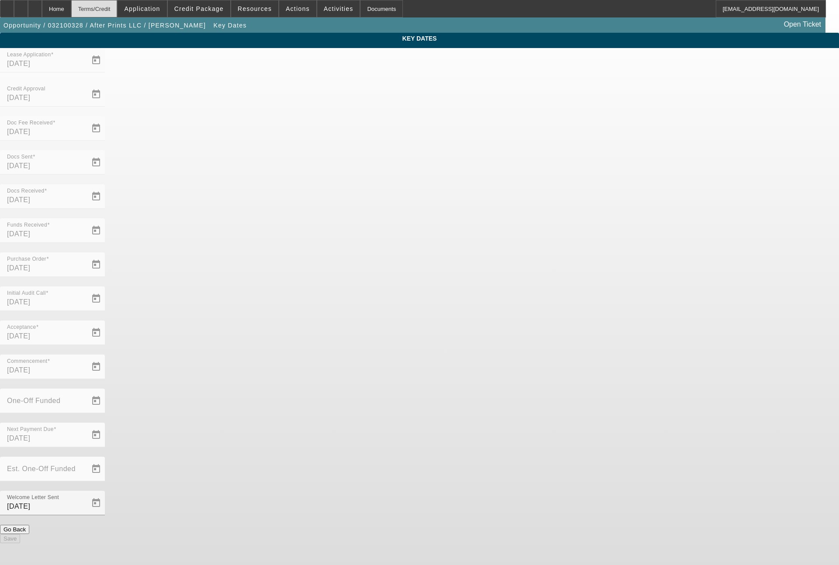
click at [106, 12] on div "Terms/Credit" at bounding box center [94, 8] width 46 height 17
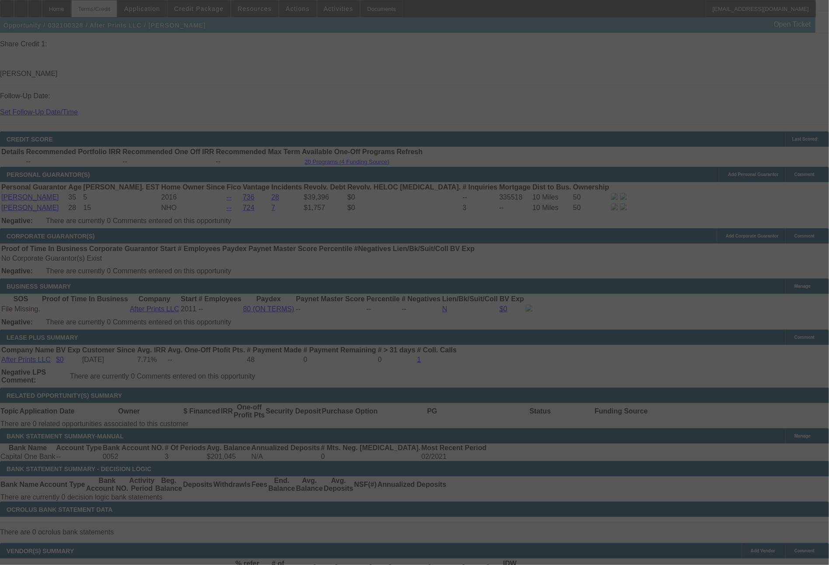
scroll to position [1231, 0]
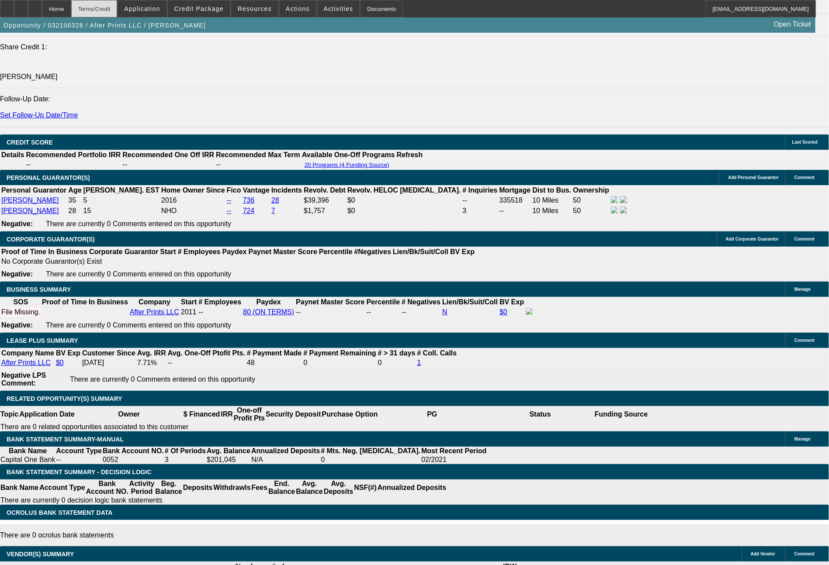
select select "0"
select select "2"
select select "0"
select select "6"
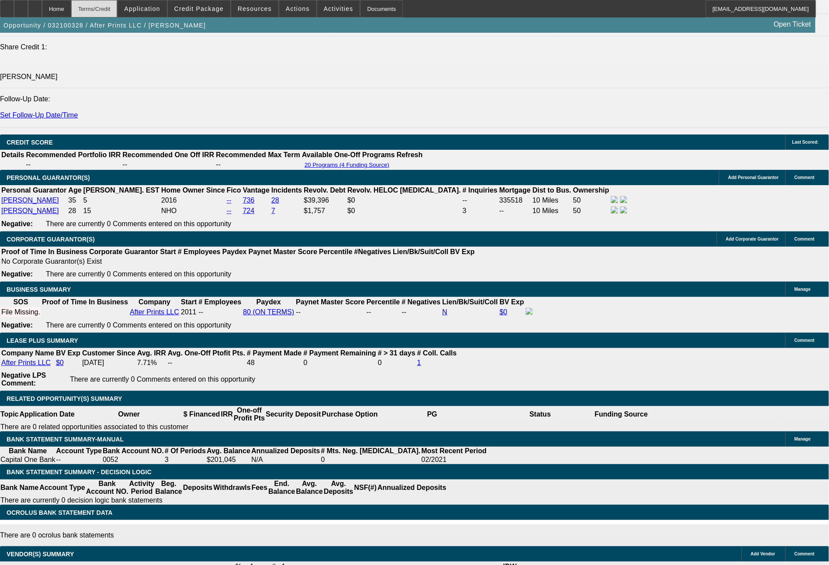
select select "0"
select select "2"
select select "0"
select select "6"
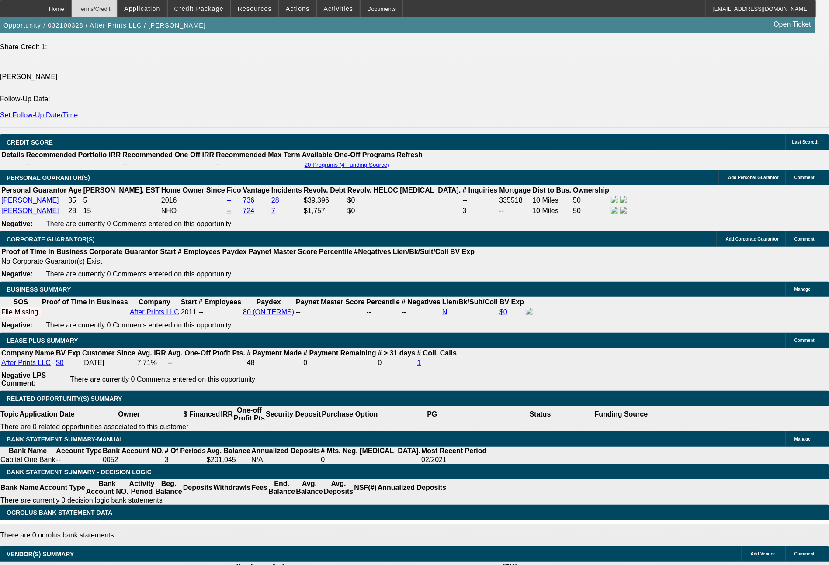
select select "0"
select select "2"
select select "0"
select select "6"
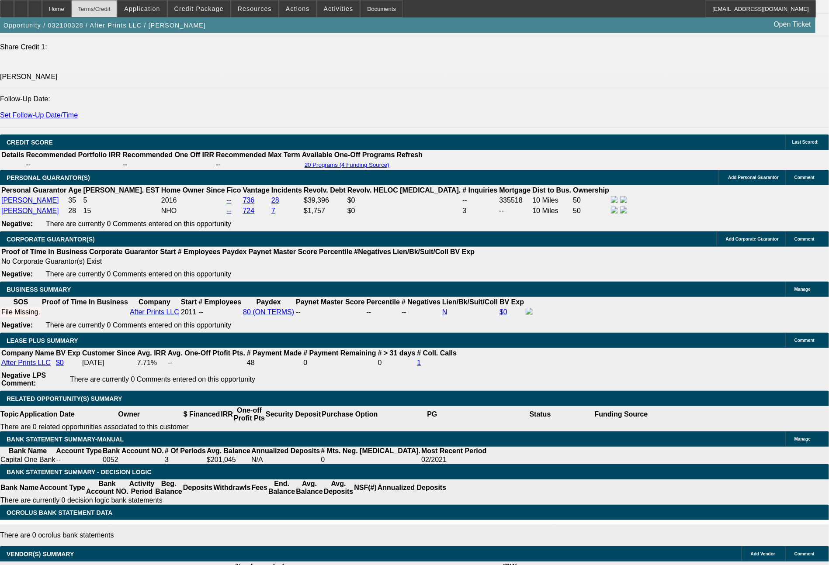
select select "0"
select select "2"
select select "0"
select select "2"
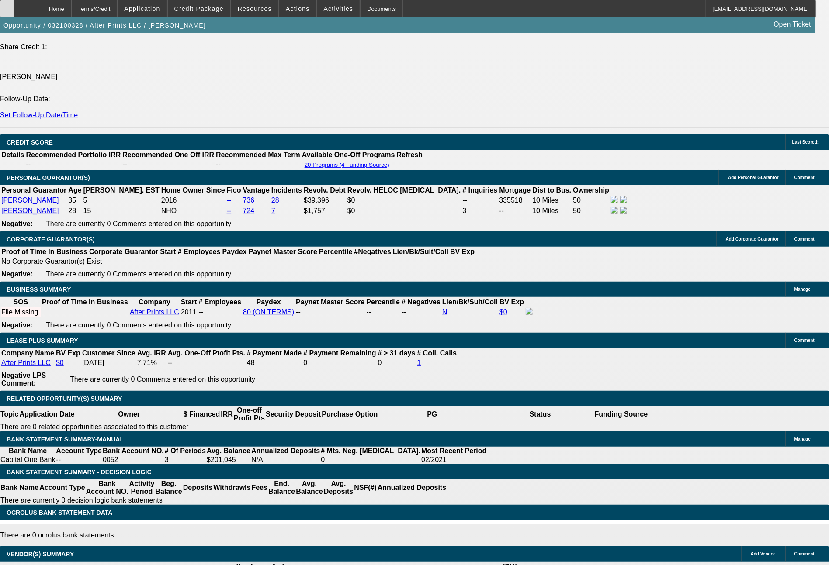
click at [14, 14] on div at bounding box center [7, 8] width 14 height 17
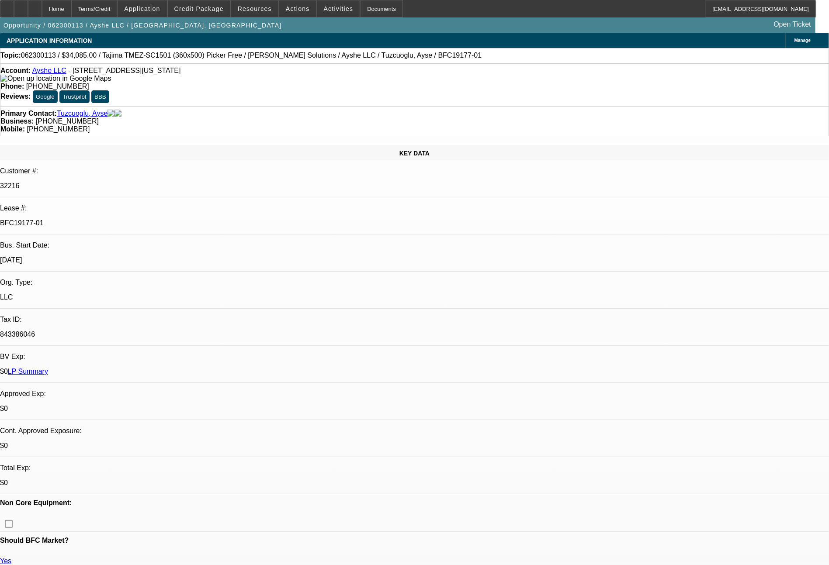
select select "0"
select select "6"
select select "0"
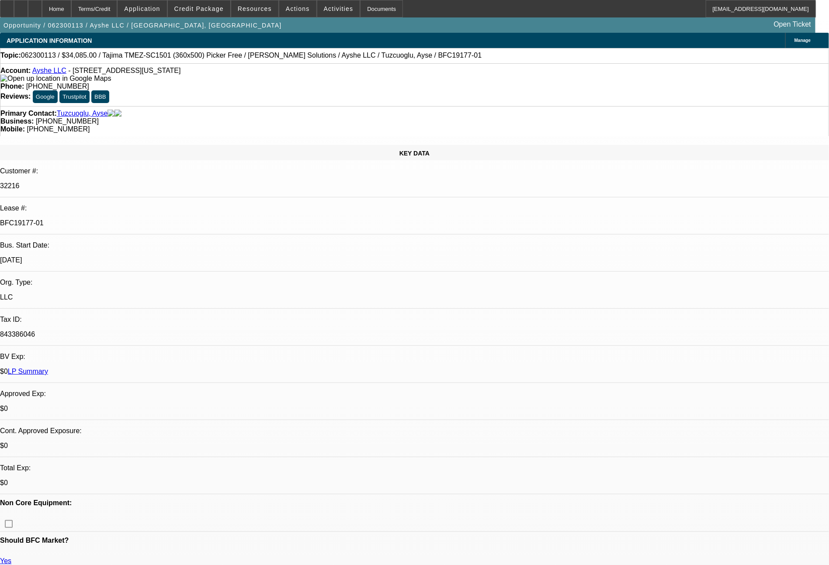
select select "0"
select select "6"
select select "0"
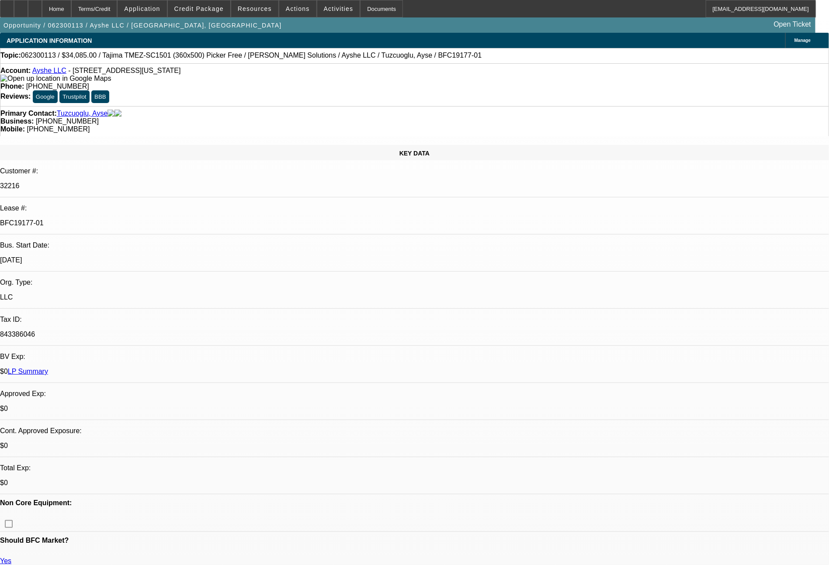
select select "0"
select select "6"
select select "0"
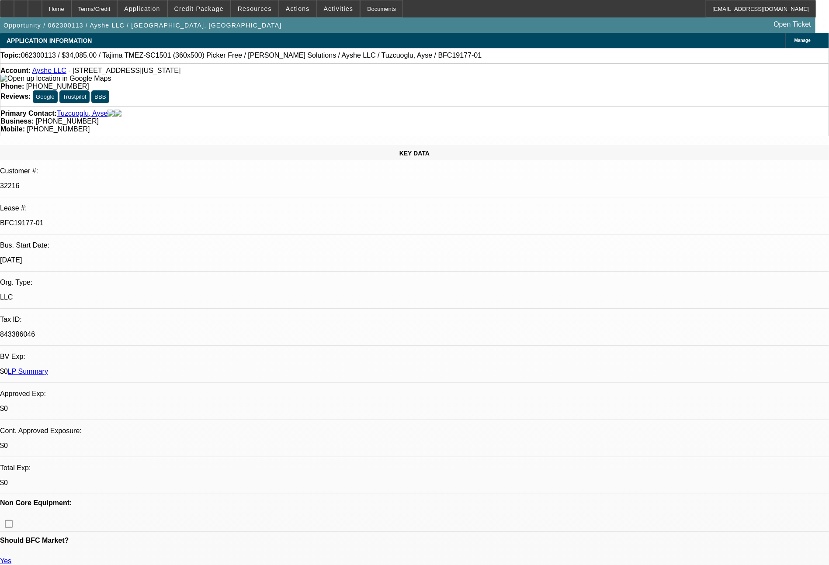
select select "6"
click at [201, 9] on span "Credit Package" at bounding box center [198, 8] width 49 height 7
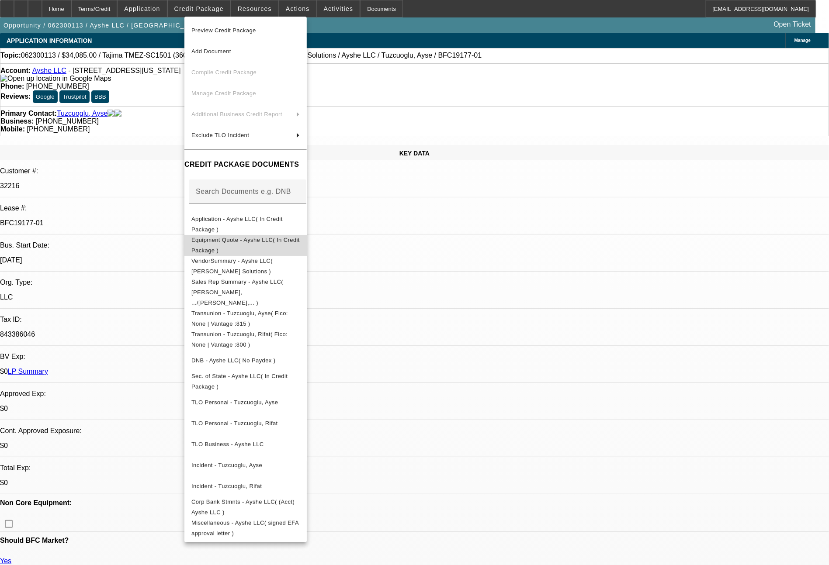
click at [271, 242] on span "Equipment Quote - Ayshe LLC( In Credit Package )" at bounding box center [245, 245] width 108 height 17
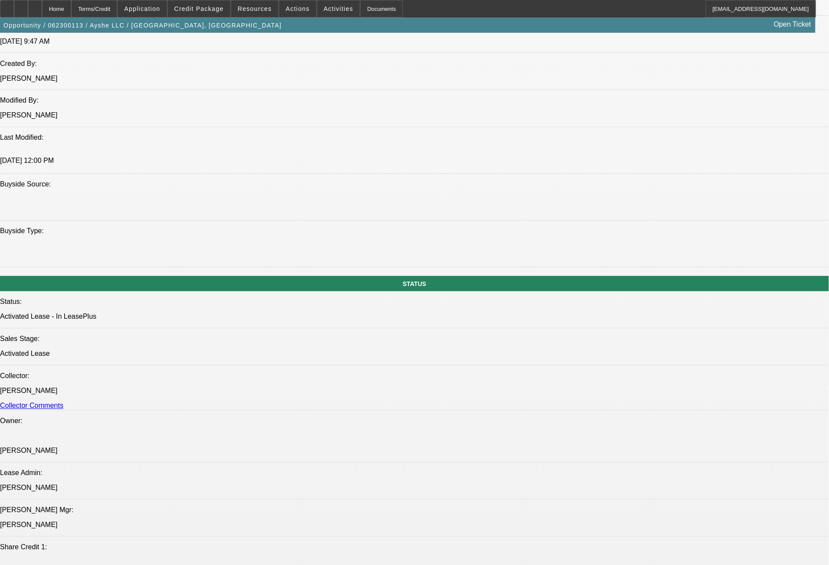
scroll to position [782, 0]
